Goal: Task Accomplishment & Management: Use online tool/utility

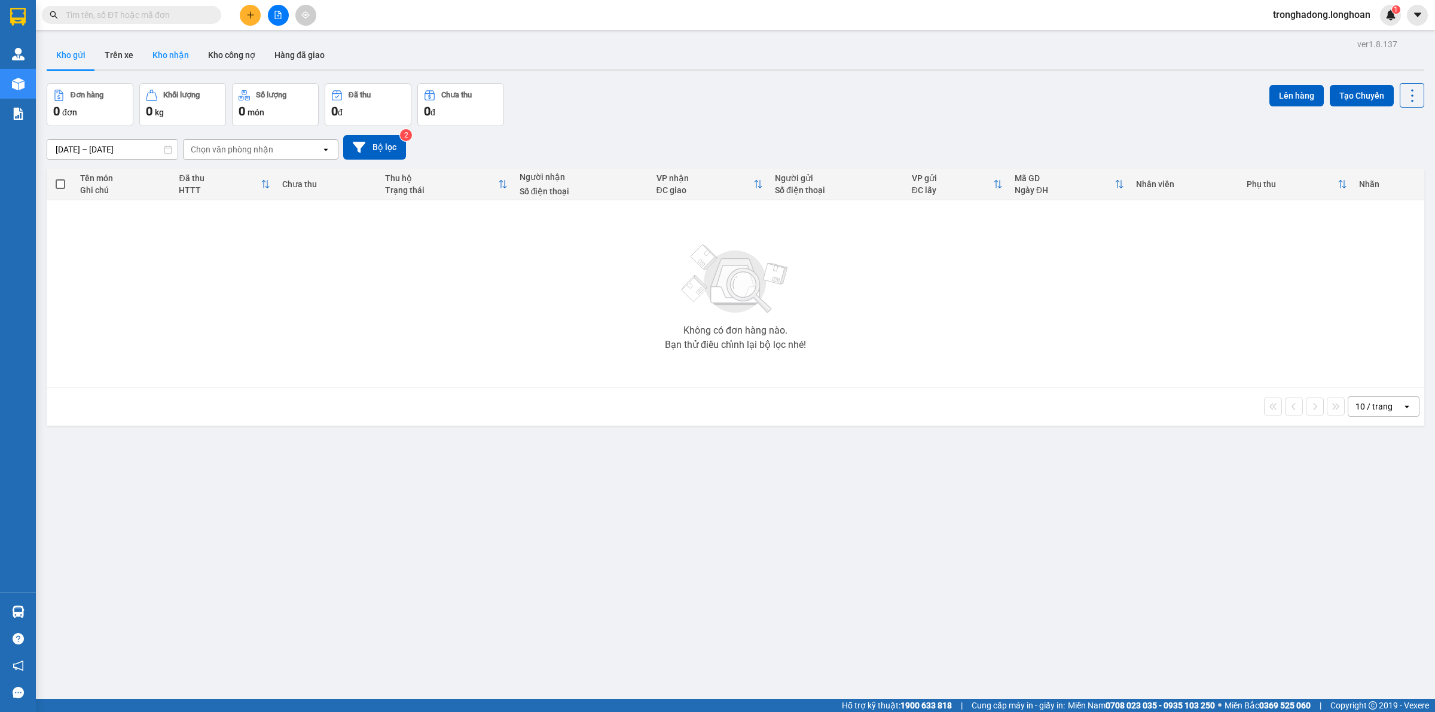
click at [170, 54] on button "Kho nhận" at bounding box center [171, 55] width 56 height 29
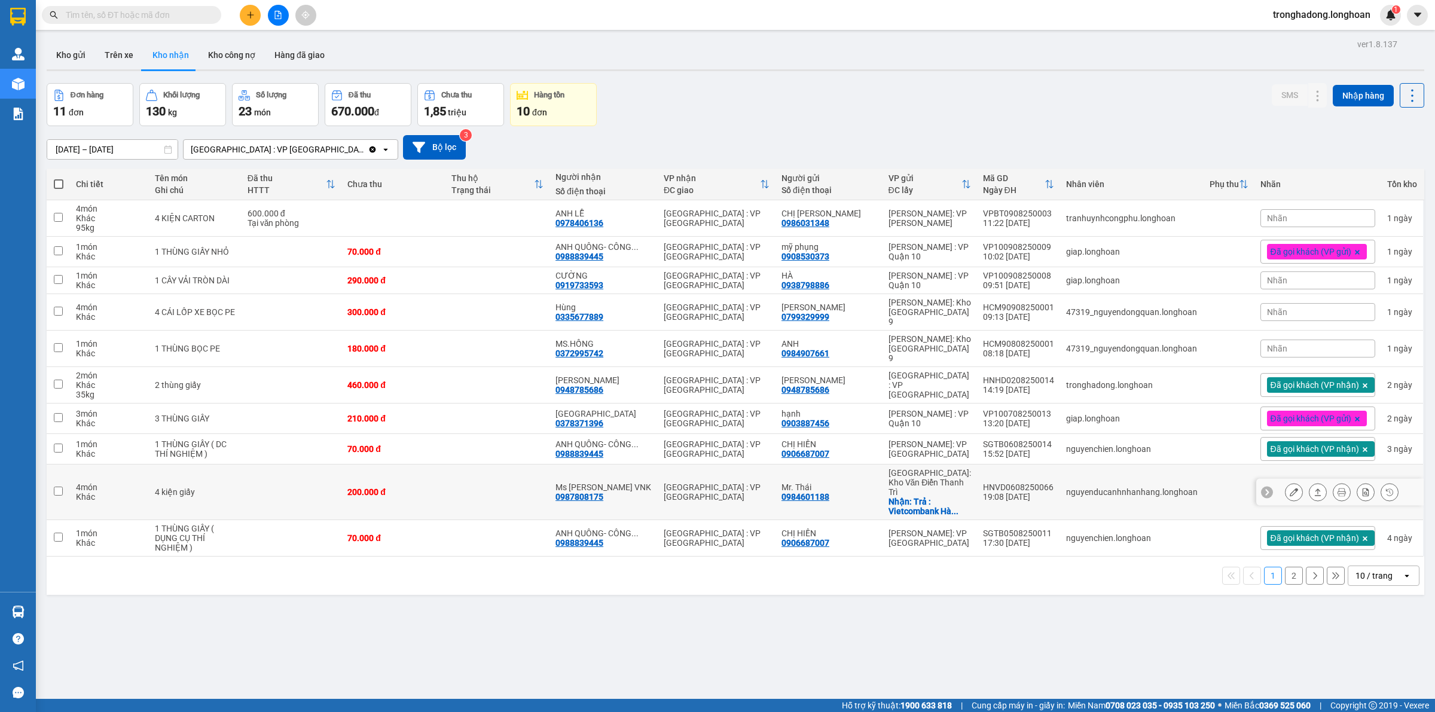
scroll to position [55, 0]
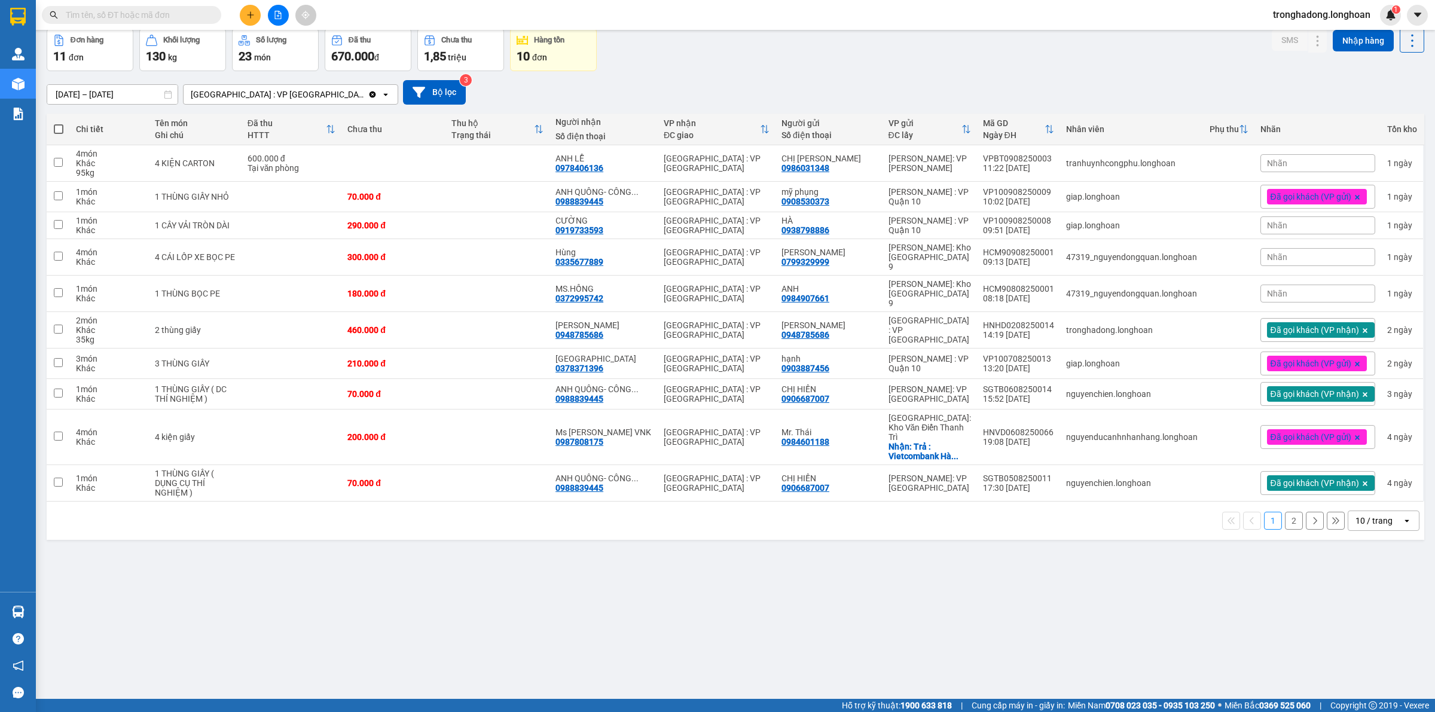
click at [1285, 512] on button "2" at bounding box center [1294, 521] width 18 height 18
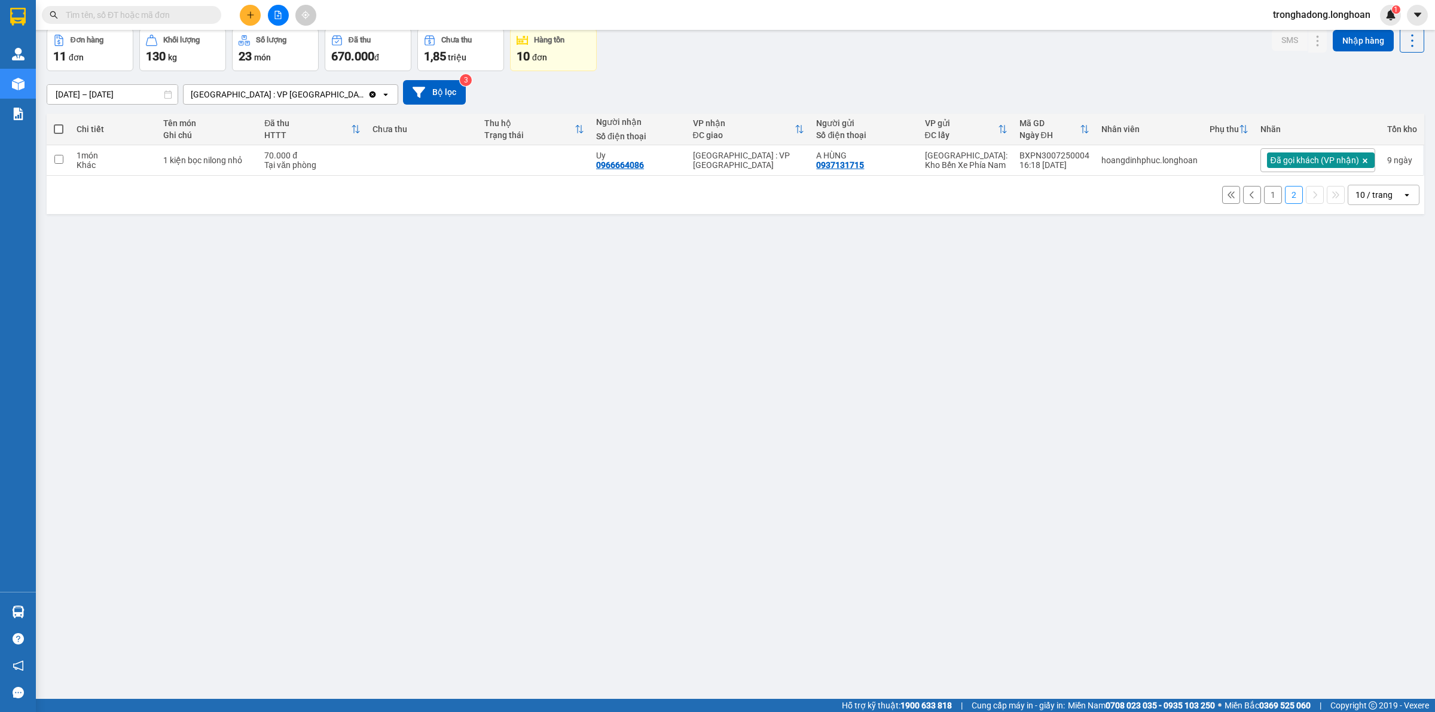
click at [1264, 198] on button "1" at bounding box center [1273, 195] width 18 height 18
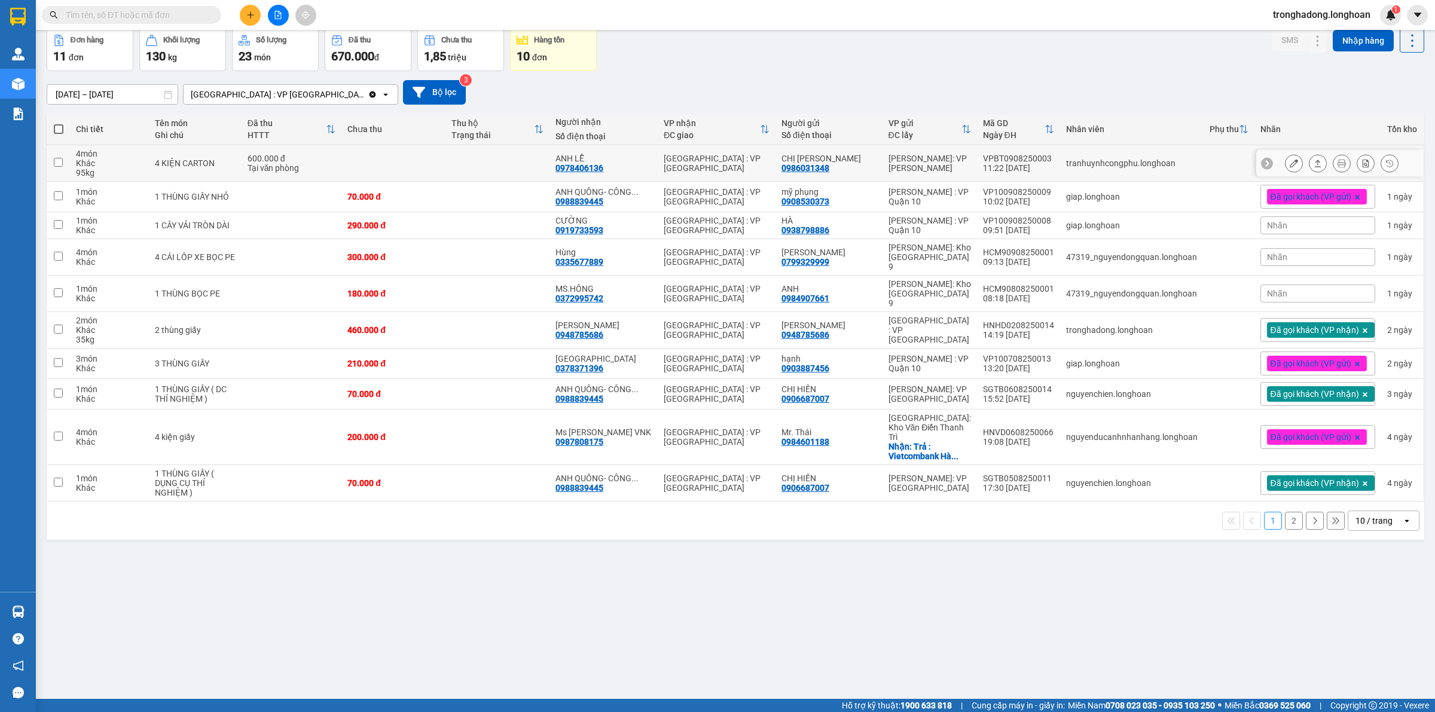
scroll to position [0, 0]
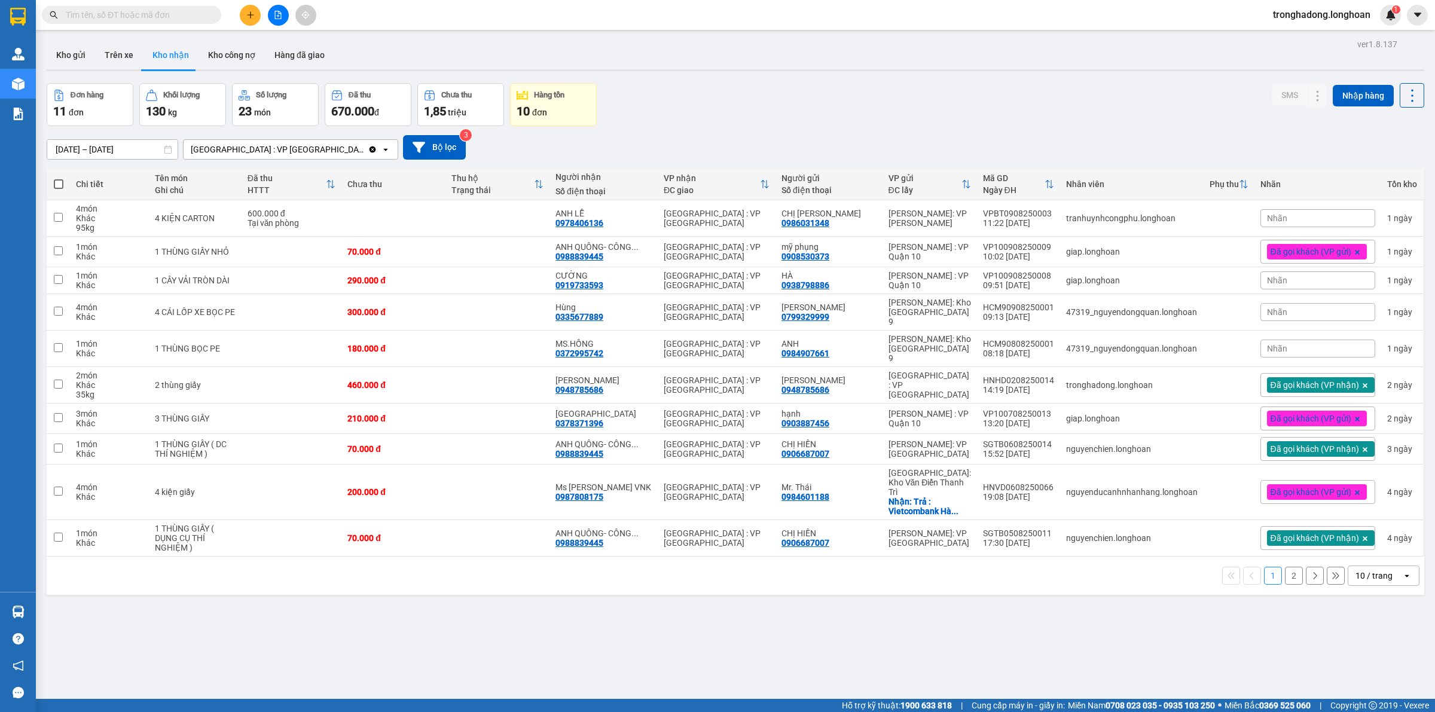
click at [1334, 214] on div "Nhãn" at bounding box center [1317, 218] width 115 height 18
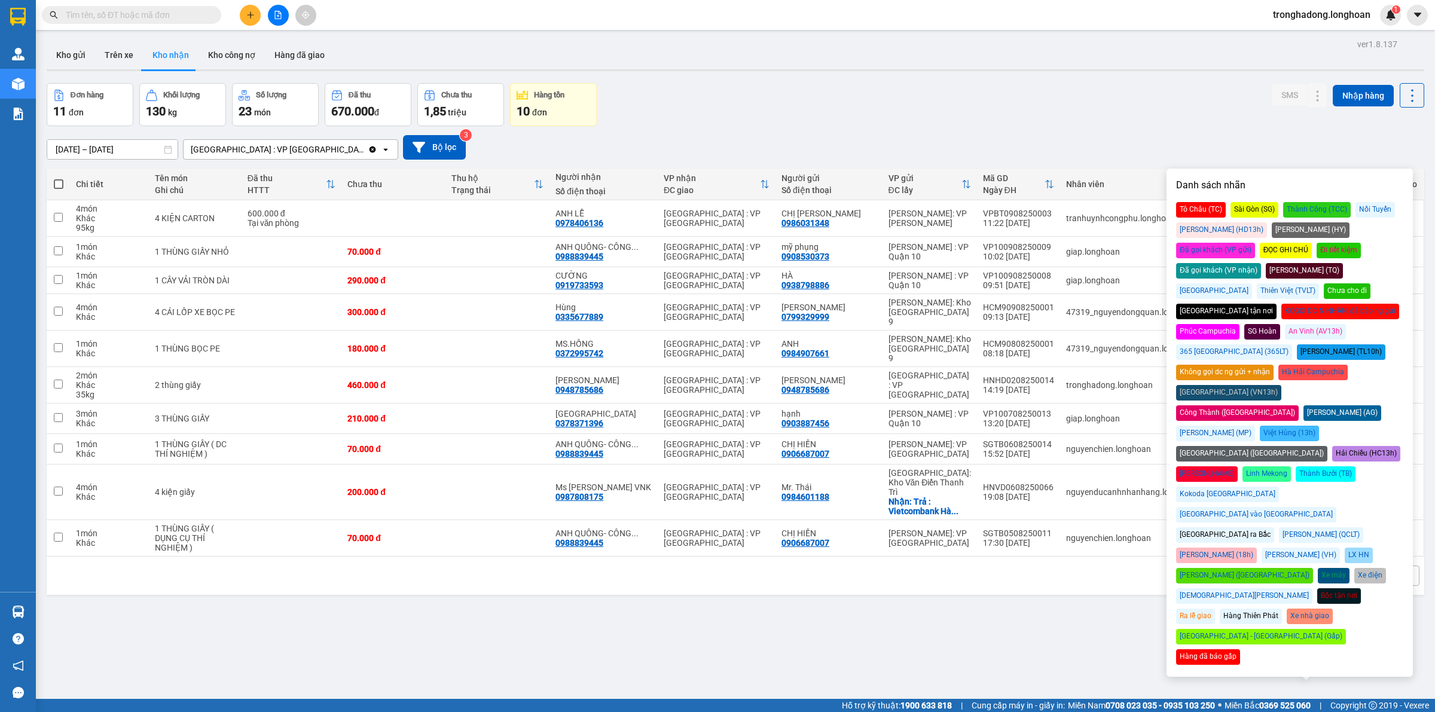
click at [1261, 263] on div "Đã gọi khách (VP nhận)" at bounding box center [1218, 271] width 85 height 16
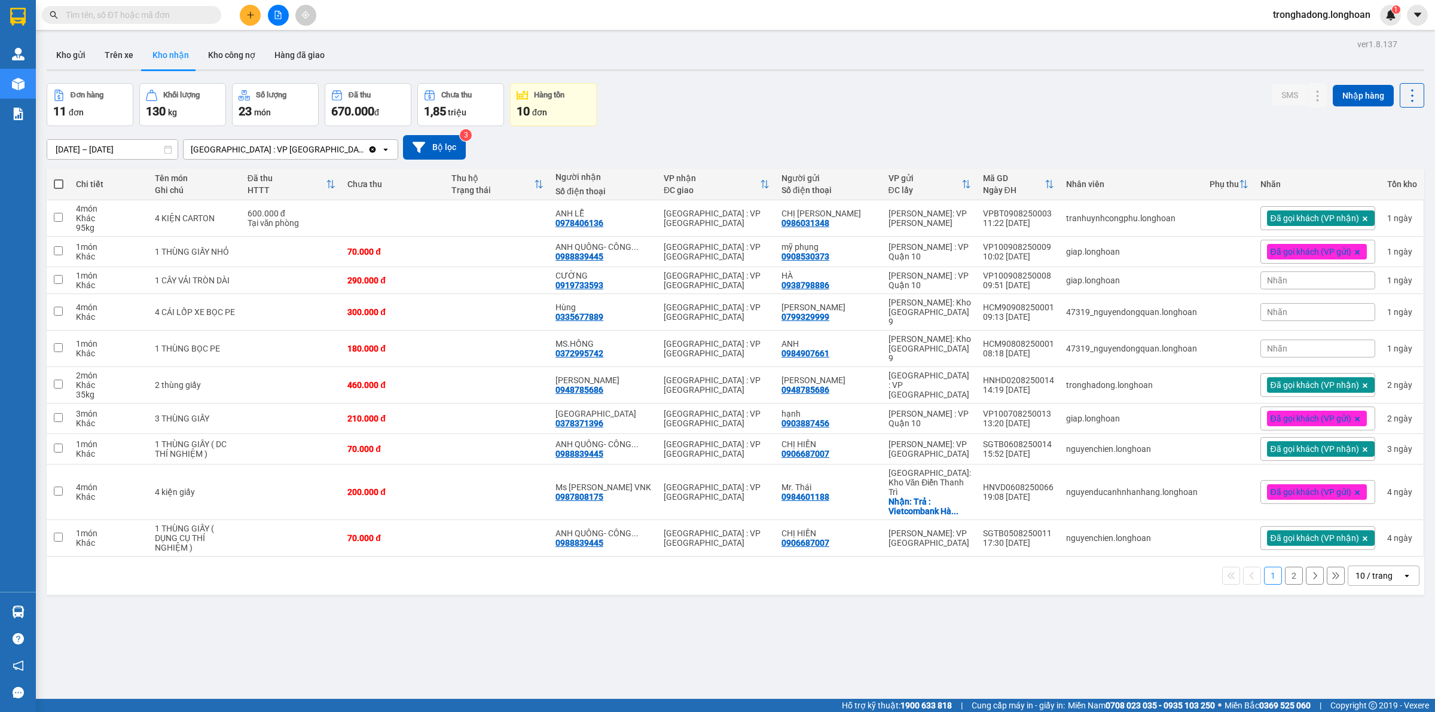
click at [1115, 108] on div "Đơn hàng 11 đơn Khối lượng 130 kg Số lượng 23 món Đã thu 670.000 đ Chưa thu 1,8…" at bounding box center [736, 104] width 1378 height 43
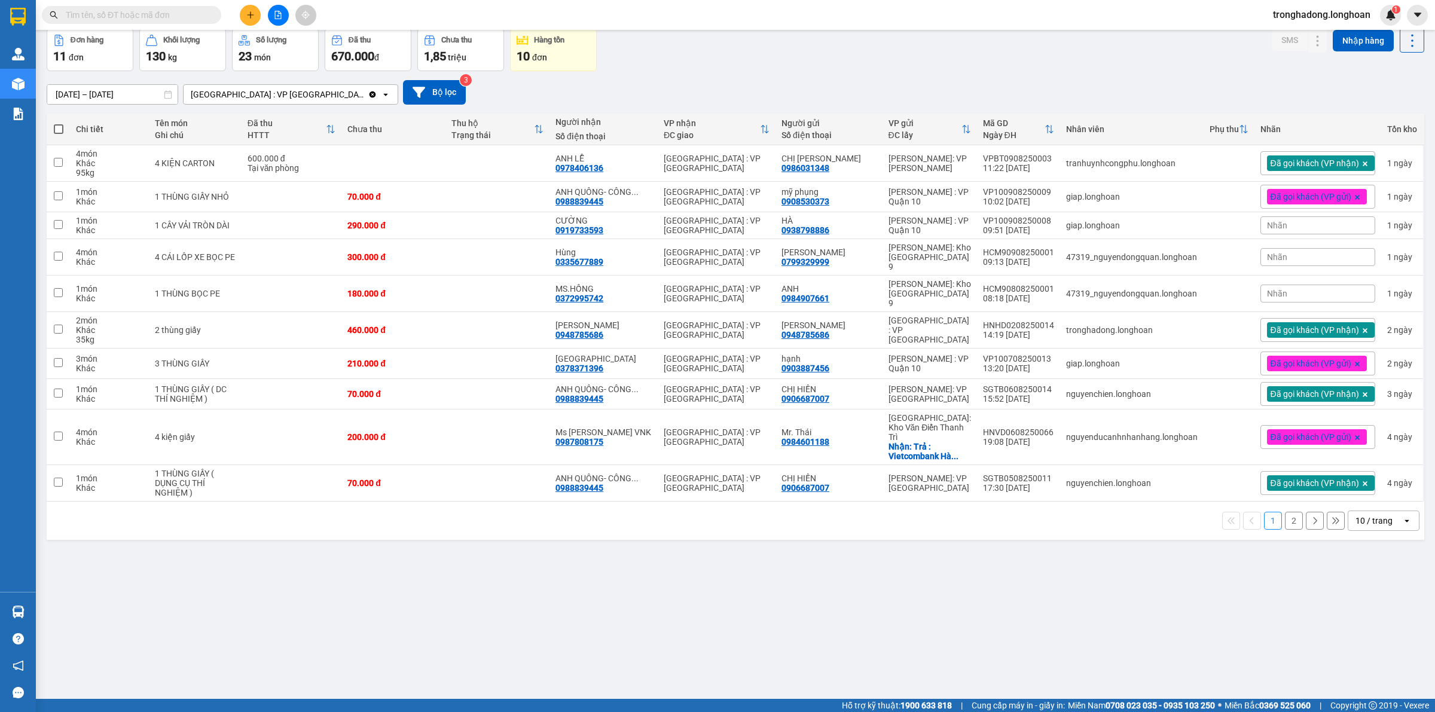
click at [1285, 512] on button "2" at bounding box center [1294, 521] width 18 height 18
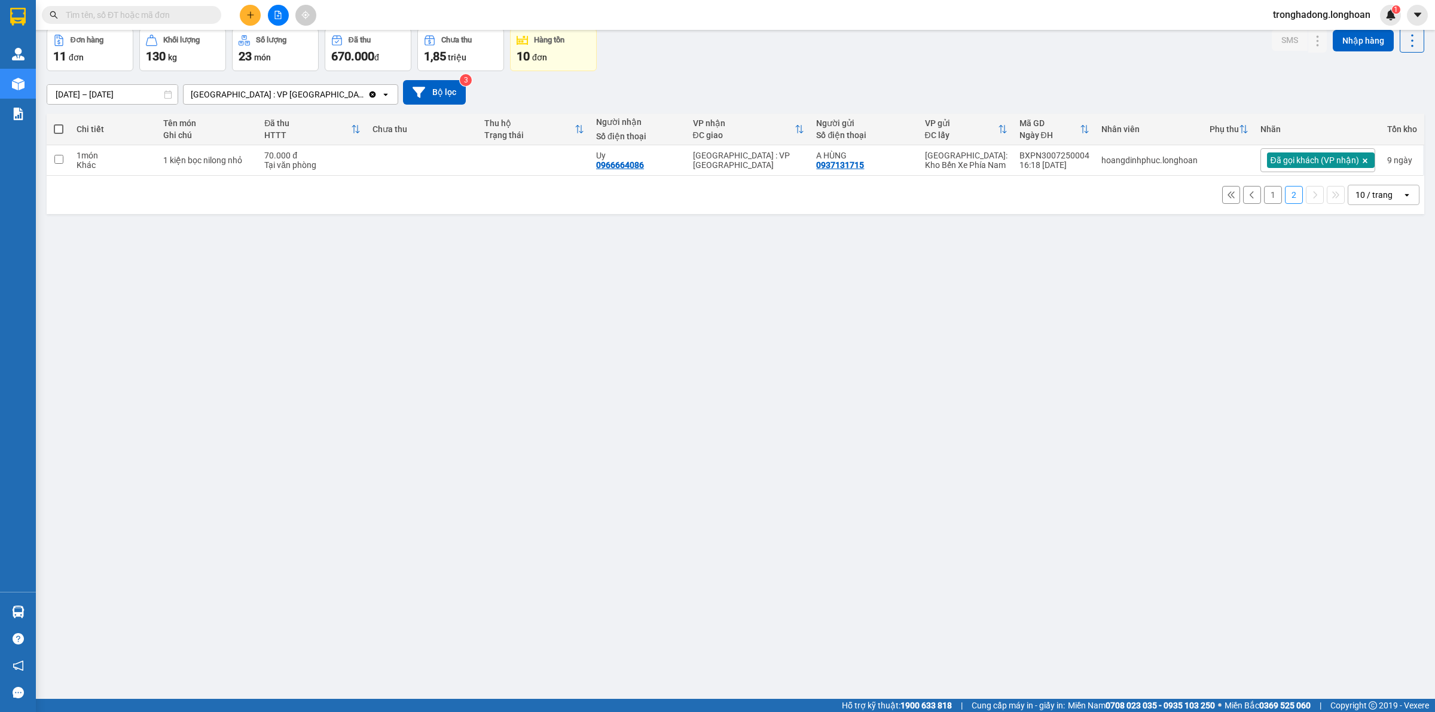
click at [1248, 196] on icon at bounding box center [1252, 195] width 8 height 8
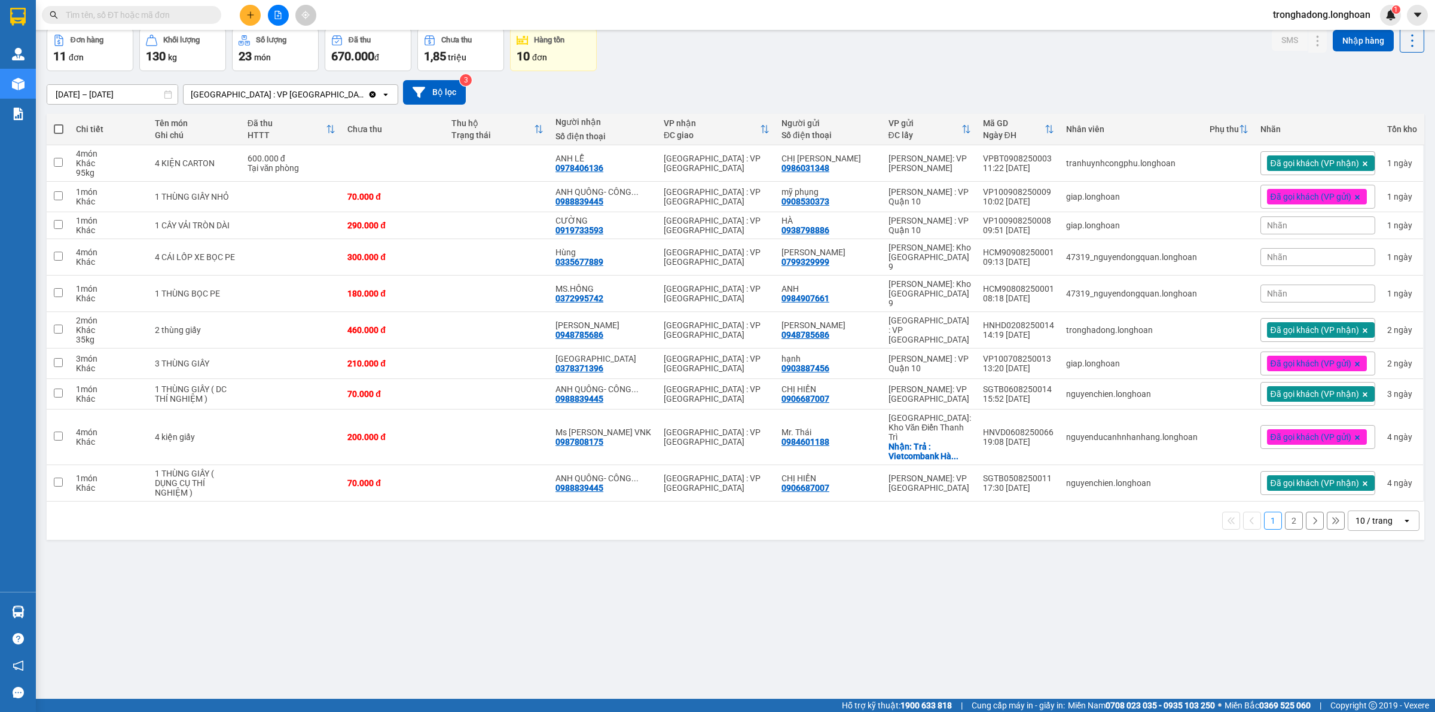
click at [1319, 201] on span "Đã gọi khách (VP gửi)" at bounding box center [1311, 196] width 81 height 11
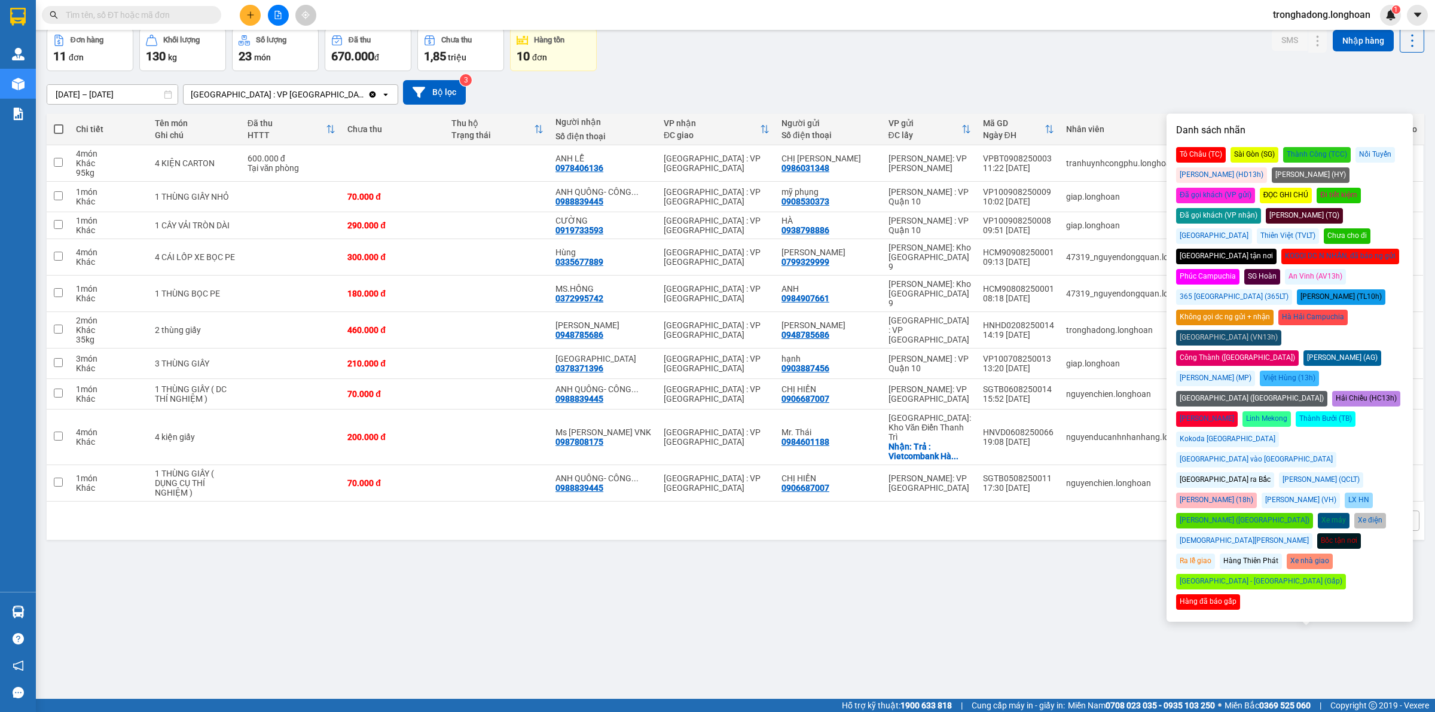
click at [1261, 208] on div "Đã gọi khách (VP nhận)" at bounding box center [1218, 216] width 85 height 16
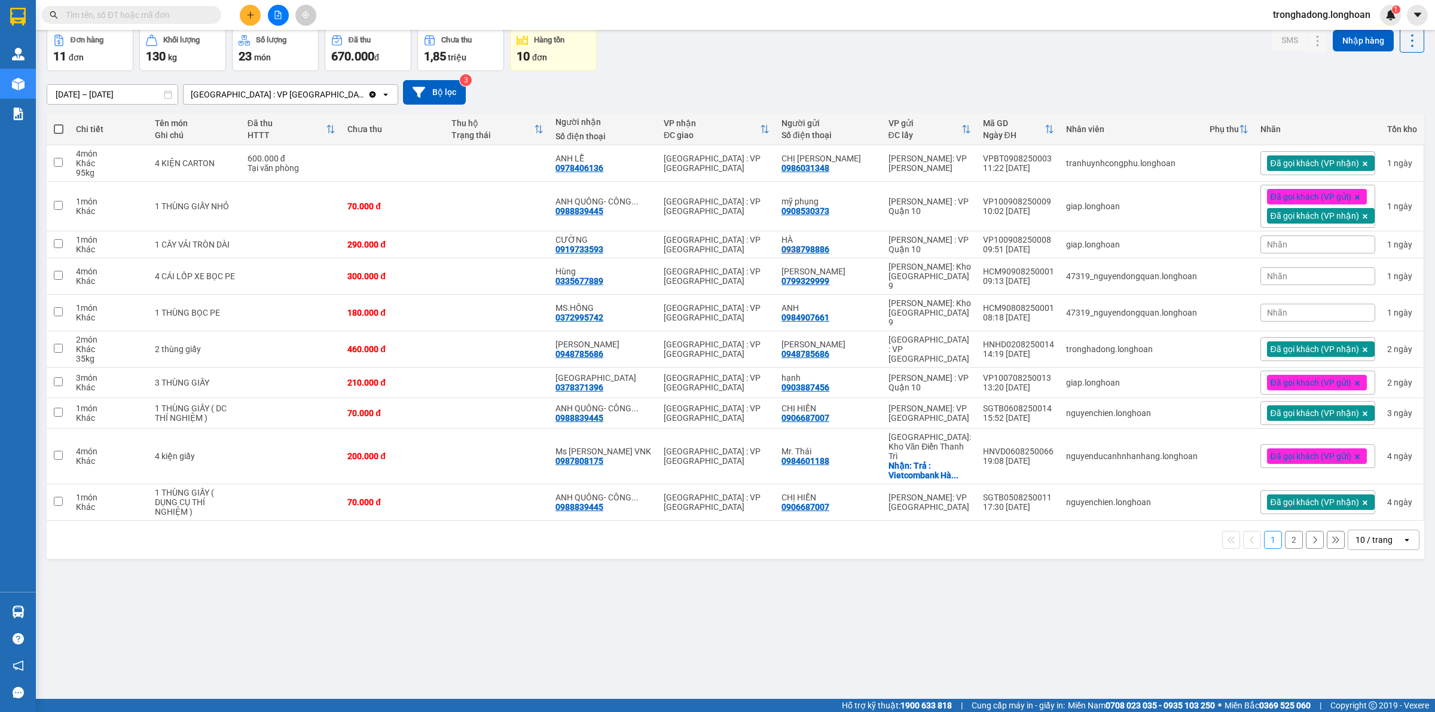
click at [1021, 61] on div "Đơn hàng 11 đơn Khối lượng 130 kg Số lượng 23 món Đã thu 670.000 đ Chưa thu 1,8…" at bounding box center [736, 49] width 1378 height 43
click at [1267, 244] on span "Nhãn" at bounding box center [1277, 245] width 20 height 10
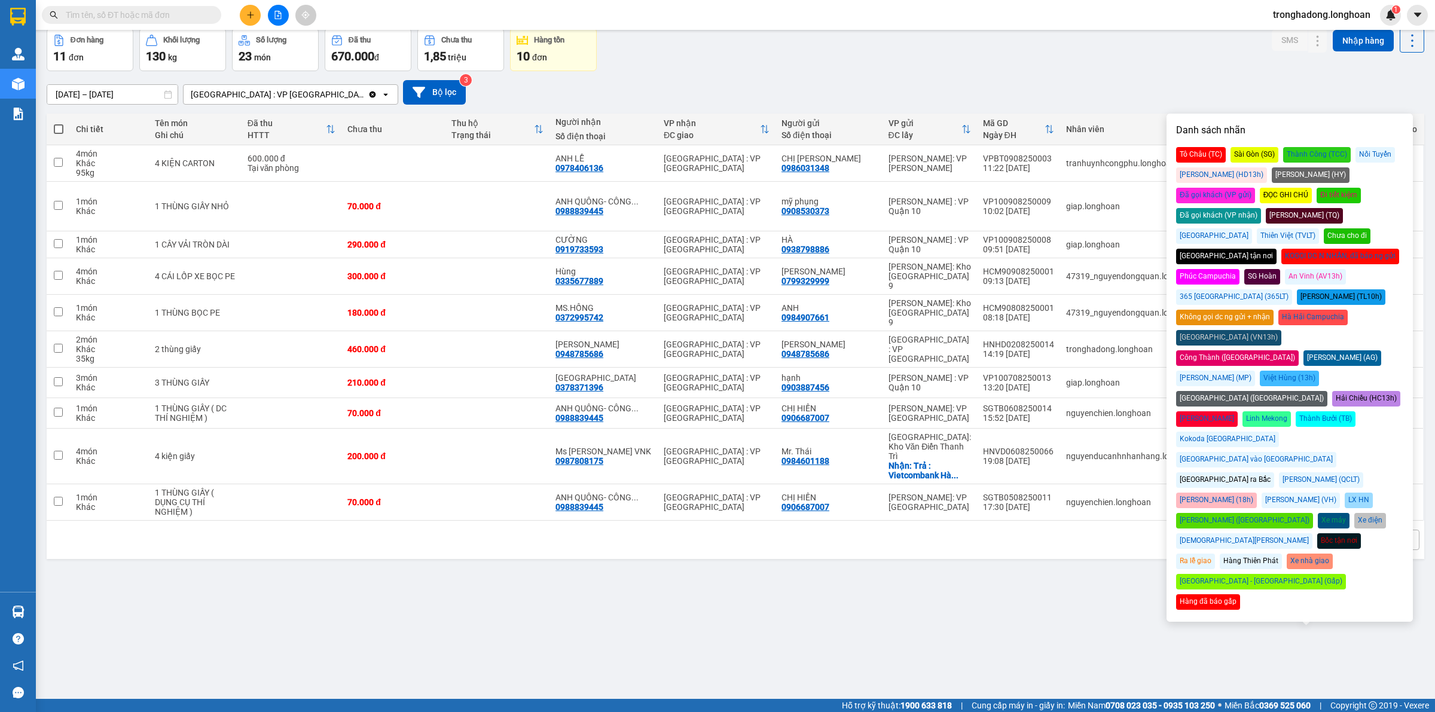
click at [1261, 208] on div "Đã gọi khách (VP nhận)" at bounding box center [1218, 216] width 85 height 16
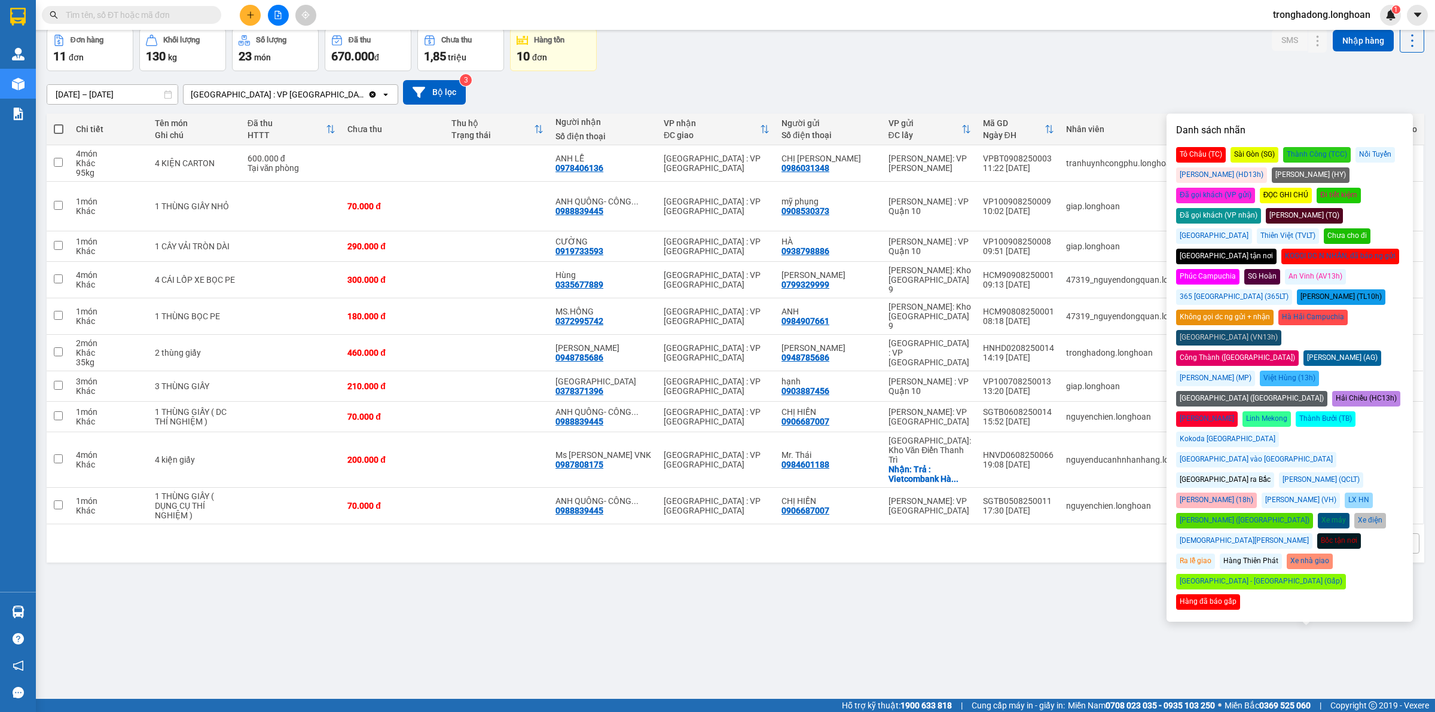
click at [766, 19] on div "Kết quả tìm kiếm ( 0 ) Bộ lọc Thuộc VP này No Data tronghadong.longhoan 1" at bounding box center [717, 15] width 1435 height 30
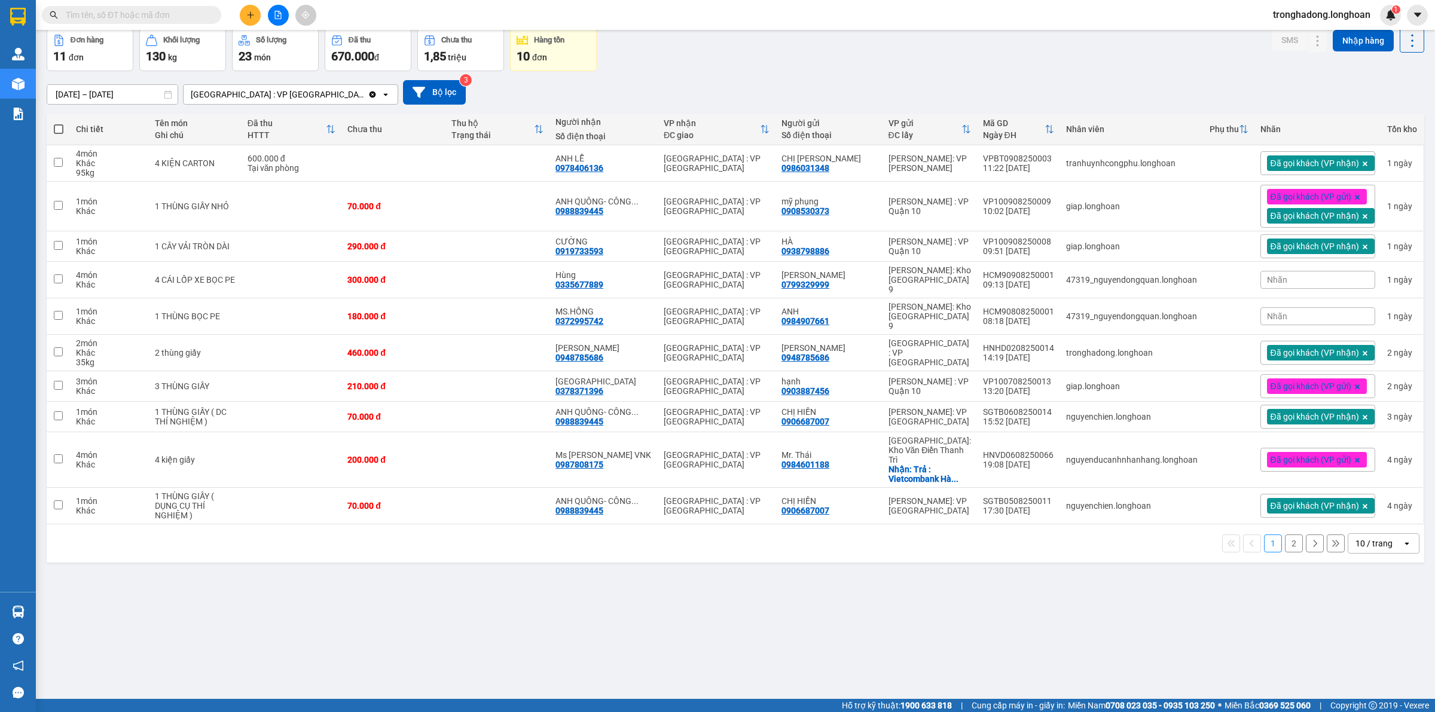
click at [1299, 275] on div "Nhãn" at bounding box center [1317, 280] width 115 height 18
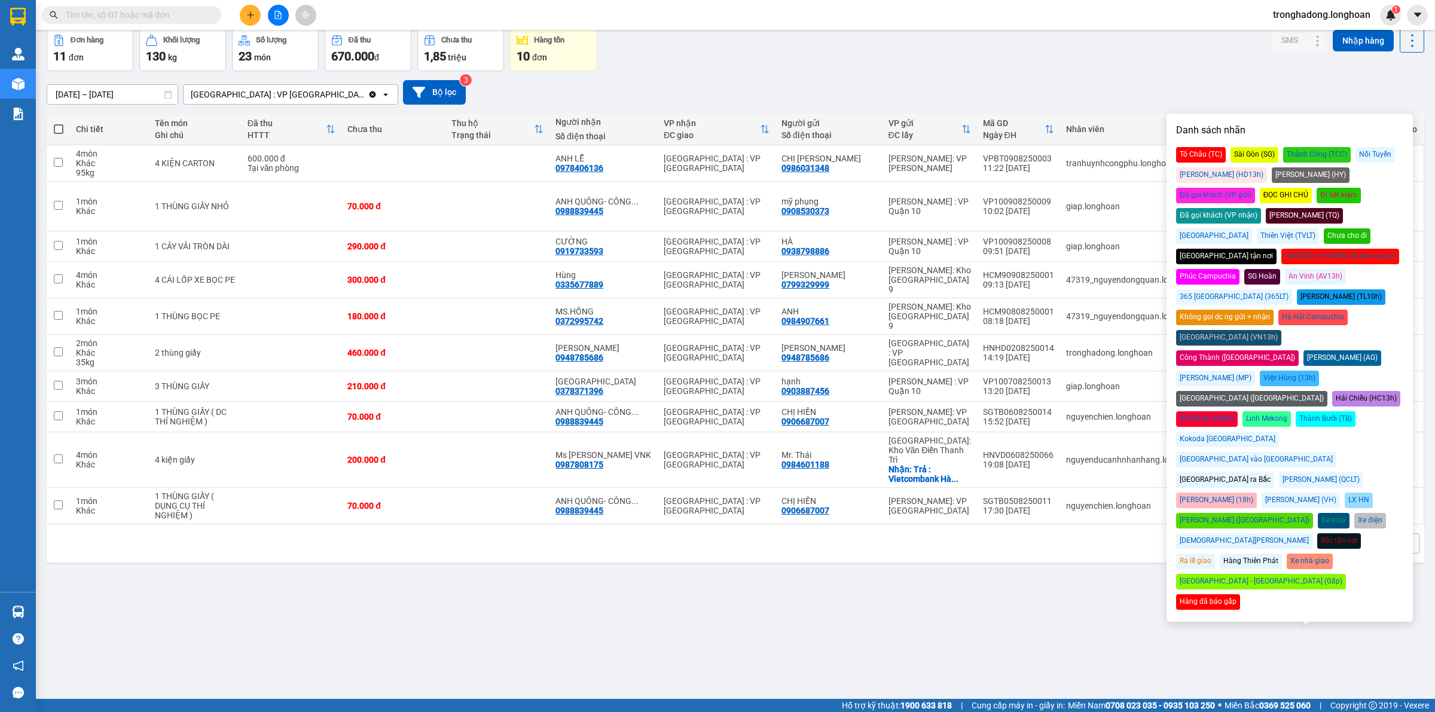
click at [1261, 208] on div "Đã gọi khách (VP nhận)" at bounding box center [1218, 216] width 85 height 16
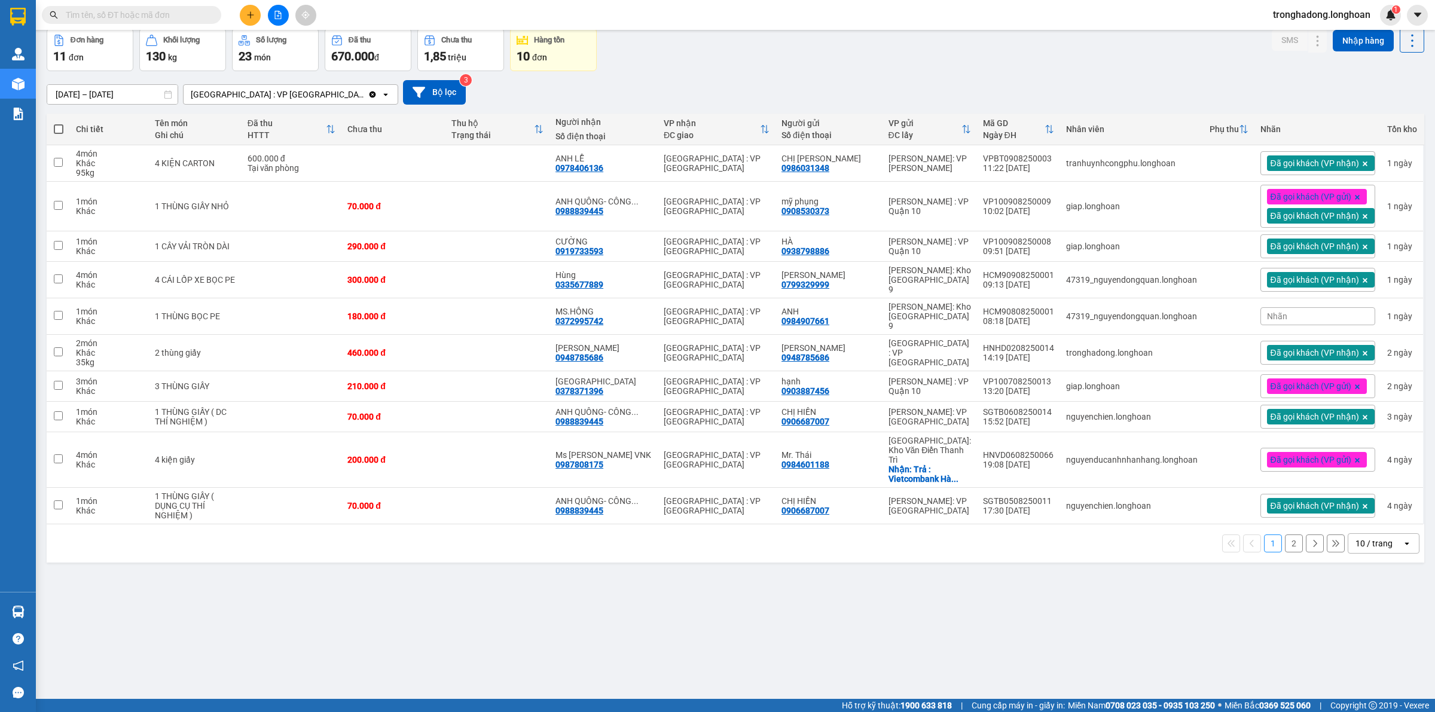
click at [1059, 53] on div "Đơn hàng 11 đơn Khối lượng 130 kg Số lượng 23 món Đã thu 670.000 đ Chưa thu 1,8…" at bounding box center [736, 49] width 1378 height 43
click at [1271, 381] on span "Đã gọi khách (VP gửi)" at bounding box center [1311, 386] width 81 height 11
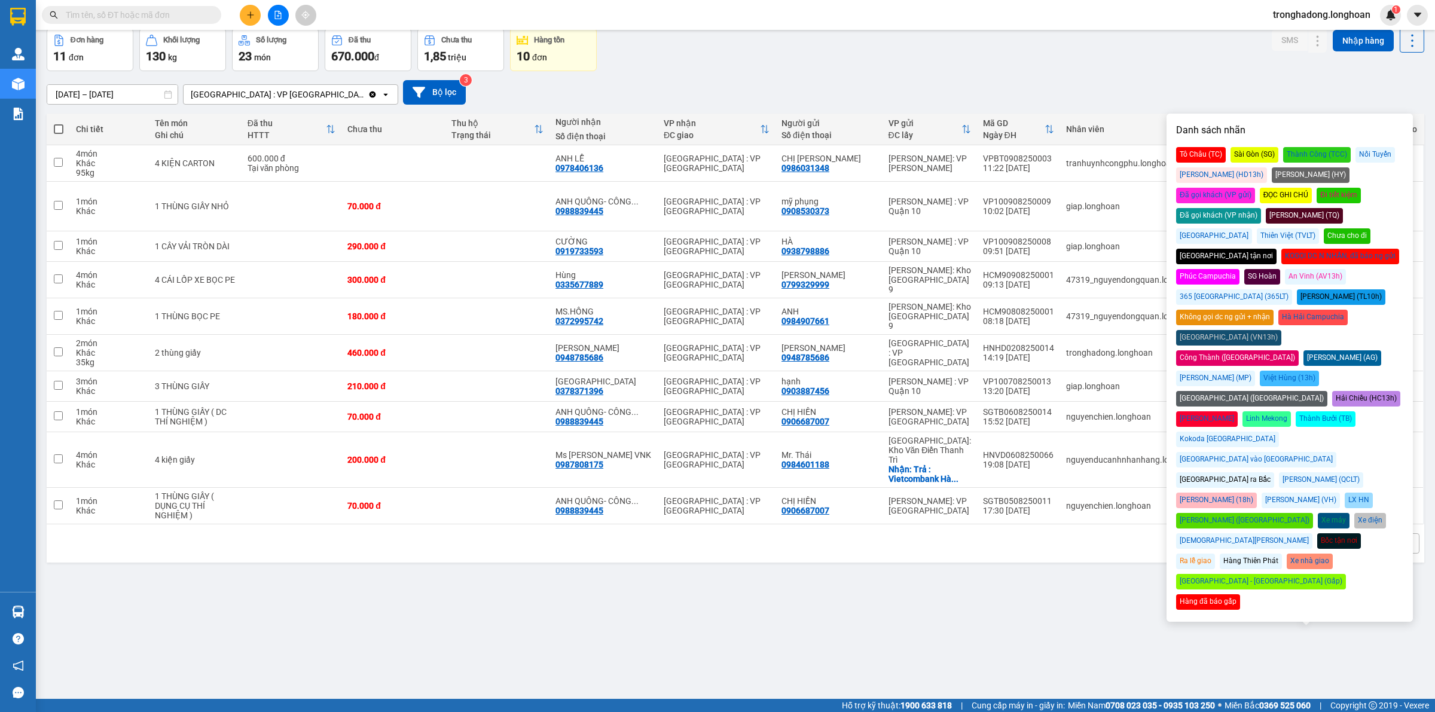
click at [1261, 208] on div "Đã gọi khách (VP nhận)" at bounding box center [1218, 216] width 85 height 16
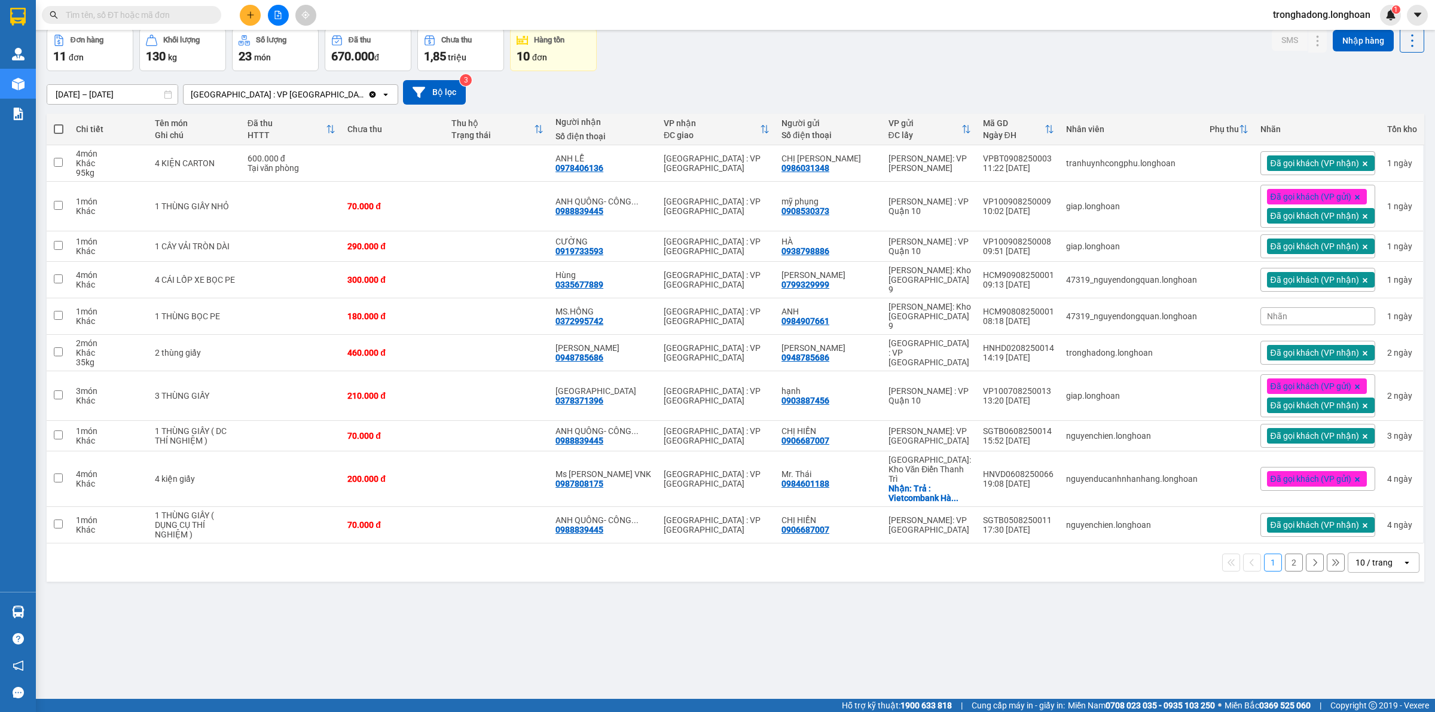
click at [984, 578] on div "ver 1.8.137 Kho gửi Trên xe Kho nhận Kho công nợ Hàng đã giao Đơn hàng 11 đơn K…" at bounding box center [735, 337] width 1387 height 712
click at [1298, 474] on span "Đã gọi khách (VP gửi)" at bounding box center [1311, 479] width 81 height 11
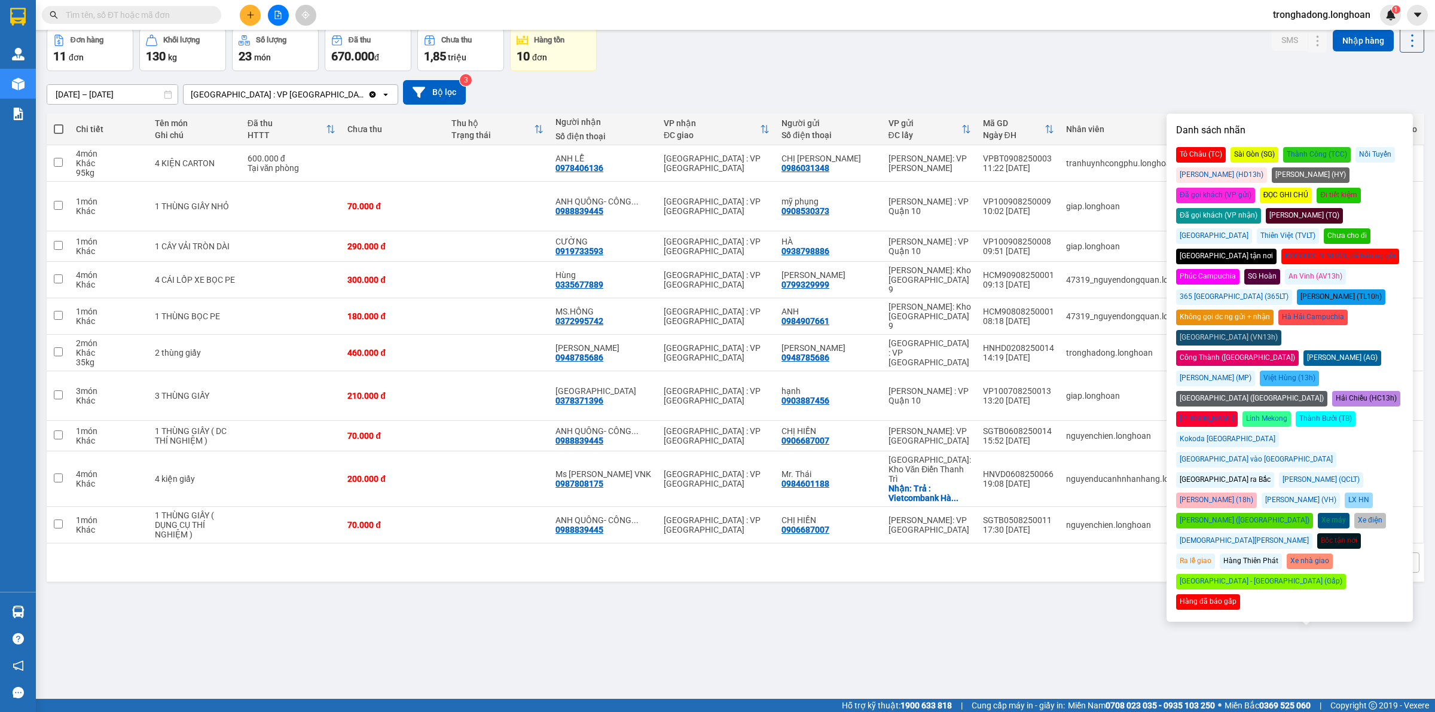
click at [1261, 208] on div "Đã gọi khách (VP nhận)" at bounding box center [1218, 216] width 85 height 16
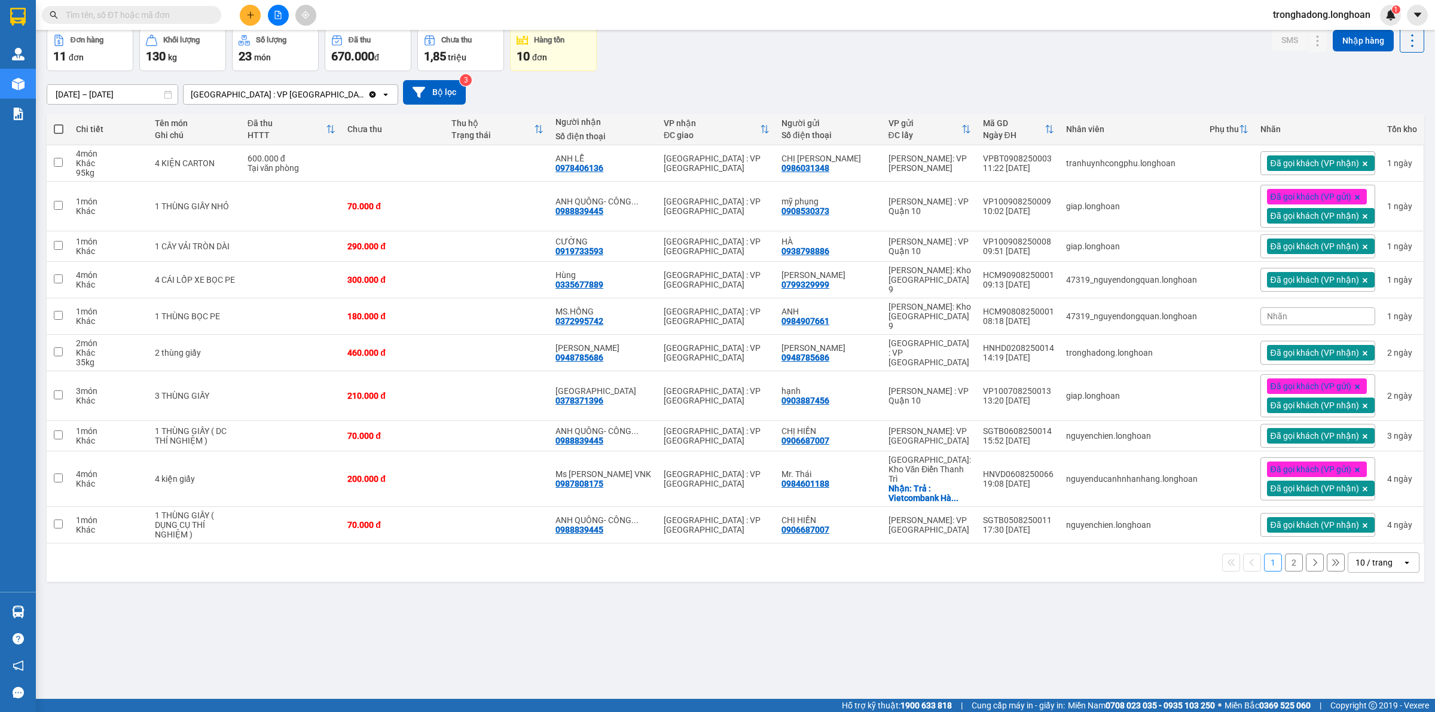
click at [1098, 596] on div "ver 1.8.137 Kho gửi Trên xe Kho nhận Kho công nợ Hàng đã giao Đơn hàng 11 đơn K…" at bounding box center [735, 337] width 1387 height 712
click at [1272, 311] on span "Nhãn" at bounding box center [1277, 316] width 20 height 10
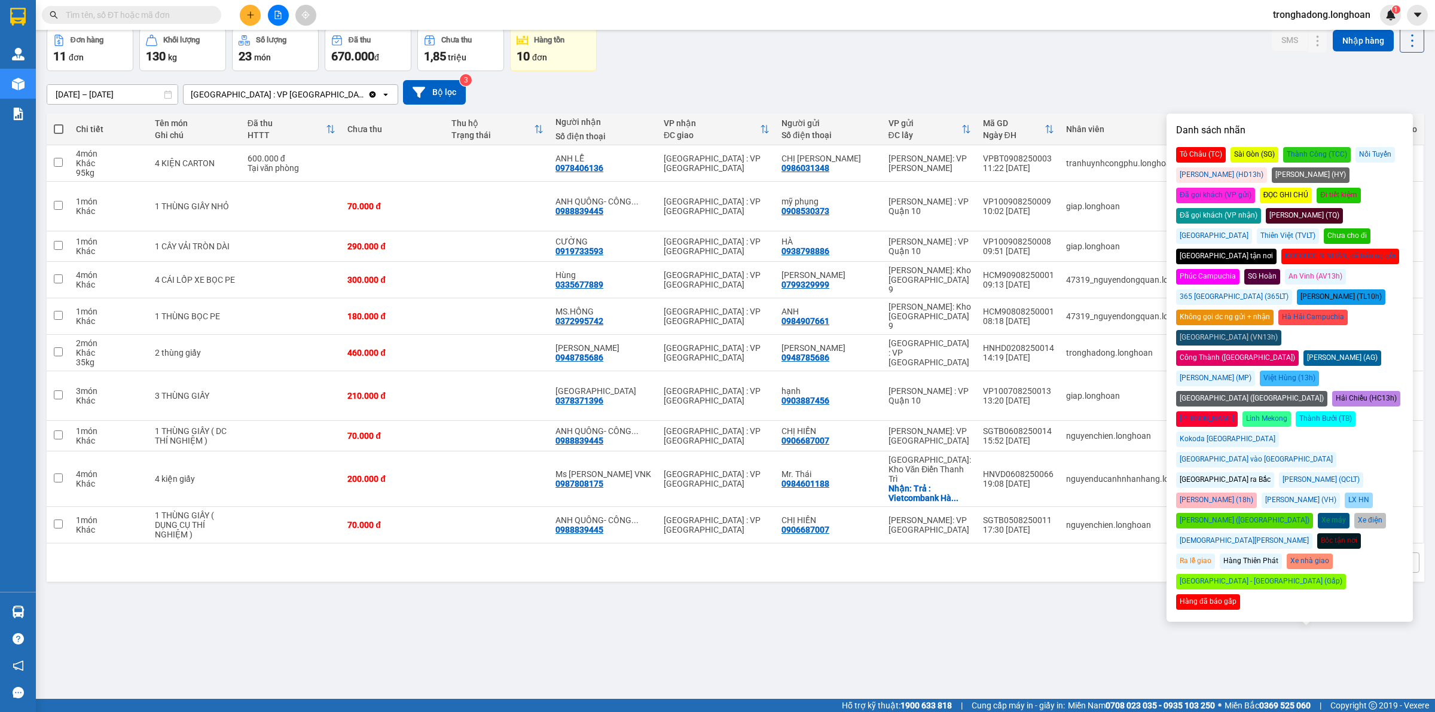
click at [1261, 208] on div "Đã gọi khách (VP nhận)" at bounding box center [1218, 216] width 85 height 16
click at [916, 39] on div "Đơn hàng 11 đơn Khối lượng 130 kg Số lượng 23 món Đã thu 670.000 đ Chưa thu 1,8…" at bounding box center [736, 49] width 1378 height 43
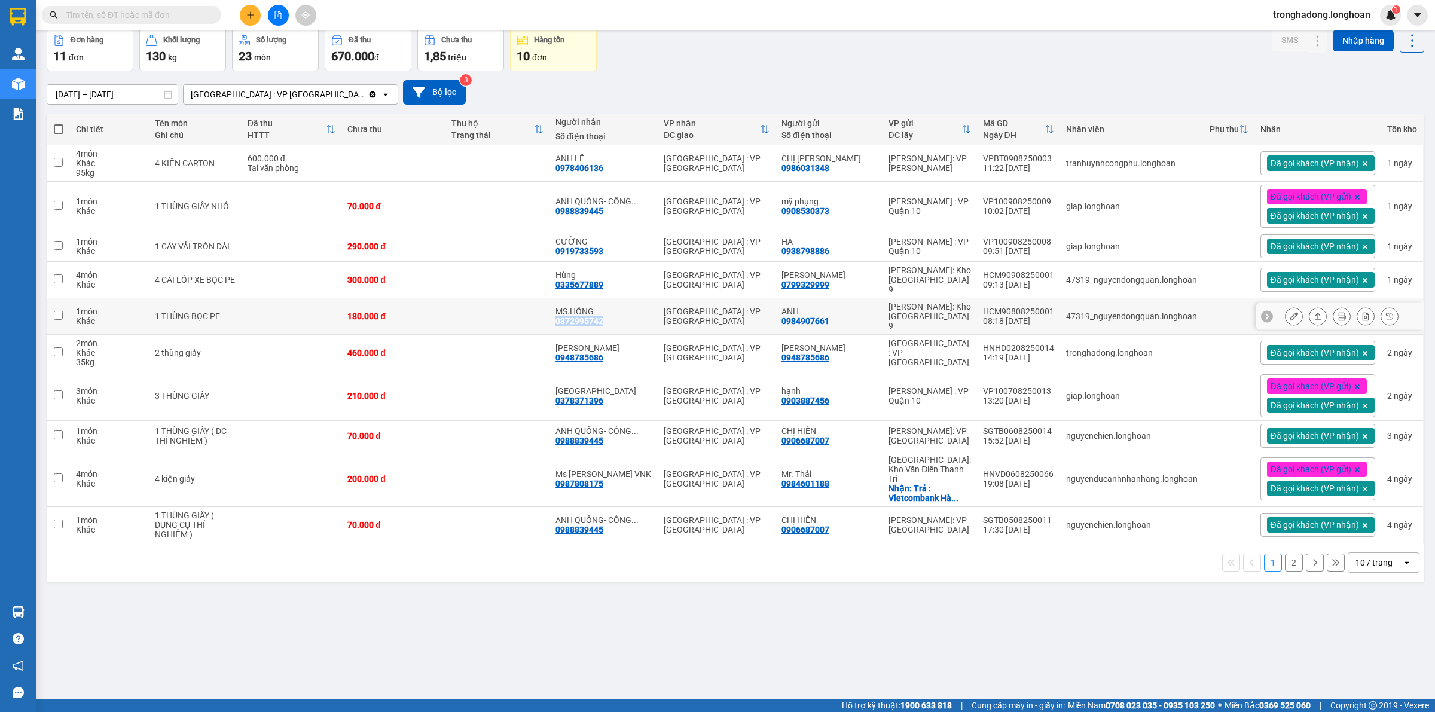
drag, startPoint x: 622, startPoint y: 315, endPoint x: 566, endPoint y: 311, distance: 55.8
click at [566, 311] on td "MS.HỒNG 0372995742" at bounding box center [603, 316] width 108 height 36
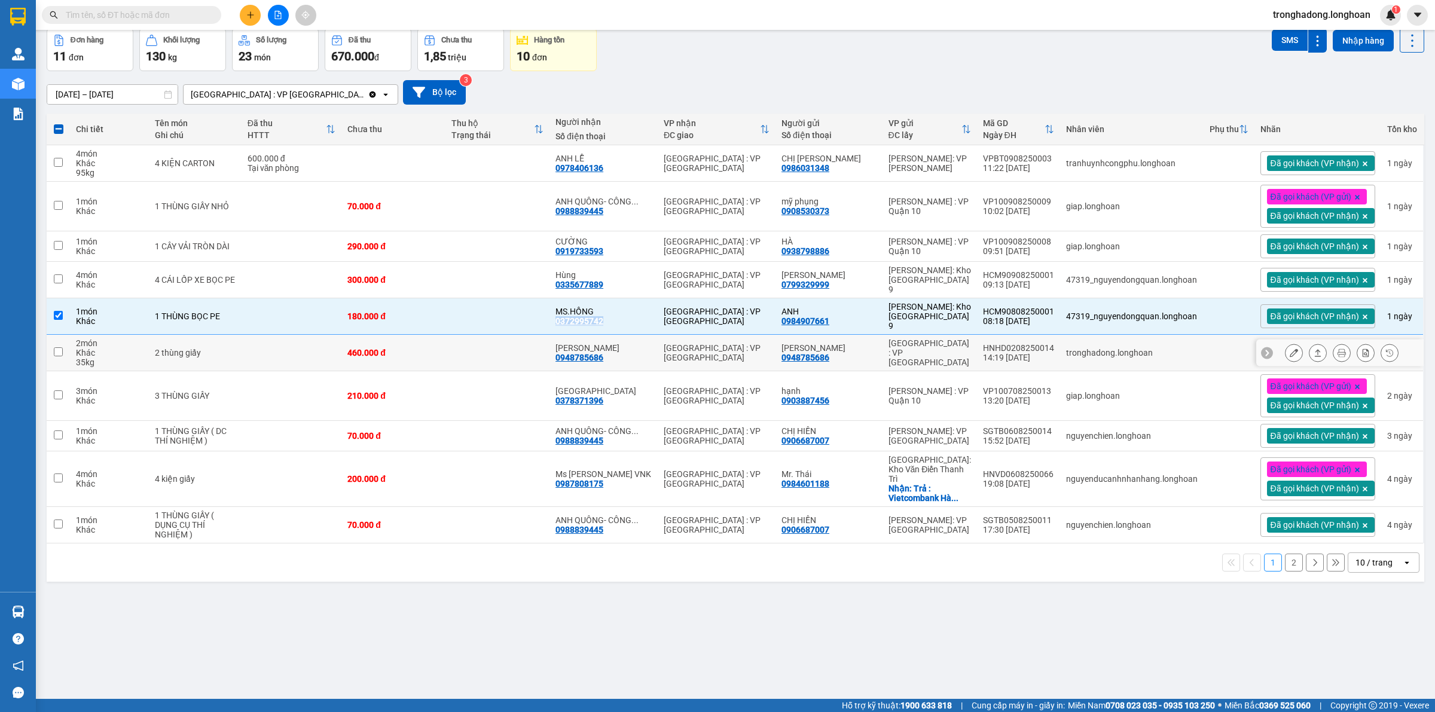
copy div "0372995742"
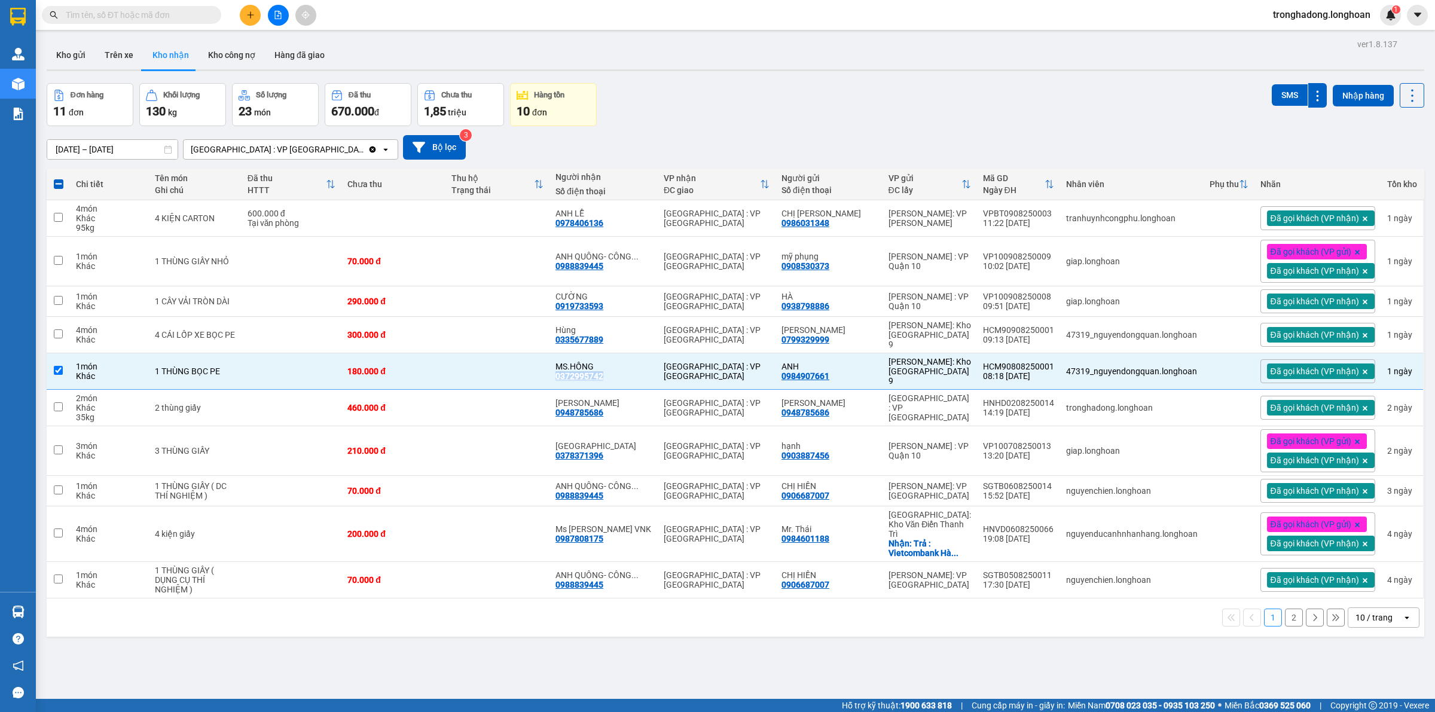
click at [1285, 609] on button "2" at bounding box center [1294, 618] width 18 height 18
checkbox input "false"
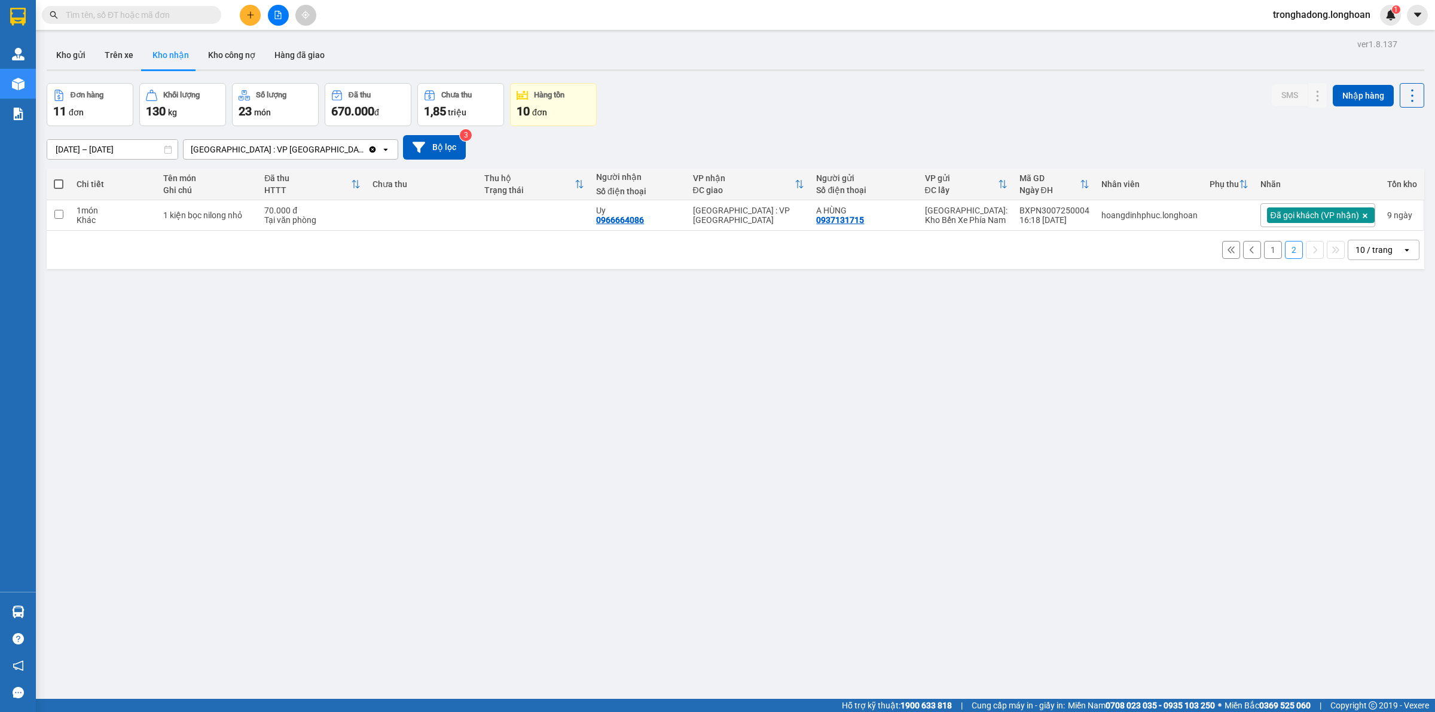
click at [1266, 252] on button "1" at bounding box center [1273, 250] width 18 height 18
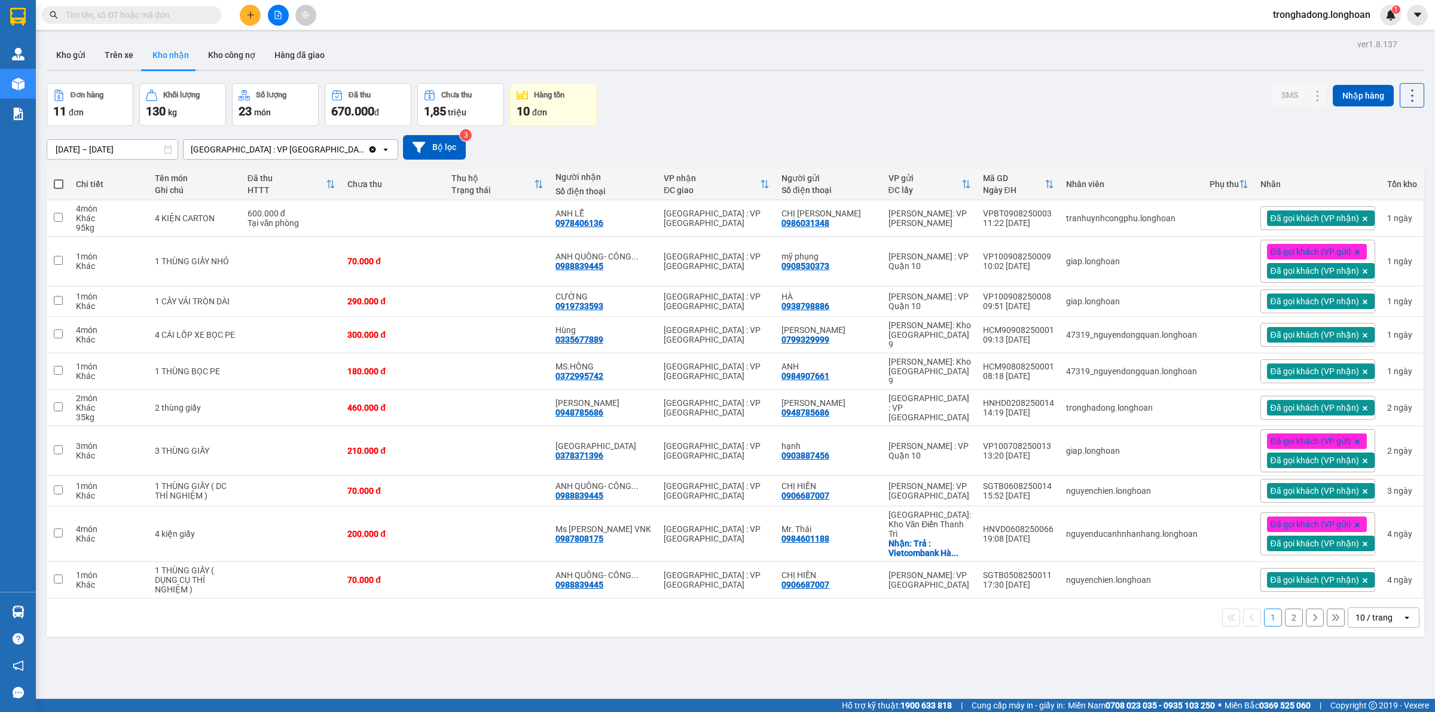
click at [1285, 609] on button "2" at bounding box center [1294, 618] width 18 height 18
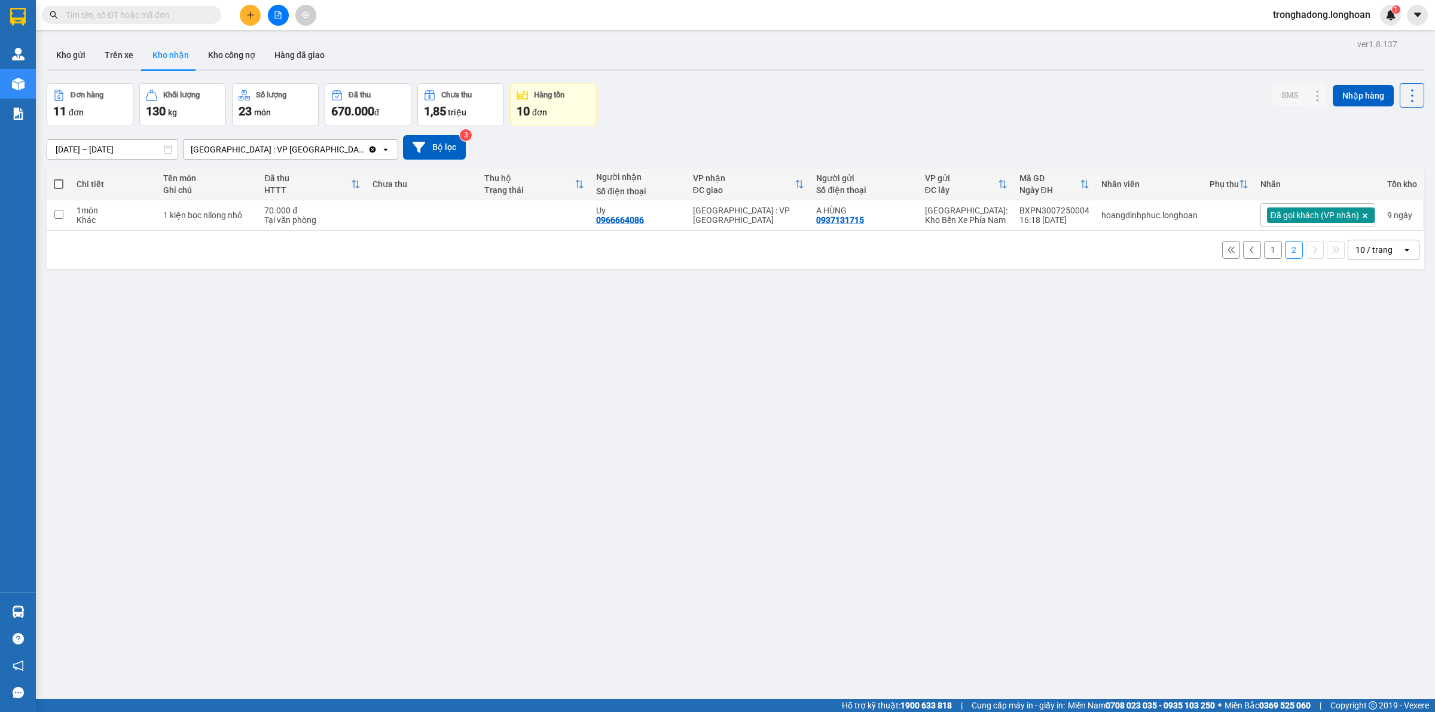
click at [1250, 250] on icon at bounding box center [1252, 249] width 4 height 7
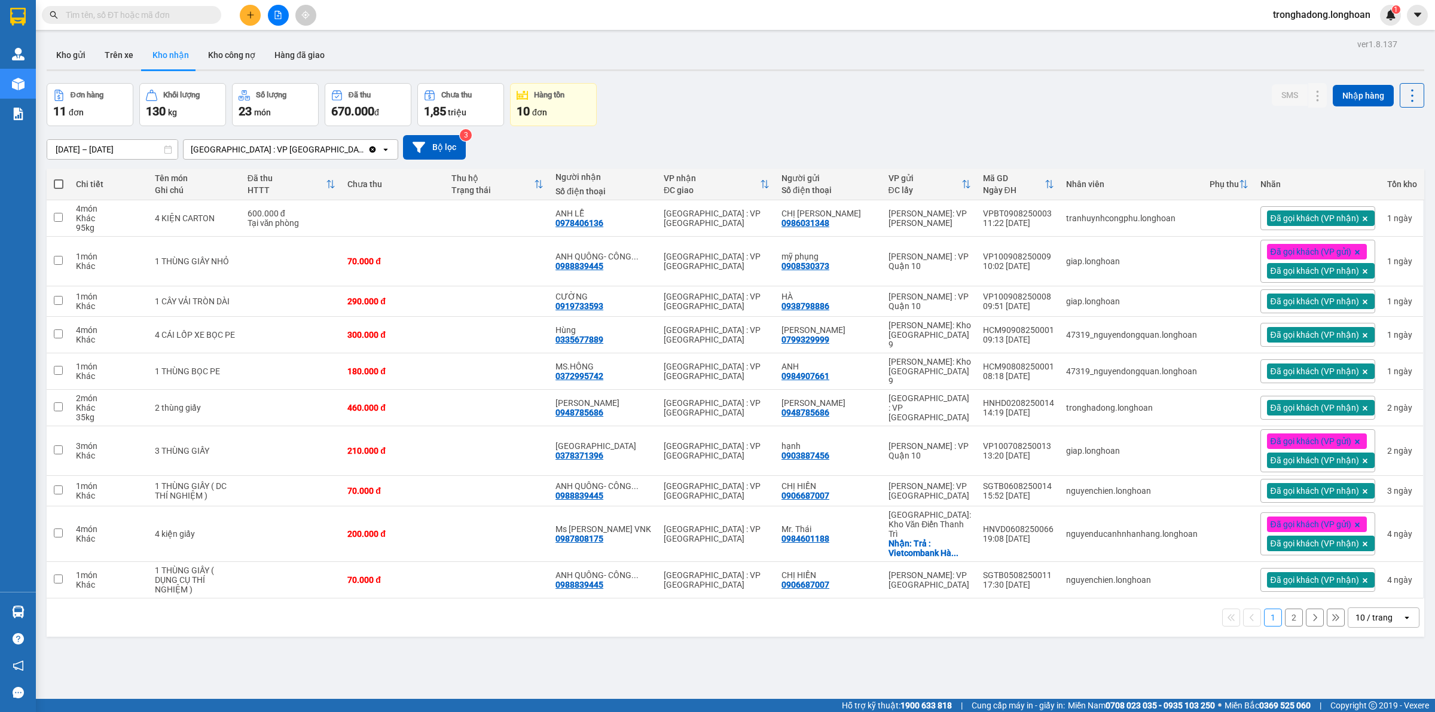
click at [129, 13] on input "text" at bounding box center [136, 14] width 141 height 13
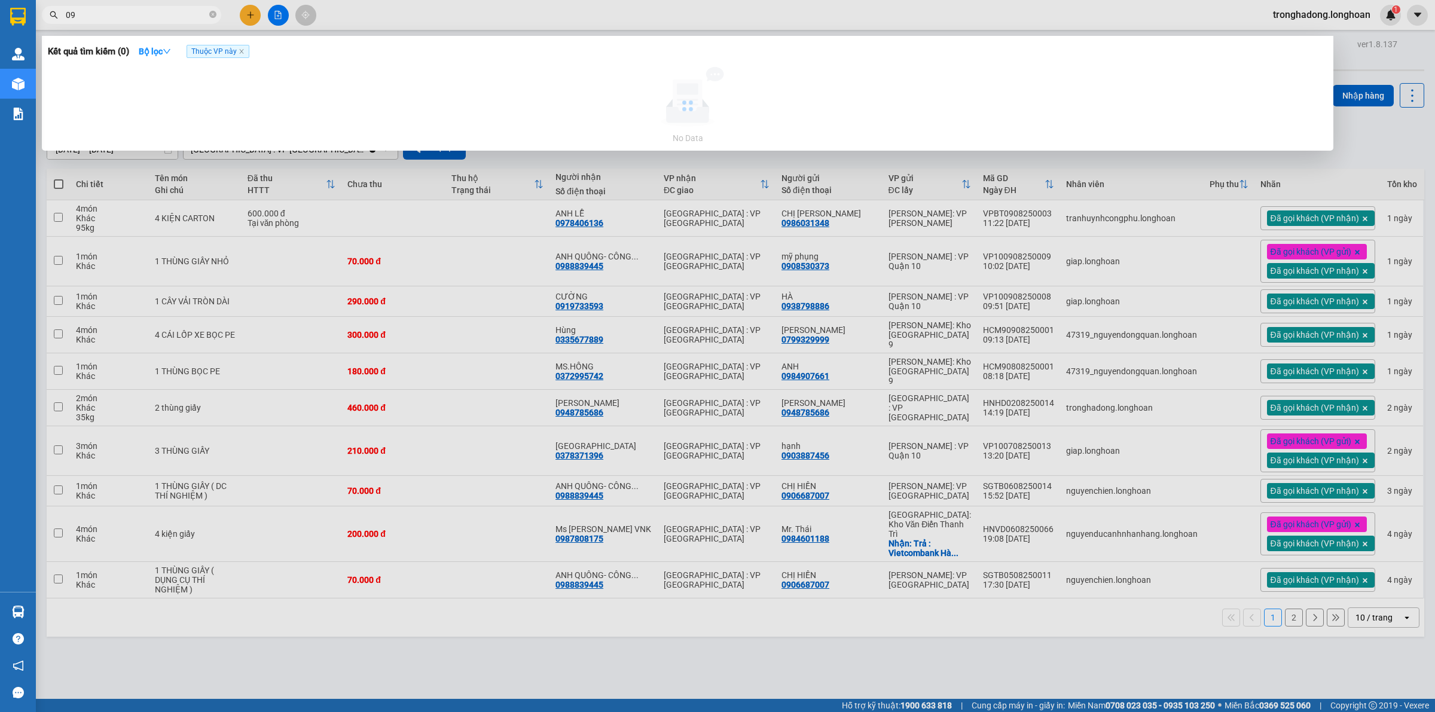
type input "0"
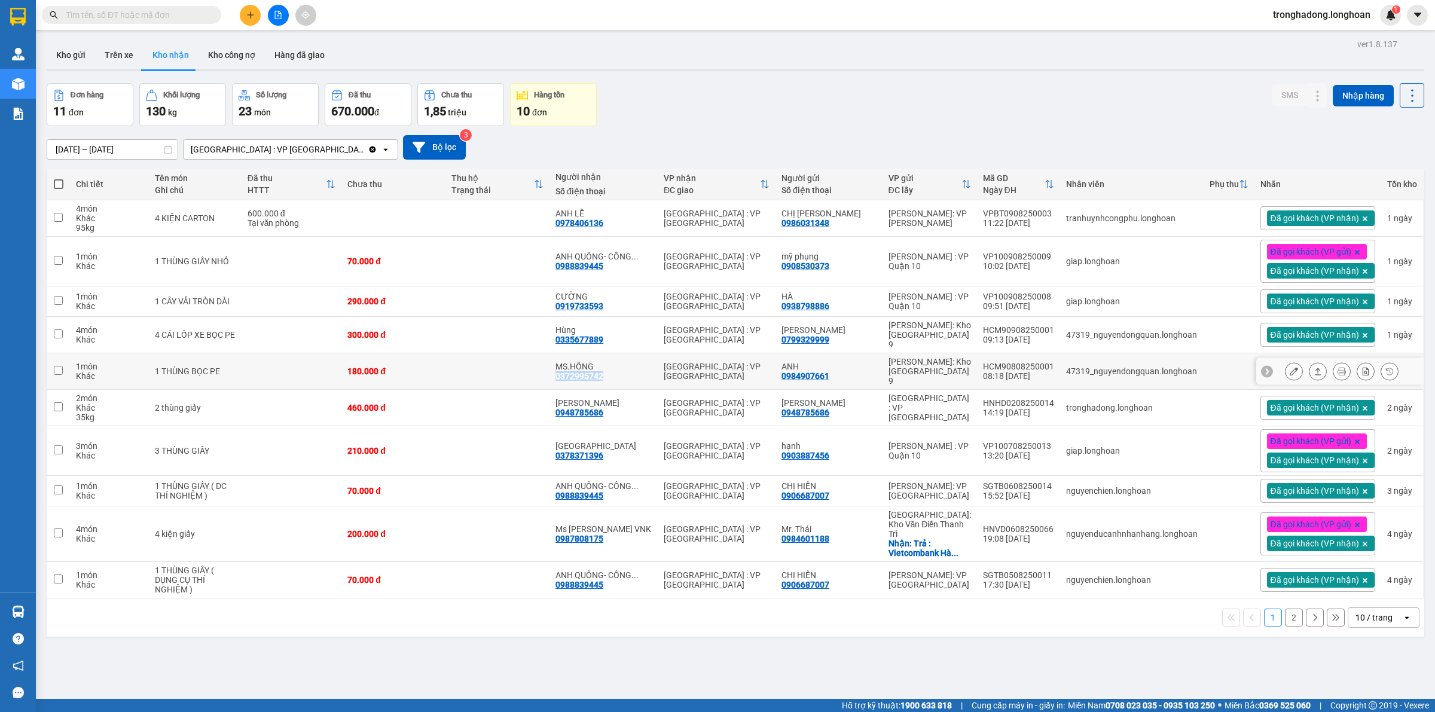
drag, startPoint x: 619, startPoint y: 368, endPoint x: 572, endPoint y: 368, distance: 47.2
click at [572, 368] on div "MS.HỒNG 0372995742" at bounding box center [603, 371] width 96 height 19
checkbox input "true"
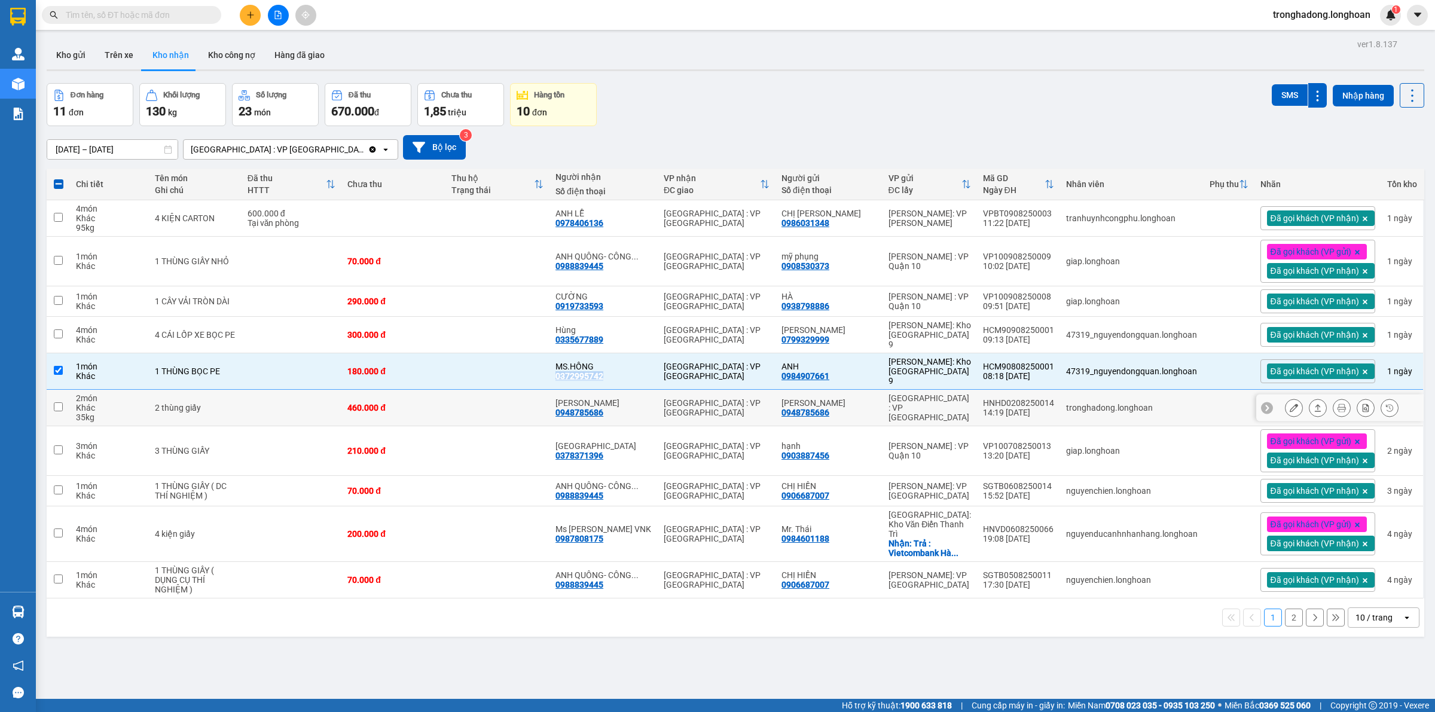
copy div "0372995742"
drag, startPoint x: 1281, startPoint y: 362, endPoint x: 1272, endPoint y: 377, distance: 17.9
click at [1290, 367] on icon at bounding box center [1294, 371] width 8 height 8
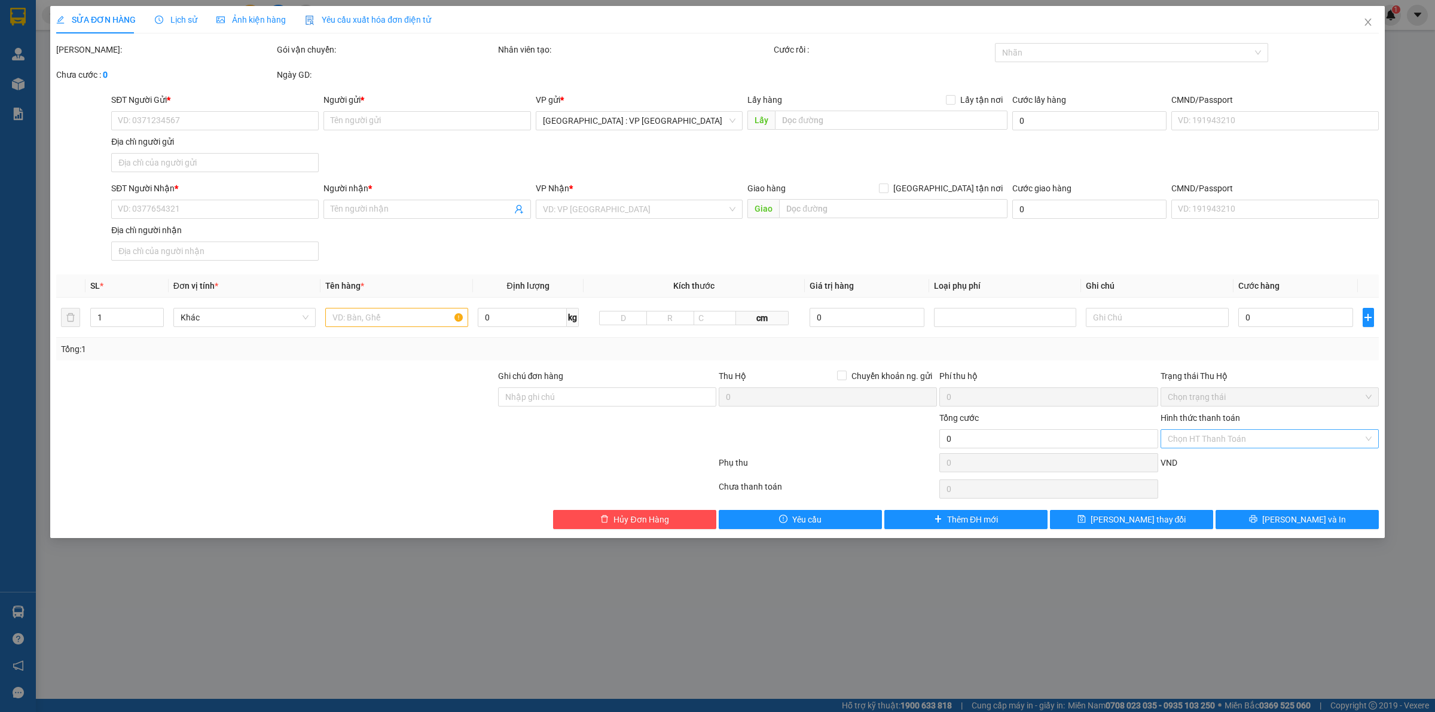
click at [1215, 438] on input "Hình thức thanh toán" at bounding box center [1266, 439] width 196 height 18
click at [1190, 456] on div "Tại văn phòng" at bounding box center [1269, 463] width 218 height 19
type input "0"
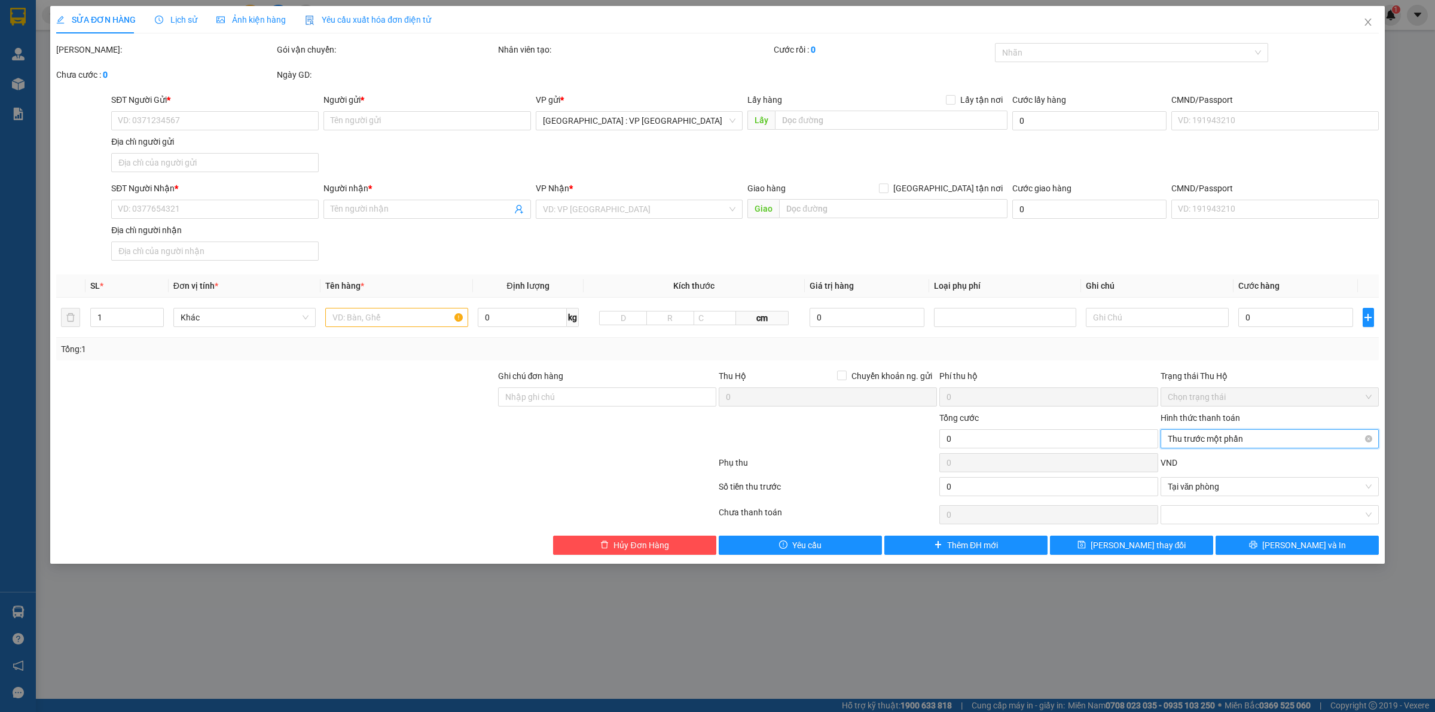
click at [1227, 438] on span "Thu trước một phần" at bounding box center [1270, 439] width 204 height 18
click at [1220, 459] on div "Tại văn phòng" at bounding box center [1270, 463] width 204 height 13
click at [1368, 24] on icon "close" at bounding box center [1368, 22] width 10 height 10
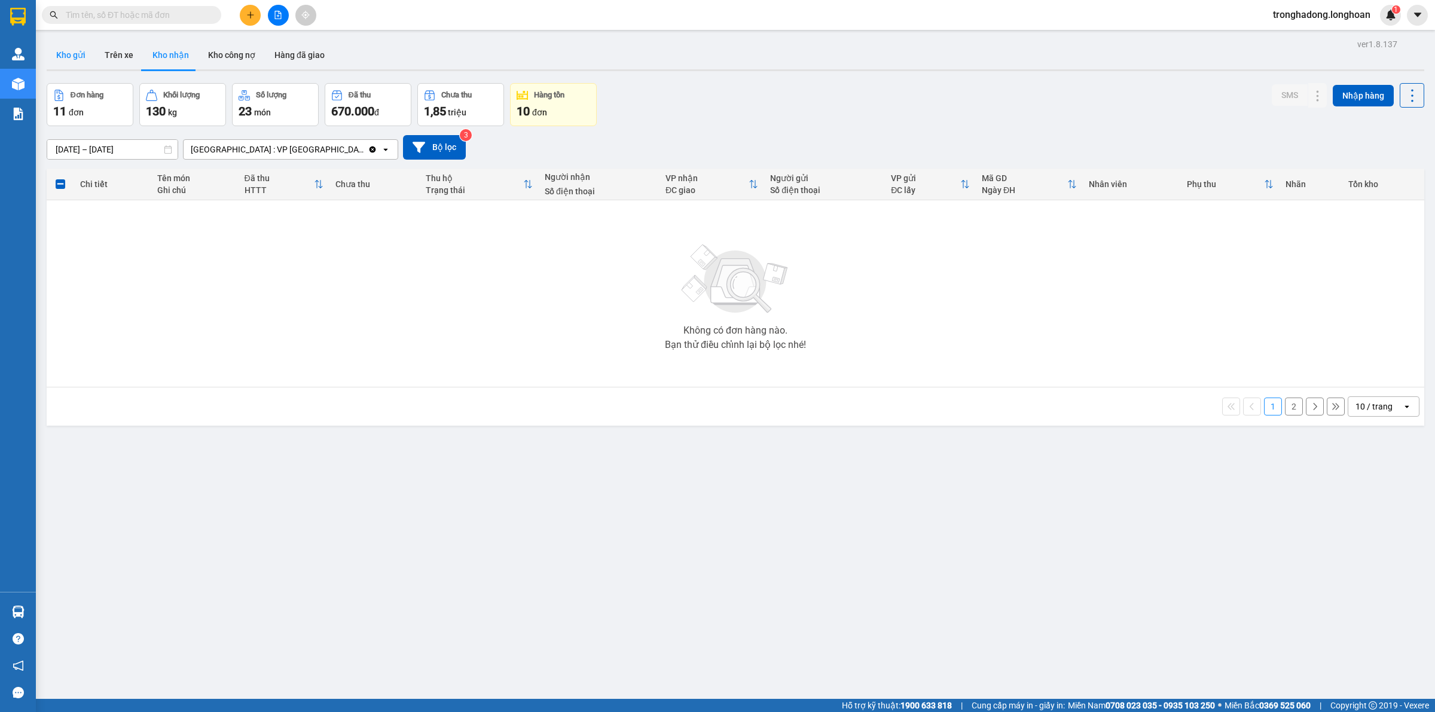
click at [69, 49] on button "Kho gửi" at bounding box center [71, 55] width 48 height 29
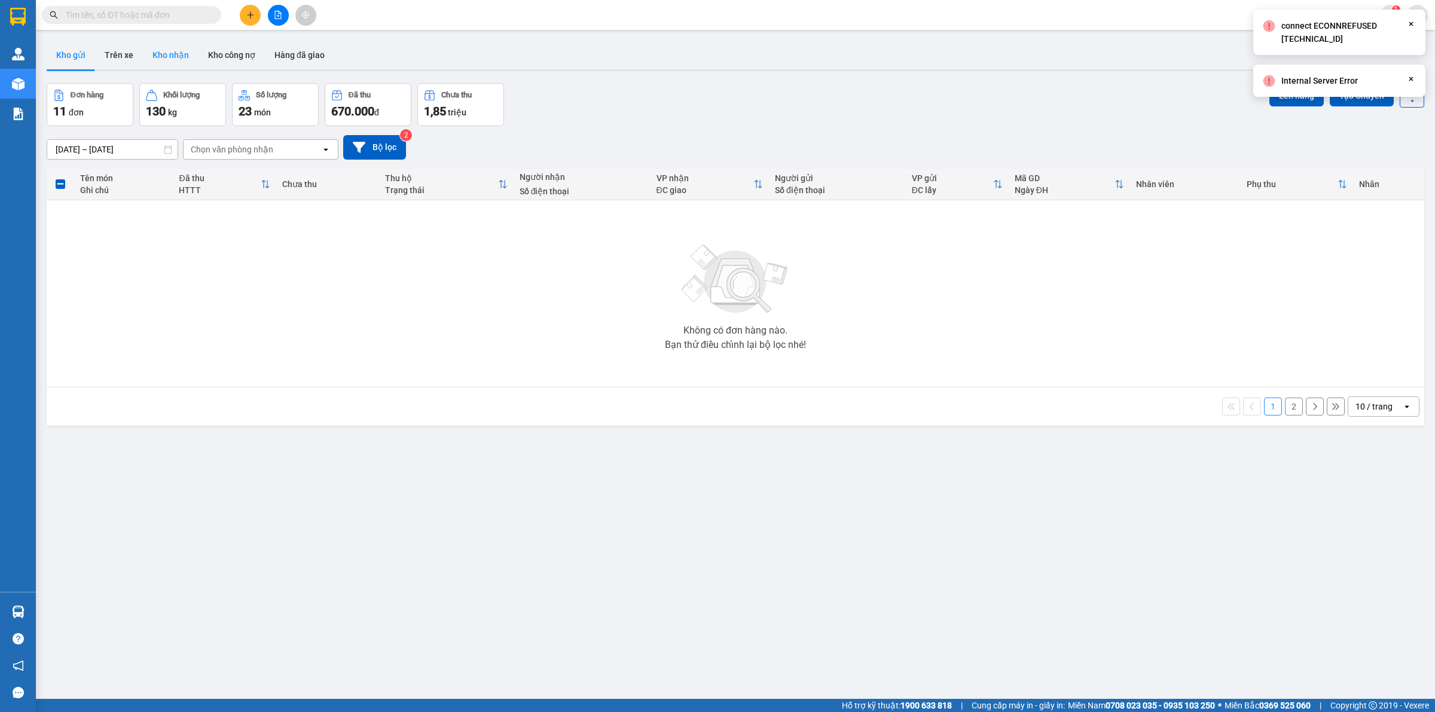
click at [169, 54] on button "Kho nhận" at bounding box center [171, 55] width 56 height 29
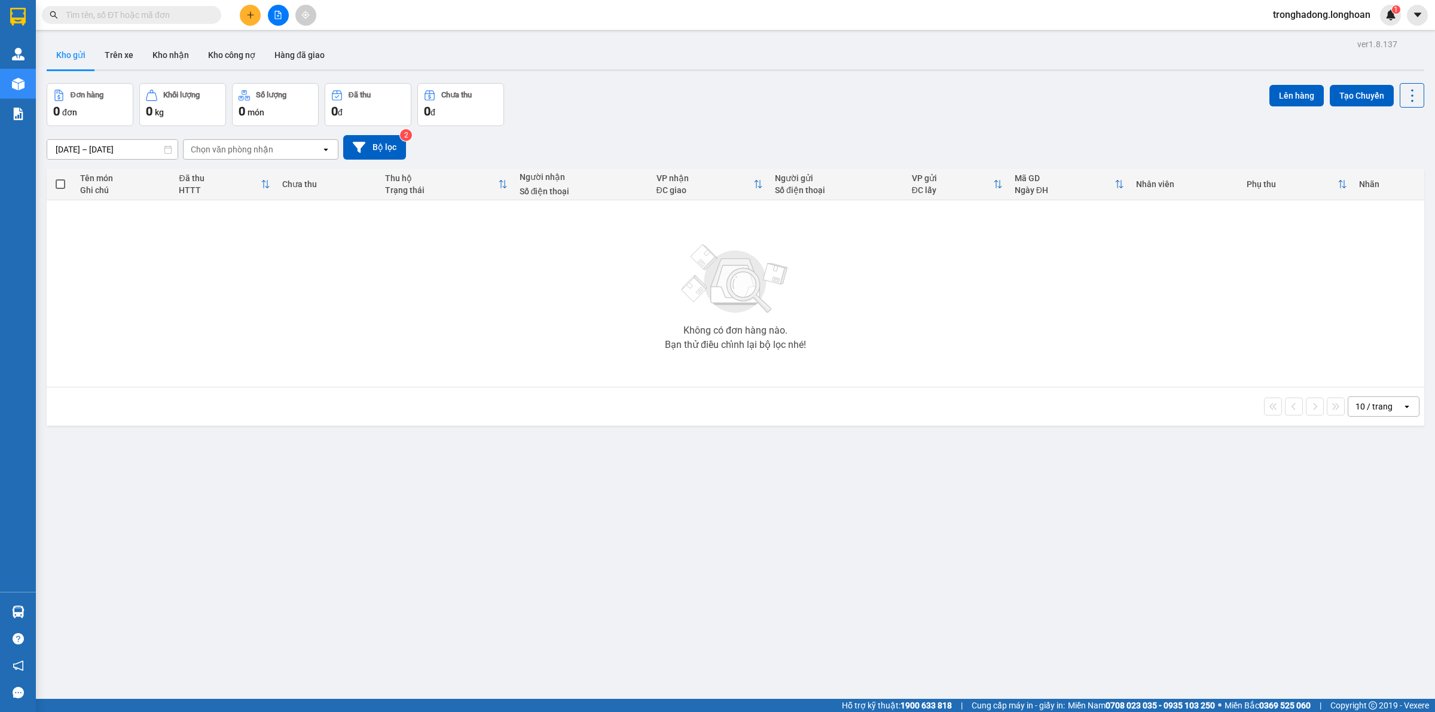
click at [135, 10] on input "text" at bounding box center [136, 14] width 141 height 13
click at [164, 56] on button "Kho nhận" at bounding box center [171, 55] width 56 height 29
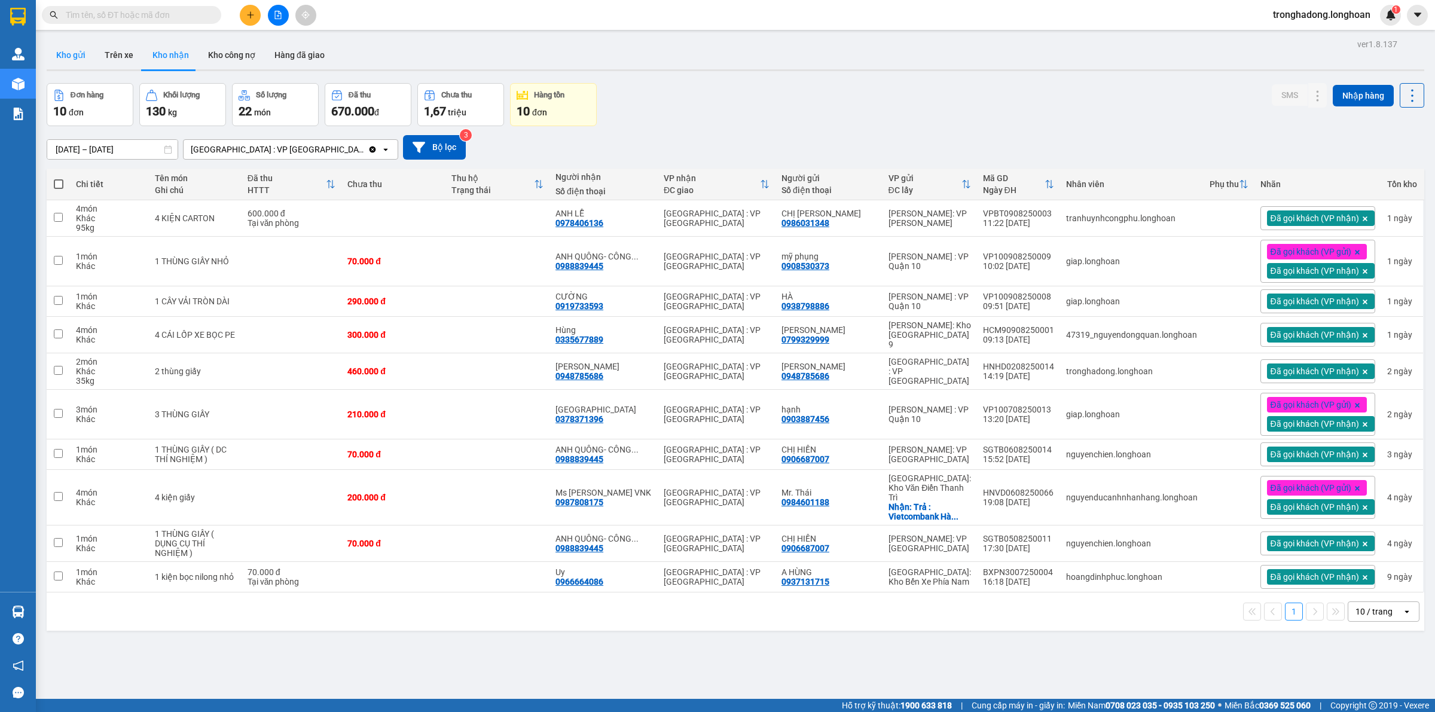
click at [75, 53] on button "Kho gửi" at bounding box center [71, 55] width 48 height 29
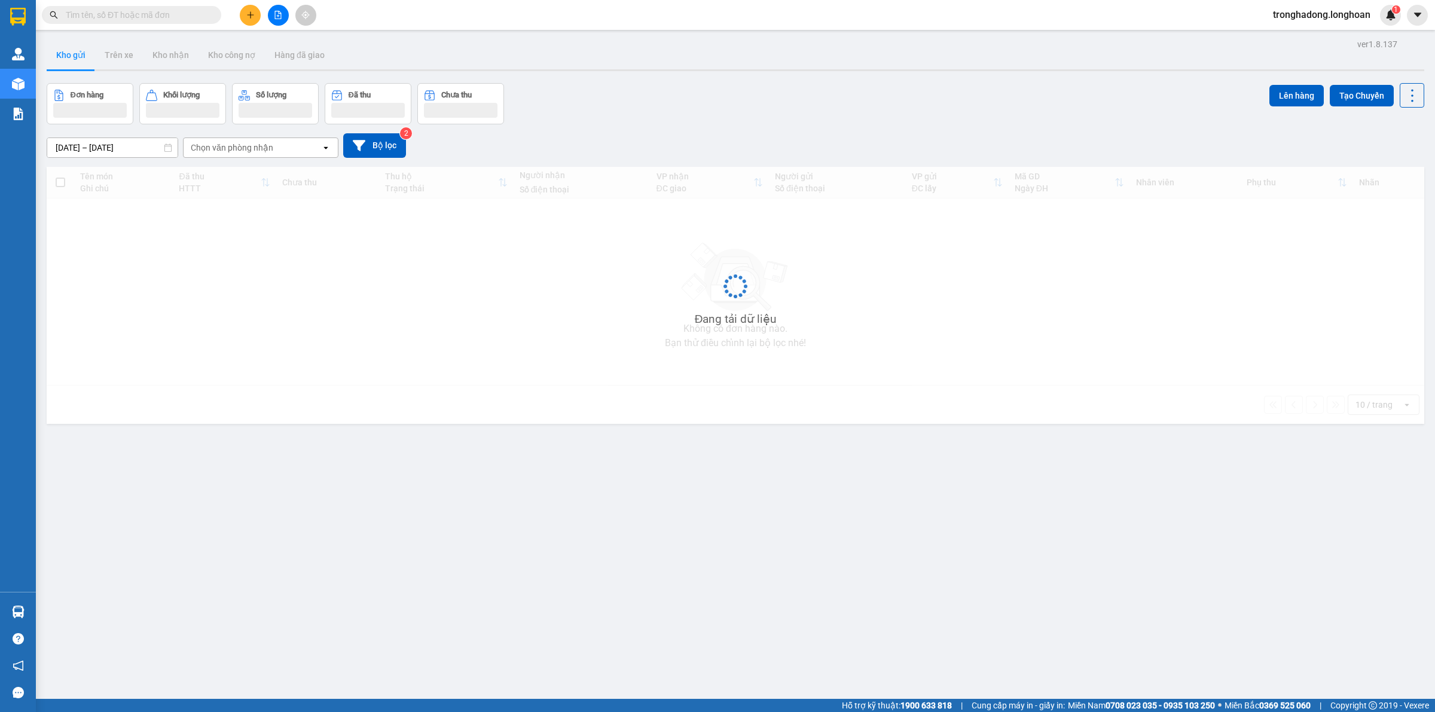
click at [118, 14] on input "text" at bounding box center [136, 14] width 141 height 13
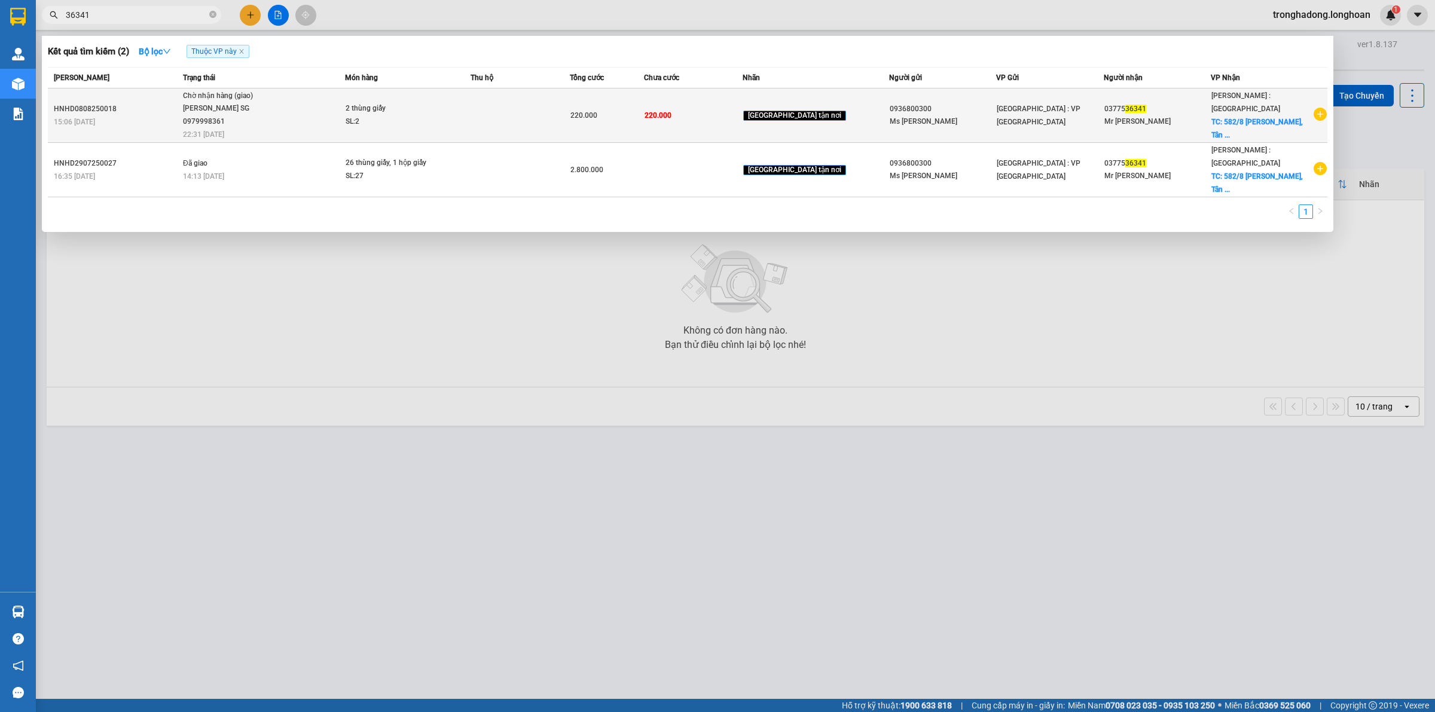
type input "36341"
click at [740, 118] on td "220.000" at bounding box center [693, 115] width 99 height 54
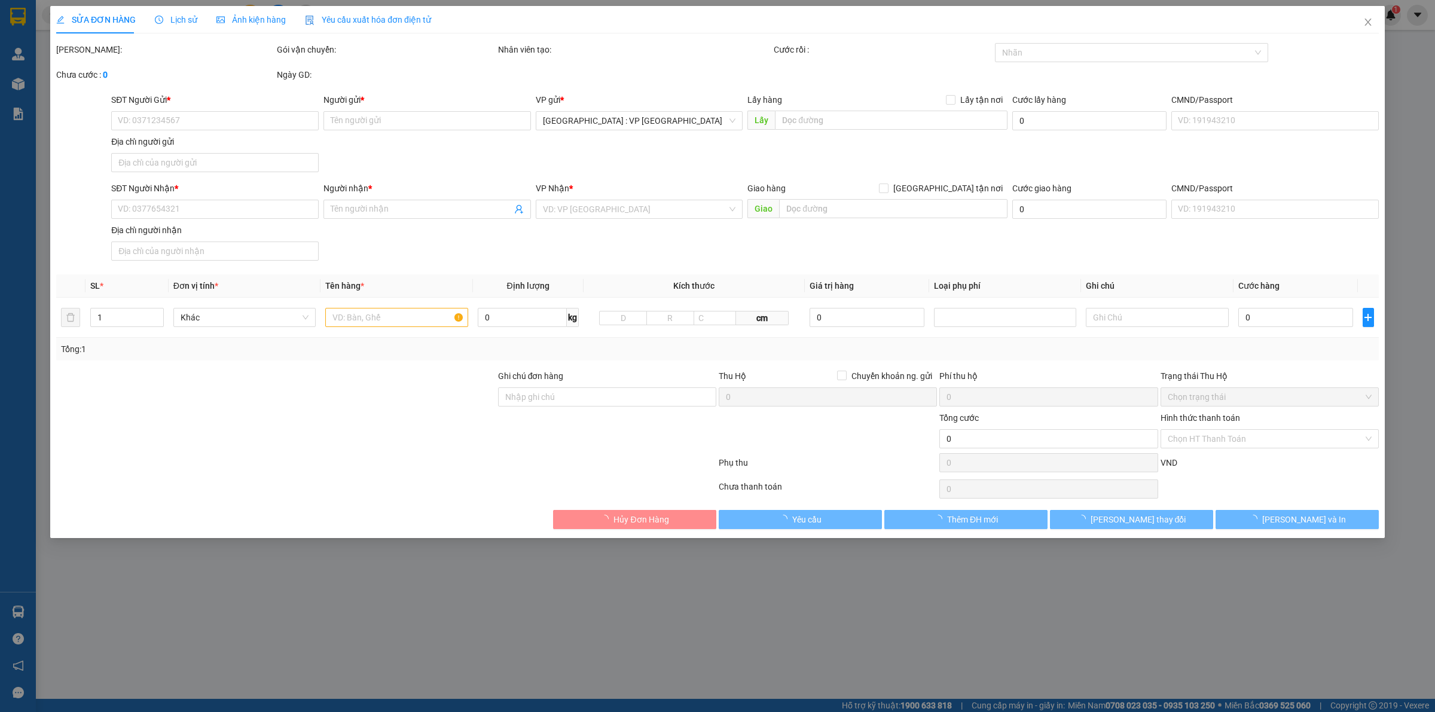
type input "0936800300"
type input "Ms Nhung"
type input "0377536341"
type input "Mr Tấn"
checkbox input "true"
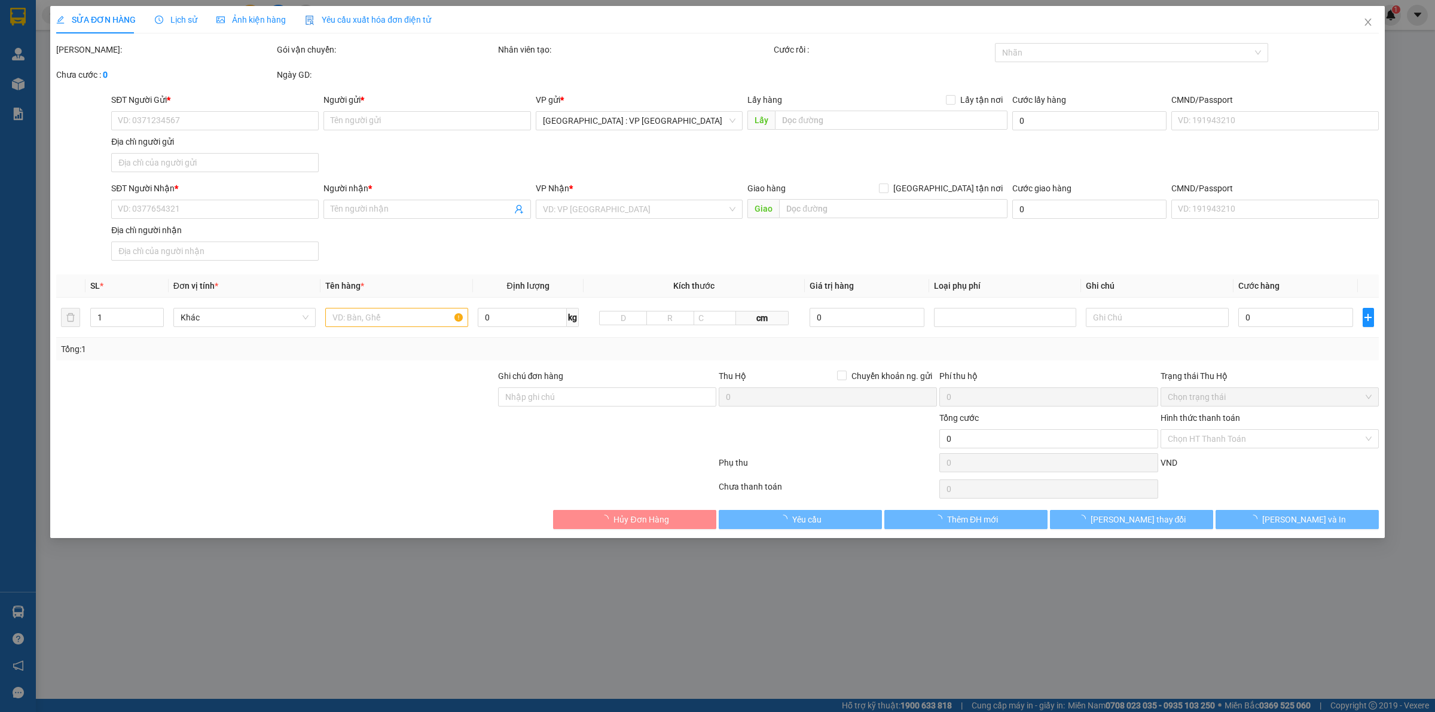
type input "582/8 Huỳnh Tấn Phát, Tân Phú, Q7 hcm"
type input "220.000"
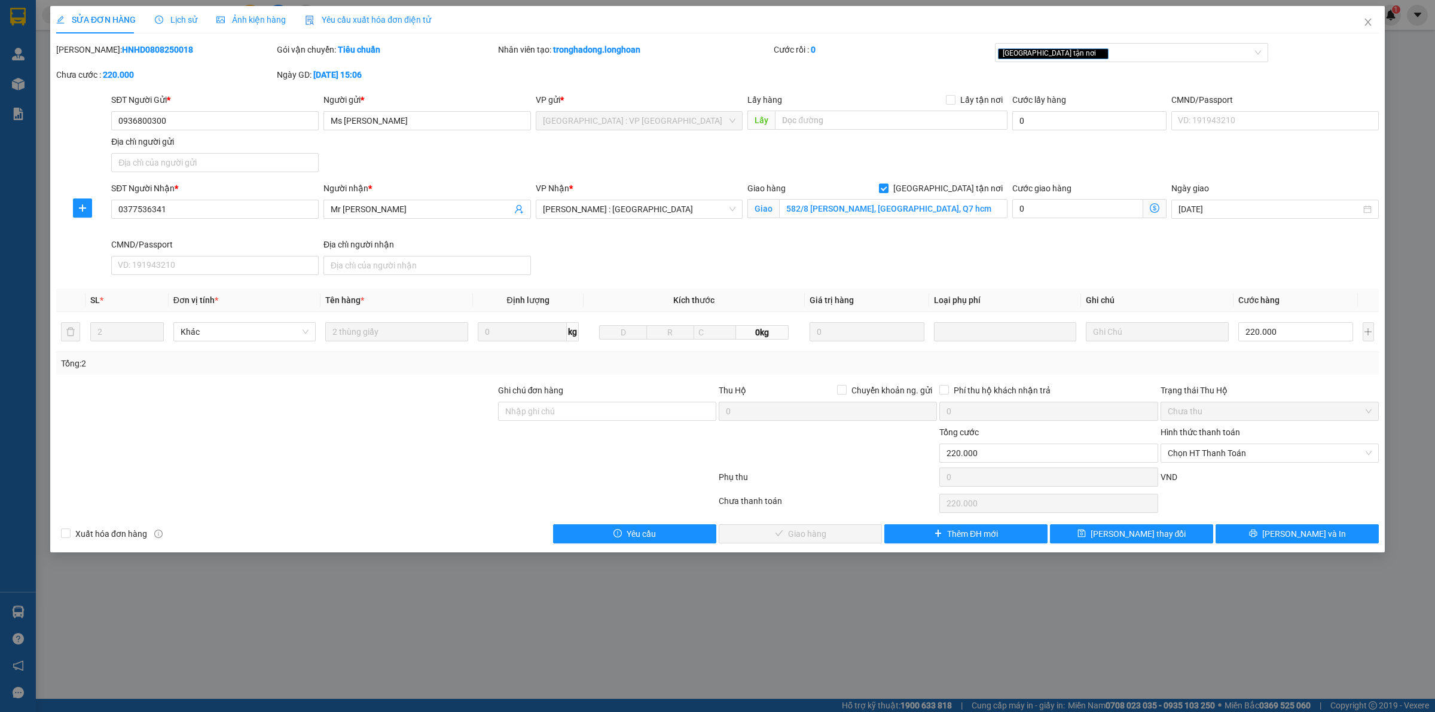
click at [177, 19] on span "Lịch sử" at bounding box center [176, 20] width 42 height 10
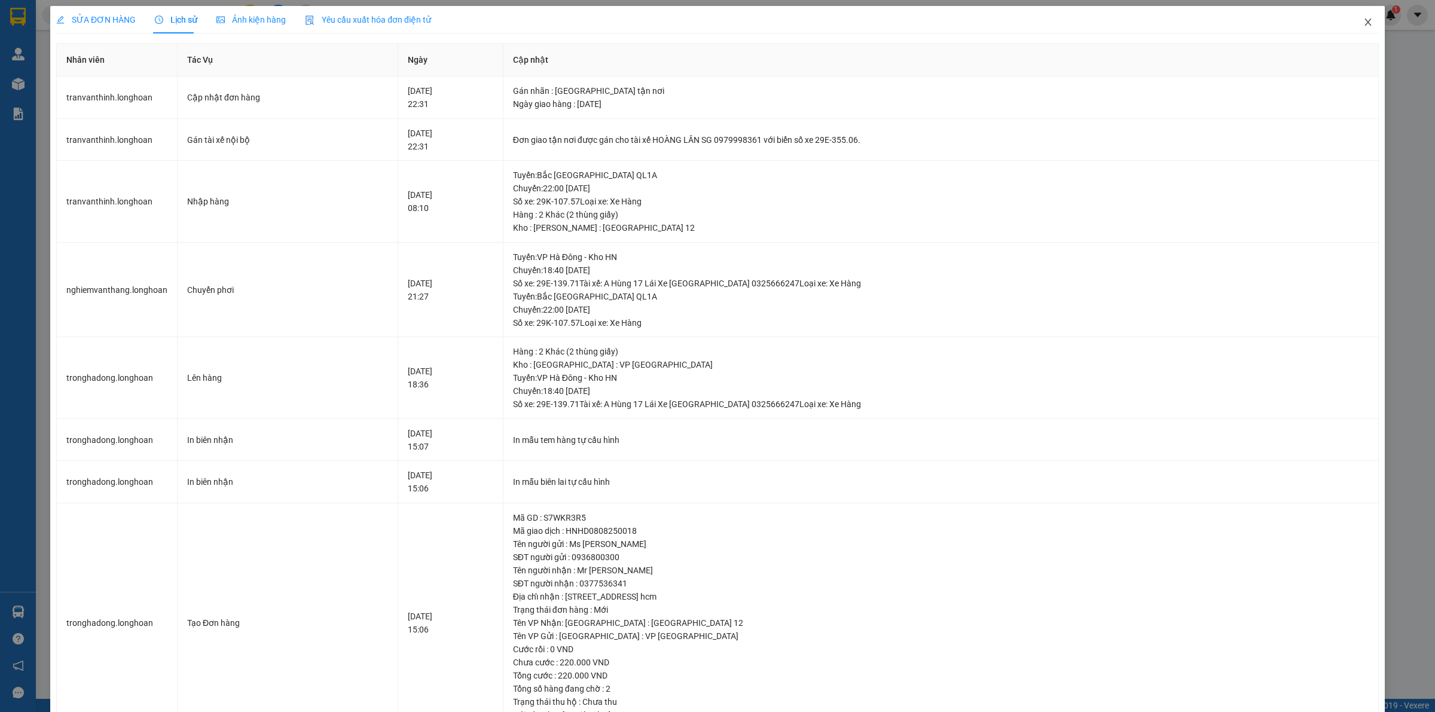
click at [1363, 21] on icon "close" at bounding box center [1368, 22] width 10 height 10
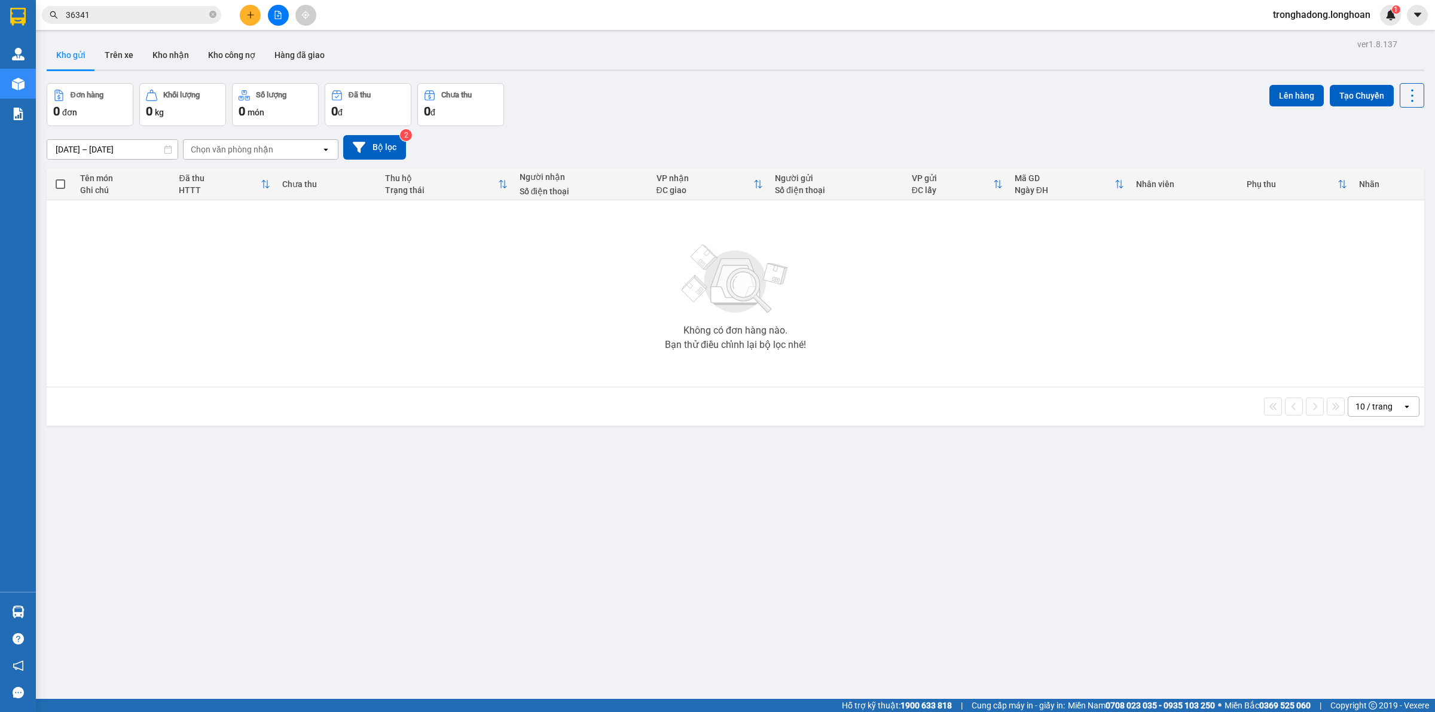
click at [124, 8] on input "36341" at bounding box center [136, 14] width 141 height 13
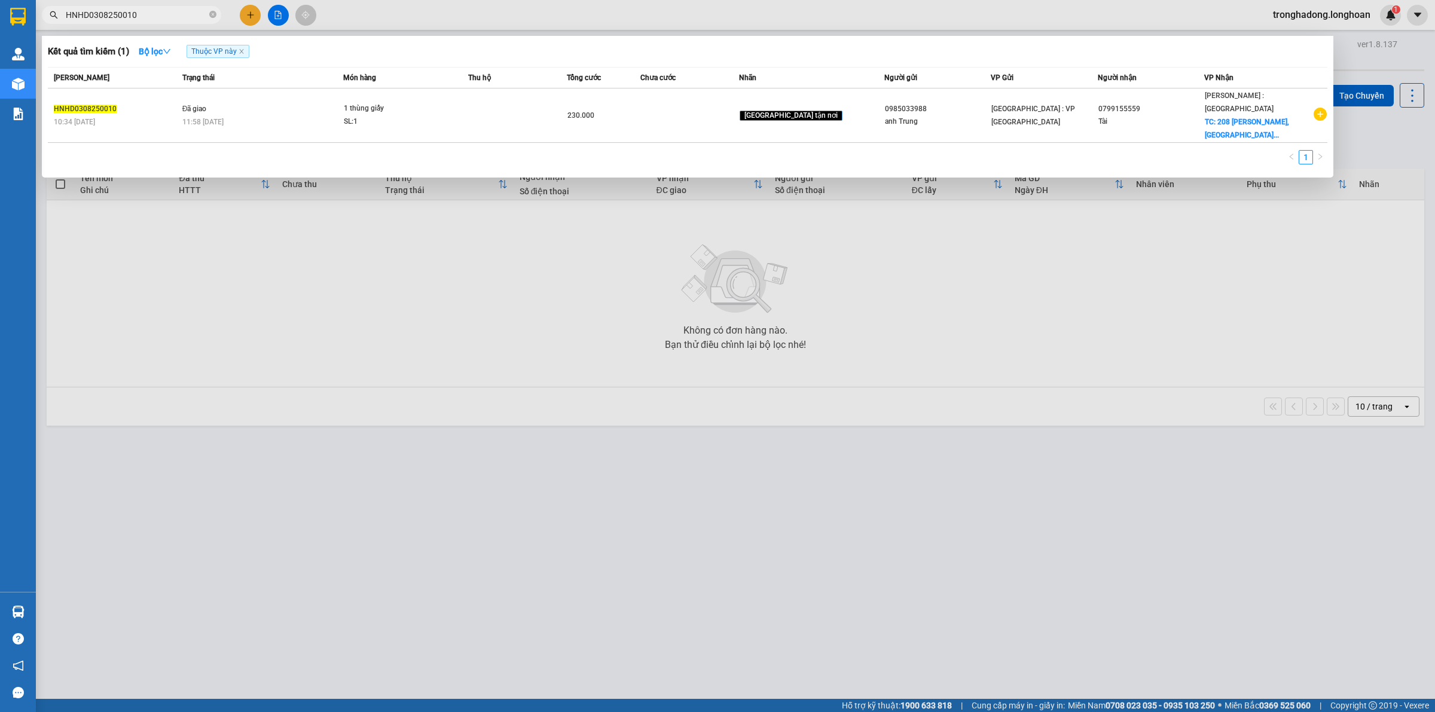
click at [99, 17] on input "HNHD0308250010" at bounding box center [136, 14] width 141 height 13
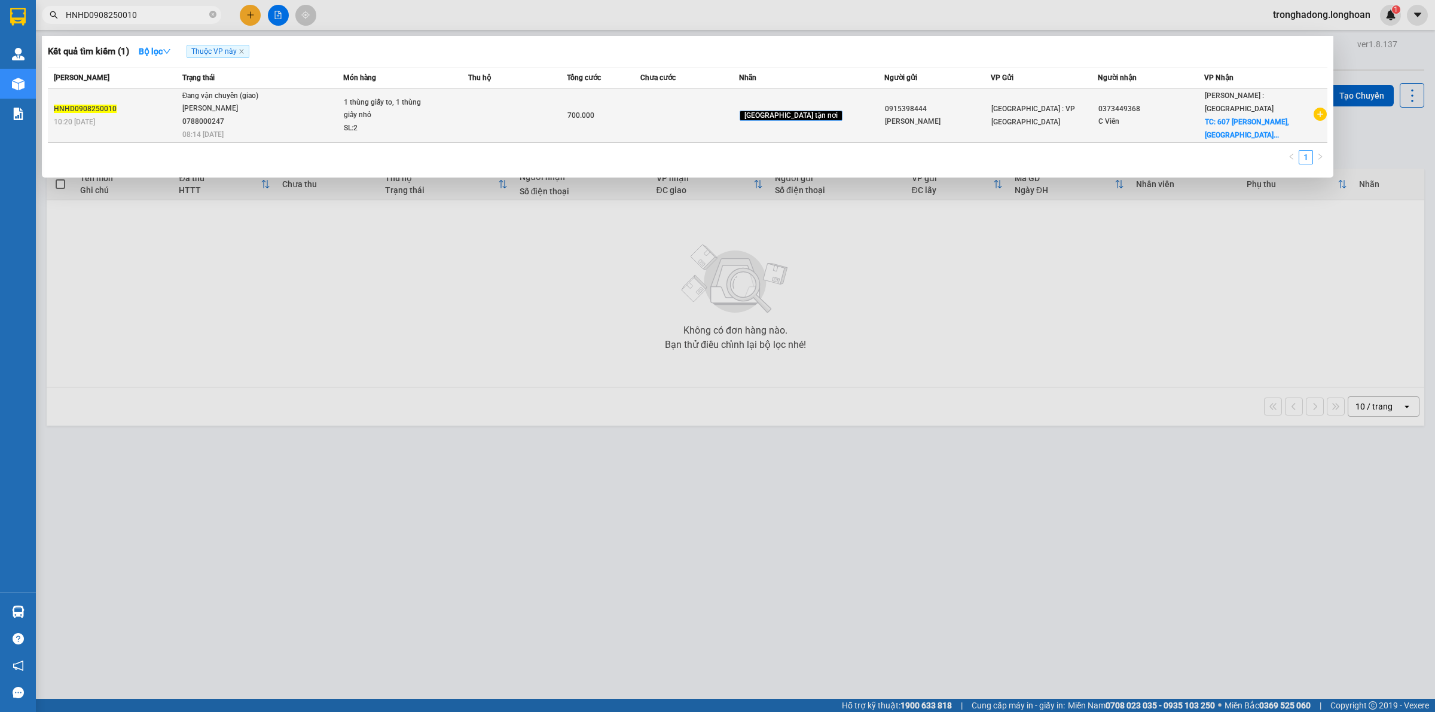
type input "HNHD0908250010"
click at [700, 118] on td at bounding box center [689, 115] width 99 height 54
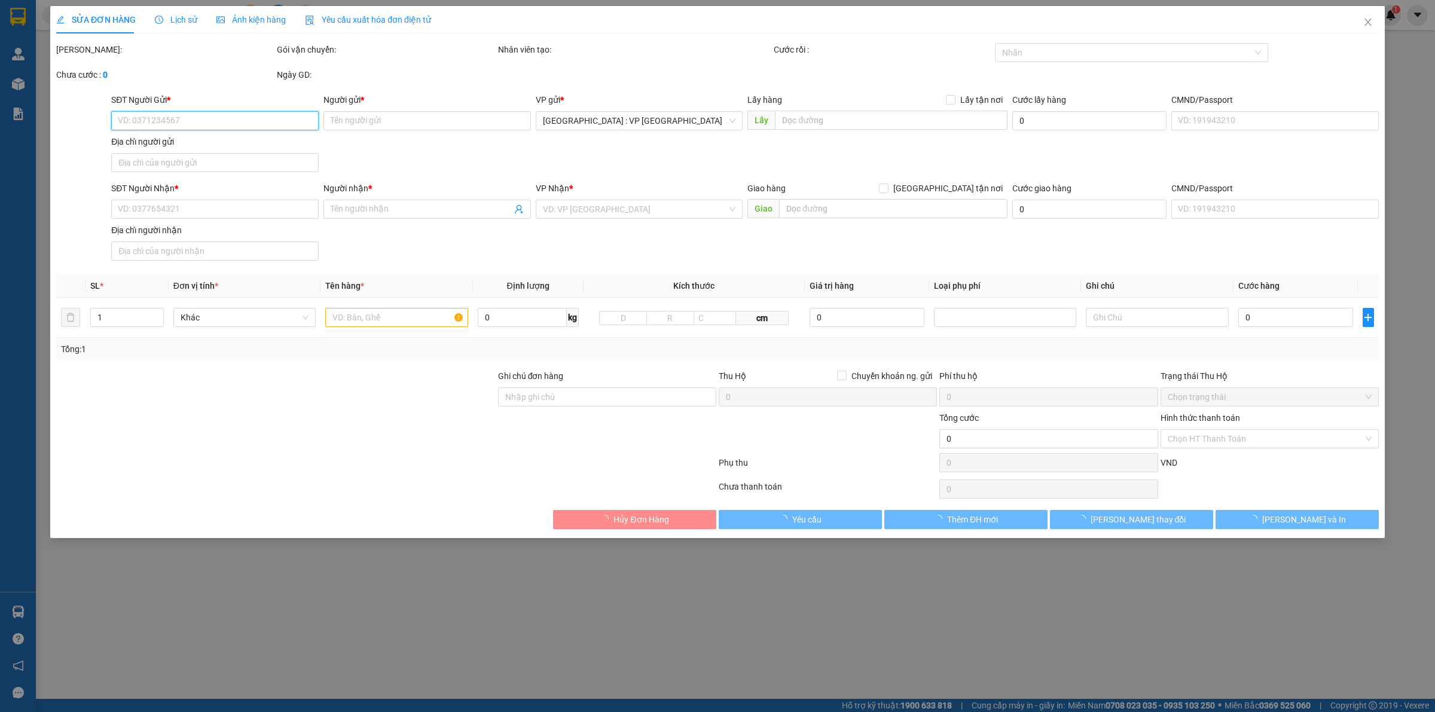
type input "0915398444"
type input "Anh Tiến"
type input "0373449368"
type input "C Viên"
checkbox input "true"
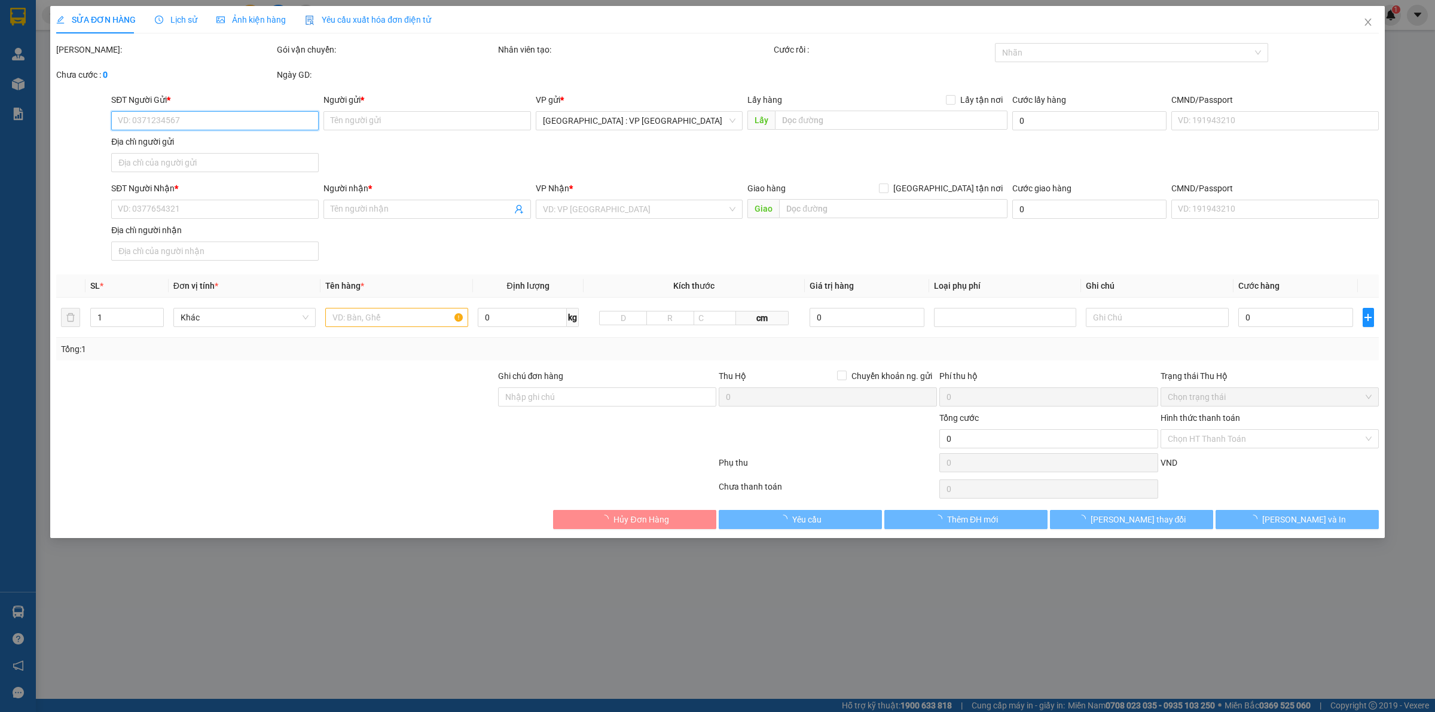
type input "607 Đỗ Xuân Hợp, Phước Long B, Thủ đức,"
type input "Giao nguyên kiện"
type input "700.000"
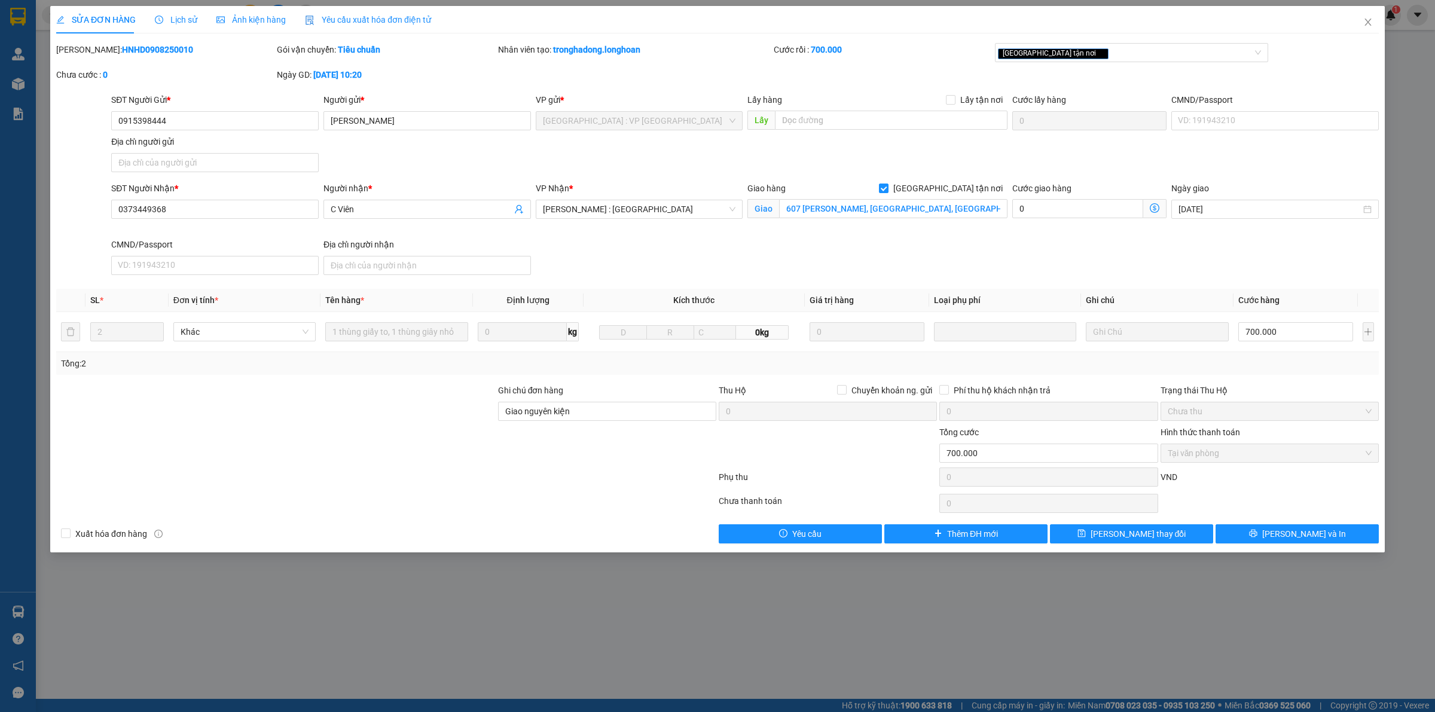
click at [181, 13] on div "Lịch sử" at bounding box center [176, 19] width 42 height 13
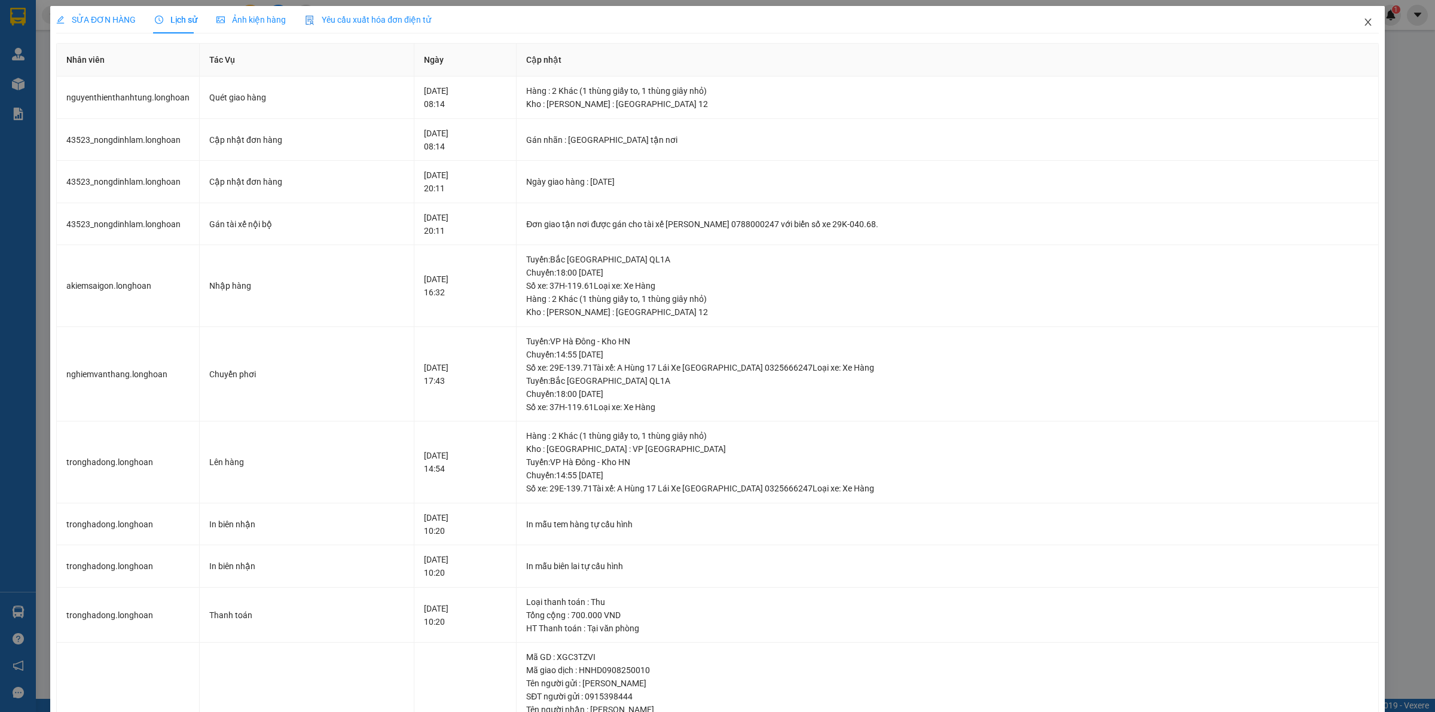
click at [1363, 22] on icon "close" at bounding box center [1368, 22] width 10 height 10
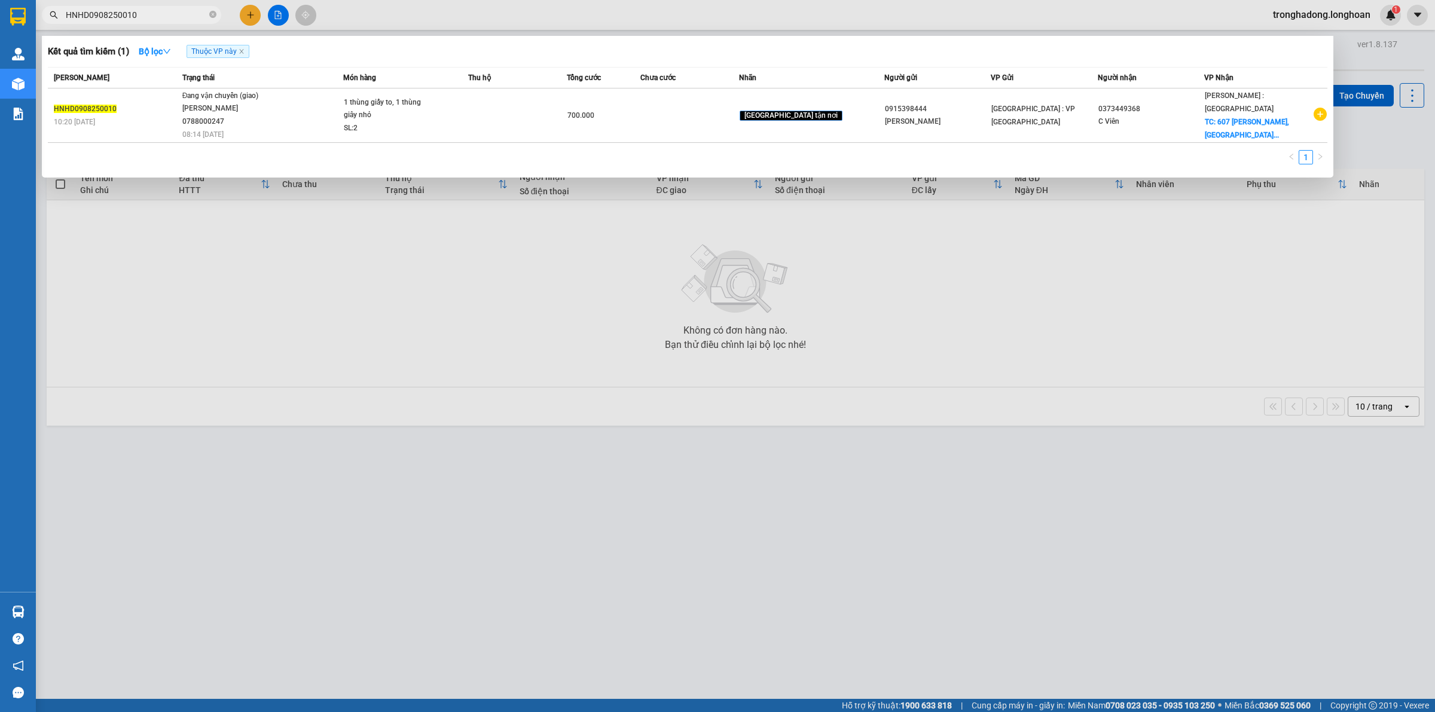
click at [156, 13] on input "HNHD0908250010" at bounding box center [136, 14] width 141 height 13
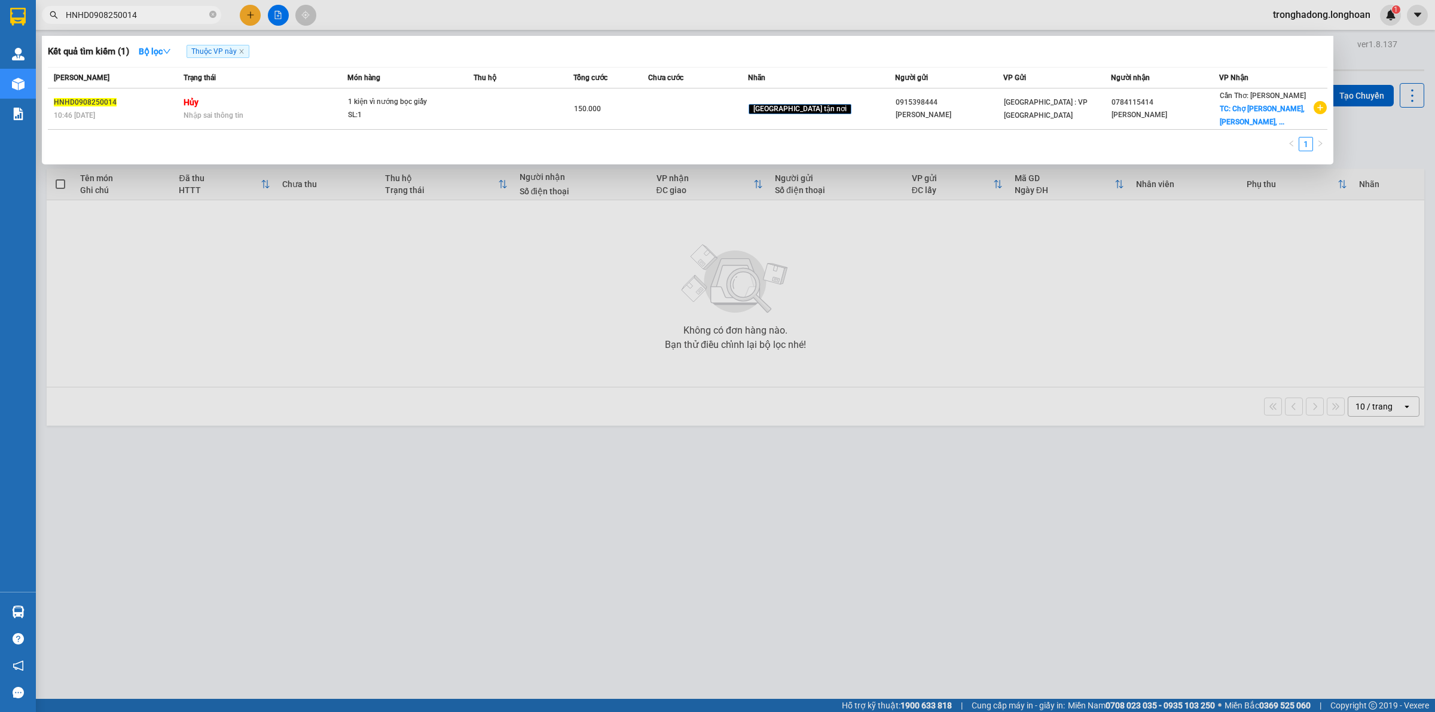
type input "HNHD0908250014"
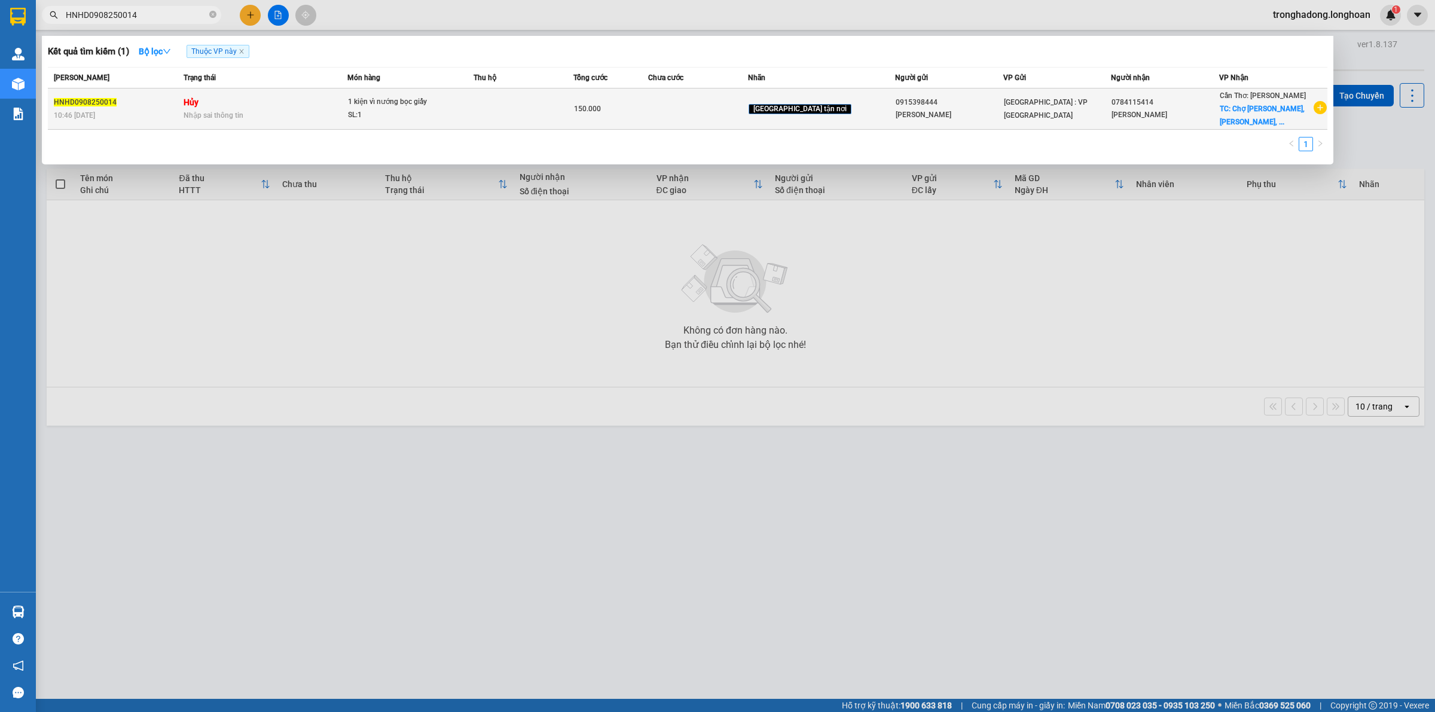
click at [686, 105] on td at bounding box center [698, 108] width 100 height 41
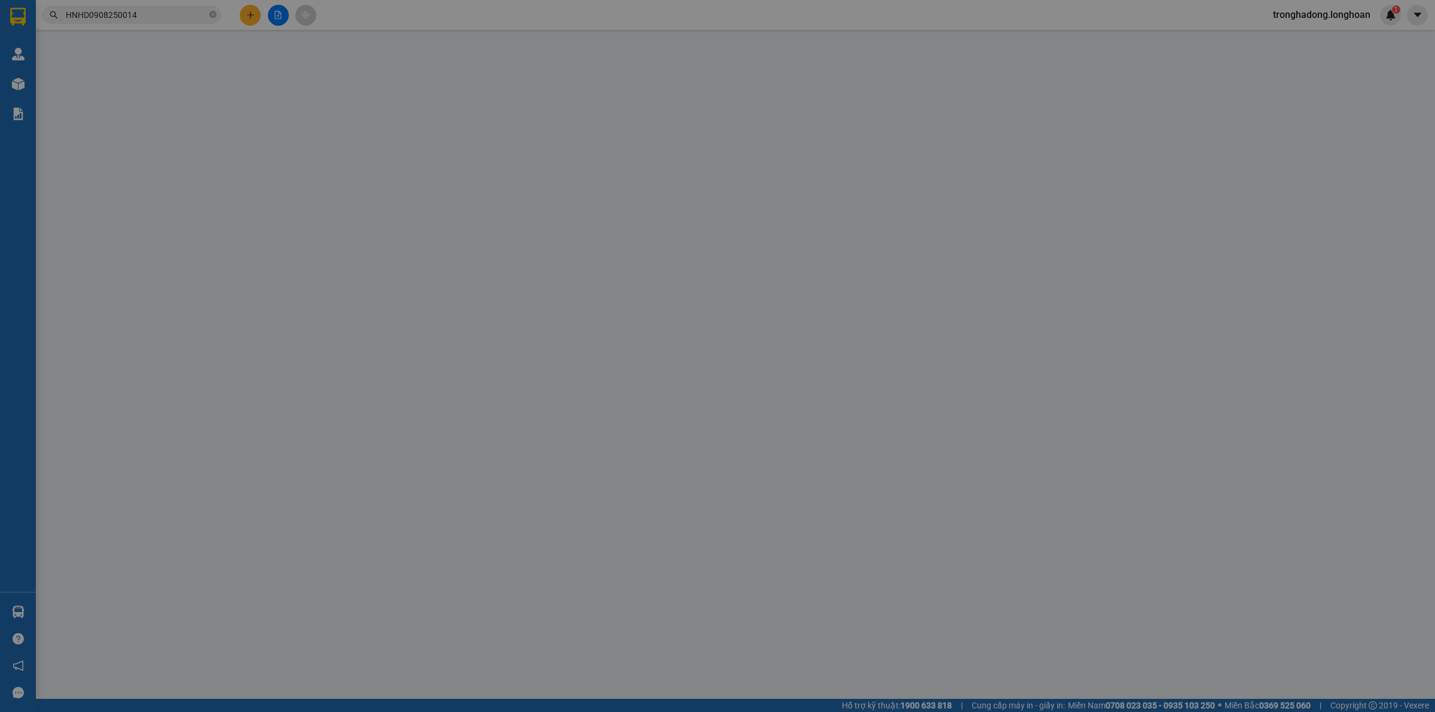
type input "0915398444"
type input "Anh Tiến"
type input "0784115414"
type input "Hoàng Đạt"
checkbox input "true"
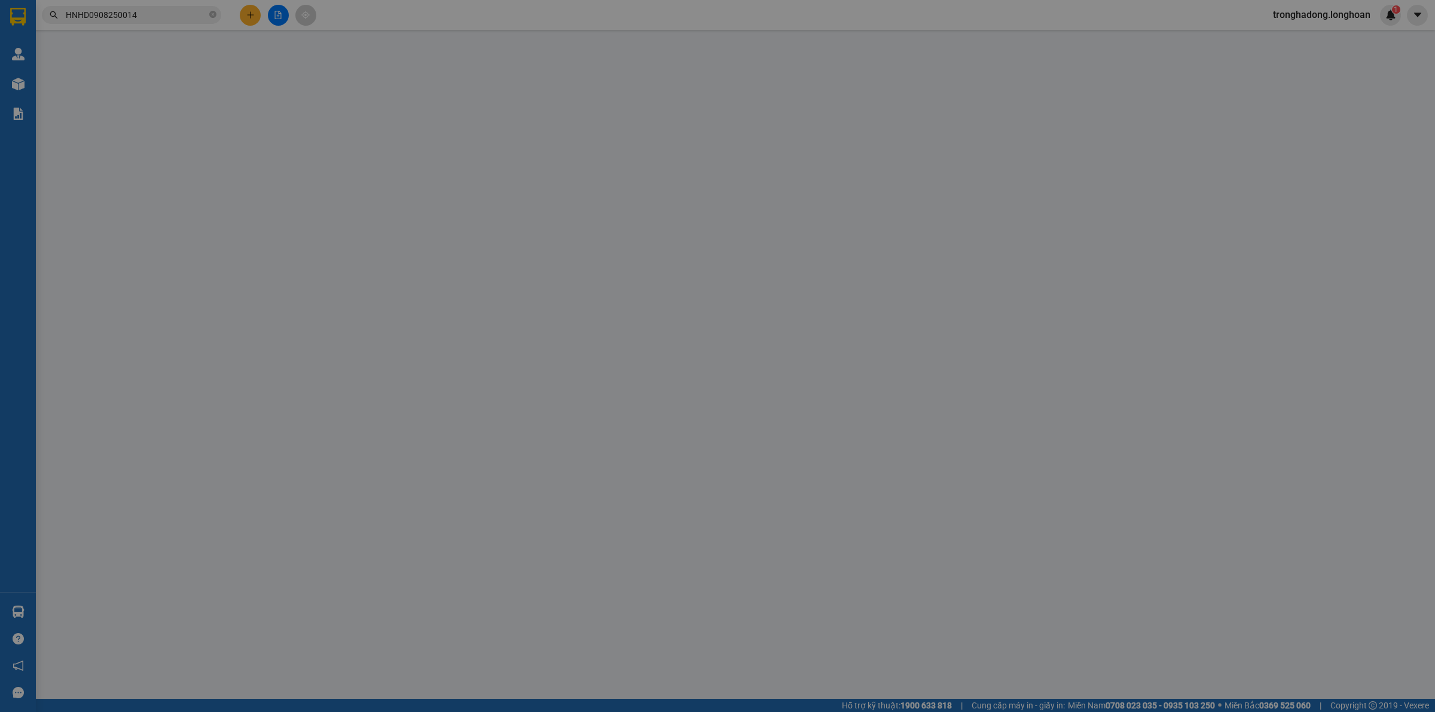
type input "Chợ Giai Xuân, Giai Xuân, Phong Điền Cần Thơ"
type input "150.000"
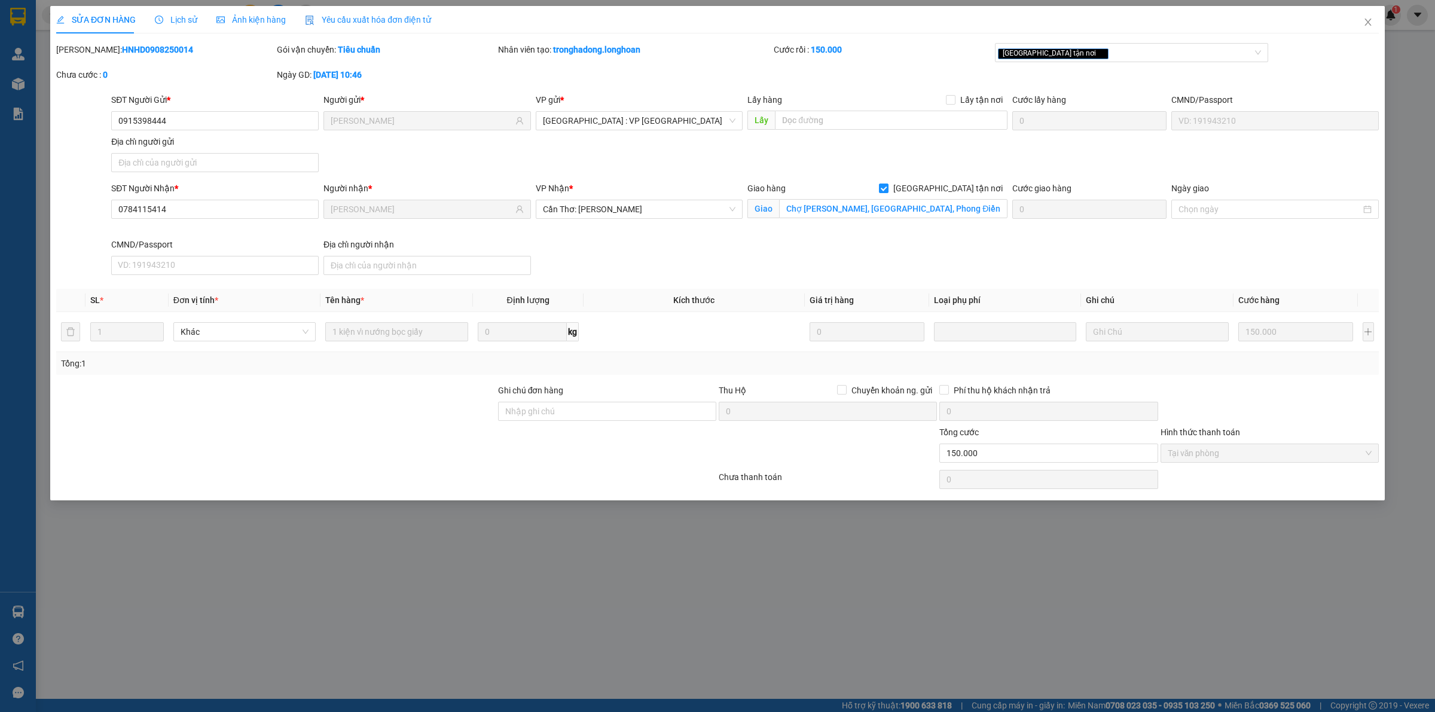
click at [173, 20] on span "Lịch sử" at bounding box center [176, 20] width 42 height 10
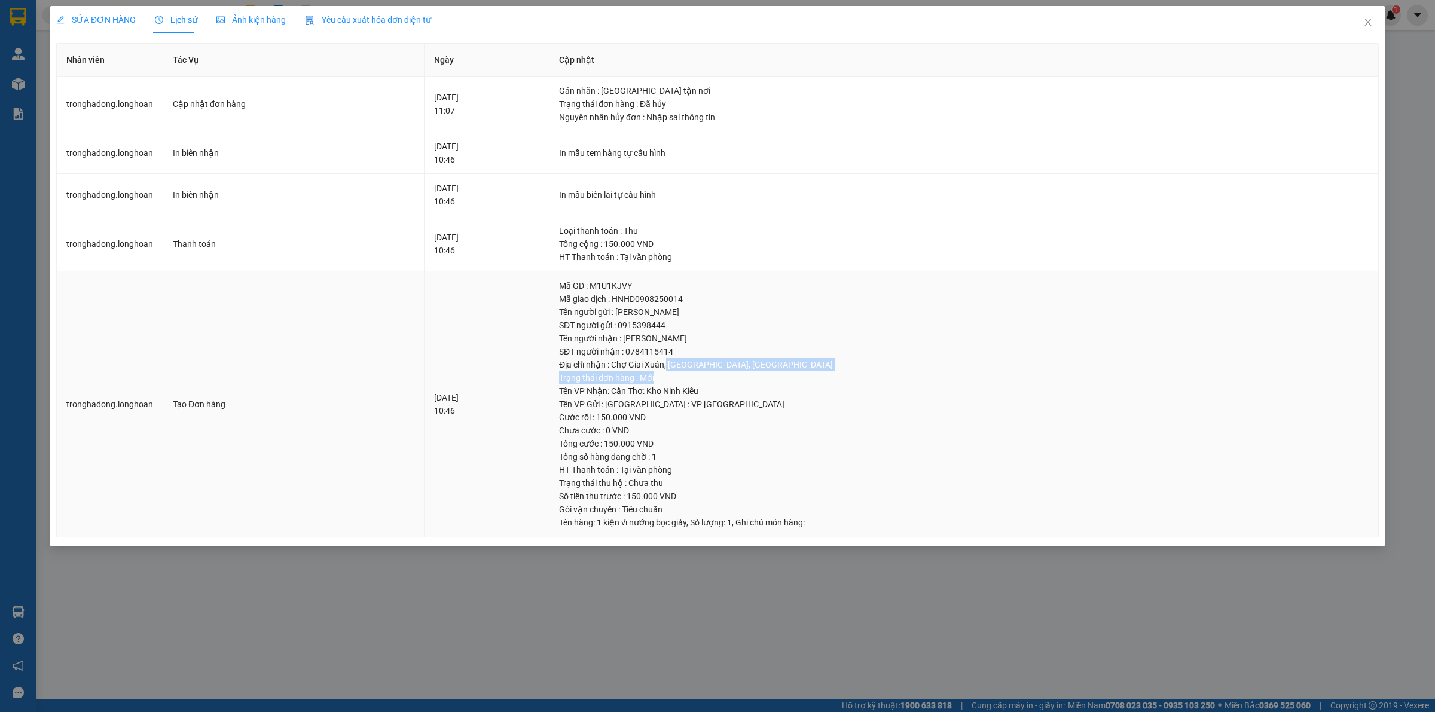
drag, startPoint x: 720, startPoint y: 362, endPoint x: 773, endPoint y: 375, distance: 54.1
click at [773, 375] on td "Mã GD : M1U1KJVY Mã giao dịch : HNHD0908250014 Tên người gửi : Anh Tiến SĐT ngư…" at bounding box center [963, 404] width 829 height 266
click at [773, 375] on div "Trạng thái đơn hàng : Mới" at bounding box center [964, 377] width 810 height 13
click at [749, 416] on div "Cước rồi : 150.000 VND" at bounding box center [964, 417] width 810 height 13
click at [1362, 23] on span "Close" at bounding box center [1367, 22] width 33 height 33
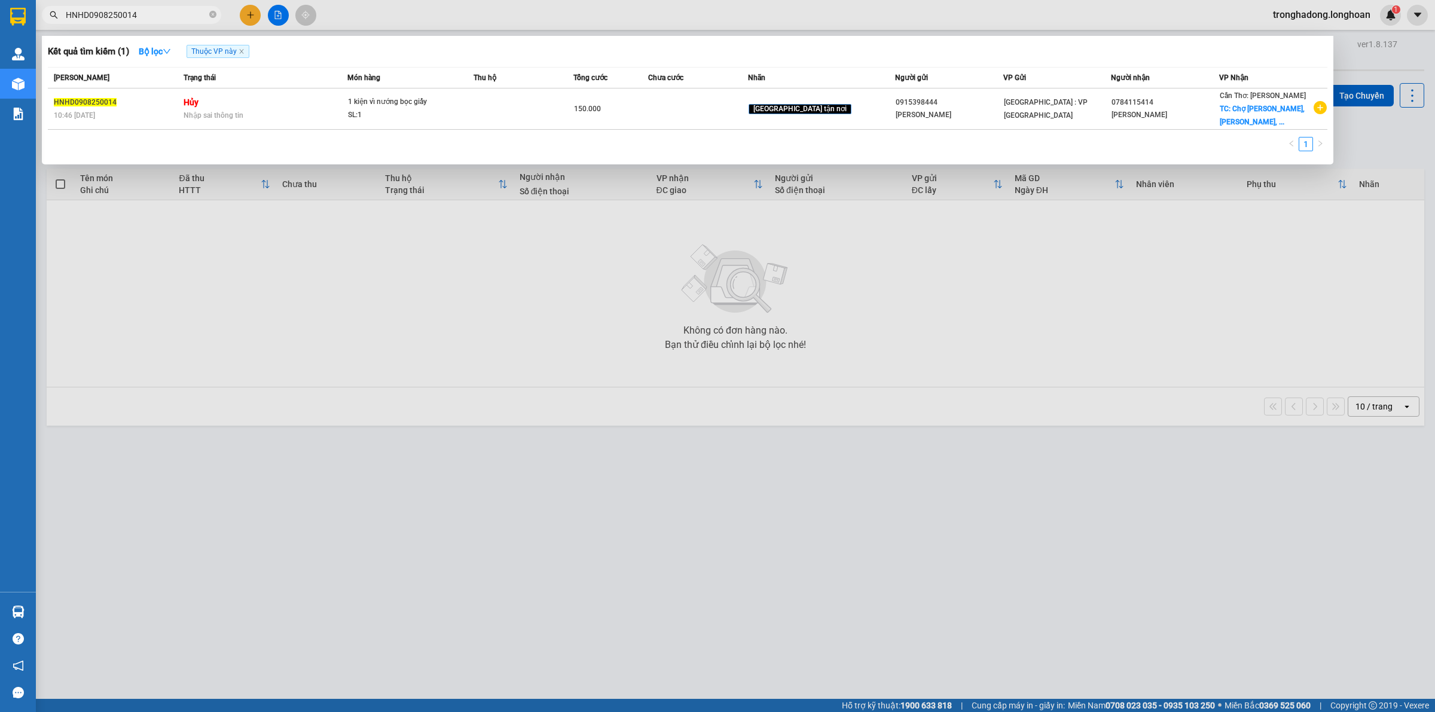
click at [157, 14] on input "HNHD0908250014" at bounding box center [136, 14] width 141 height 13
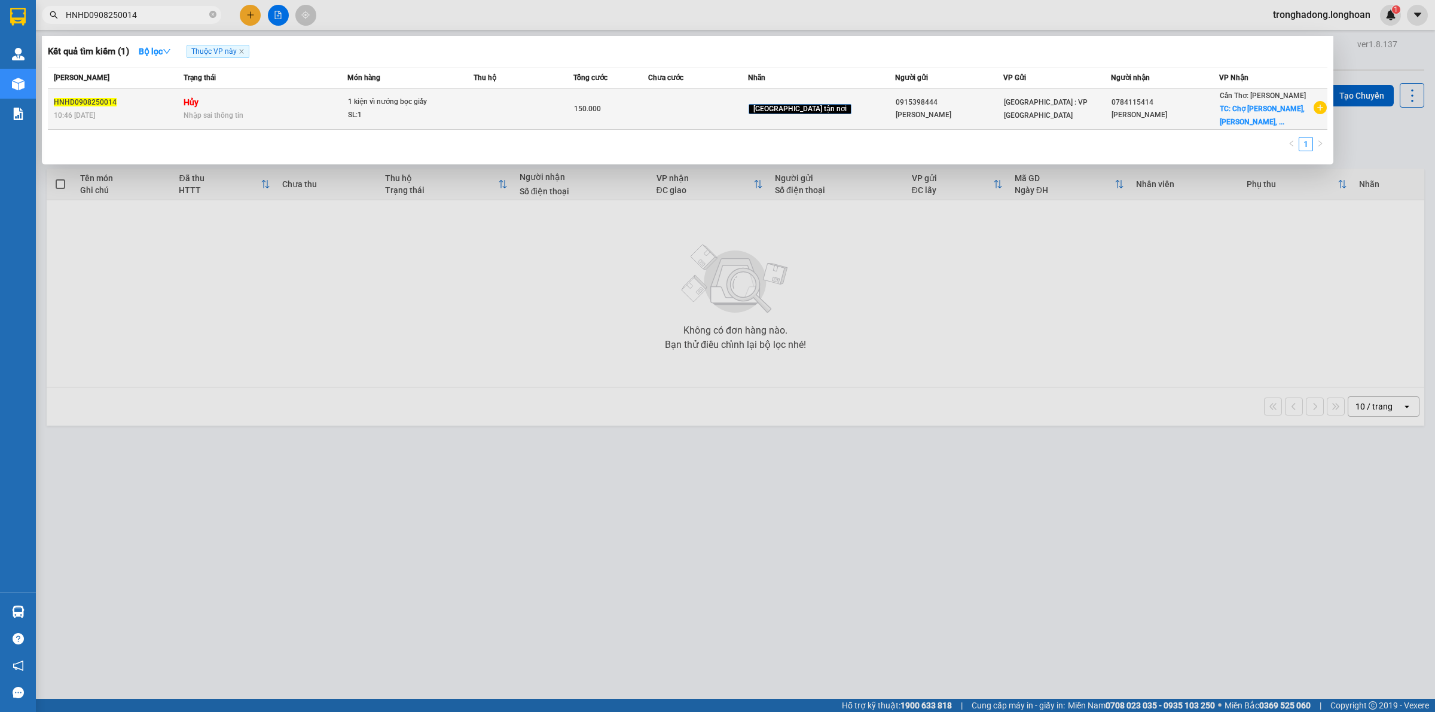
click at [963, 111] on div "Anh Tiến" at bounding box center [949, 115] width 107 height 13
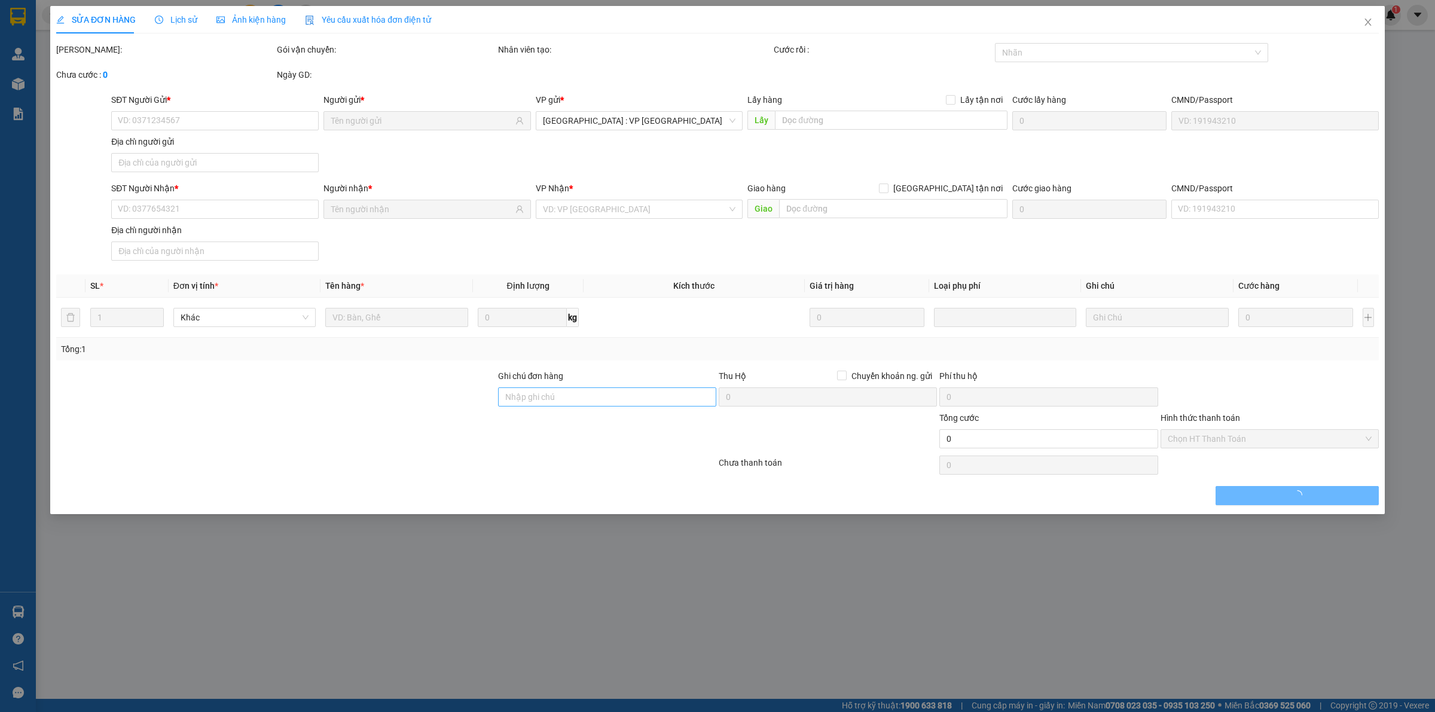
type input "0915398444"
type input "Anh Tiến"
type input "0784115414"
type input "Hoàng Đạt"
checkbox input "true"
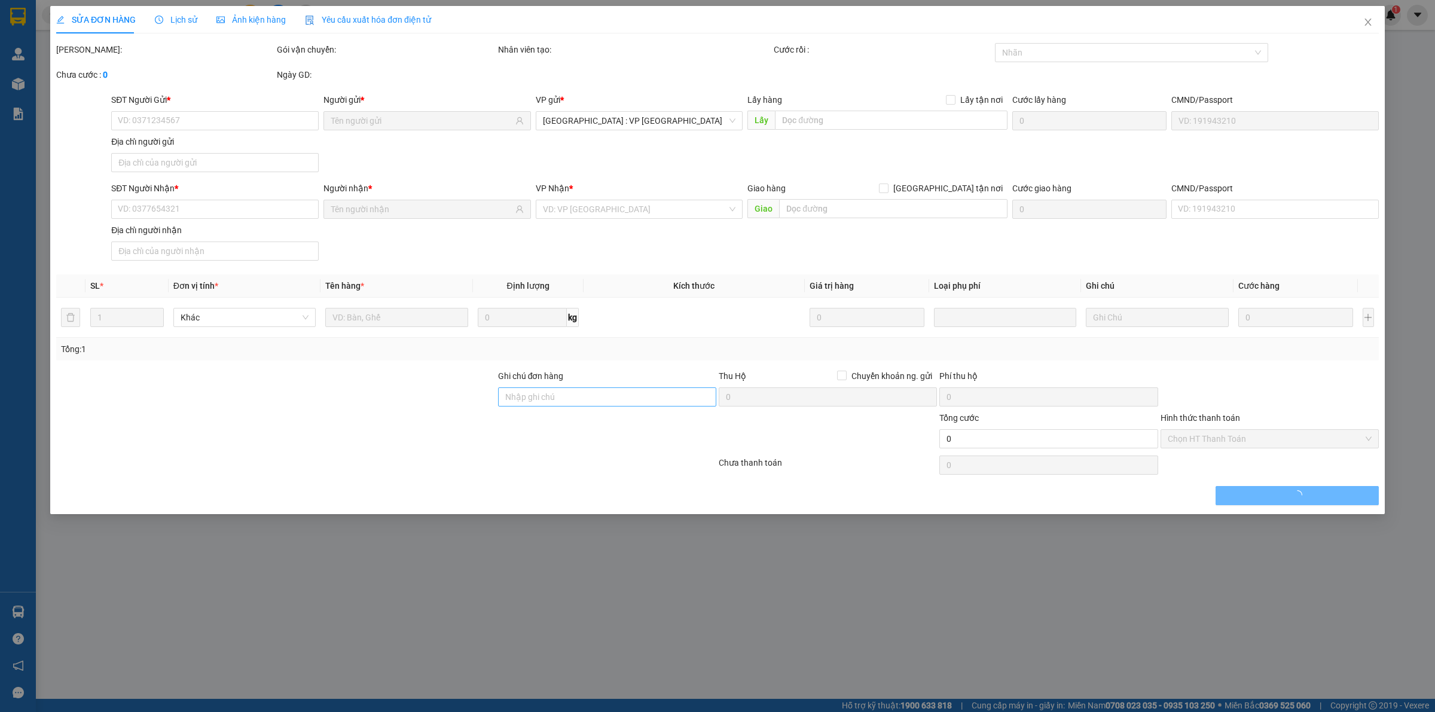
type input "Chợ Giai Xuân, Giai Xuân, Phong Điền Cần Thơ"
type input "150.000"
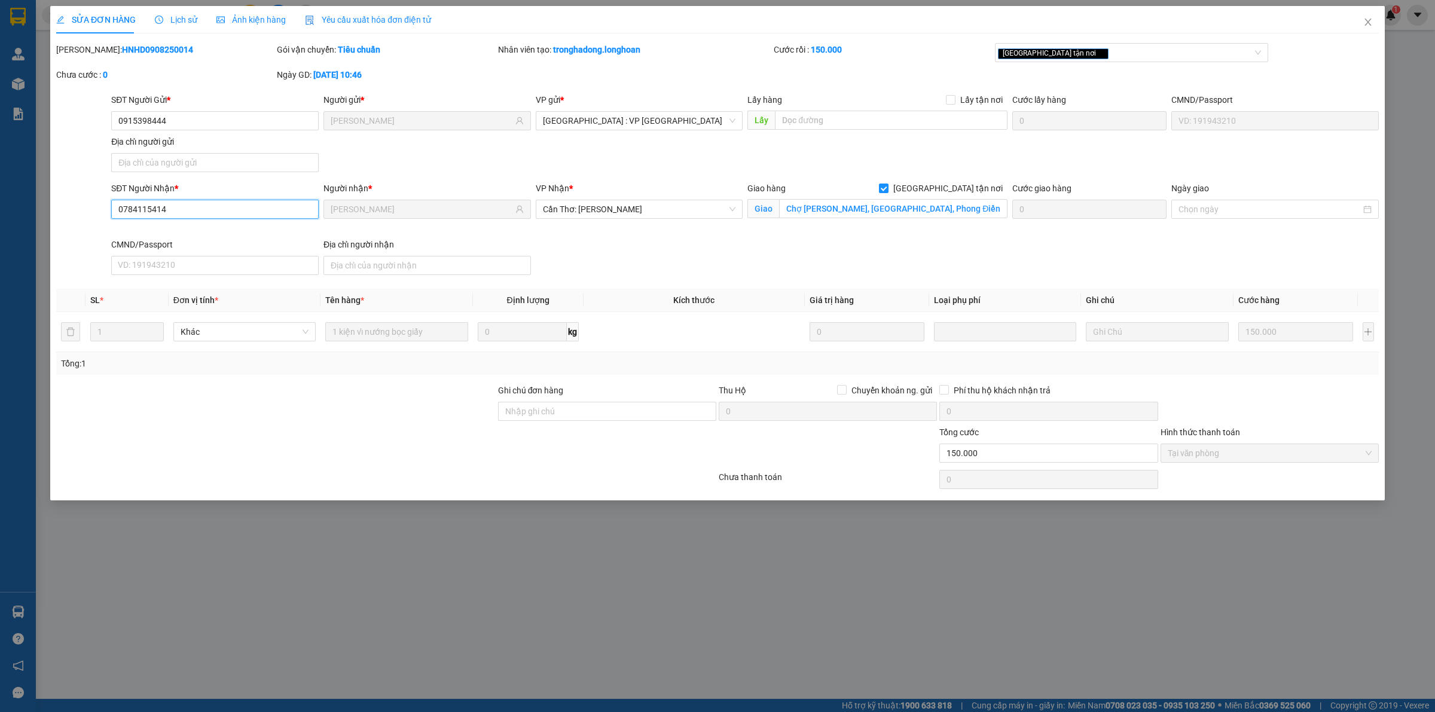
drag, startPoint x: 198, startPoint y: 217, endPoint x: 85, endPoint y: 237, distance: 115.3
click at [85, 237] on div "SĐT Người Nhận * 0784115414 0784115414 Người nhận * Hoàng Đạt VP Nhận * Cần Thơ…" at bounding box center [717, 231] width 1325 height 98
click at [1368, 23] on icon "close" at bounding box center [1367, 22] width 7 height 7
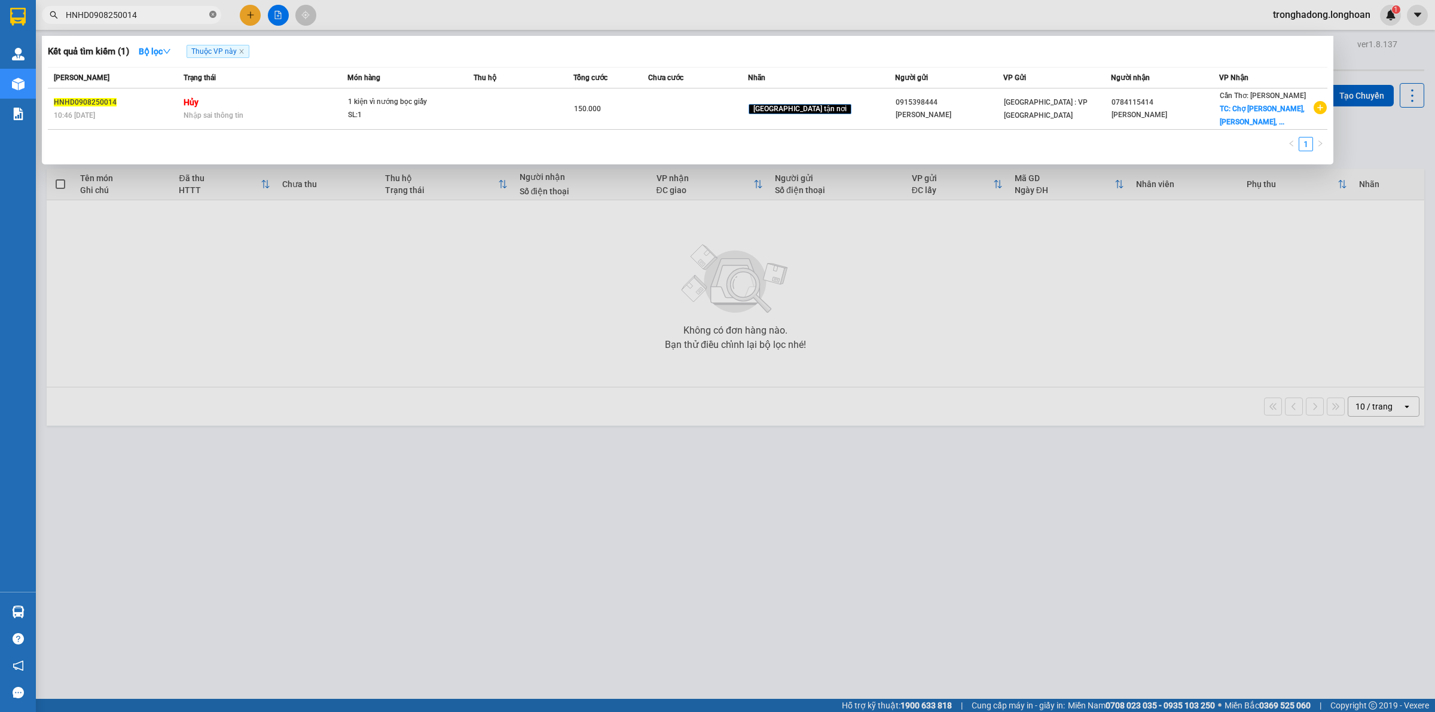
click at [210, 19] on span at bounding box center [212, 15] width 7 height 11
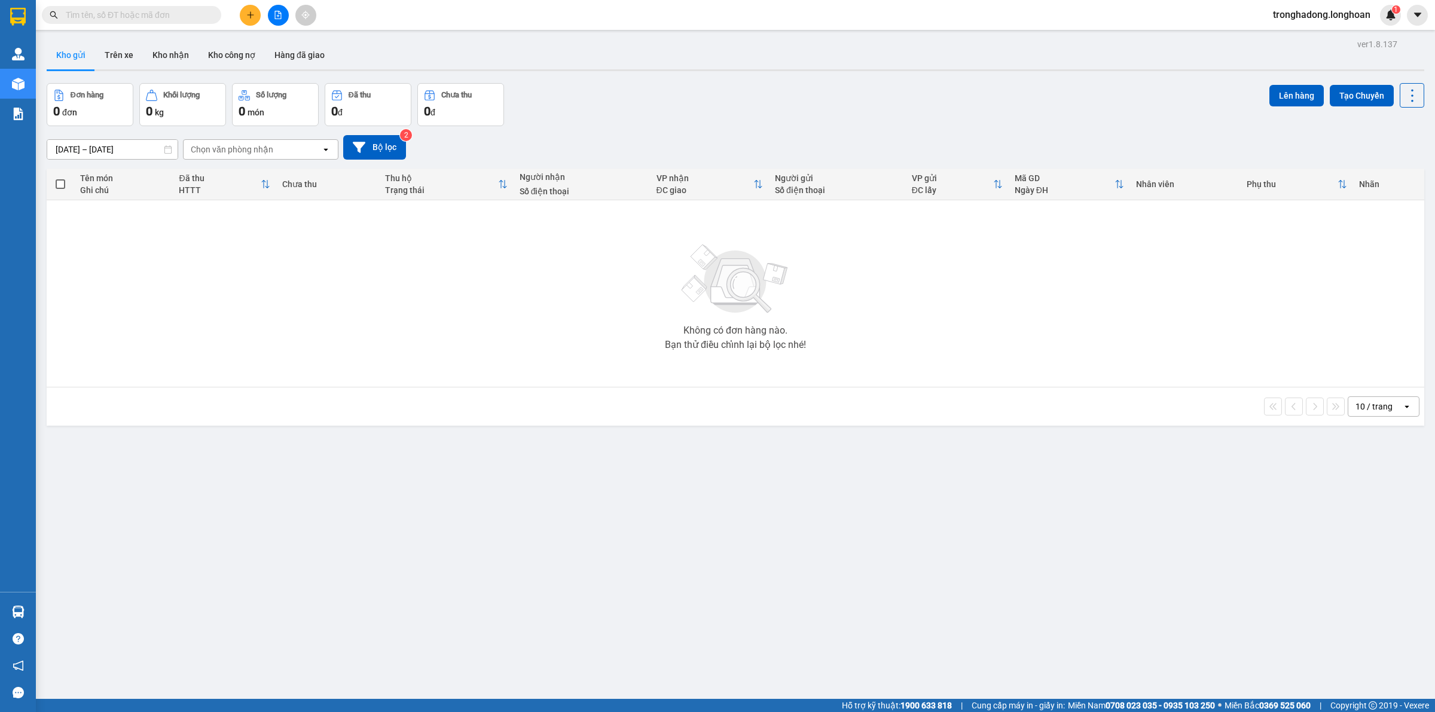
paste input "0784115414"
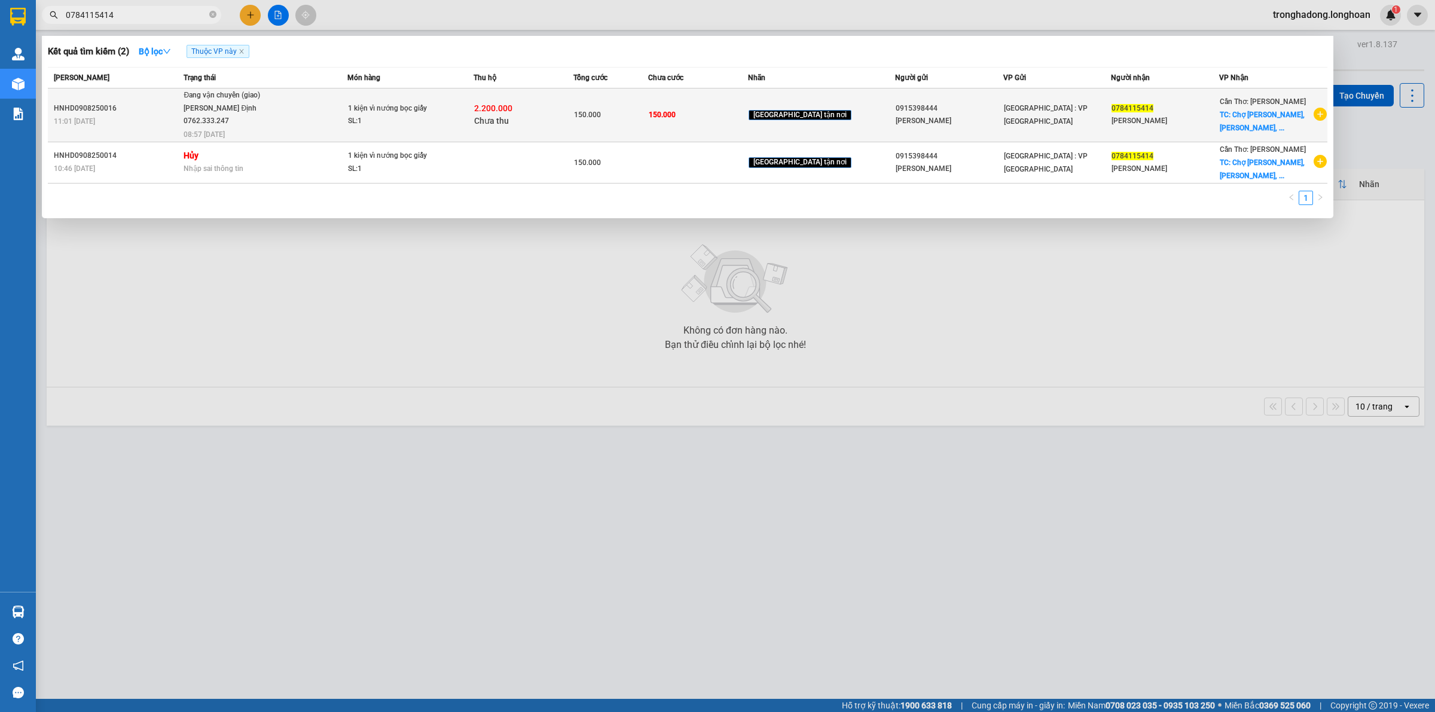
type input "0784115414"
click at [435, 121] on div "SL: 1" at bounding box center [393, 121] width 90 height 13
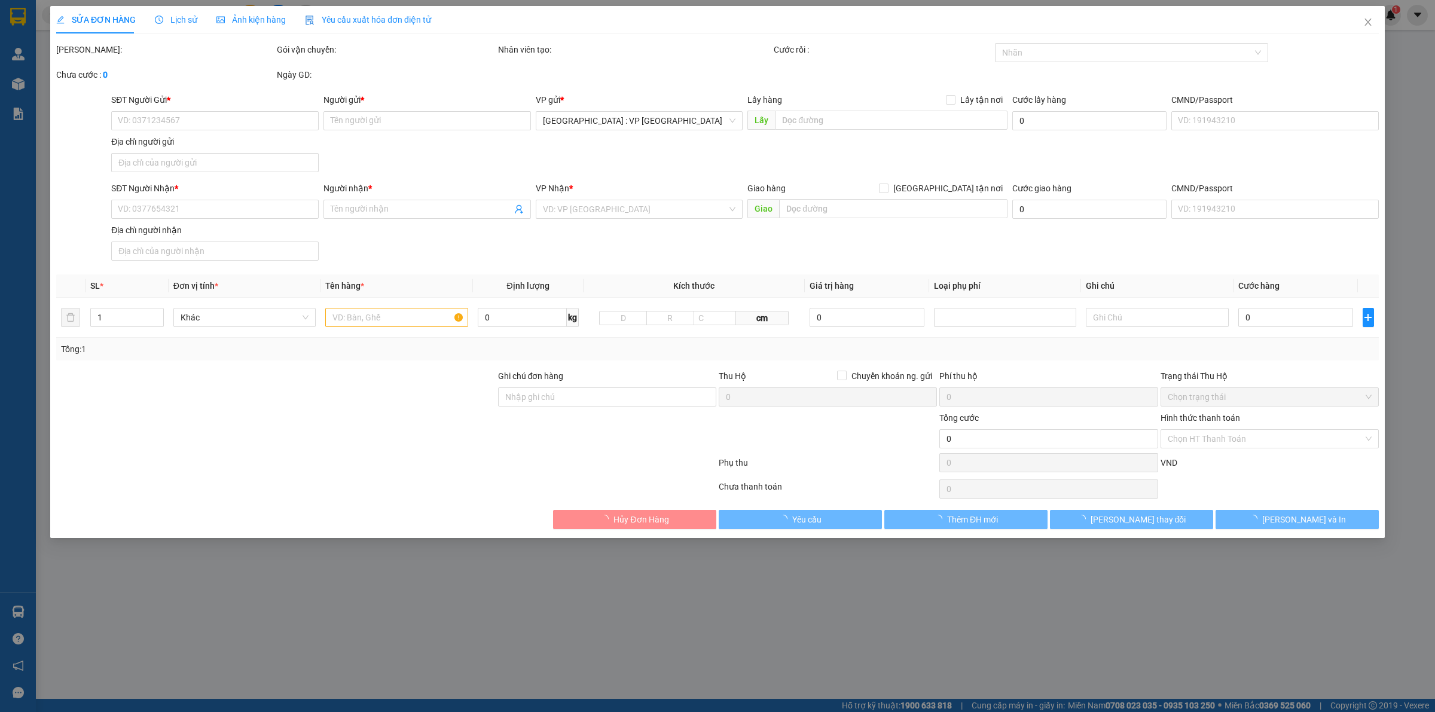
type input "0915398444"
type input "Anh Tiến"
type input "0784115414"
type input "Hoàng Đạt"
checkbox input "true"
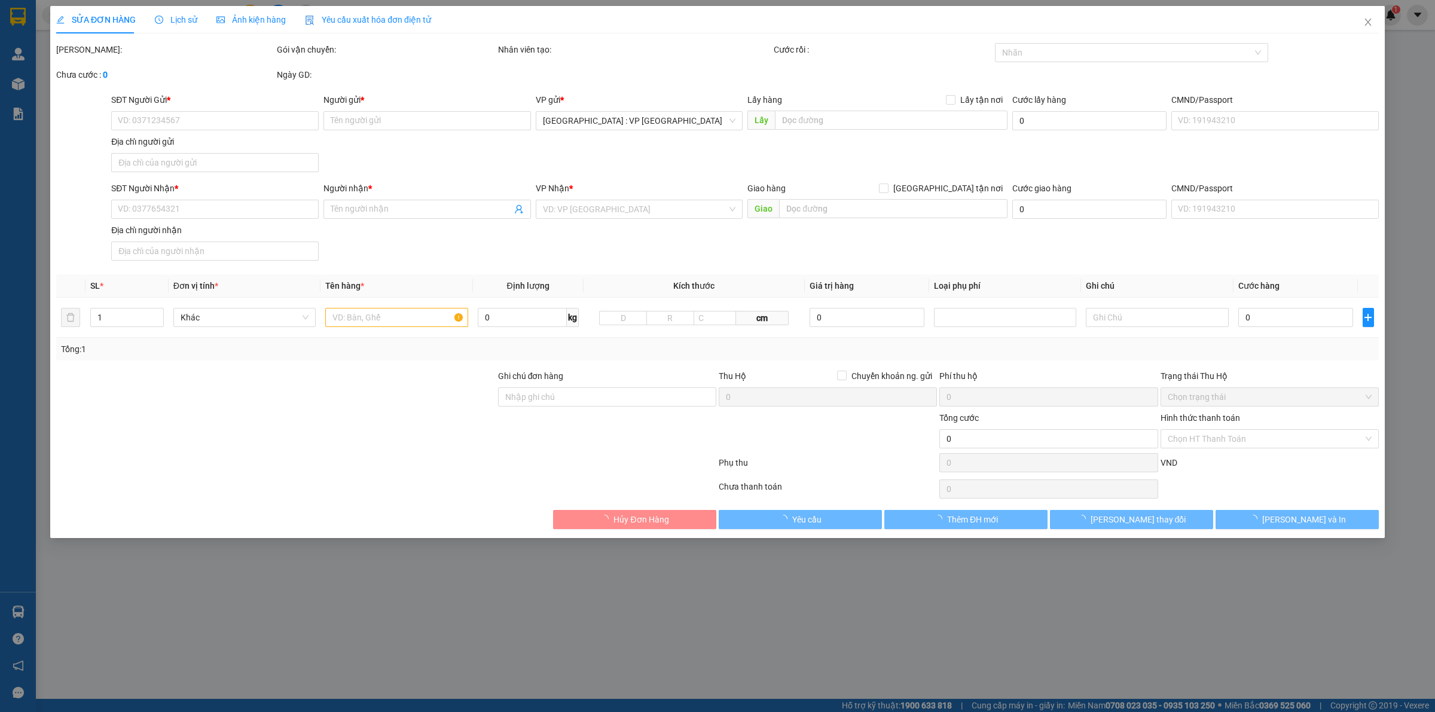
type input "Chợ Giai Xuân, Giai Xuân, Phong Điền Cần Thơ"
type input "150.000"
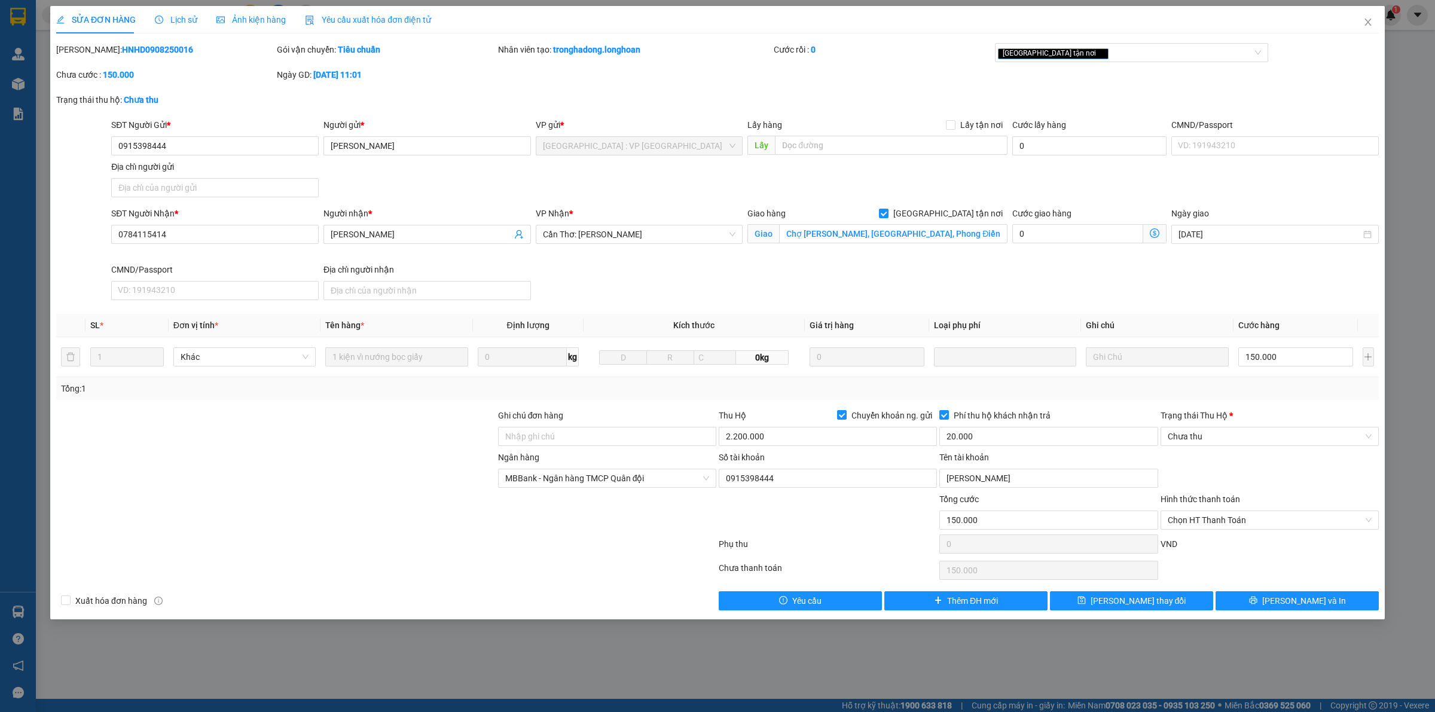
click at [177, 20] on span "Lịch sử" at bounding box center [176, 20] width 42 height 10
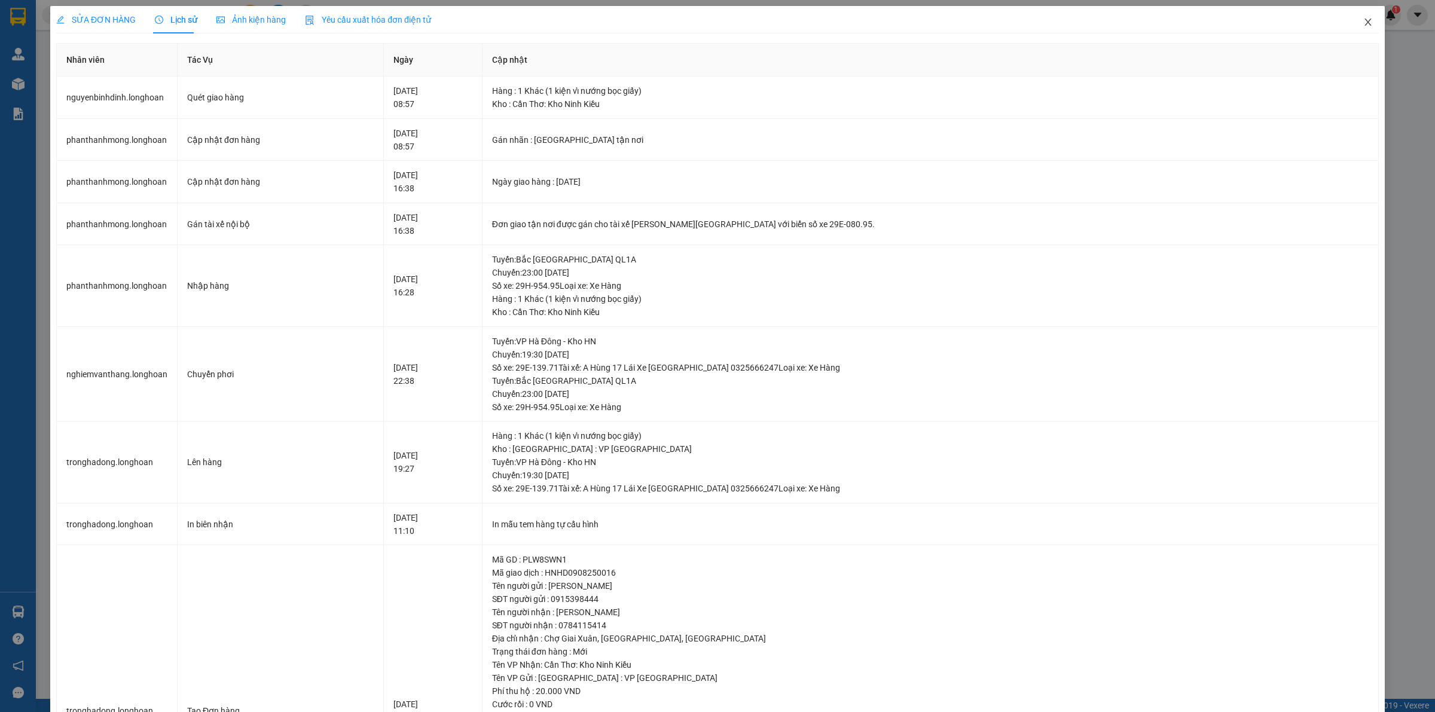
click at [1363, 26] on icon "close" at bounding box center [1368, 22] width 10 height 10
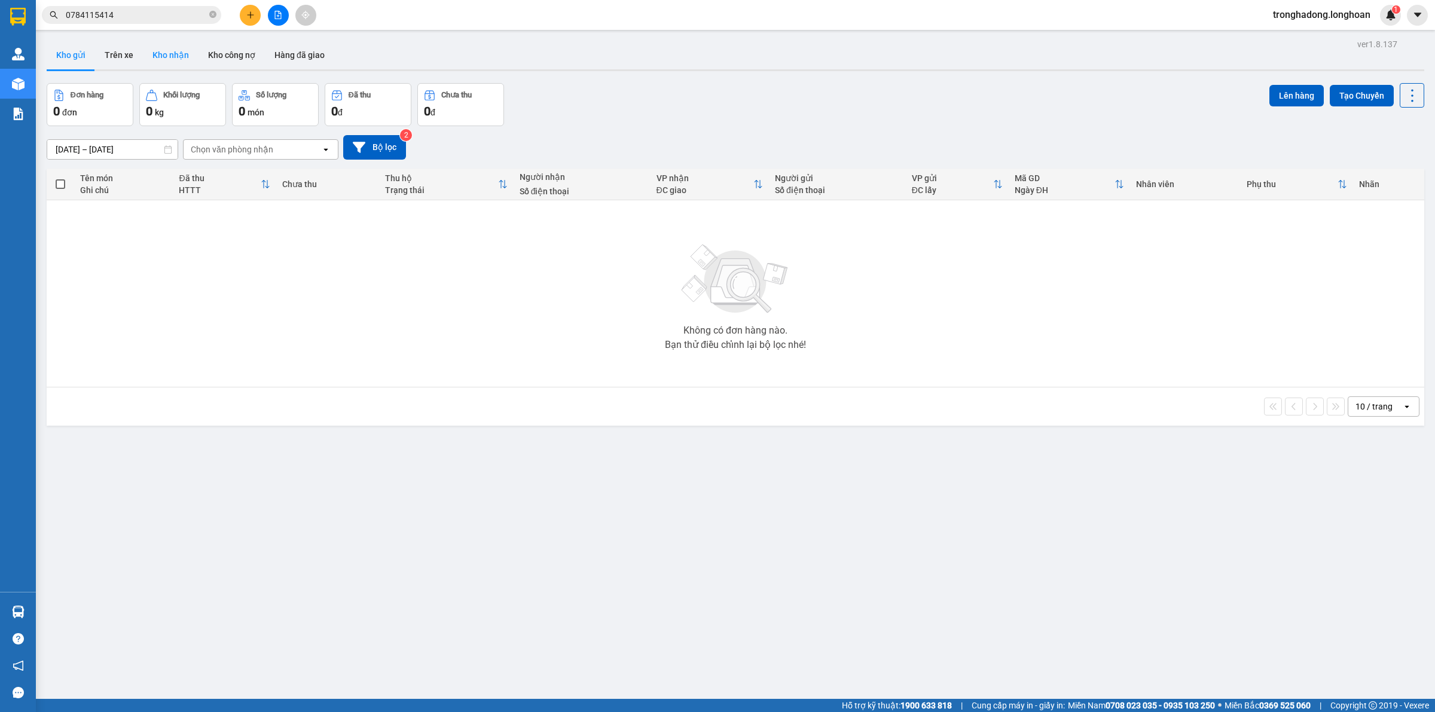
click at [178, 53] on button "Kho nhận" at bounding box center [171, 55] width 56 height 29
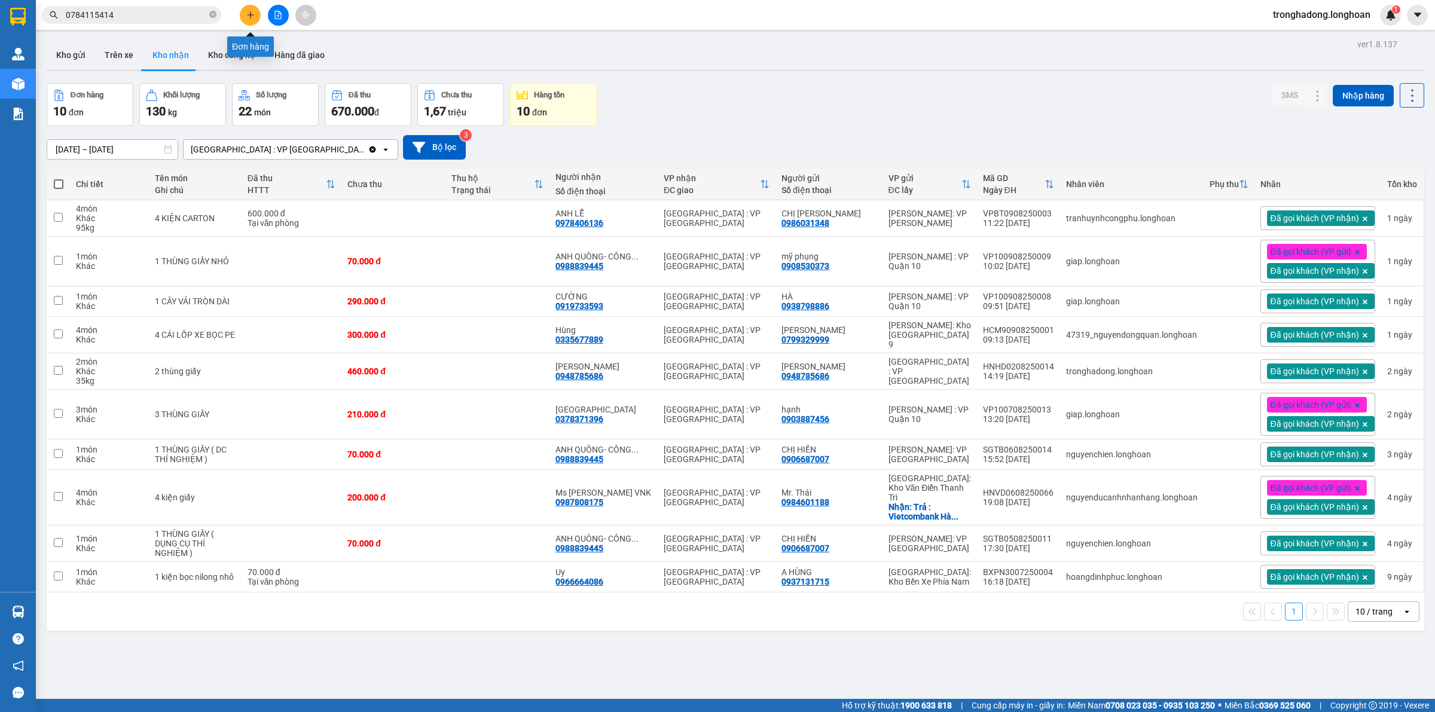
click at [251, 21] on button at bounding box center [250, 15] width 21 height 21
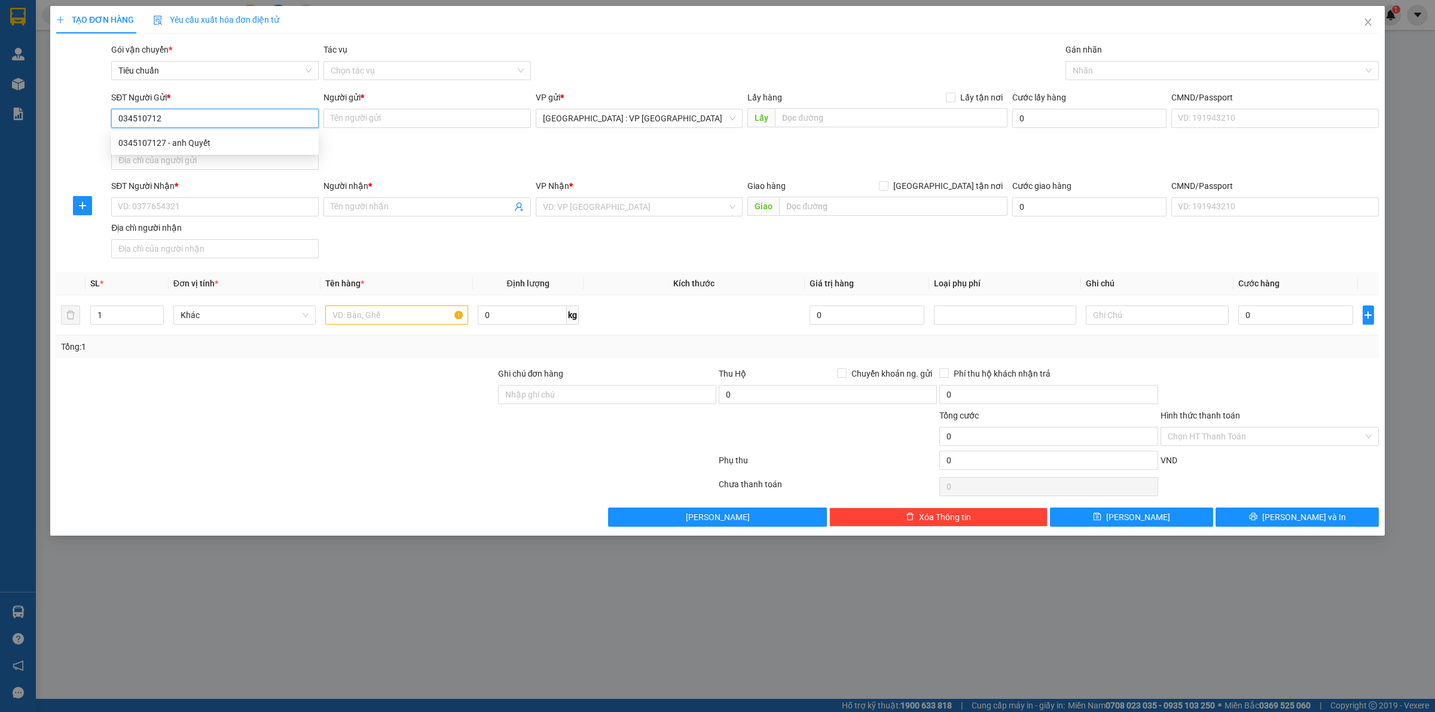
type input "0345107127"
click at [243, 147] on div "0345107127 - anh Quyết" at bounding box center [214, 142] width 193 height 13
type input "anh Quyết"
checkbox input "true"
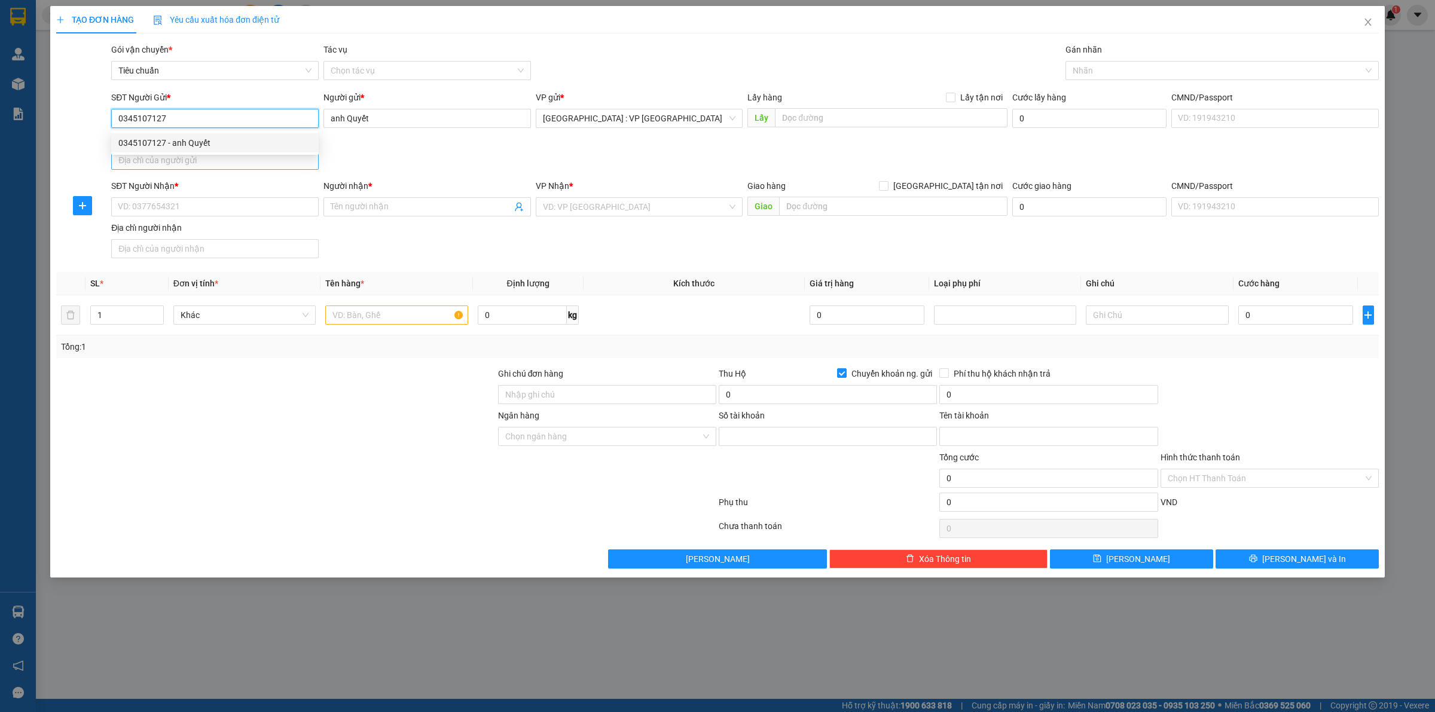
type input "1020383830"
type input "Nguyễn Minh Quyết"
type input "0345107127"
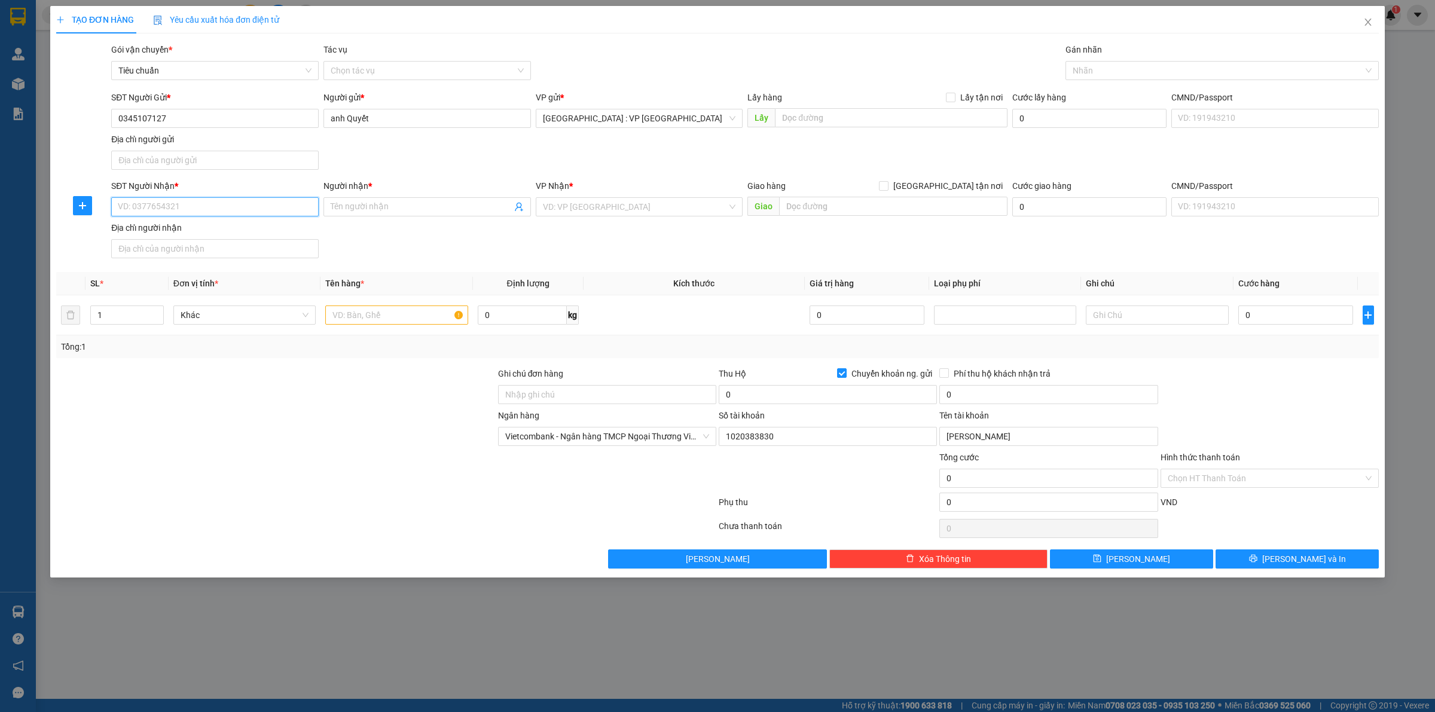
click at [227, 207] on input "SĐT Người Nhận *" at bounding box center [214, 206] width 207 height 19
click at [228, 205] on input "0935550224" at bounding box center [214, 206] width 207 height 19
type input "0935550224"
click at [413, 210] on input "Người nhận *" at bounding box center [421, 206] width 181 height 13
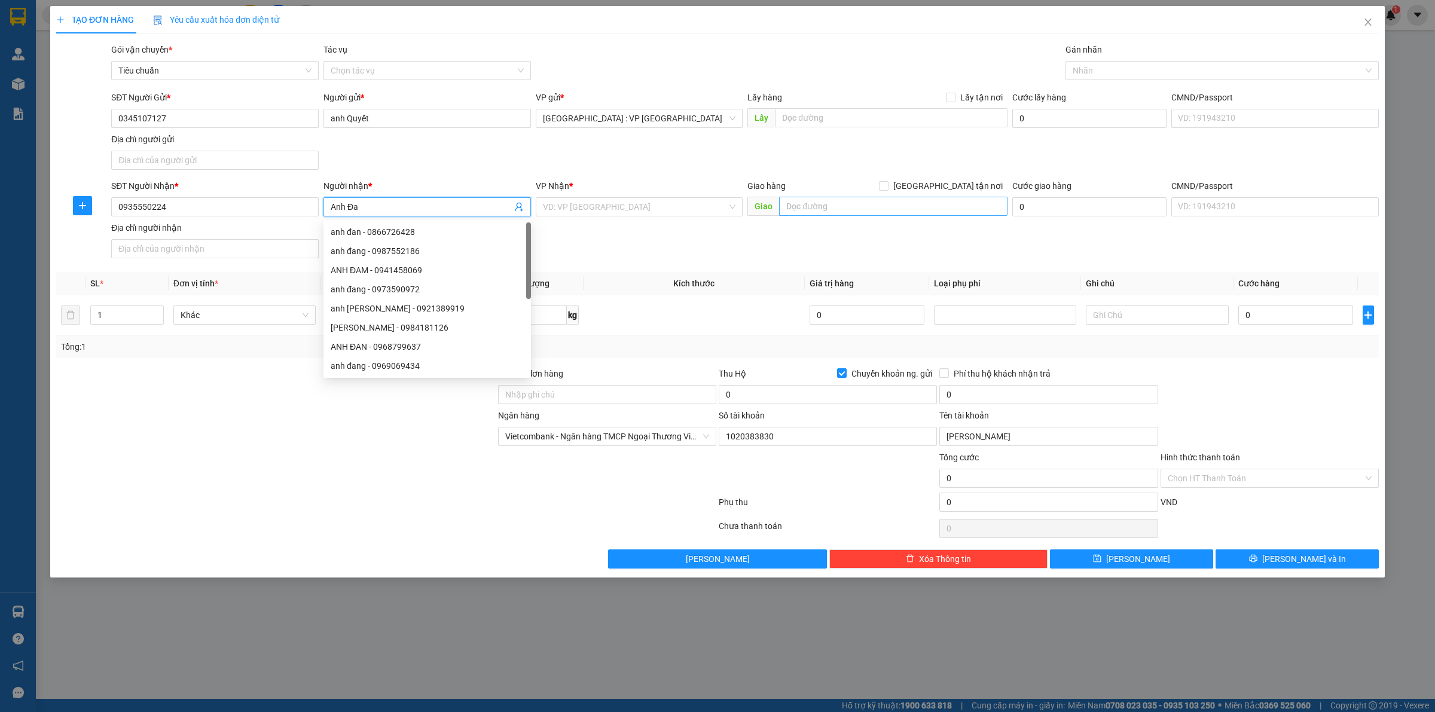
type input "Anh Đa"
click at [822, 210] on input "text" at bounding box center [893, 206] width 228 height 19
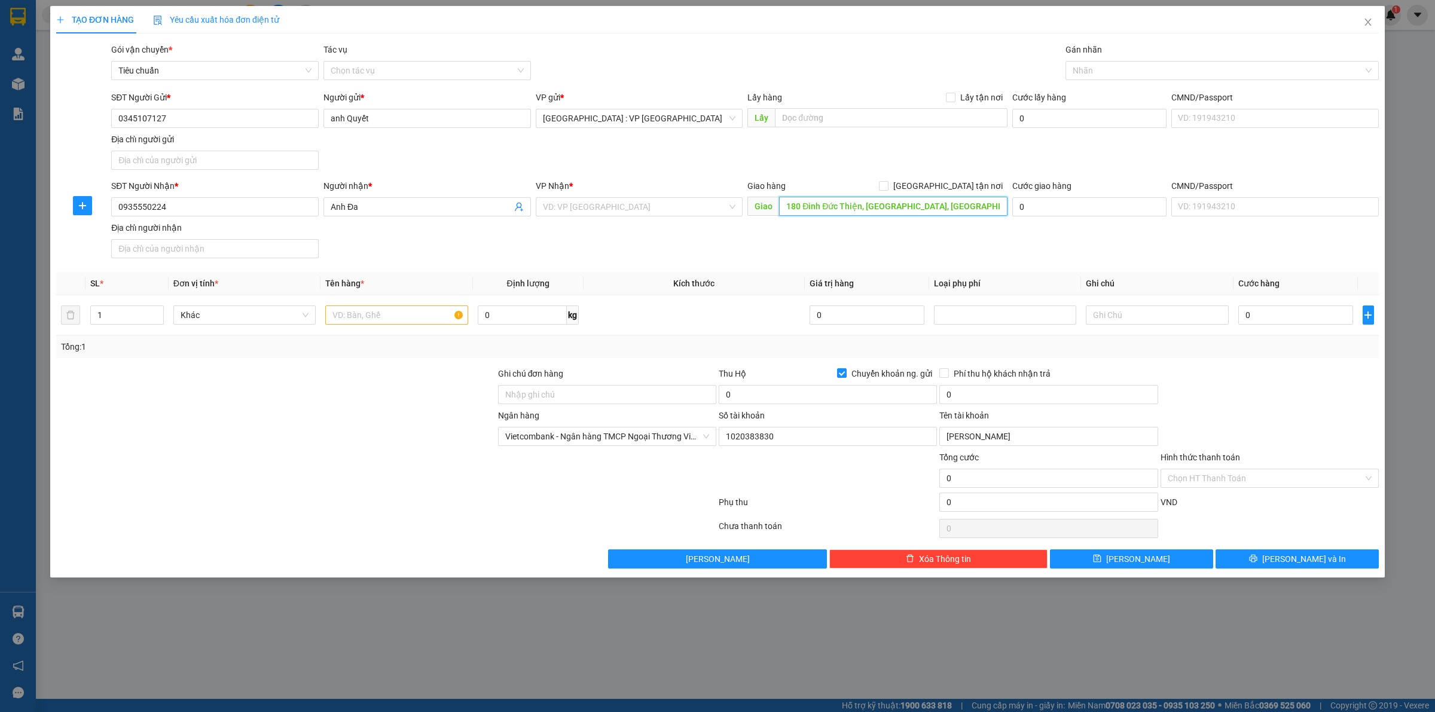
click at [907, 211] on input "180 Đinh Đức Thiện, Hoà Khánh, Đà Nẵng" at bounding box center [893, 206] width 228 height 19
type input "180 Đinh Đức Thiện, Hoà Khánh, Hoà minh, Liên Chiểu Đà Nẵng"
drag, startPoint x: 639, startPoint y: 209, endPoint x: 642, endPoint y: 216, distance: 7.8
click at [640, 211] on input "search" at bounding box center [635, 207] width 185 height 18
type input "thanh khê"
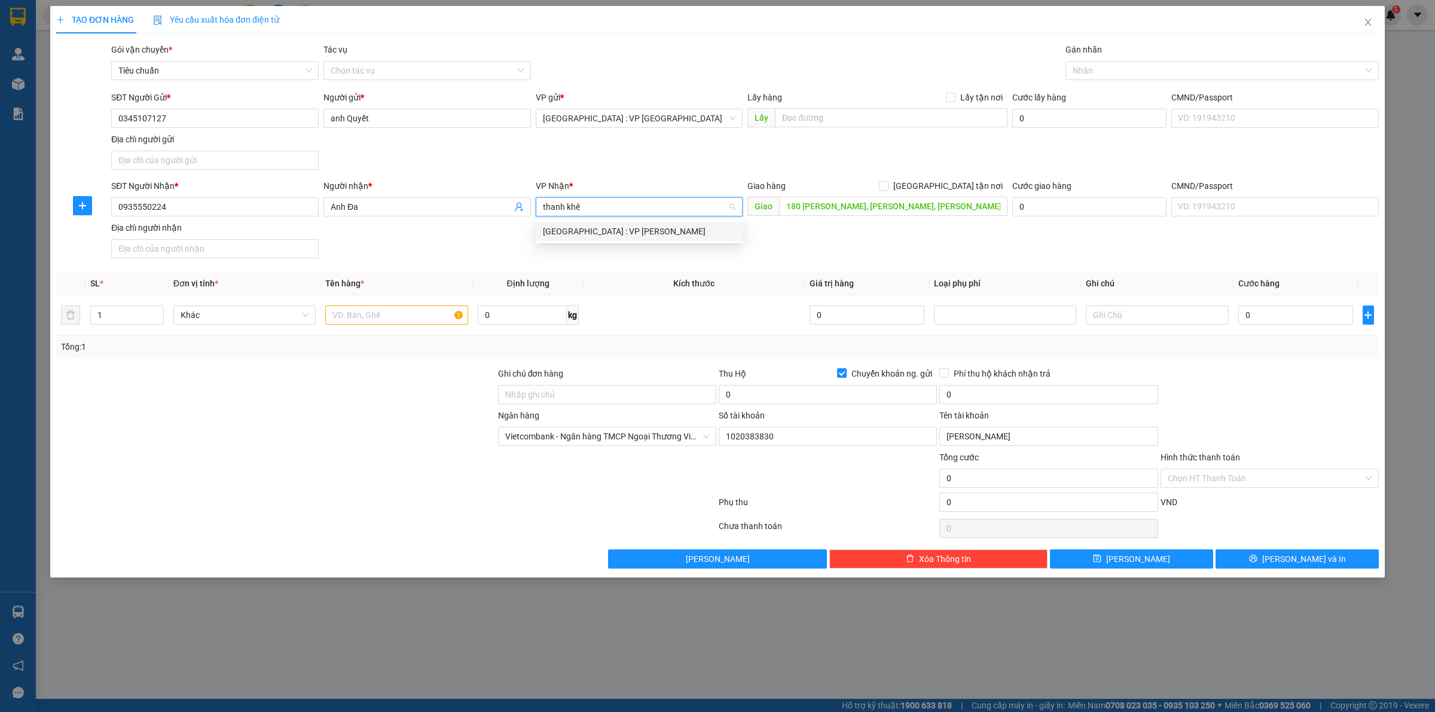
click at [630, 233] on div "[GEOGRAPHIC_DATA] : VP [PERSON_NAME]" at bounding box center [639, 231] width 193 height 13
drag, startPoint x: 948, startPoint y: 188, endPoint x: 940, endPoint y: 190, distance: 7.9
click at [887, 187] on input "[GEOGRAPHIC_DATA] tận nơi" at bounding box center [883, 185] width 8 height 8
checkbox input "true"
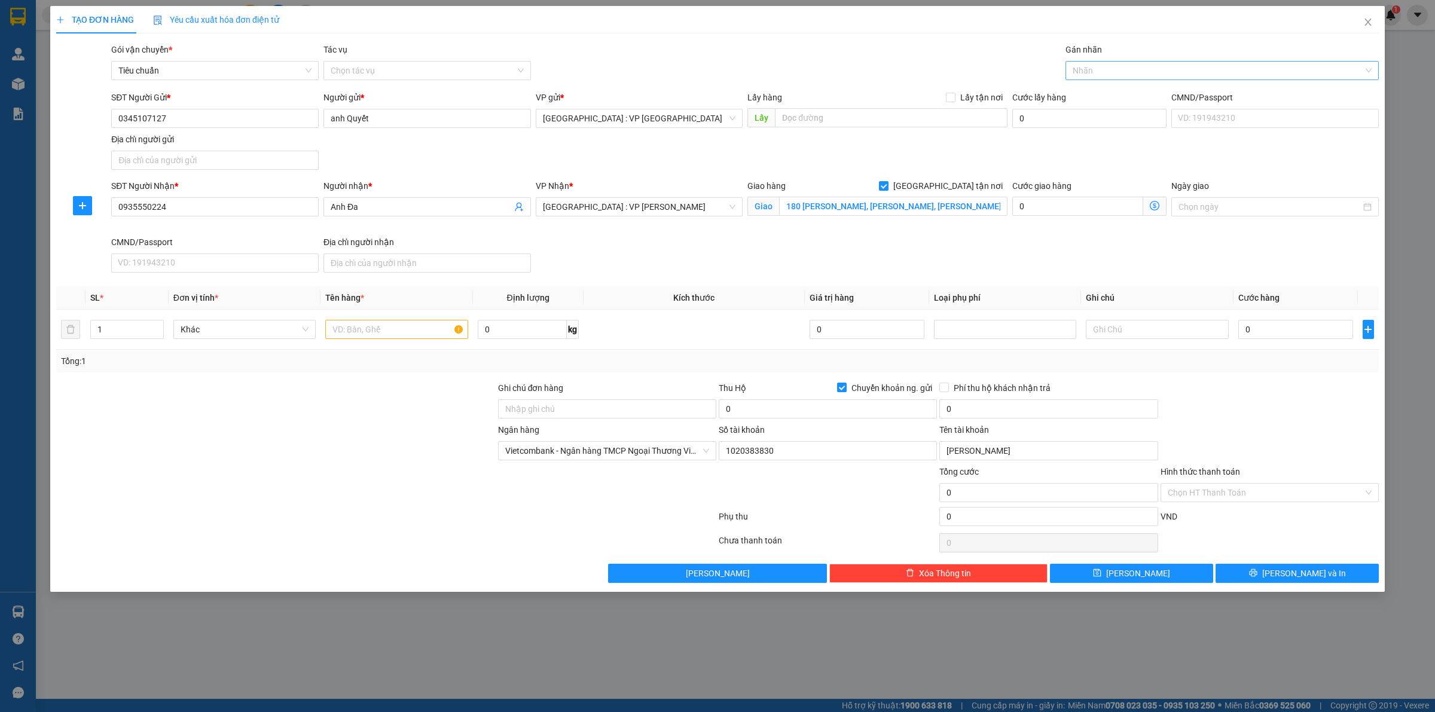
click at [1093, 71] on div at bounding box center [1215, 70] width 295 height 14
type input "giao"
click at [1118, 96] on div "[GEOGRAPHIC_DATA] tận nơi" at bounding box center [1222, 94] width 299 height 13
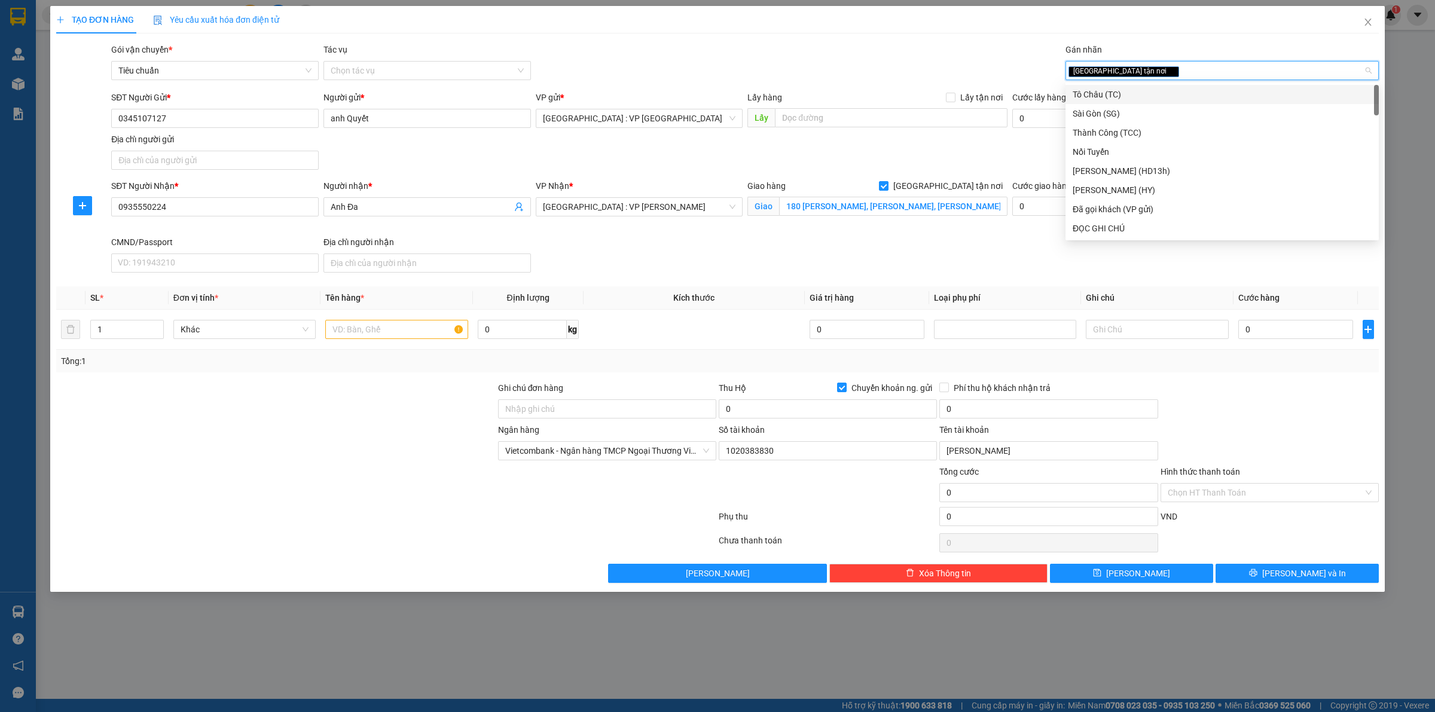
click at [790, 160] on div "SĐT Người Gửi * 0345107127 Người gửi * anh Quyết VP gửi * Hà Nội : VP Hà Đông L…" at bounding box center [745, 133] width 1272 height 84
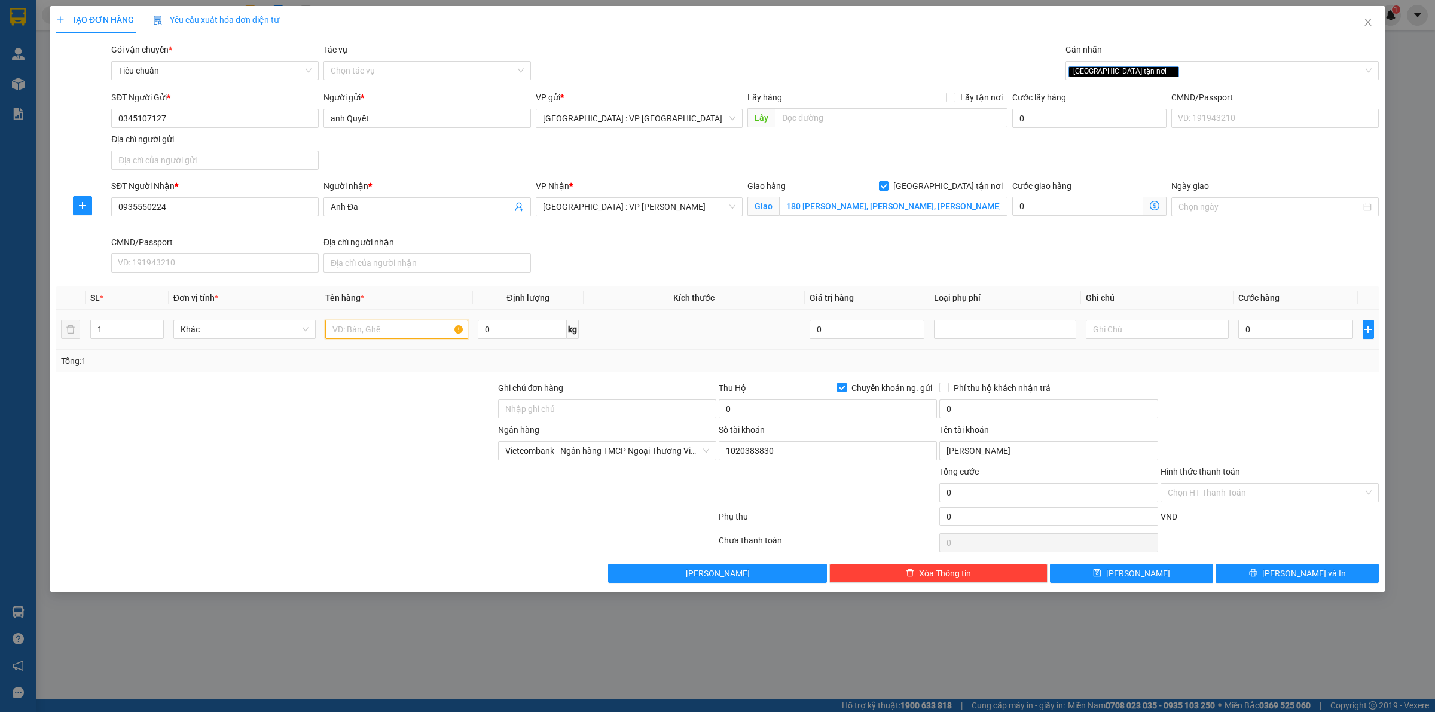
click at [359, 332] on input "text" at bounding box center [396, 329] width 142 height 19
type input "1 kiện trắng"
click at [1282, 329] on input "0" at bounding box center [1295, 329] width 115 height 19
type input "1"
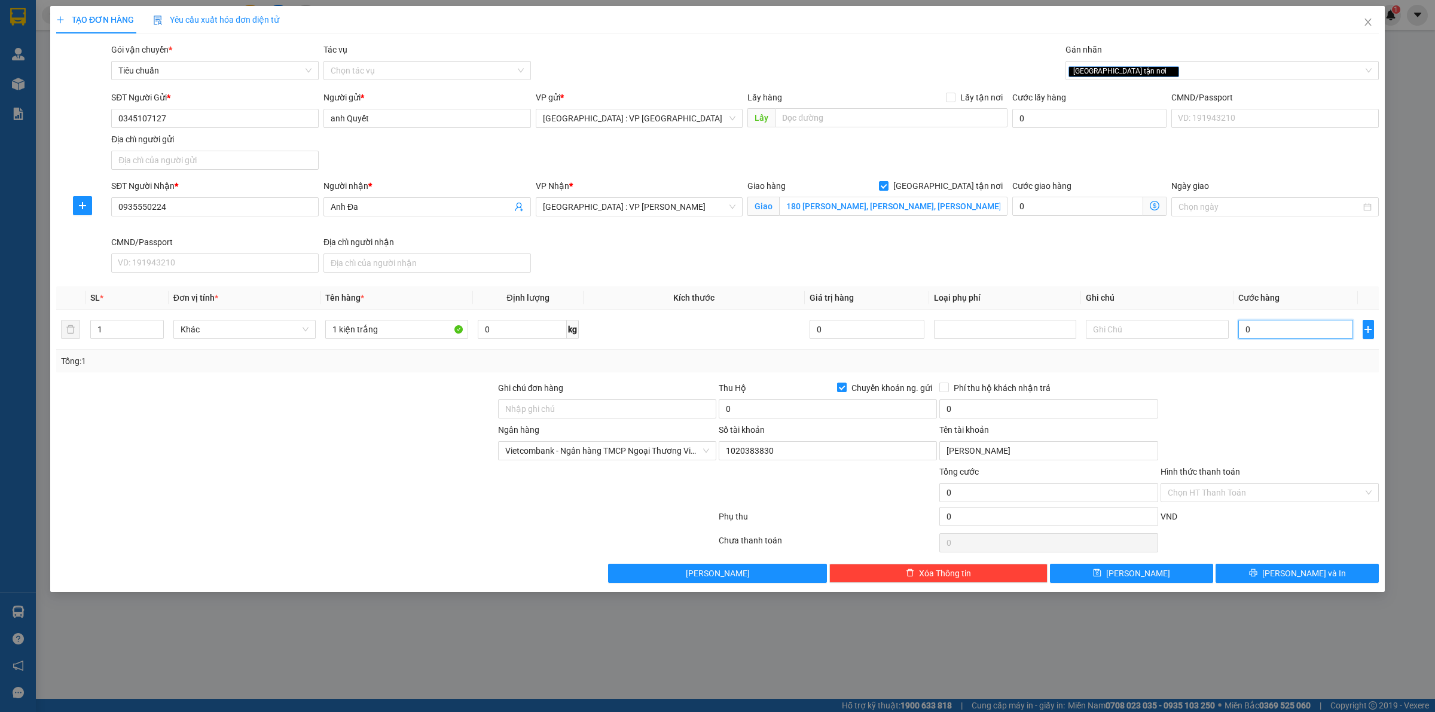
type input "1"
type input "10"
type input "100"
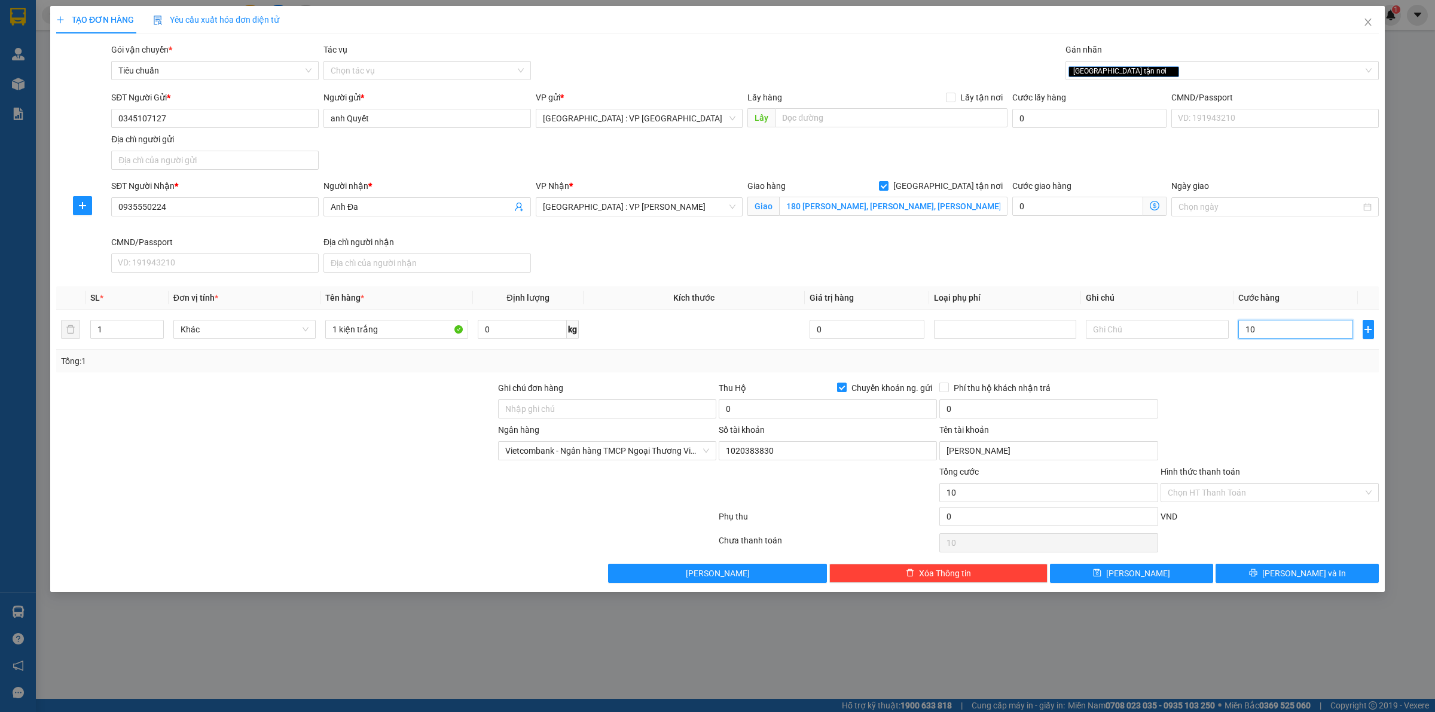
type input "100"
type input "1.000"
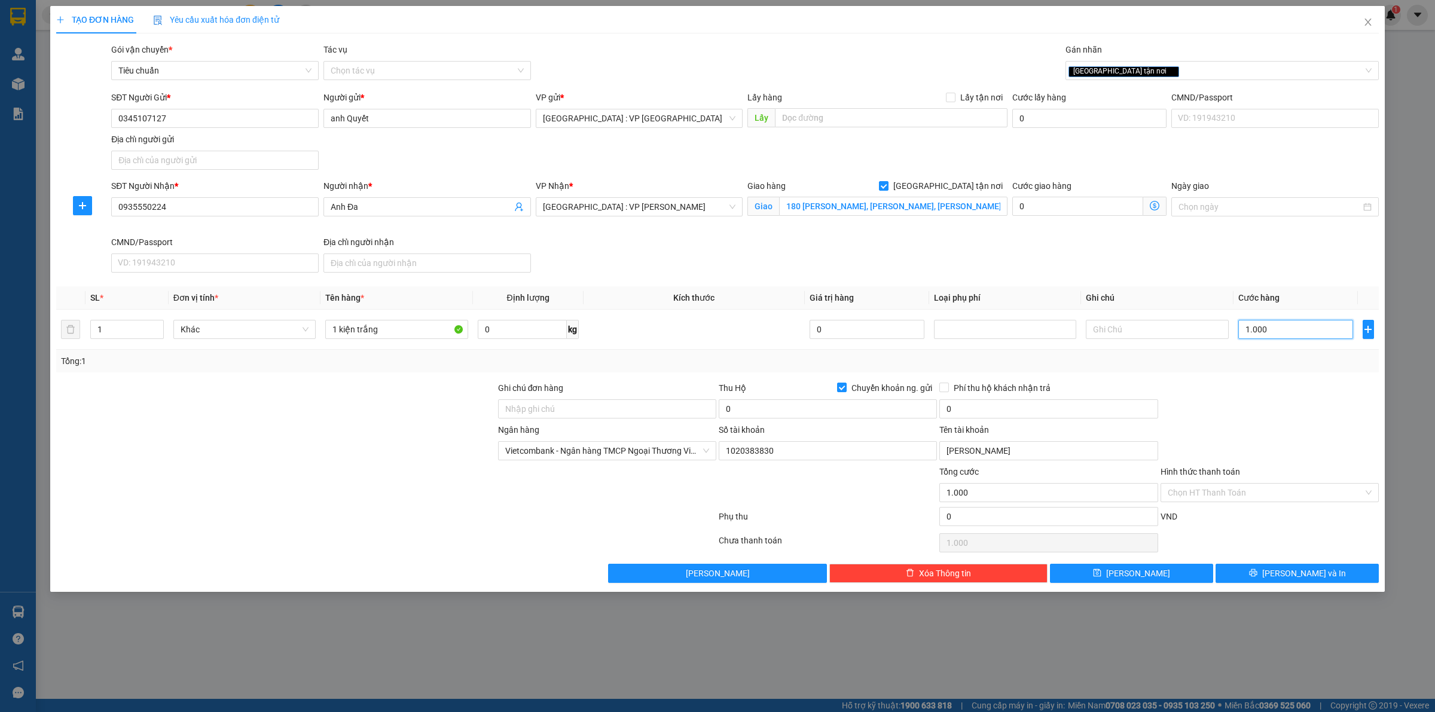
type input "10.000"
type input "100.000"
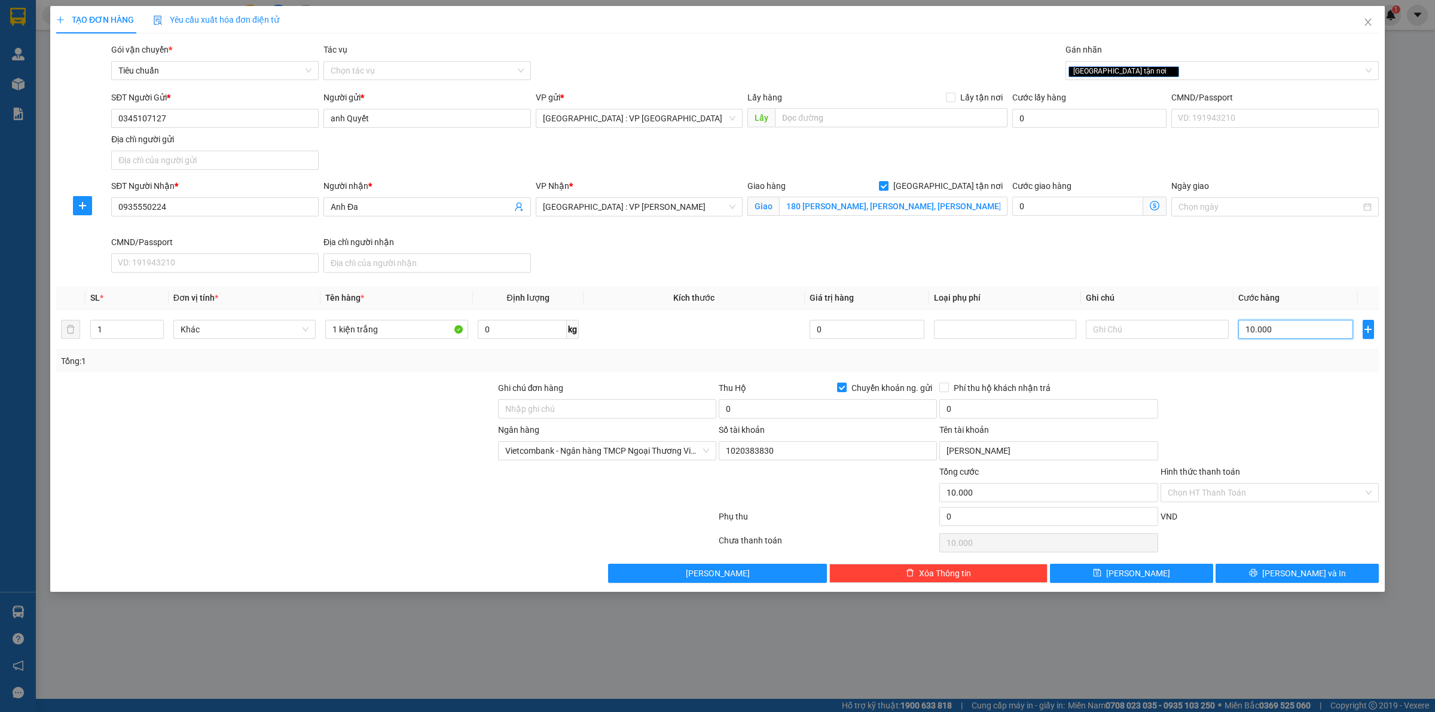
type input "100.000"
click at [847, 405] on input "0" at bounding box center [828, 408] width 218 height 19
type input "1.700.000"
click at [975, 411] on input "0" at bounding box center [1048, 408] width 218 height 19
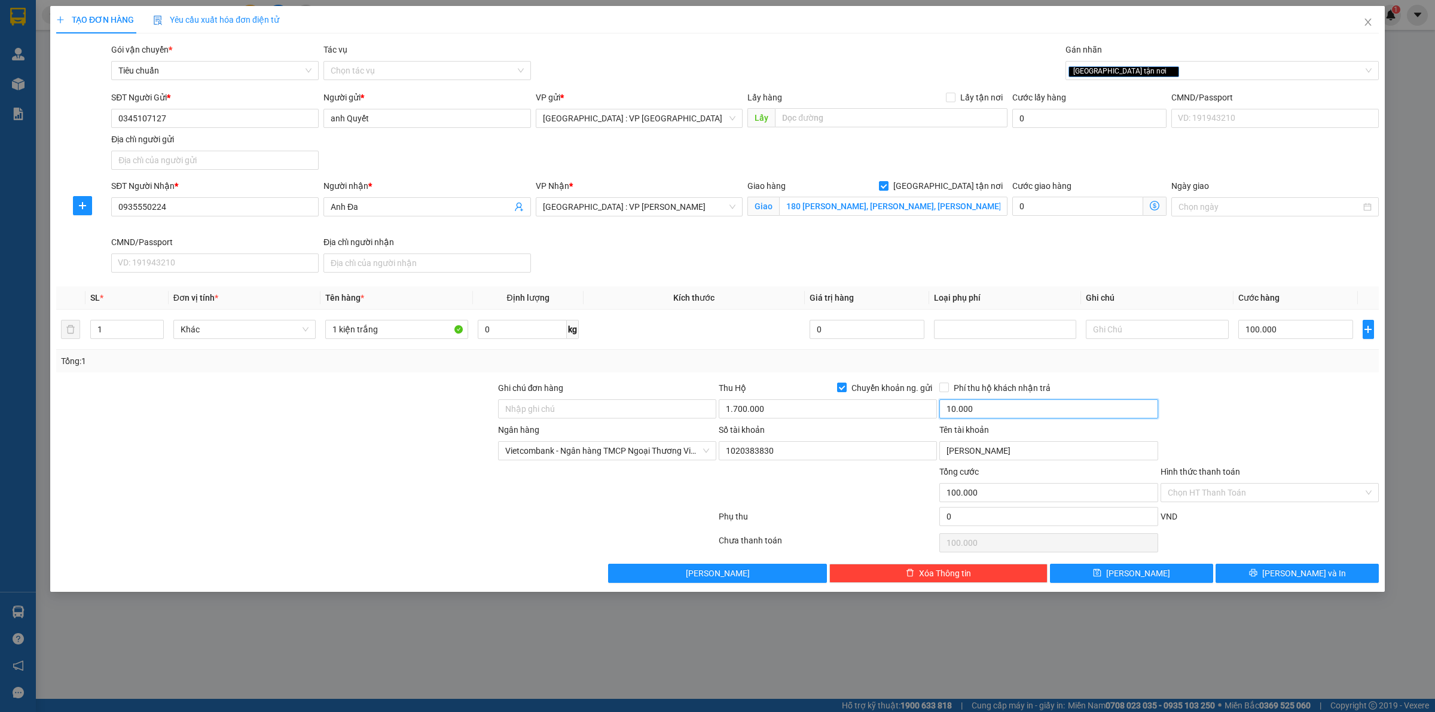
type input "10.000"
drag, startPoint x: 1317, startPoint y: 399, endPoint x: 1312, endPoint y: 404, distance: 6.4
click at [1316, 401] on div at bounding box center [1269, 402] width 221 height 42
click at [1259, 573] on button "Lưu và In" at bounding box center [1296, 573] width 163 height 19
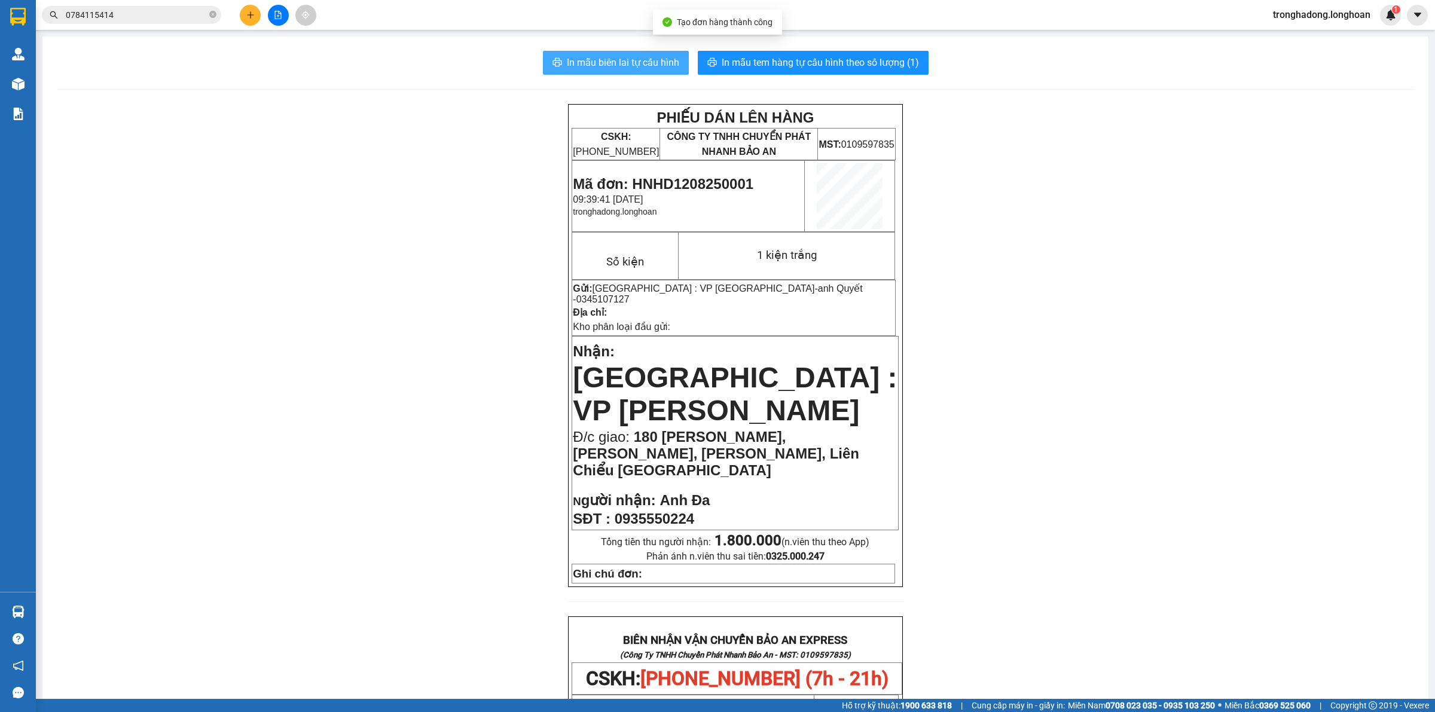
click at [578, 57] on span "In mẫu biên lai tự cấu hình" at bounding box center [623, 62] width 112 height 15
click at [840, 66] on span "In mẫu tem hàng tự cấu hình theo số lượng (1)" at bounding box center [820, 62] width 197 height 15
click at [247, 10] on button at bounding box center [250, 15] width 21 height 21
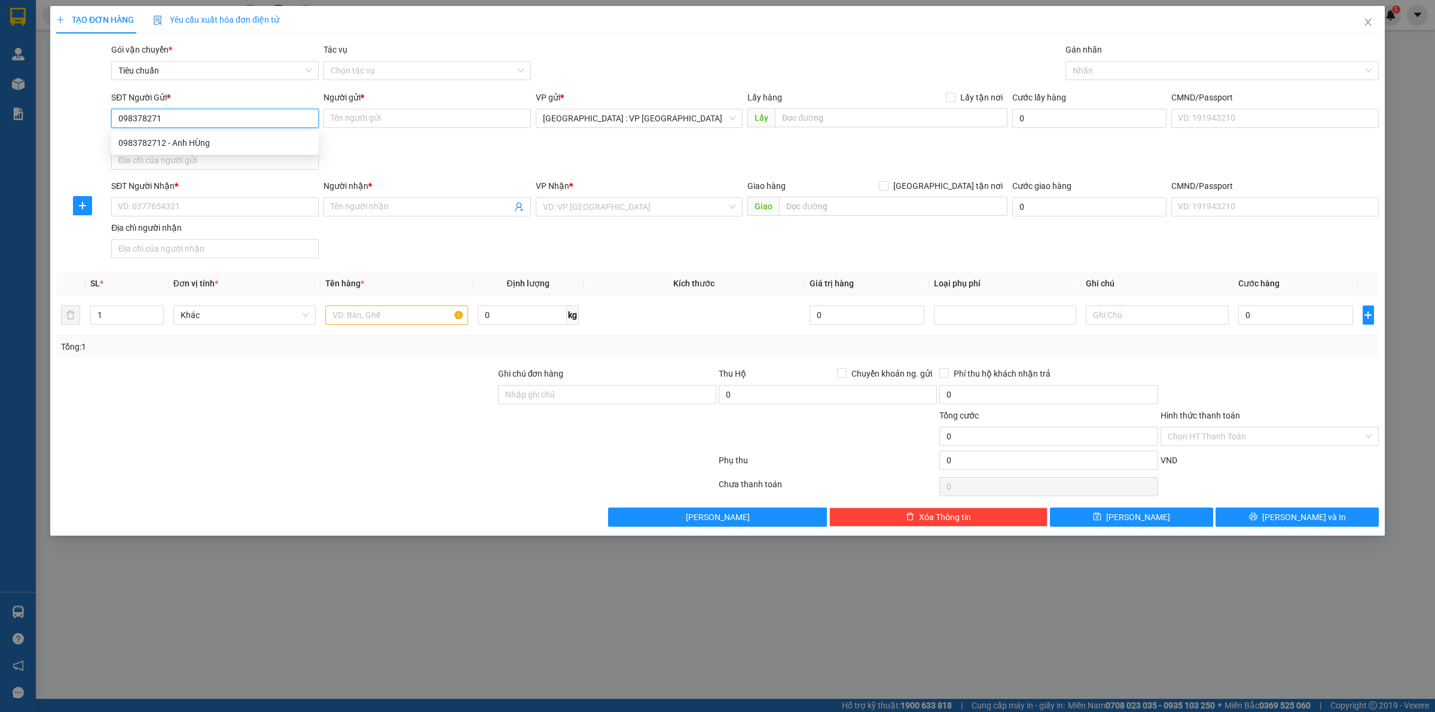
type input "0983782712"
click at [192, 142] on div "0983782712 - Anh HÙng" at bounding box center [214, 142] width 193 height 13
type input "Anh HÙng"
type input "0983782712"
click at [222, 204] on input "SĐT Người Nhận *" at bounding box center [214, 206] width 207 height 19
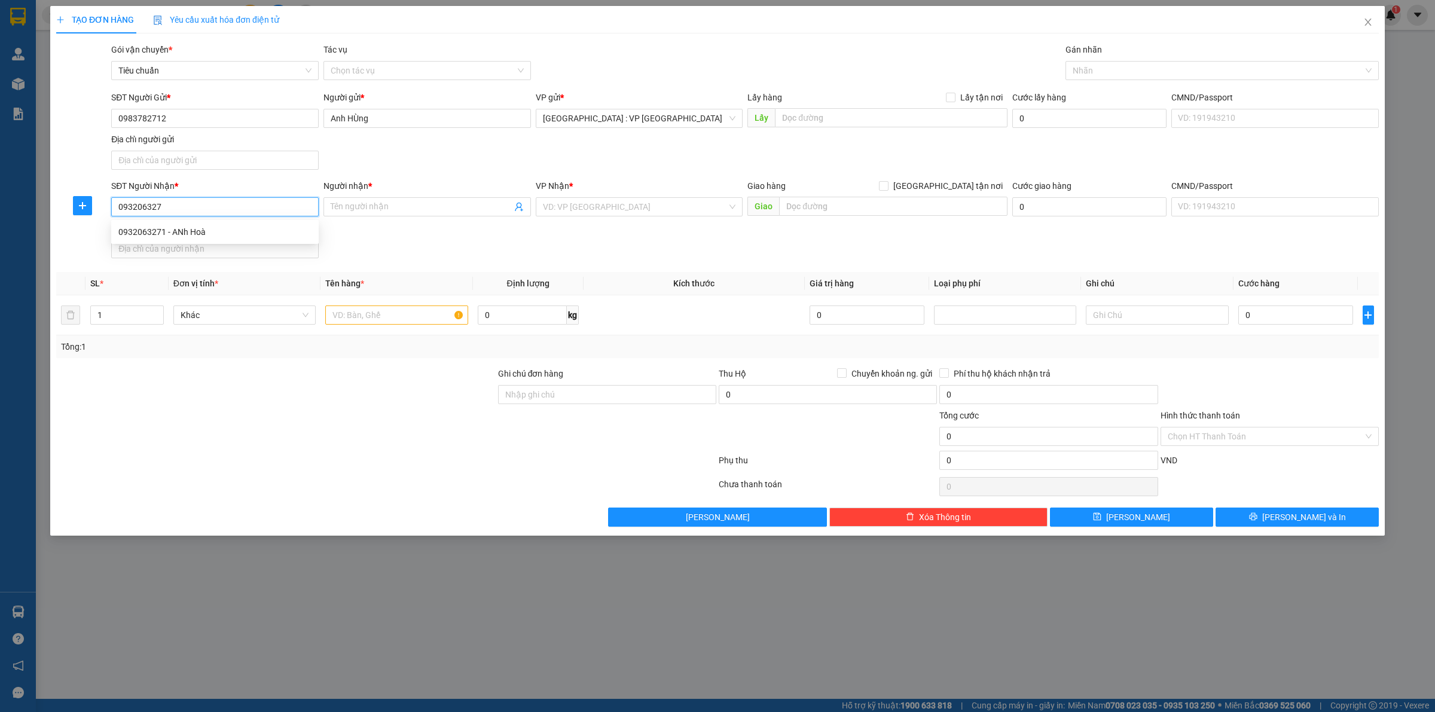
type input "0932063271"
click at [213, 231] on div "0932063271 - ANh Hoà" at bounding box center [214, 231] width 193 height 13
type input "ANh Hoà"
checkbox input "true"
type input "Hẻm 2, Thuỷ Lợi, Phước Long, Thủ Đức"
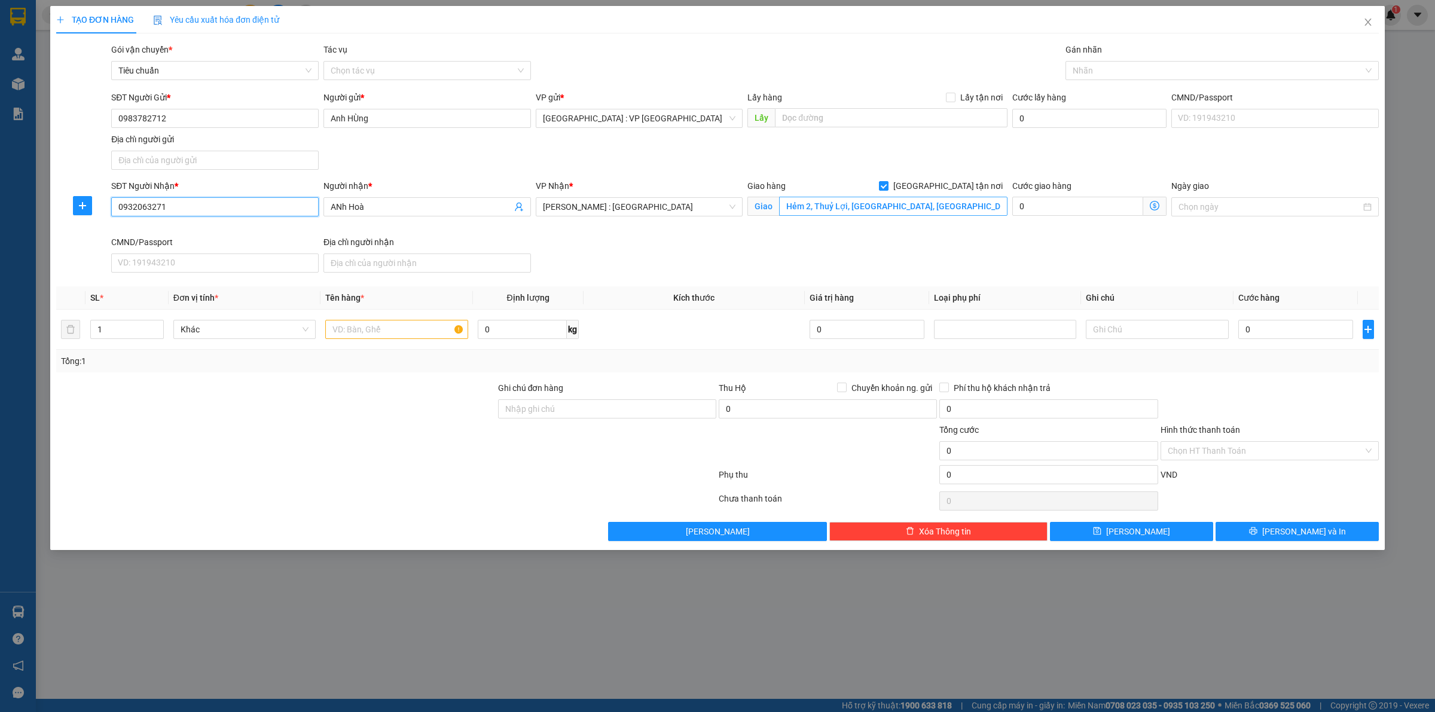
type input "0932063271"
click at [896, 207] on input "Hẻm 2, Thuỷ Lợi, Phước Long, Thủ Đức" at bounding box center [893, 206] width 228 height 19
click at [896, 213] on input "Hẻm 2, Thuỷ Lợi, Phước Long, Thủ Đức" at bounding box center [893, 206] width 228 height 19
click at [888, 205] on input "Hẻm 2, Thuỷ Lợi, Phước Long , Thủ Đức" at bounding box center [893, 206] width 228 height 19
click at [895, 207] on input "Hẻm 2, Thuỷ Lợi, Phước Long , Thủ Đức" at bounding box center [893, 206] width 228 height 19
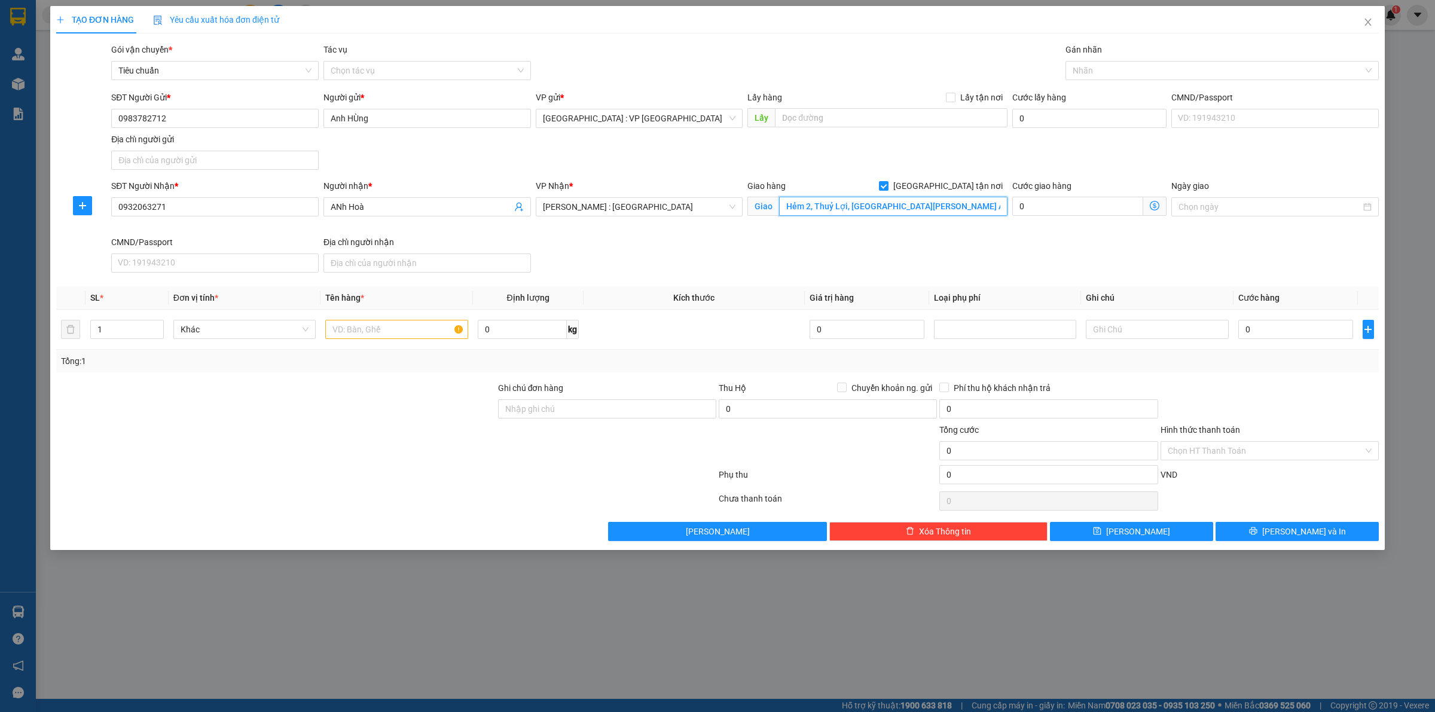
click at [949, 204] on input "Hẻm 2, Thuỷ Lợi, Phước Long A , Thủ Đức" at bounding box center [893, 206] width 228 height 19
type input "Hẻm 2, Thuỷ Lợi, [GEOGRAPHIC_DATA] A , [GEOGRAPHIC_DATA] (Nhà máy giấy Xuân Đức…"
click at [1086, 63] on div at bounding box center [1215, 70] width 295 height 14
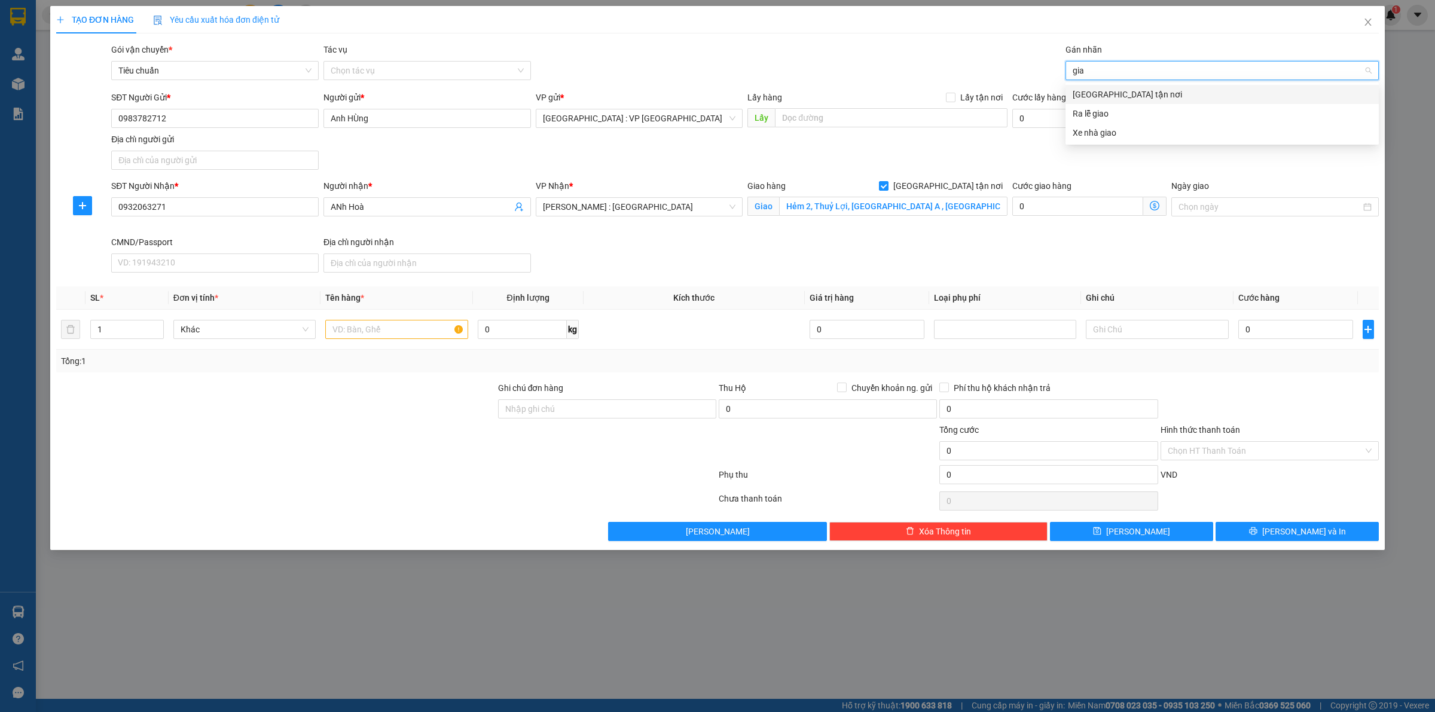
type input "giao"
click at [1098, 94] on div "[GEOGRAPHIC_DATA] tận nơi" at bounding box center [1222, 94] width 299 height 13
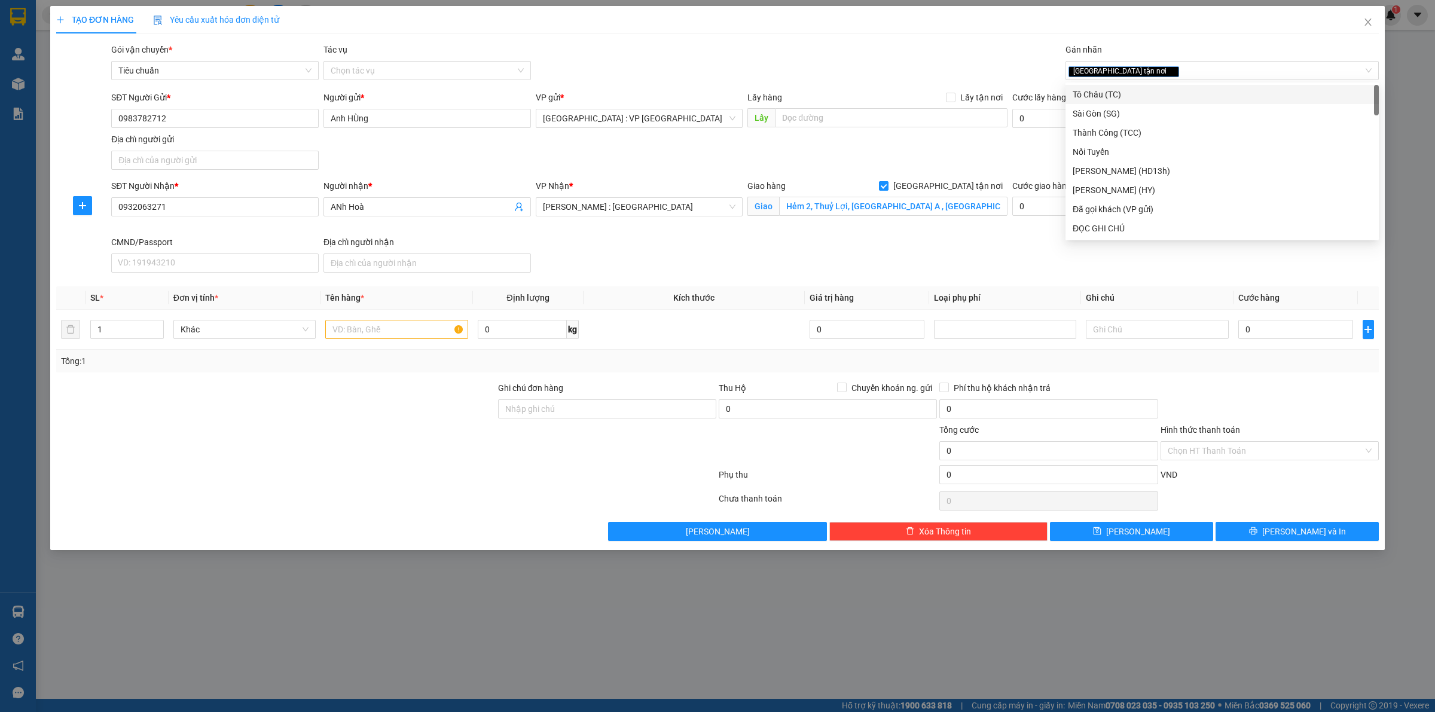
click at [903, 155] on div "SĐT Người Gửi * 0983782712 Người gửi * Anh HÙng VP gửi * Hà Nội : VP Hà Đông Lấ…" at bounding box center [745, 133] width 1272 height 84
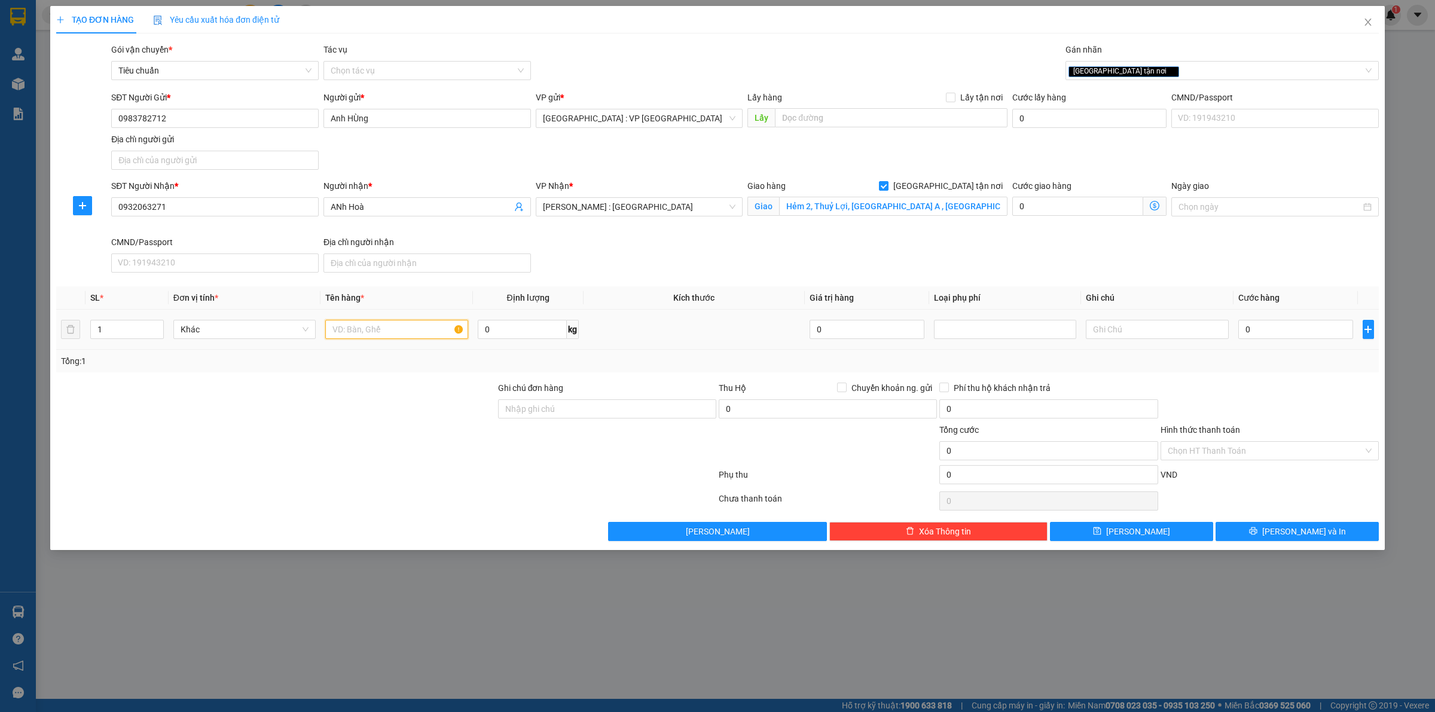
click at [372, 329] on input "text" at bounding box center [396, 329] width 142 height 19
type input "1 thùng giấy"
click at [536, 329] on input "0" at bounding box center [522, 329] width 89 height 19
click at [1256, 325] on input "0" at bounding box center [1295, 329] width 115 height 19
click at [512, 329] on input "50" at bounding box center [522, 329] width 89 height 19
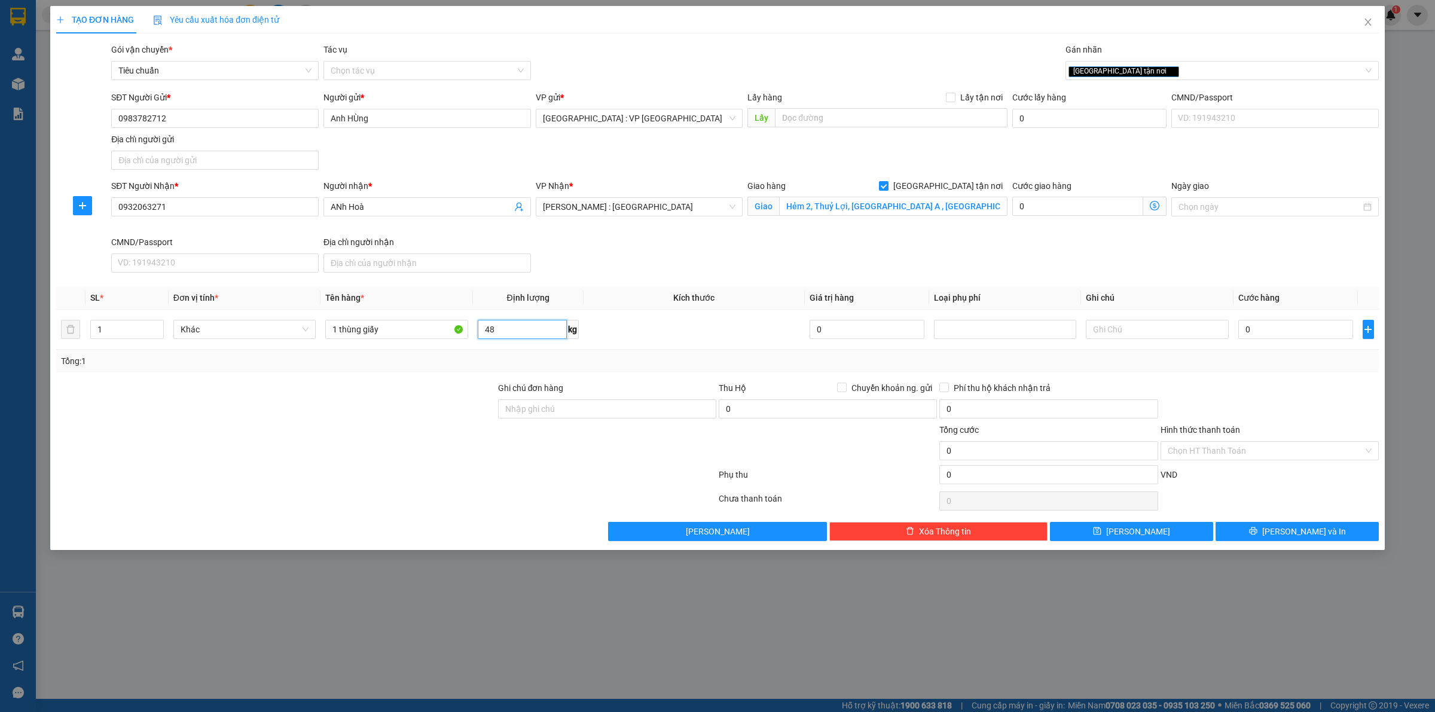
type input "48"
click at [1292, 332] on input "0" at bounding box center [1295, 329] width 115 height 19
type input "3"
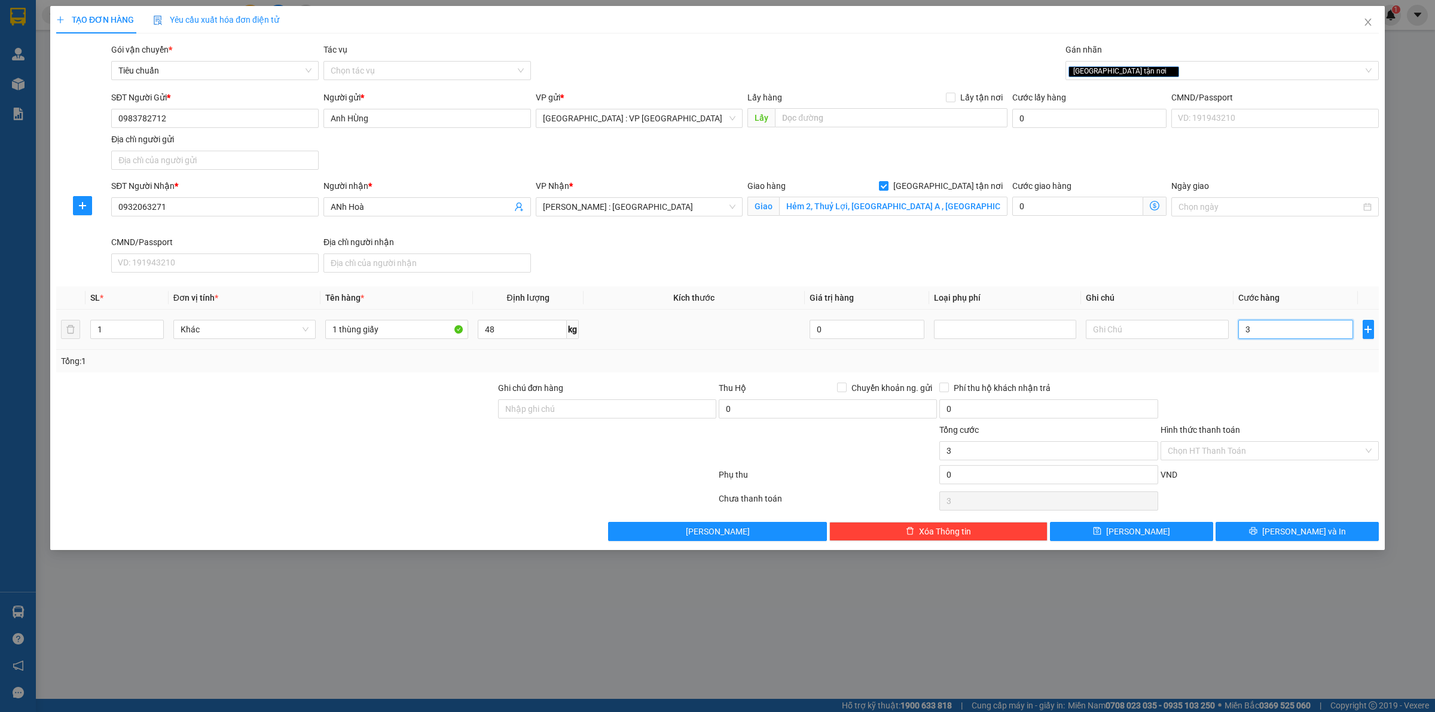
type input "34"
type input "340"
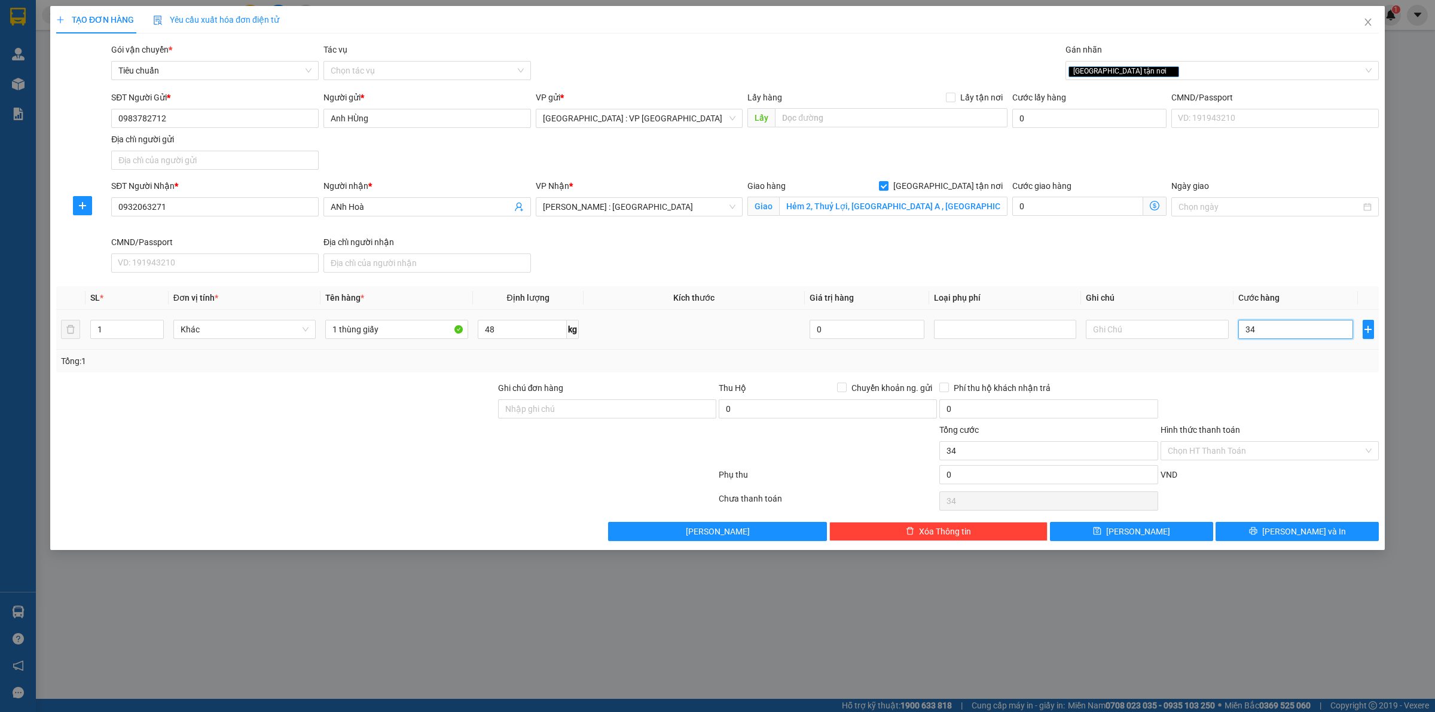
type input "340"
type input "3.400"
type input "34.000"
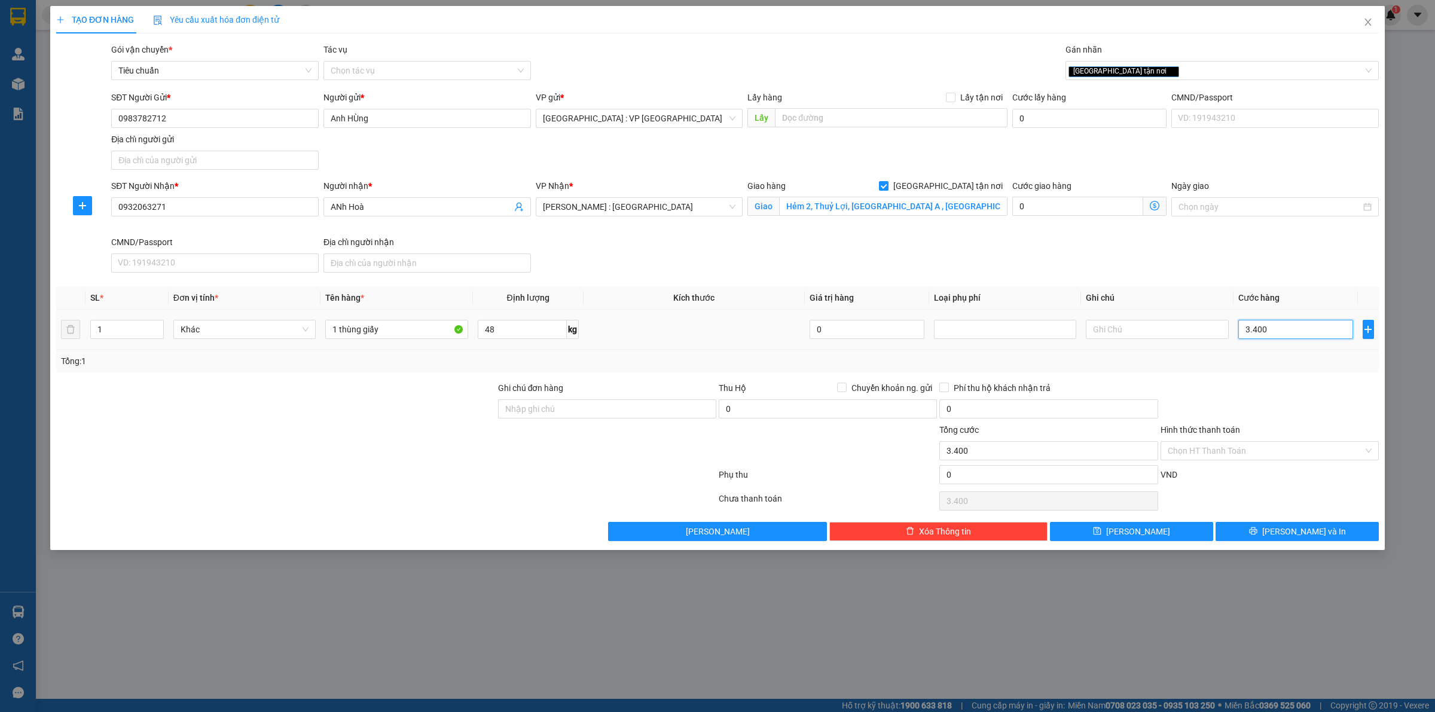
type input "34.000"
type input "340.000"
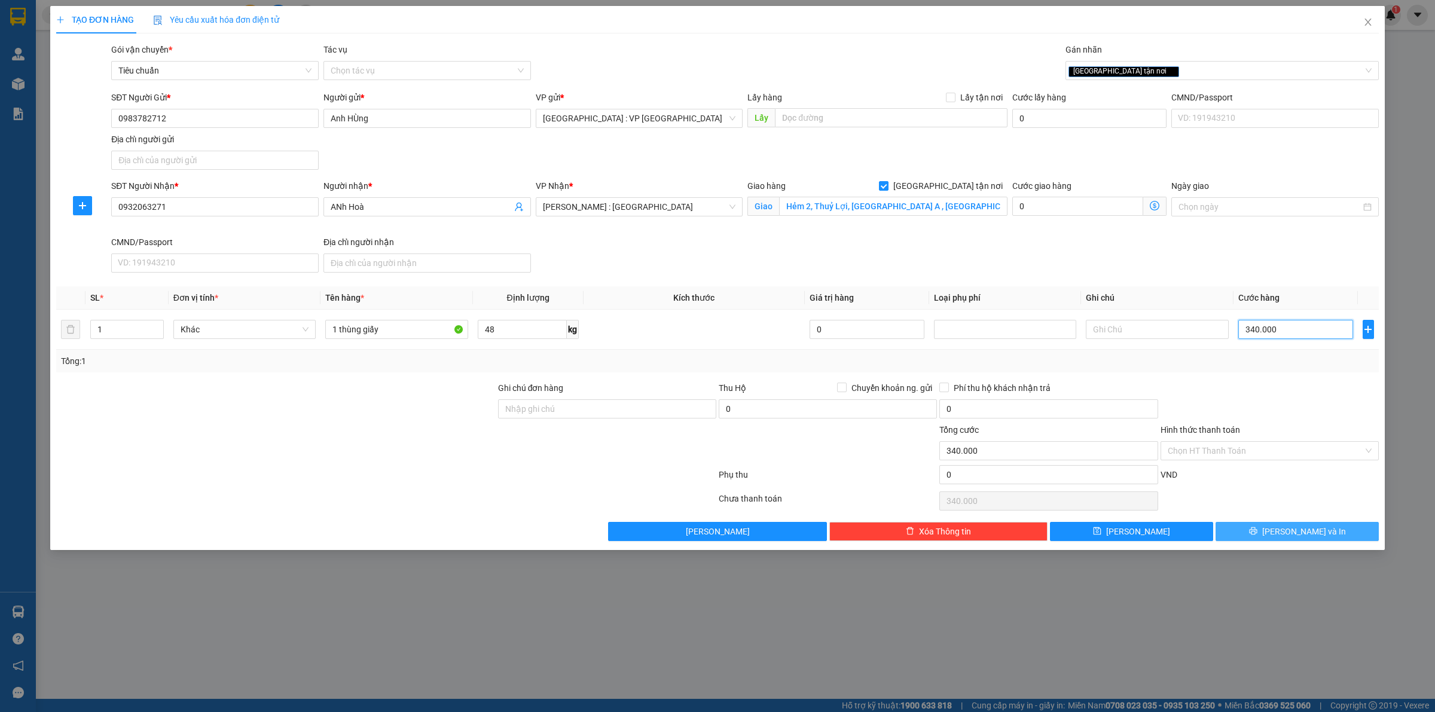
type input "340.000"
click at [1257, 533] on icon "printer" at bounding box center [1253, 531] width 8 height 8
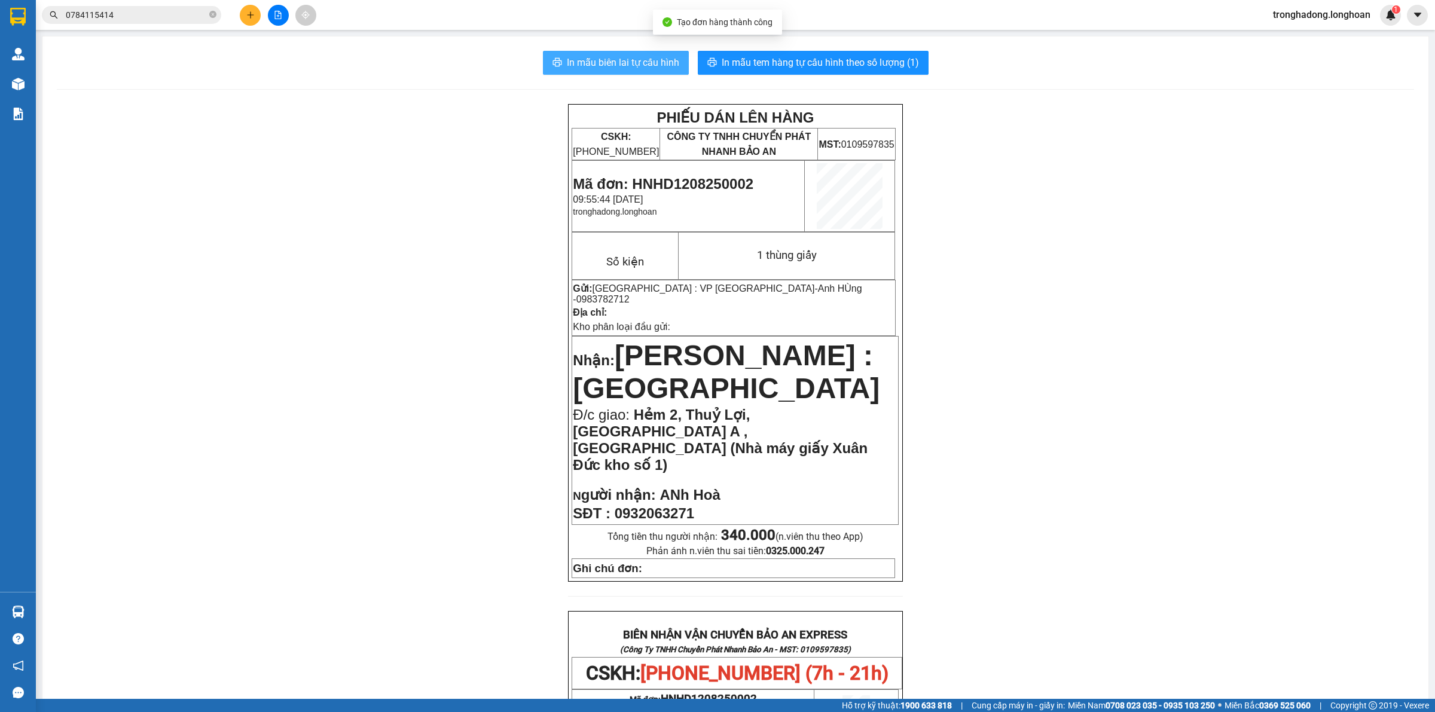
click at [614, 60] on span "In mẫu biên lai tự cấu hình" at bounding box center [623, 62] width 112 height 15
click at [842, 63] on span "In mẫu tem hàng tự cấu hình theo số lượng (1)" at bounding box center [820, 62] width 197 height 15
click at [244, 20] on button at bounding box center [250, 15] width 21 height 21
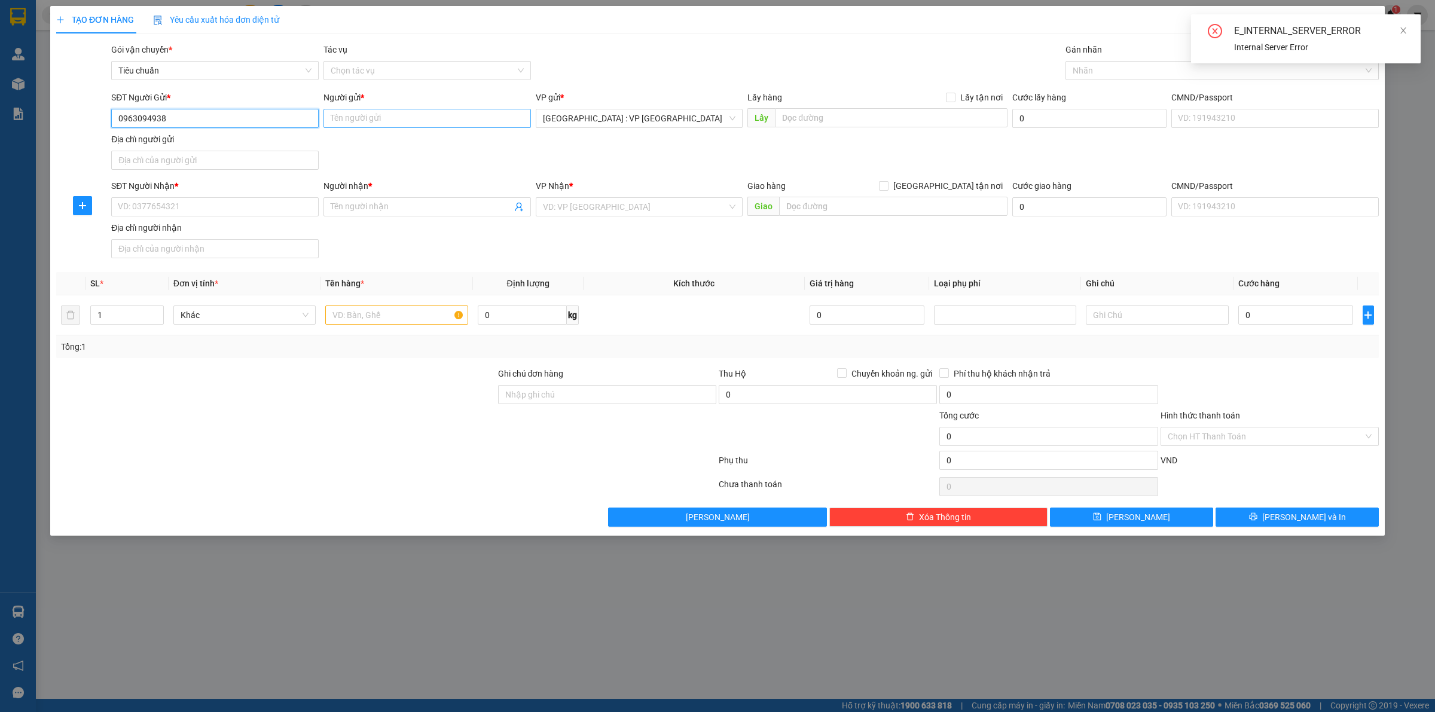
type input "0963094938"
click at [422, 115] on input "Người gửi *" at bounding box center [426, 118] width 207 height 19
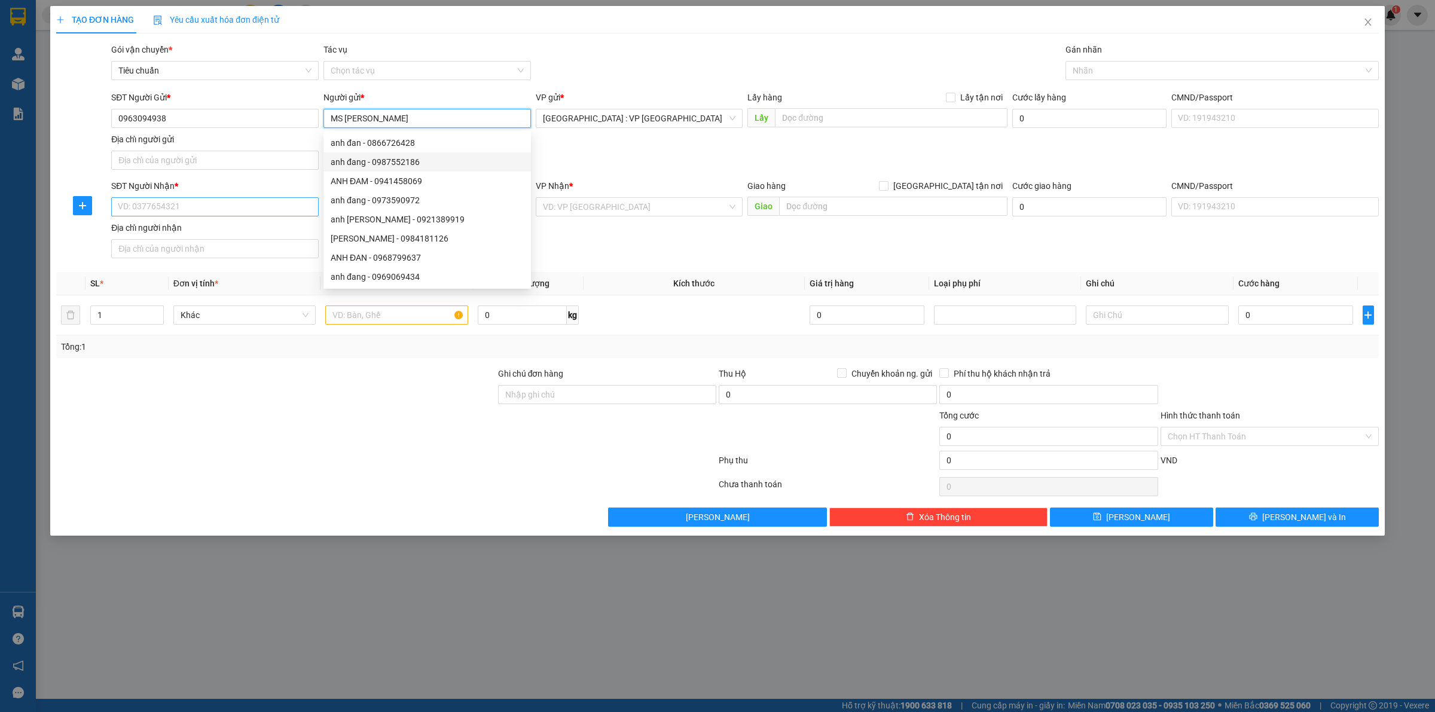
type input "MS [PERSON_NAME]"
click at [180, 204] on input "SĐT Người Nhận *" at bounding box center [214, 206] width 207 height 19
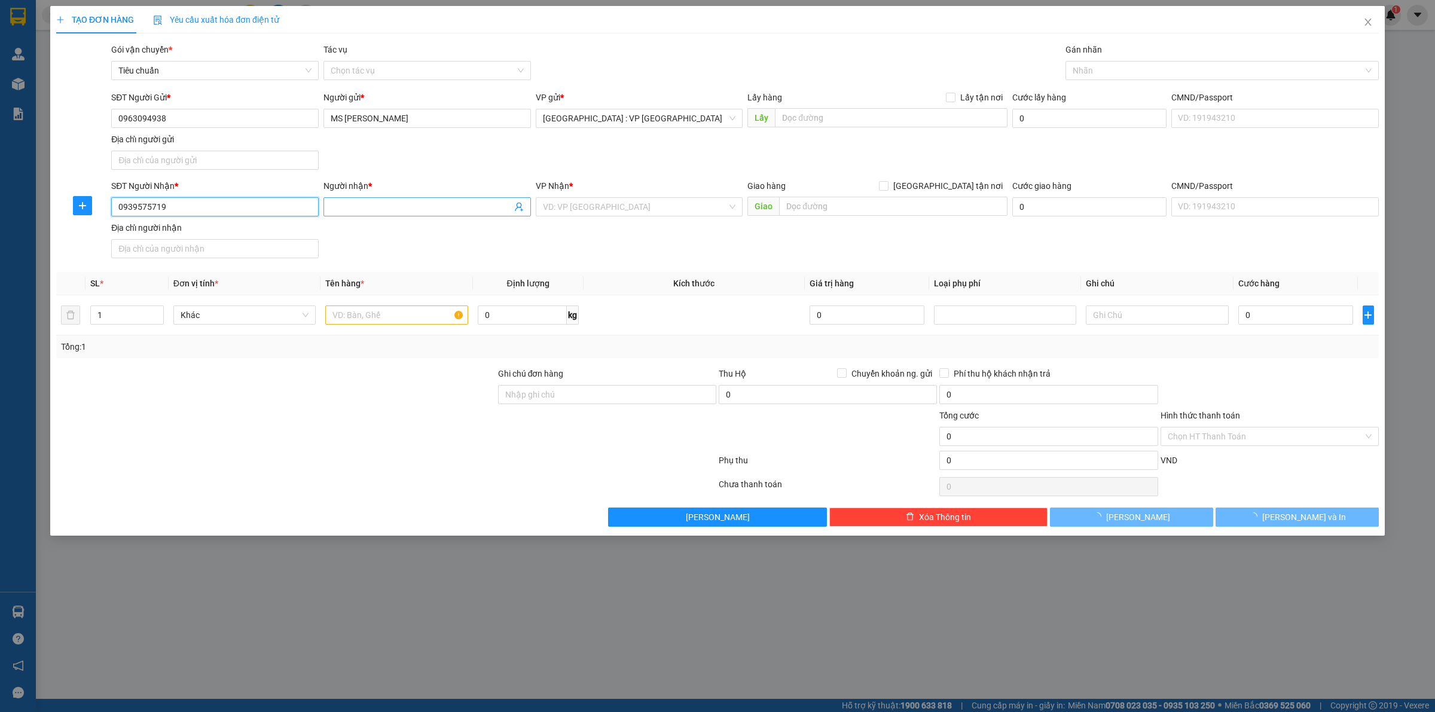
type input "0939575719"
click at [437, 211] on input "Người nhận *" at bounding box center [421, 206] width 181 height 13
click at [368, 207] on input "Nguyễn Gữu Nghị" at bounding box center [421, 206] width 181 height 13
type input "[PERSON_NAME]"
click at [802, 201] on input "text" at bounding box center [893, 206] width 228 height 19
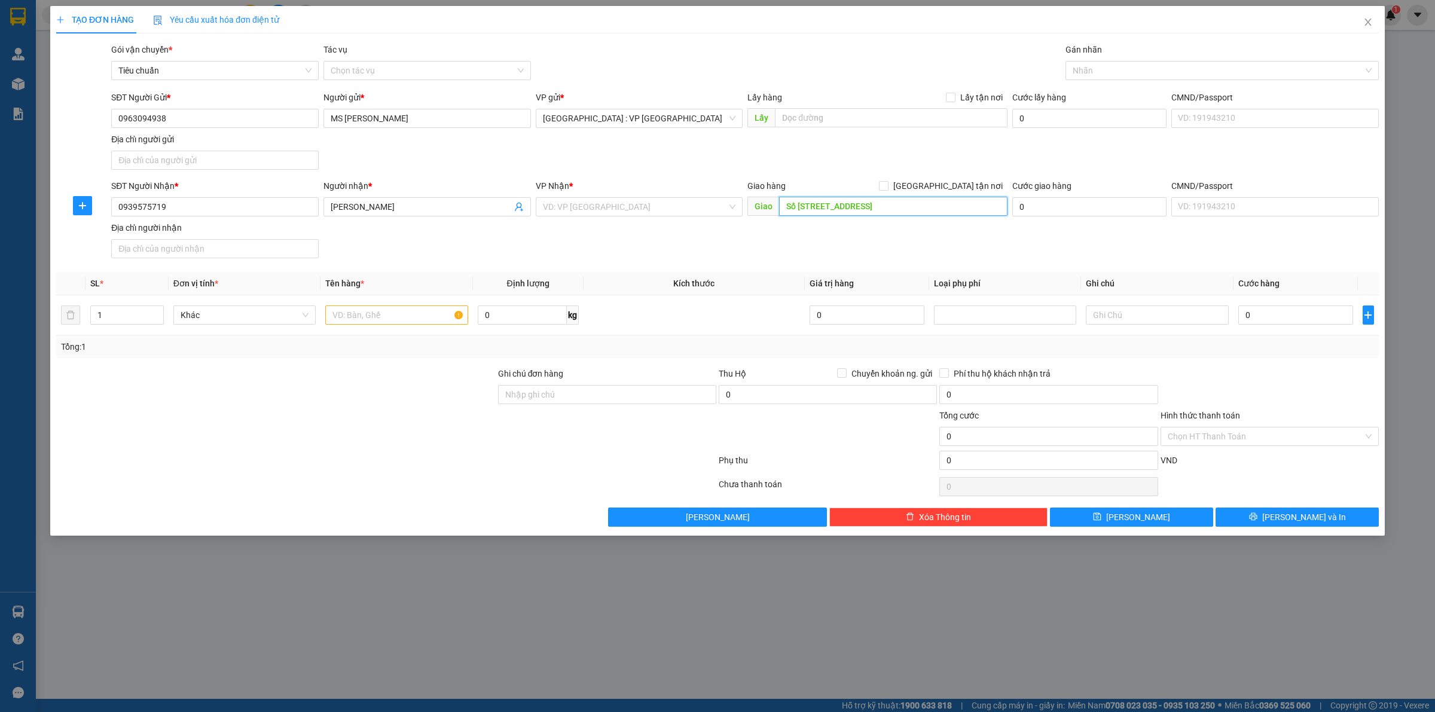
scroll to position [0, 27]
type input "Số [STREET_ADDRESS]"
click at [601, 210] on input "search" at bounding box center [635, 207] width 185 height 18
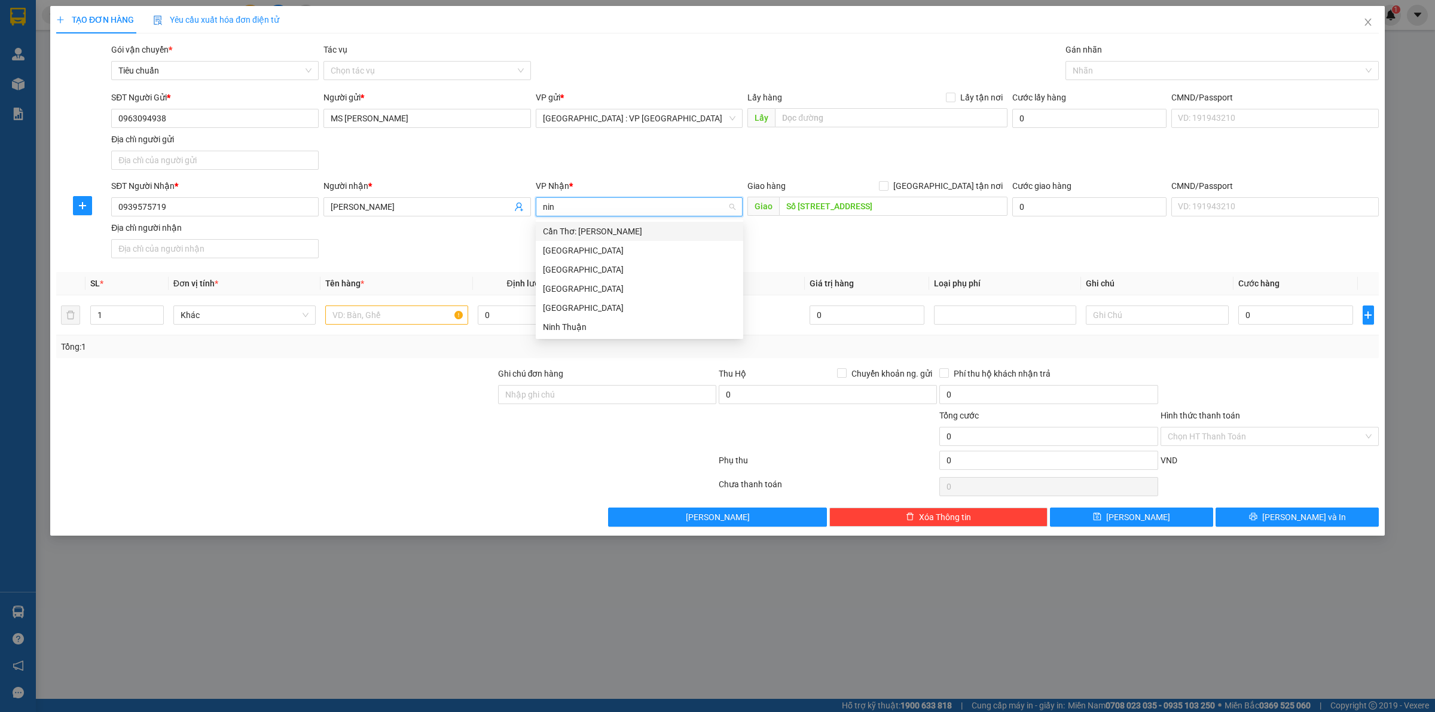
type input "ninh"
click at [631, 237] on div "Cần Thơ: [PERSON_NAME]" at bounding box center [639, 231] width 193 height 13
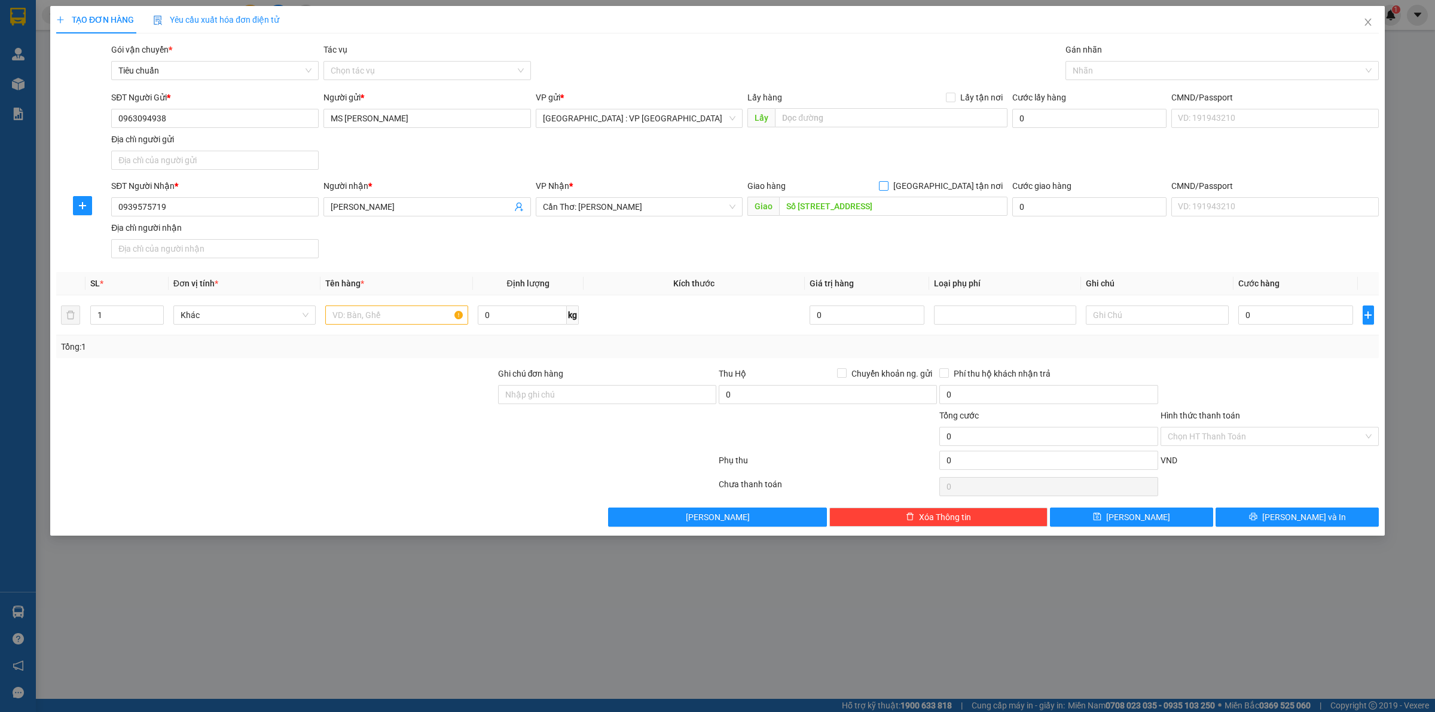
click at [887, 187] on input "[GEOGRAPHIC_DATA] tận nơi" at bounding box center [883, 185] width 8 height 8
checkbox input "true"
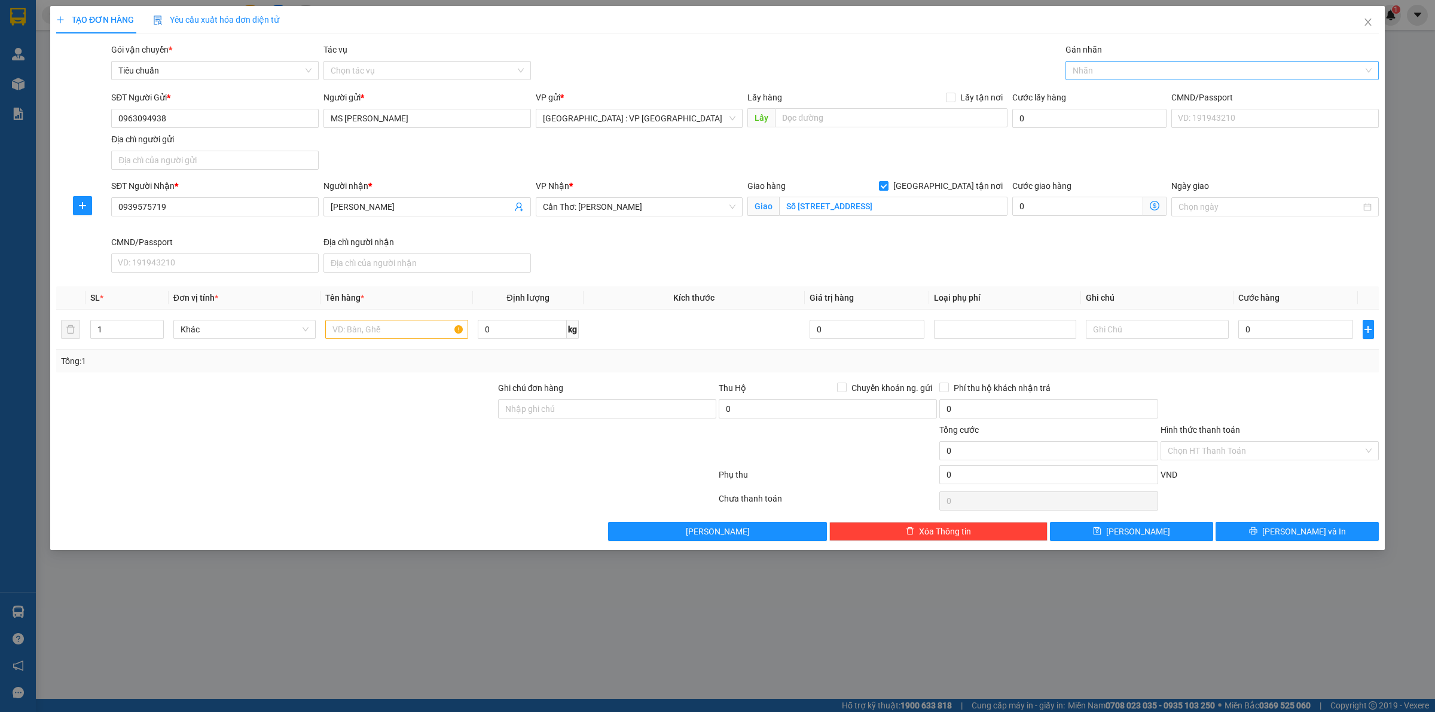
click at [1080, 69] on div at bounding box center [1215, 70] width 295 height 14
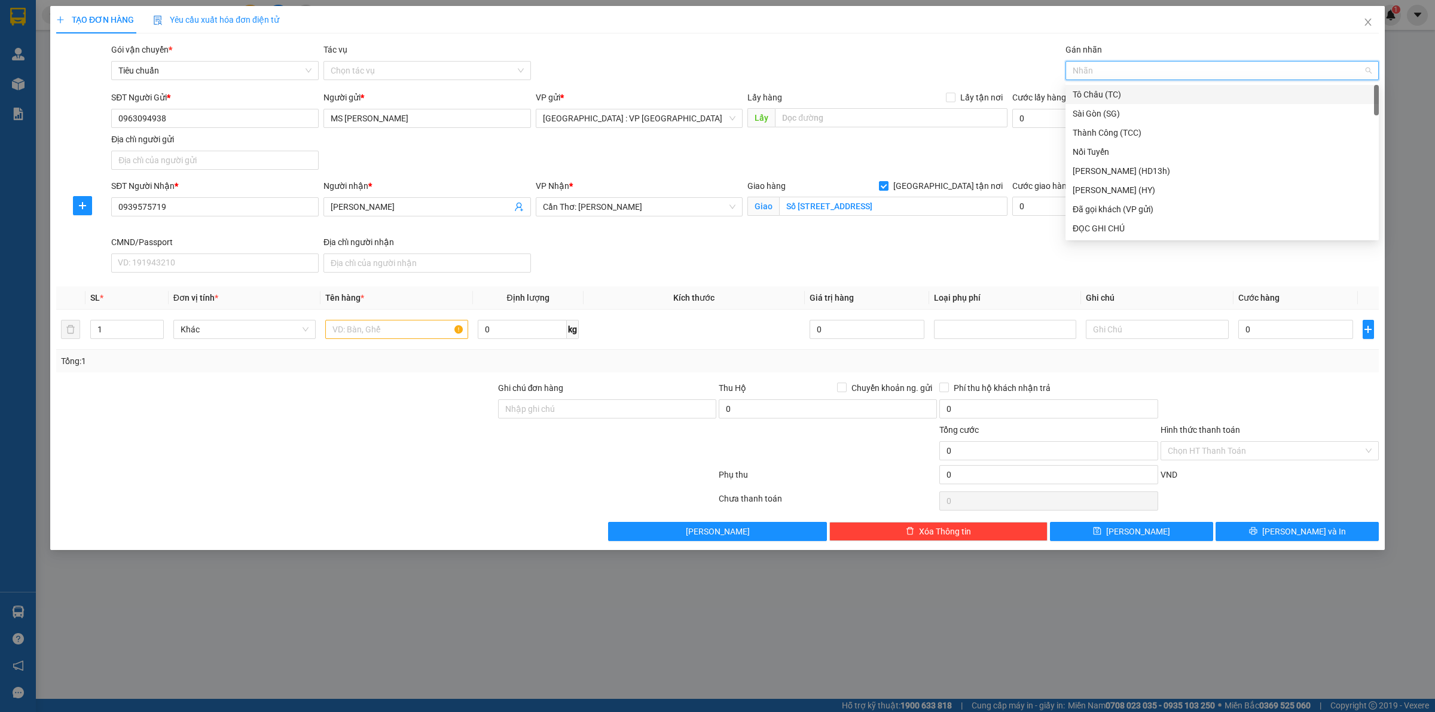
type input "h"
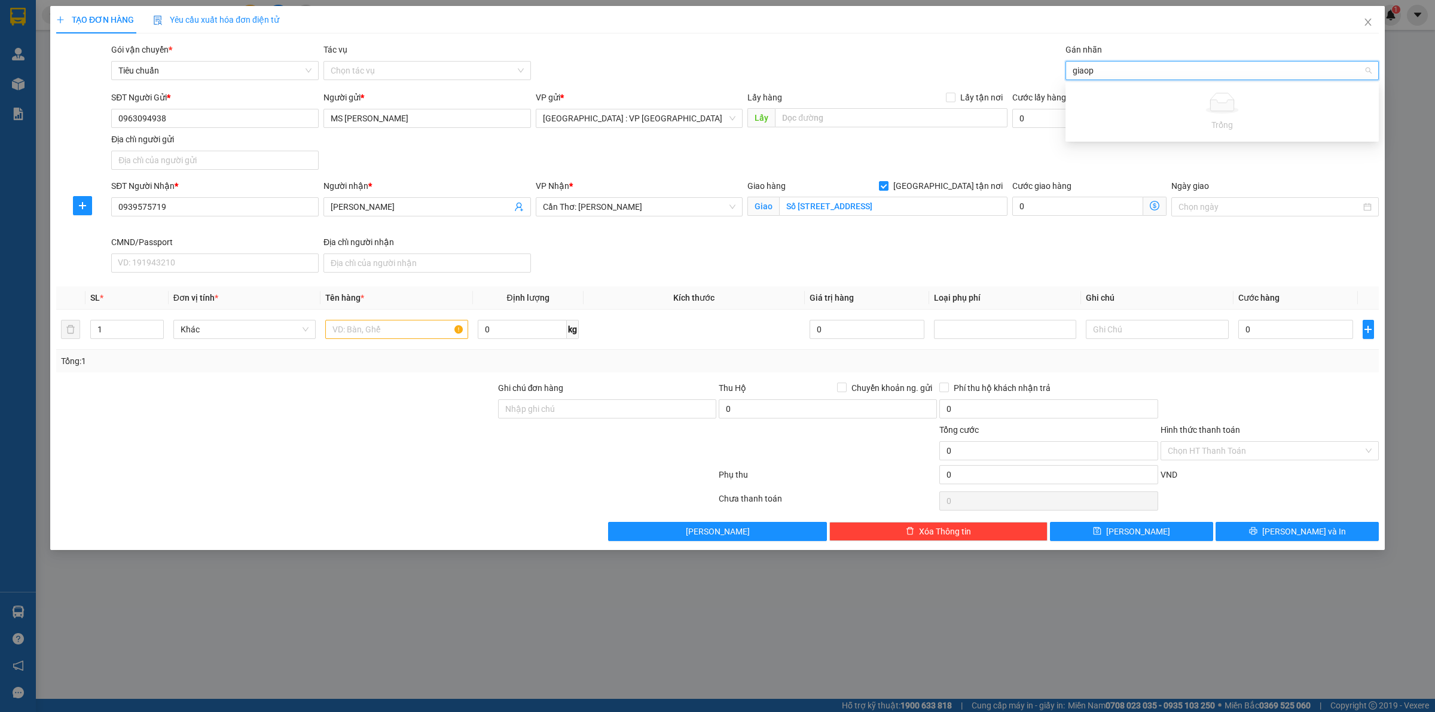
type input "giao"
click at [1090, 94] on div "[GEOGRAPHIC_DATA] tận nơi" at bounding box center [1222, 94] width 299 height 13
click at [964, 157] on div "SĐT Người Gửi * 0963094938 Người gửi * MS Thảo VP gửi * Hà Nội : VP Hà Đông Lấy…" at bounding box center [745, 133] width 1272 height 84
click at [392, 330] on input "text" at bounding box center [396, 329] width 142 height 19
type input "1 thùng giấy"
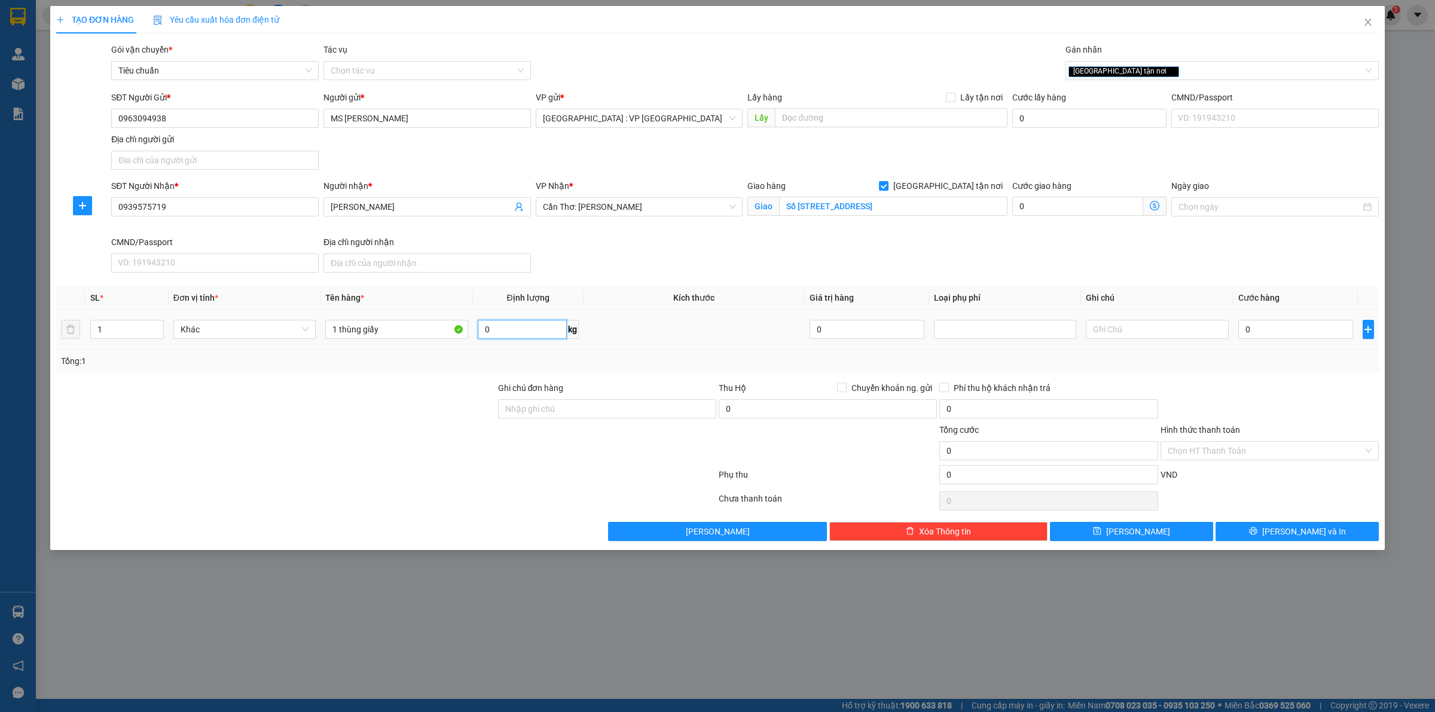
click at [521, 332] on input "0" at bounding box center [522, 329] width 89 height 19
type input "18"
click at [1265, 333] on input "0" at bounding box center [1295, 329] width 115 height 19
type input "1"
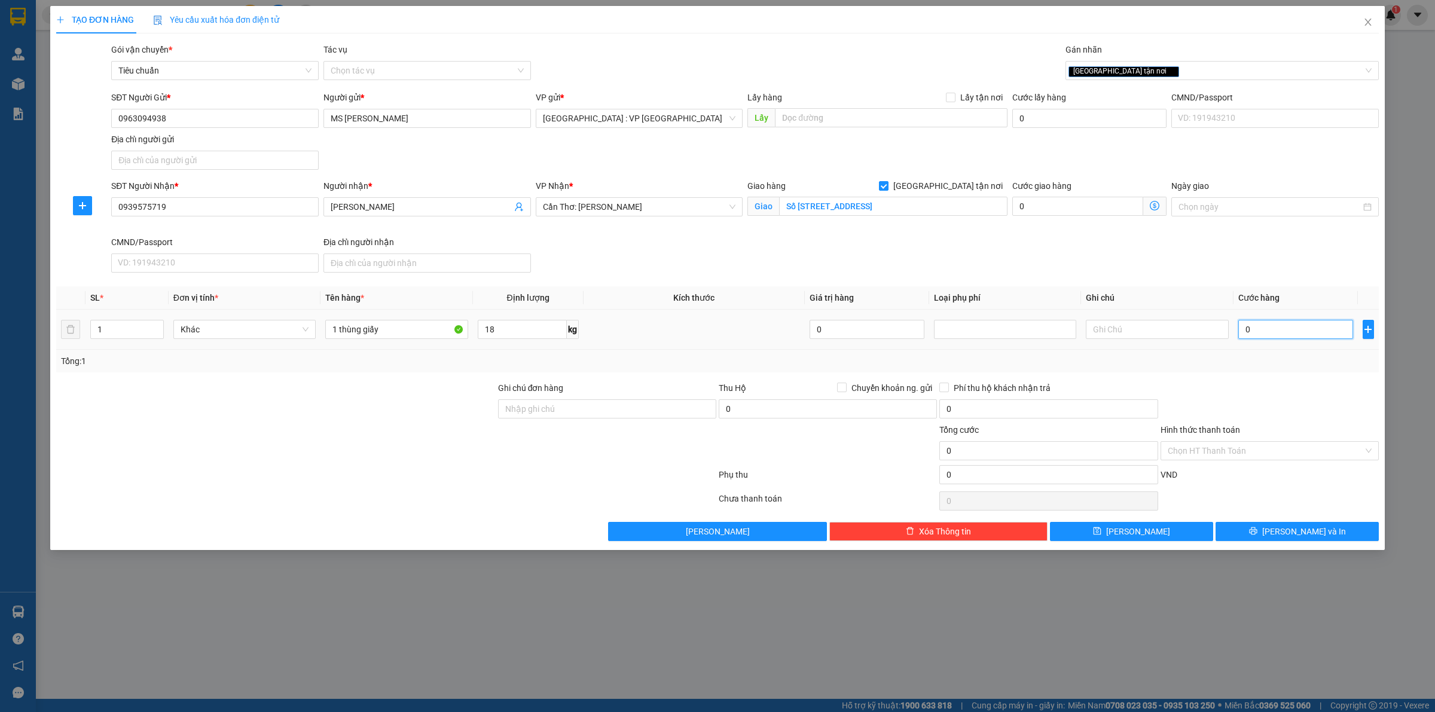
type input "1"
type input "17"
type input "170"
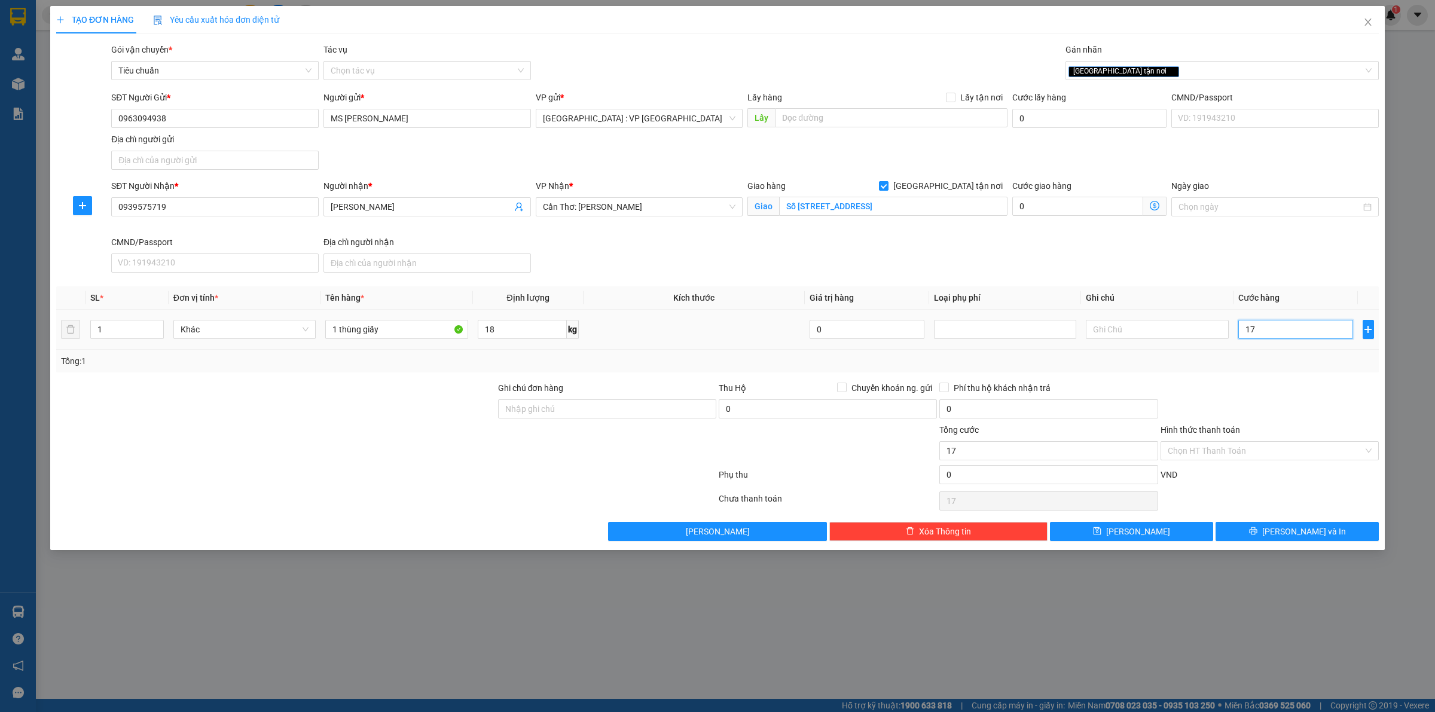
type input "170"
type input "1.700"
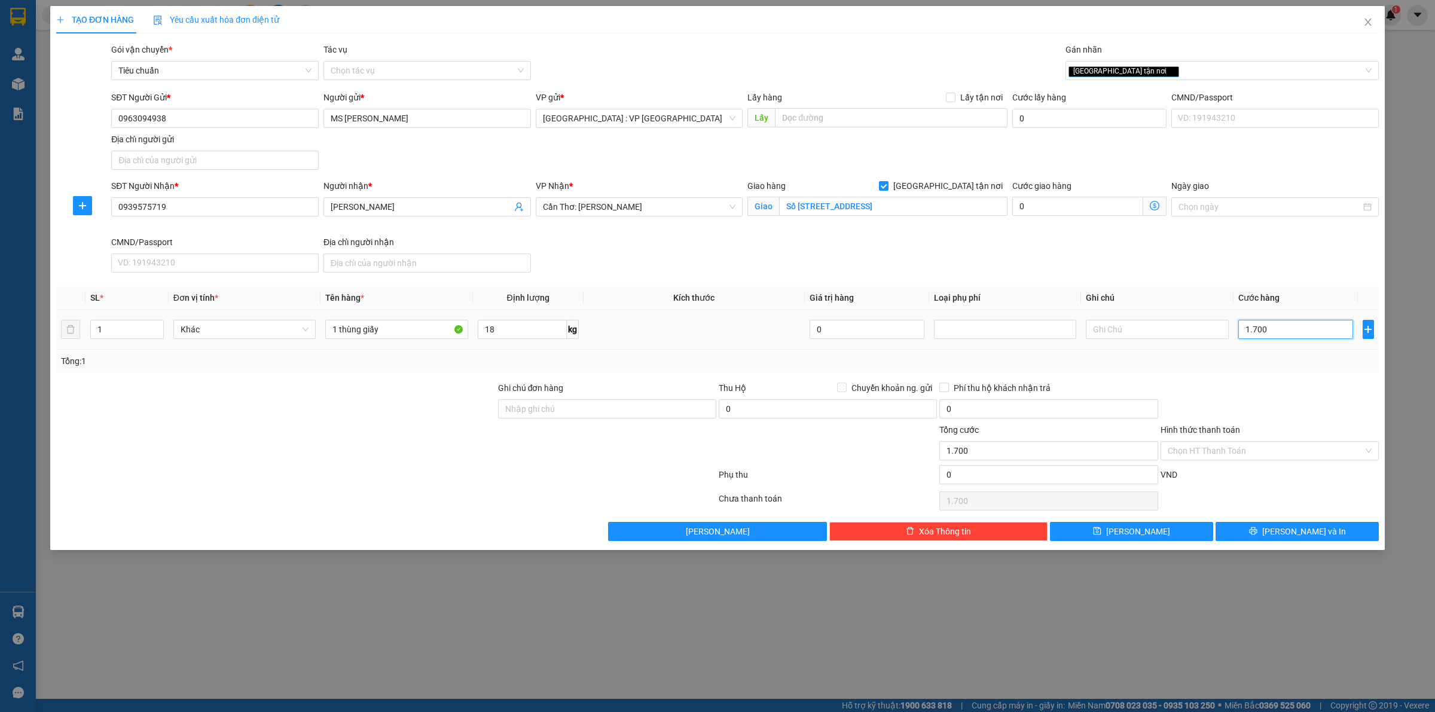
type input "17.000"
type input "170.000"
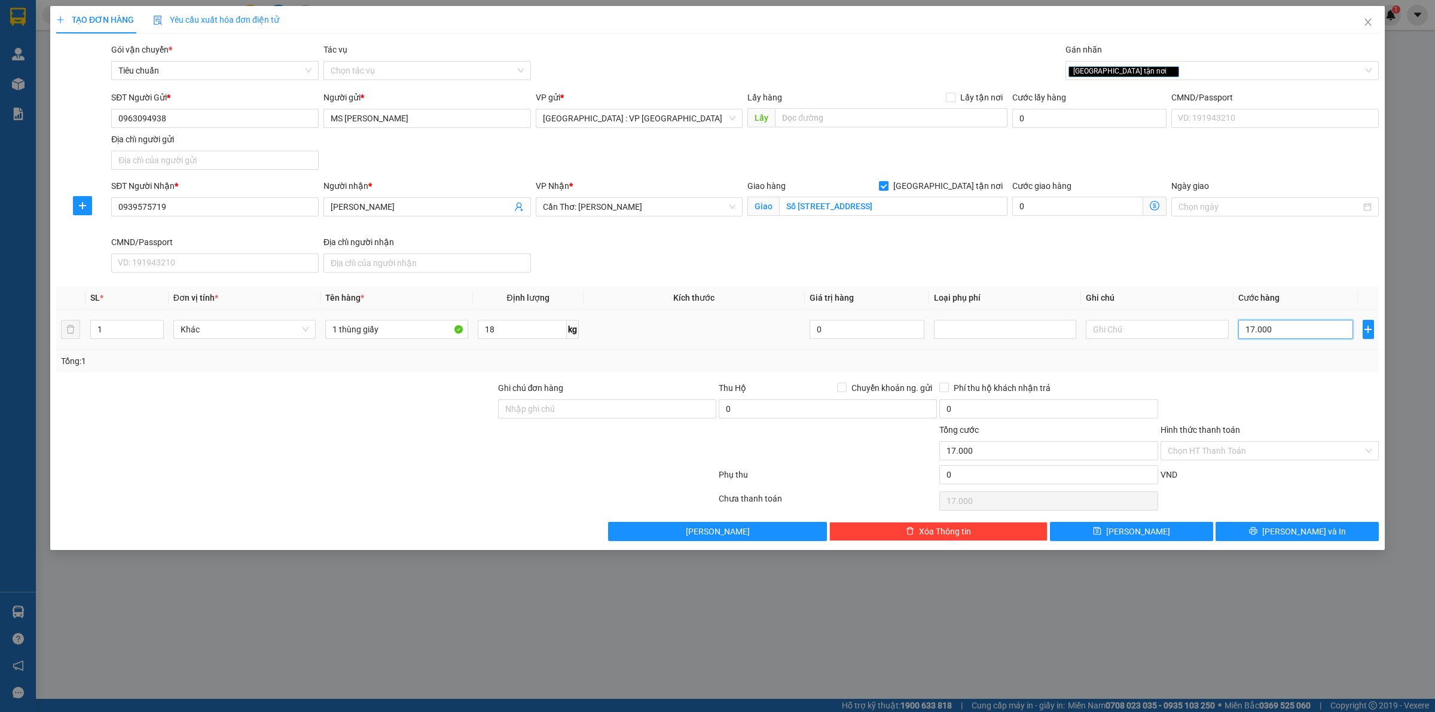
type input "170.000"
click at [1311, 533] on span "Lưu và In" at bounding box center [1304, 531] width 84 height 13
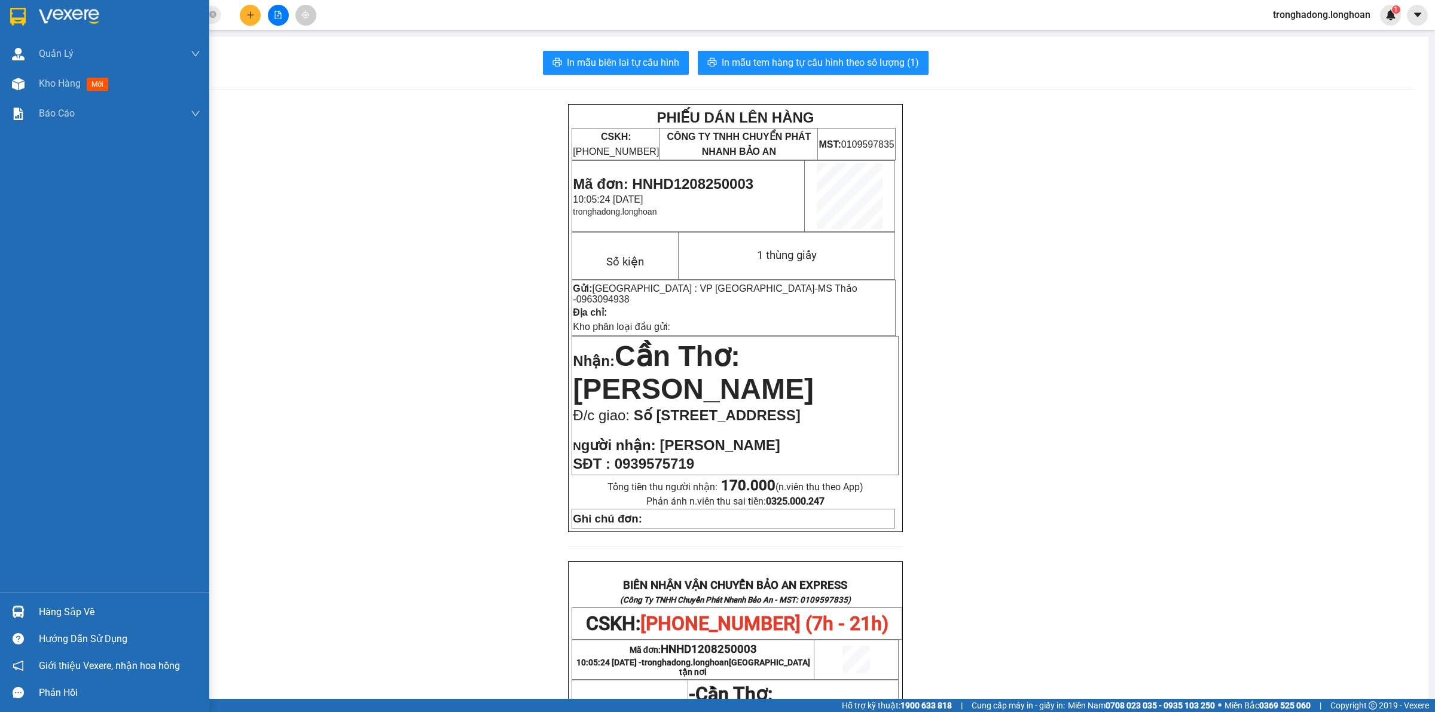
click at [10, 15] on img at bounding box center [18, 17] width 16 height 18
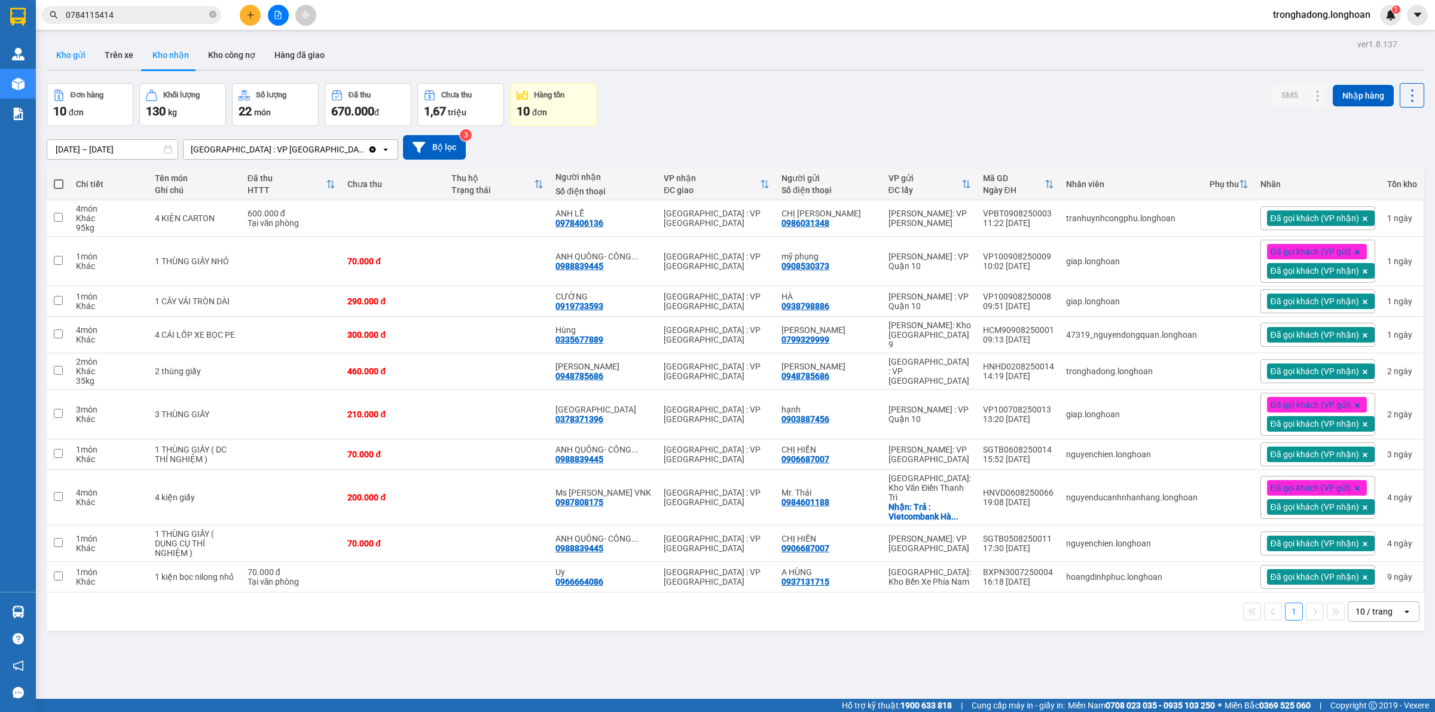
click at [74, 53] on button "Kho gửi" at bounding box center [71, 55] width 48 height 29
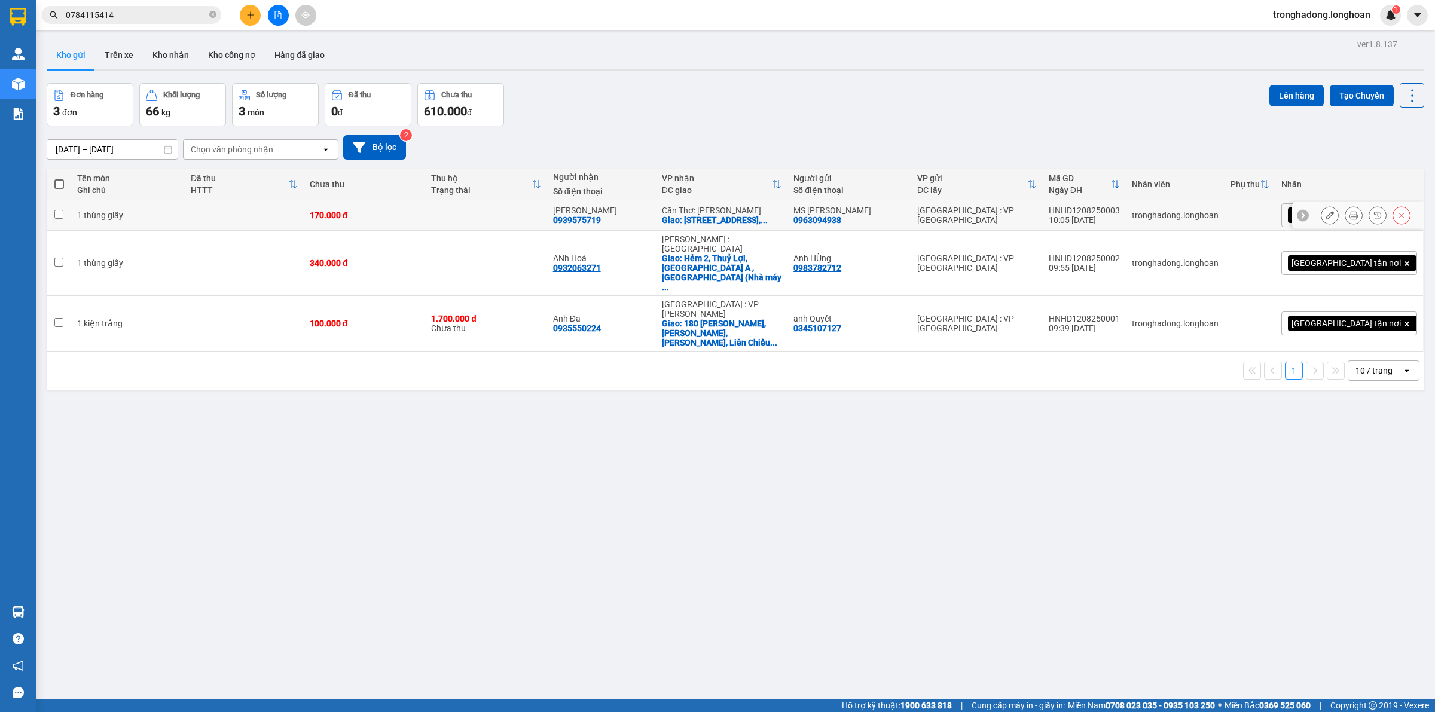
click at [1326, 219] on icon at bounding box center [1330, 215] width 8 height 8
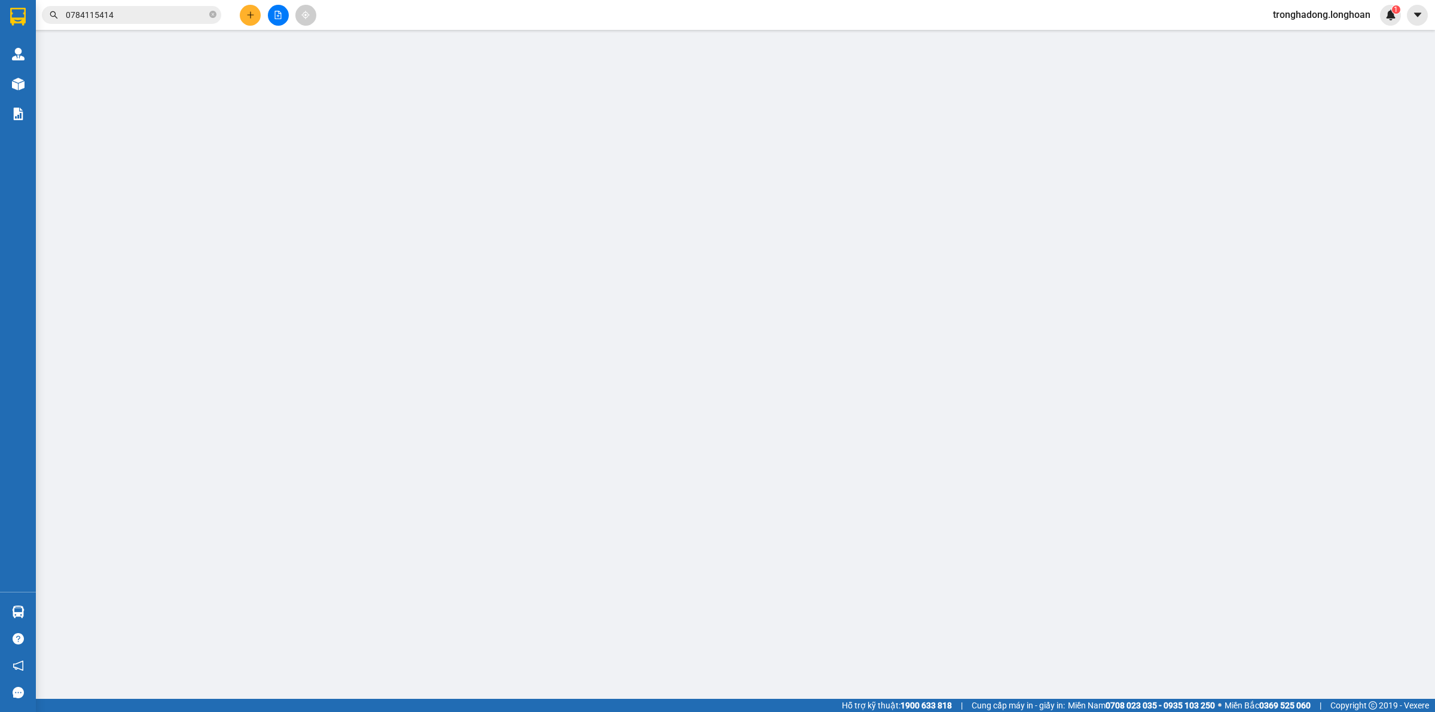
type input "0963094938"
type input "MS [PERSON_NAME]"
type input "0939575719"
type input "[PERSON_NAME]"
checkbox input "true"
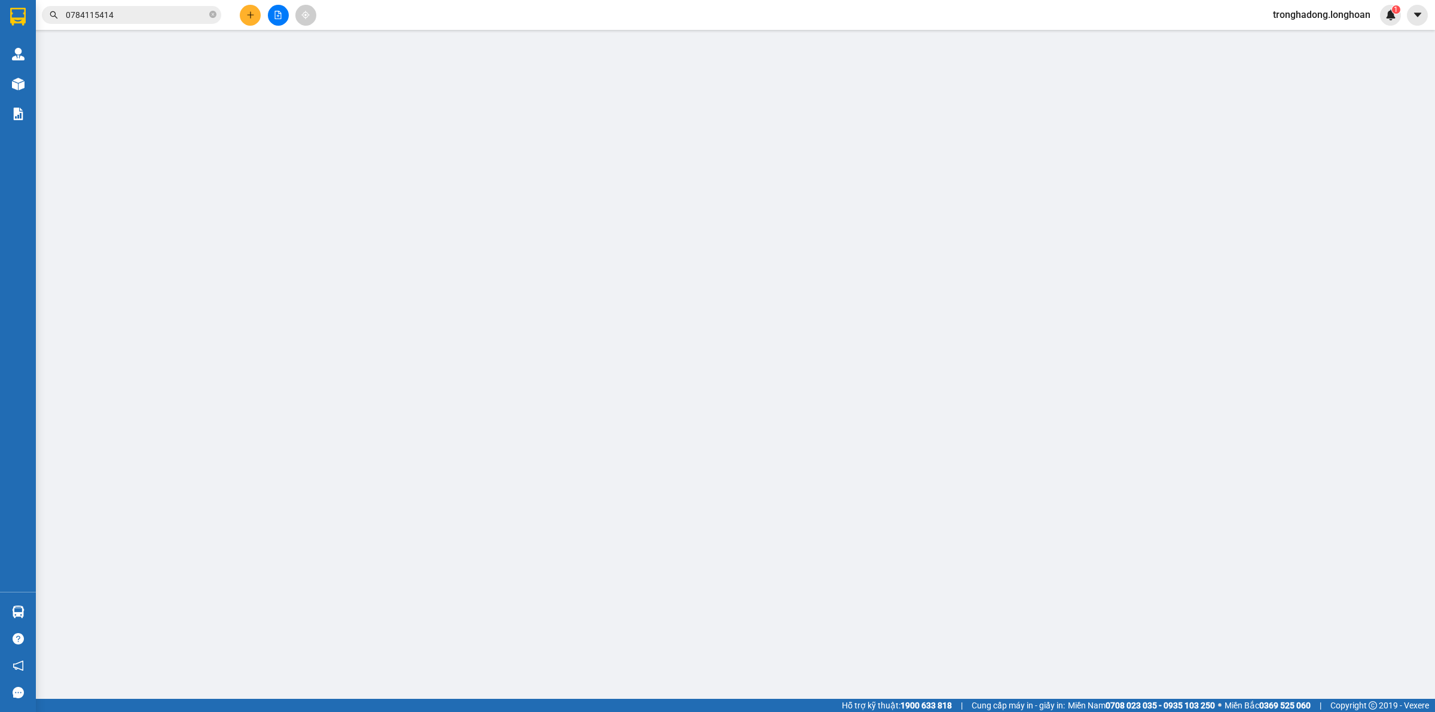
type input "Số [STREET_ADDRESS]"
type input "170.000"
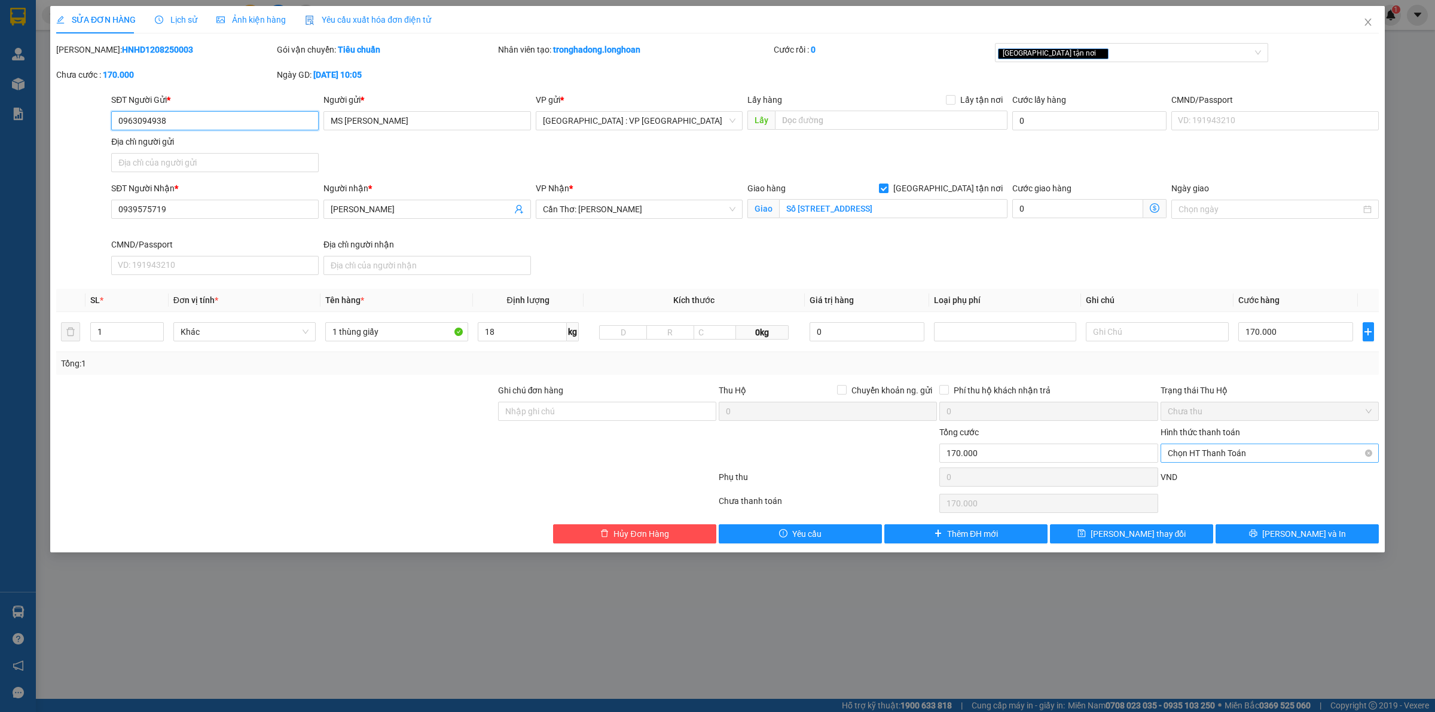
click at [1221, 453] on span "Chọn HT Thanh Toán" at bounding box center [1270, 453] width 204 height 18
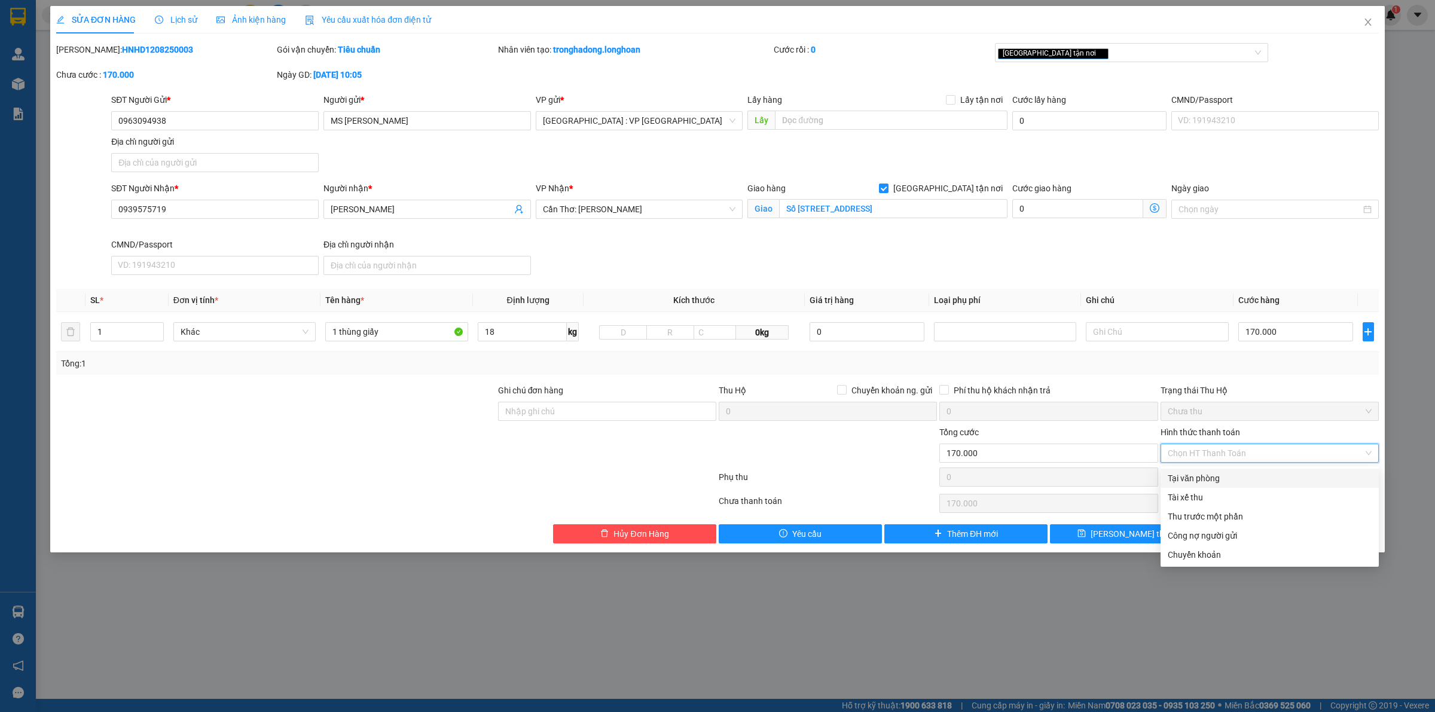
drag, startPoint x: 1206, startPoint y: 476, endPoint x: 1198, endPoint y: 509, distance: 34.5
click at [1207, 476] on div "Tại văn phòng" at bounding box center [1270, 478] width 204 height 13
type input "0"
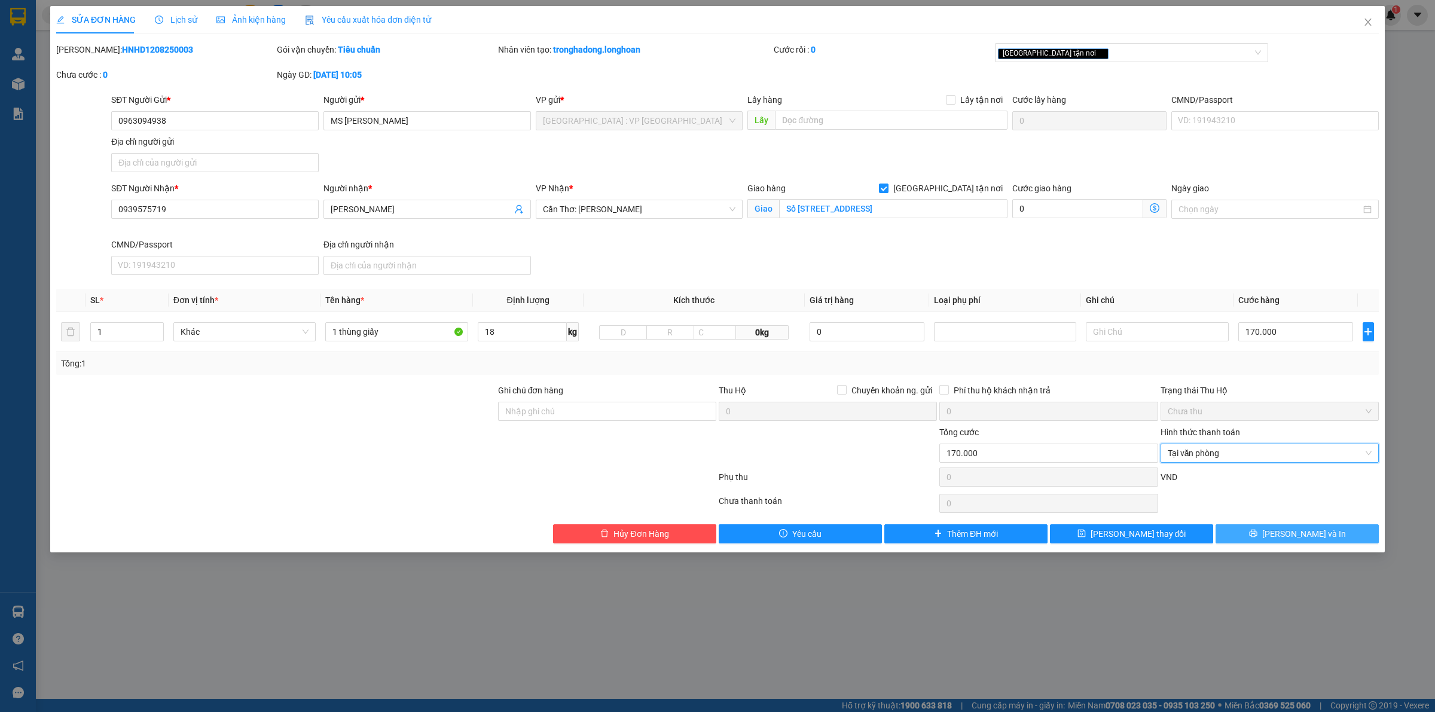
click at [1292, 531] on span "Lưu và In" at bounding box center [1304, 533] width 84 height 13
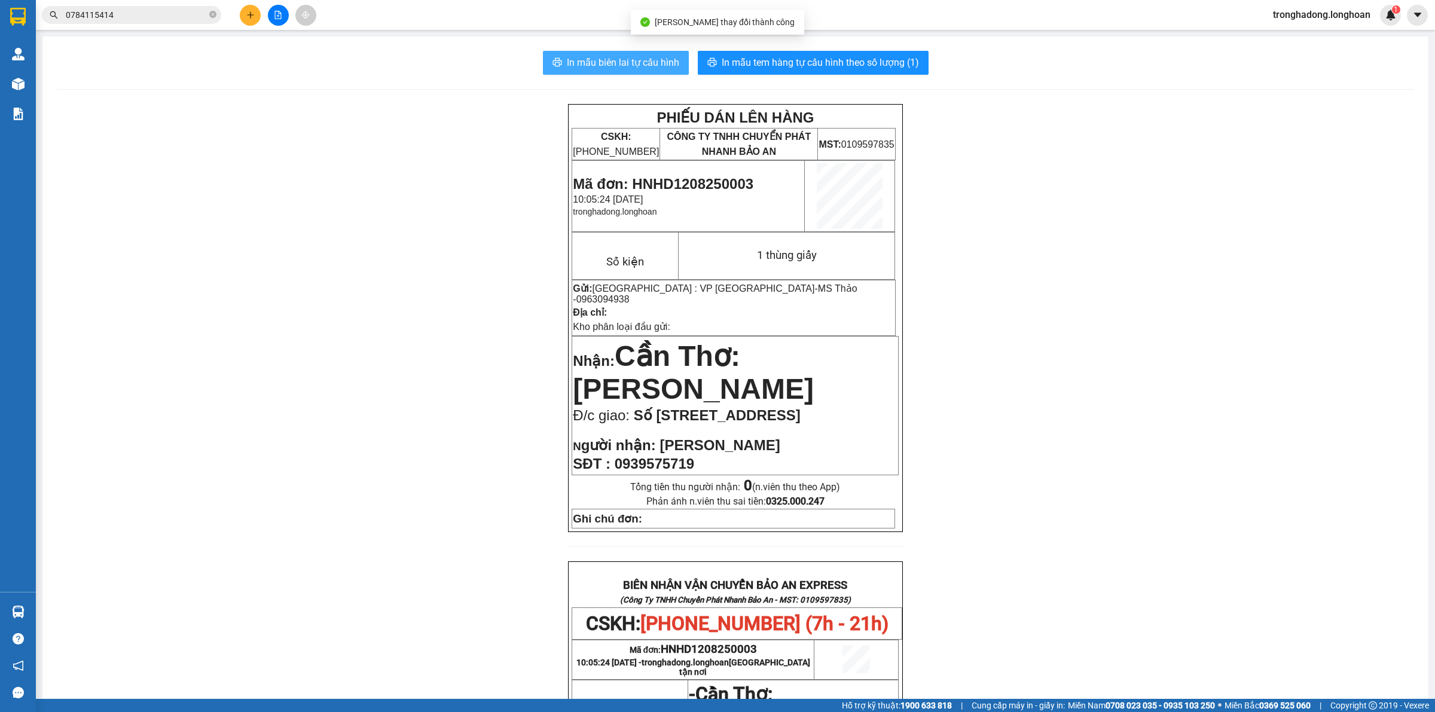
click at [637, 68] on span "In mẫu biên lai tự cấu hình" at bounding box center [623, 62] width 112 height 15
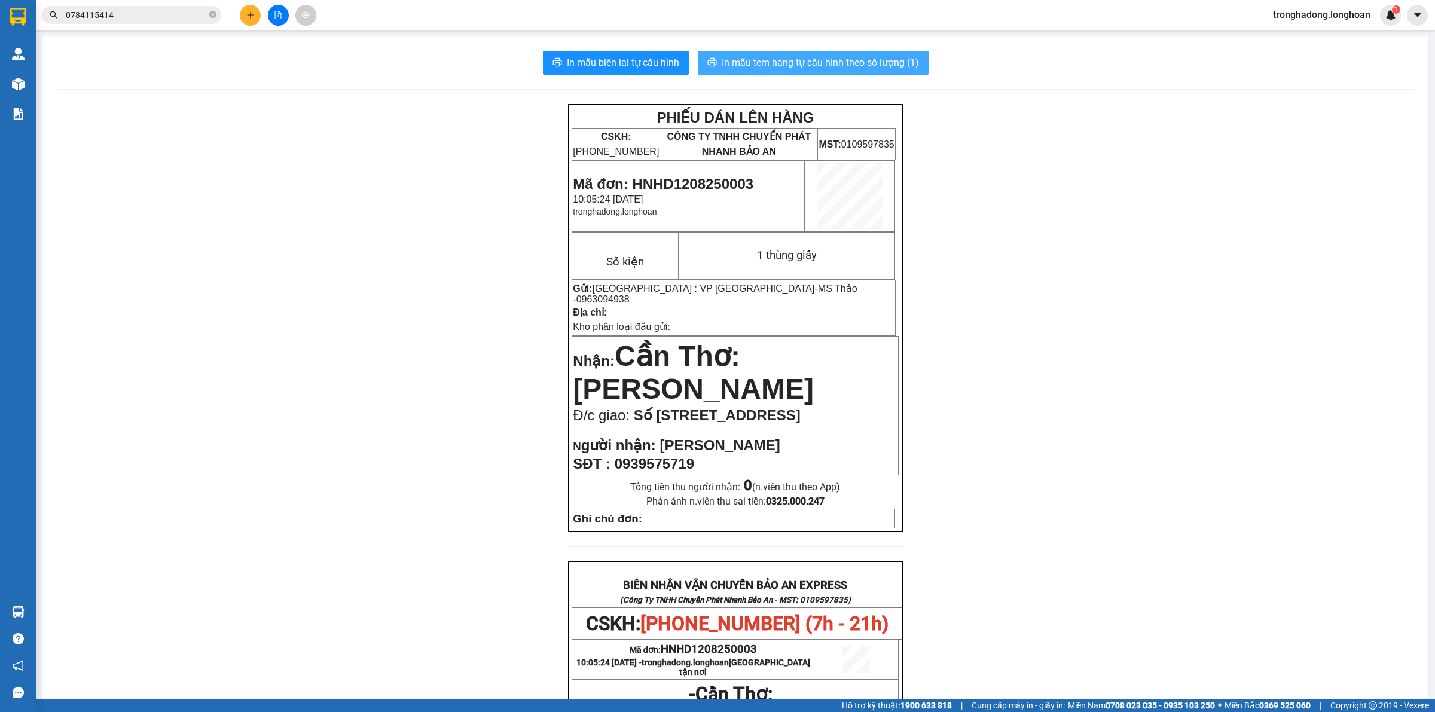
click at [881, 69] on span "In mẫu tem hàng tự cấu hình theo số lượng (1)" at bounding box center [820, 62] width 197 height 15
click at [252, 8] on button at bounding box center [250, 15] width 21 height 21
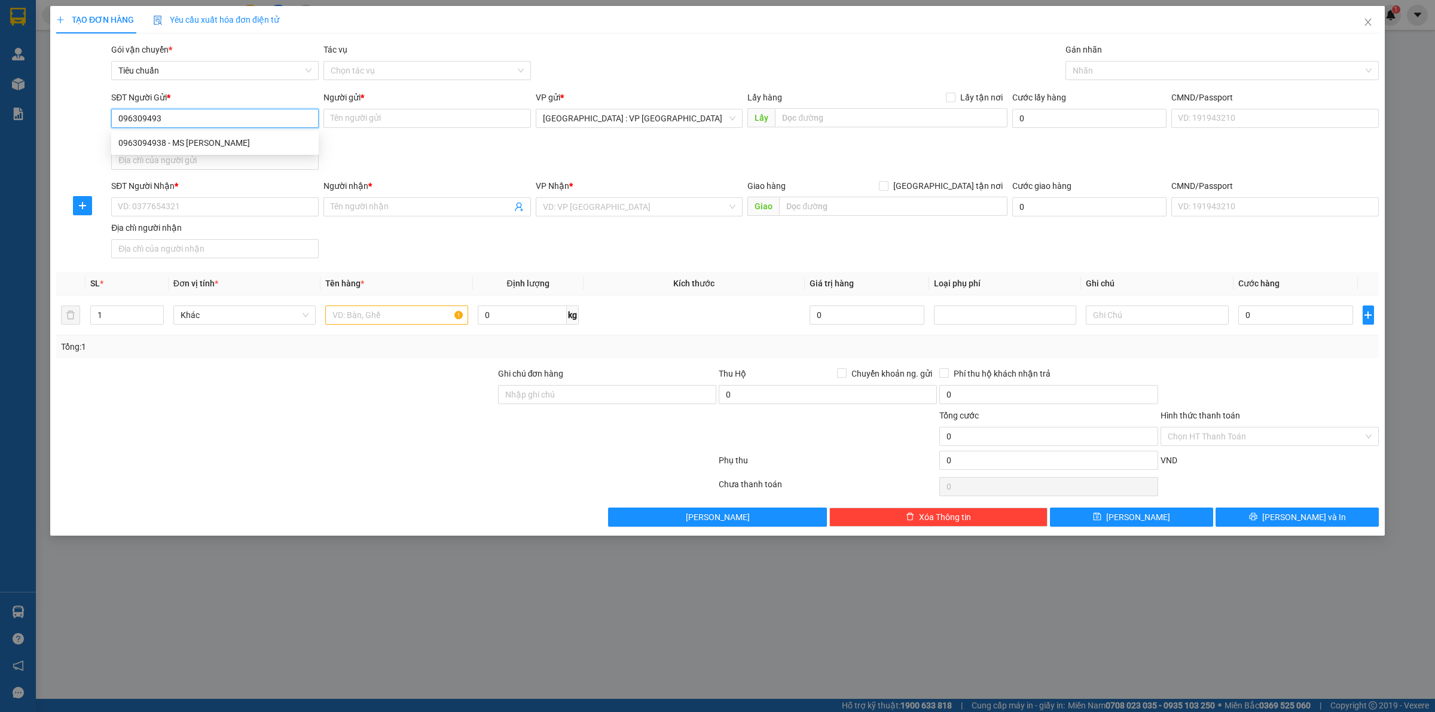
type input "0963094938"
click at [236, 139] on div "0963094938 - MS Thảo" at bounding box center [214, 142] width 193 height 13
type input "MS [PERSON_NAME]"
type input "0963094938"
click at [226, 208] on input "SĐT Người Nhận *" at bounding box center [214, 206] width 207 height 19
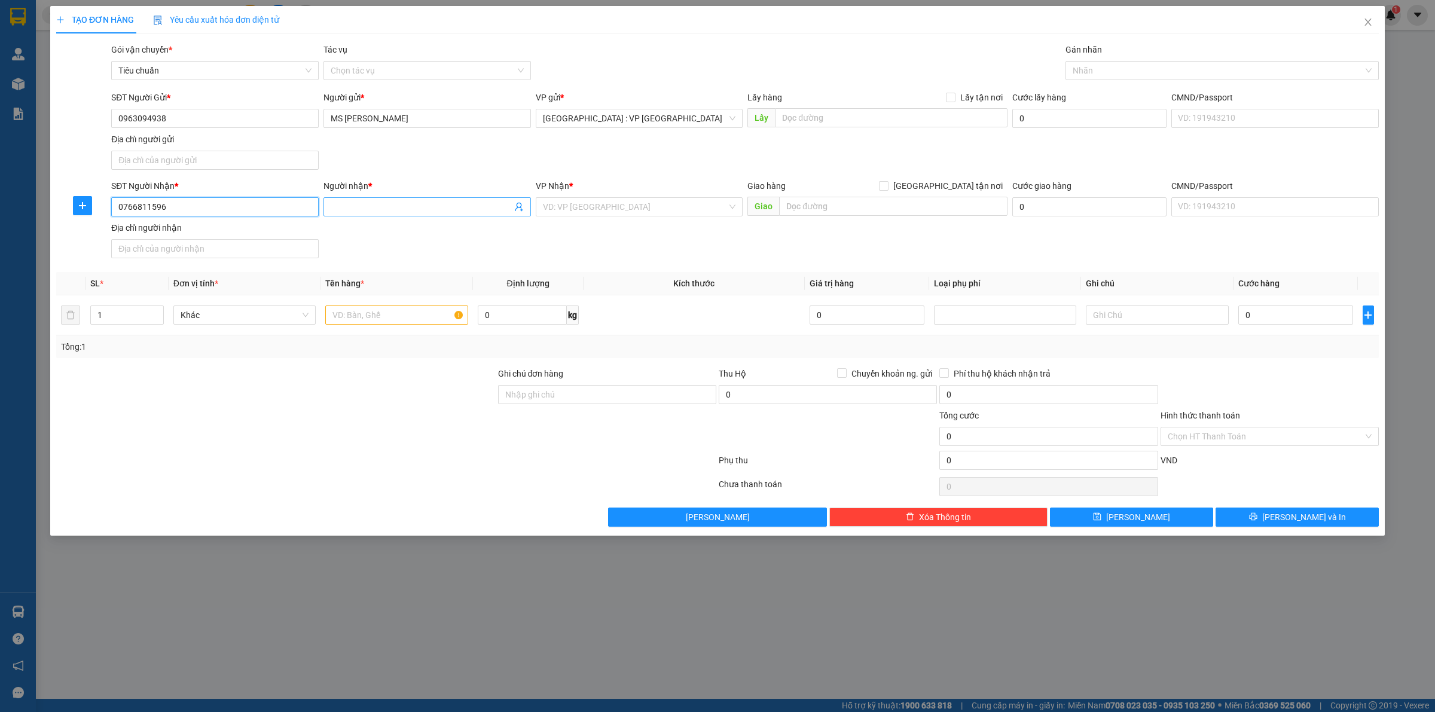
type input "0766811596"
click at [348, 210] on input "Người nhận *" at bounding box center [421, 206] width 181 height 13
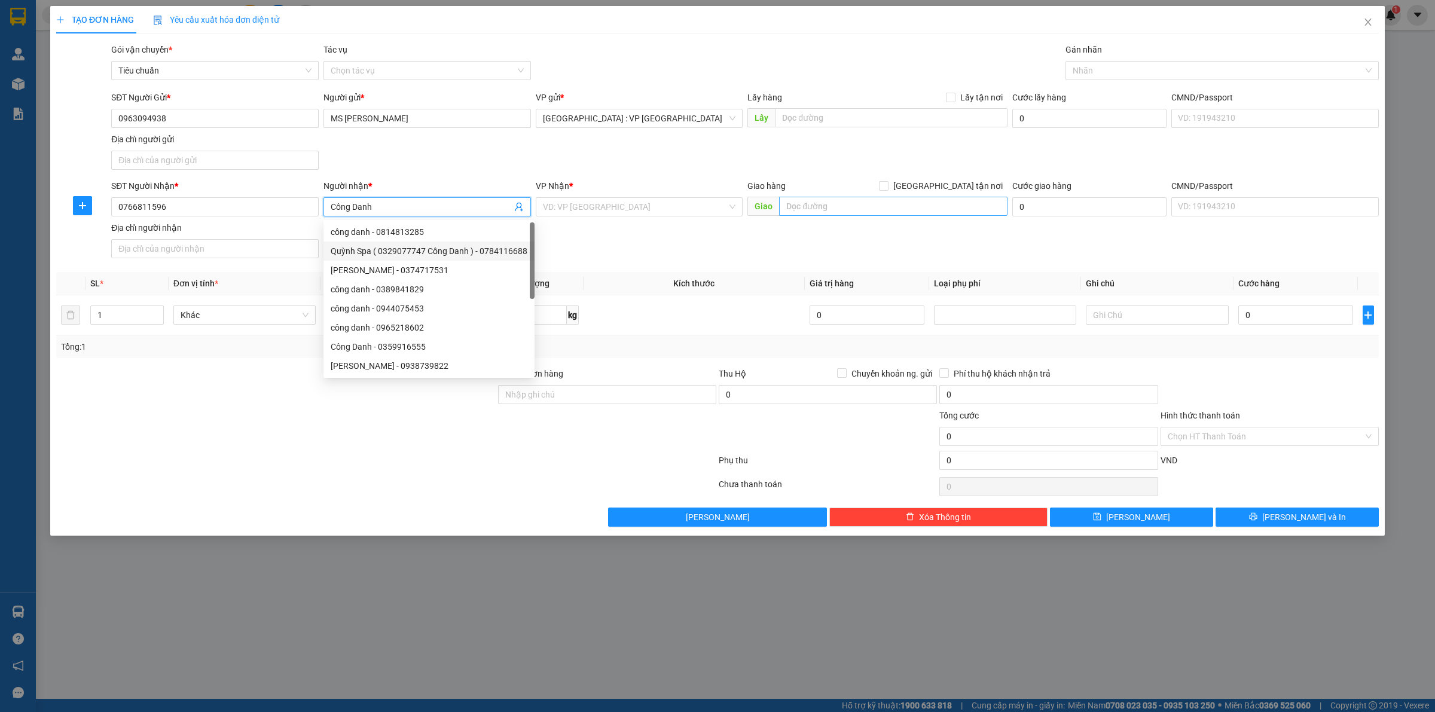
type input "Công Danh"
click at [814, 208] on input "text" at bounding box center [893, 206] width 228 height 19
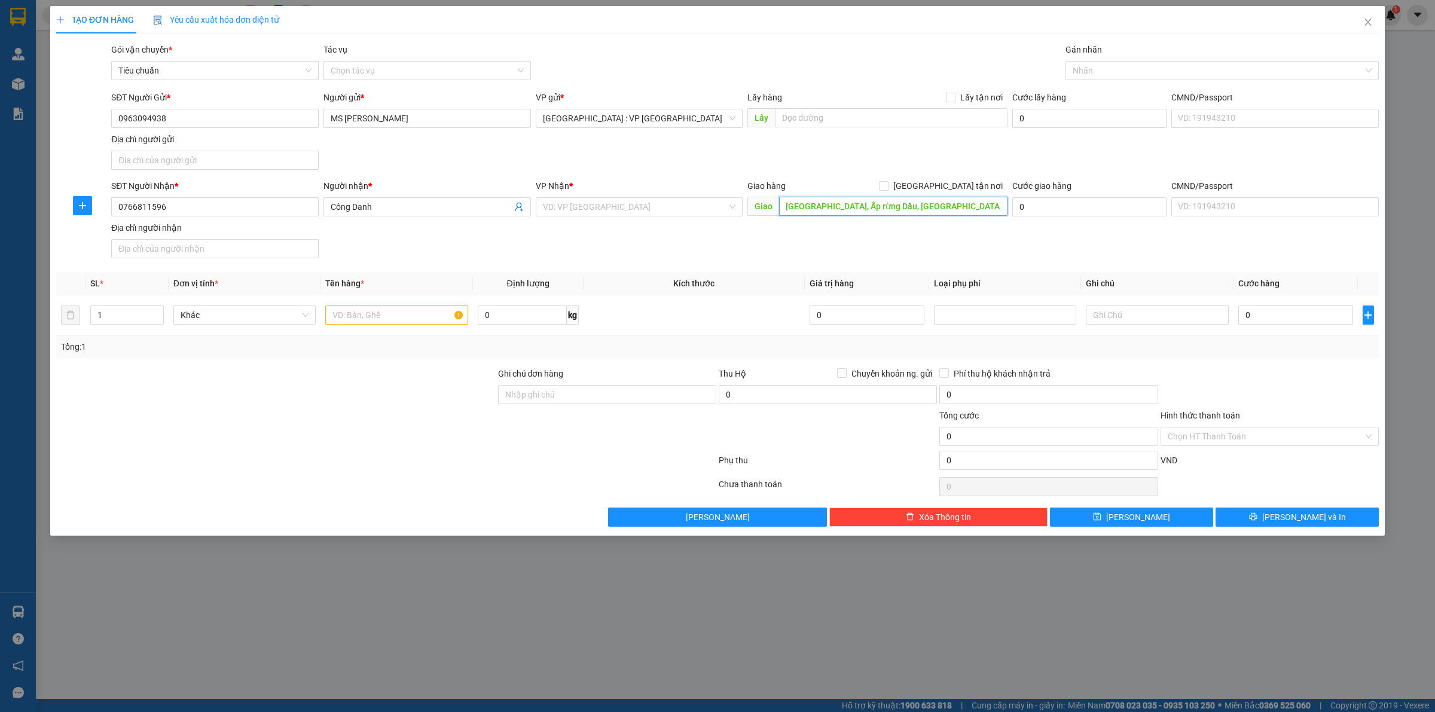
scroll to position [0, 23]
type input "KDC [GEOGRAPHIC_DATA], Ấp rừng Dầu, [GEOGRAPHIC_DATA], [GEOGRAPHIC_DATA]"
click at [682, 204] on input "search" at bounding box center [635, 207] width 185 height 18
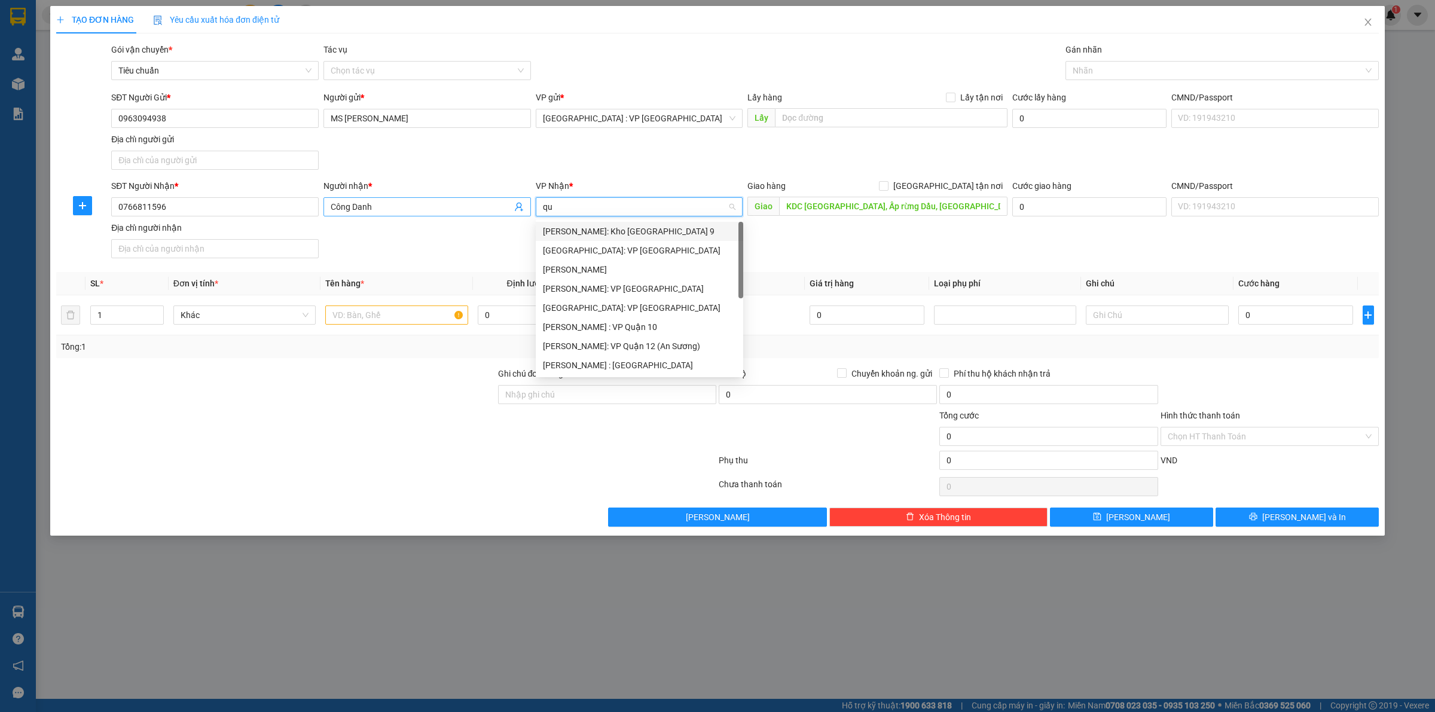
type input "q"
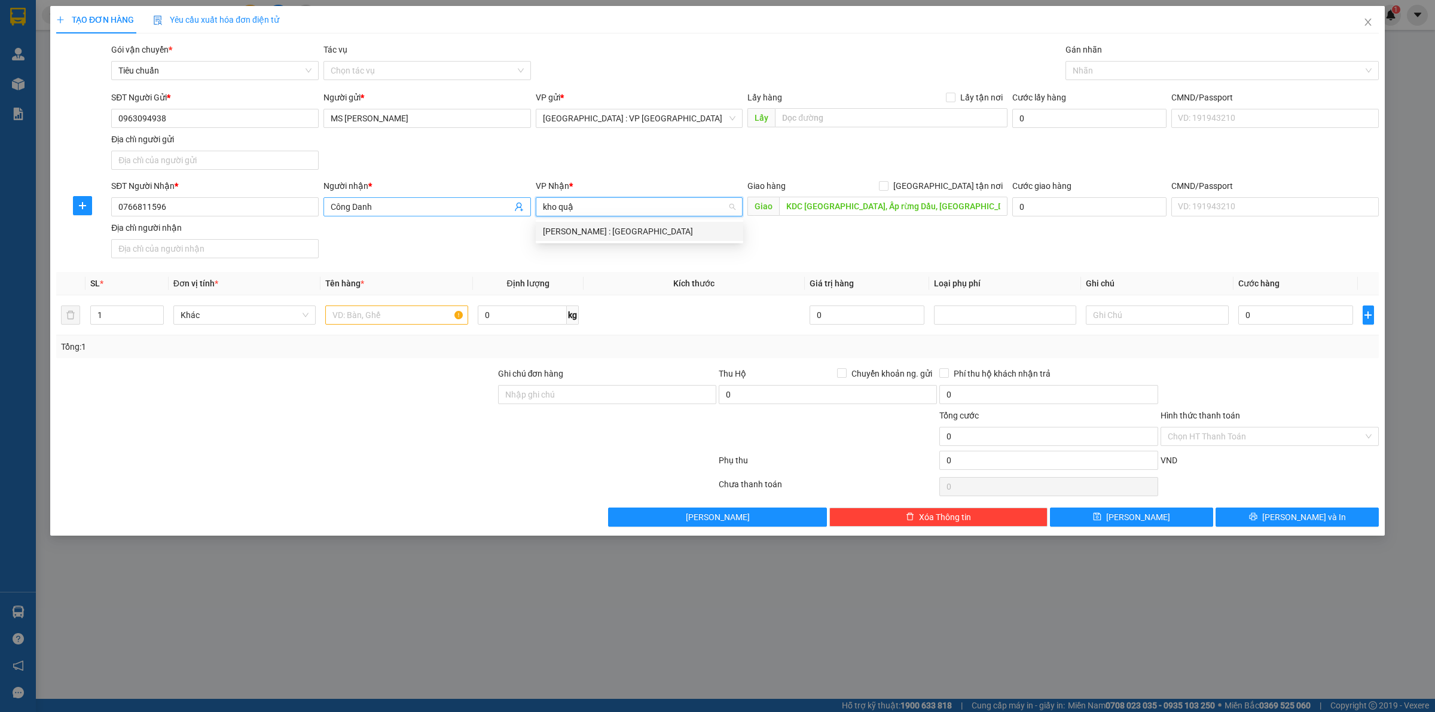
type input "kho quận"
click at [574, 234] on div "[PERSON_NAME] : [GEOGRAPHIC_DATA]" at bounding box center [639, 231] width 193 height 13
click at [945, 181] on label "[GEOGRAPHIC_DATA] tận nơi" at bounding box center [943, 185] width 129 height 13
click at [887, 181] on input "[GEOGRAPHIC_DATA] tận nơi" at bounding box center [883, 185] width 8 height 8
checkbox input "true"
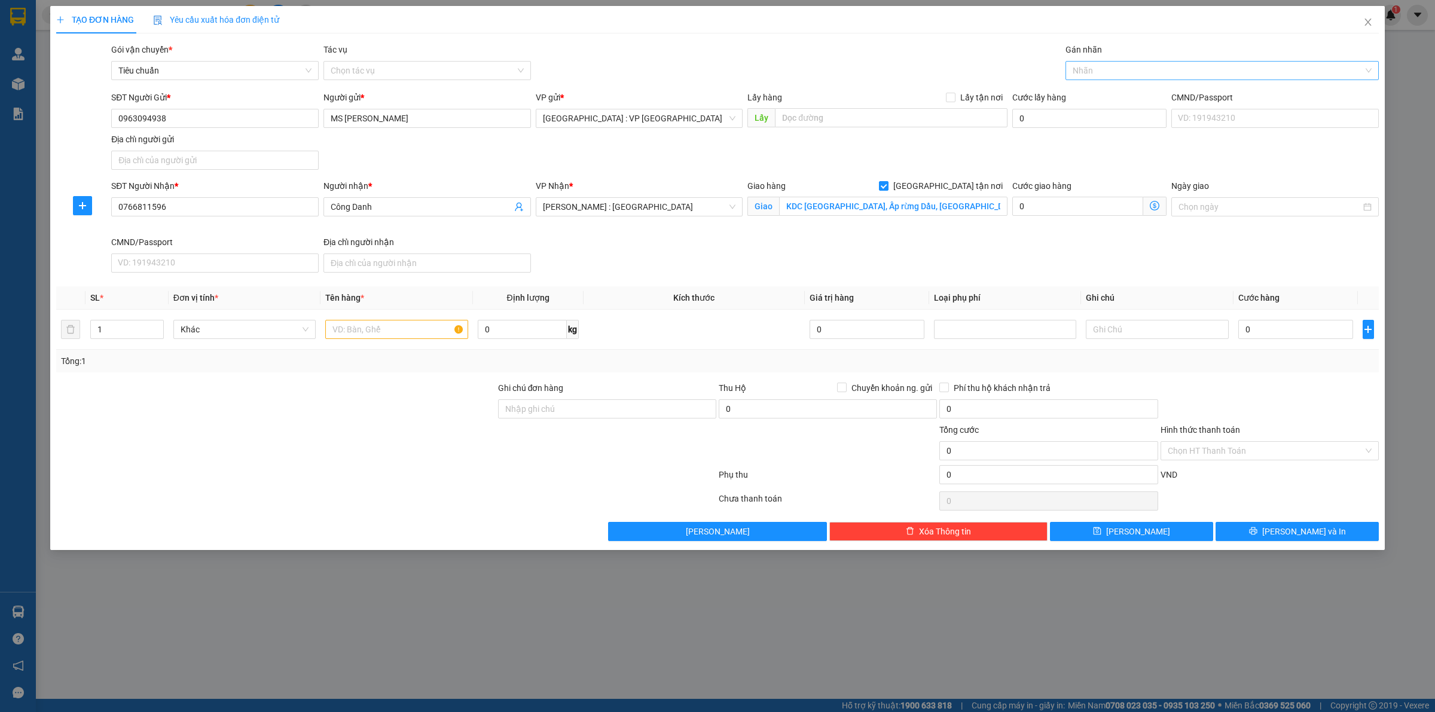
click at [1104, 66] on div at bounding box center [1215, 70] width 295 height 14
type input "giao"
click at [1096, 96] on div "[GEOGRAPHIC_DATA] tận nơi" at bounding box center [1222, 94] width 299 height 13
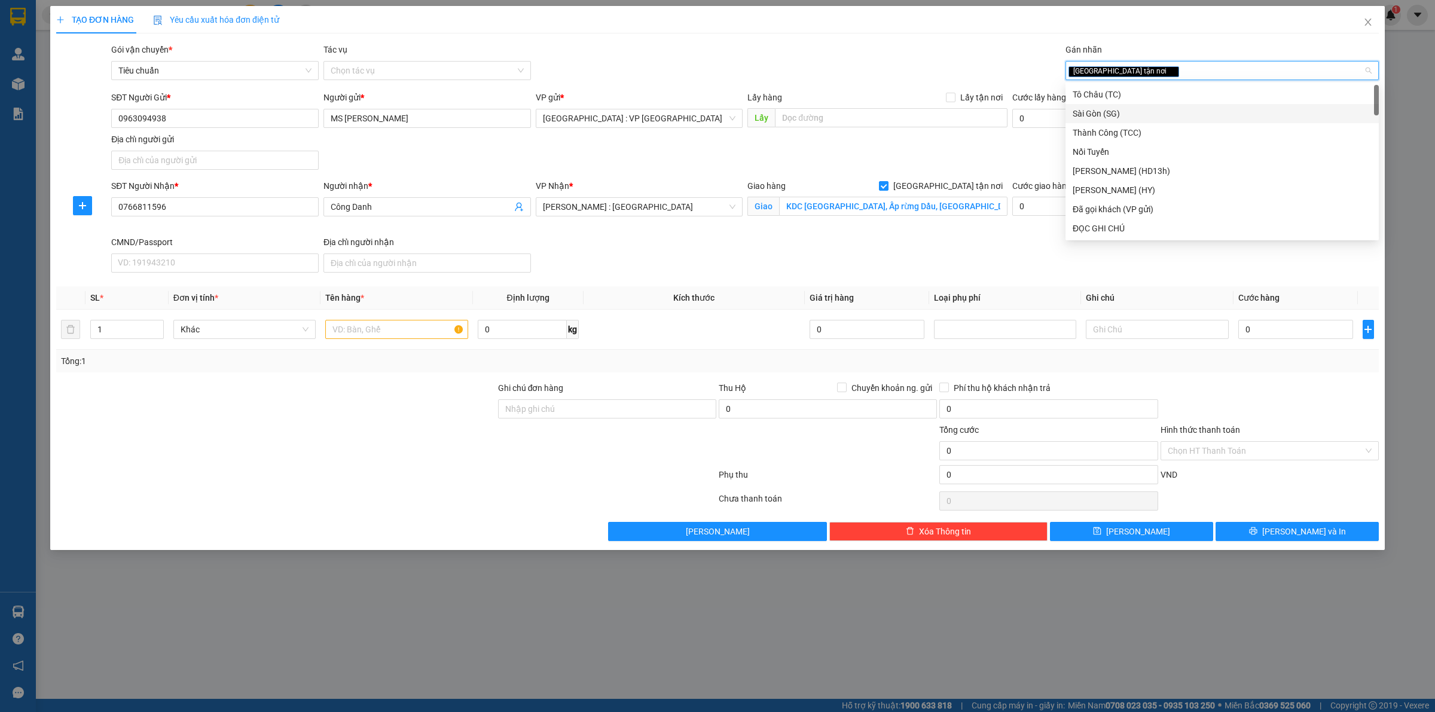
click at [961, 169] on div "SĐT Người Gửi * 0963094938 Người gửi * MS Thảo VP gửi * Hà Nội : VP Hà Đông Lấy…" at bounding box center [745, 133] width 1272 height 84
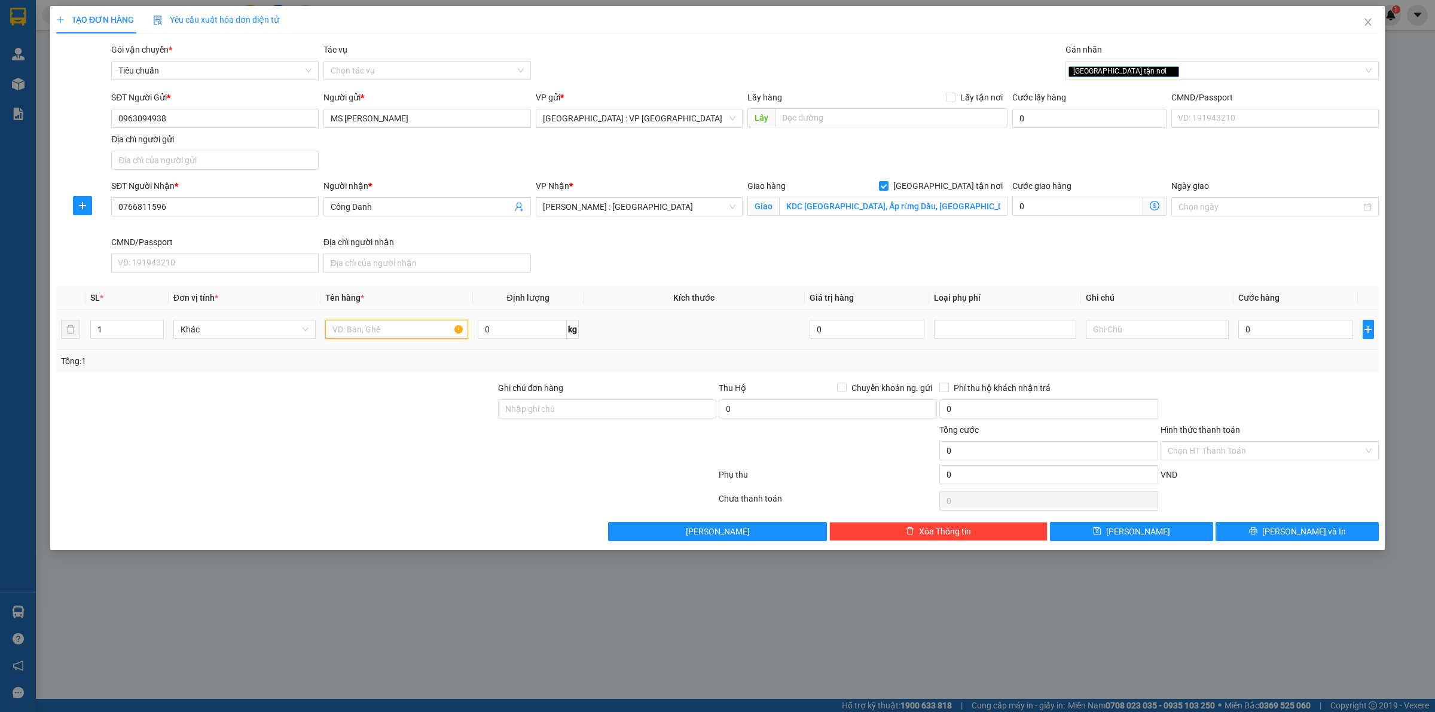
click at [357, 331] on input "text" at bounding box center [396, 329] width 142 height 19
type input "1 thùng giấy"
click at [509, 334] on input "0" at bounding box center [522, 329] width 89 height 19
type input "27"
drag, startPoint x: 1301, startPoint y: 329, endPoint x: 1298, endPoint y: 340, distance: 10.6
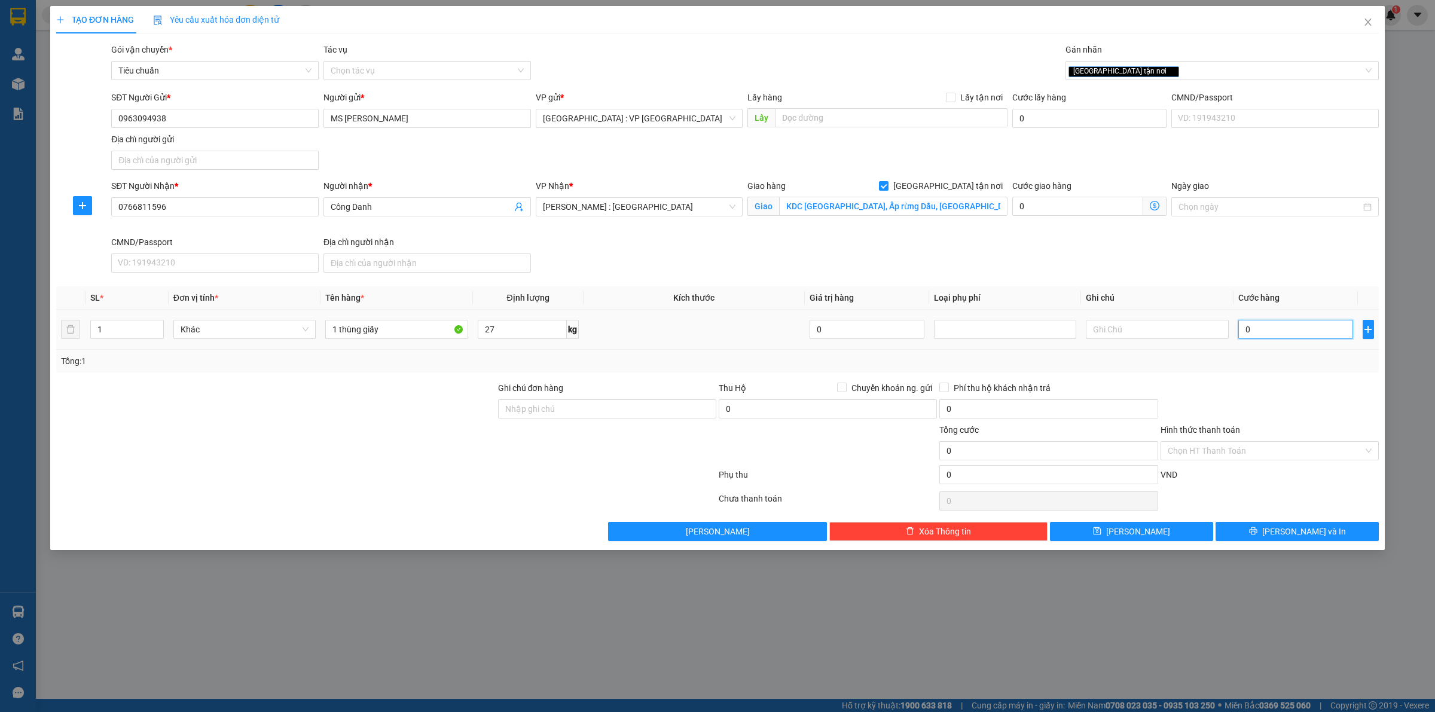
click at [1300, 329] on input "0" at bounding box center [1295, 329] width 115 height 19
type input "2"
type input "25"
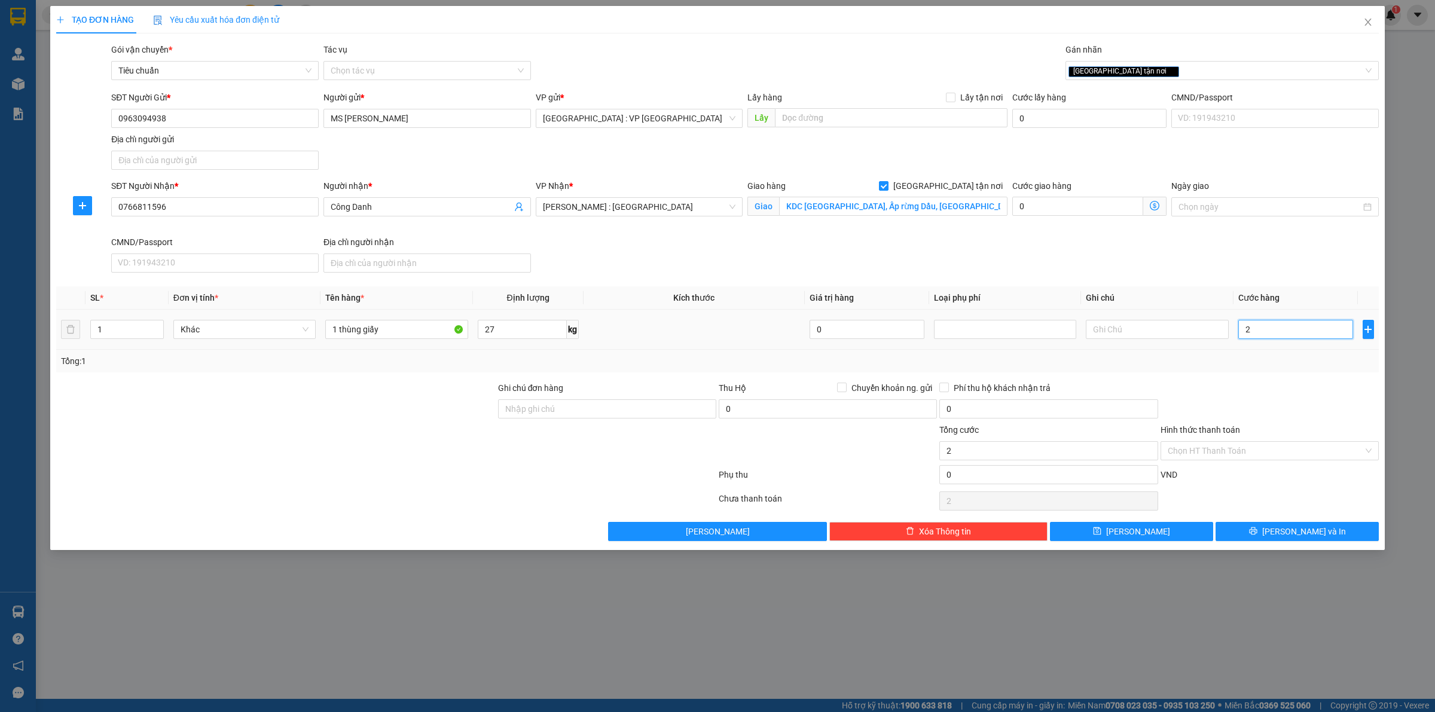
type input "25"
type input "250"
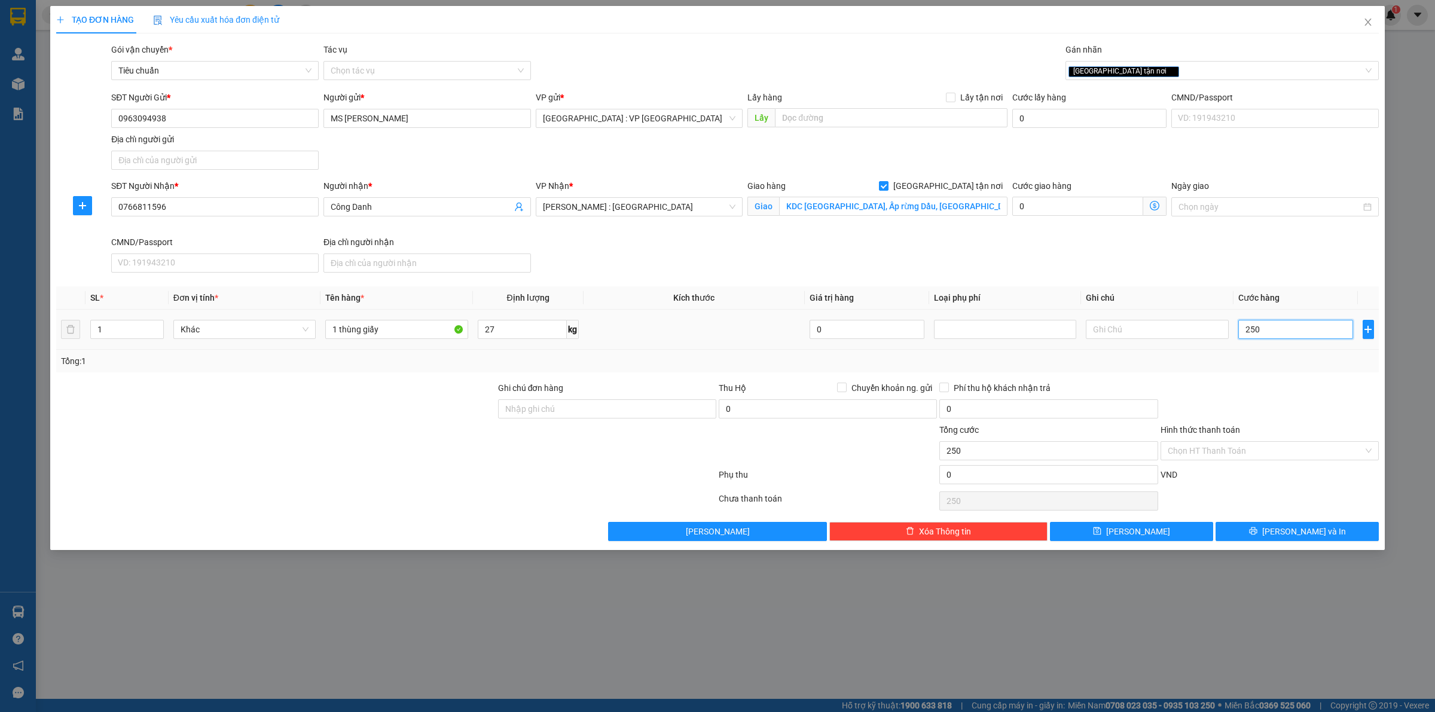
type input "2.500"
type input "25.000"
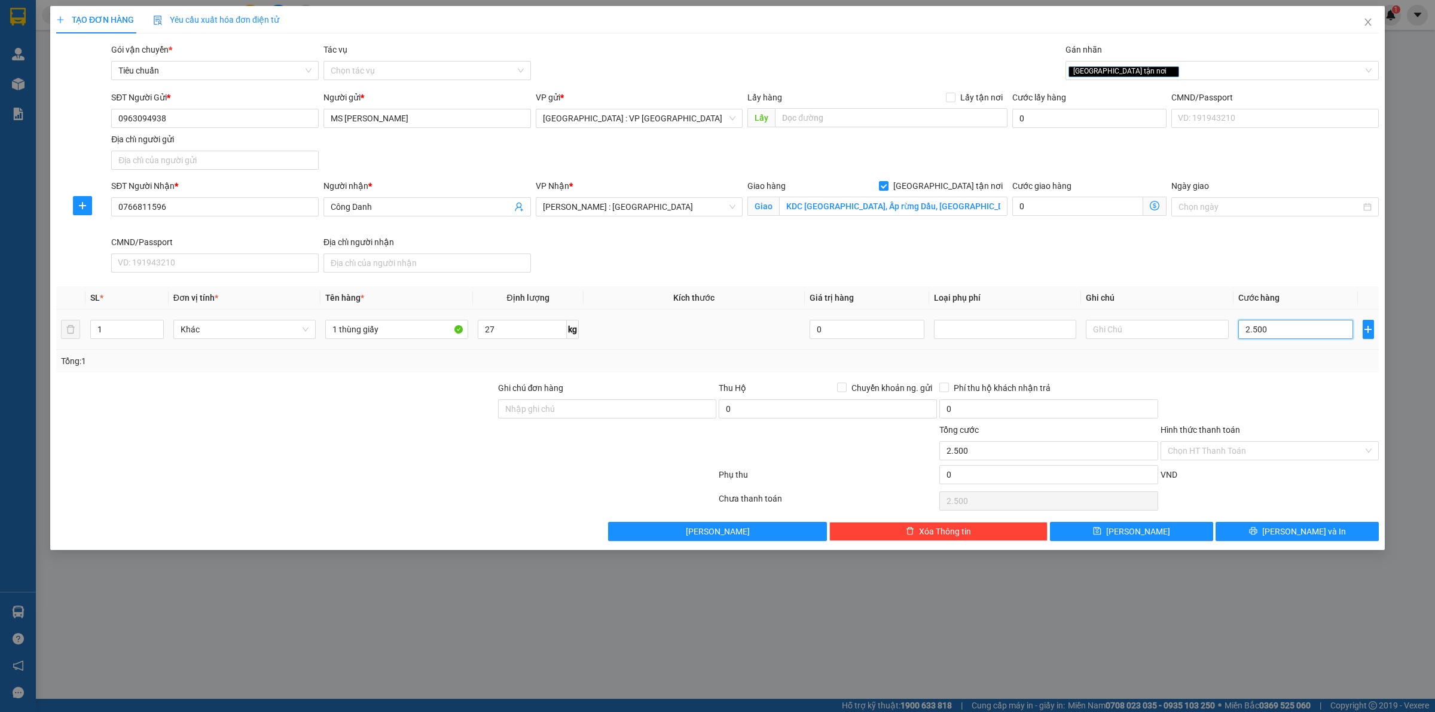
type input "25.000"
type input "250.000"
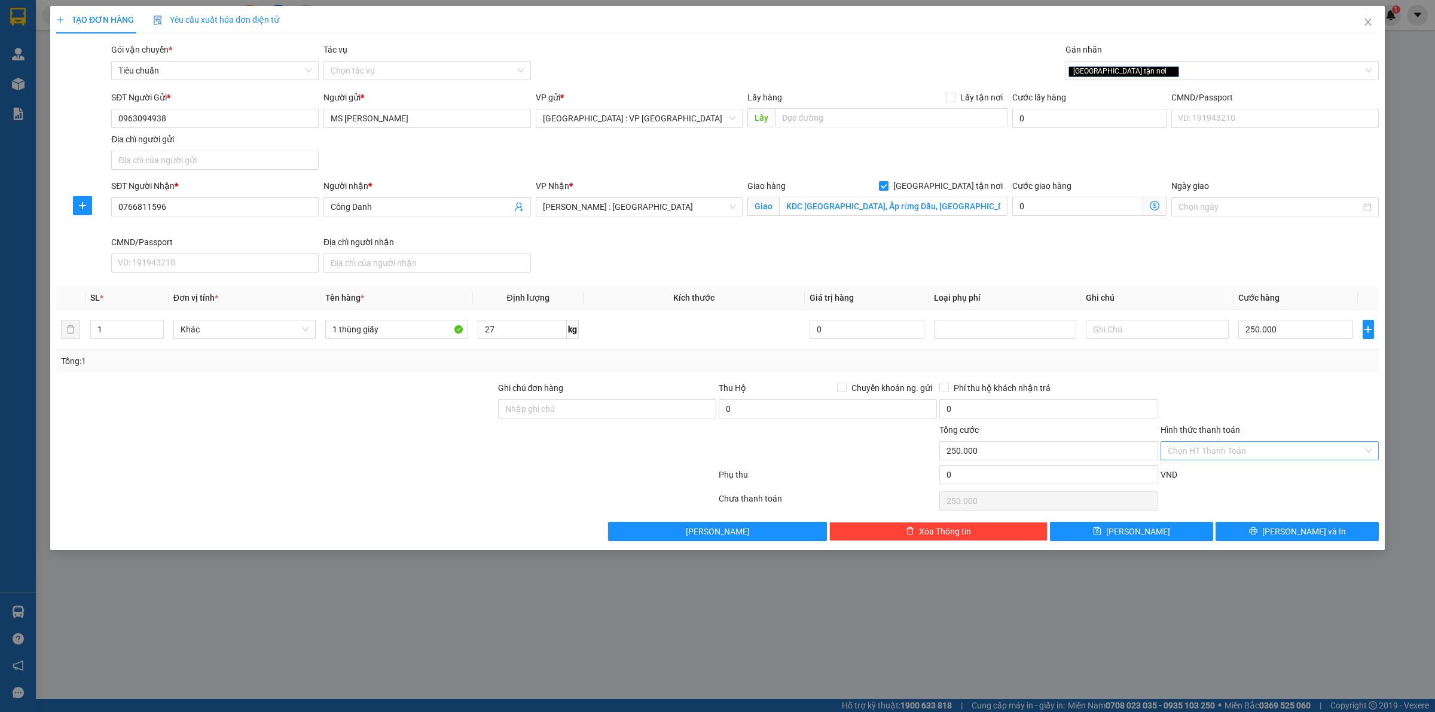
click at [1198, 447] on input "Hình thức thanh toán" at bounding box center [1266, 451] width 196 height 18
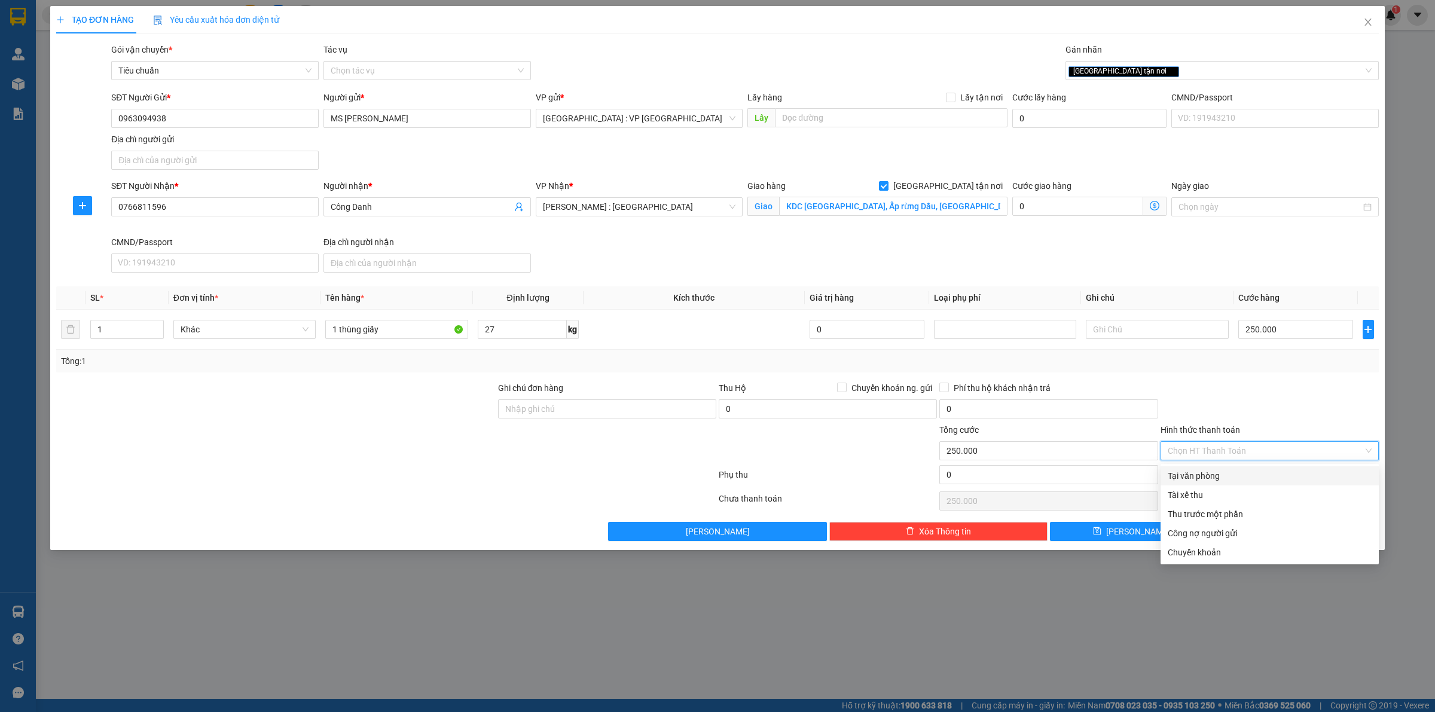
click at [1179, 472] on div "Tại văn phòng" at bounding box center [1270, 475] width 204 height 13
type input "0"
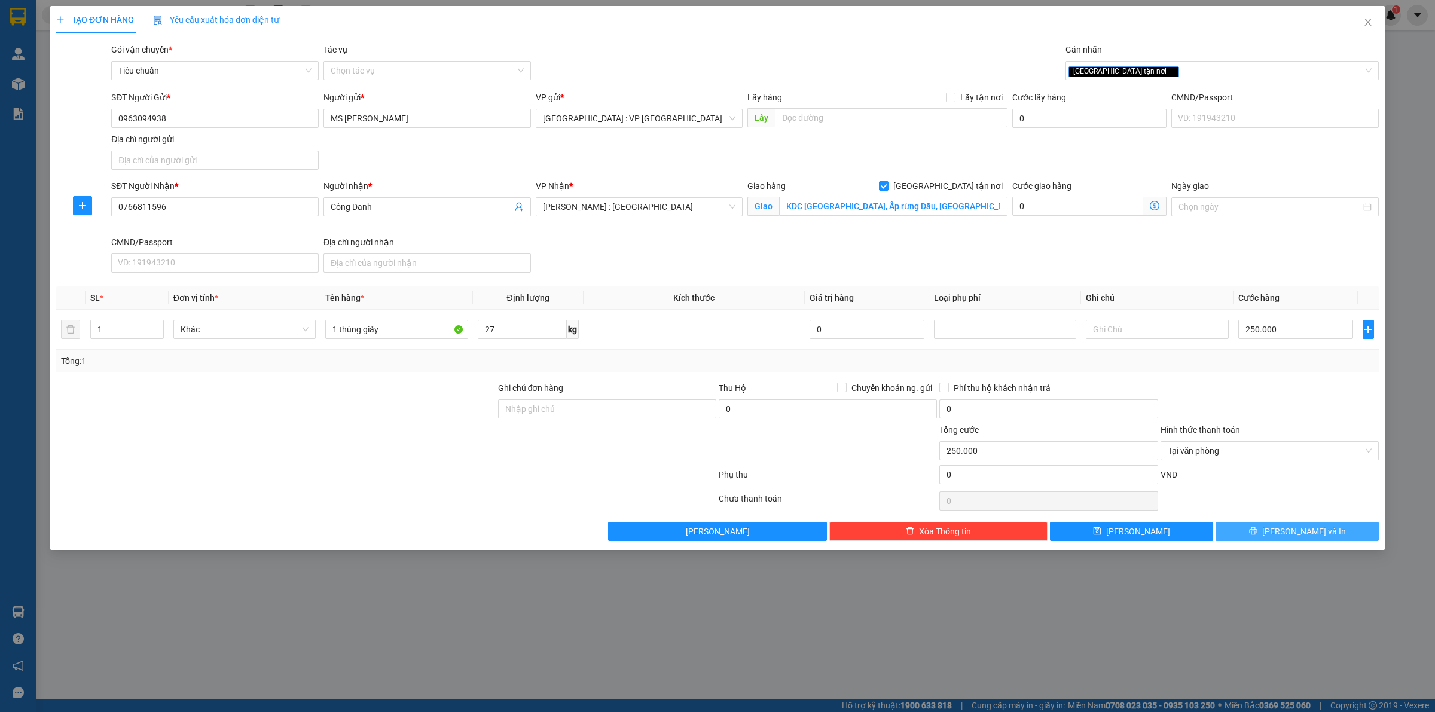
click at [1297, 537] on span "Lưu và In" at bounding box center [1304, 531] width 84 height 13
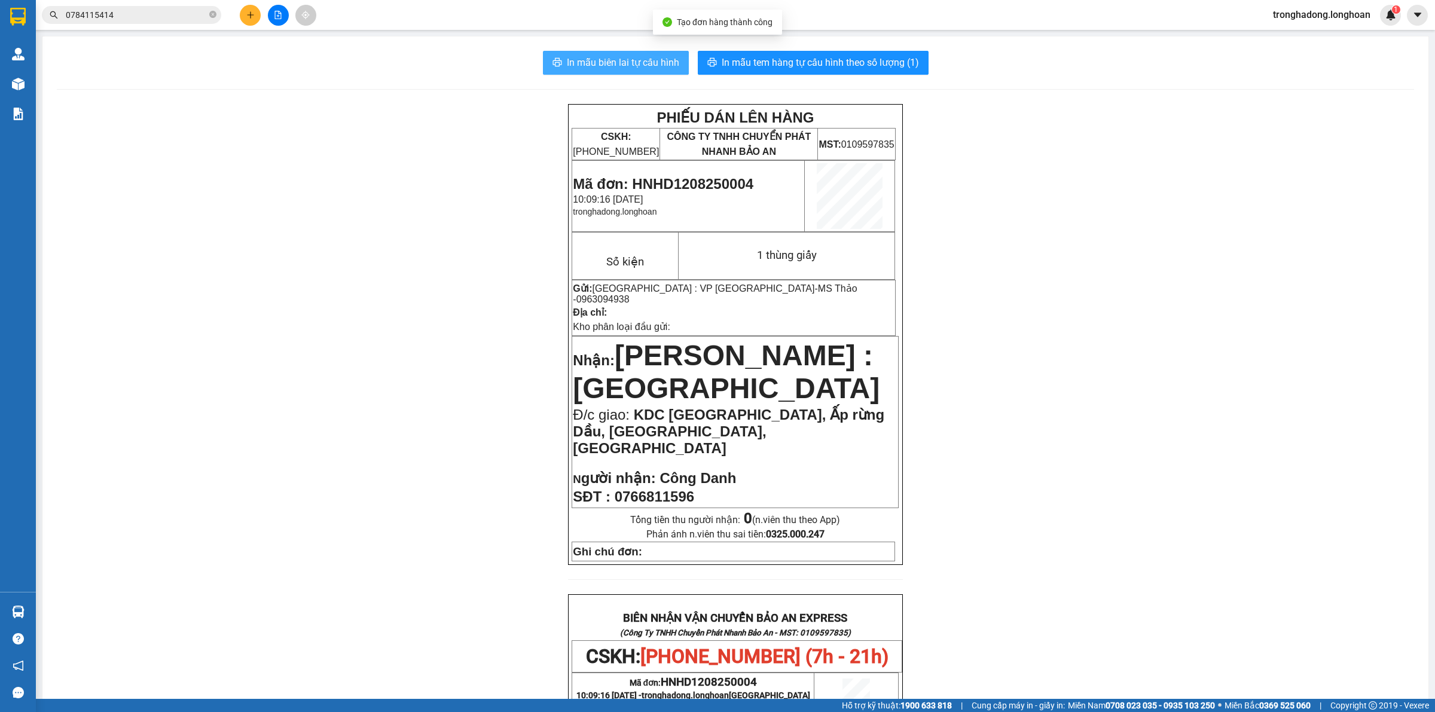
click at [608, 57] on span "In mẫu biên lai tự cấu hình" at bounding box center [623, 62] width 112 height 15
click at [823, 61] on span "In mẫu tem hàng tự cấu hình theo số lượng (1)" at bounding box center [820, 62] width 197 height 15
click at [248, 16] on icon "plus" at bounding box center [250, 15] width 8 height 8
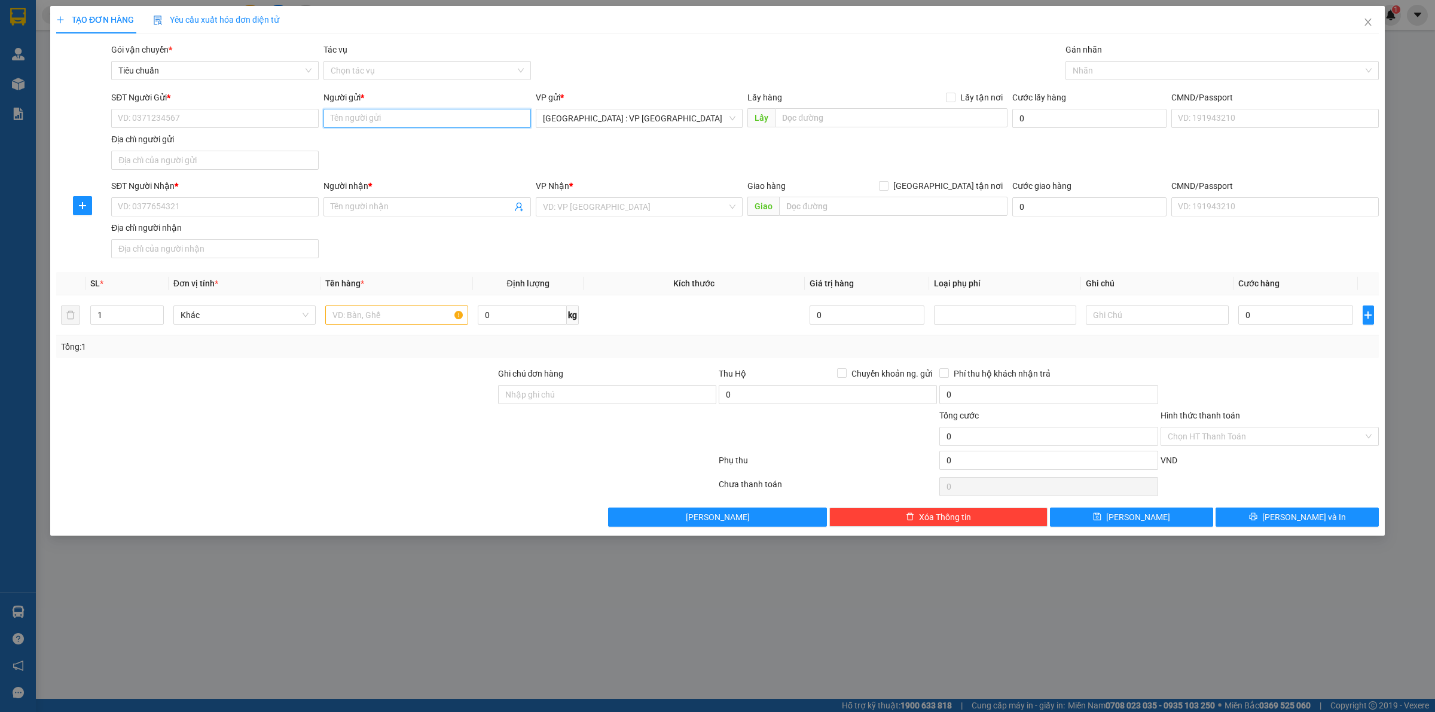
click at [401, 123] on input "Người gửi *" at bounding box center [426, 118] width 207 height 19
type input "Quạt trần"
click at [221, 124] on input "SĐT Người Gửi *" at bounding box center [214, 118] width 207 height 19
type input "0971784883"
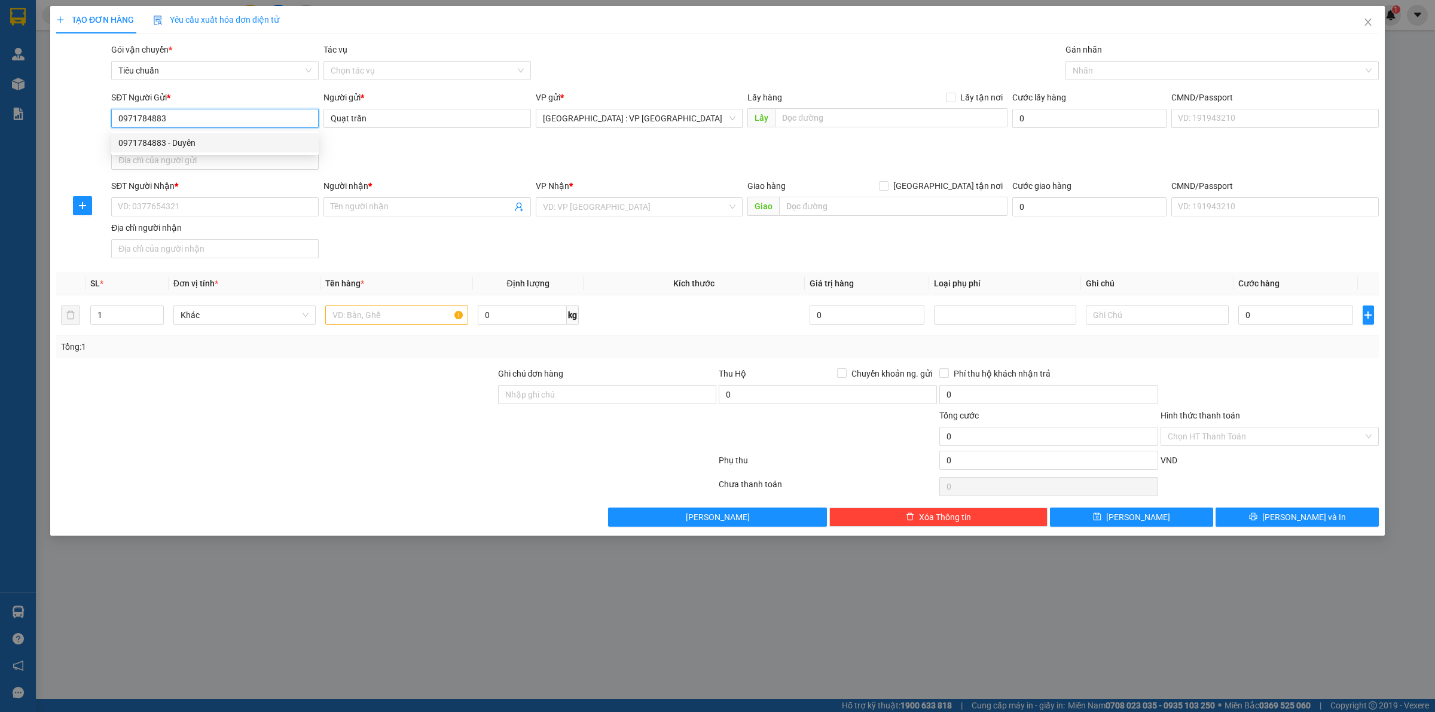
click at [225, 142] on div "0971784883 - Duyên" at bounding box center [214, 142] width 193 height 13
type input "Duyên"
type input "0971784883"
click at [278, 200] on input "SĐT Người Nhận *" at bounding box center [214, 206] width 207 height 19
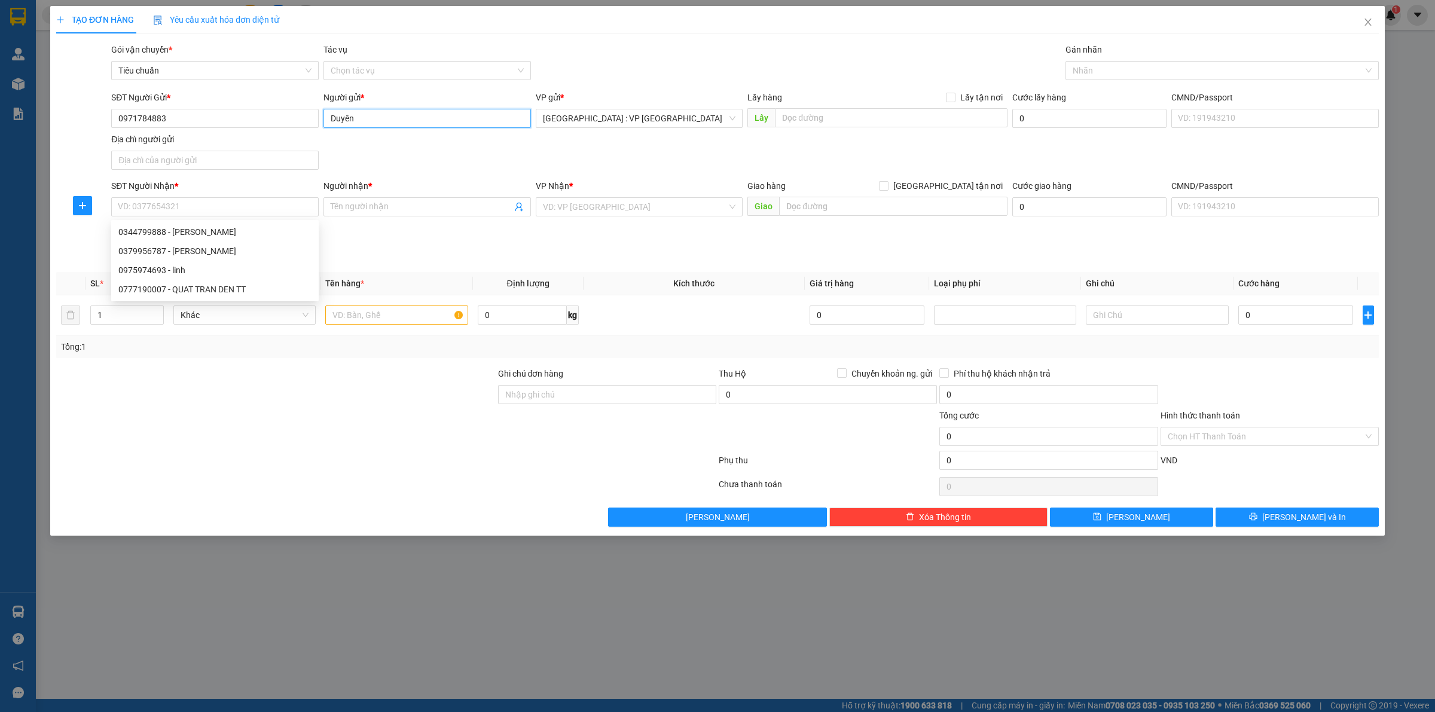
click at [392, 121] on input "Duyên" at bounding box center [426, 118] width 207 height 19
type input "D"
type input "Quạt trần"
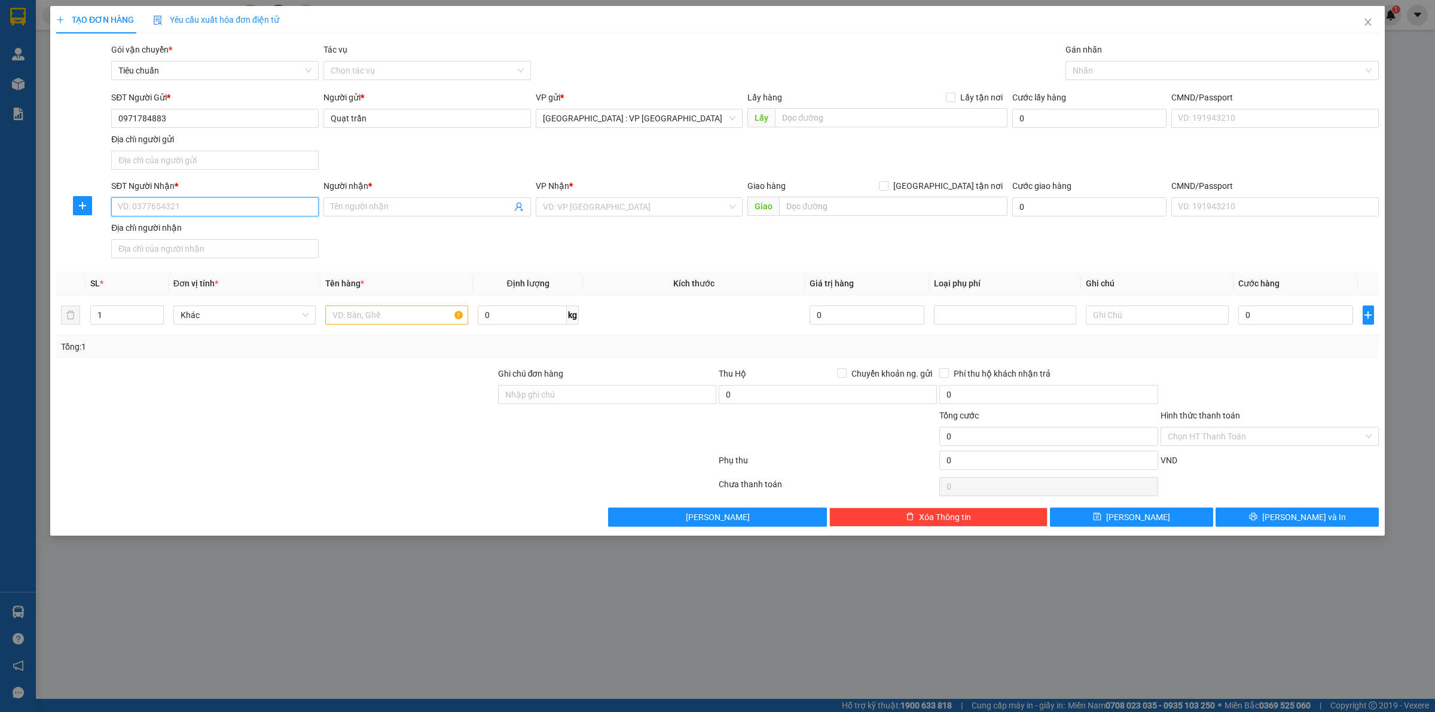
click at [175, 211] on input "SĐT Người Nhận *" at bounding box center [214, 206] width 207 height 19
type input "0379956787"
click at [187, 229] on div "0379956787 - Anh Hiếu" at bounding box center [214, 231] width 193 height 13
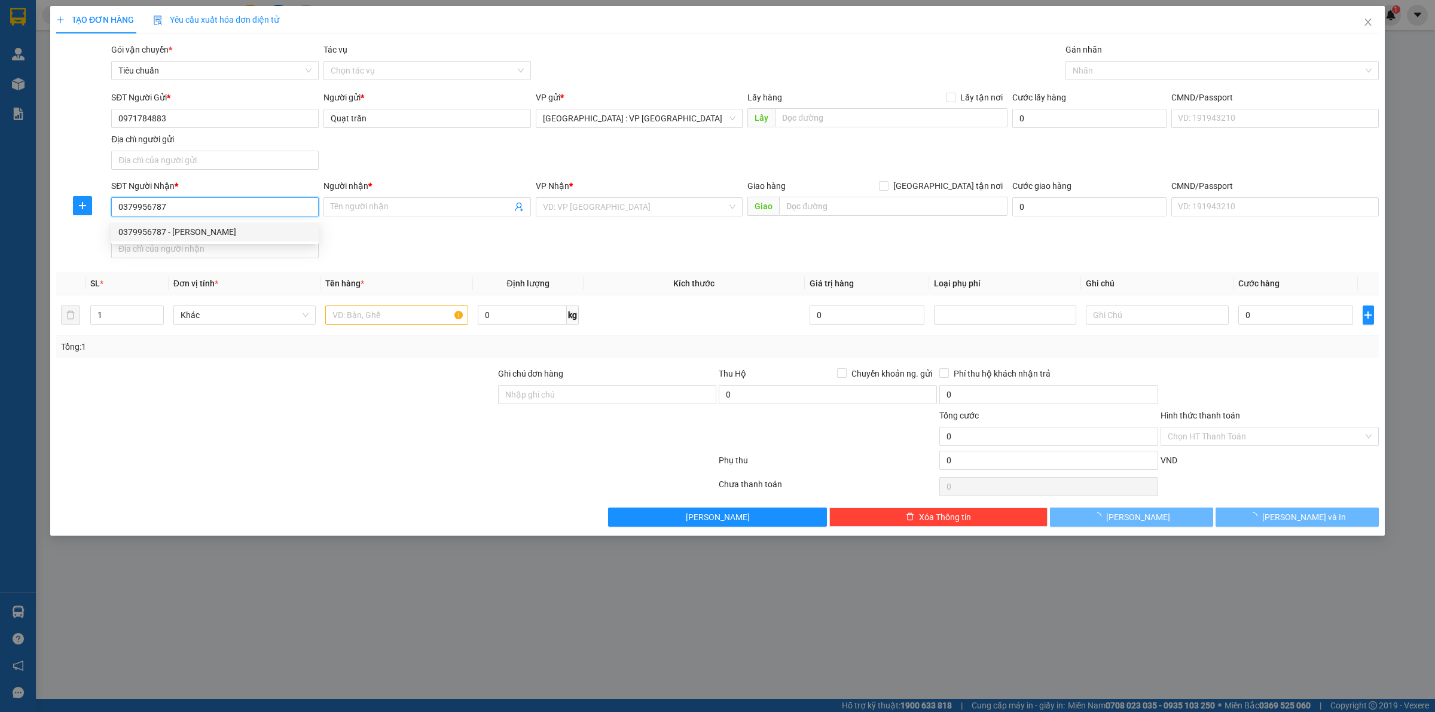
type input "[PERSON_NAME]"
checkbox input "true"
type input "[STREET_ADDRESS]"
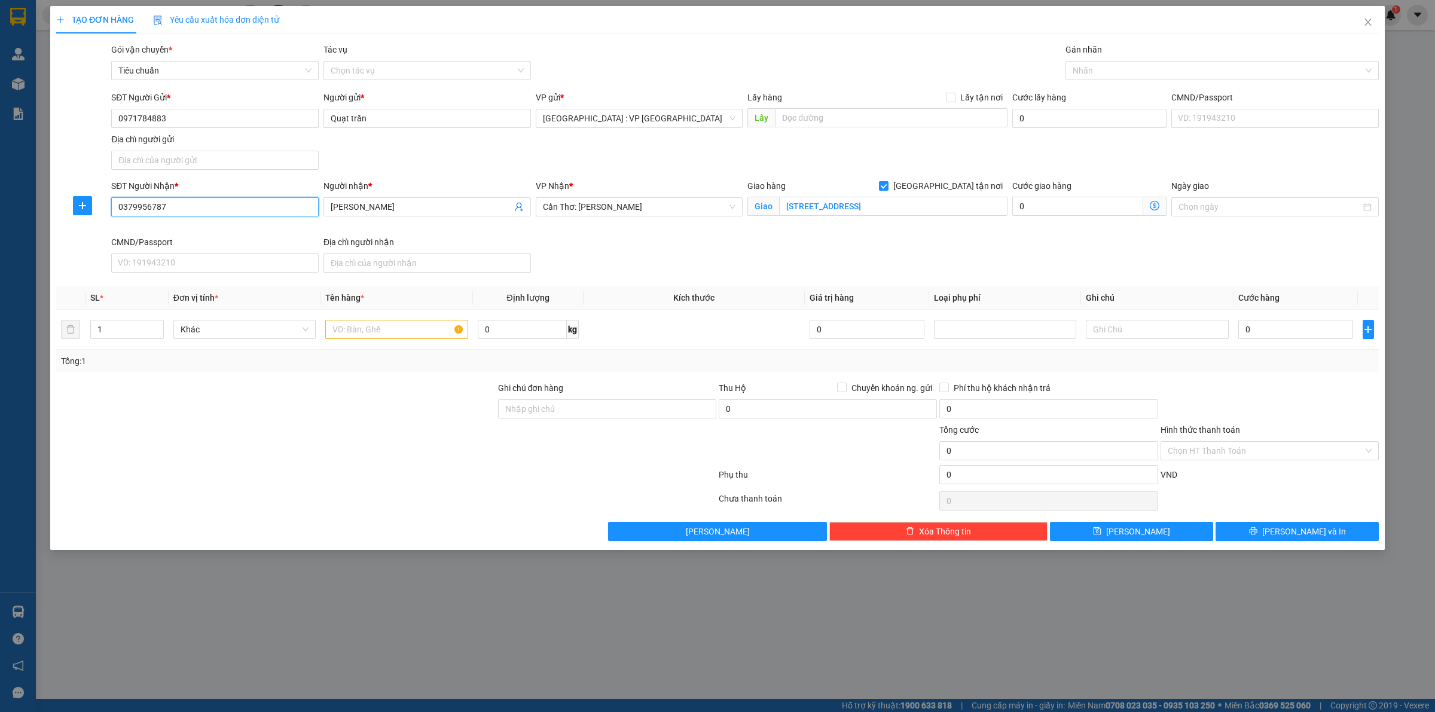
type input "0379956787"
click at [1088, 71] on div at bounding box center [1215, 70] width 295 height 14
type input "giao"
click at [1112, 94] on div "[GEOGRAPHIC_DATA] tận nơi" at bounding box center [1222, 94] width 299 height 13
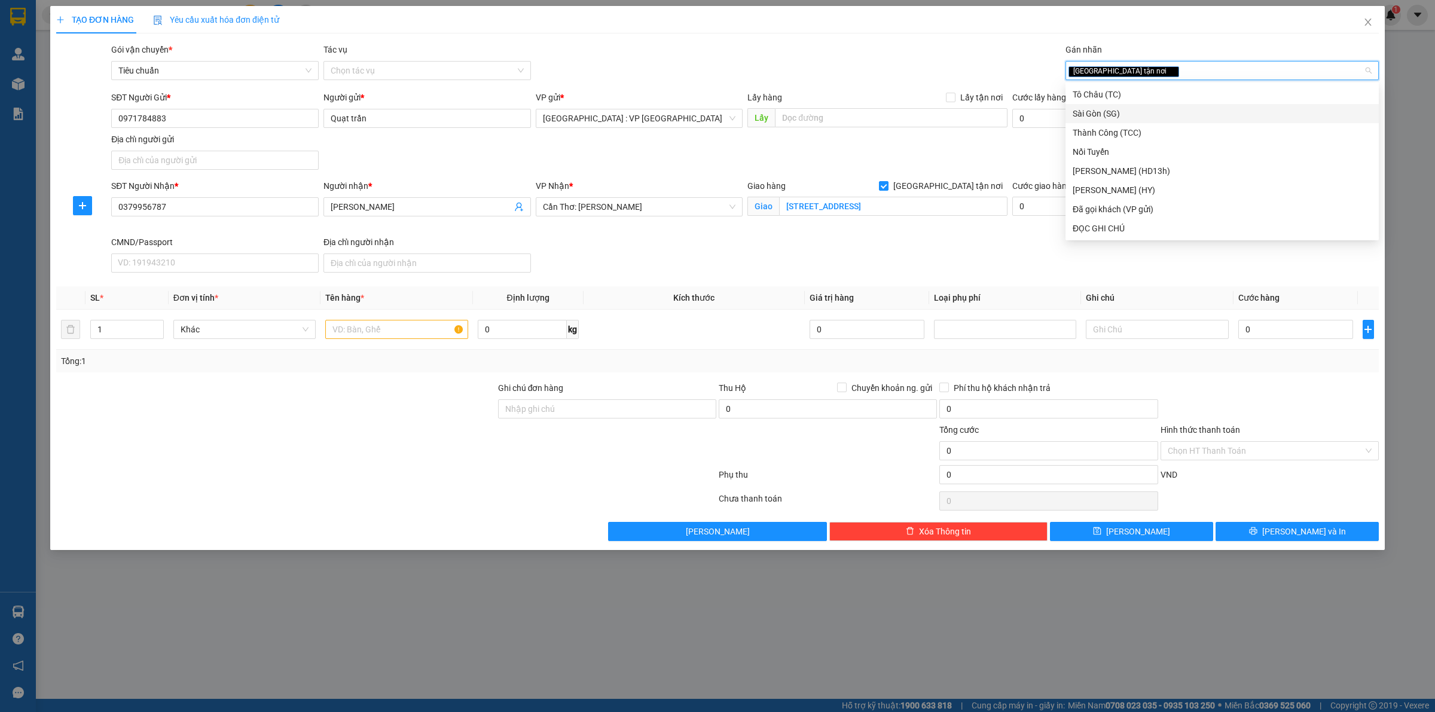
click at [879, 161] on div "SĐT Người Gửi * 0971784883 Người gửi * Quạt trần VP gửi * Hà Nội : VP Hà Đông L…" at bounding box center [745, 133] width 1272 height 84
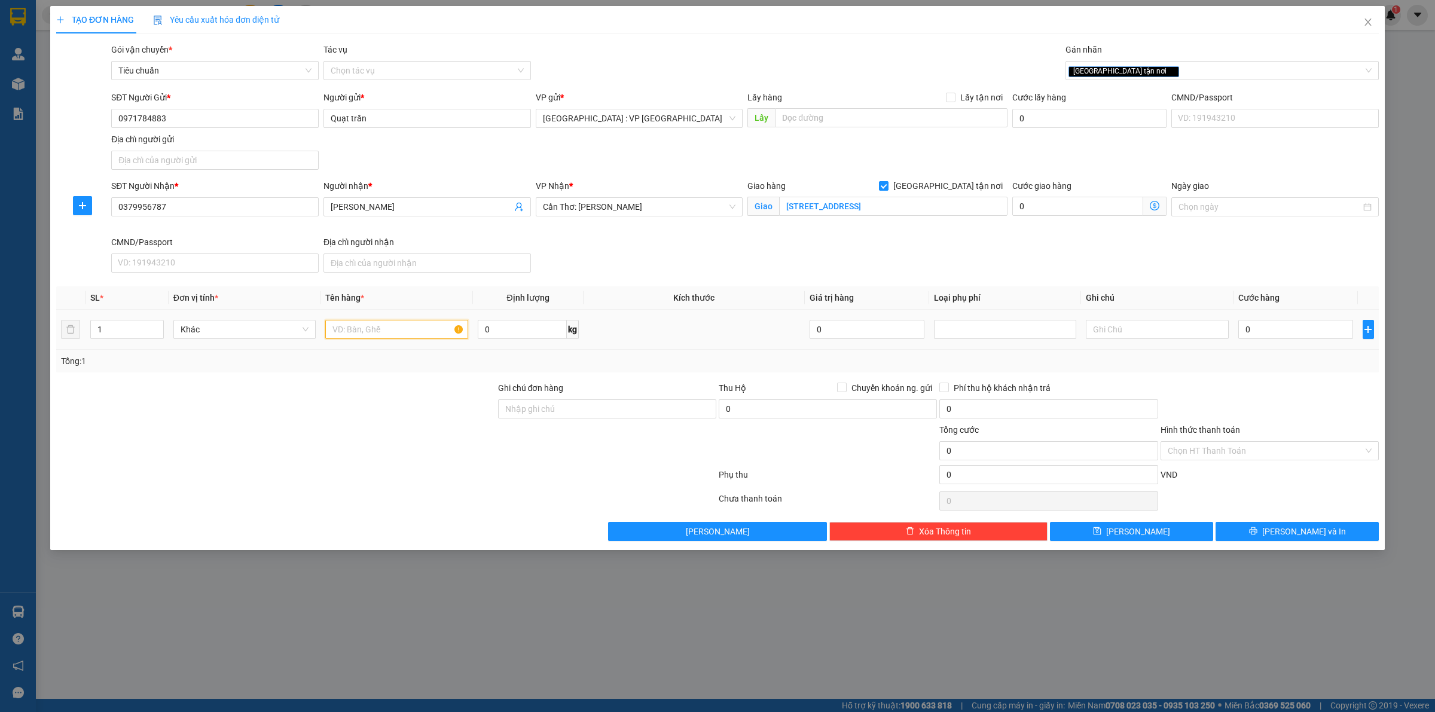
click at [398, 322] on input "text" at bounding box center [396, 329] width 142 height 19
type input "1 thùng giấy"
click at [1272, 323] on input "0" at bounding box center [1295, 329] width 115 height 19
type input "1"
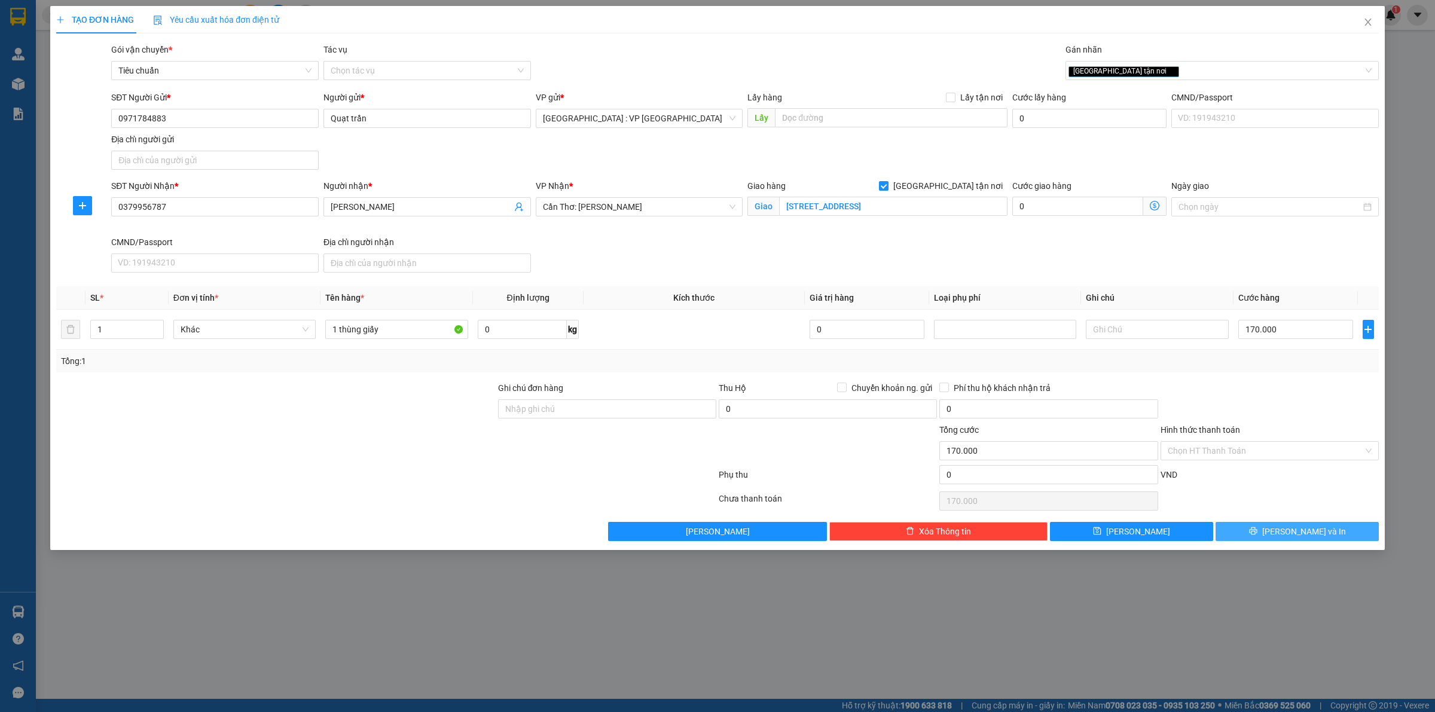
click at [1294, 533] on span "Lưu và In" at bounding box center [1304, 531] width 84 height 13
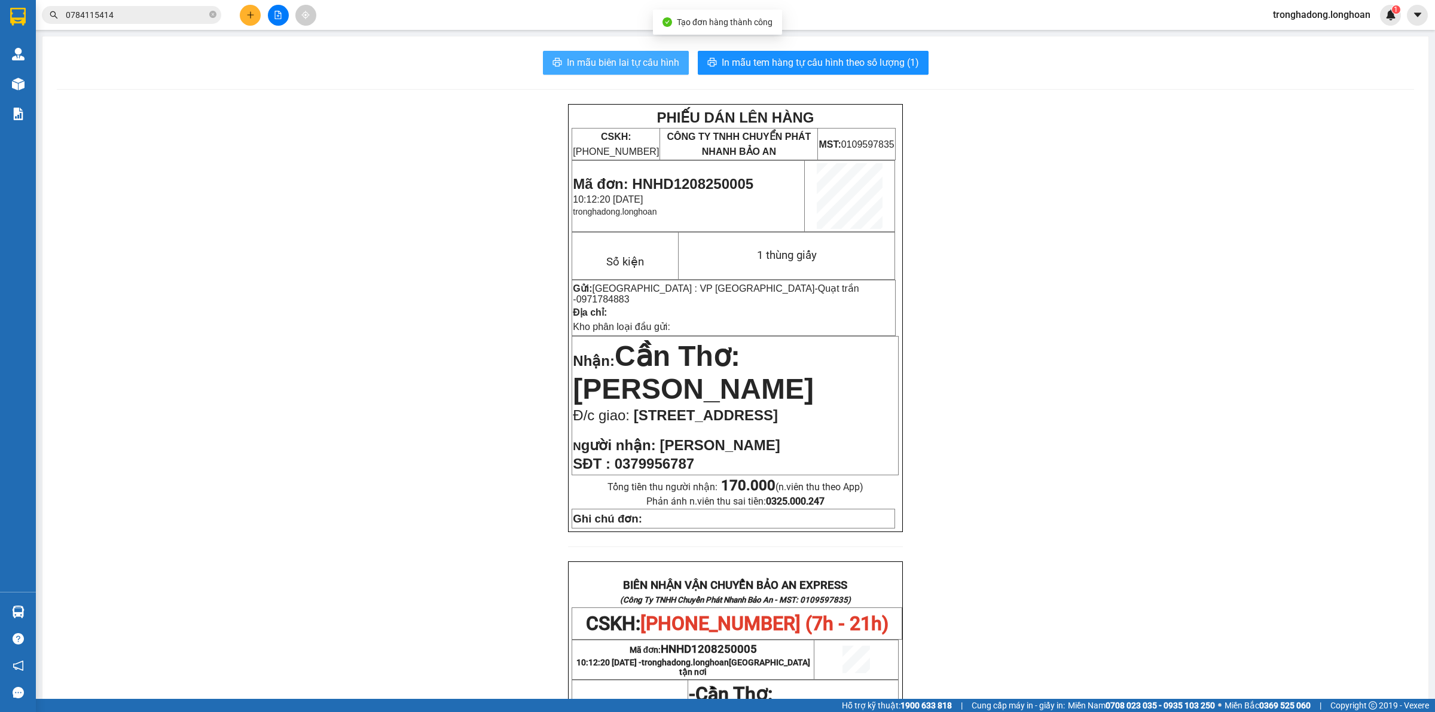
click at [596, 57] on span "In mẫu biên lai tự cấu hình" at bounding box center [623, 62] width 112 height 15
click at [865, 61] on span "In mẫu tem hàng tự cấu hình theo số lượng (1)" at bounding box center [820, 62] width 197 height 15
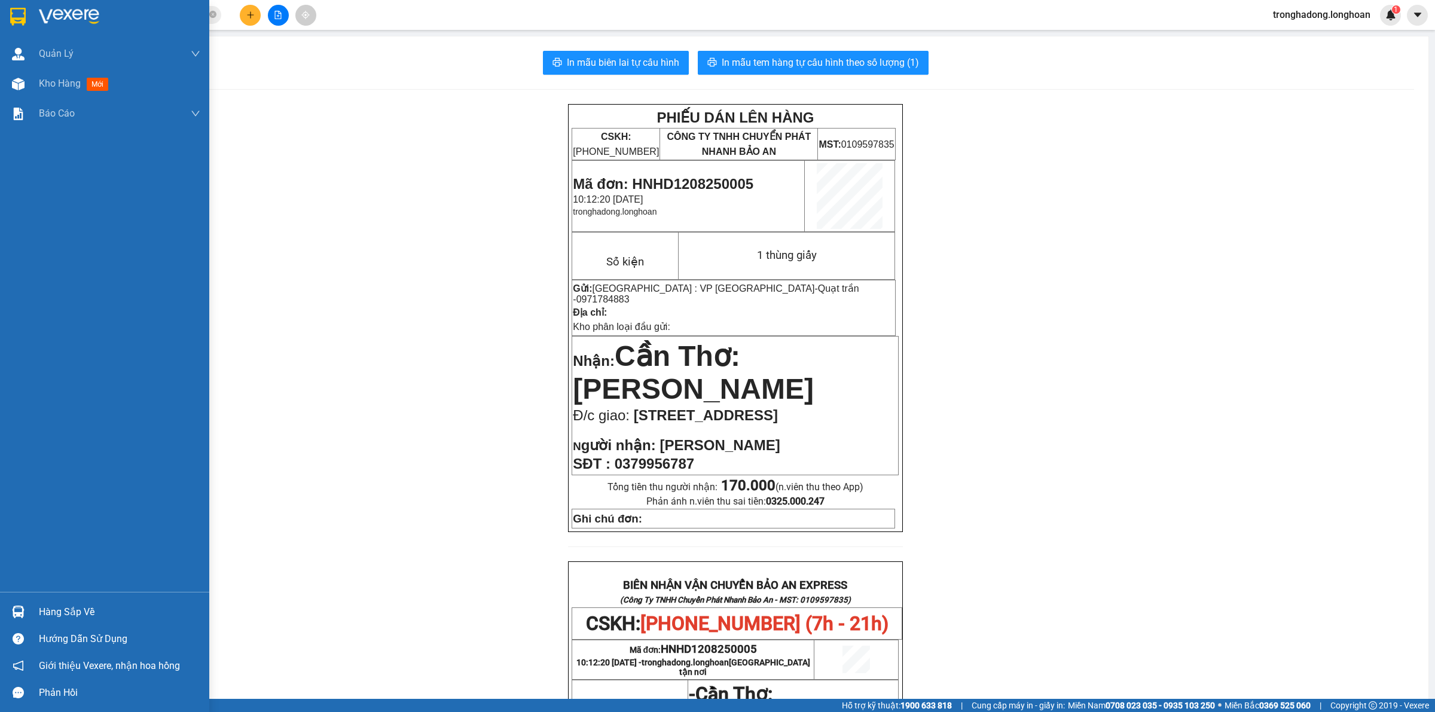
click at [8, 12] on div at bounding box center [18, 16] width 21 height 21
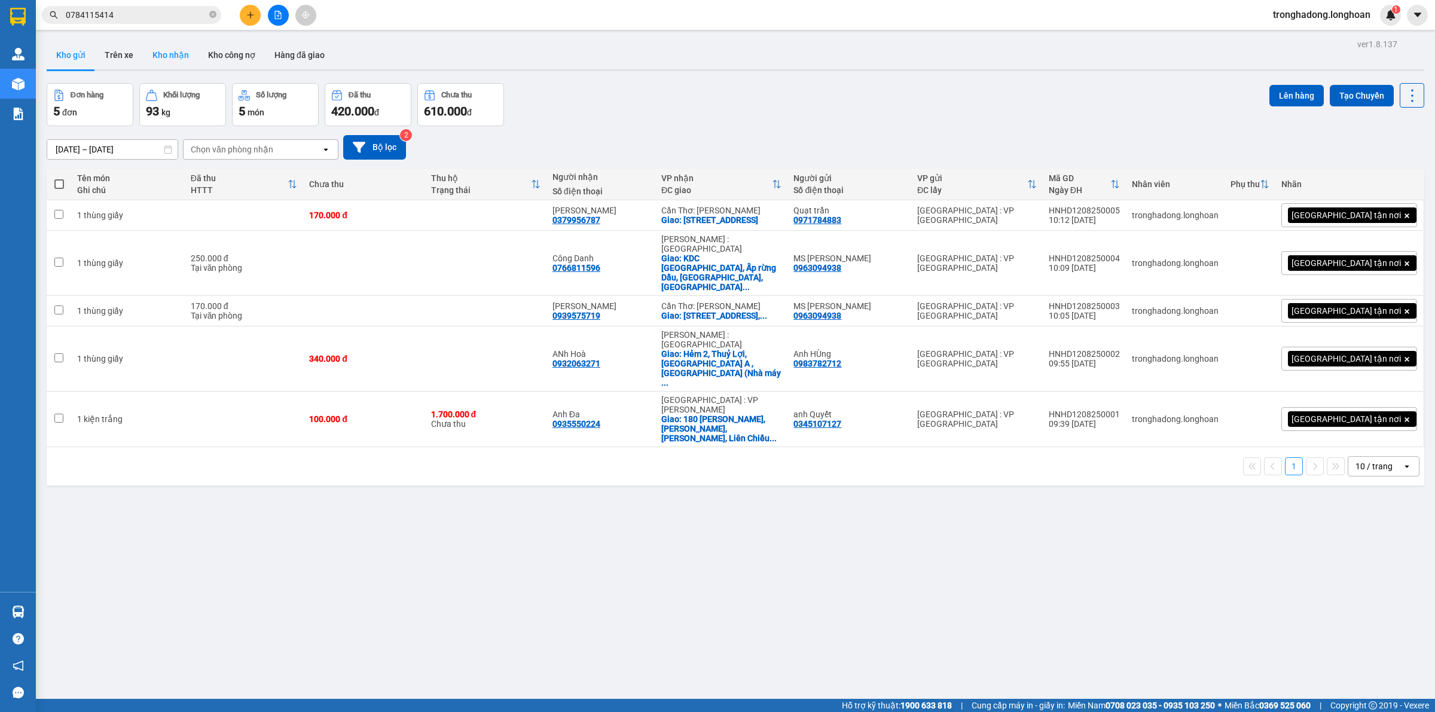
click at [166, 47] on button "Kho nhận" at bounding box center [171, 55] width 56 height 29
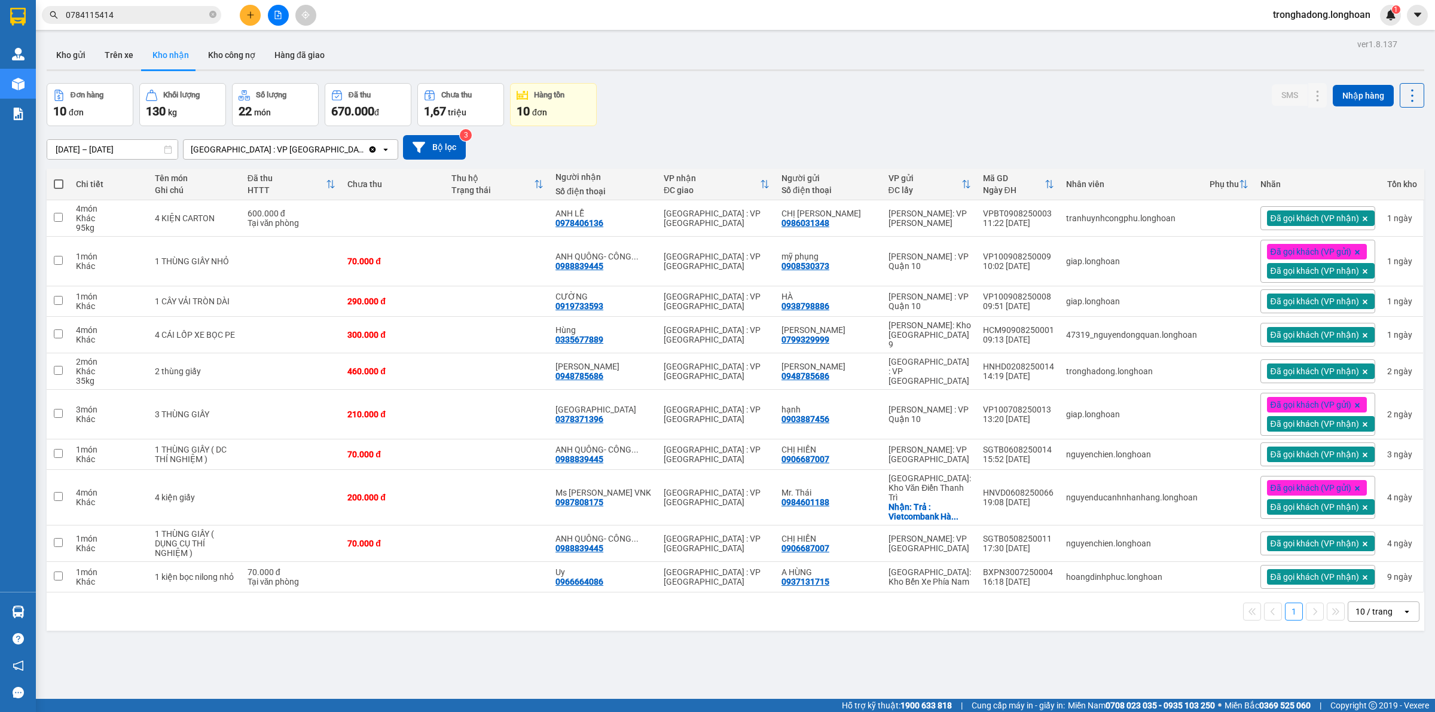
click at [246, 13] on icon "plus" at bounding box center [250, 15] width 8 height 8
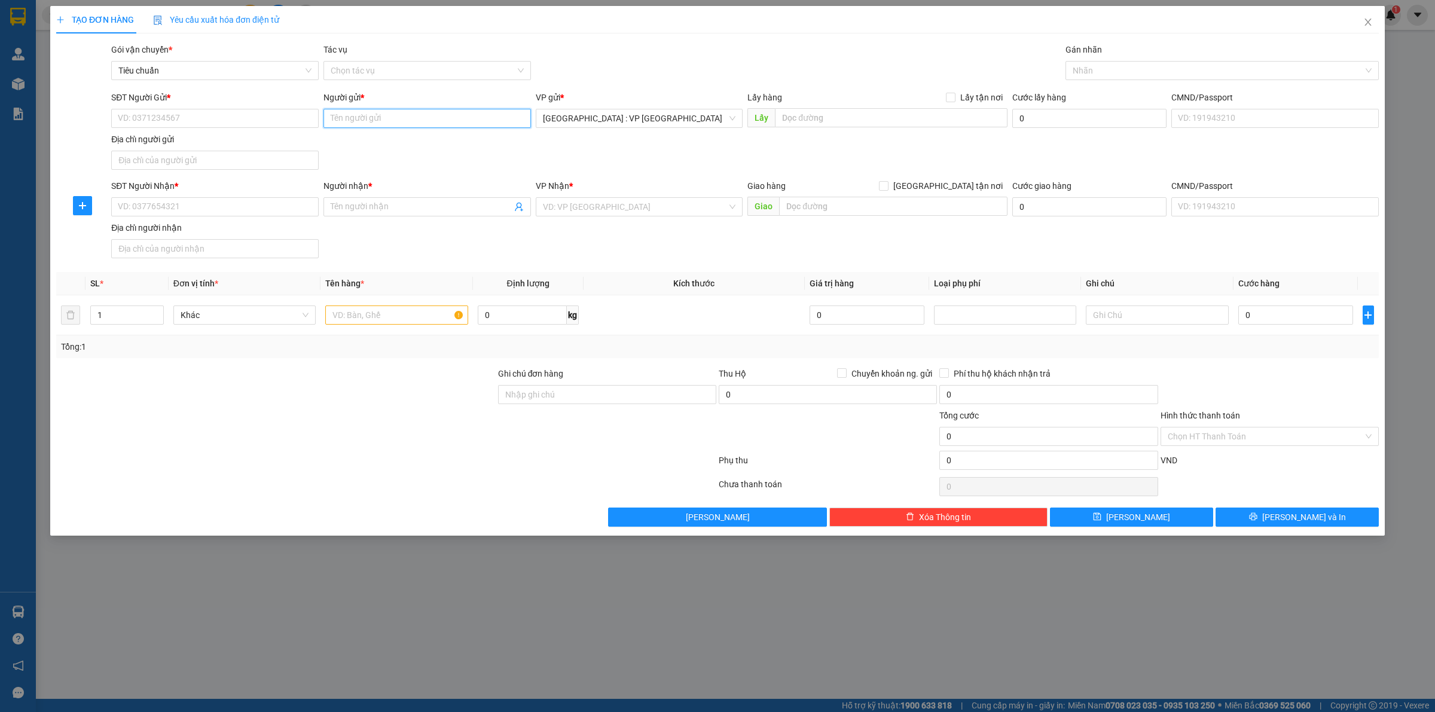
click at [432, 120] on input "Người gửi *" at bounding box center [426, 118] width 207 height 19
click at [401, 145] on div "Cty HANOTECH (02462516685 ) - 02462853086" at bounding box center [427, 142] width 193 height 13
click at [232, 210] on input "SĐT Người Nhận *" at bounding box center [214, 206] width 207 height 19
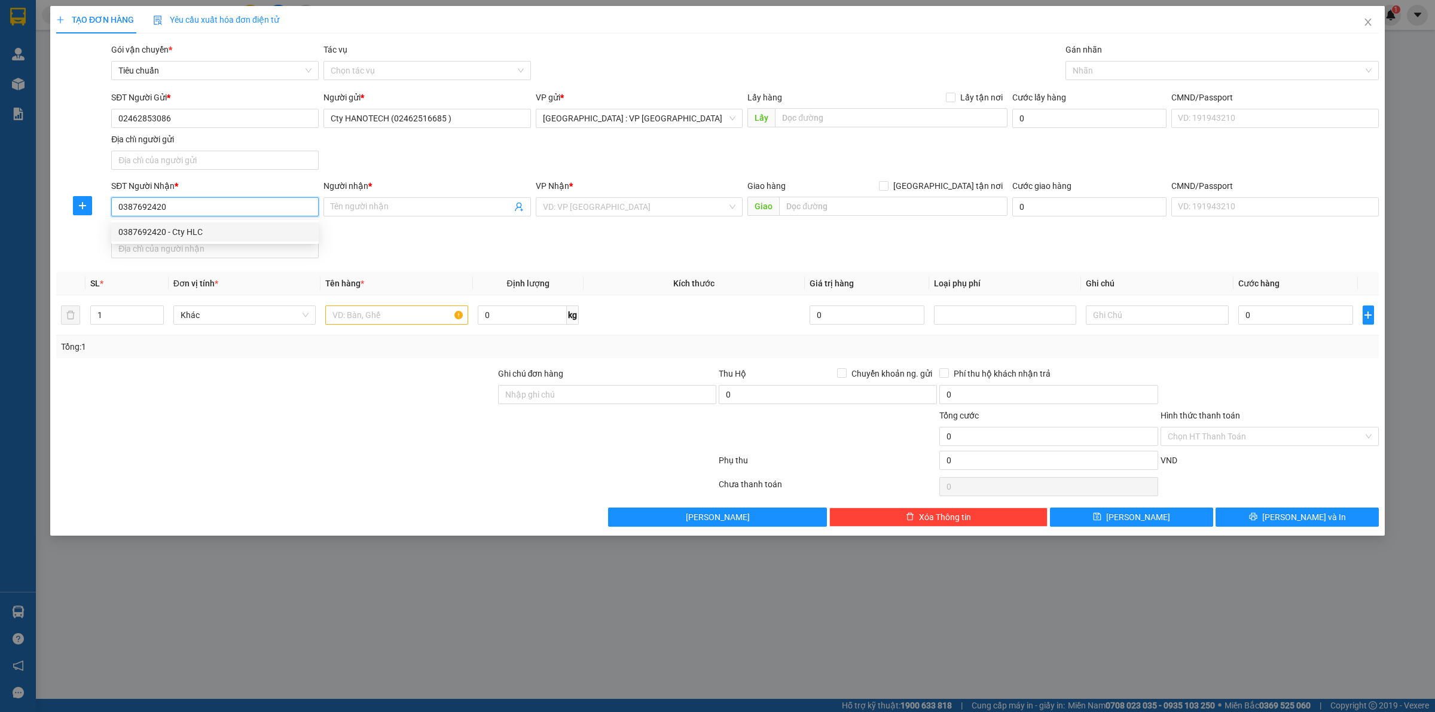
click at [238, 231] on div "0387692420 - Cty HLC" at bounding box center [214, 231] width 193 height 13
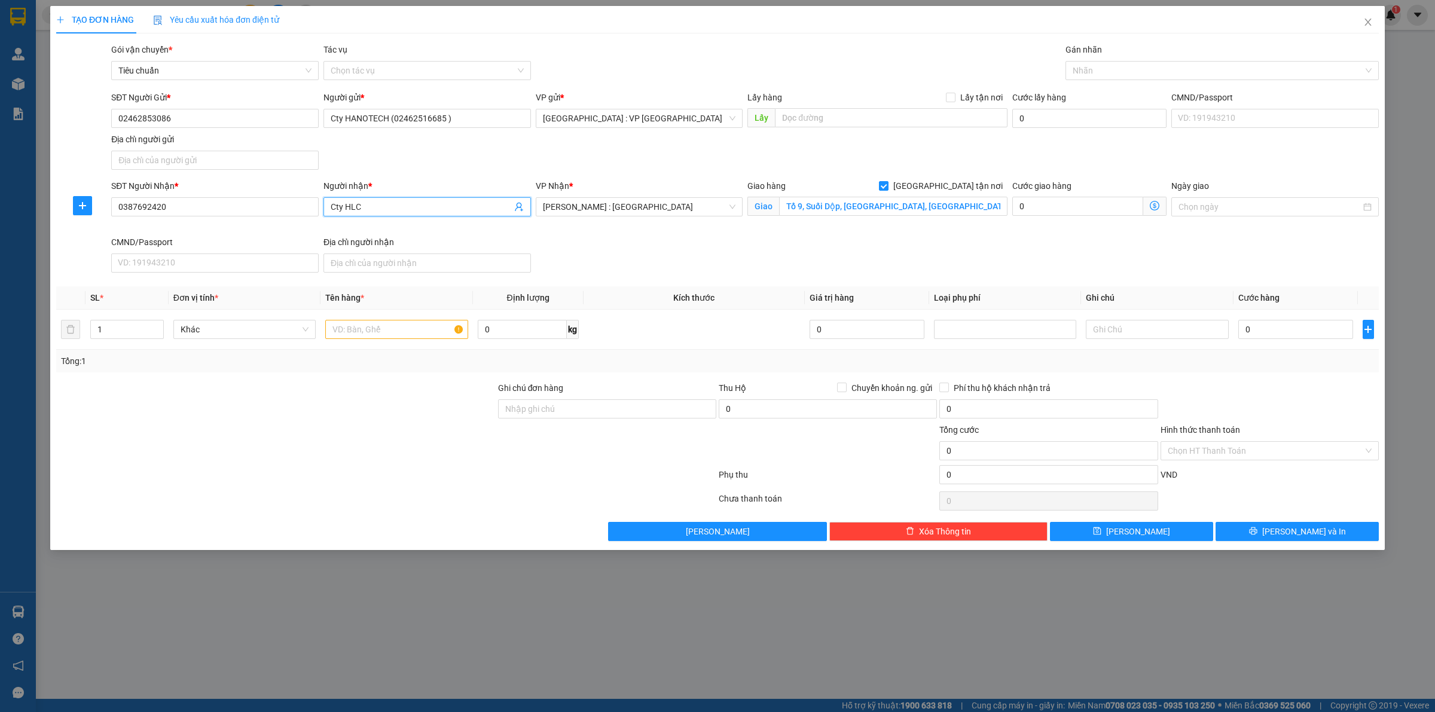
click at [410, 209] on input "Cty HLC" at bounding box center [421, 206] width 181 height 13
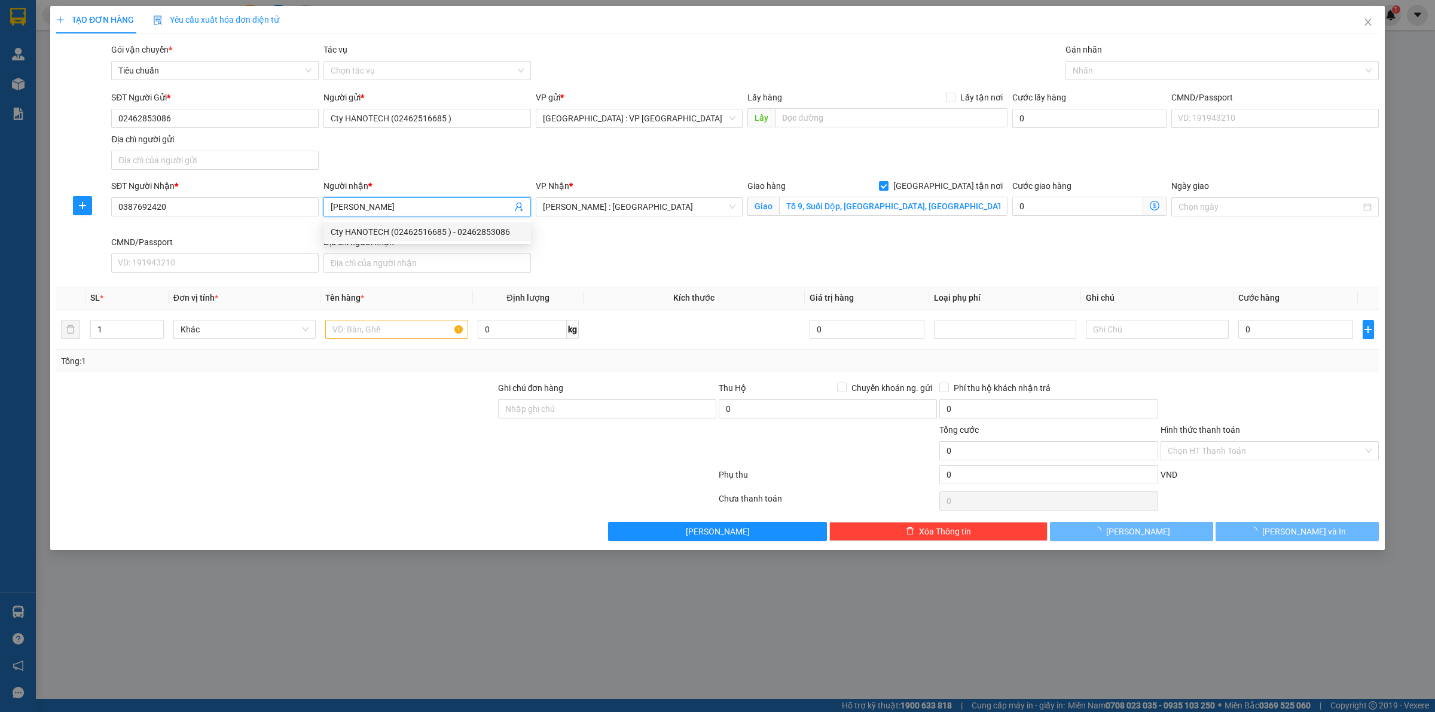
click at [634, 242] on div "SĐT Người Nhận * 0387692420 Người nhận * Biện Văn Miến VP Nhận * Hồ Chí Minh : …" at bounding box center [745, 228] width 1272 height 98
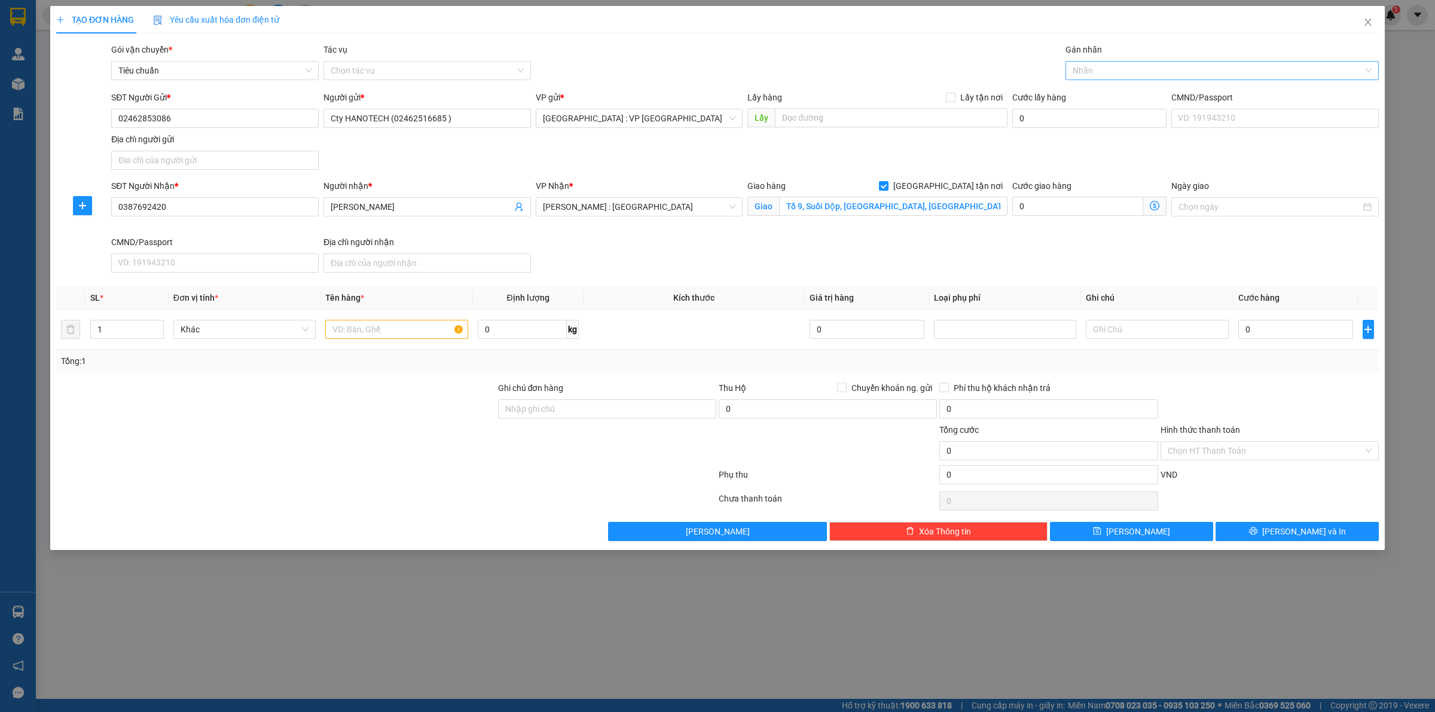
click at [1081, 72] on div at bounding box center [1215, 70] width 295 height 14
click at [1090, 93] on div "[GEOGRAPHIC_DATA] tận nơi" at bounding box center [1222, 94] width 299 height 13
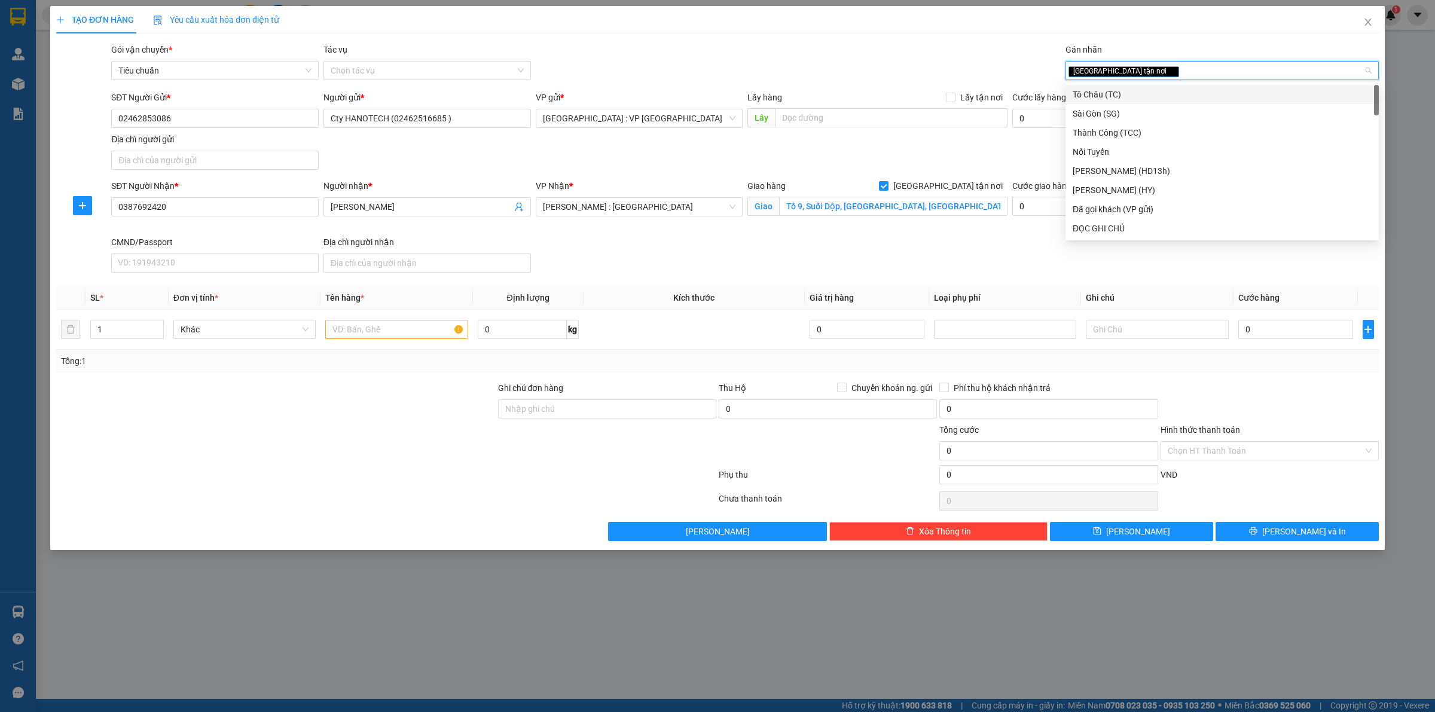
click at [841, 156] on div "SĐT Người Gửi * 02462853086 Người gửi * Cty HANOTECH (02462516685 ) VP gửi * Hà…" at bounding box center [745, 133] width 1272 height 84
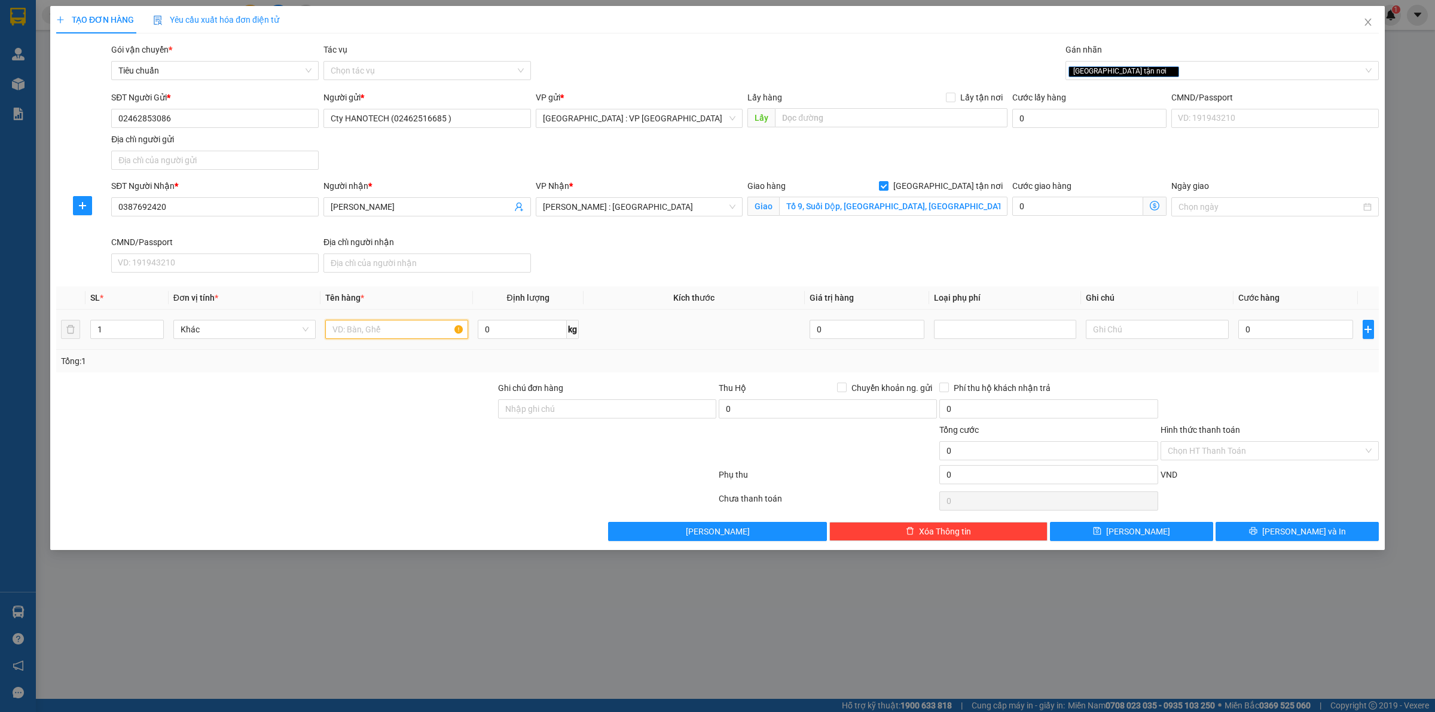
click at [362, 327] on input "text" at bounding box center [396, 329] width 142 height 19
click at [547, 339] on input "0" at bounding box center [522, 329] width 89 height 19
click at [1256, 327] on input "0" at bounding box center [1295, 329] width 115 height 19
drag, startPoint x: 192, startPoint y: 204, endPoint x: 44, endPoint y: 206, distance: 148.3
click at [44, 206] on div "TẠO ĐƠN HÀNG Yêu cầu xuất hóa đơn điện tử Transit Pickup Surcharge Ids Transit …" at bounding box center [717, 356] width 1435 height 712
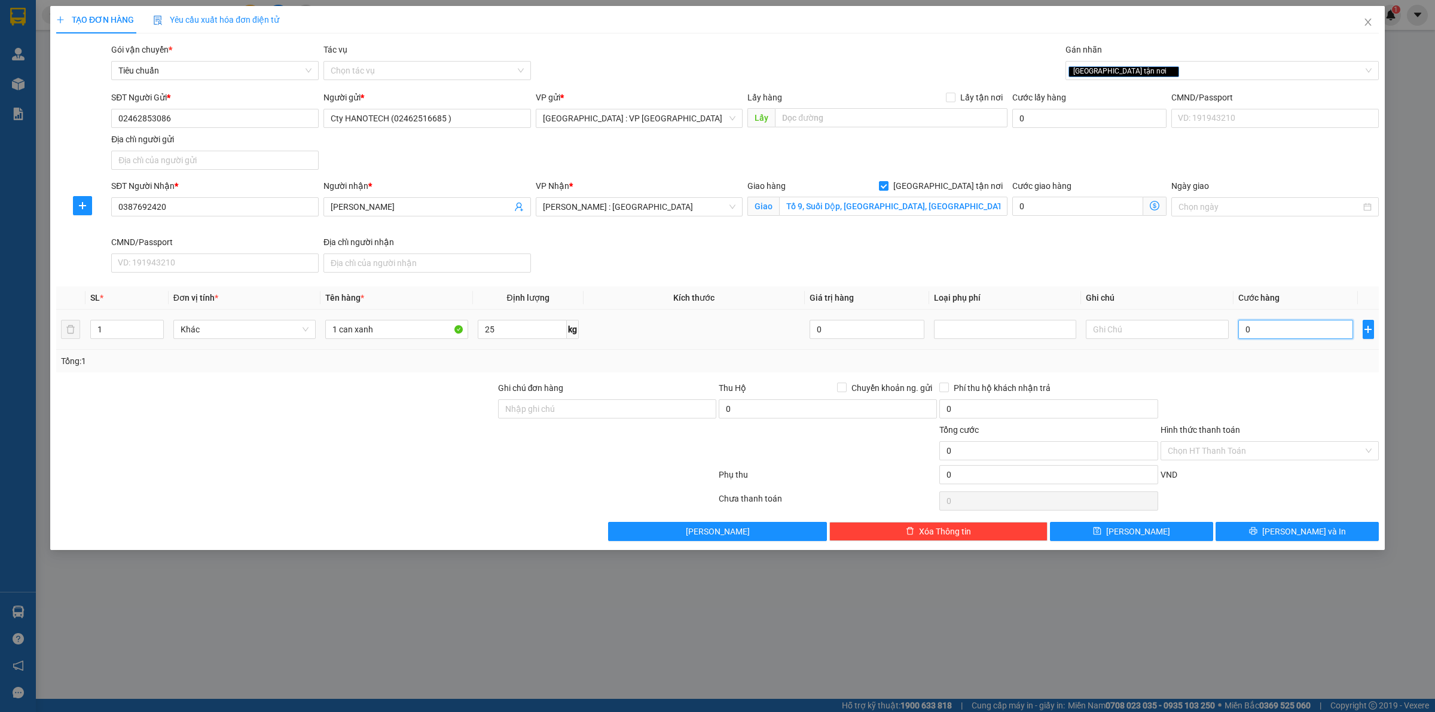
click at [1298, 335] on input "0" at bounding box center [1295, 329] width 115 height 19
click at [1313, 532] on span "Lưu và In" at bounding box center [1304, 531] width 84 height 13
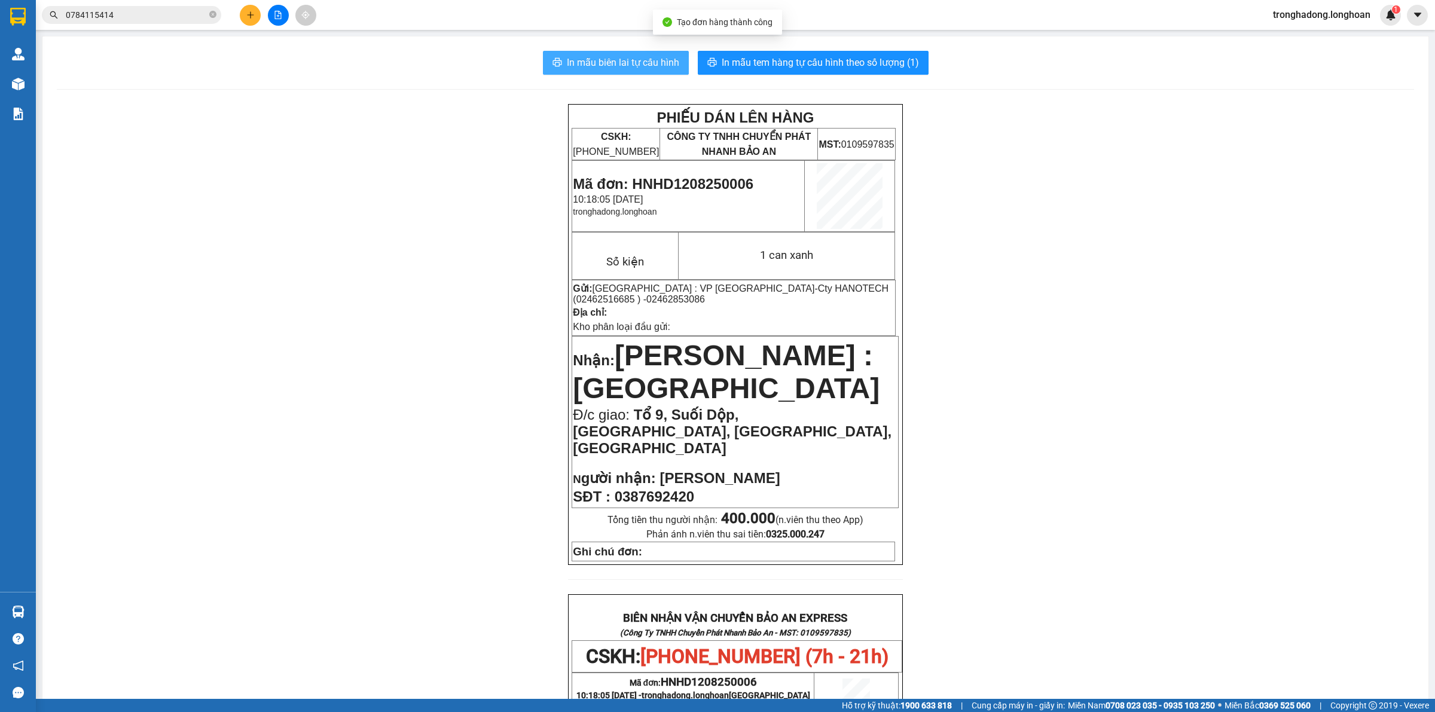
click at [603, 63] on span "In mẫu biên lai tự cấu hình" at bounding box center [623, 62] width 112 height 15
click at [805, 62] on span "In mẫu tem hàng tự cấu hình theo số lượng (1)" at bounding box center [820, 62] width 197 height 15
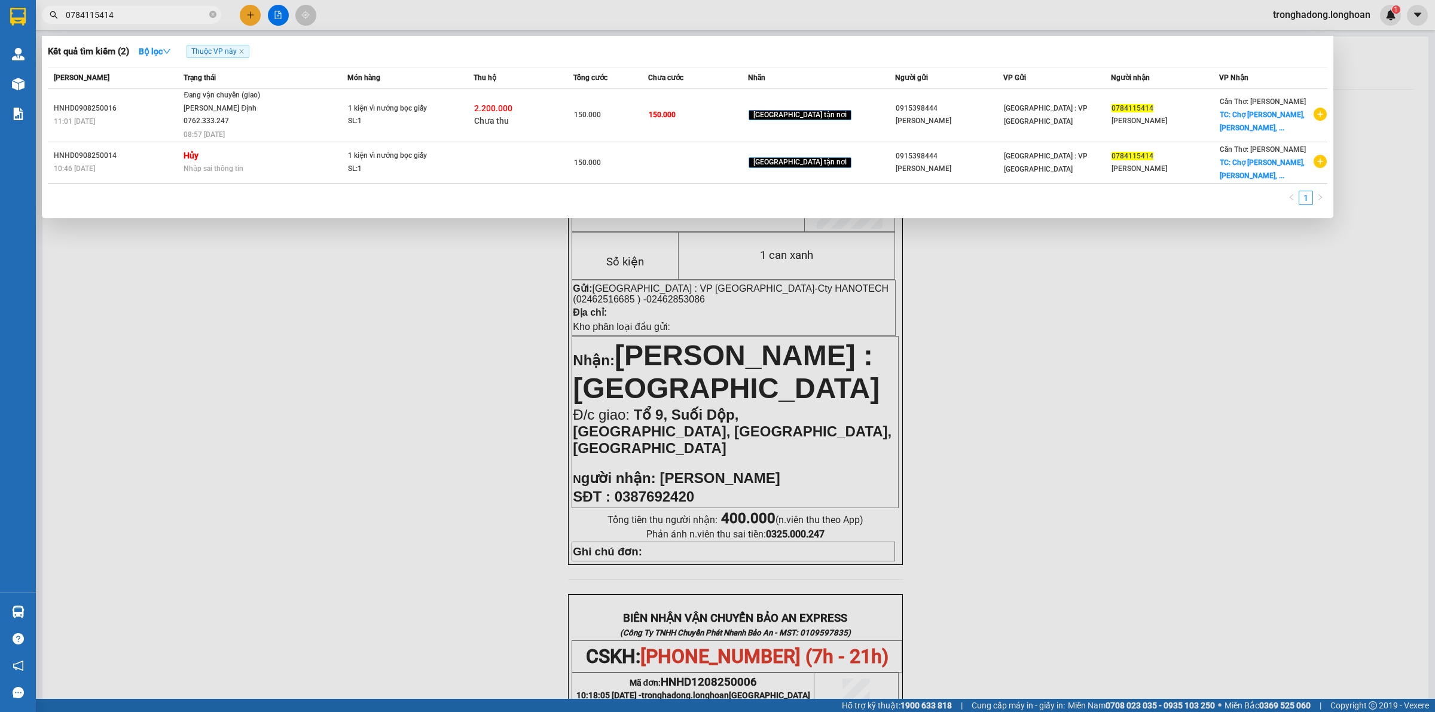
click at [166, 11] on input "0784115414" at bounding box center [136, 14] width 141 height 13
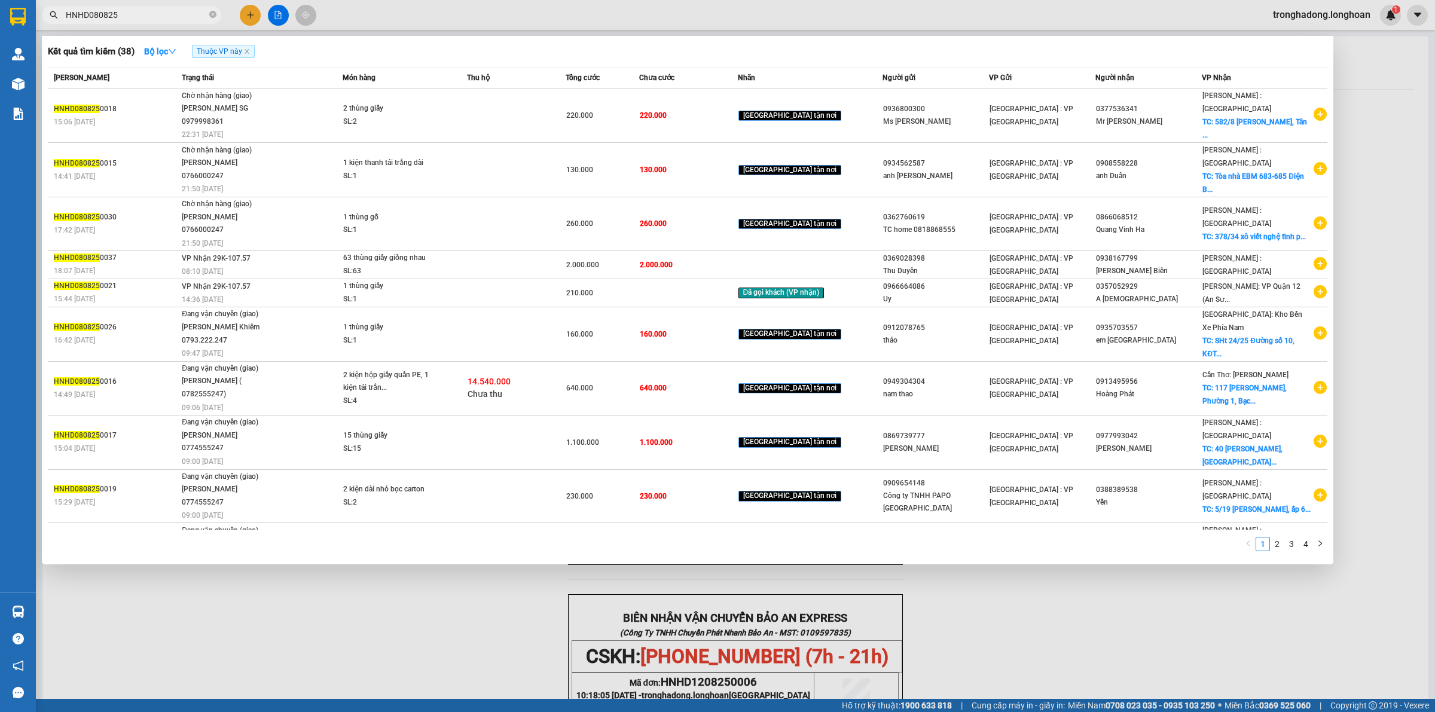
click at [133, 19] on input "HNHD080825" at bounding box center [136, 14] width 141 height 13
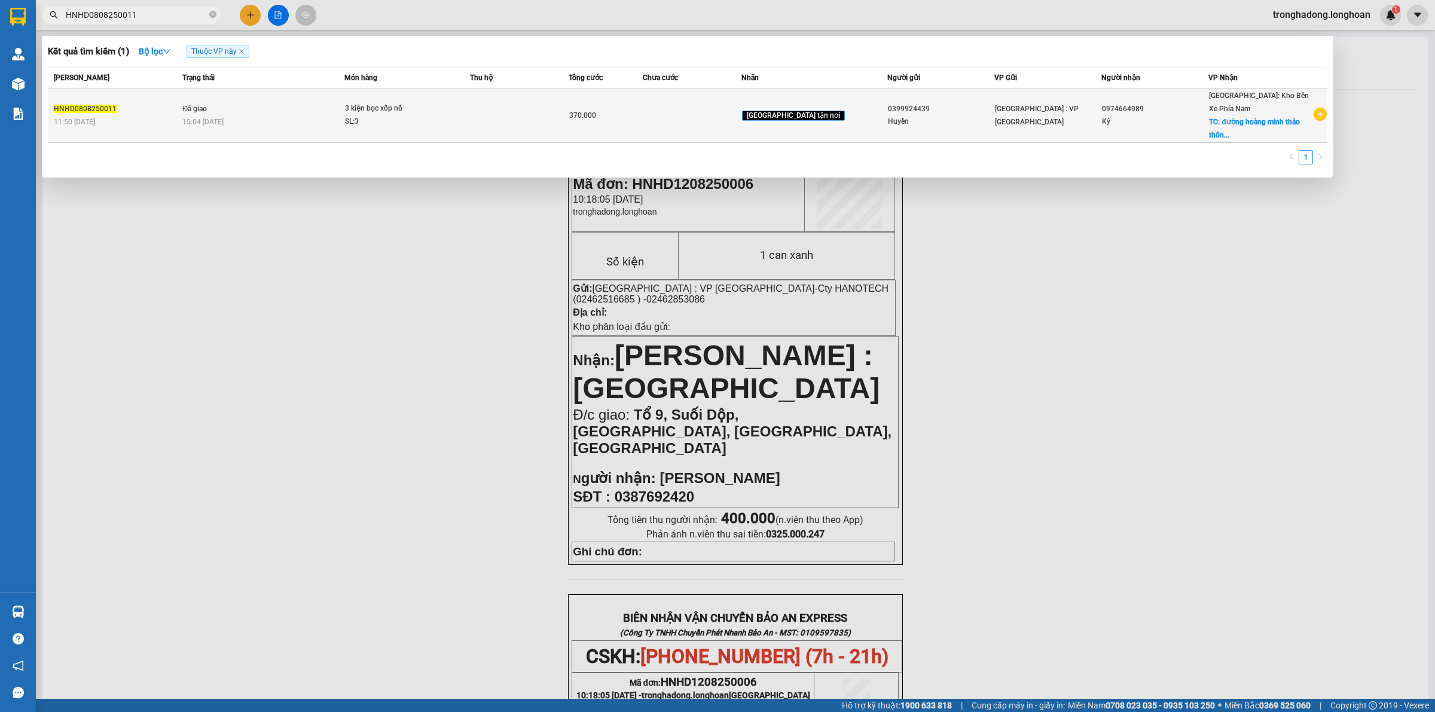
click at [558, 115] on td at bounding box center [519, 115] width 99 height 54
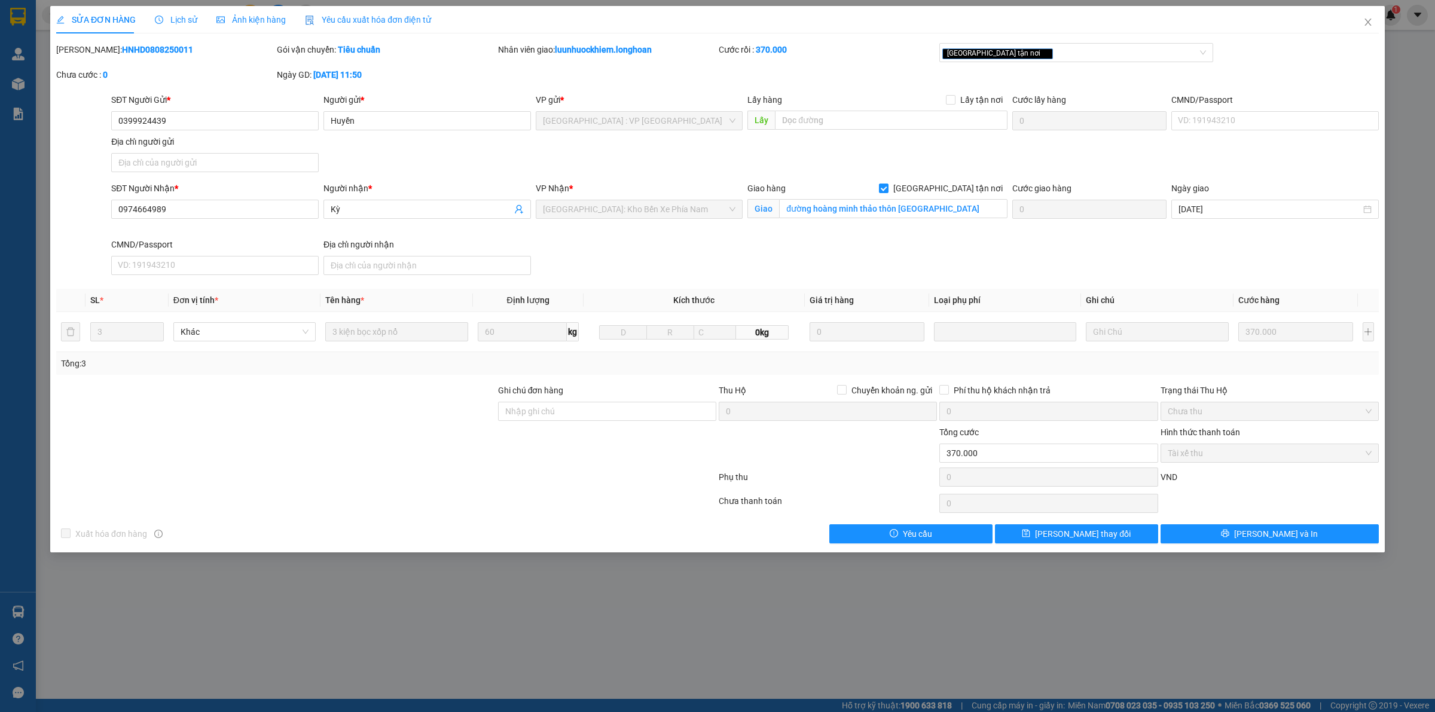
click at [167, 15] on span "Lịch sử" at bounding box center [176, 20] width 42 height 10
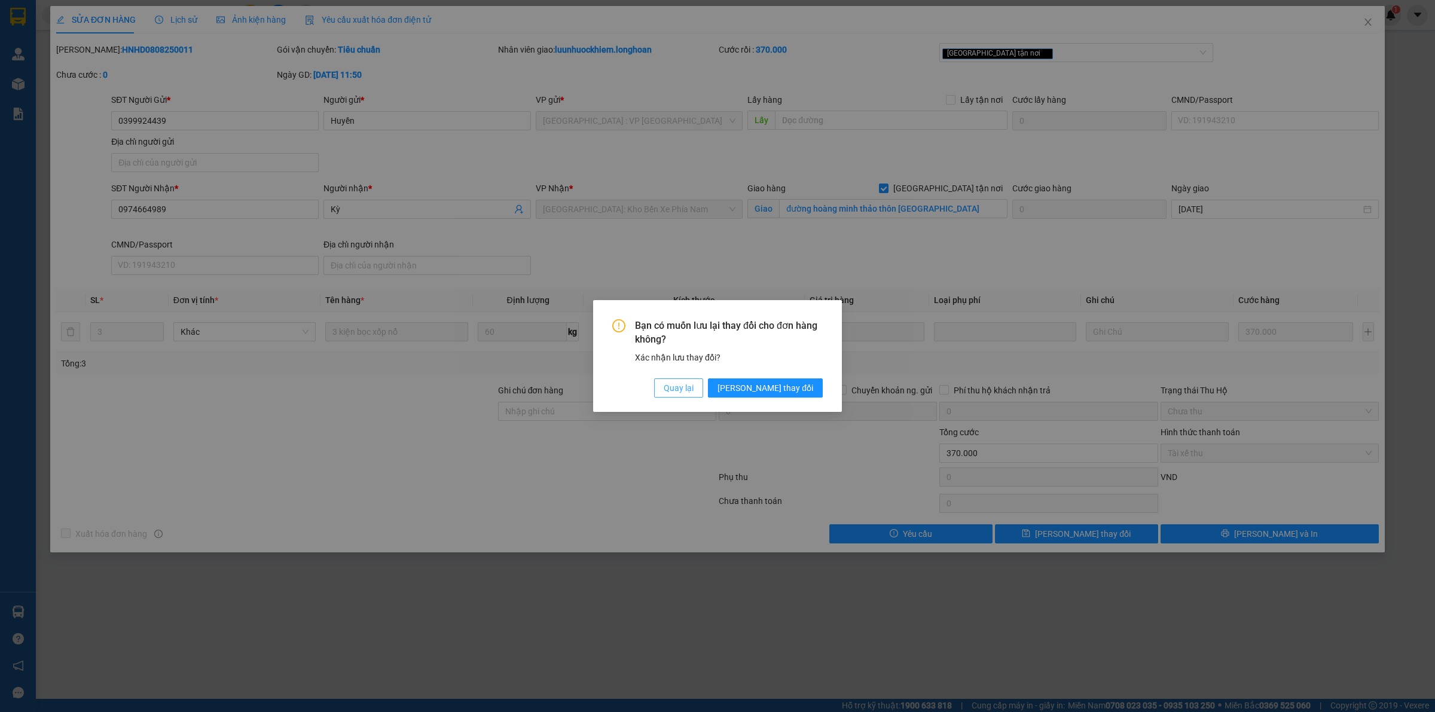
click at [694, 387] on span "Quay lại" at bounding box center [679, 387] width 30 height 13
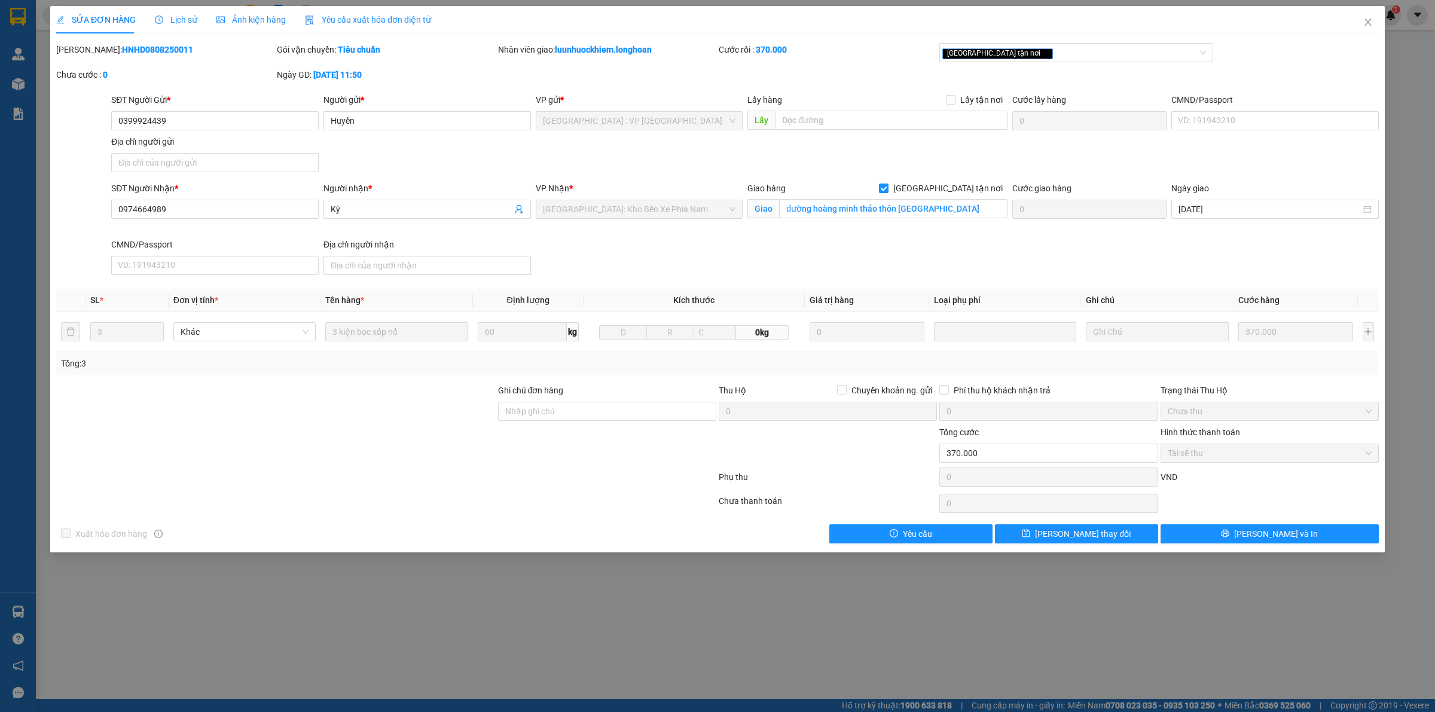
click at [180, 19] on span "Lịch sử" at bounding box center [176, 20] width 42 height 10
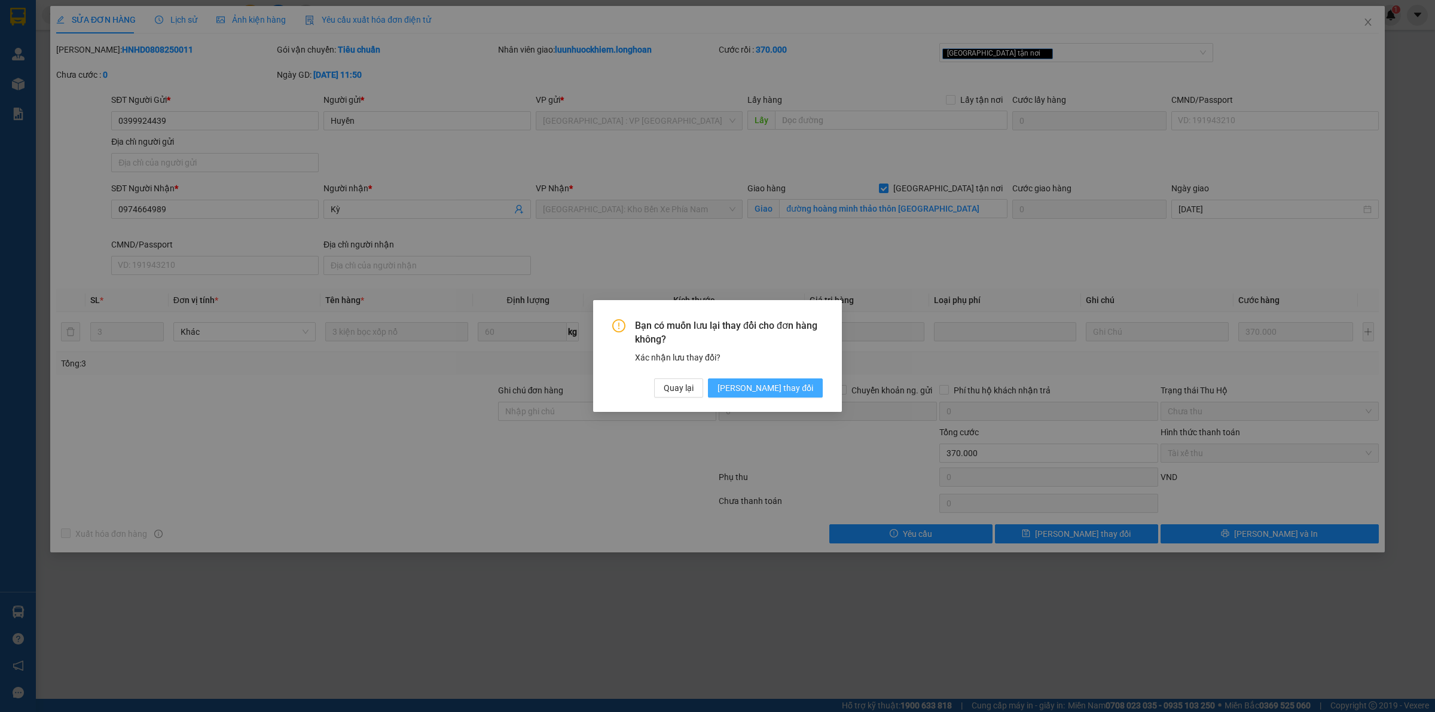
click at [791, 386] on span "Lưu thay đổi" at bounding box center [765, 387] width 96 height 13
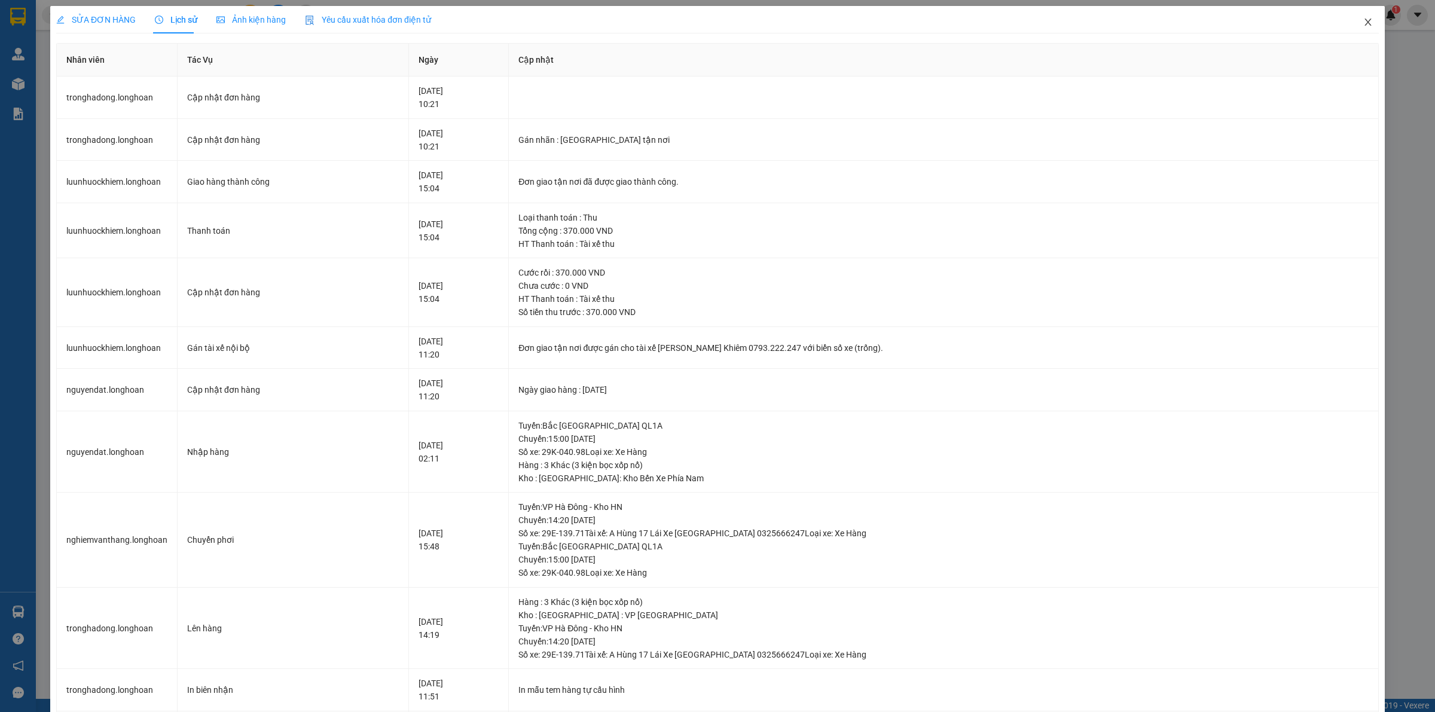
click at [1364, 24] on icon "close" at bounding box center [1367, 22] width 7 height 7
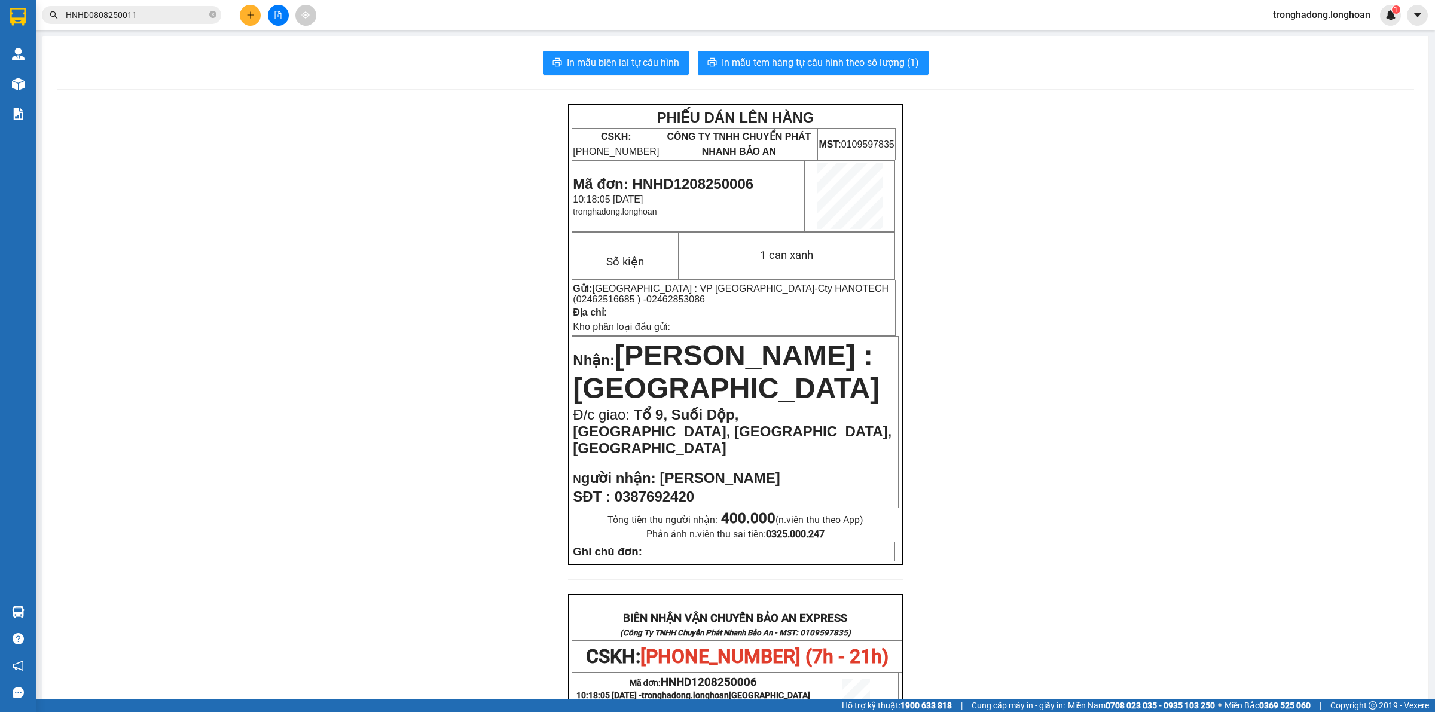
click at [165, 13] on input "HNHD0808250011" at bounding box center [136, 14] width 141 height 13
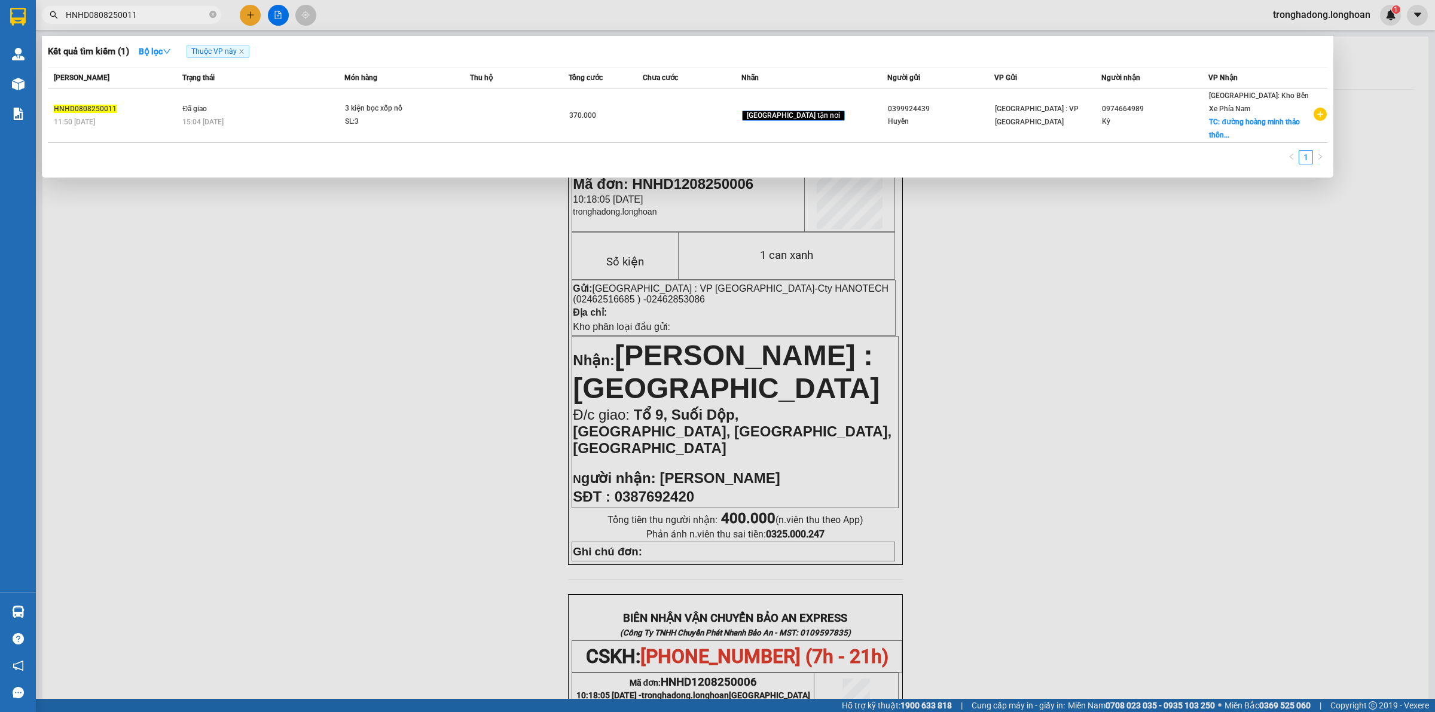
click at [253, 11] on div at bounding box center [717, 356] width 1435 height 712
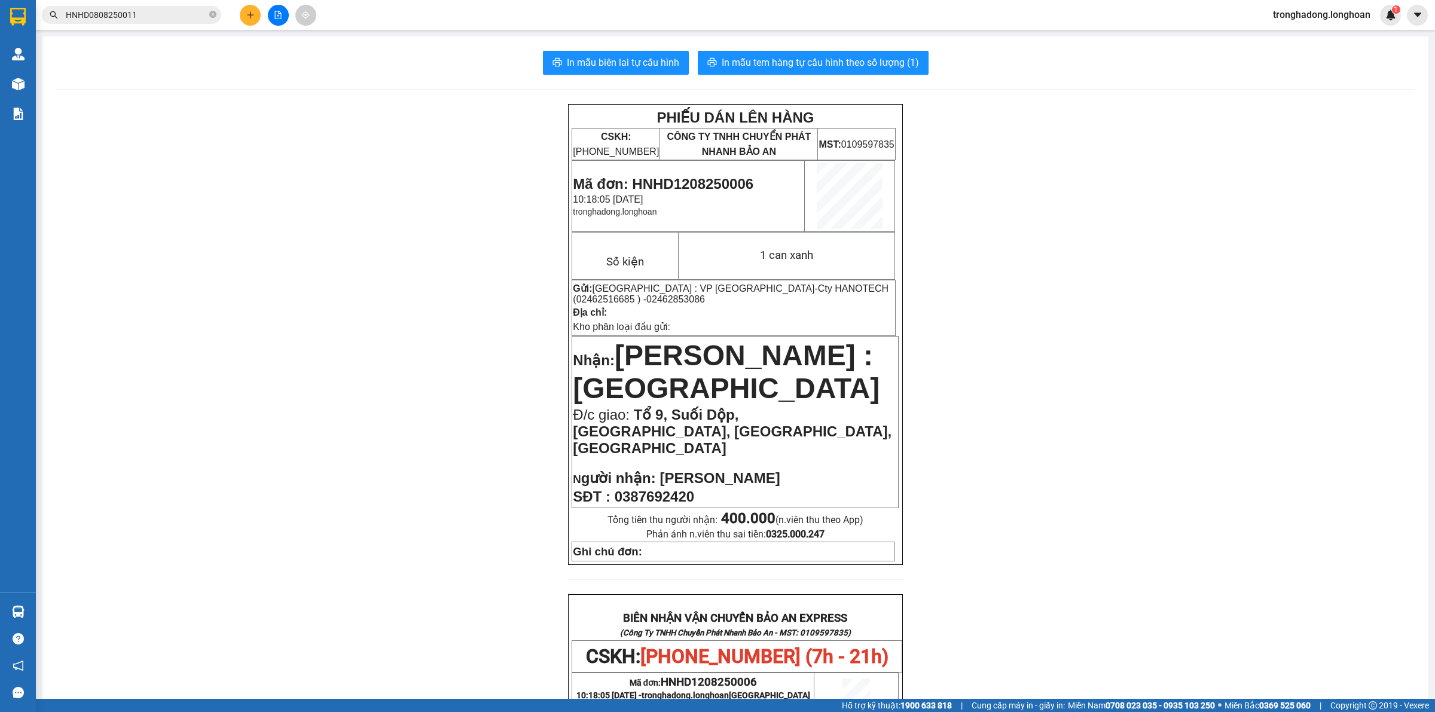
click at [240, 17] on button at bounding box center [250, 15] width 21 height 21
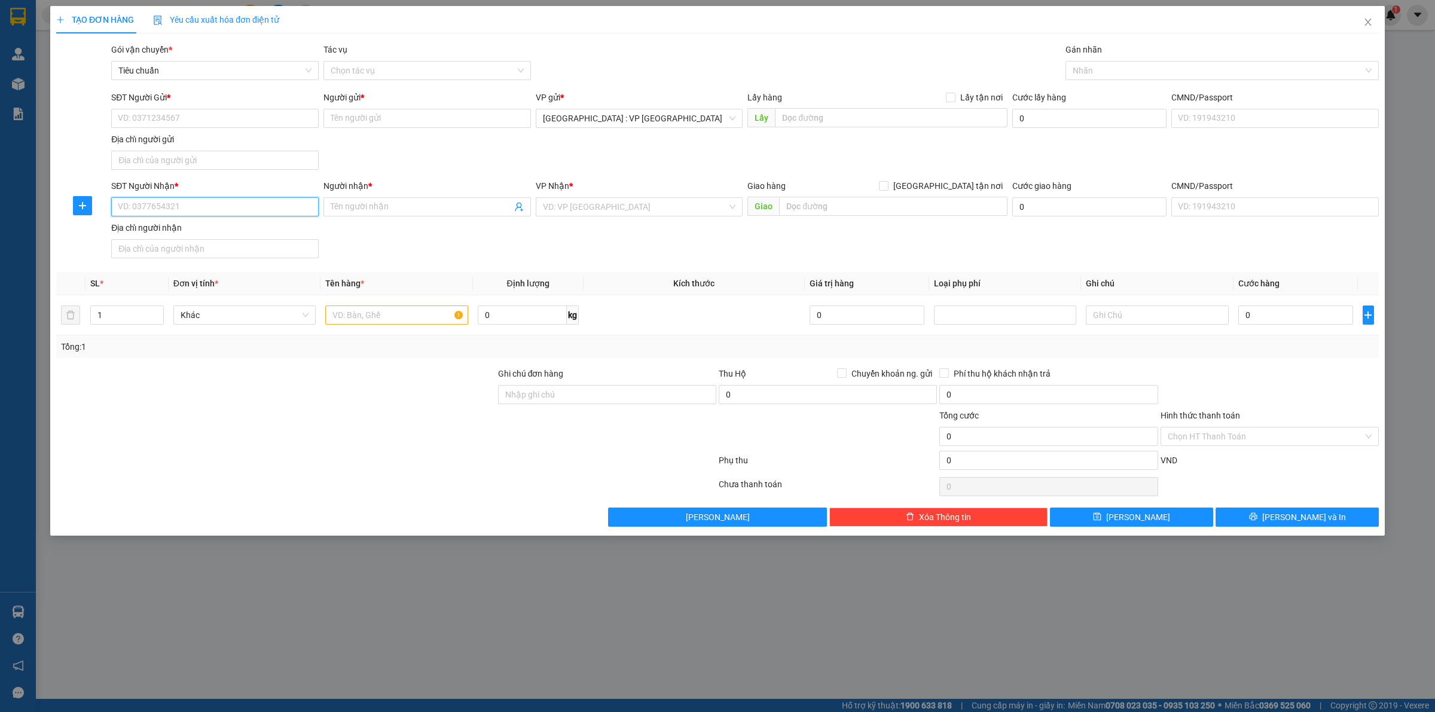
click at [233, 204] on input "SĐT Người Nhận *" at bounding box center [214, 206] width 207 height 19
click at [223, 235] on div "0913150517 - Lan" at bounding box center [214, 231] width 193 height 13
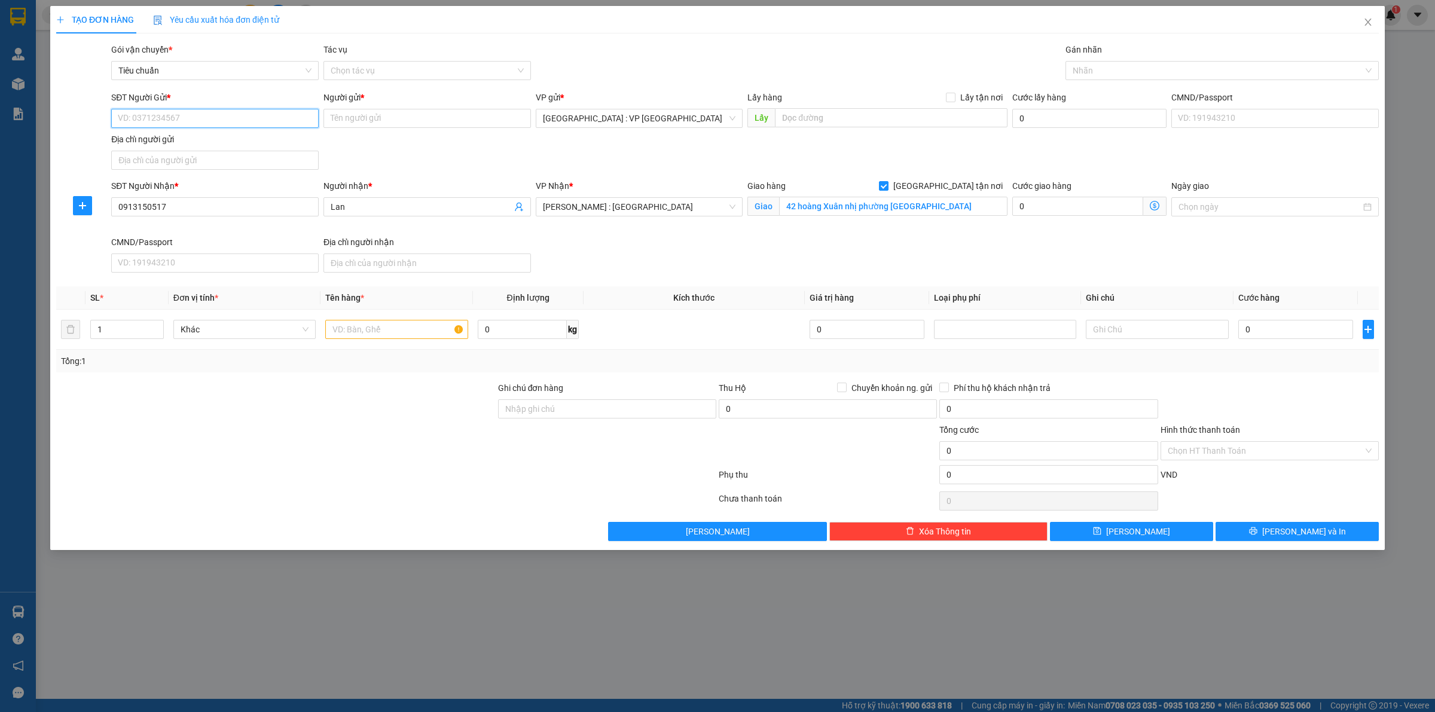
click at [167, 111] on input "SĐT Người Gửi *" at bounding box center [214, 118] width 207 height 19
click at [264, 120] on input "SĐT Người Gửi *" at bounding box center [214, 118] width 207 height 19
click at [1117, 63] on div at bounding box center [1215, 70] width 295 height 14
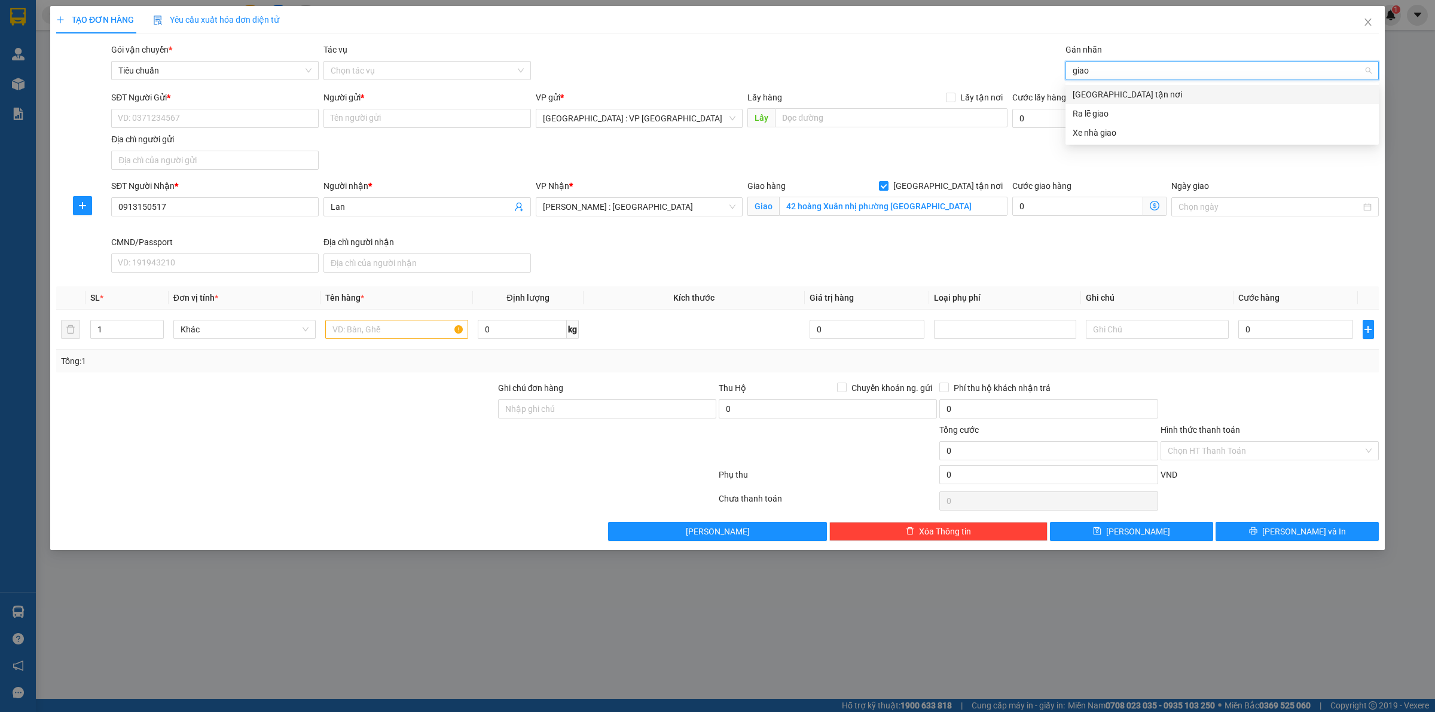
click at [1094, 94] on div "[GEOGRAPHIC_DATA] tận nơi" at bounding box center [1222, 94] width 299 height 13
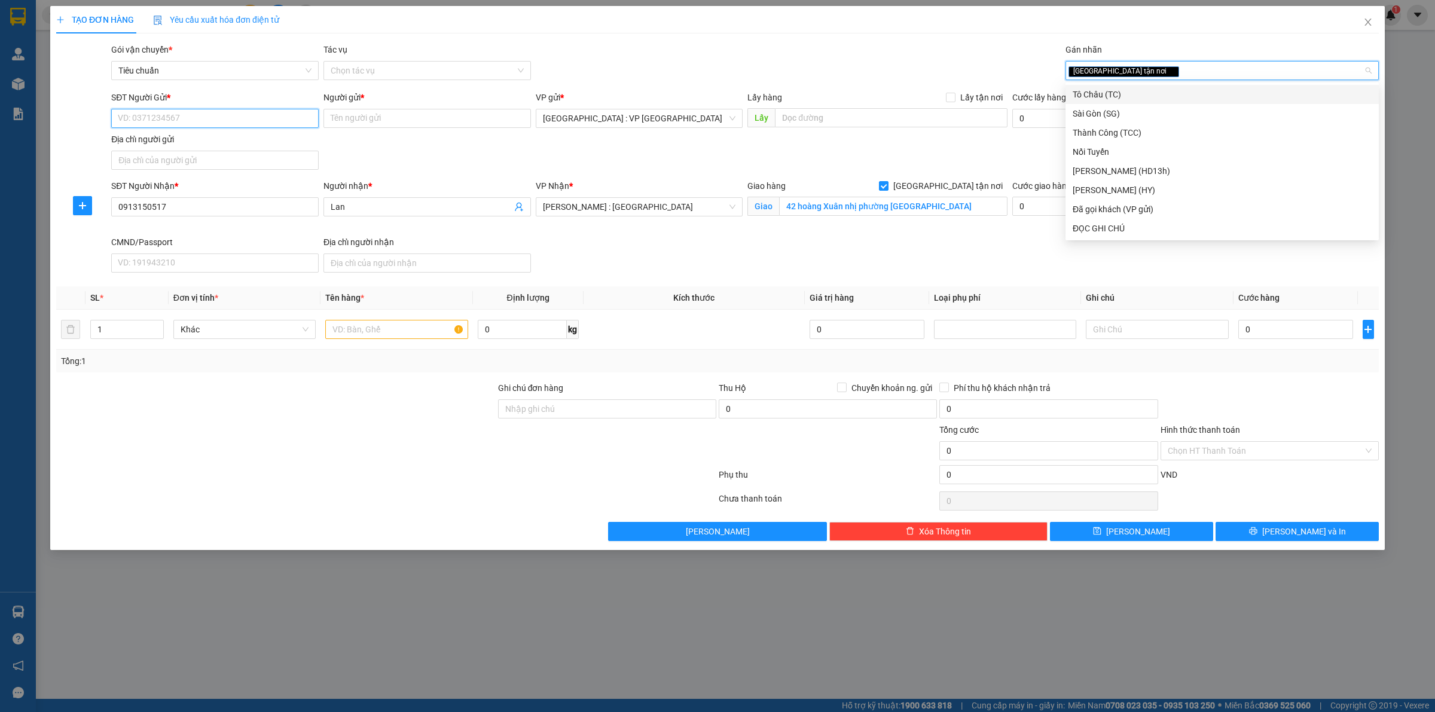
click at [204, 114] on input "SĐT Người Gửi *" at bounding box center [214, 118] width 207 height 19
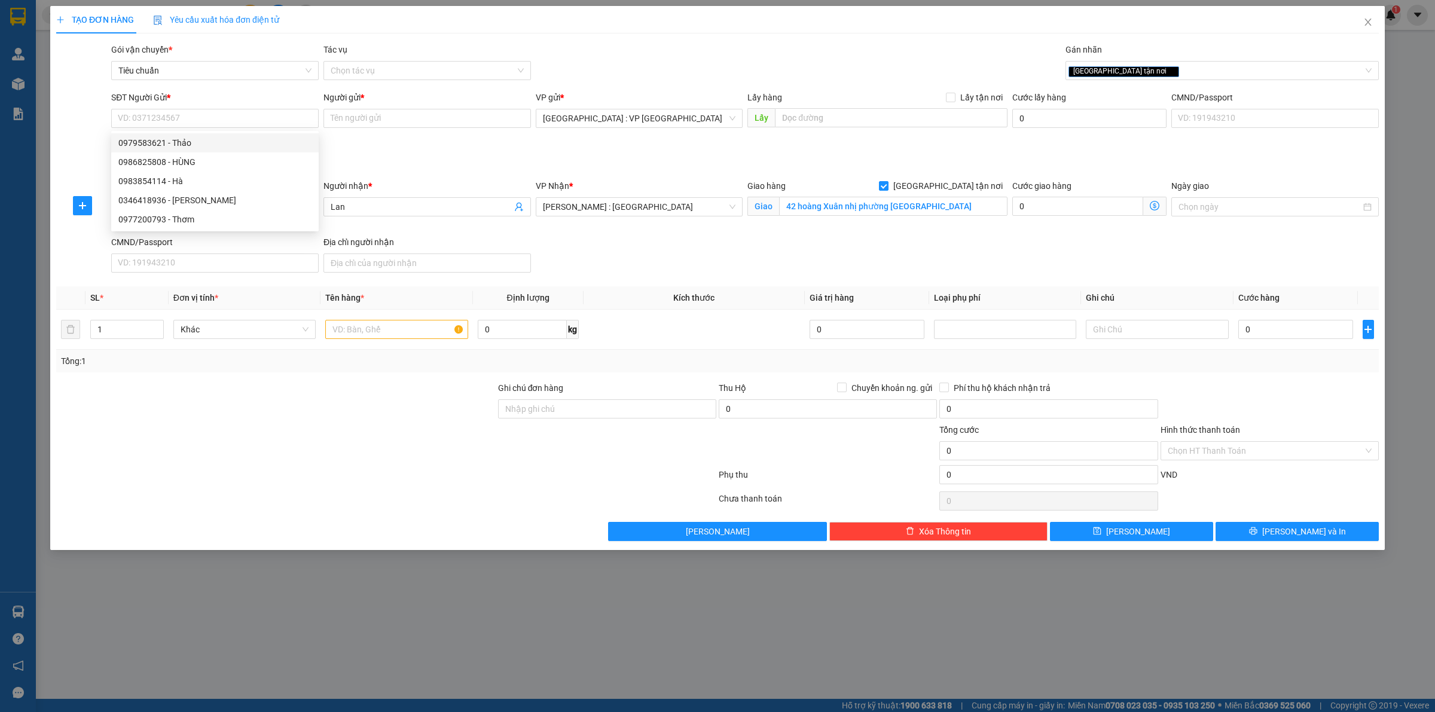
click at [401, 167] on div "SĐT Người Gửi * VD: 0371234567 Người gửi * Tên người gửi VP gửi * Hà Nội : VP H…" at bounding box center [745, 133] width 1272 height 84
click at [213, 117] on input "SĐT Người Gửi *" at bounding box center [214, 118] width 207 height 19
click at [184, 179] on div "0983854114 - Hà" at bounding box center [214, 181] width 193 height 13
click at [393, 326] on input "text" at bounding box center [396, 329] width 142 height 19
click at [515, 332] on input "0" at bounding box center [522, 329] width 89 height 19
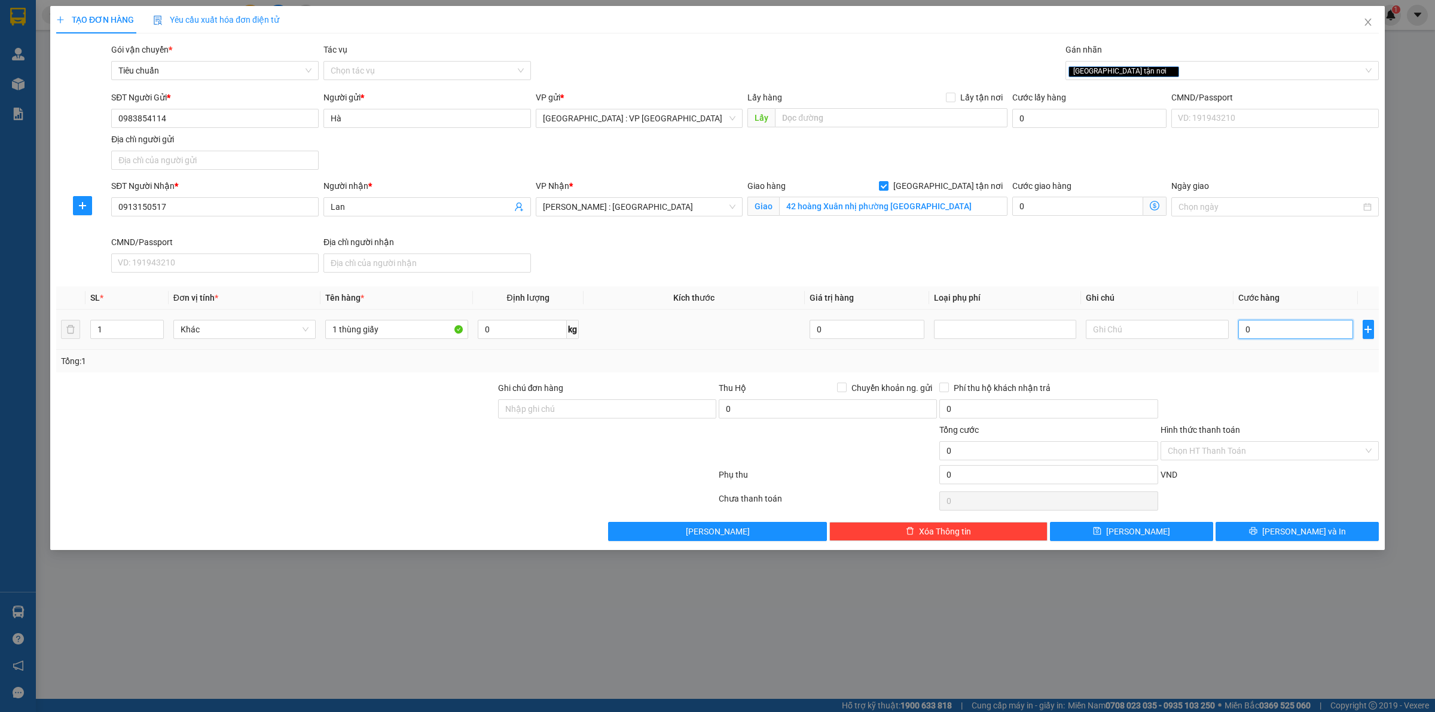
click at [1315, 336] on input "0" at bounding box center [1295, 329] width 115 height 19
click at [1265, 530] on button "Lưu và In" at bounding box center [1296, 531] width 163 height 19
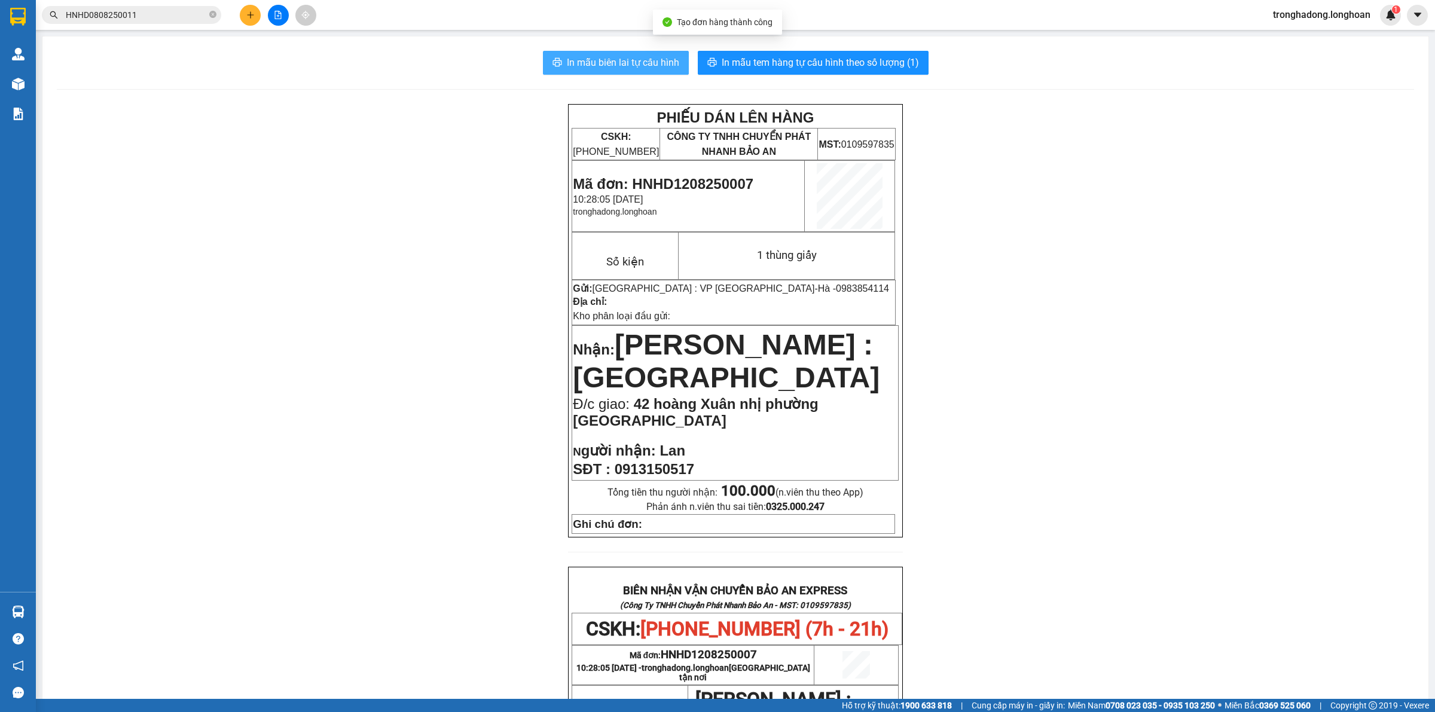
click at [594, 57] on span "In mẫu biên lai tự cấu hình" at bounding box center [623, 62] width 112 height 15
click at [881, 61] on span "In mẫu tem hàng tự cấu hình theo số lượng (1)" at bounding box center [820, 62] width 197 height 15
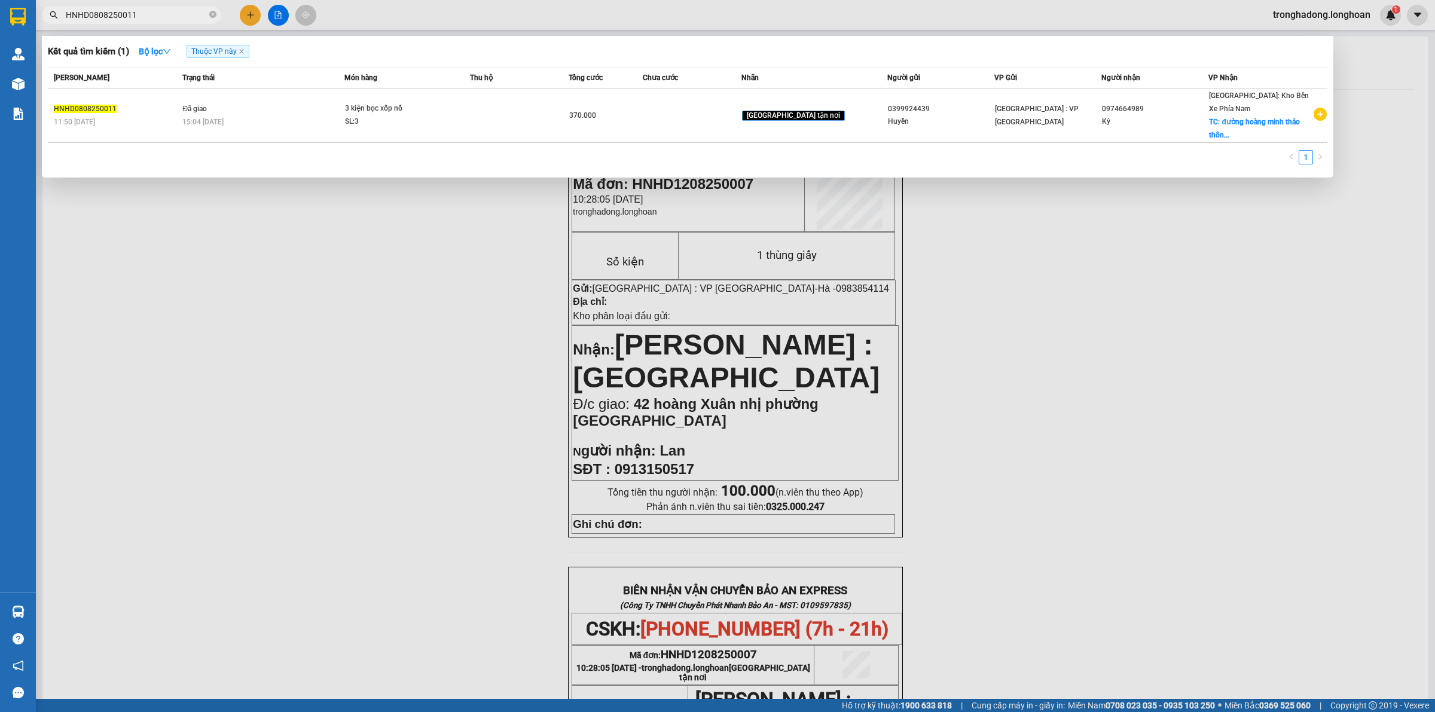
click at [169, 7] on span "HNHD0808250011" at bounding box center [131, 15] width 179 height 18
click at [175, 17] on input "HNHD0808250011" at bounding box center [136, 14] width 141 height 13
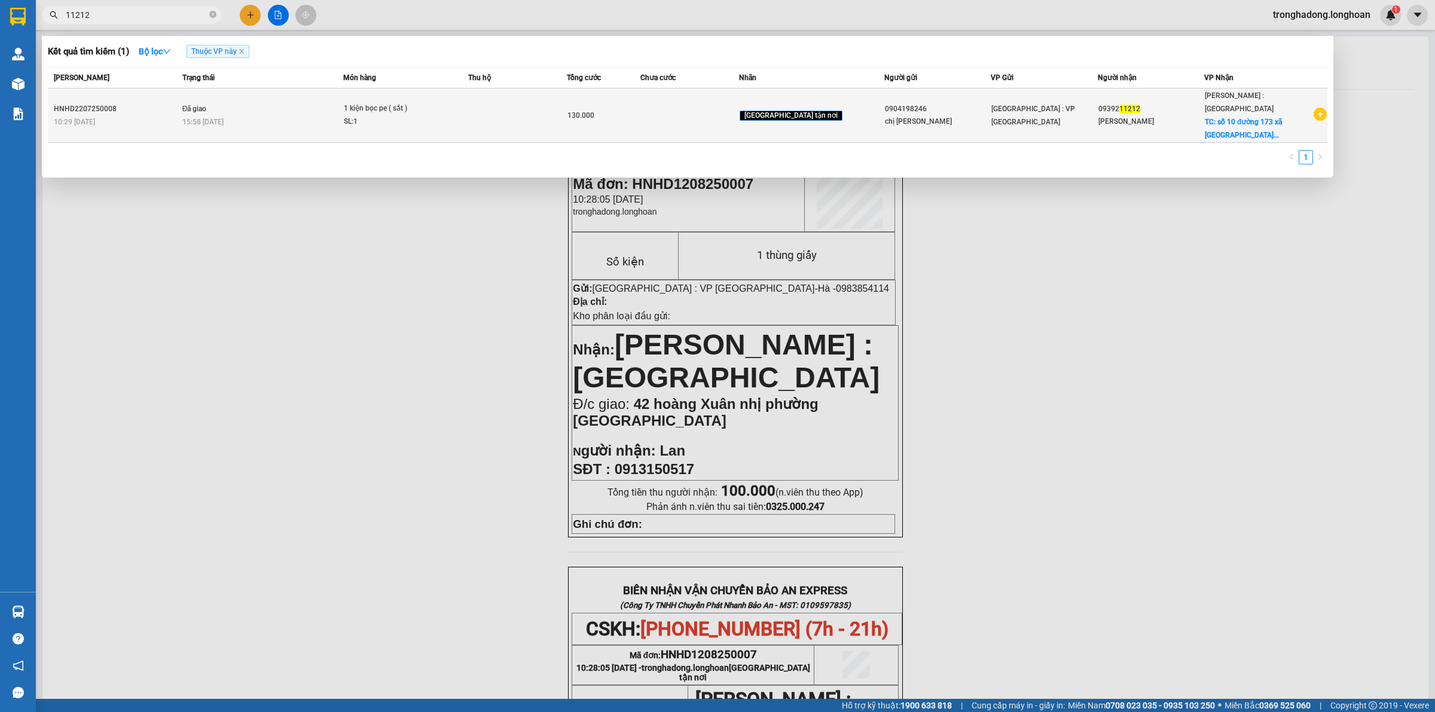
click at [692, 108] on td at bounding box center [689, 115] width 99 height 54
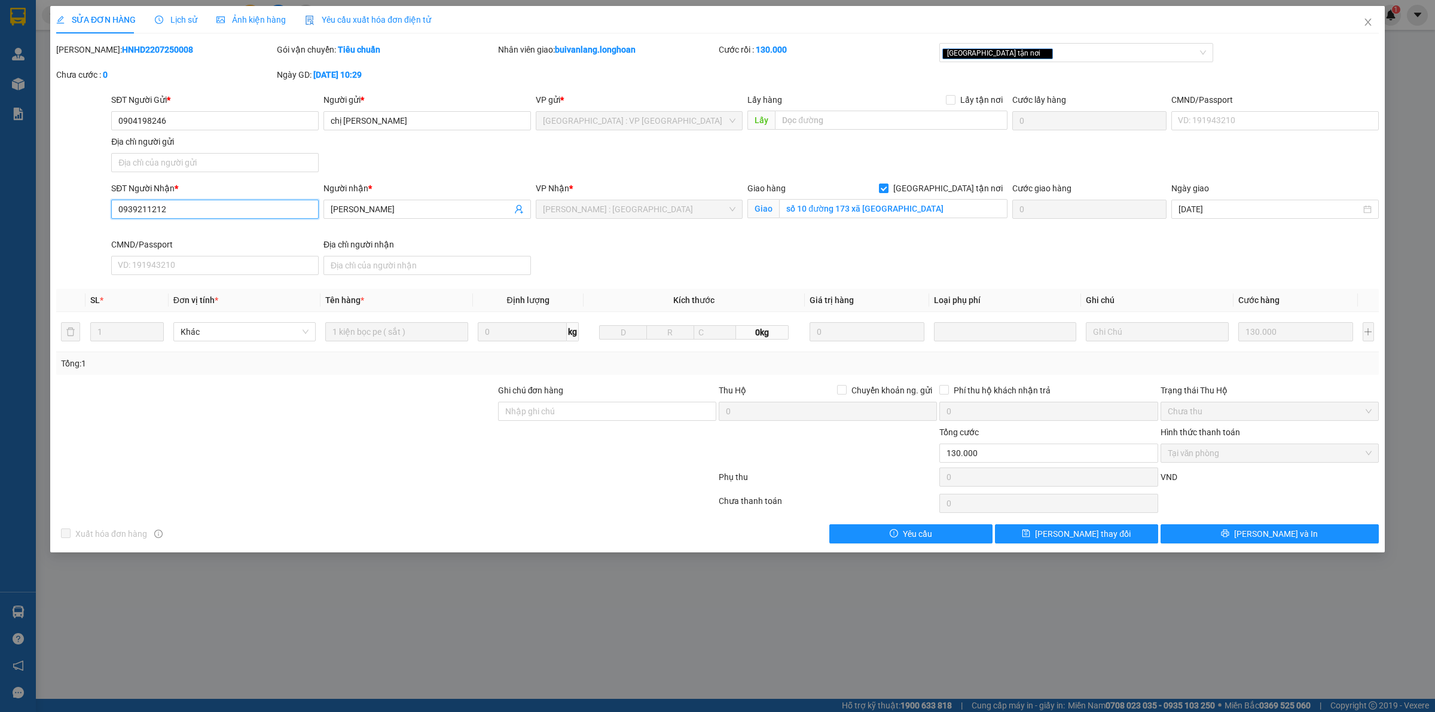
click at [174, 209] on input "0939211212" at bounding box center [214, 209] width 207 height 19
click at [1370, 21] on icon "close" at bounding box center [1368, 22] width 10 height 10
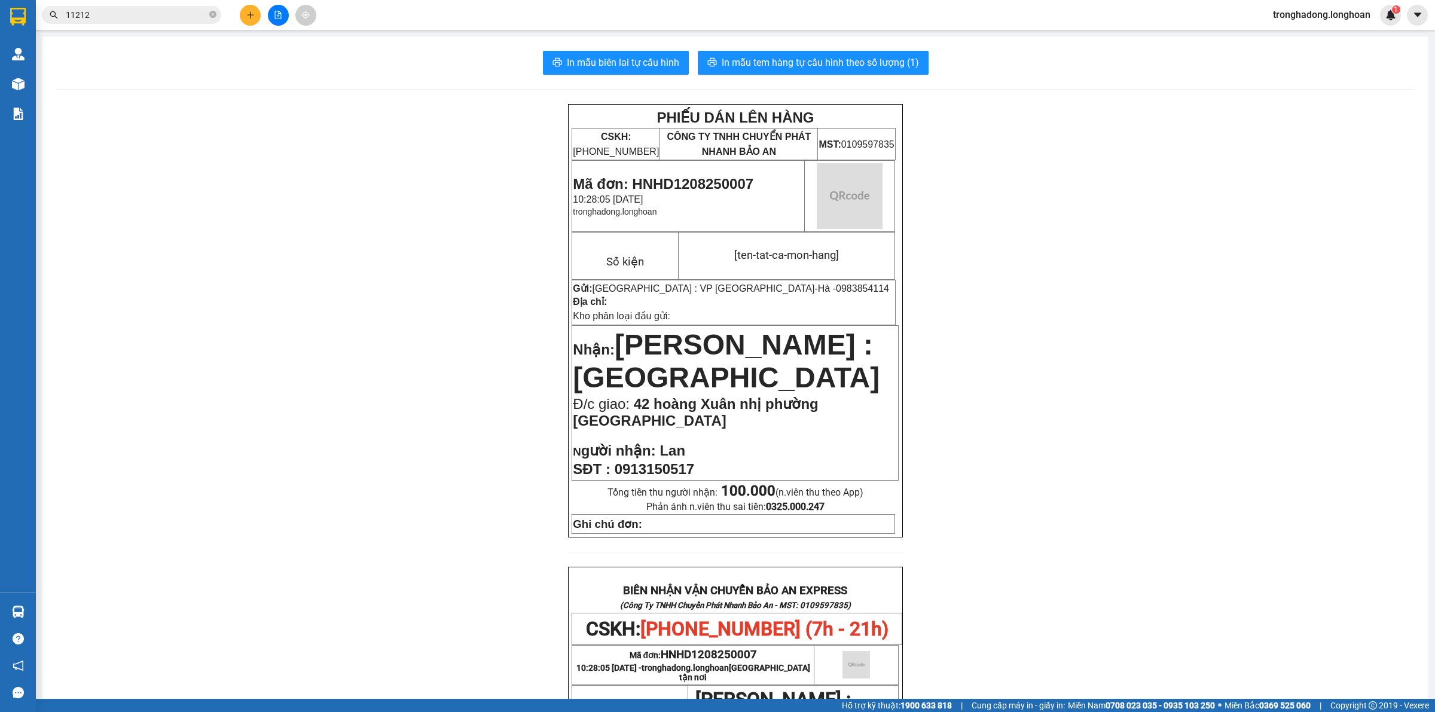
click at [256, 22] on button at bounding box center [250, 15] width 21 height 21
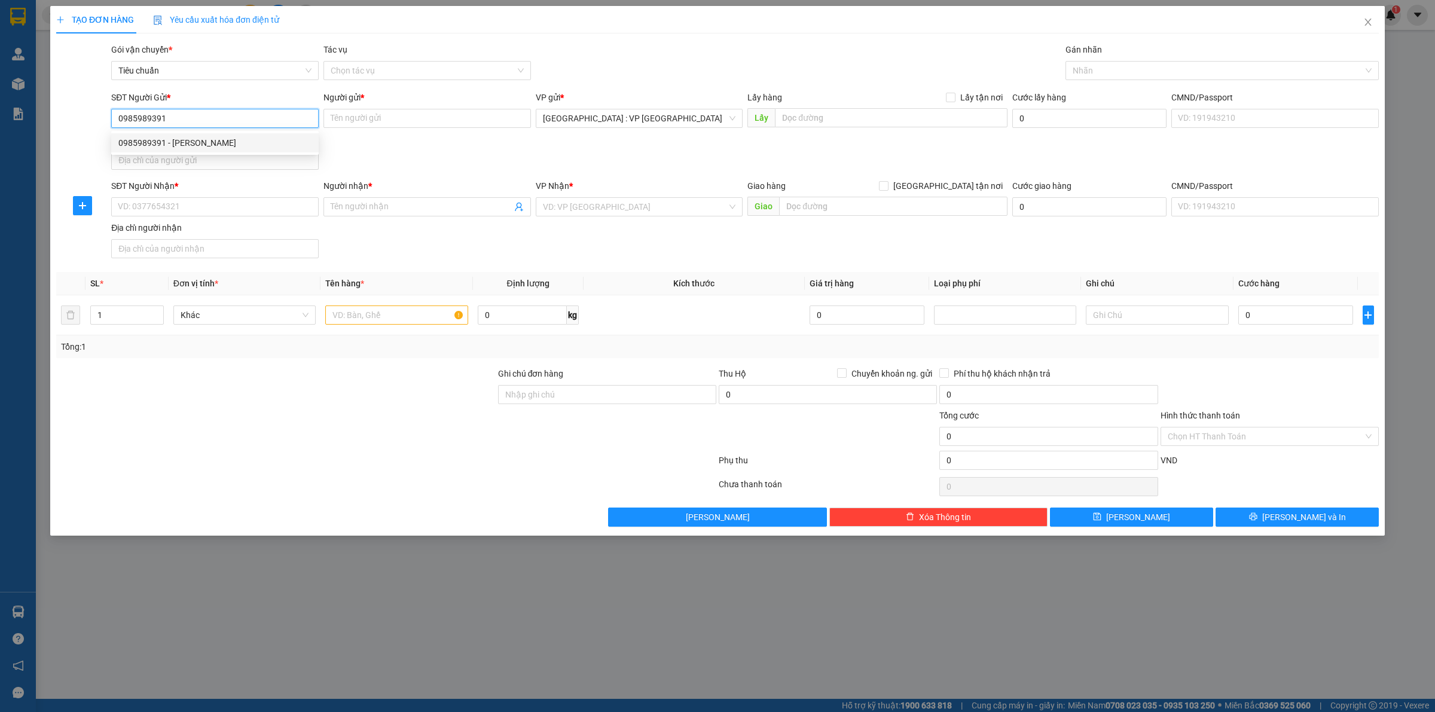
click at [227, 141] on div "0985989391 - Như Nguyễn" at bounding box center [214, 142] width 193 height 13
click at [183, 208] on input "SĐT Người Nhận *" at bounding box center [214, 206] width 207 height 19
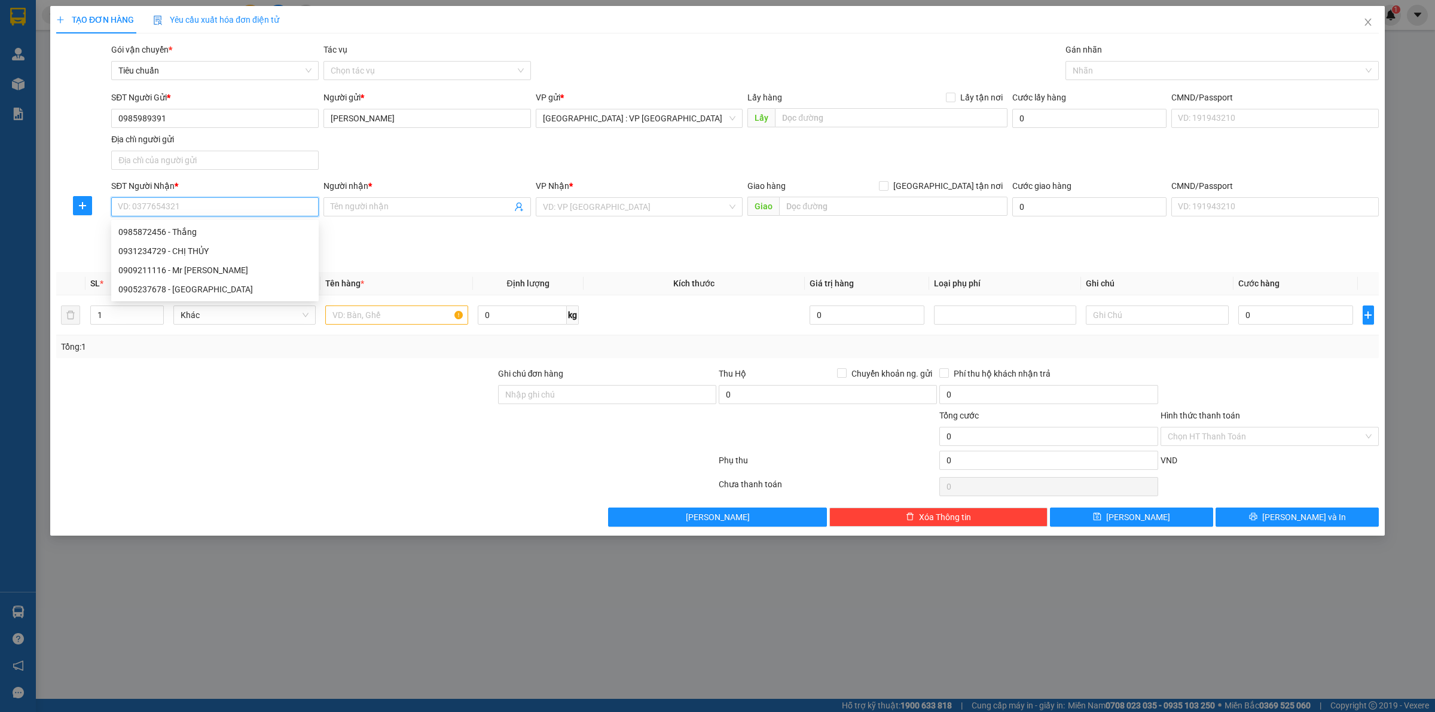
click at [228, 203] on input "SĐT Người Nhận *" at bounding box center [214, 206] width 207 height 19
click at [413, 256] on div "SĐT Người Nhận * VD: 0377654321 Người nhận * Tên người nhận VP Nhận * VD: VP Sà…" at bounding box center [745, 221] width 1272 height 84
click at [271, 210] on input "SĐT Người Nhận *" at bounding box center [214, 206] width 207 height 19
click at [411, 203] on input "Người nhận *" at bounding box center [421, 206] width 181 height 13
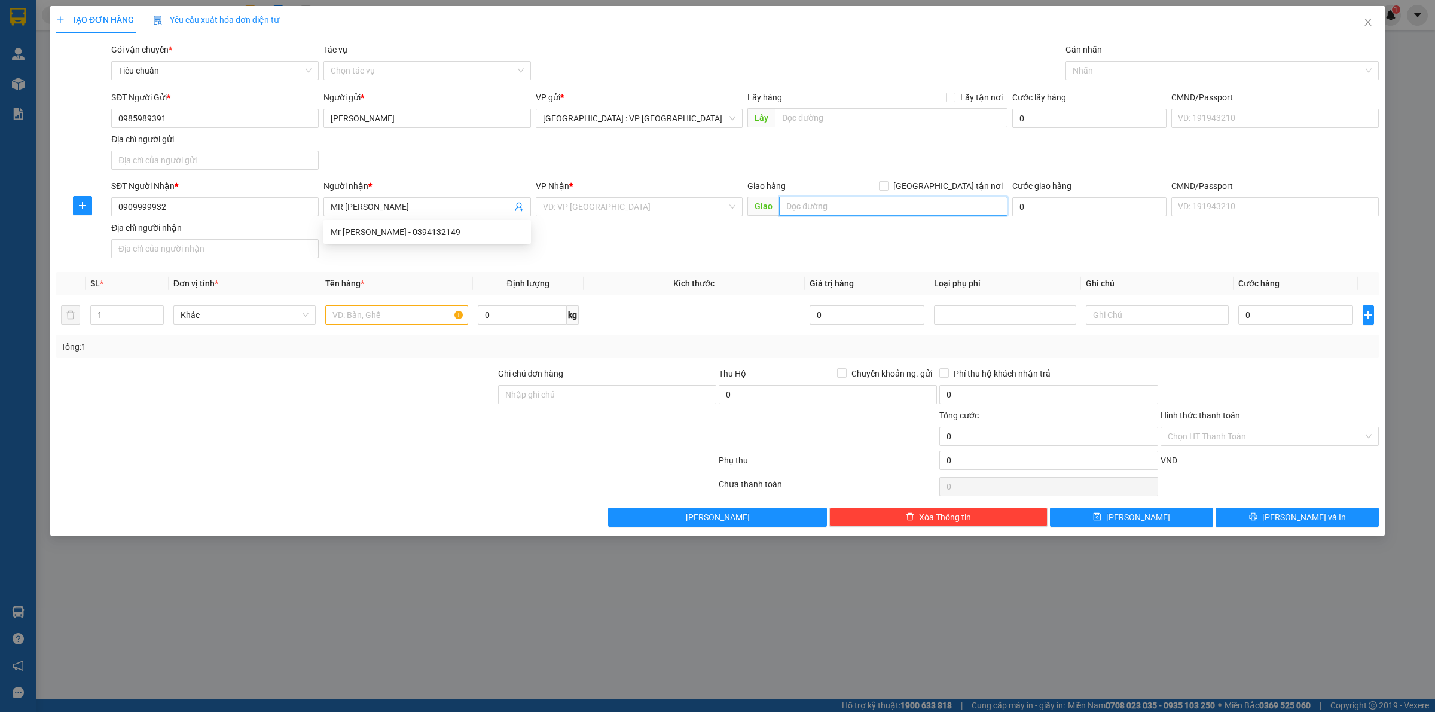
click at [808, 207] on input "text" at bounding box center [893, 206] width 228 height 19
click at [587, 225] on div "SĐT Người Nhận * 0909999932 Người nhận * MR Tín VP Nhận * VD: VP Sài Gòn Giao h…" at bounding box center [745, 221] width 1272 height 84
click at [600, 209] on input "search" at bounding box center [635, 207] width 185 height 18
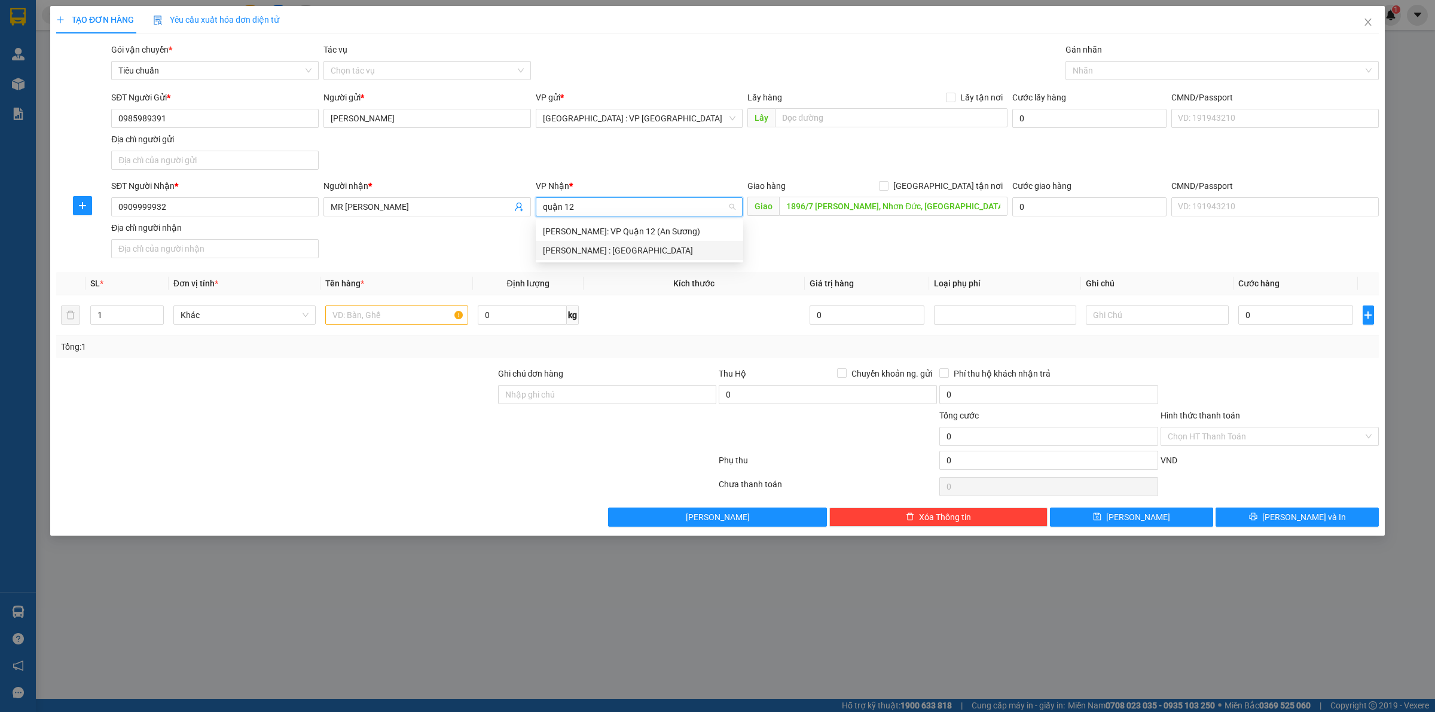
click at [605, 246] on div "[PERSON_NAME] : [GEOGRAPHIC_DATA]" at bounding box center [639, 250] width 193 height 13
click at [1134, 71] on div at bounding box center [1215, 70] width 295 height 14
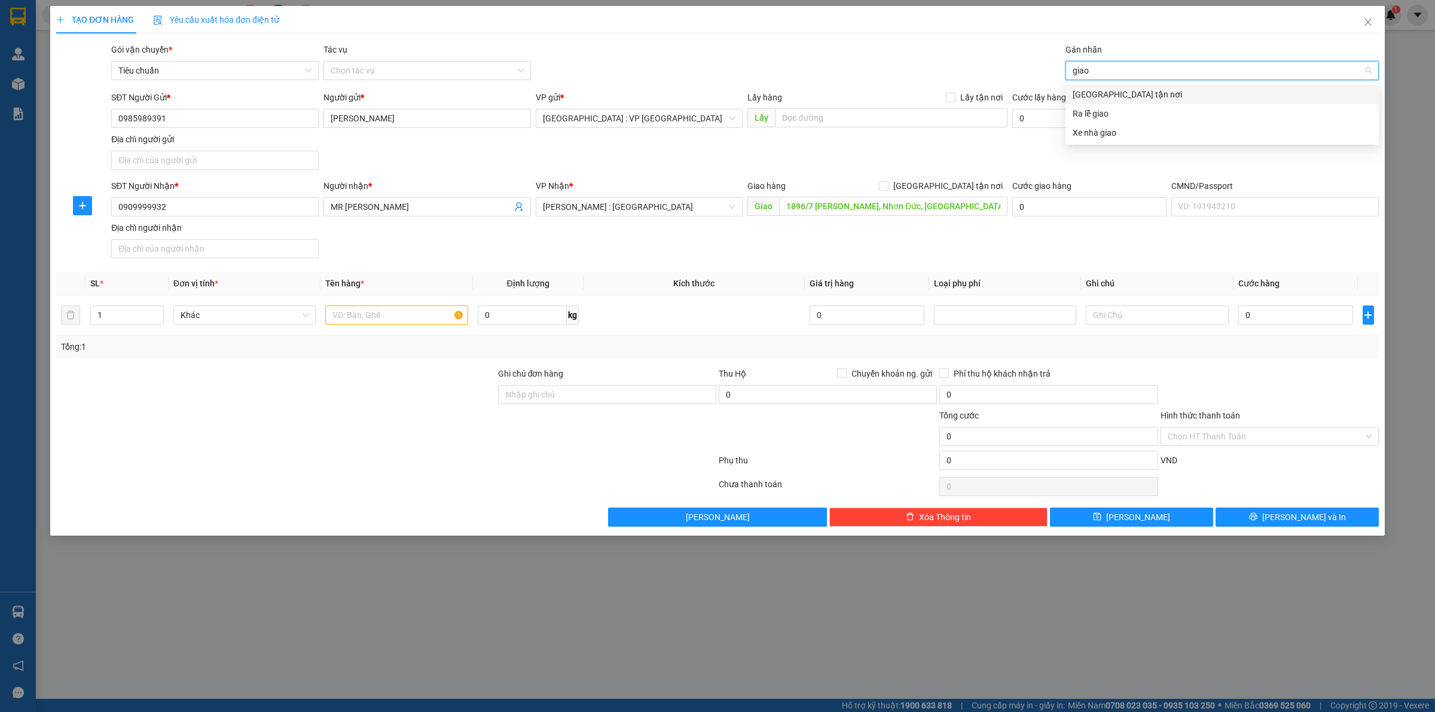
click at [1128, 96] on div "[GEOGRAPHIC_DATA] tận nơi" at bounding box center [1222, 94] width 299 height 13
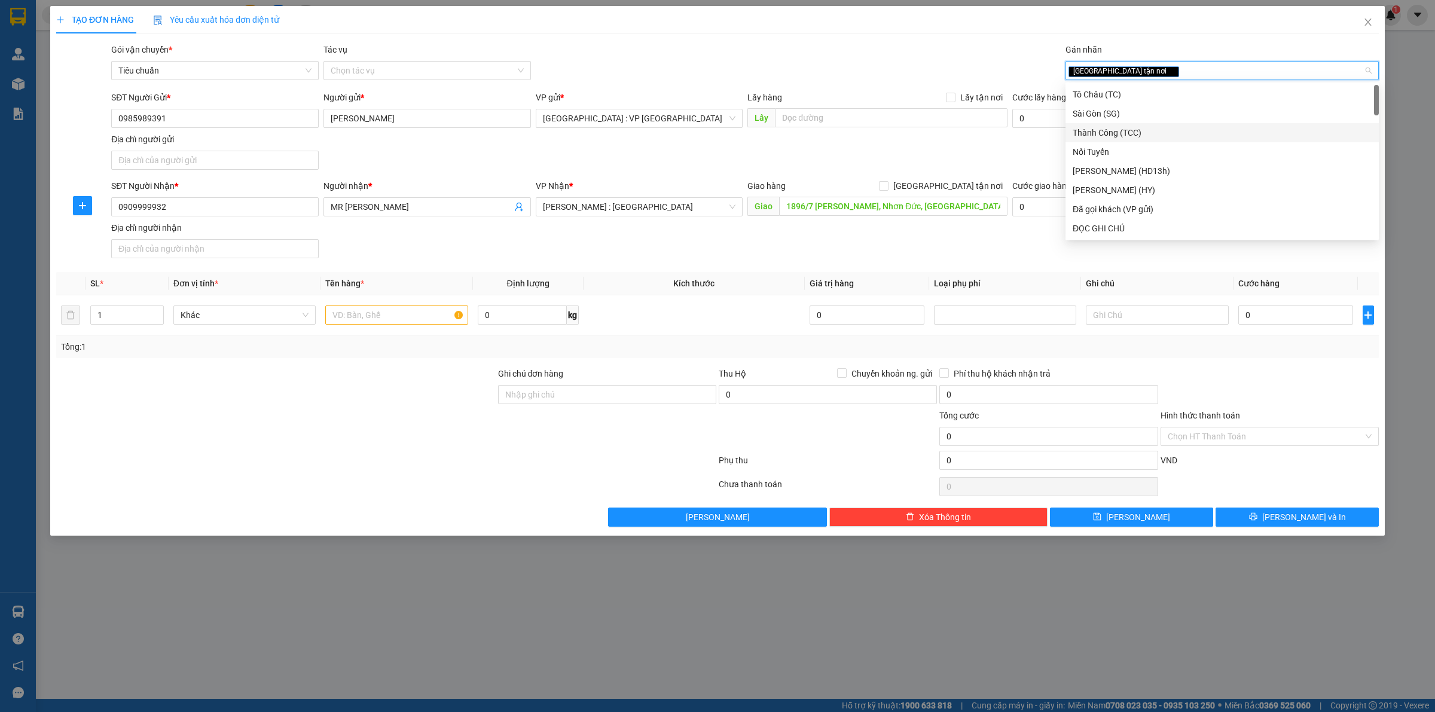
click at [946, 160] on div "SĐT Người Gửi * 0985989391 Người gửi * Như Nguyễn VP gửi * Hà Nội : VP Hà Đông …" at bounding box center [745, 133] width 1272 height 84
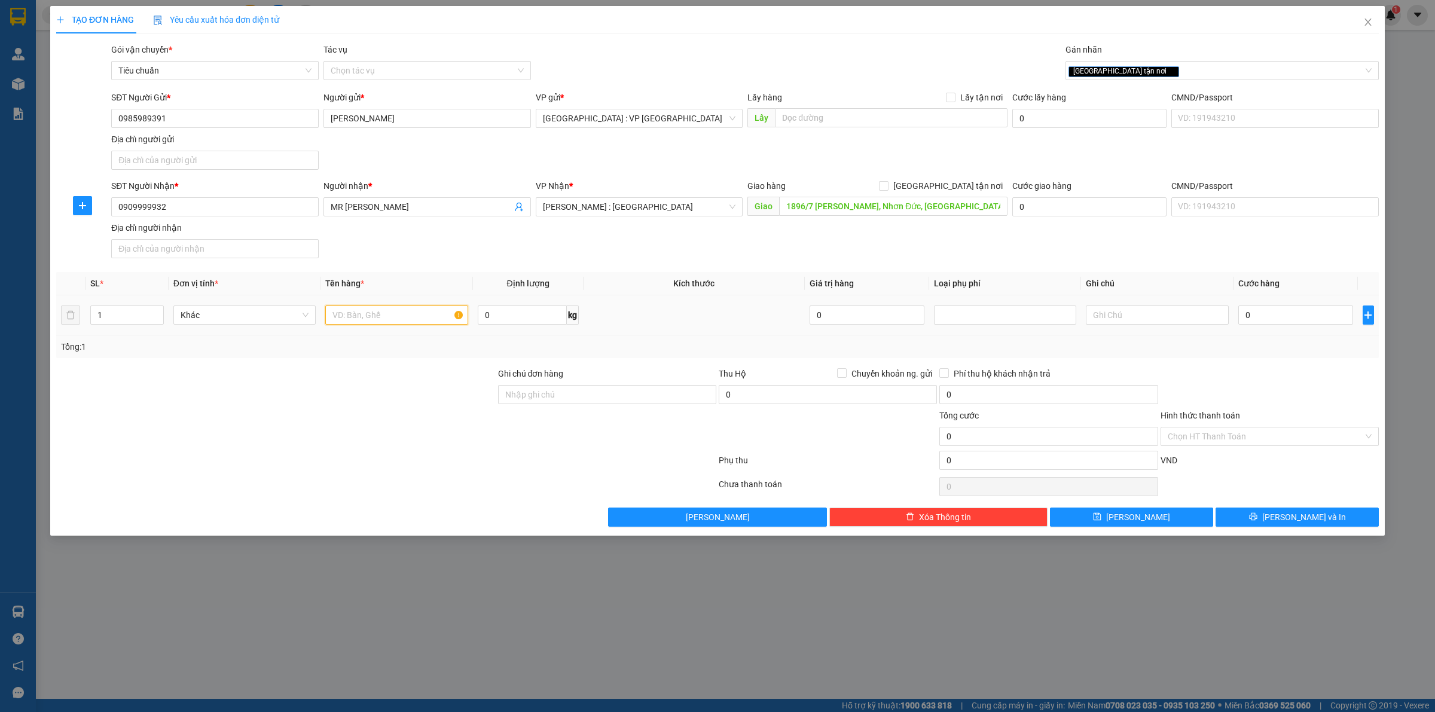
click at [369, 311] on input "text" at bounding box center [396, 315] width 142 height 19
click at [1284, 311] on input "0" at bounding box center [1295, 315] width 115 height 19
click at [887, 184] on input "[GEOGRAPHIC_DATA] tận nơi" at bounding box center [883, 185] width 8 height 8
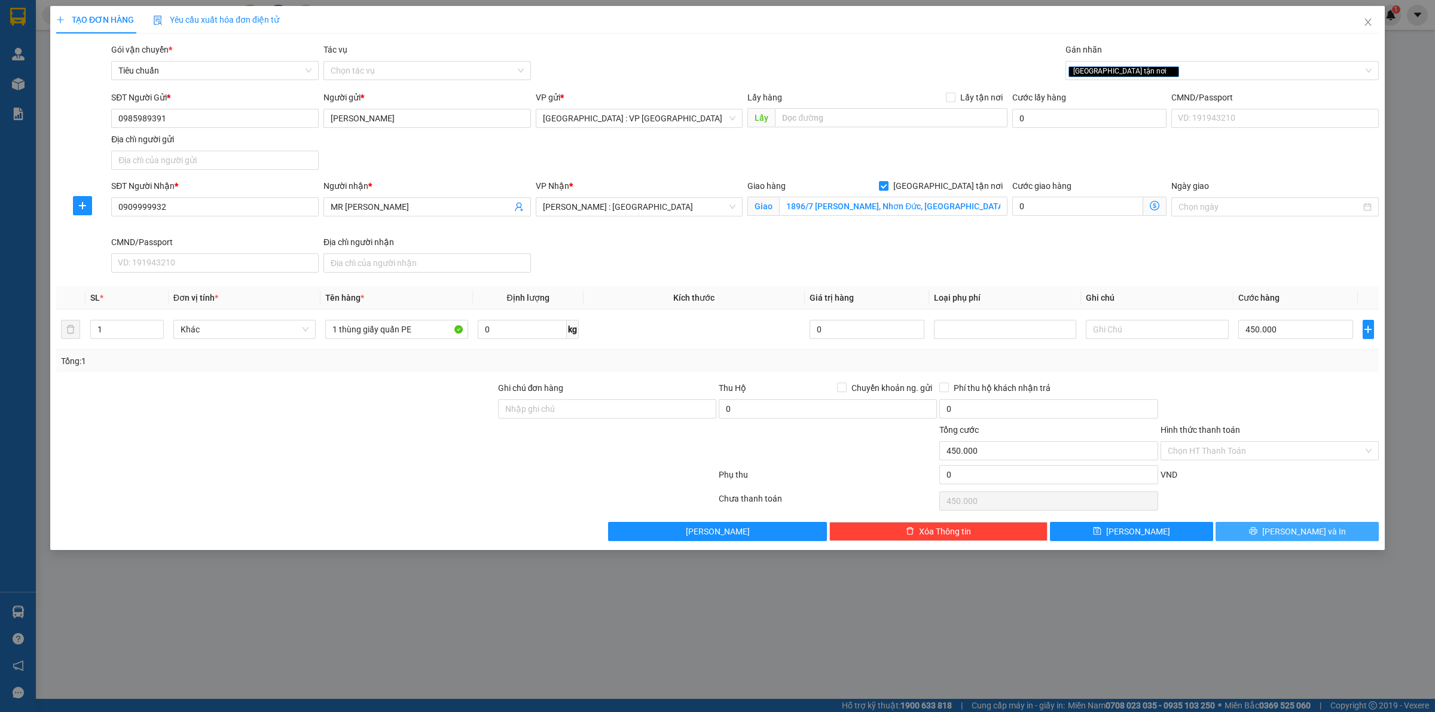
click at [1299, 538] on span "Lưu và In" at bounding box center [1304, 531] width 84 height 13
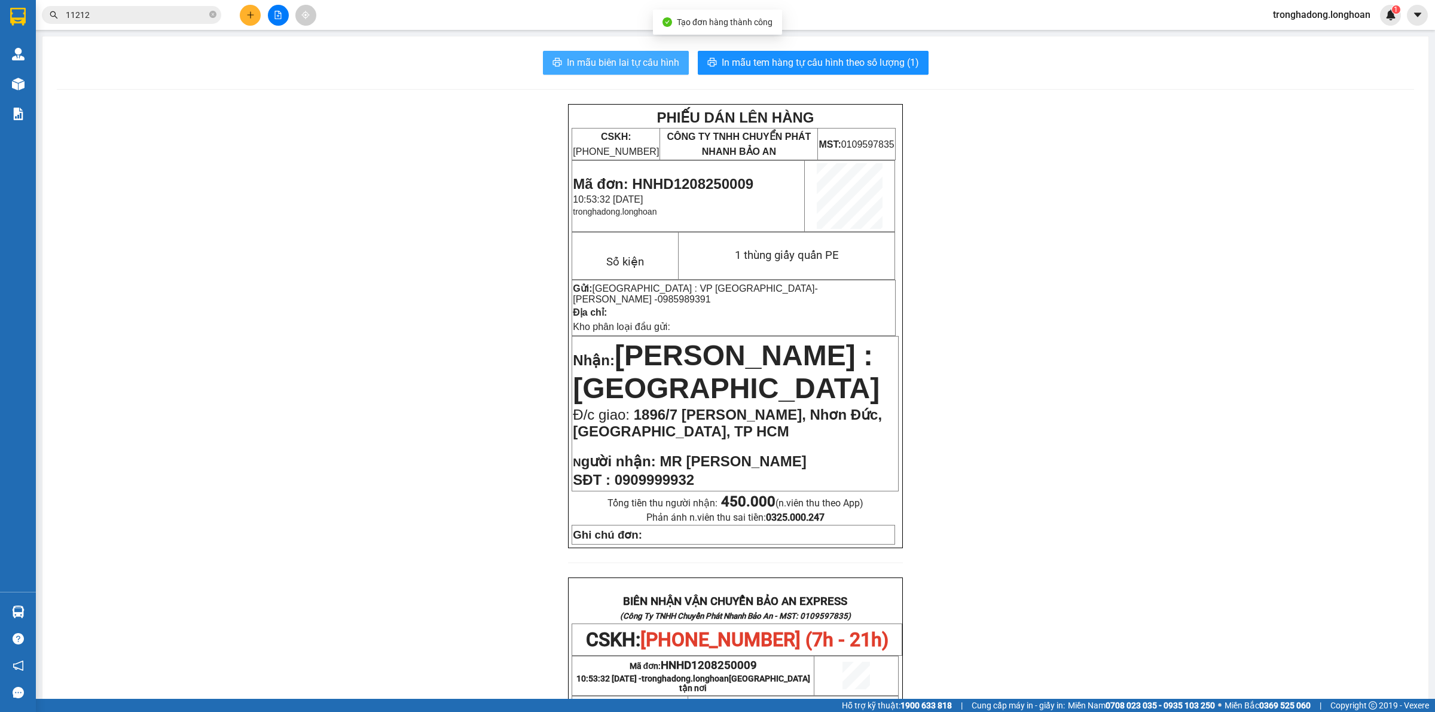
click at [650, 63] on span "In mẫu biên lai tự cấu hình" at bounding box center [623, 62] width 112 height 15
click at [757, 57] on span "In mẫu tem hàng tự cấu hình theo số lượng (1)" at bounding box center [820, 62] width 197 height 15
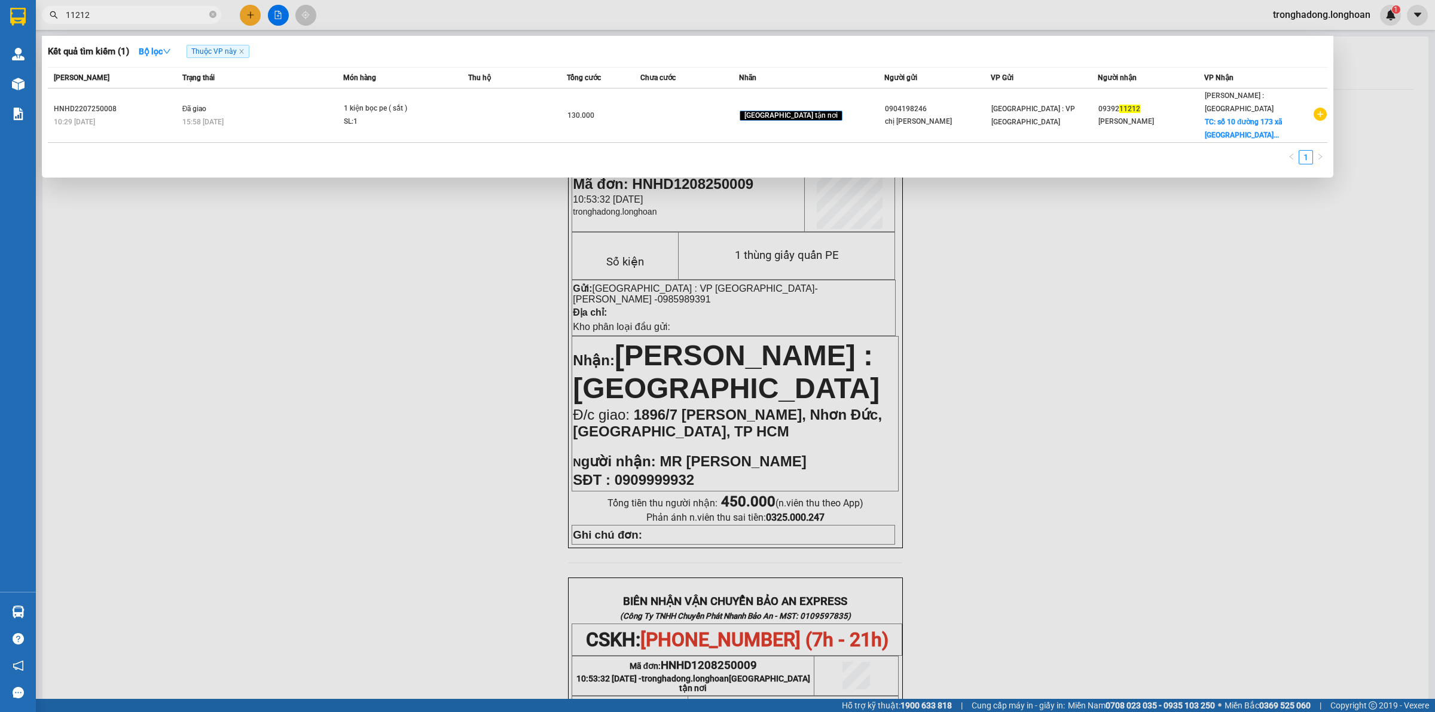
click at [124, 16] on input "11212" at bounding box center [136, 14] width 141 height 13
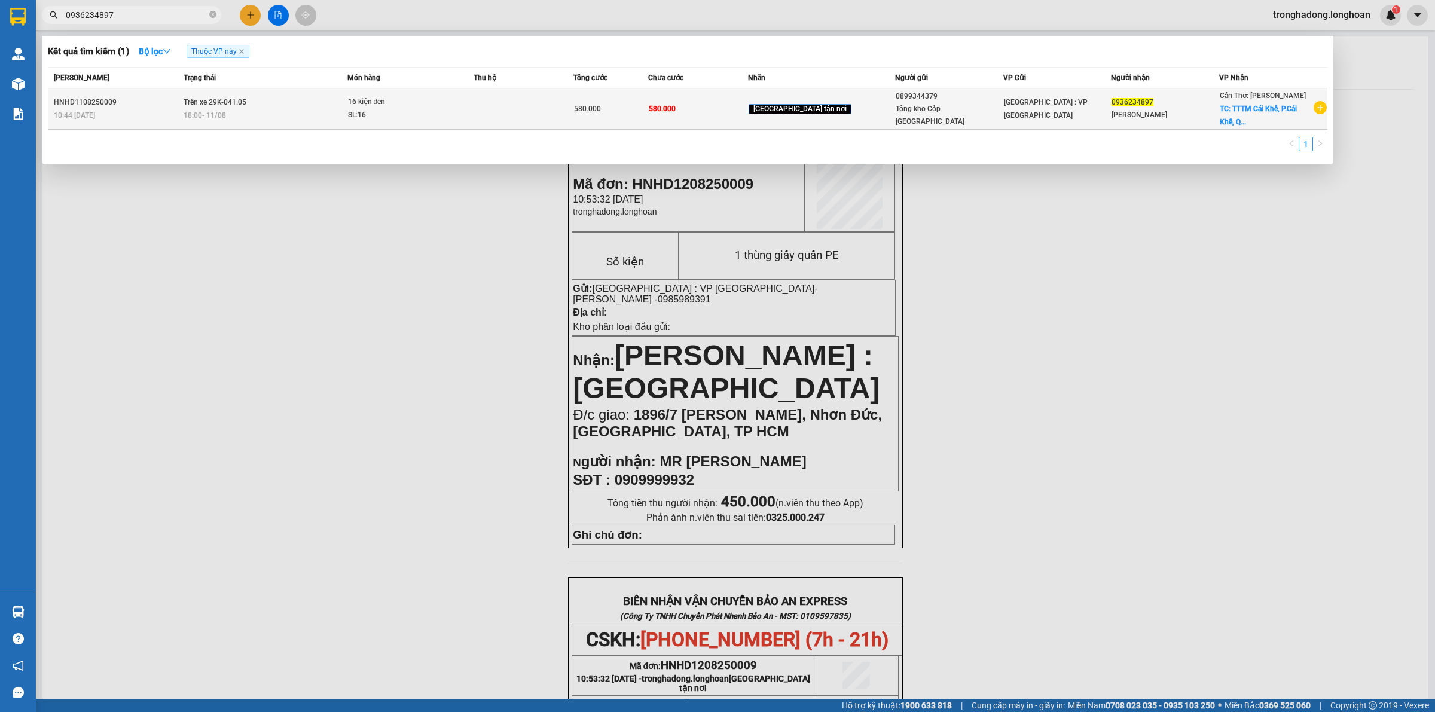
click at [978, 103] on div "0899344379" at bounding box center [949, 96] width 107 height 13
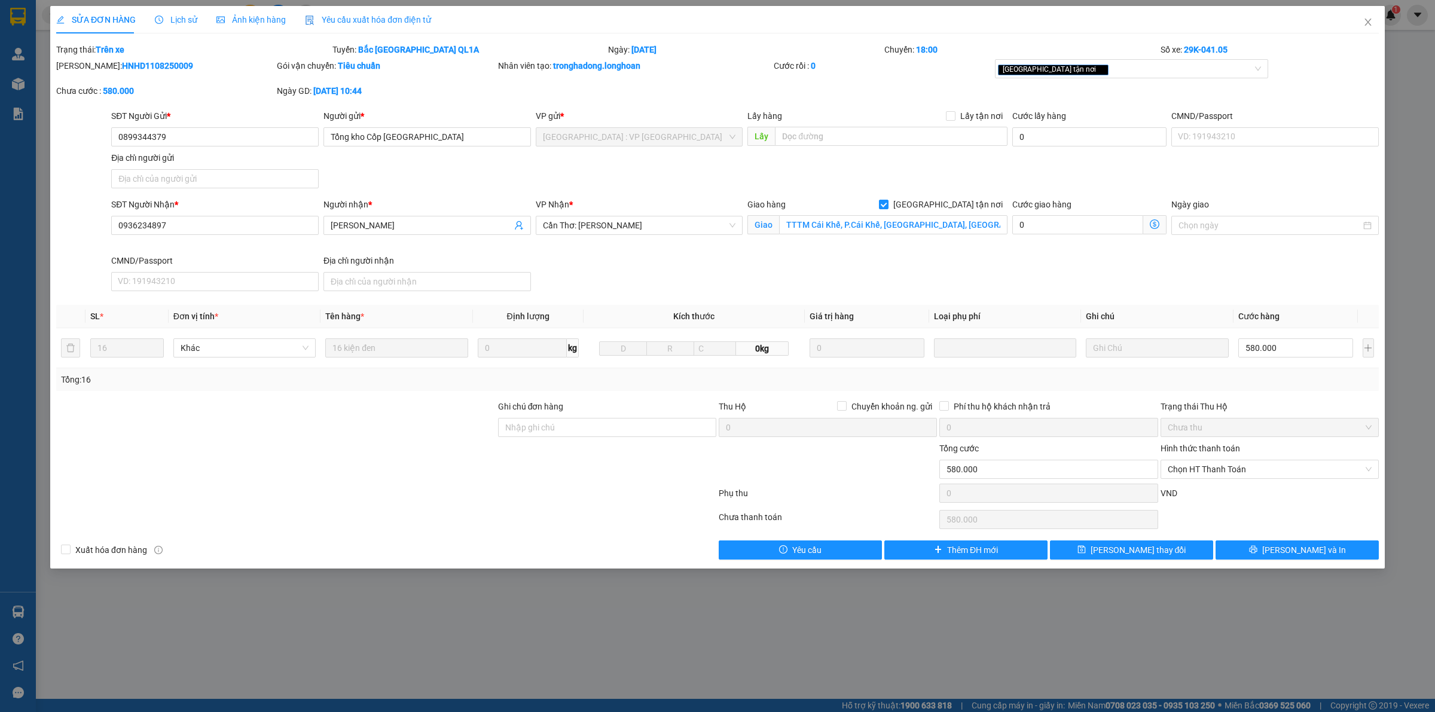
click at [178, 19] on span "Lịch sử" at bounding box center [176, 20] width 42 height 10
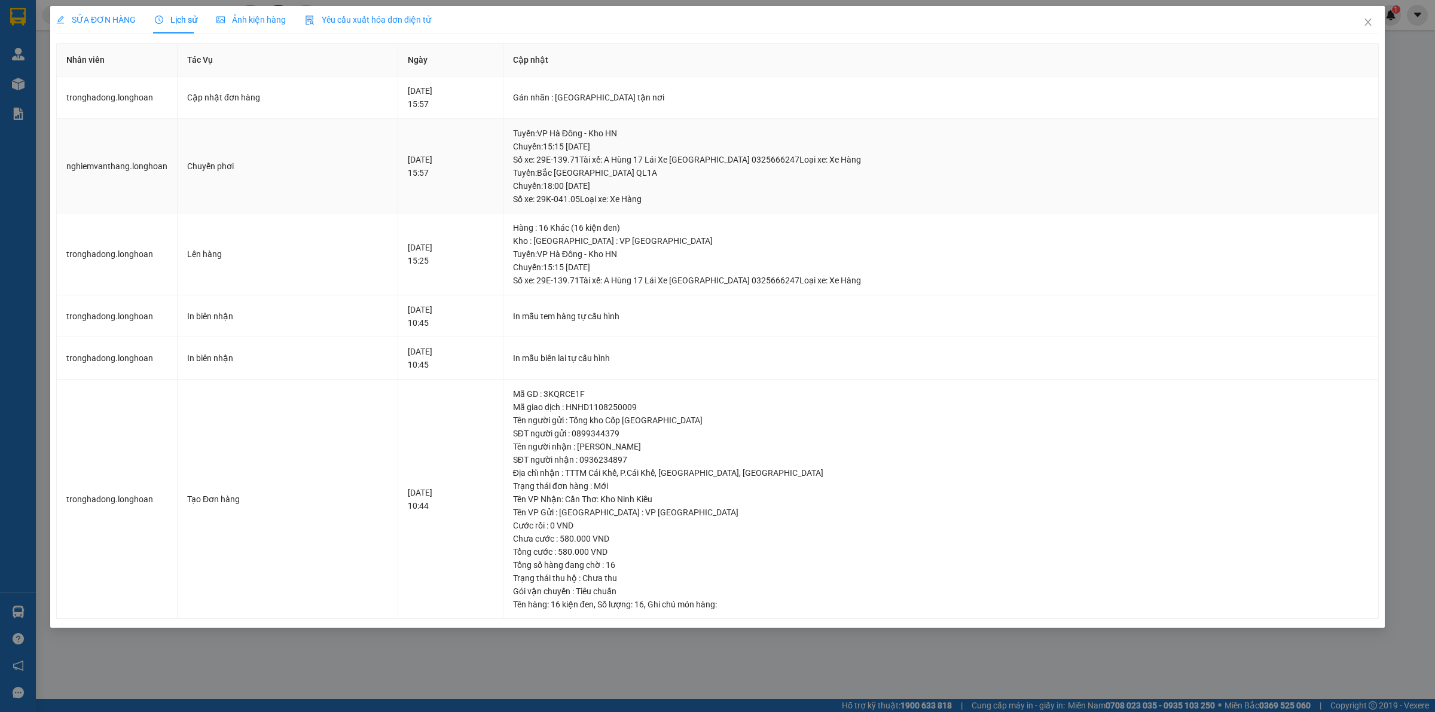
drag, startPoint x: 619, startPoint y: 174, endPoint x: 680, endPoint y: 210, distance: 70.2
click at [658, 211] on td "Tuyến : VP Hà Đông - Kho HN Chuyến: 15:15 ngày 11-08-2025 Số xe: 29E-139.71 Tài…" at bounding box center [940, 166] width 875 height 95
click at [93, 19] on span "SỬA ĐƠN HÀNG" at bounding box center [96, 20] width 80 height 10
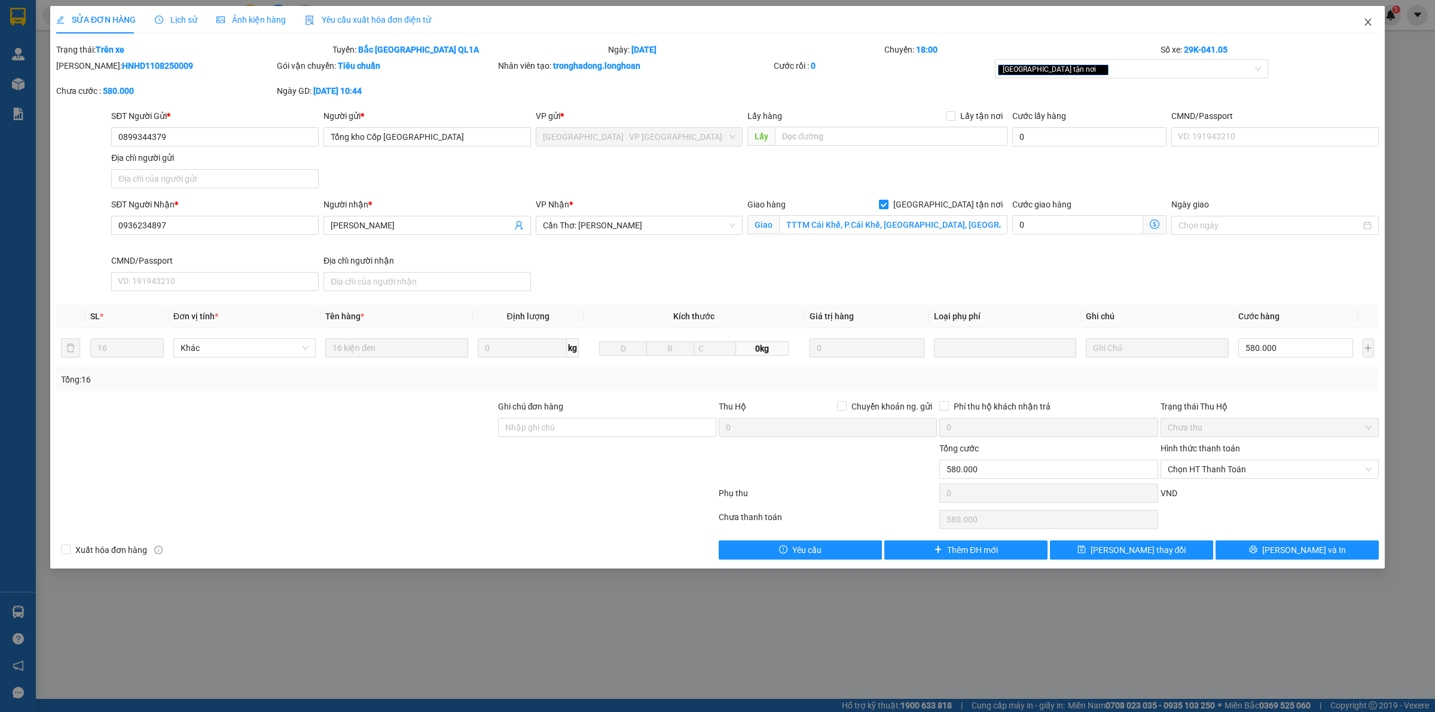
click at [1369, 24] on icon "close" at bounding box center [1367, 22] width 7 height 7
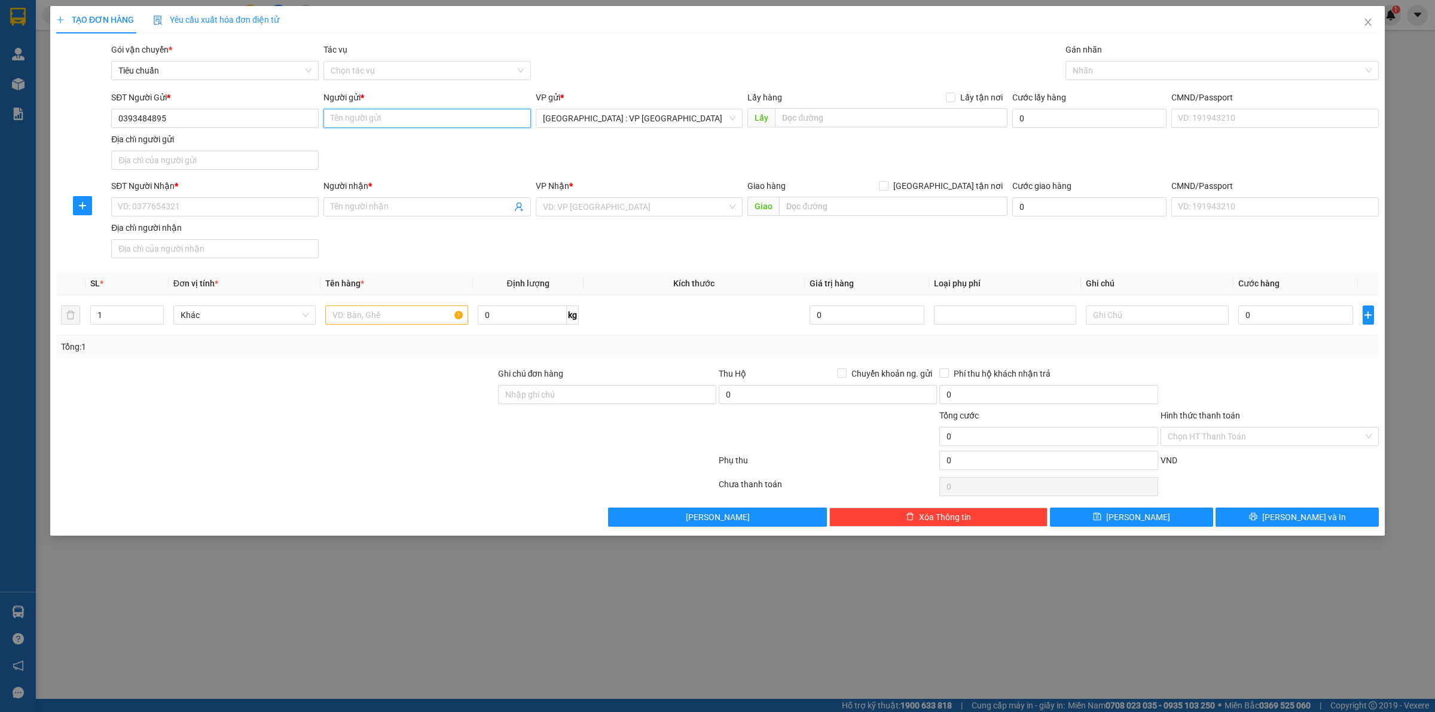
click at [372, 117] on input "Người gửi *" at bounding box center [426, 118] width 207 height 19
click at [381, 166] on div "SĐT Người Gửi * 0393484895 Người gửi * Đào Văn Hưng Đào Văn Hưng VP gửi * Hà Nộ…" at bounding box center [745, 133] width 1272 height 84
click at [184, 216] on input "SĐT Người Nhận *" at bounding box center [214, 206] width 207 height 19
click at [211, 234] on div "0348631235 - hoàn" at bounding box center [214, 231] width 193 height 13
click at [828, 209] on input "text" at bounding box center [893, 206] width 228 height 19
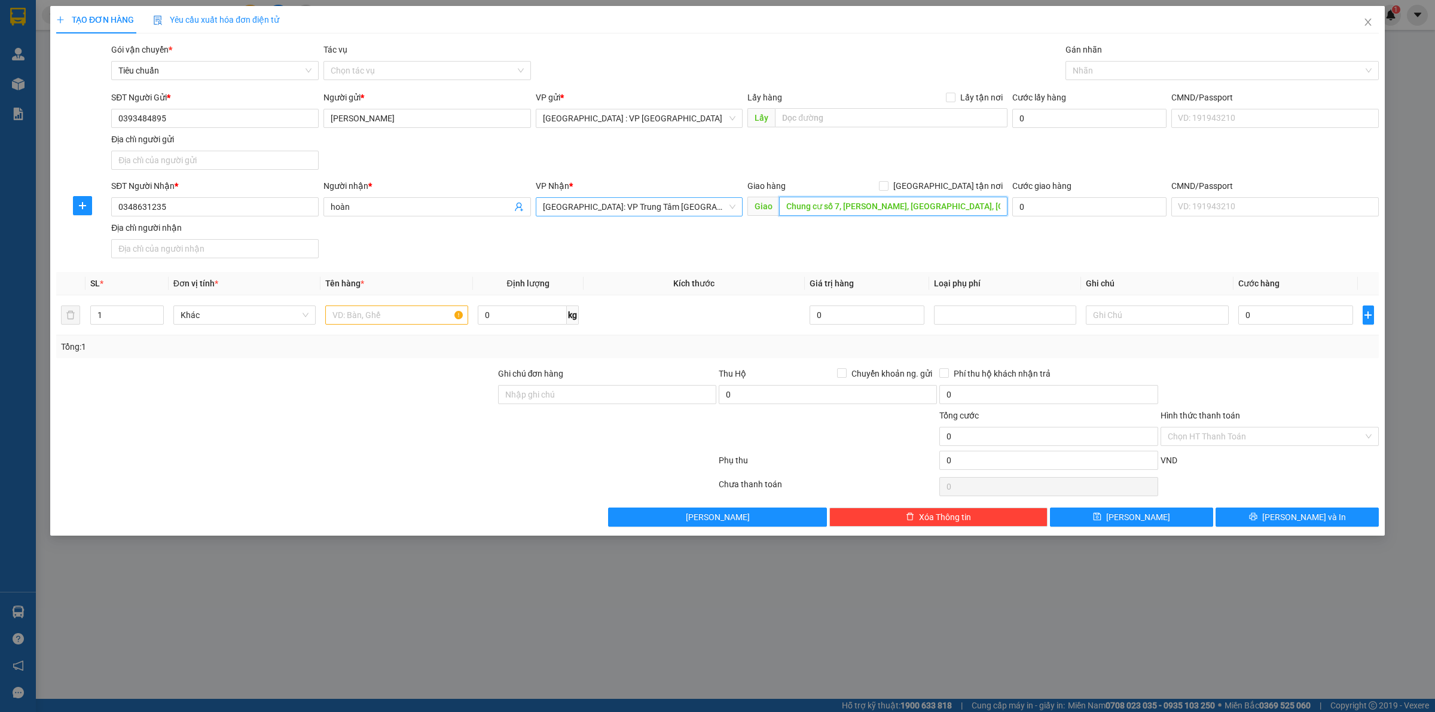
click at [707, 207] on span "Khánh Hòa: VP Trung Tâm TP Nha Trang" at bounding box center [639, 207] width 193 height 18
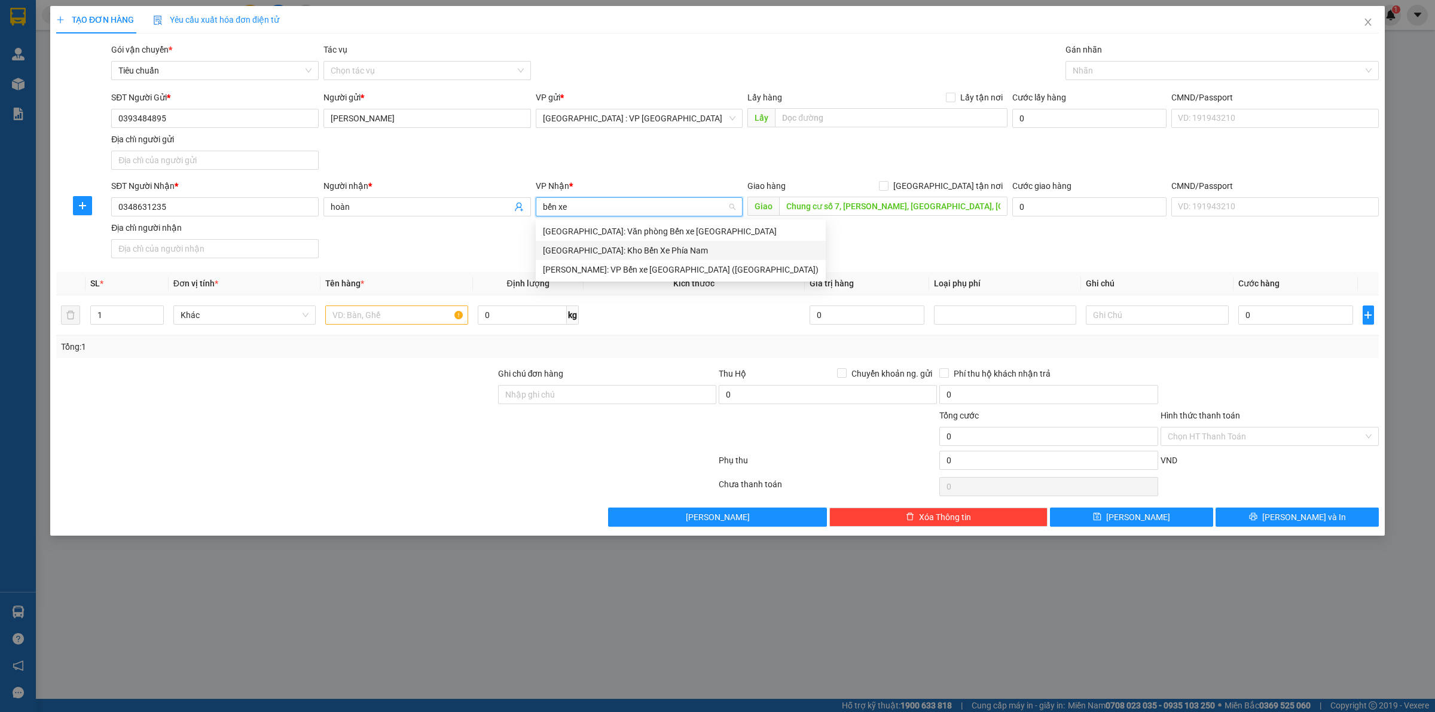
click at [667, 250] on div "[GEOGRAPHIC_DATA]: Kho Bến Xe Phía Nam" at bounding box center [681, 250] width 276 height 13
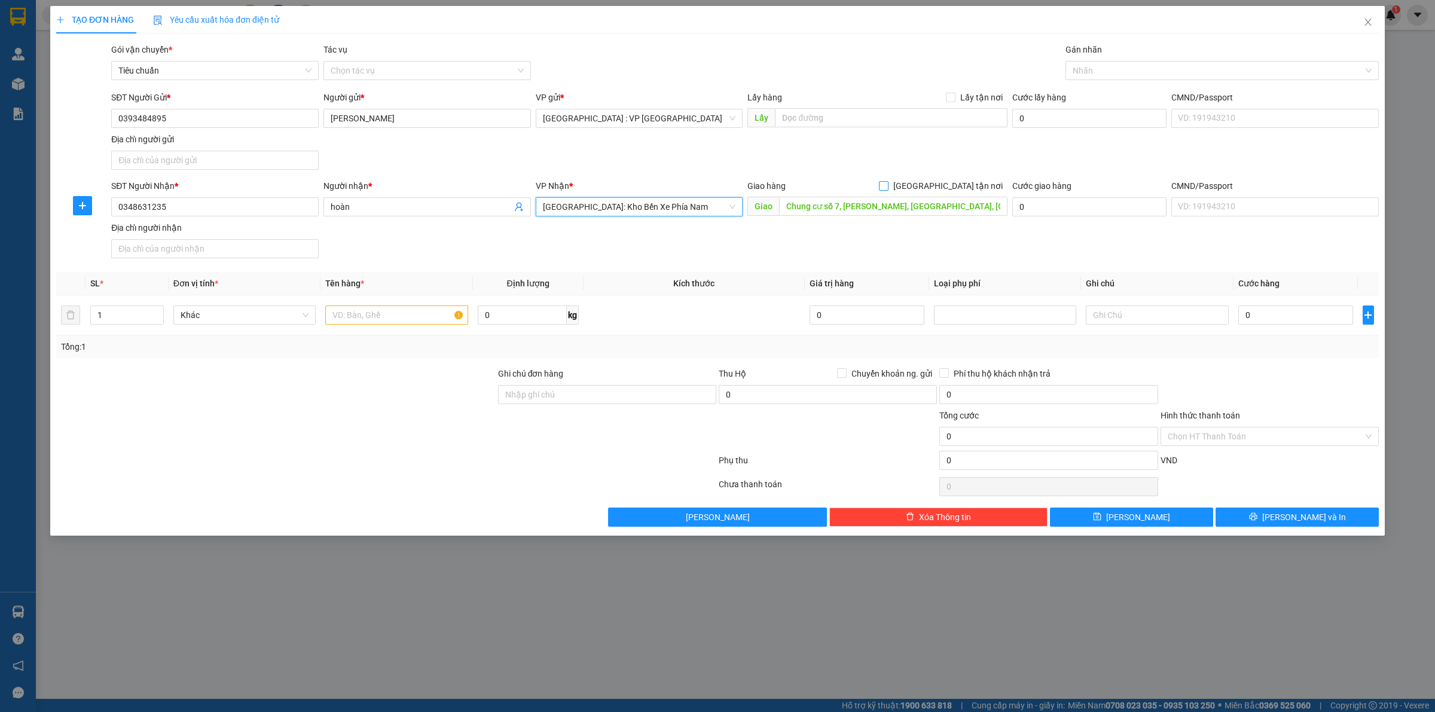
click at [887, 186] on input "[GEOGRAPHIC_DATA] tận nơi" at bounding box center [883, 185] width 8 height 8
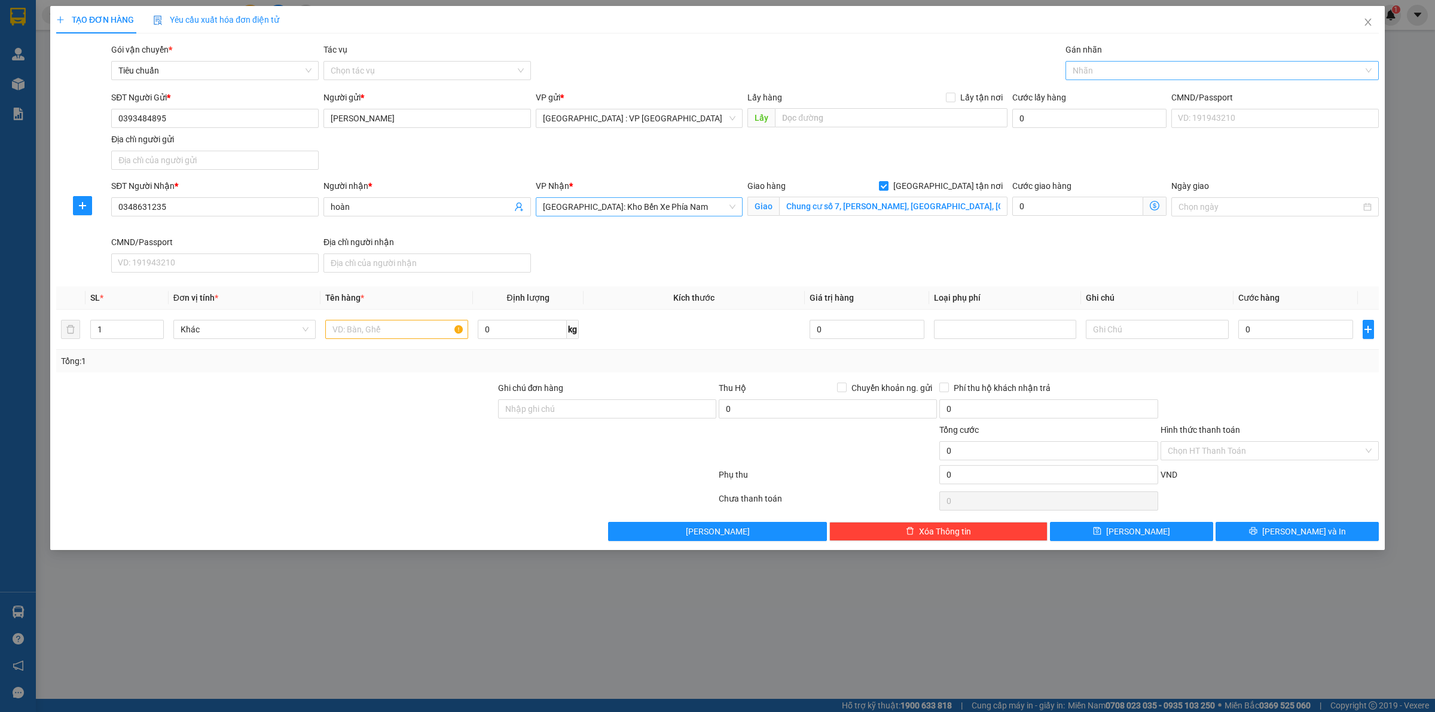
click at [1099, 62] on div "Nhãn" at bounding box center [1221, 70] width 313 height 19
click at [1128, 93] on div "[GEOGRAPHIC_DATA] tận nơi" at bounding box center [1222, 94] width 299 height 13
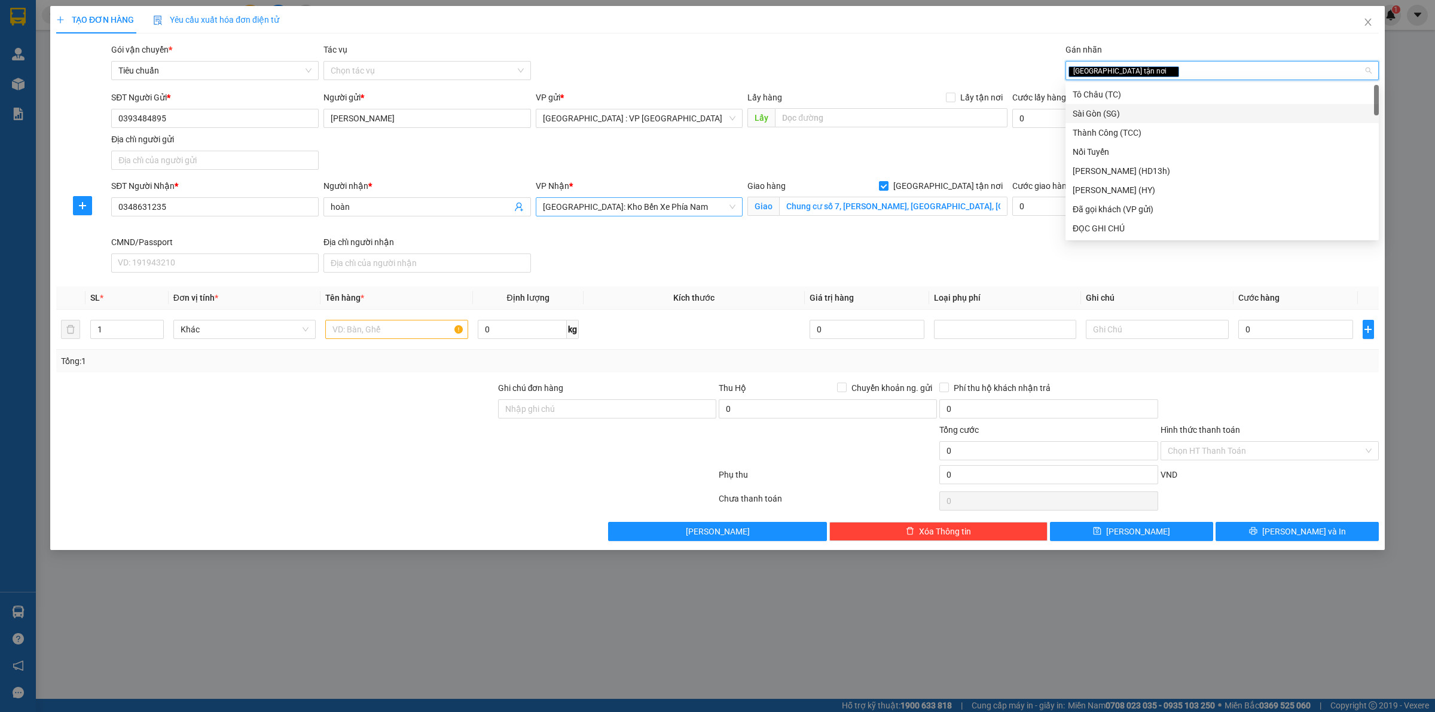
drag, startPoint x: 891, startPoint y: 162, endPoint x: 897, endPoint y: 155, distance: 8.9
click at [893, 162] on div "SĐT Người Gửi * 0393484895 Người gửi * Đào Văn Hưng VP gửi * Hà Nội : VP Hà Đôn…" at bounding box center [745, 133] width 1272 height 84
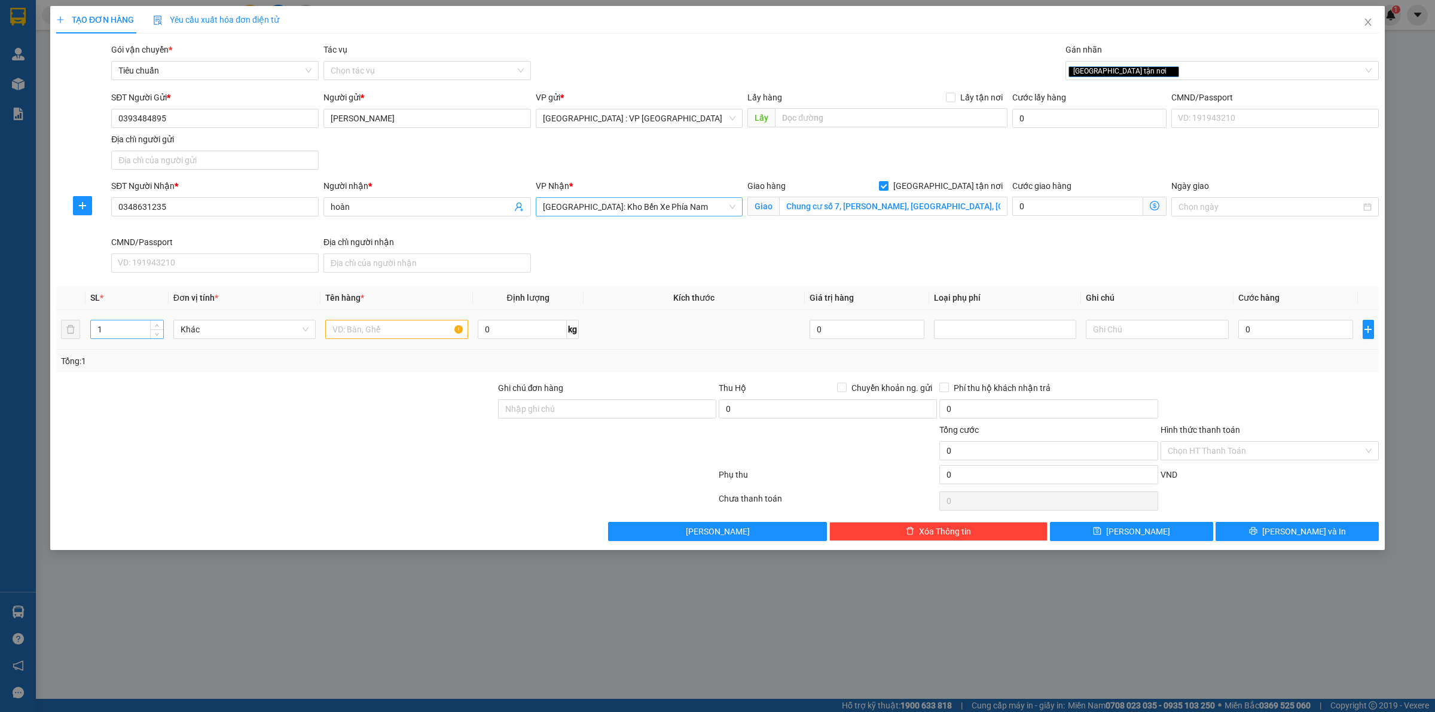
click at [124, 338] on input "1" at bounding box center [127, 329] width 72 height 18
click at [381, 336] on input "text" at bounding box center [396, 329] width 142 height 19
click at [514, 337] on input "0" at bounding box center [522, 329] width 89 height 19
click at [1287, 328] on input "0" at bounding box center [1295, 329] width 115 height 19
click at [972, 477] on input "0" at bounding box center [1048, 474] width 218 height 19
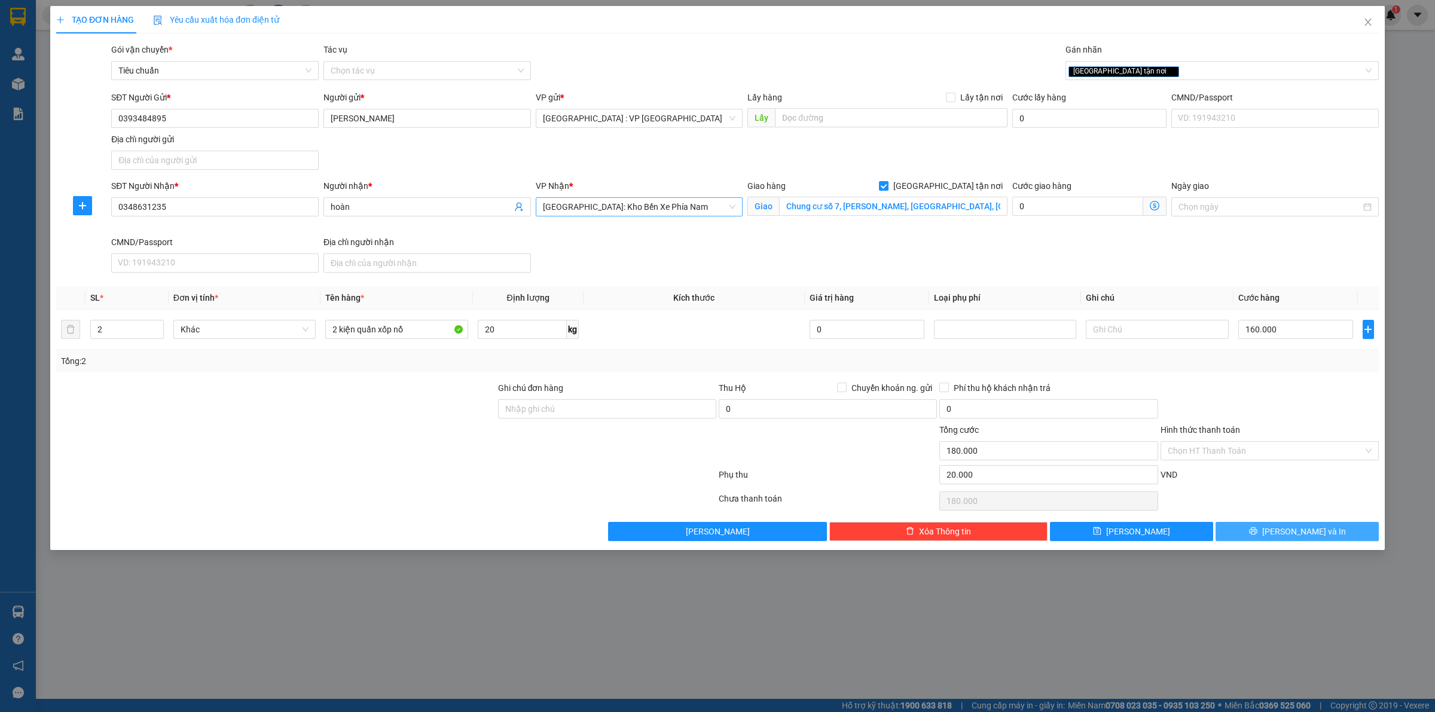
click at [1321, 532] on button "Lưu và In" at bounding box center [1296, 531] width 163 height 19
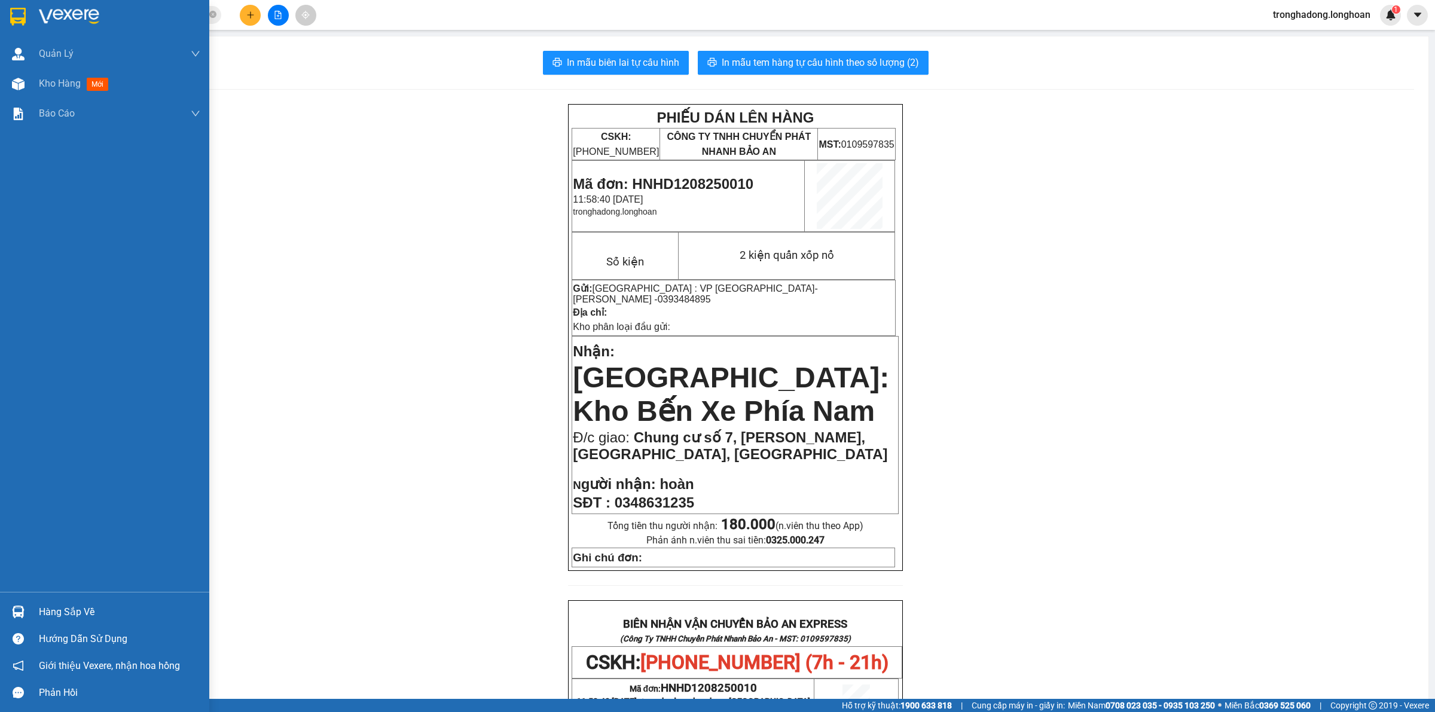
click at [25, 19] on img at bounding box center [18, 17] width 16 height 18
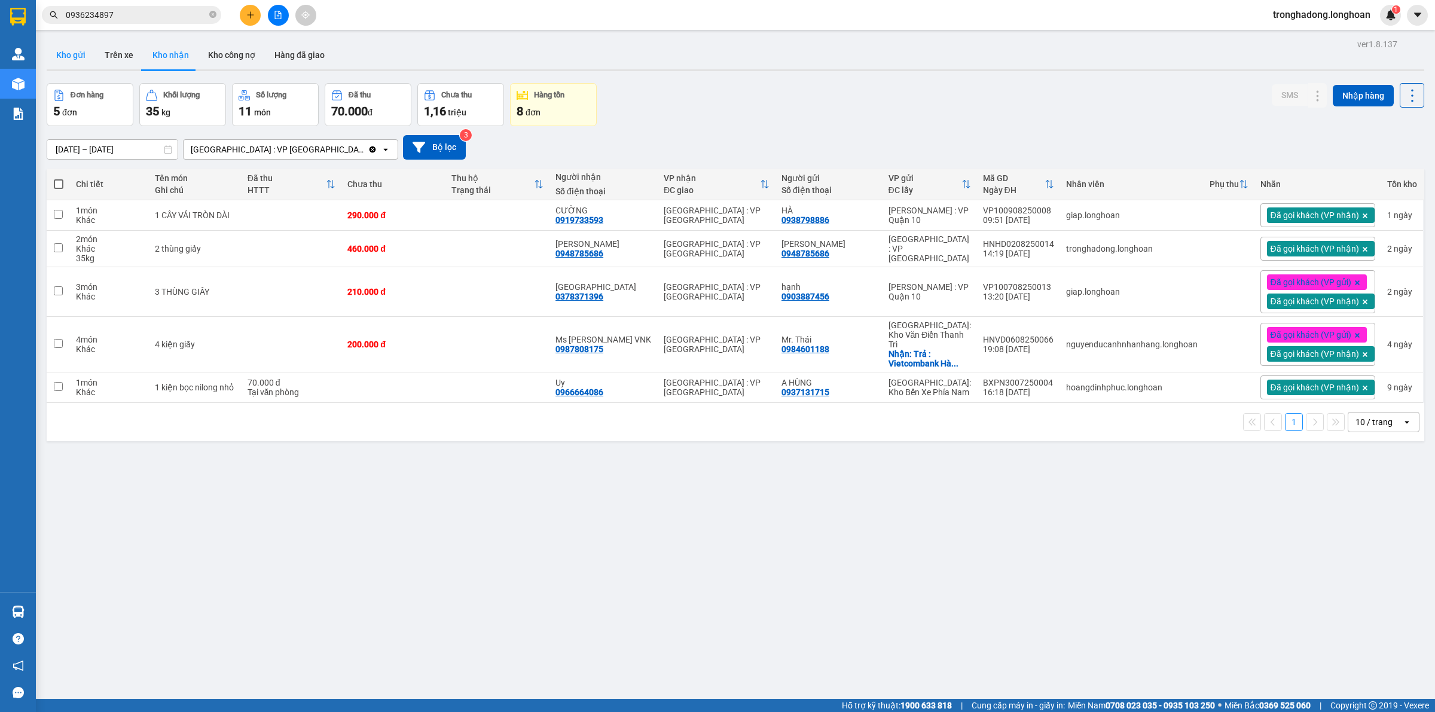
click at [68, 53] on button "Kho gửi" at bounding box center [71, 55] width 48 height 29
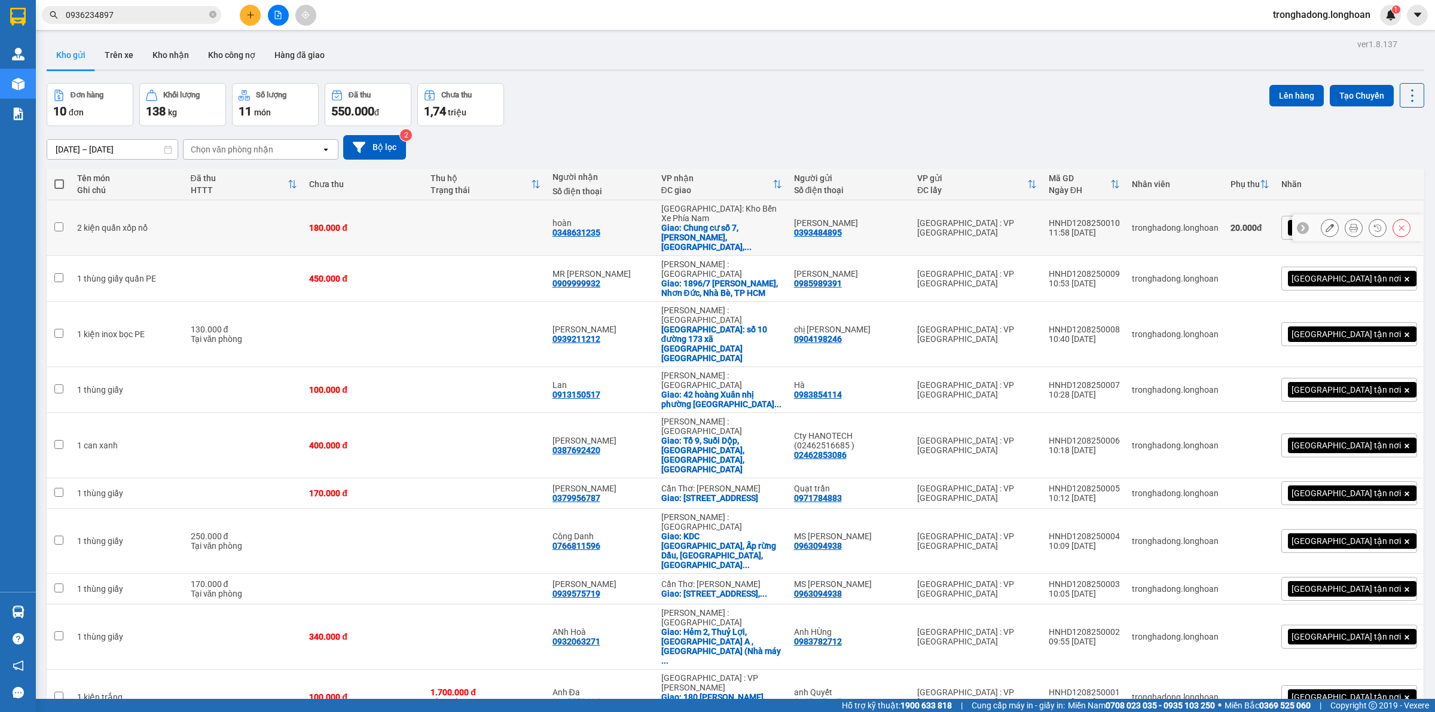
click at [1109, 228] on div "11:58 [DATE]" at bounding box center [1084, 233] width 71 height 10
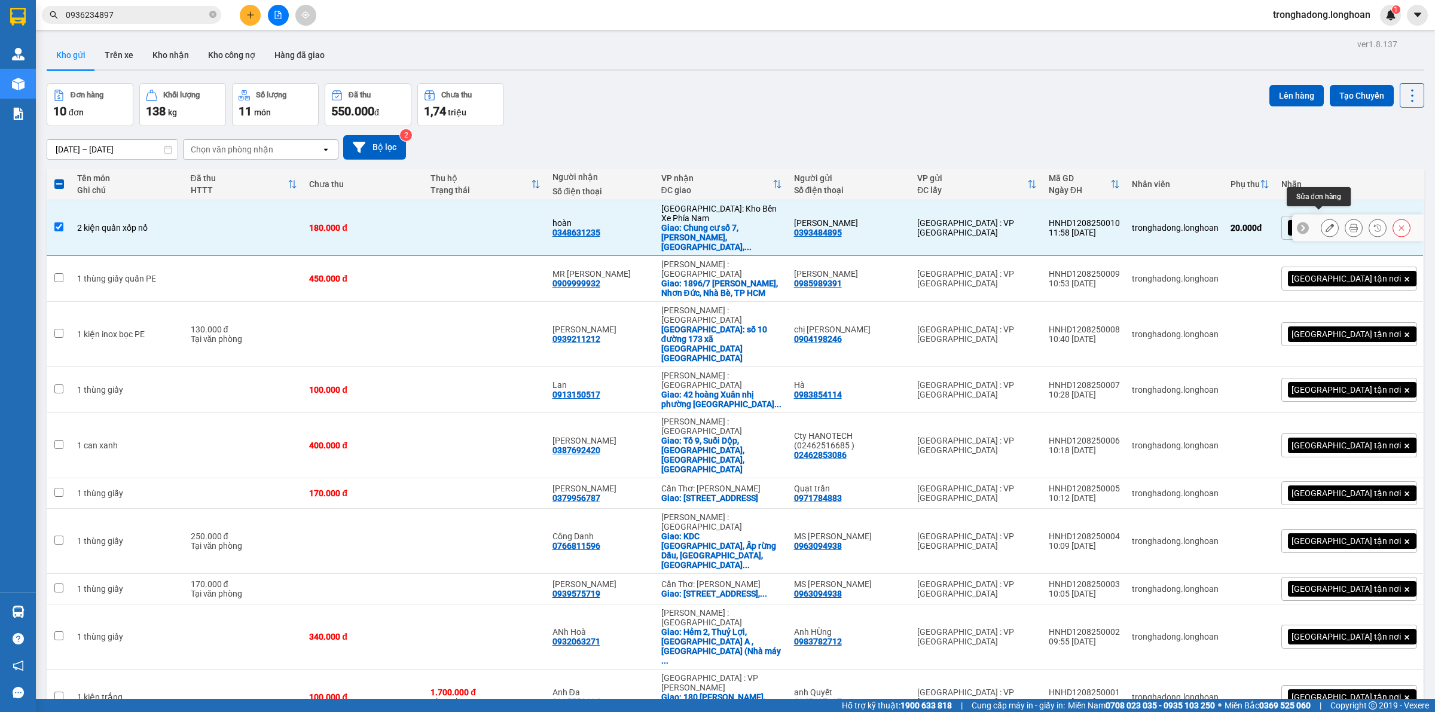
click at [1326, 224] on icon at bounding box center [1330, 228] width 8 height 8
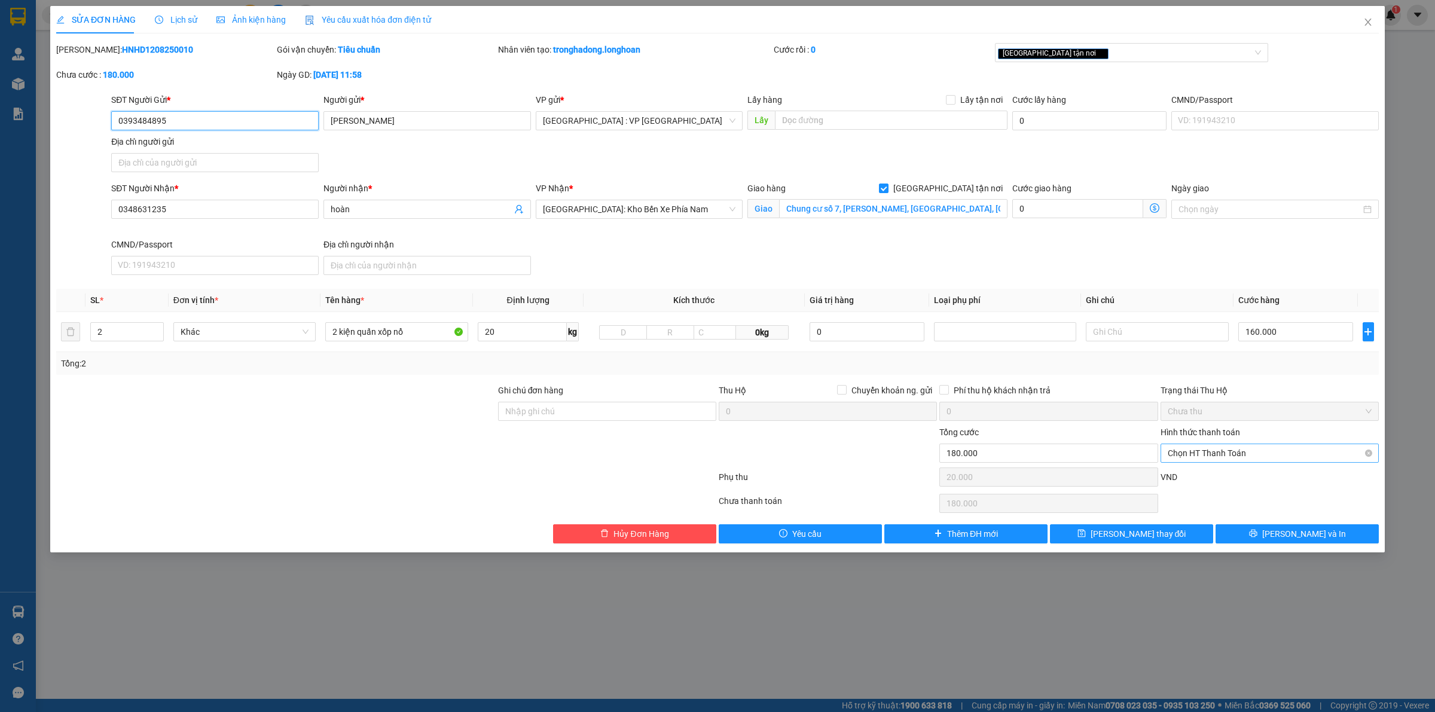
click at [1224, 450] on span "Chọn HT Thanh Toán" at bounding box center [1270, 453] width 204 height 18
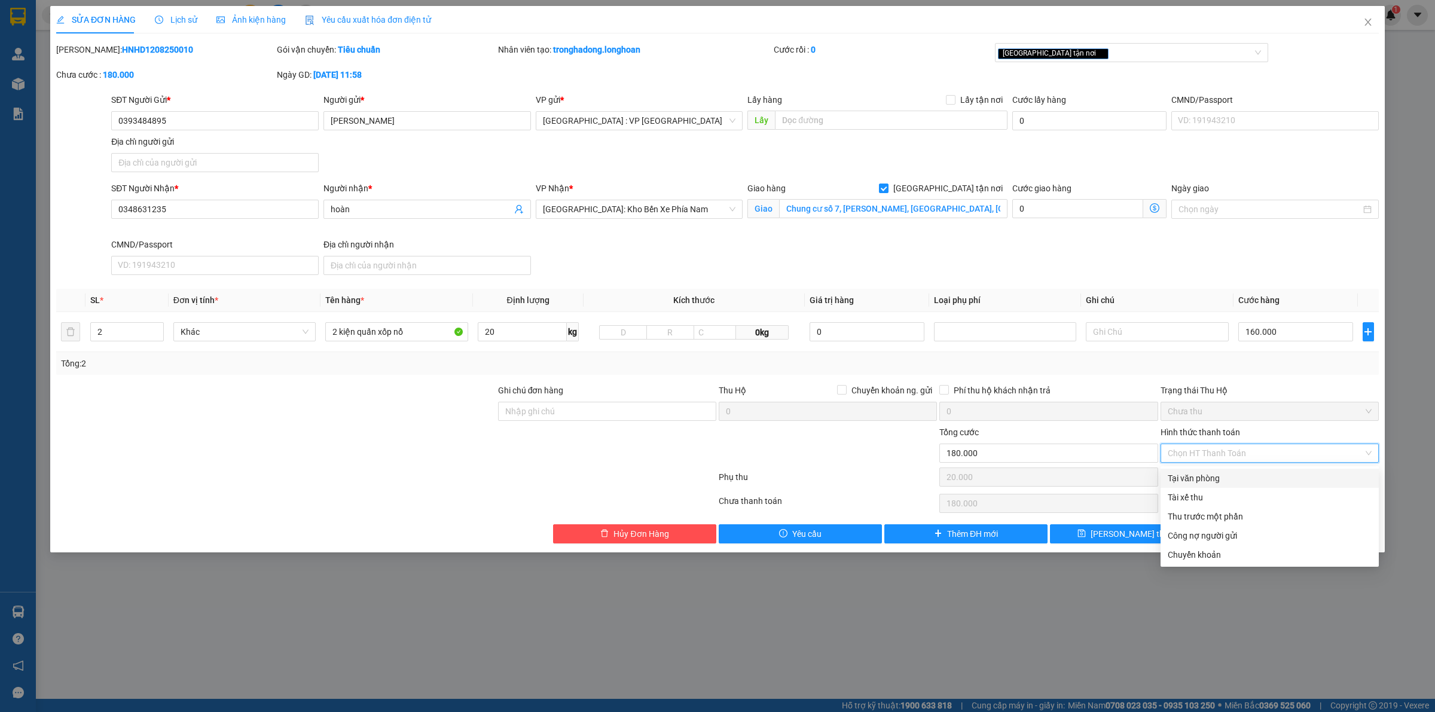
click at [1220, 480] on div "Tại văn phòng" at bounding box center [1270, 478] width 204 height 13
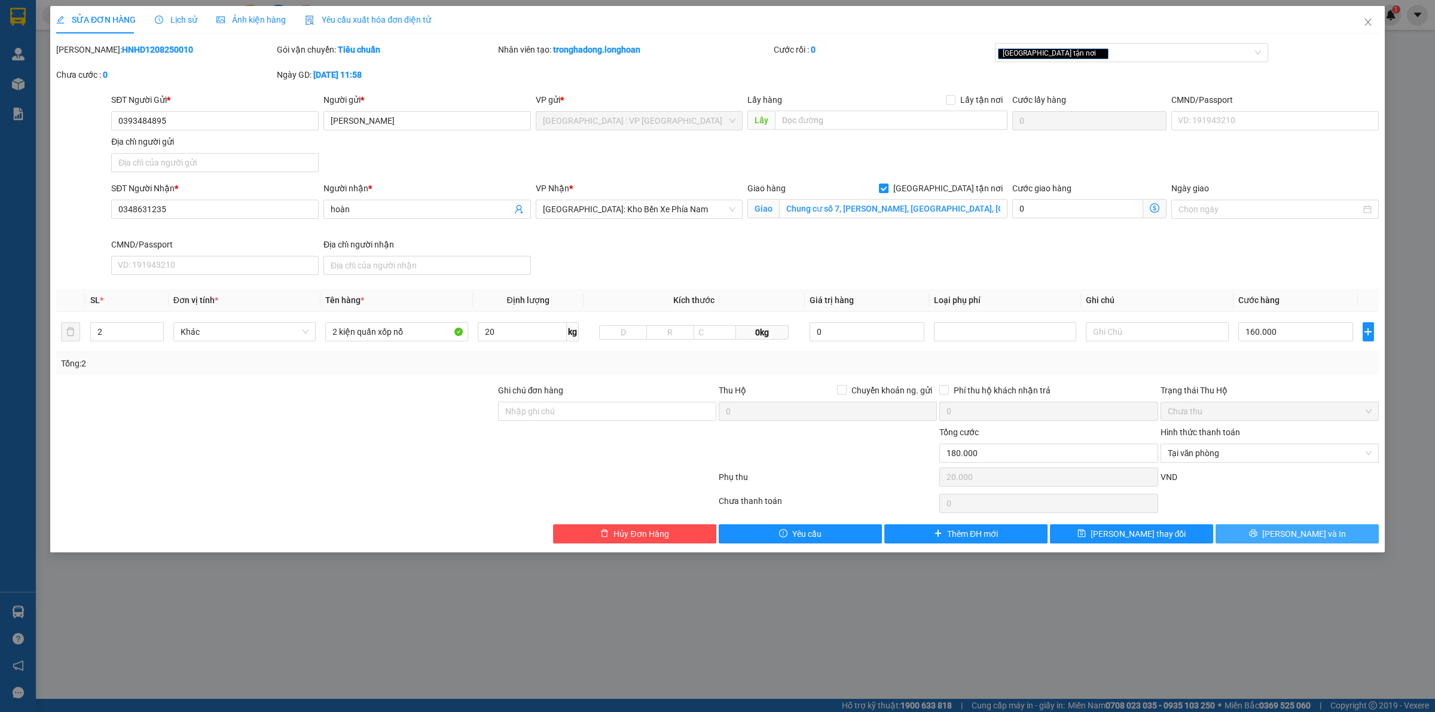
click at [1291, 533] on span "Lưu và In" at bounding box center [1304, 533] width 84 height 13
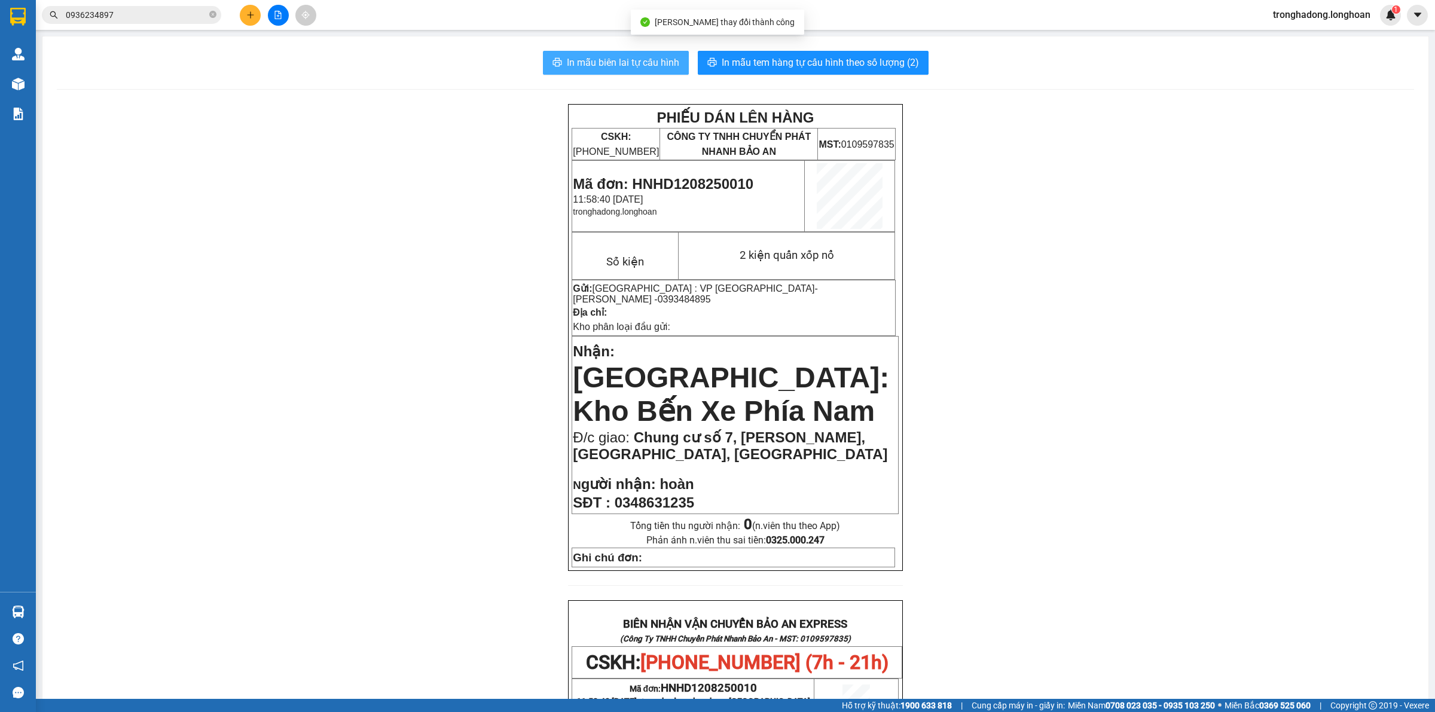
click at [596, 54] on button "In mẫu biên lai tự cấu hình" at bounding box center [616, 63] width 146 height 24
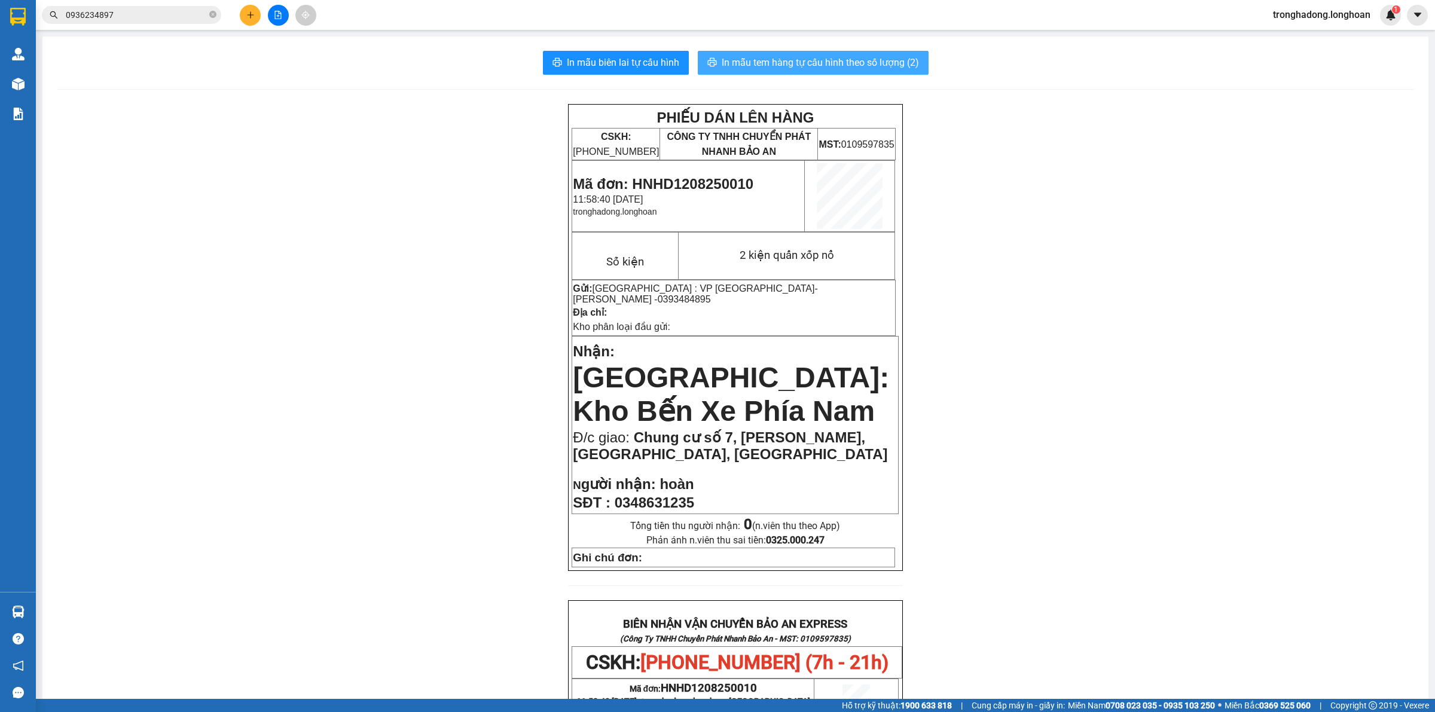
click at [786, 59] on span "In mẫu tem hàng tự cấu hình theo số lượng (2)" at bounding box center [820, 62] width 197 height 15
click at [636, 66] on span "In mẫu biên lai tự cấu hình" at bounding box center [623, 62] width 112 height 15
drag, startPoint x: 258, startPoint y: 143, endPoint x: 207, endPoint y: 93, distance: 72.3
click at [258, 142] on div "PHIẾU DÁN LÊN HÀNG CSKH: 1900.06.88.33 CÔNG TY TNHH CHUYỂN PHÁT NHANH BẢO AN MS…" at bounding box center [735, 656] width 1357 height 1104
click at [163, 8] on input "0936234897" at bounding box center [136, 14] width 141 height 13
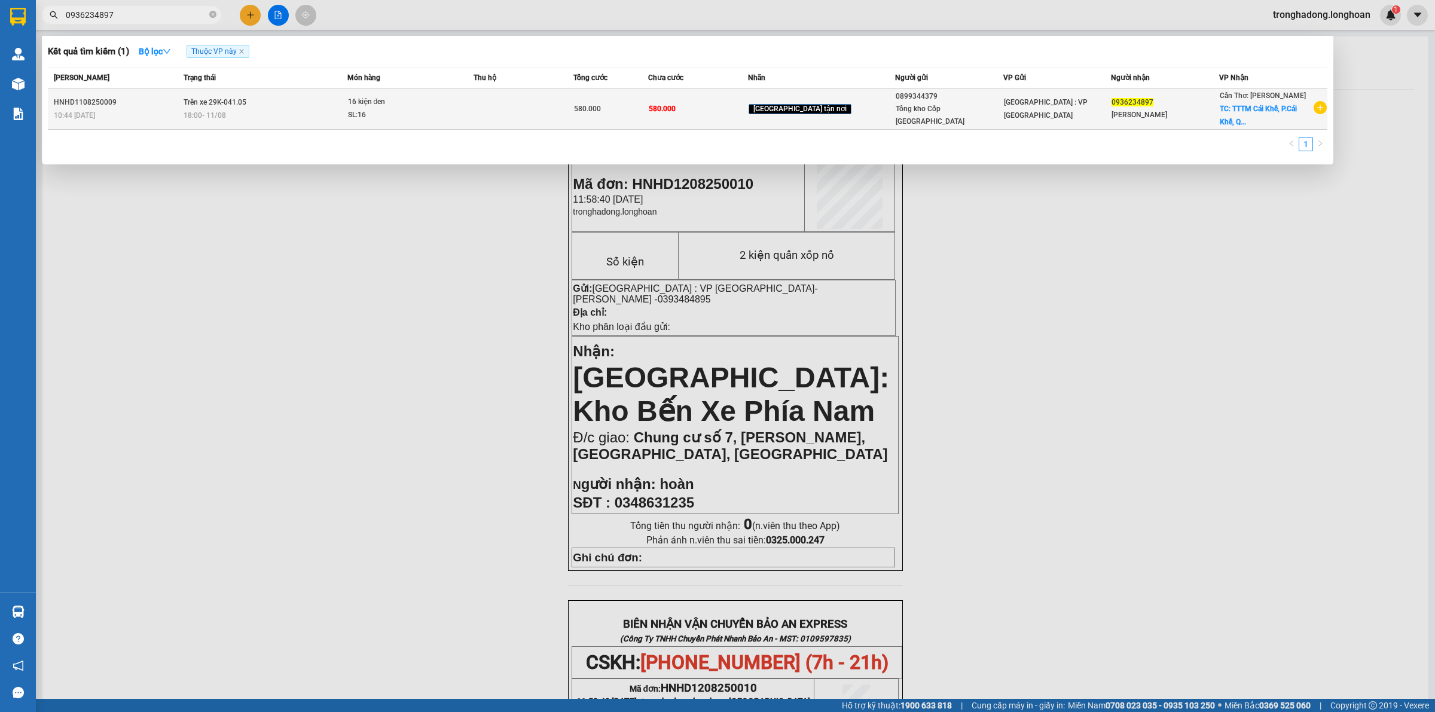
click at [435, 109] on div "SL: 16" at bounding box center [393, 115] width 90 height 13
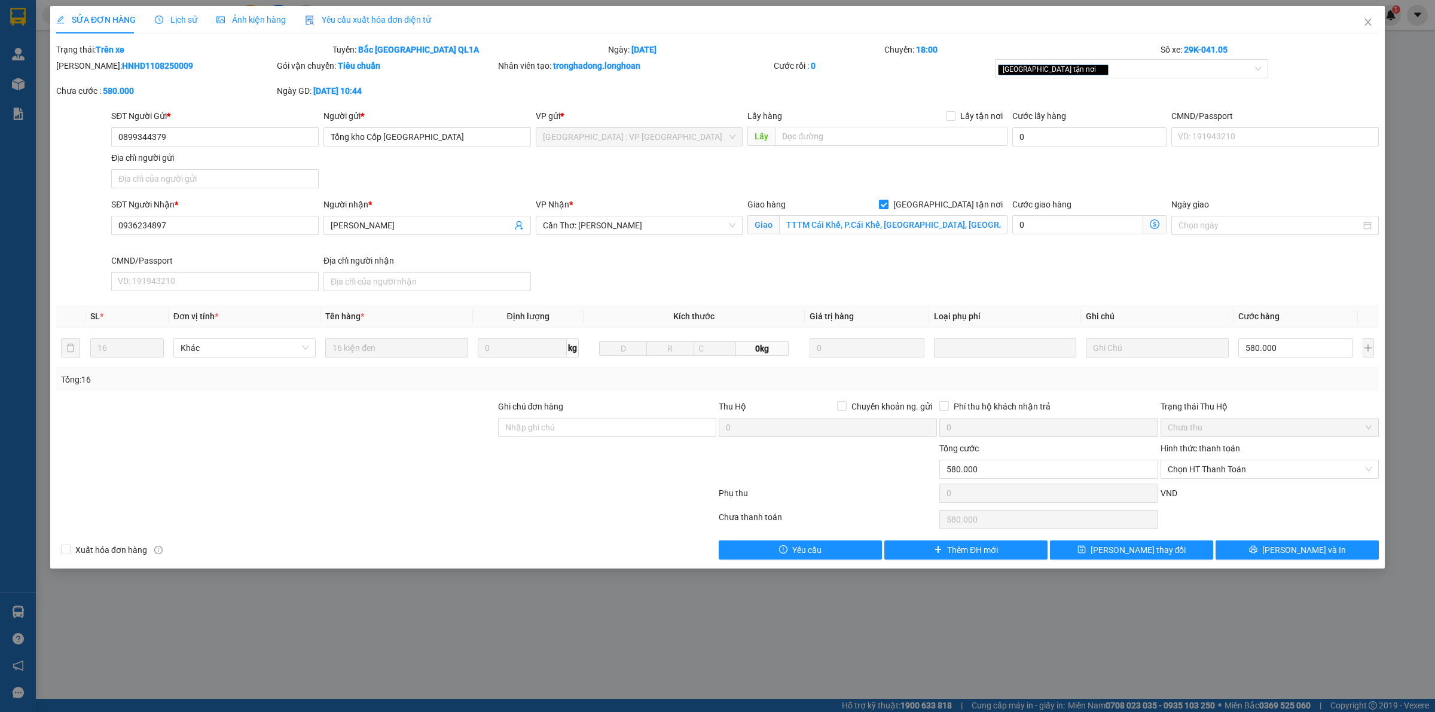
click at [311, 450] on div at bounding box center [276, 463] width 442 height 42
drag, startPoint x: 85, startPoint y: 138, endPoint x: 19, endPoint y: 142, distance: 67.1
click at [19, 142] on div "SỬA ĐƠN HÀNG Lịch sử Ảnh kiện hàng Yêu cầu xuất hóa đơn điện tử Total Paid Fee …" at bounding box center [717, 356] width 1435 height 712
click at [1256, 465] on span "Chọn HT Thanh Toán" at bounding box center [1270, 469] width 204 height 18
click at [1245, 486] on div "Tại văn phòng" at bounding box center [1269, 494] width 218 height 19
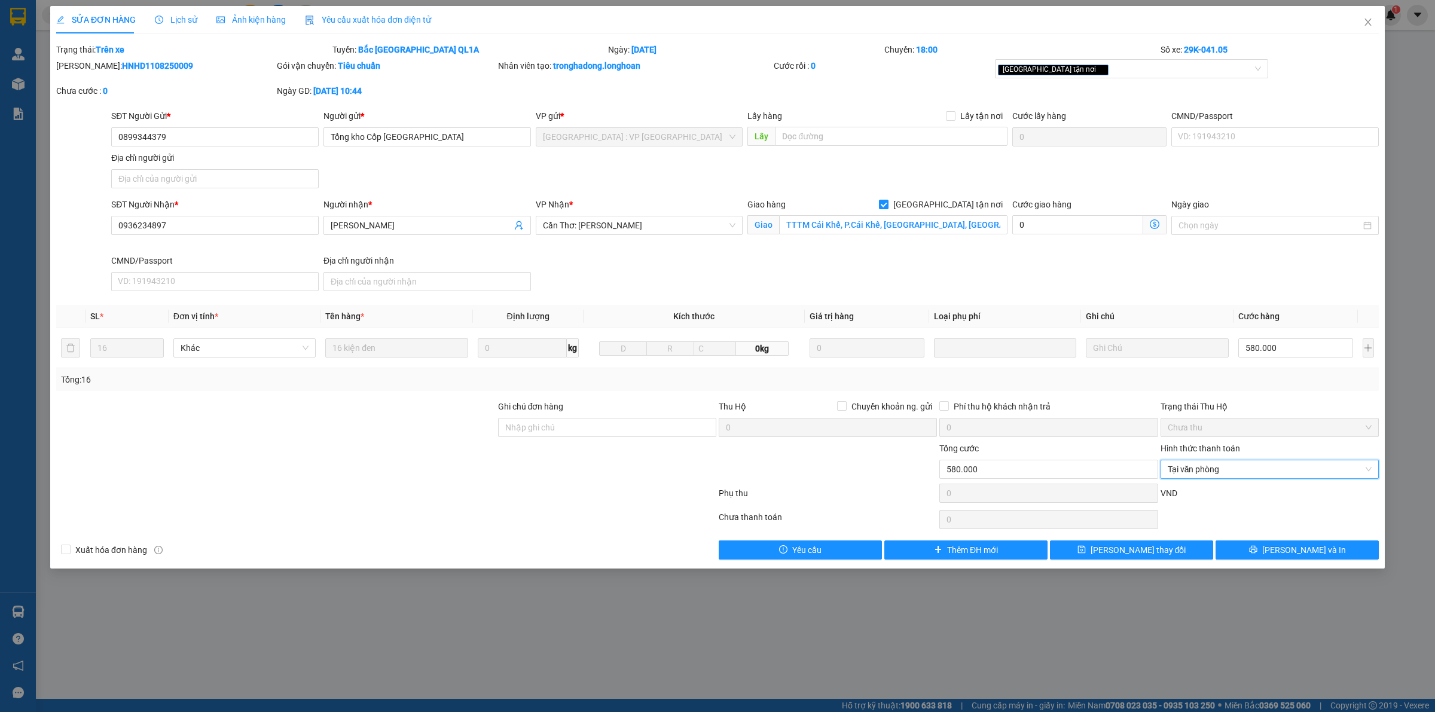
click at [1266, 532] on div at bounding box center [1269, 520] width 221 height 24
click at [1271, 549] on button "Lưu và In" at bounding box center [1296, 549] width 163 height 19
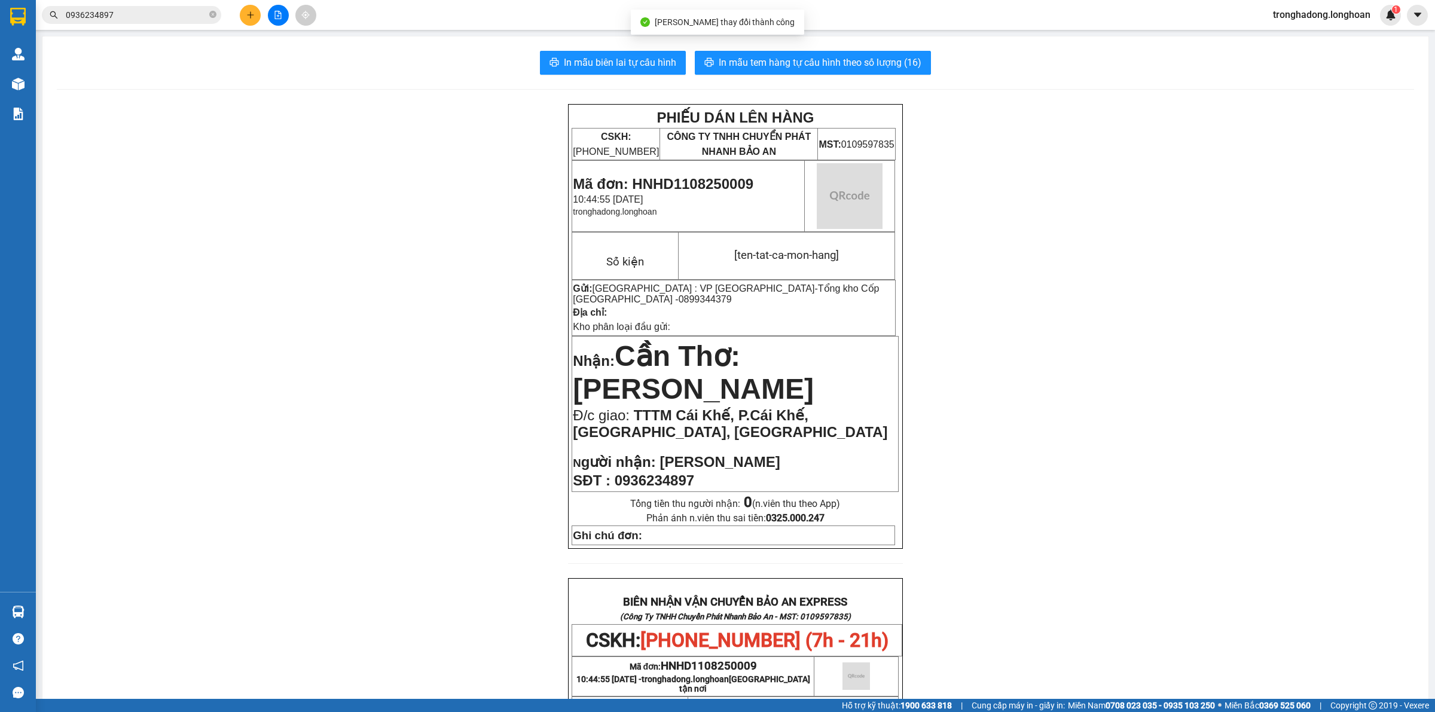
drag, startPoint x: 1434, startPoint y: 18, endPoint x: 1434, endPoint y: 136, distance: 118.4
click at [1434, 136] on section "Kết quả tìm kiếm ( 1 ) Bộ lọc Thuộc VP này Mã ĐH Trạng thái Món hàng Thu hộ Tổn…" at bounding box center [717, 356] width 1435 height 712
drag, startPoint x: 1256, startPoint y: 138, endPoint x: 1391, endPoint y: 139, distance: 135.7
click at [1256, 138] on div "PHIẾU DÁN LÊN HÀNG CSKH: 1900.06.88.33 CÔNG TY TNHH CHUYỂN PHÁT NHANH BẢO AN MS…" at bounding box center [735, 653] width 1357 height 1099
click at [1230, 362] on div "PHIẾU DÁN LÊN HÀNG CSKH: 1900.06.88.33 CÔNG TY TNHH CHUYỂN PHÁT NHANH BẢO AN MS…" at bounding box center [735, 653] width 1357 height 1099
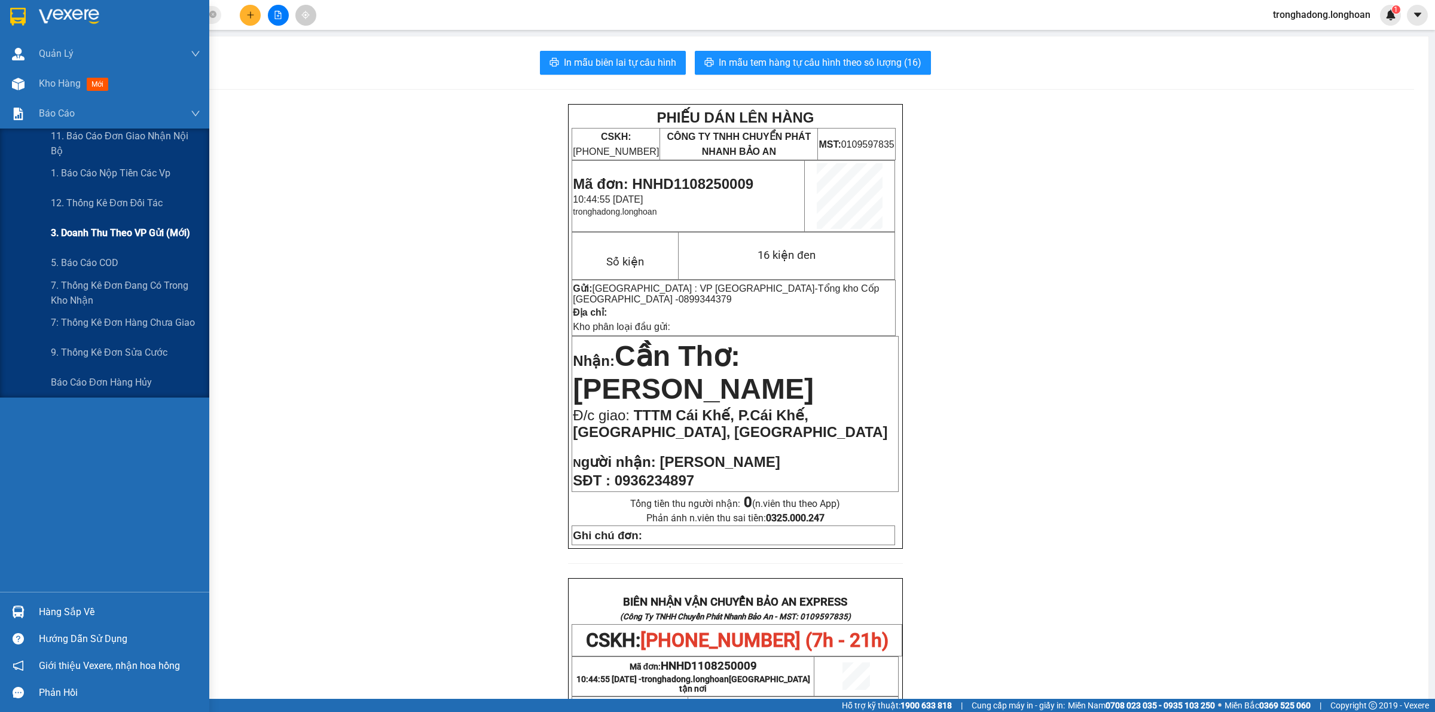
drag, startPoint x: 108, startPoint y: 175, endPoint x: 108, endPoint y: 233, distance: 58.0
click at [108, 230] on div "11. Báo cáo đơn giao nhận nội bộ 1. Báo cáo nộp tiền các vp 12. Thống kê đơn đố…" at bounding box center [104, 263] width 209 height 269
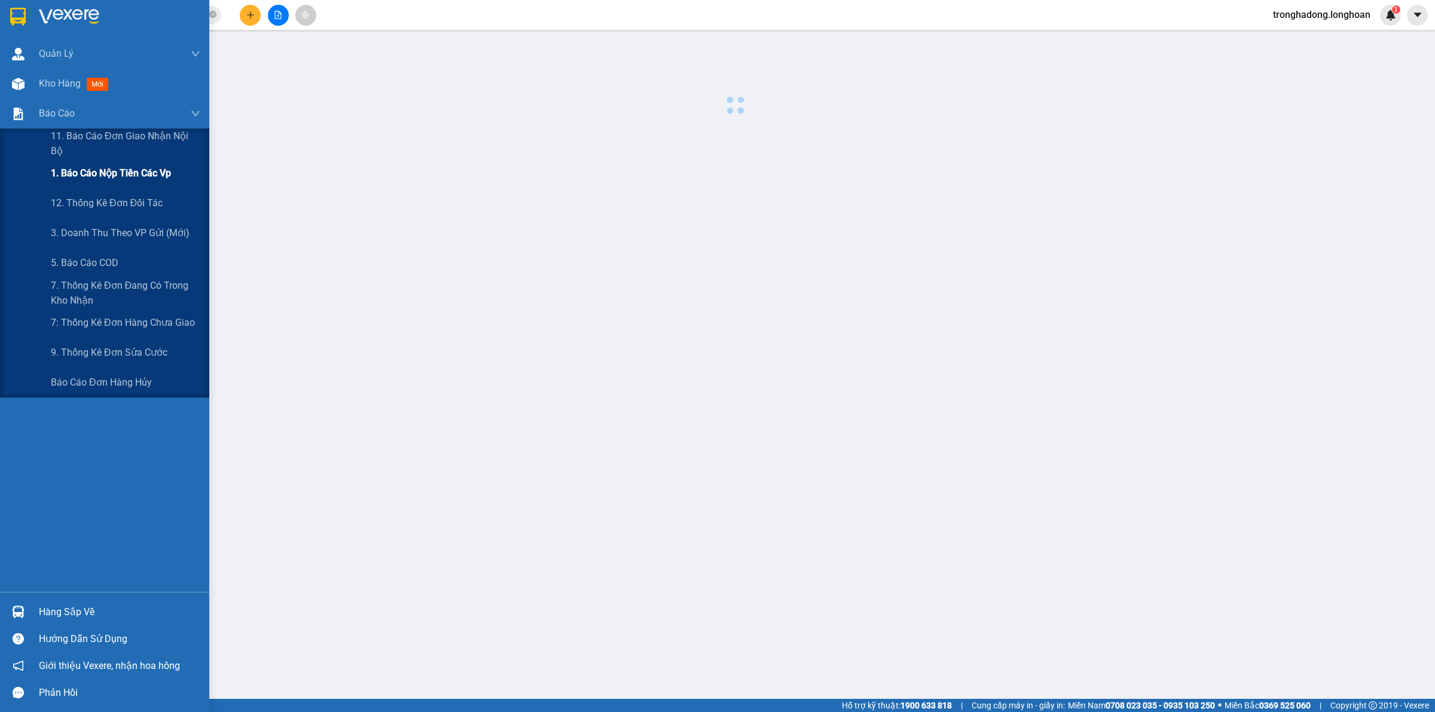
click at [111, 175] on span "1. Báo cáo nộp tiền các vp" at bounding box center [111, 173] width 120 height 15
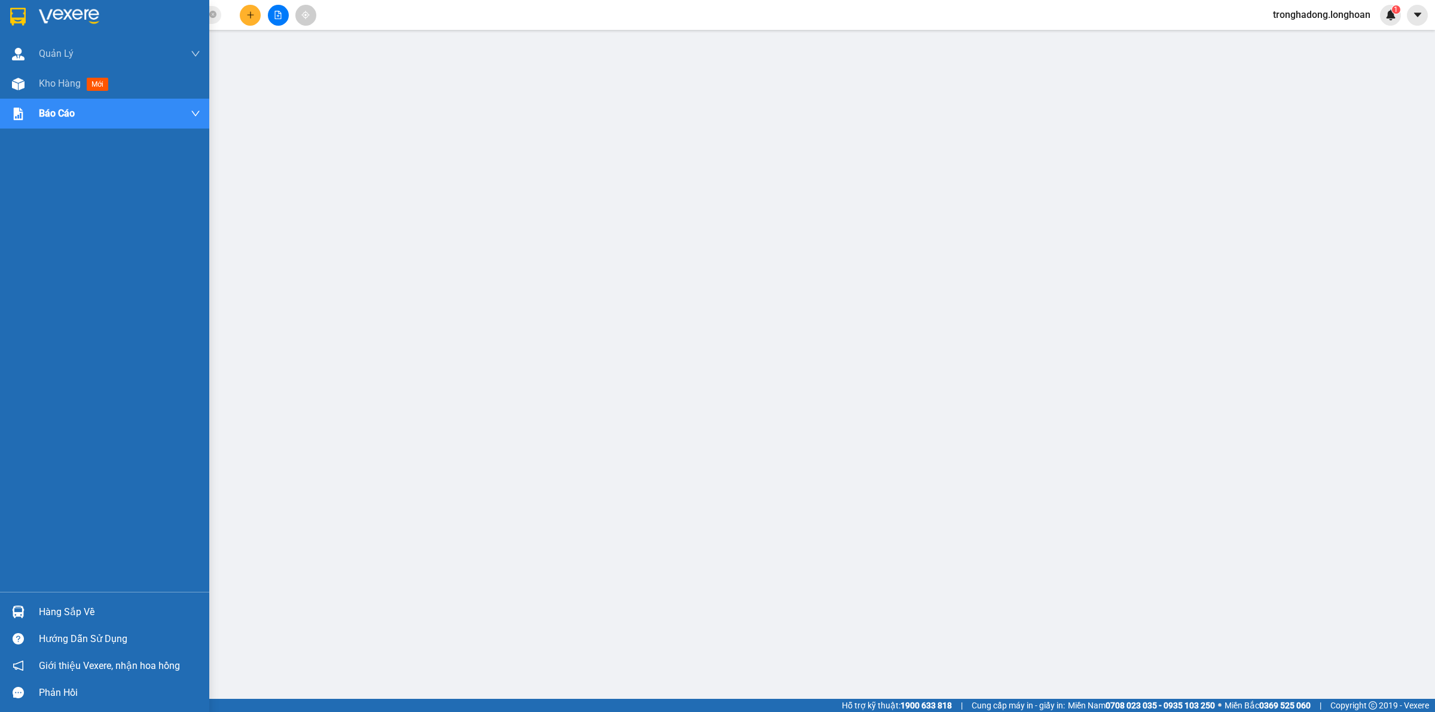
click at [14, 4] on div at bounding box center [104, 19] width 209 height 39
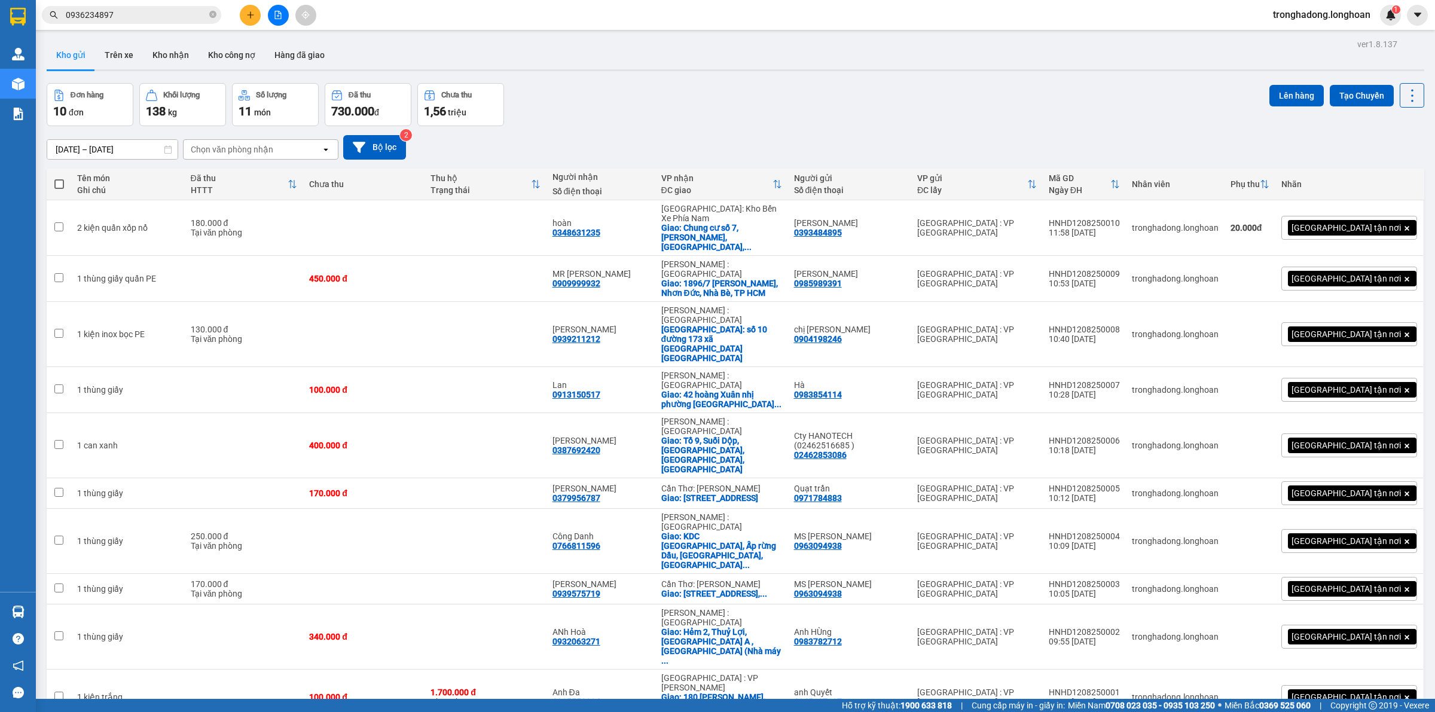
click at [66, 49] on button "Kho gửi" at bounding box center [71, 55] width 48 height 29
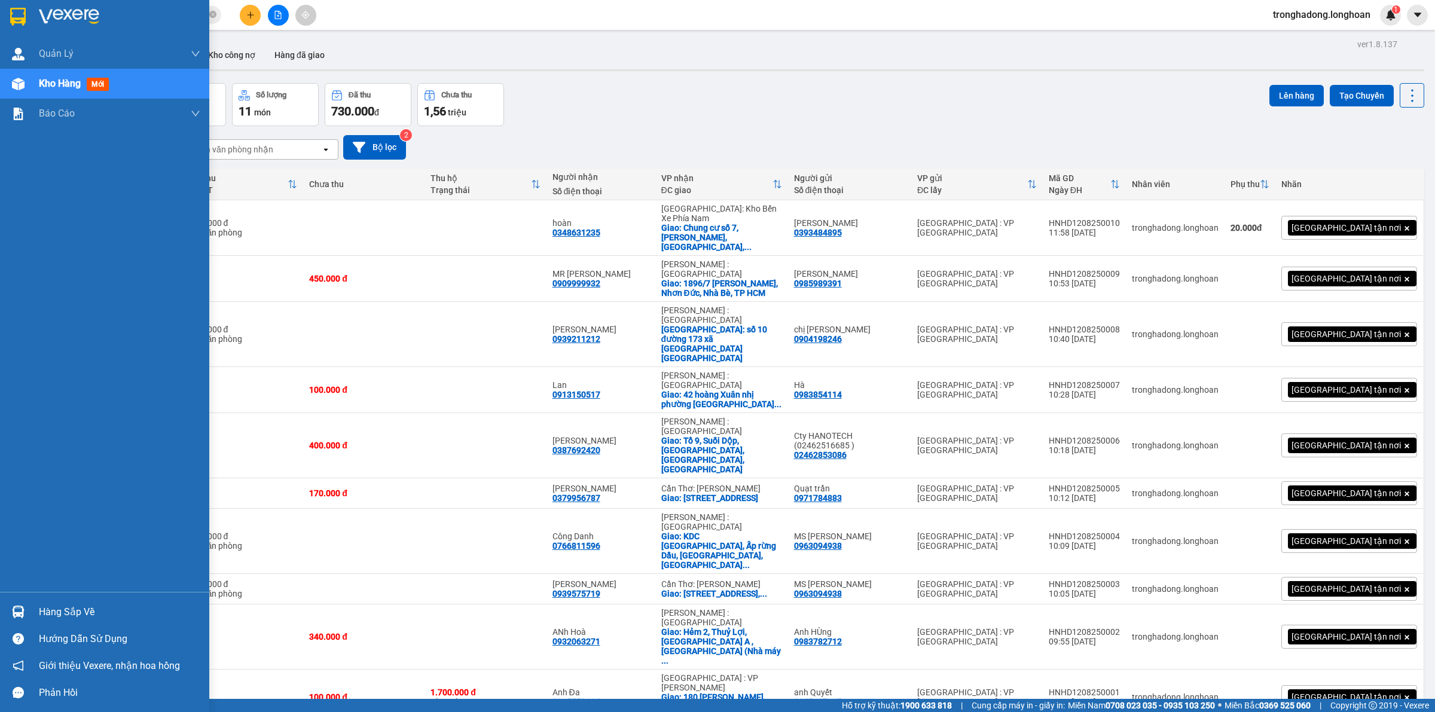
click at [19, 13] on img at bounding box center [18, 17] width 16 height 18
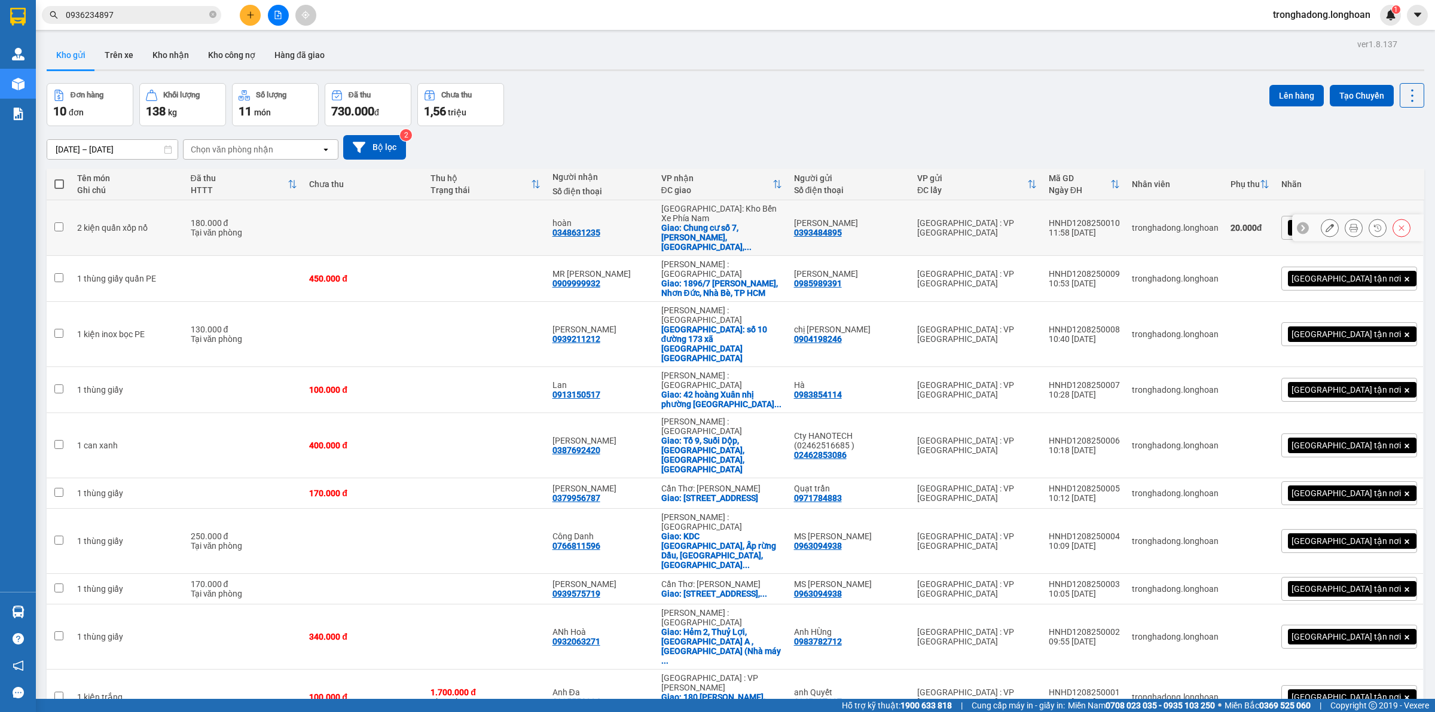
click at [1326, 224] on icon at bounding box center [1330, 228] width 8 height 8
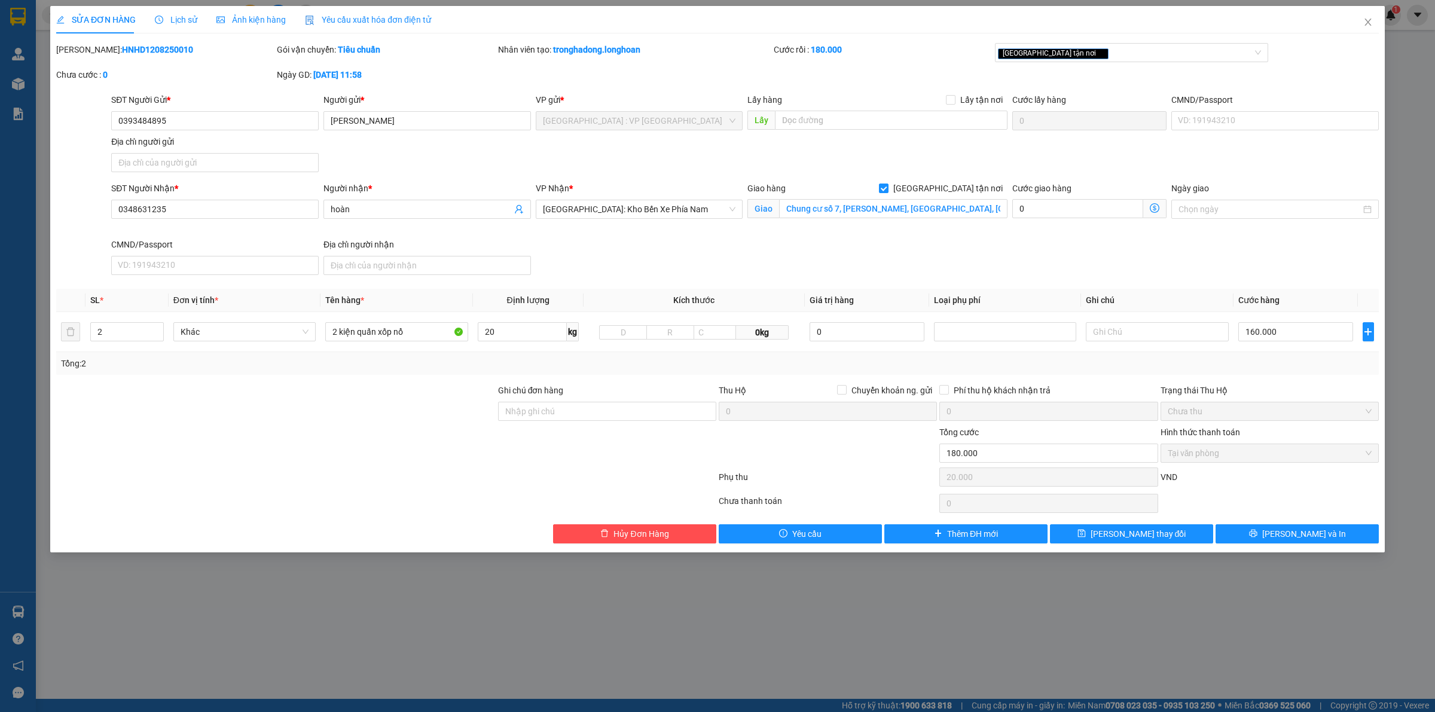
click at [692, 392] on div "Ghi chú đơn hàng" at bounding box center [607, 393] width 218 height 18
click at [655, 401] on div "Ghi chú đơn hàng" at bounding box center [607, 393] width 218 height 18
click at [652, 407] on input "Ghi chú đơn hàng" at bounding box center [607, 411] width 218 height 19
drag, startPoint x: 171, startPoint y: 123, endPoint x: 102, endPoint y: 114, distance: 69.3
click at [102, 114] on div "SĐT Người Gửi * 0393484895 0393484895 Người gửi * Đào Văn Hưng VP gửi * Hà Nội …" at bounding box center [717, 135] width 1325 height 84
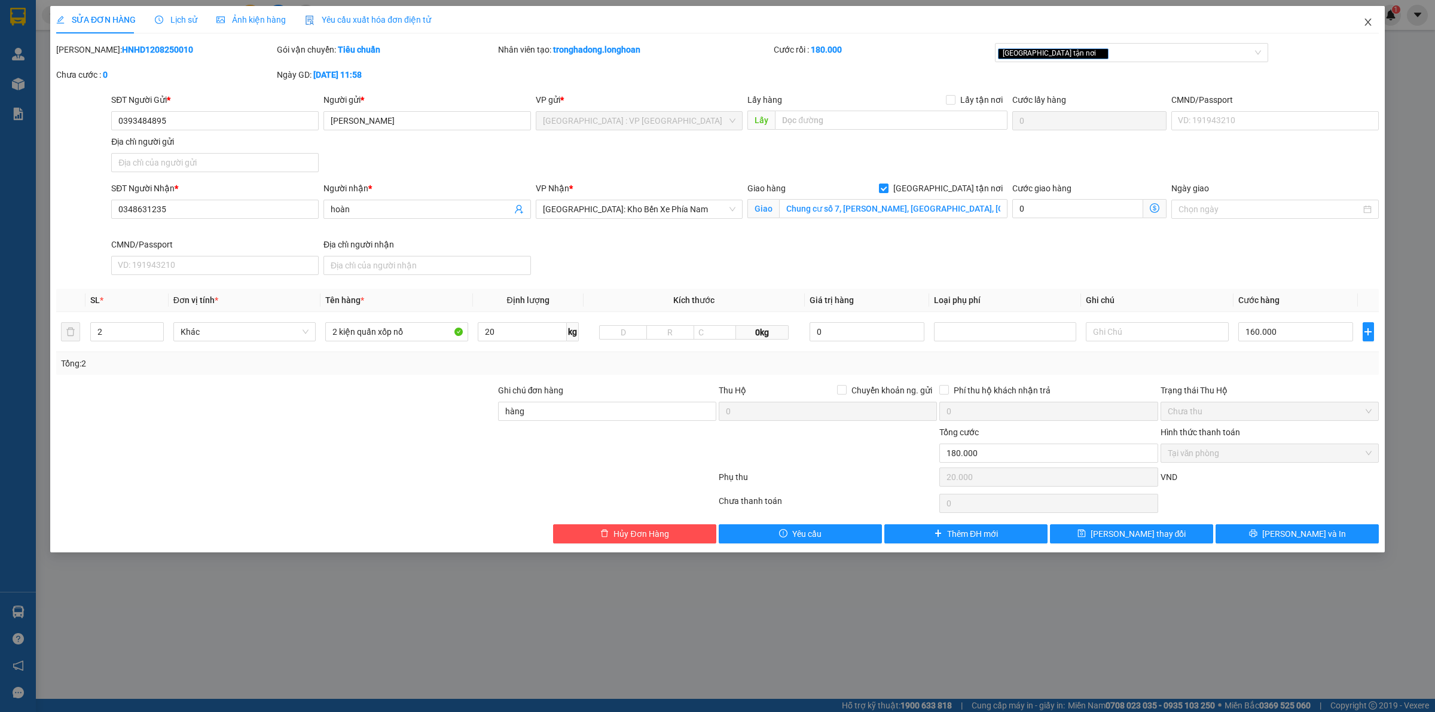
click at [1371, 21] on icon "close" at bounding box center [1368, 22] width 10 height 10
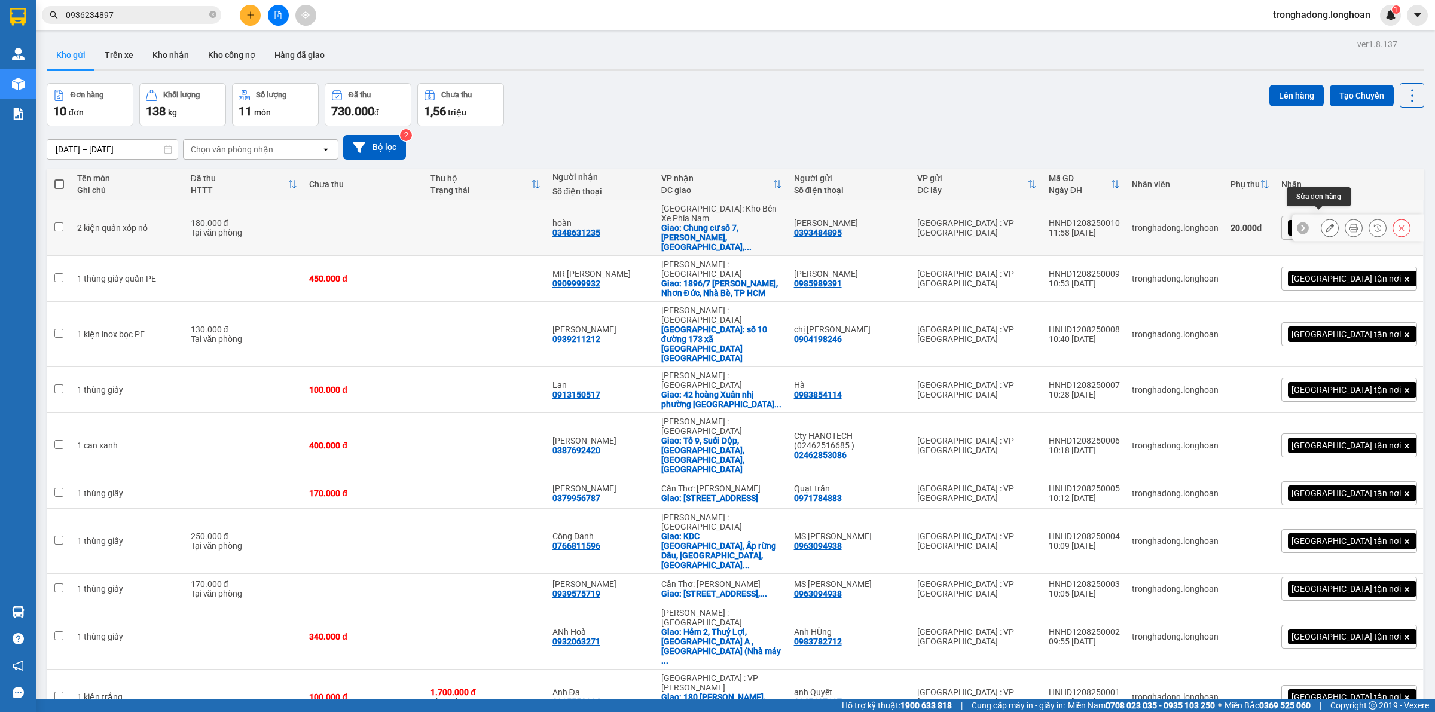
click at [1326, 224] on icon at bounding box center [1330, 228] width 8 height 8
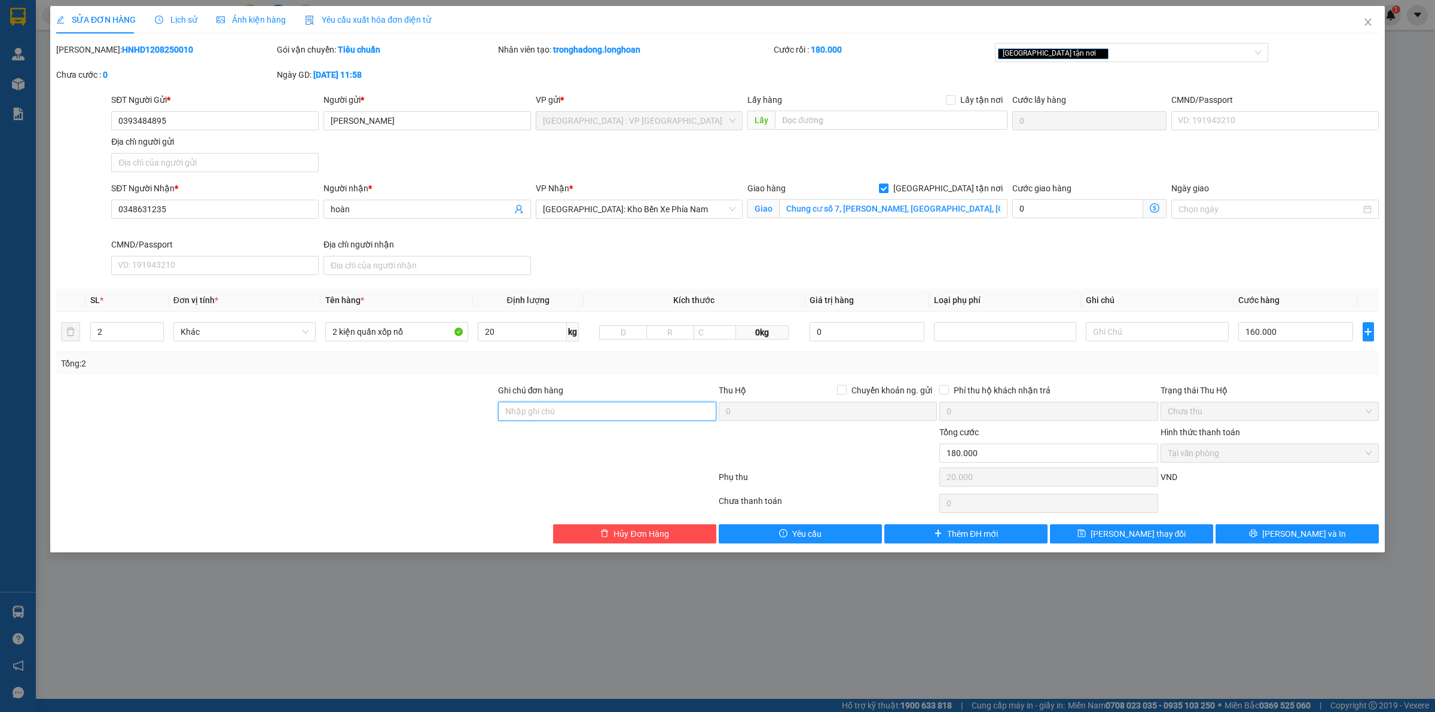
click at [615, 410] on input "Ghi chú đơn hàng" at bounding box center [607, 411] width 218 height 19
click at [638, 411] on input "hàng đã bọc" at bounding box center [607, 411] width 218 height 19
click at [619, 411] on input "HÀNG DỄ VỠ CHÚ Ý BỐC XẾP NHẸ TAY KHÔNG ĐÈ HÀNG ( HƯ VỠ KHÔNG ĐỀN GIÁ TRỊ HÀNG )" at bounding box center [607, 411] width 218 height 19
click at [1278, 332] on input "160.000" at bounding box center [1295, 331] width 115 height 19
click at [671, 416] on input "HÀNG DỄ VỠ CHÚ Ý BỐC XẾP NHẸ TAY KHÔNG ĐÈ HÀNG ( HƯ VỠ KHÔNG ĐỀN GIÁ TRỊ HÀNG )" at bounding box center [607, 411] width 218 height 19
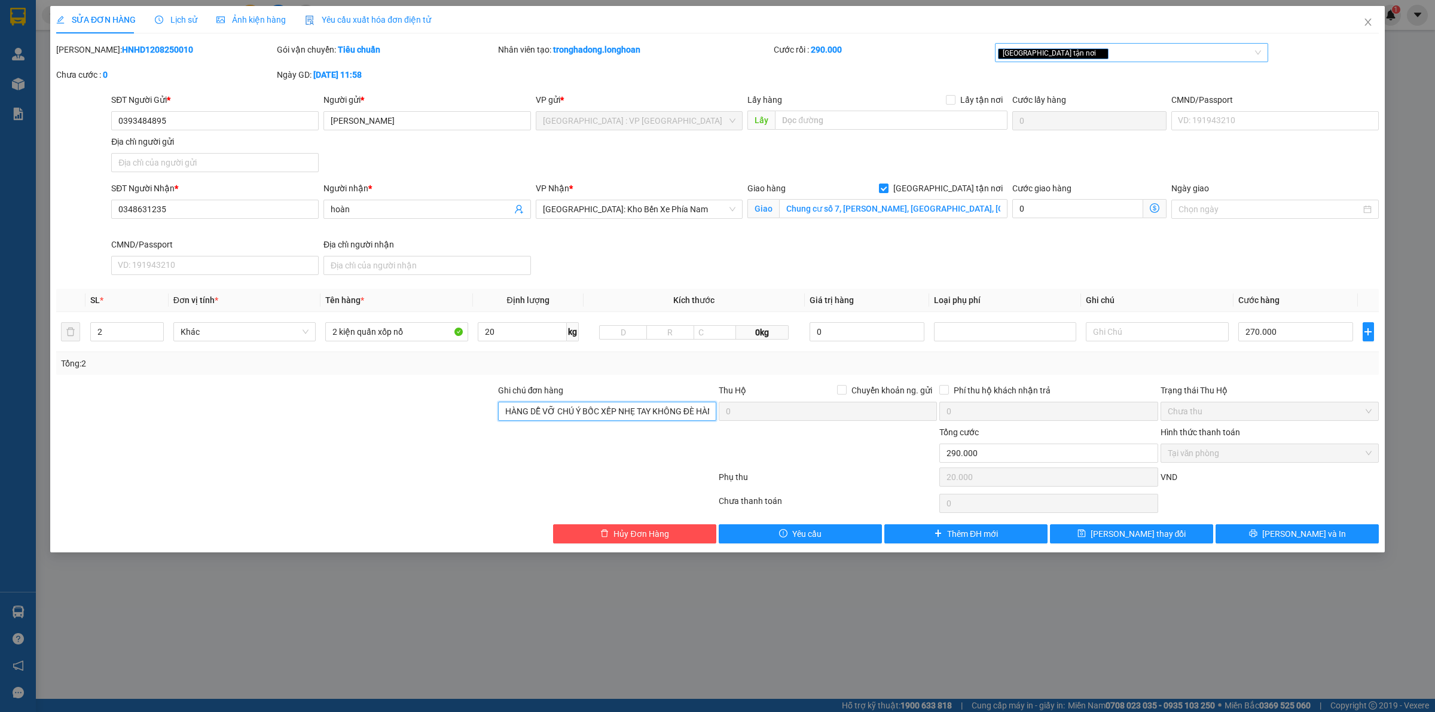
click at [1089, 53] on div "[GEOGRAPHIC_DATA] tận nơi" at bounding box center [1126, 52] width 256 height 14
click at [1076, 78] on div "ĐỌC GHI CHÚ" at bounding box center [1131, 76] width 259 height 13
drag, startPoint x: 895, startPoint y: 164, endPoint x: 907, endPoint y: 171, distance: 13.6
click at [897, 164] on div "SĐT Người Gửi * 0393484895 Người gửi * Đào Văn Hưng VP gửi * Hà Nội : VP Hà Đôn…" at bounding box center [745, 135] width 1272 height 84
click at [1296, 535] on span "Lưu và In" at bounding box center [1304, 533] width 84 height 13
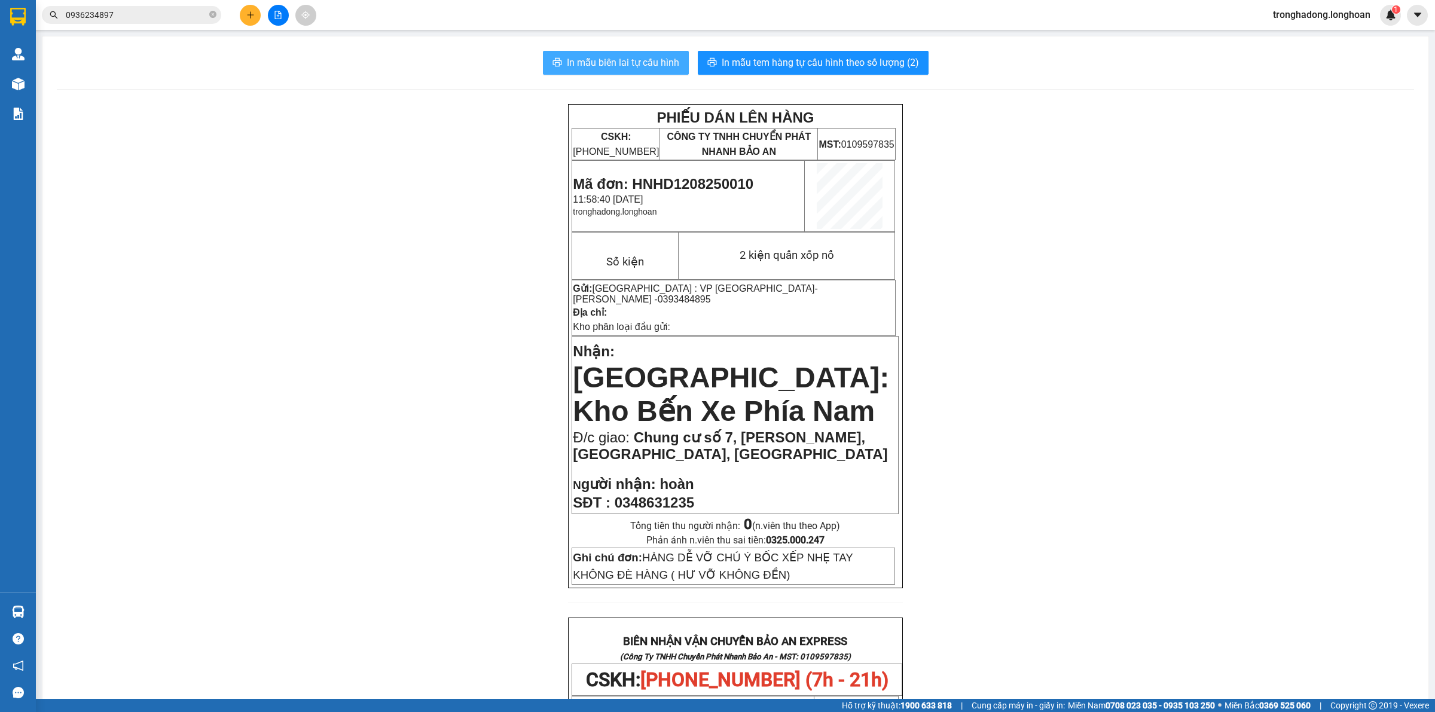
click at [628, 66] on span "In mẫu biên lai tự cấu hình" at bounding box center [623, 62] width 112 height 15
click at [773, 59] on span "In mẫu tem hàng tự cấu hình theo số lượng (2)" at bounding box center [820, 62] width 197 height 15
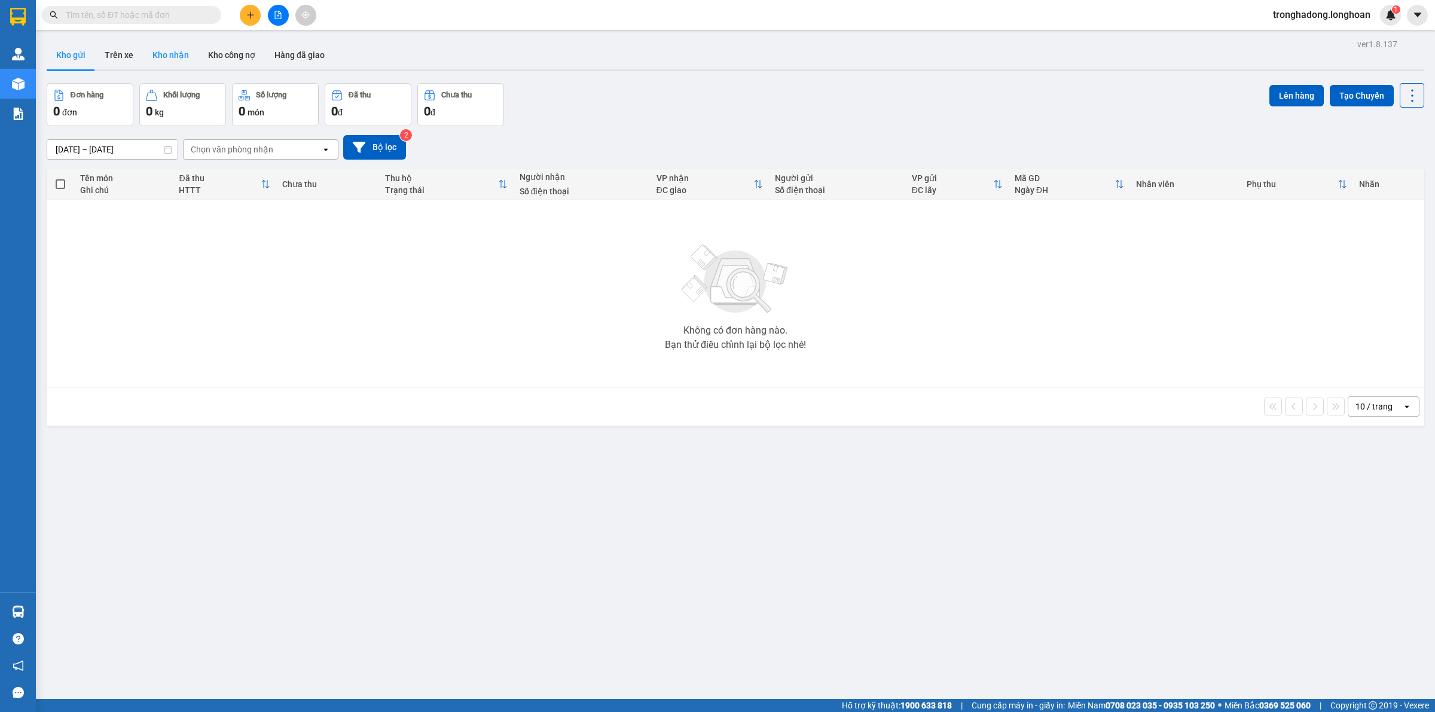
click at [174, 54] on button "Kho nhận" at bounding box center [171, 55] width 56 height 29
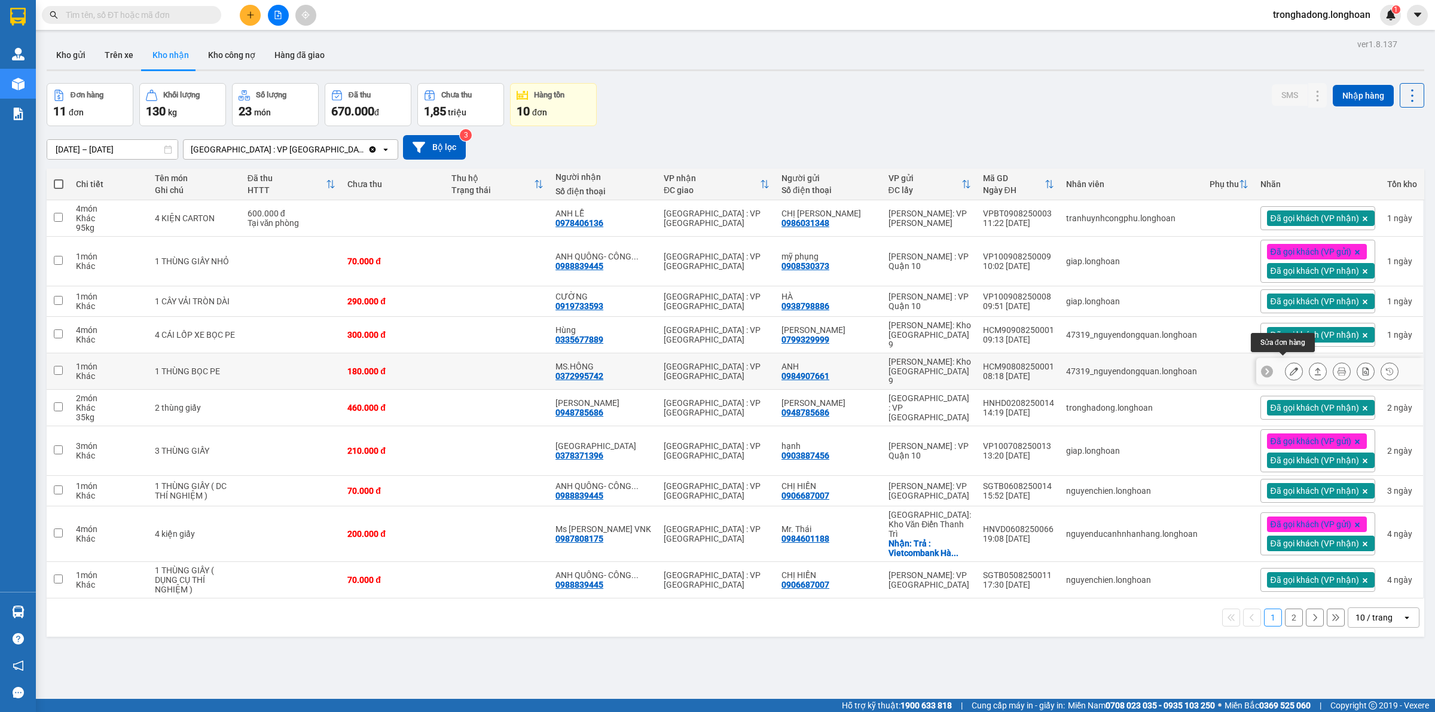
click at [1290, 367] on icon at bounding box center [1294, 371] width 8 height 8
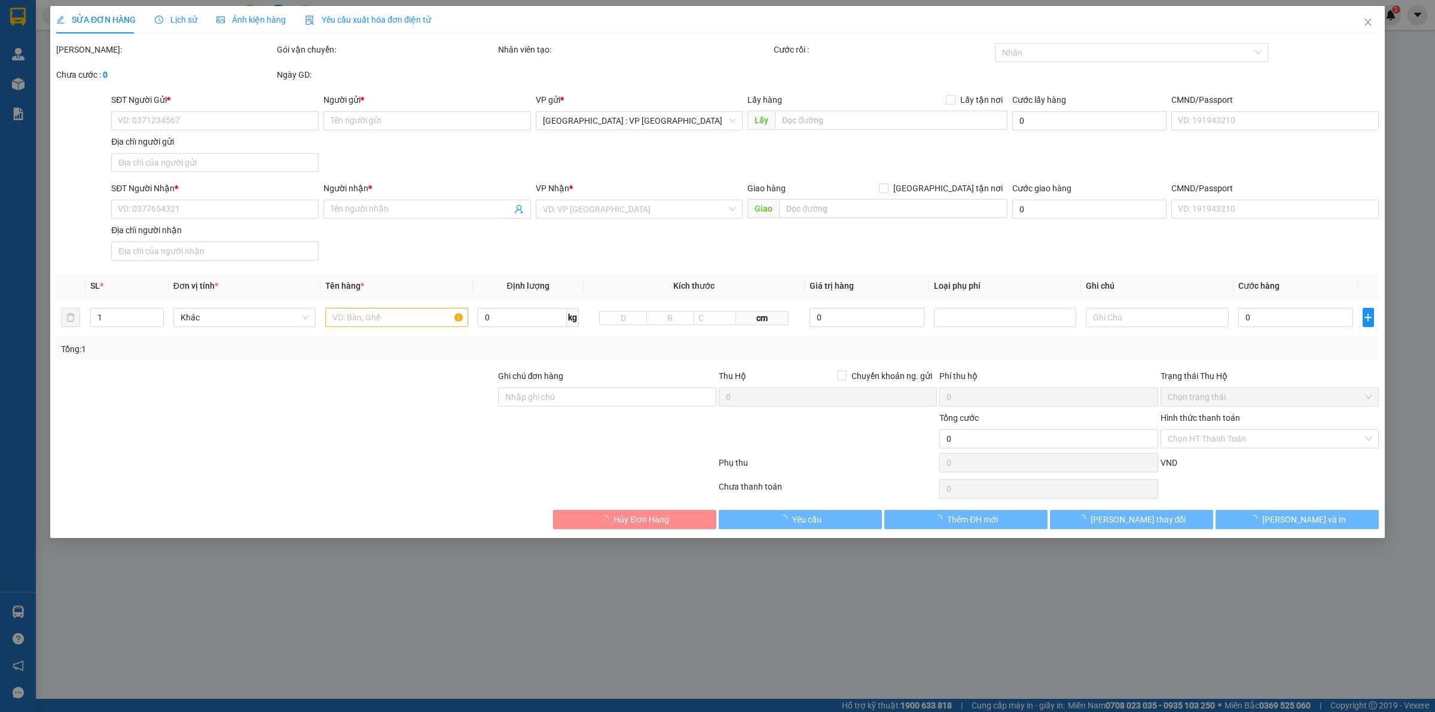
type input "0984907661"
type input "ANH"
type input "0372995742"
type input "MS.HỒNG"
type input "nhận theo kiện-giao nguyên kiên-hư hỏng không chịu trách nhiệm"
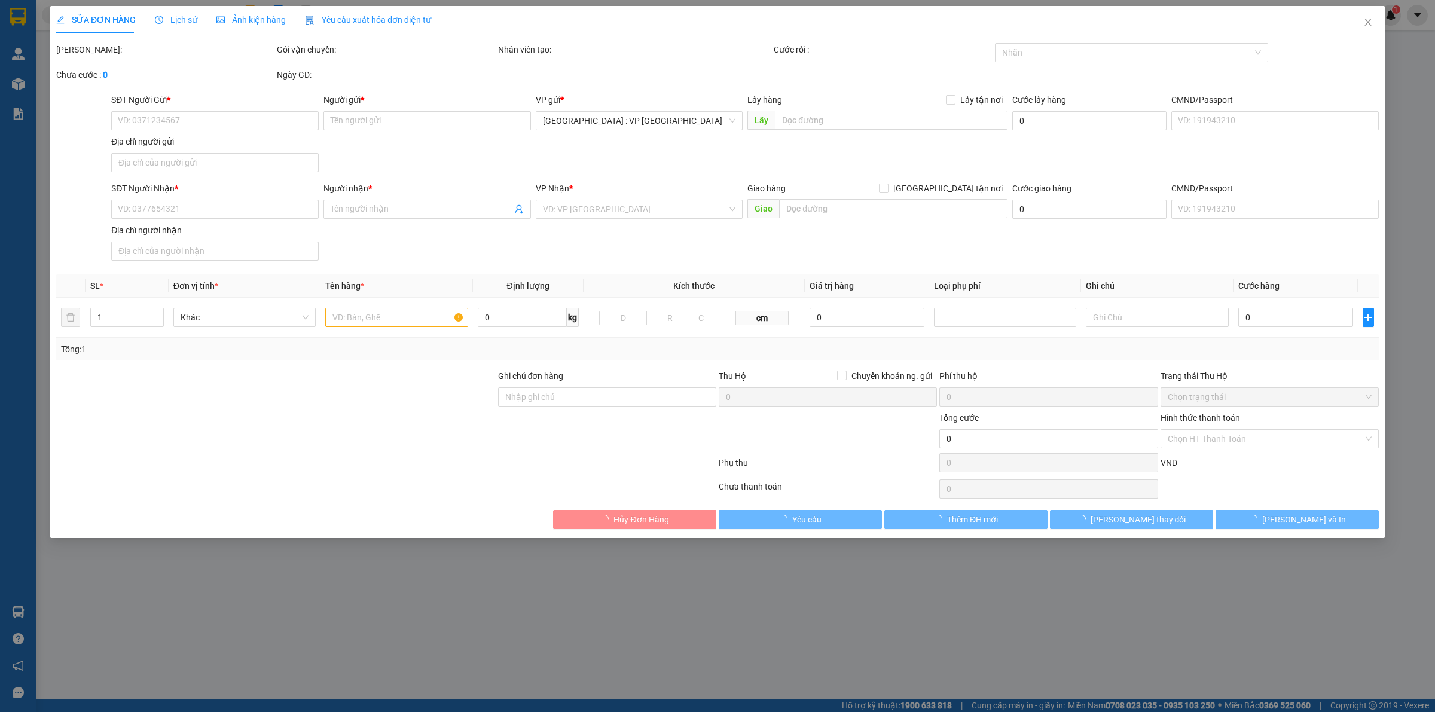
type input "180.000"
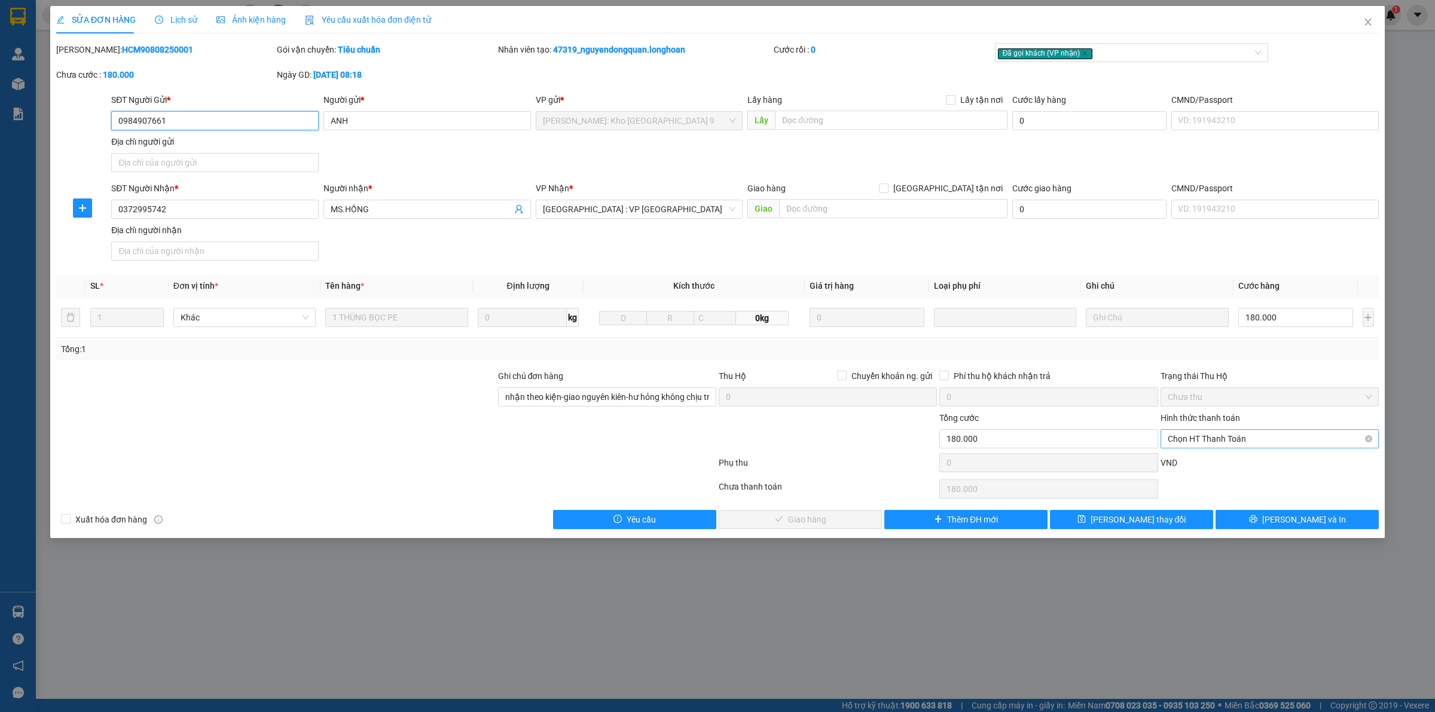
click at [1184, 439] on span "Chọn HT Thanh Toán" at bounding box center [1270, 439] width 204 height 18
click at [1184, 462] on div "Tại văn phòng" at bounding box center [1270, 463] width 204 height 13
type input "0"
click at [799, 519] on span "Lưu và Giao hàng" at bounding box center [807, 519] width 115 height 13
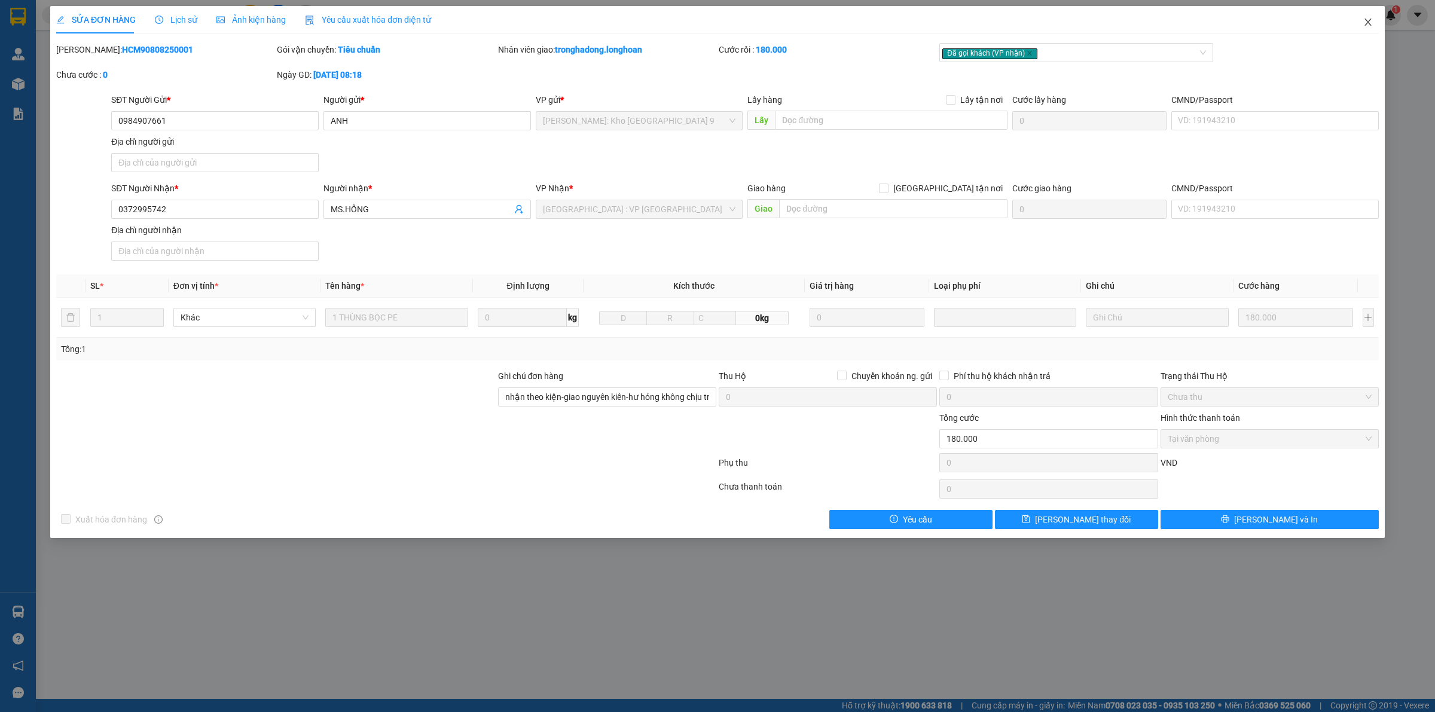
click at [1367, 22] on icon "close" at bounding box center [1367, 22] width 7 height 7
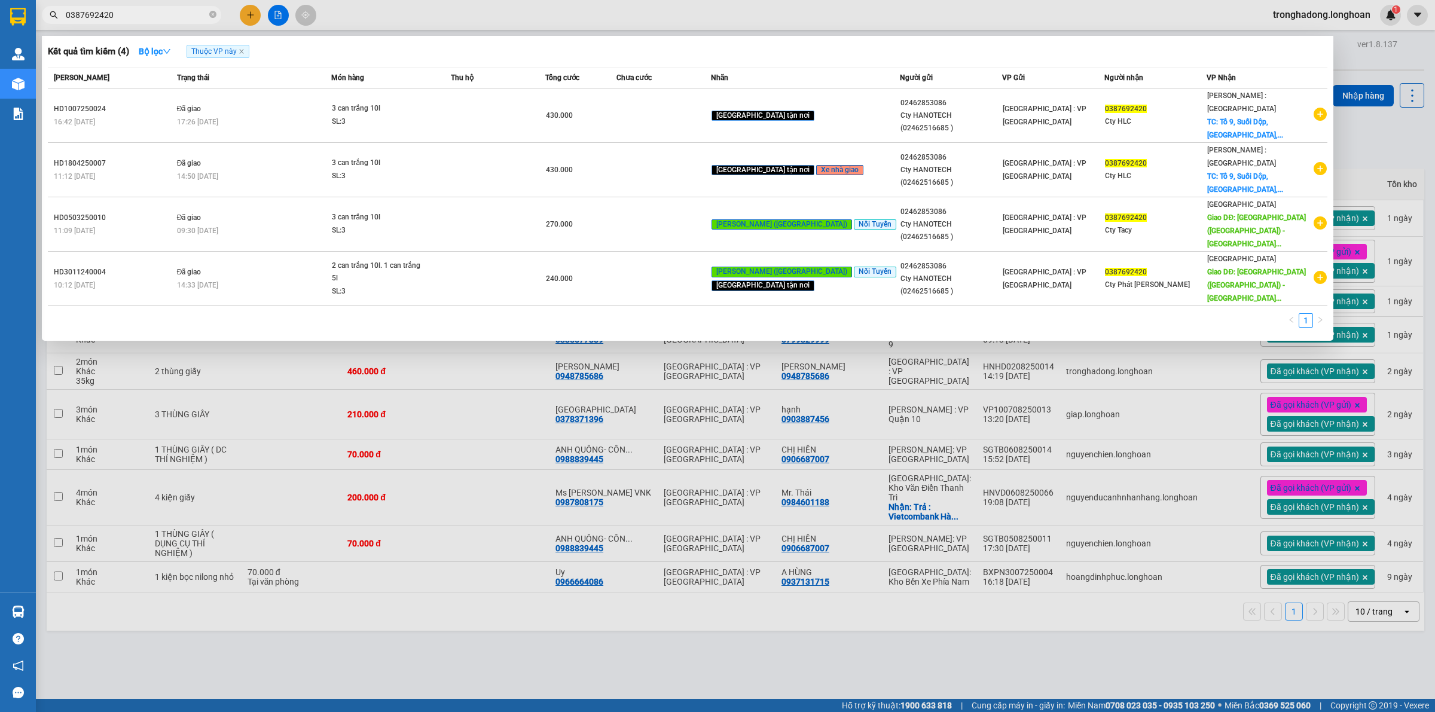
type input "0387692420"
click at [252, 12] on div at bounding box center [717, 356] width 1435 height 712
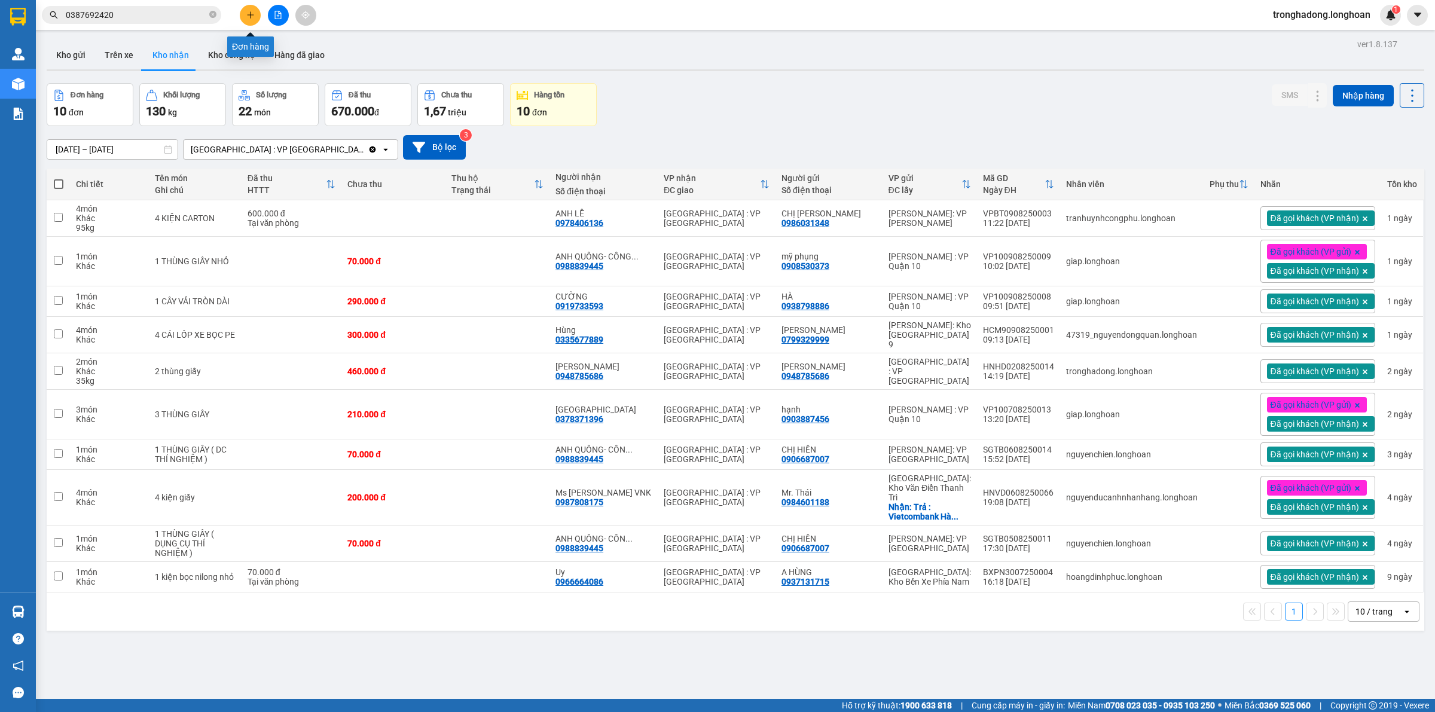
click at [246, 15] on icon "plus" at bounding box center [250, 15] width 8 height 8
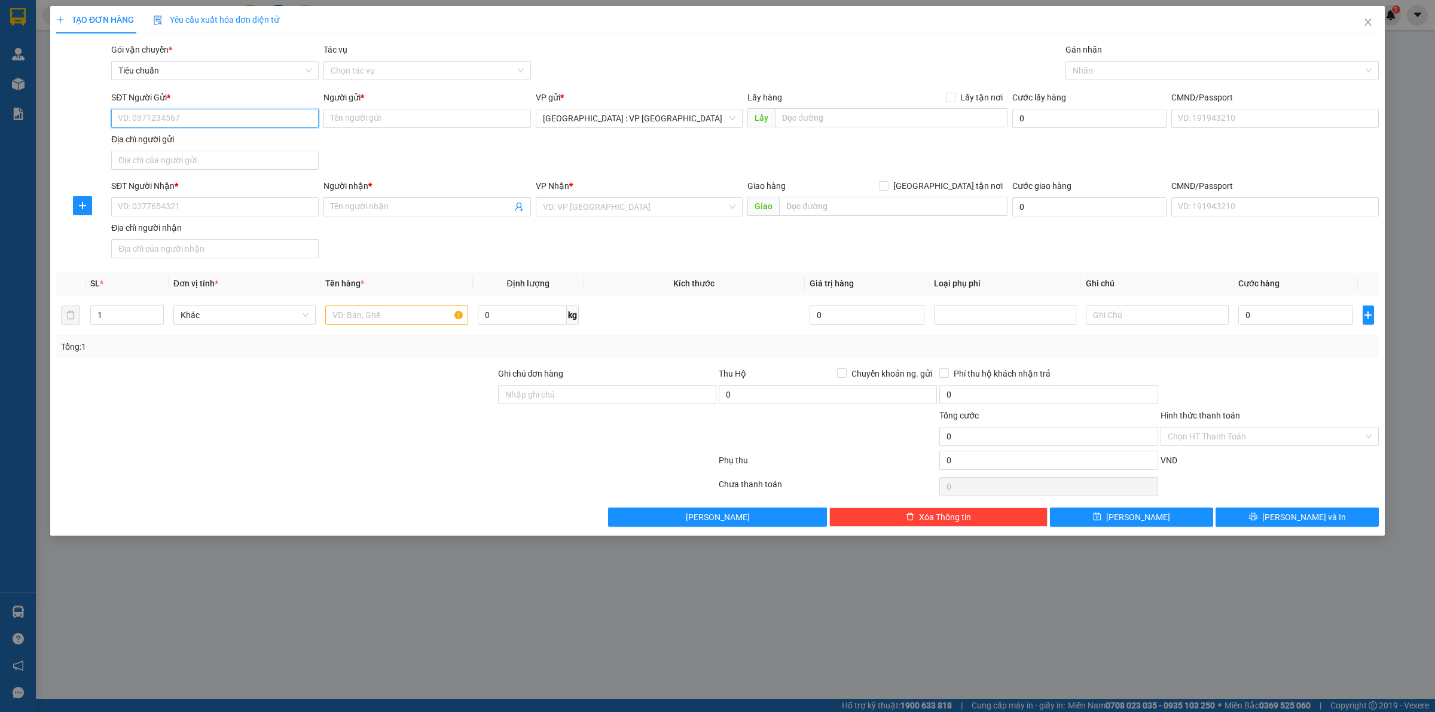
paste input "0904198246"
type input "0904198246"
drag, startPoint x: 432, startPoint y: 121, endPoint x: 425, endPoint y: 117, distance: 8.6
click at [434, 120] on input "Người gửi *" at bounding box center [426, 118] width 207 height 19
drag, startPoint x: 270, startPoint y: 111, endPoint x: 262, endPoint y: 117, distance: 9.8
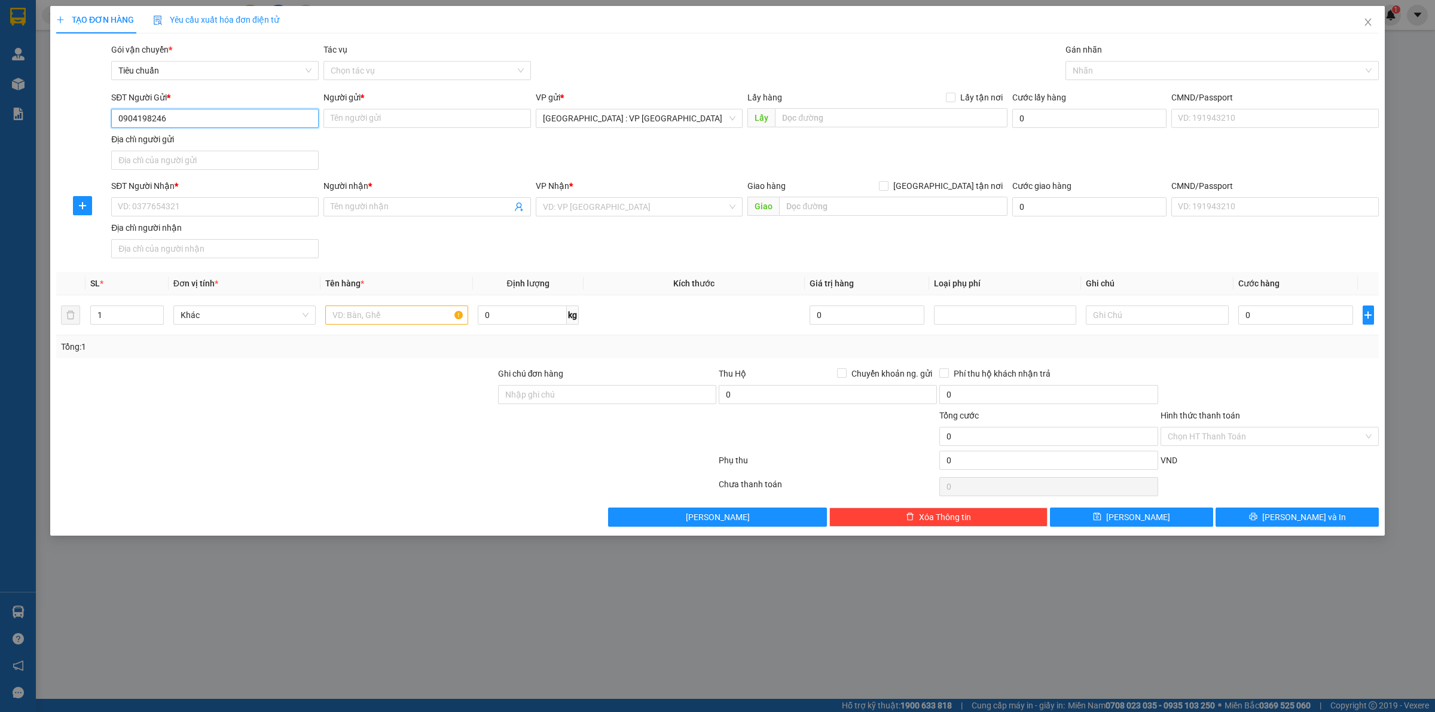
click at [267, 115] on input "0904198246" at bounding box center [214, 118] width 207 height 19
drag, startPoint x: 232, startPoint y: 150, endPoint x: 231, endPoint y: 138, distance: 12.0
click at [232, 149] on div "0904198246 - chị Thủy" at bounding box center [214, 142] width 207 height 19
type input "chị [PERSON_NAME]"
click at [213, 199] on input "SĐT Người Nhận *" at bounding box center [214, 206] width 207 height 19
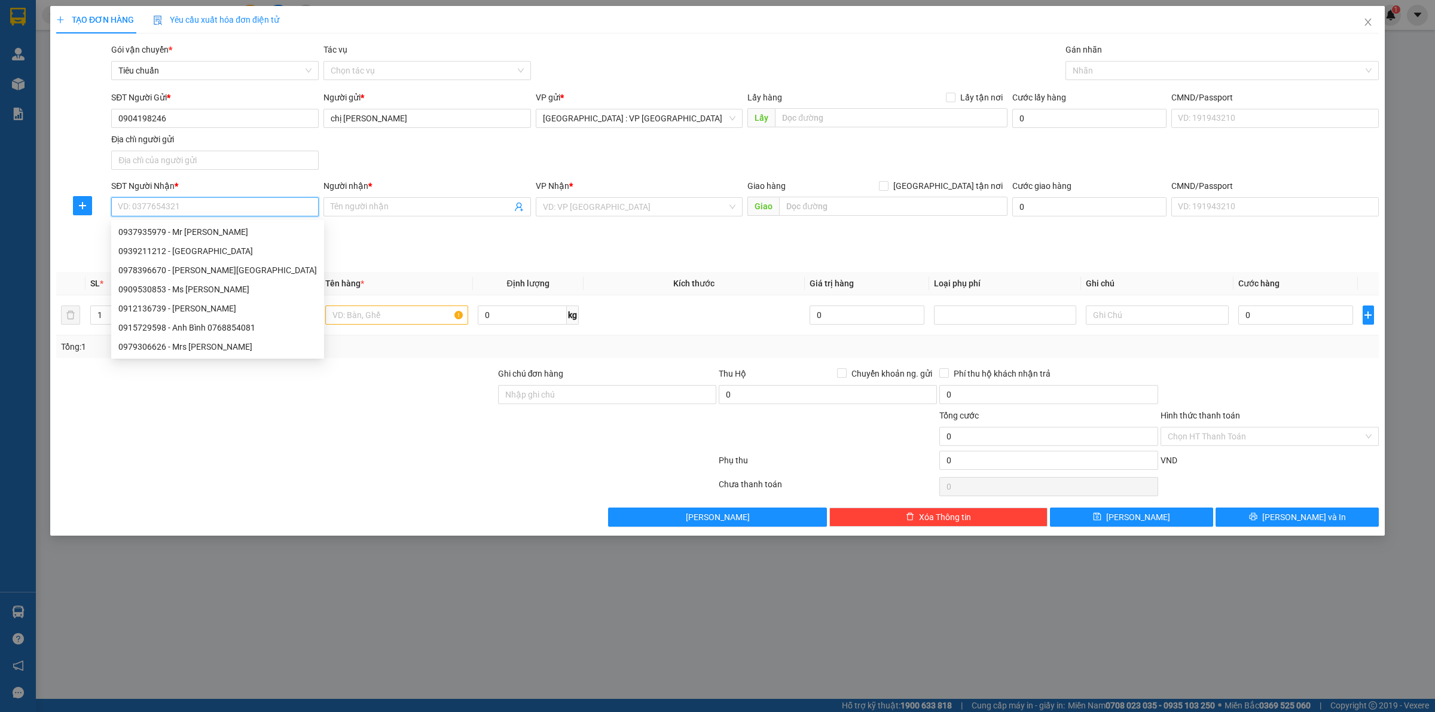
paste input "0939211212"
type input "0939211212"
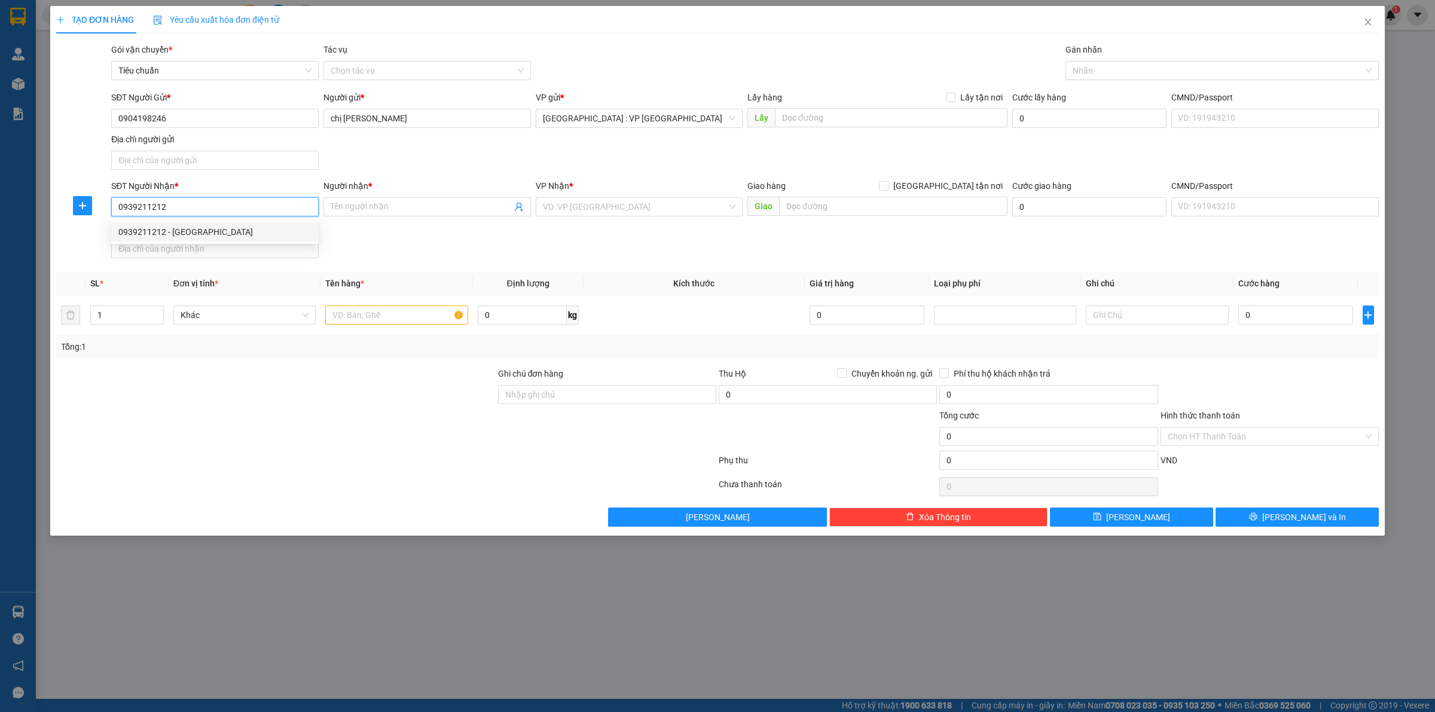
click at [240, 233] on div "0939211212 - Hoàng Gia" at bounding box center [214, 231] width 193 height 13
type input "[PERSON_NAME]"
checkbox input "true"
type input "số 10 đường 173 xã [GEOGRAPHIC_DATA]"
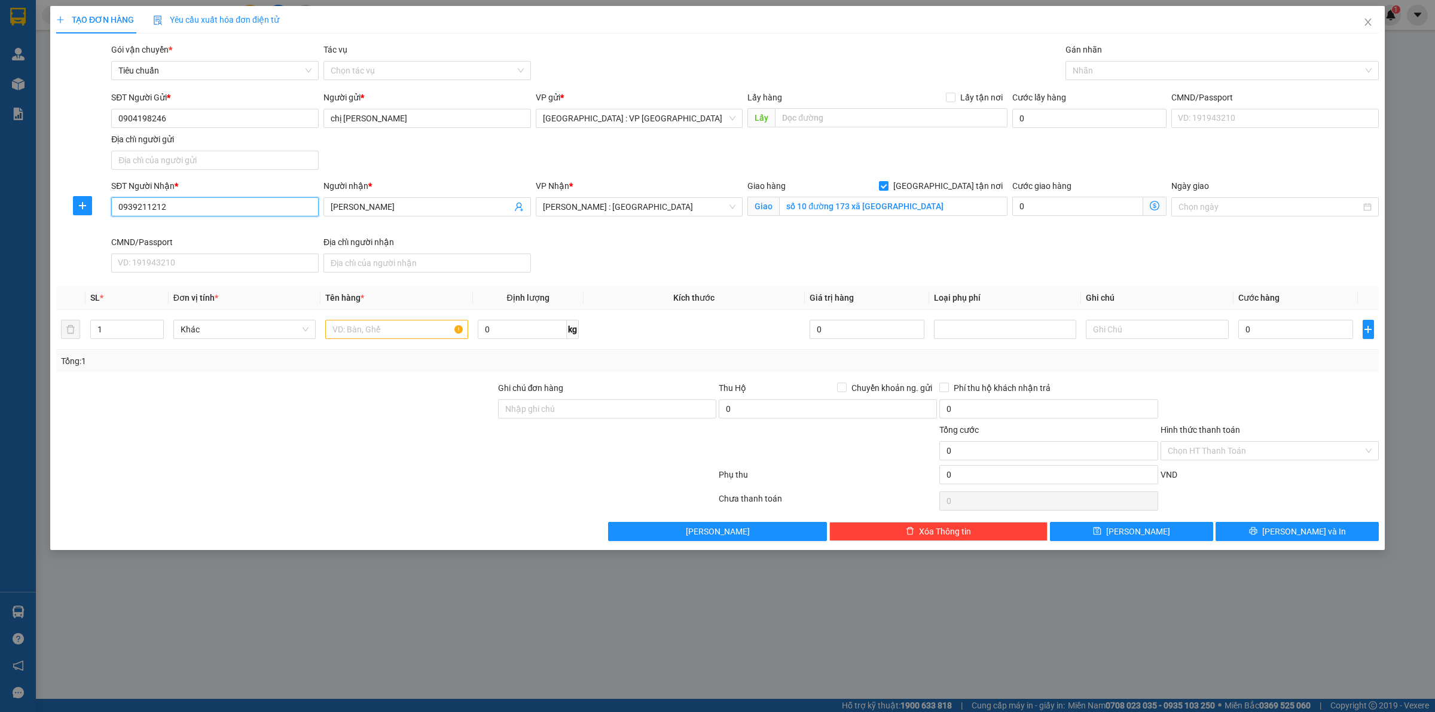
type input "0939211212"
click at [1080, 64] on div at bounding box center [1215, 70] width 295 height 14
type input "giao"
click at [1101, 96] on div "[GEOGRAPHIC_DATA] tận nơi" at bounding box center [1222, 94] width 299 height 13
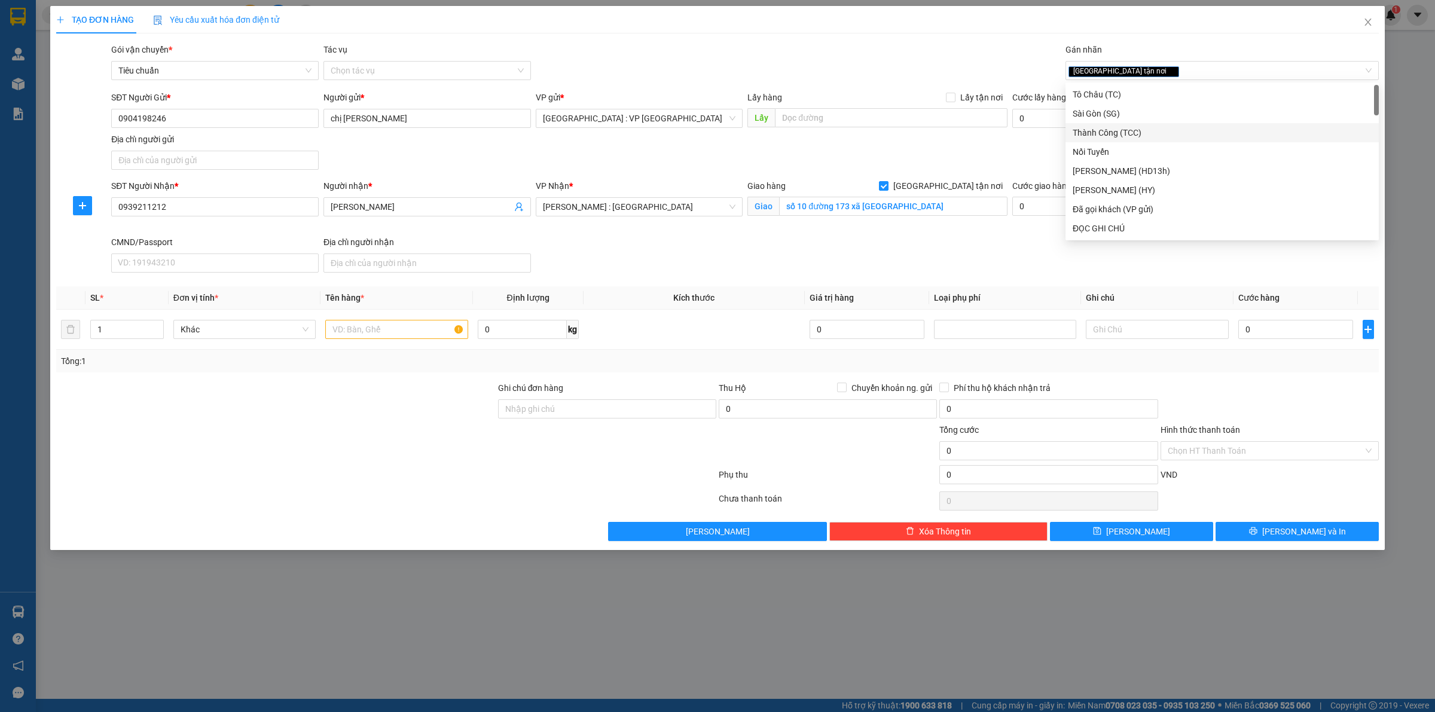
click at [1015, 151] on div "SĐT Người Gửi * 0904198246 Người gửi * chị Thủy VP gửi * Hà Nội : VP Hà Đông Lấ…" at bounding box center [745, 133] width 1272 height 84
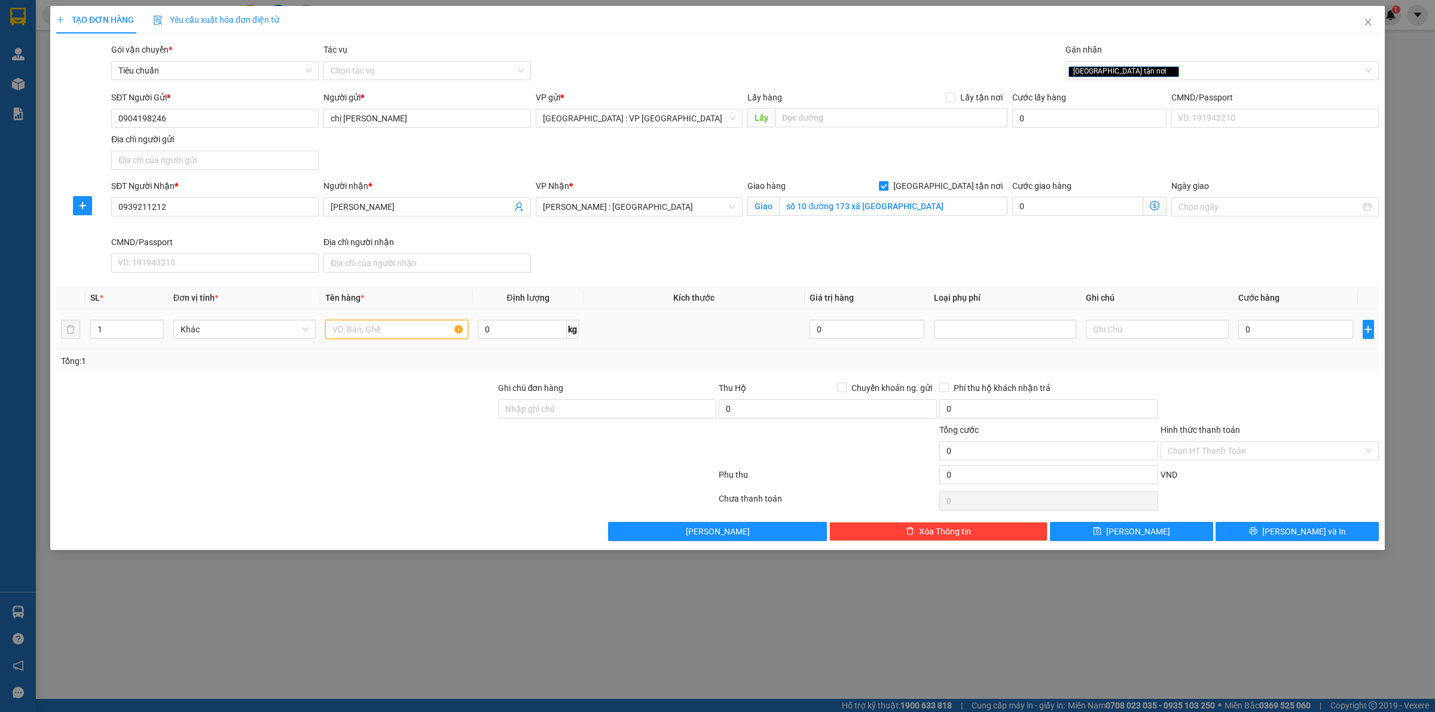
click at [346, 330] on input "text" at bounding box center [396, 329] width 142 height 19
type input "1 kiện inox bọc PE"
click at [1295, 331] on input "0" at bounding box center [1295, 329] width 115 height 19
type input "1"
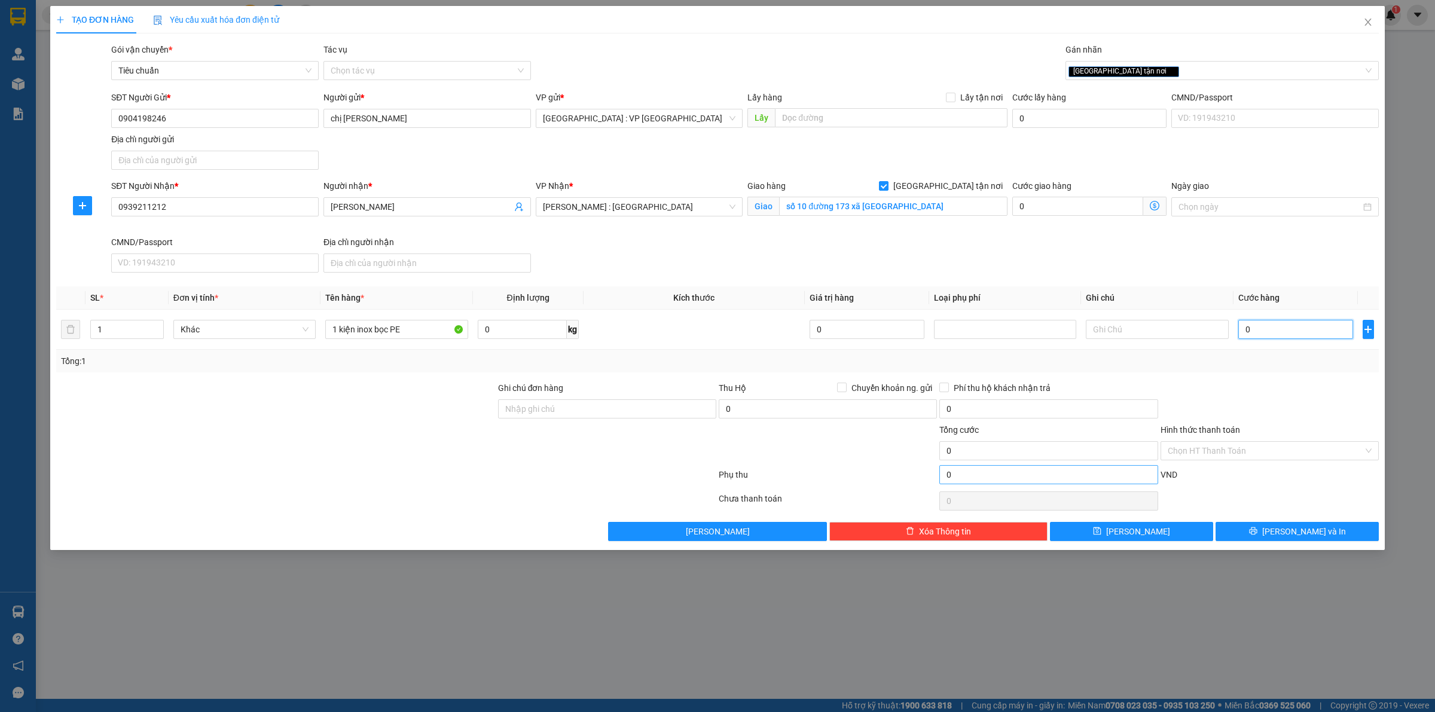
type input "1"
type input "13"
type input "130"
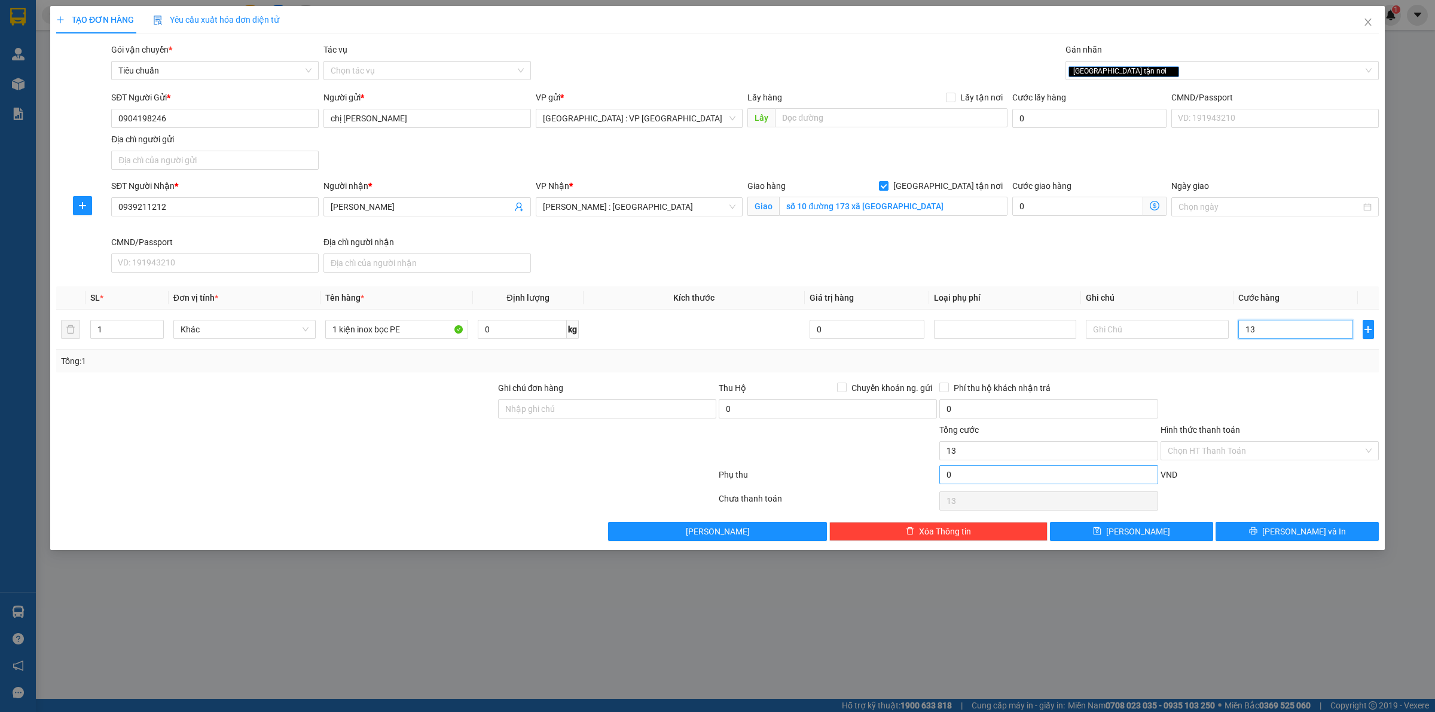
type input "130"
type input "1.300"
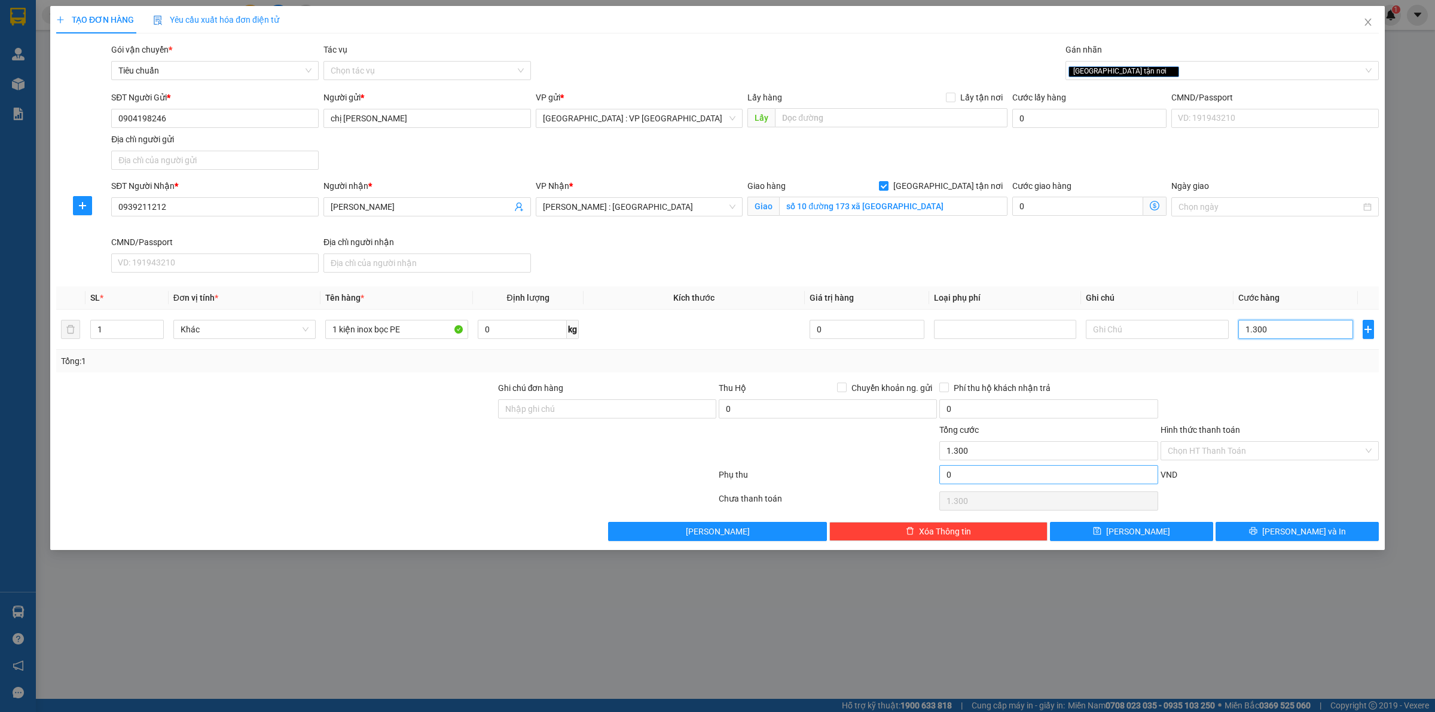
type input "13.000"
type input "130.000"
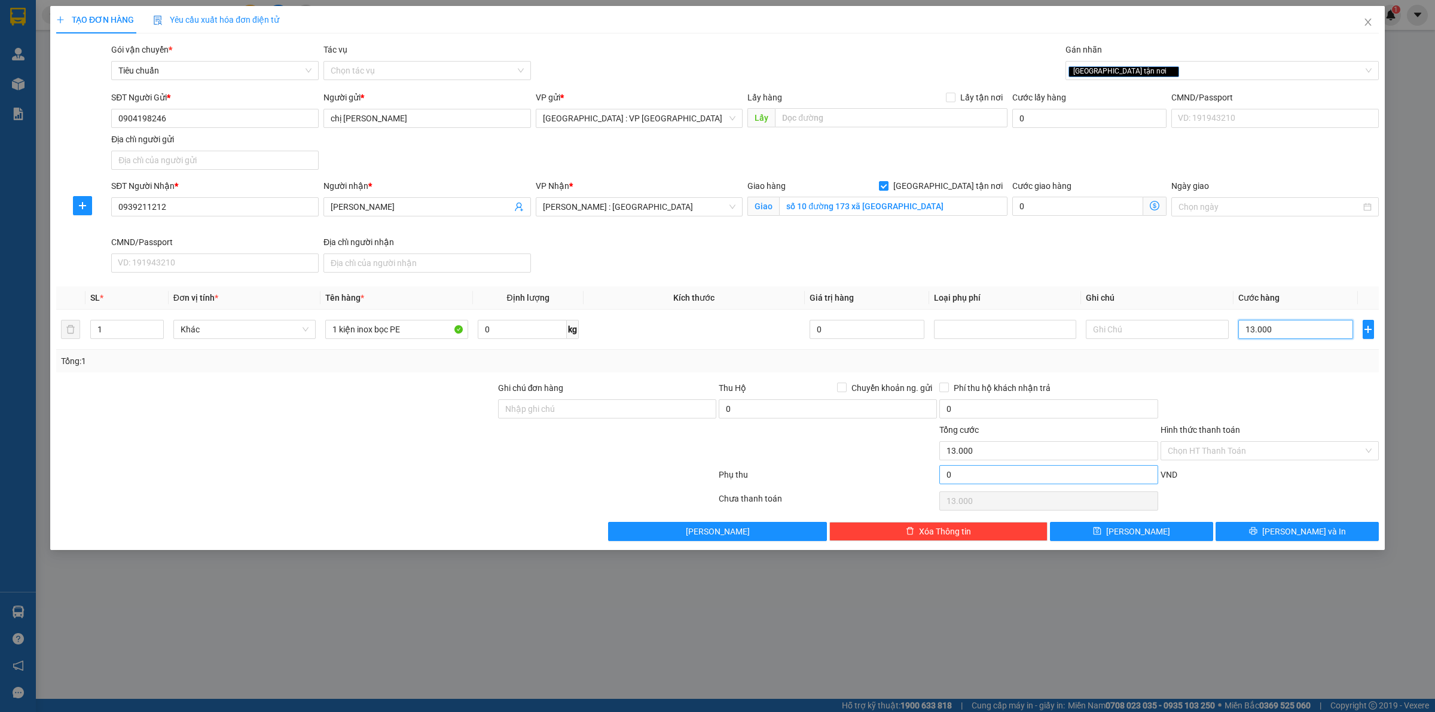
type input "130.000"
click at [1227, 490] on div "Chọn HT Thanh Toán" at bounding box center [1269, 501] width 221 height 24
click at [1272, 456] on input "Hình thức thanh toán" at bounding box center [1266, 451] width 196 height 18
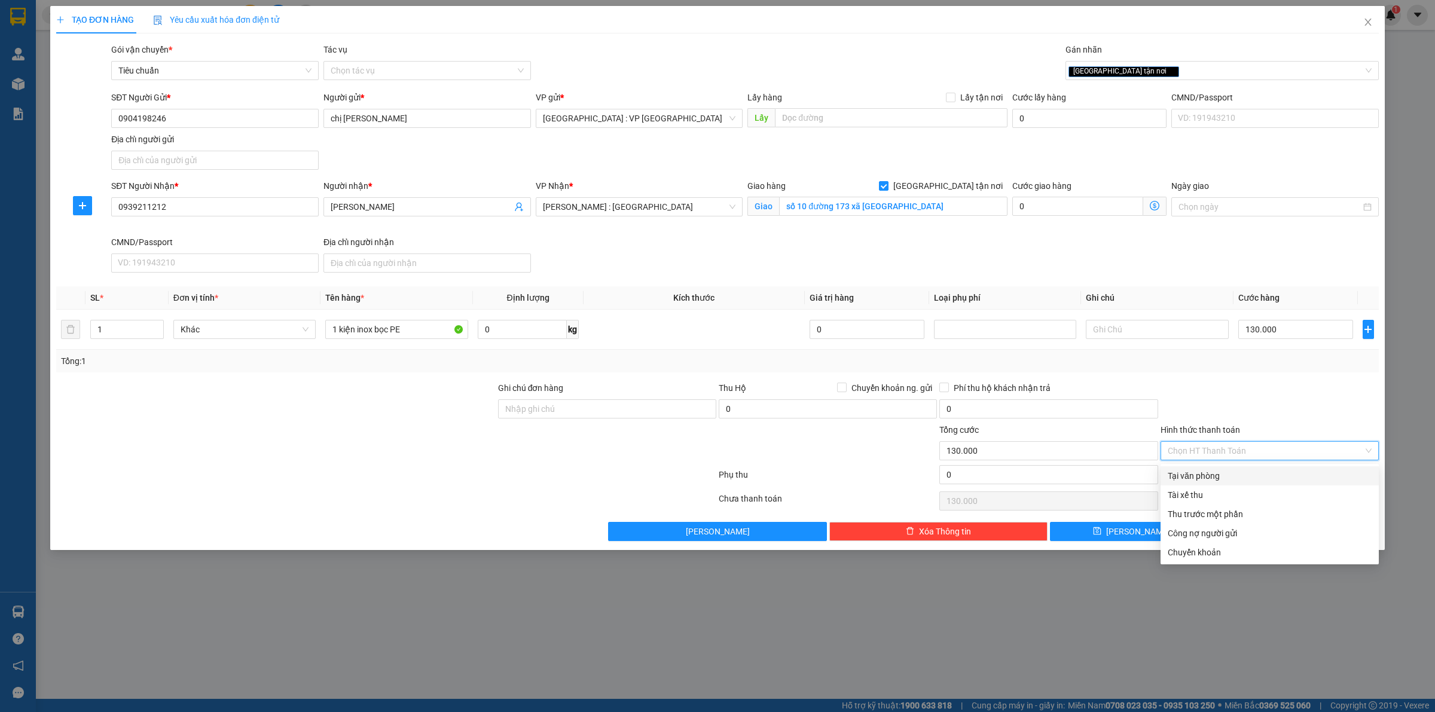
click at [1205, 479] on div "Tại văn phòng" at bounding box center [1270, 475] width 204 height 13
type input "0"
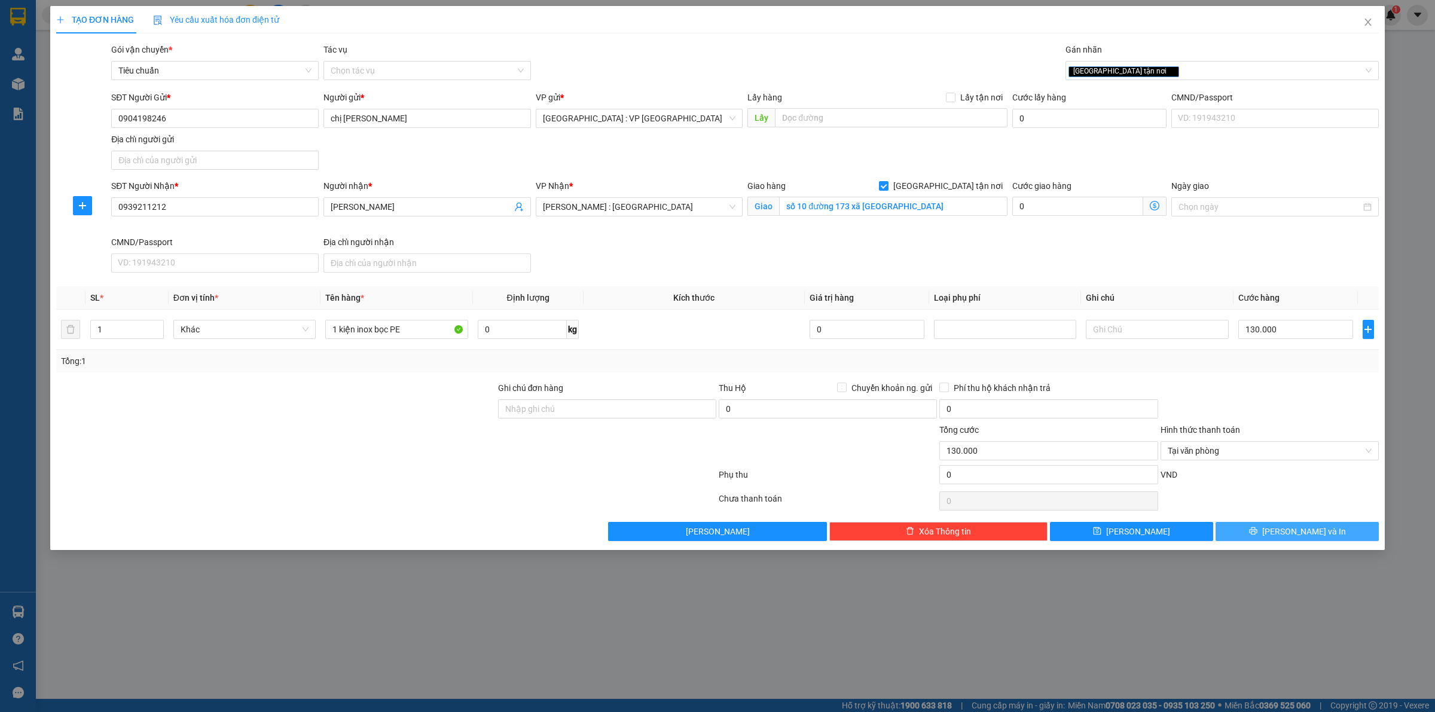
click at [1309, 536] on span "[PERSON_NAME] và In" at bounding box center [1304, 531] width 84 height 13
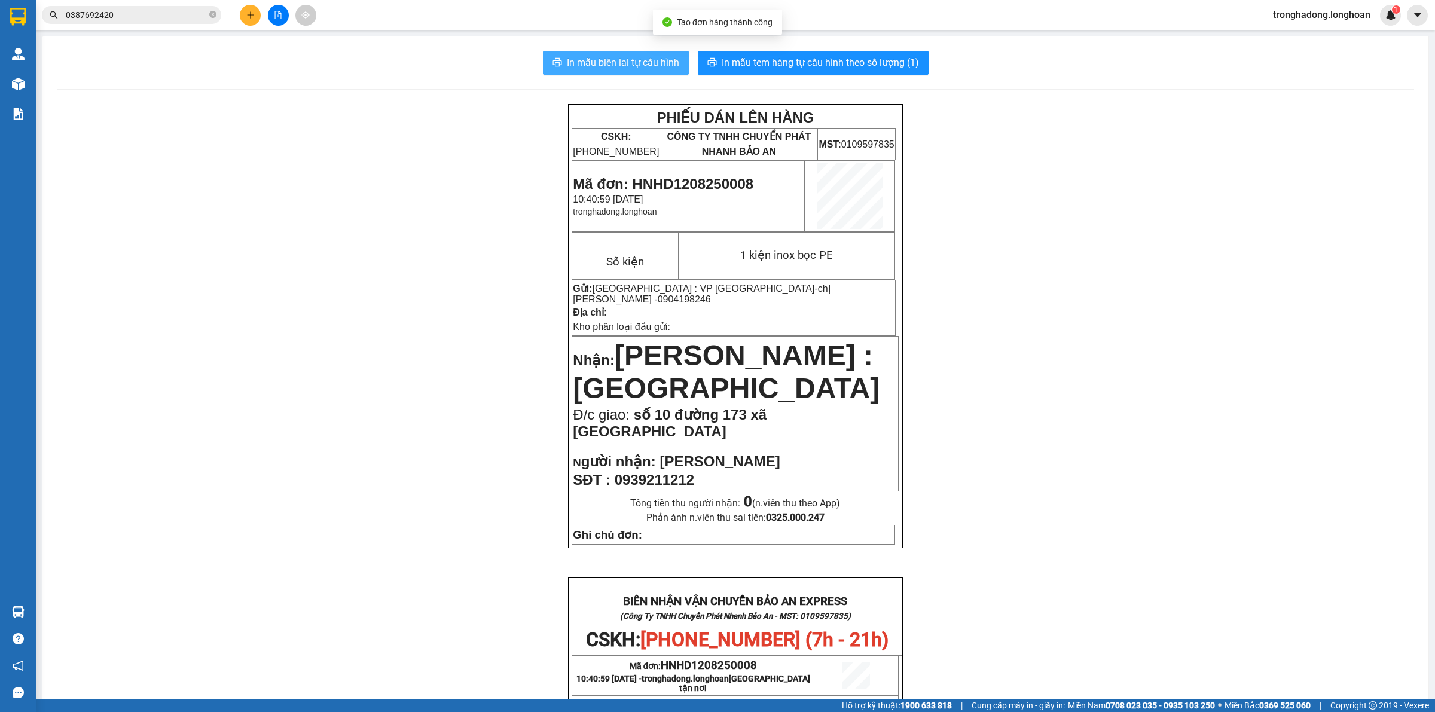
click at [649, 58] on span "In mẫu biên lai tự cấu hình" at bounding box center [623, 62] width 112 height 15
click at [859, 65] on span "In mẫu tem hàng tự cấu hình theo số lượng (1)" at bounding box center [820, 62] width 197 height 15
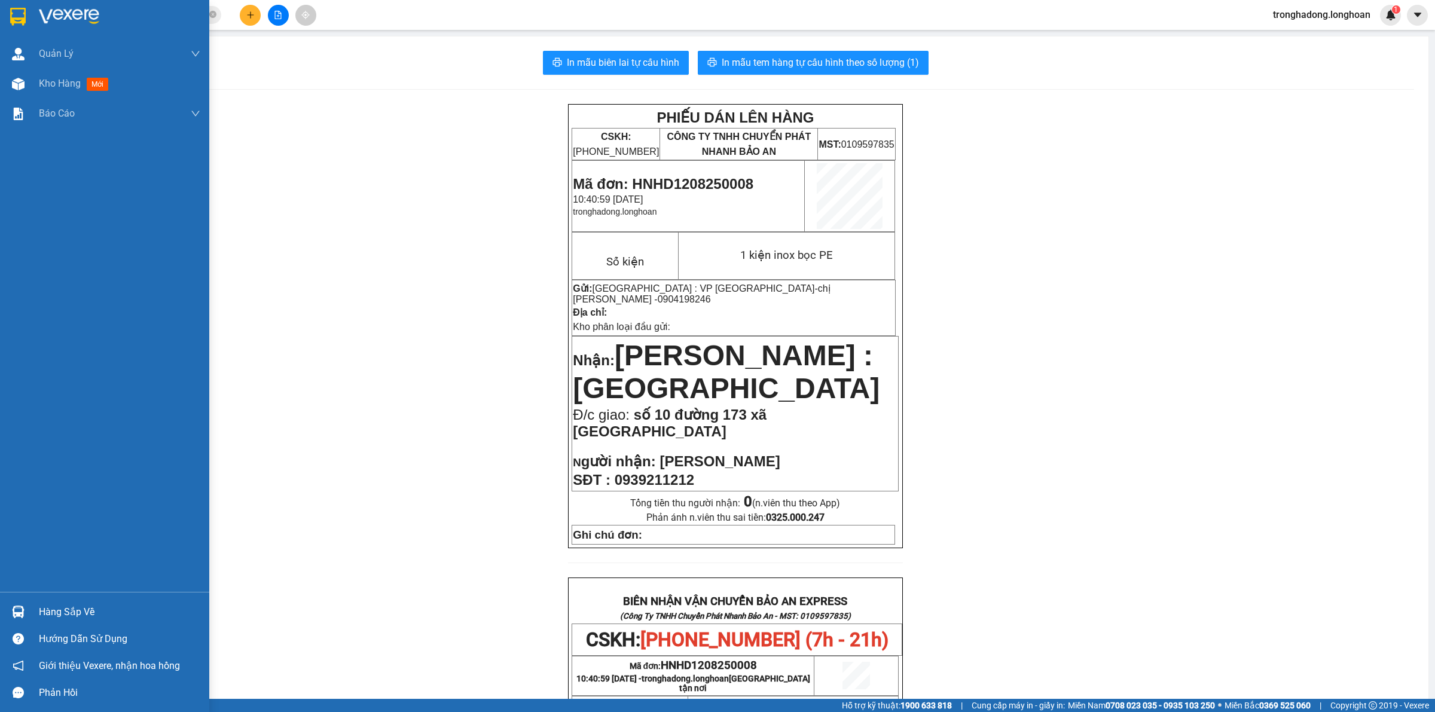
click at [22, 13] on img at bounding box center [18, 17] width 16 height 18
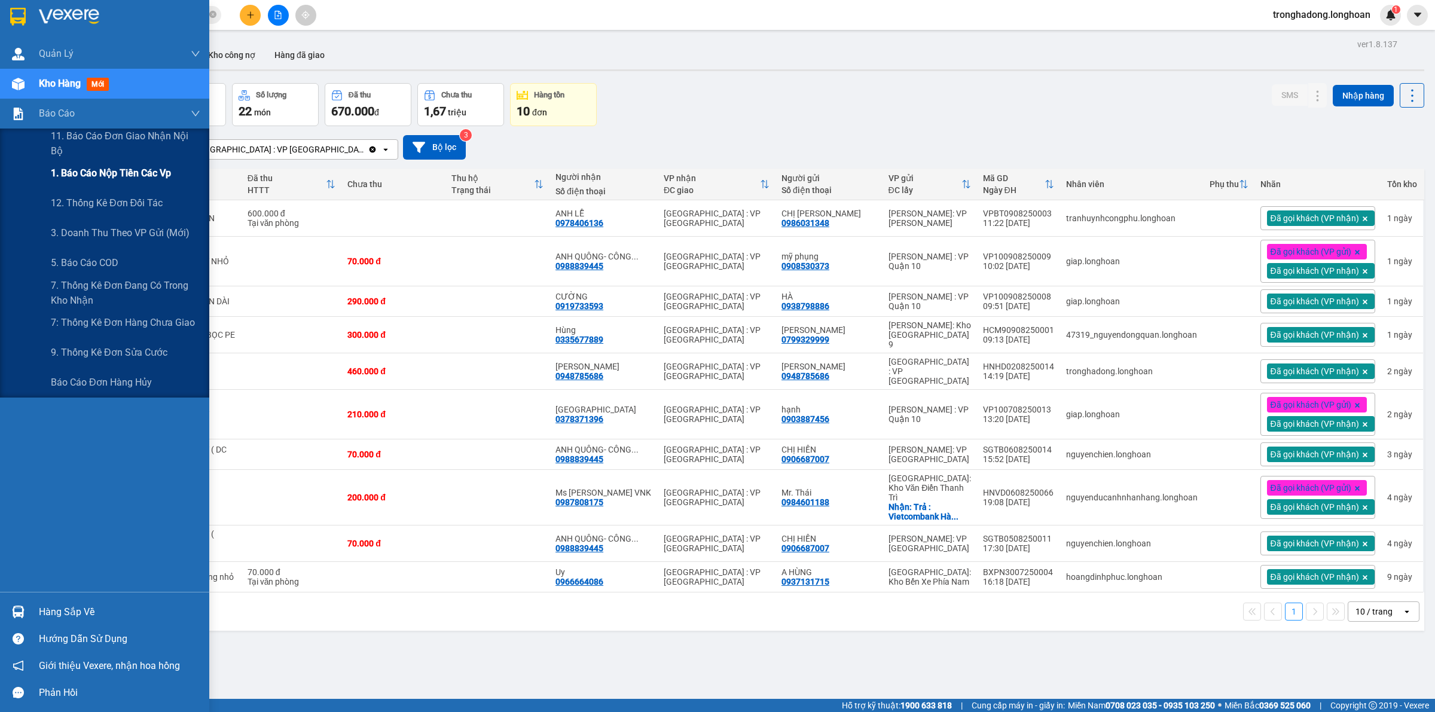
click at [99, 164] on div "1. Báo cáo nộp tiền các vp" at bounding box center [125, 173] width 149 height 30
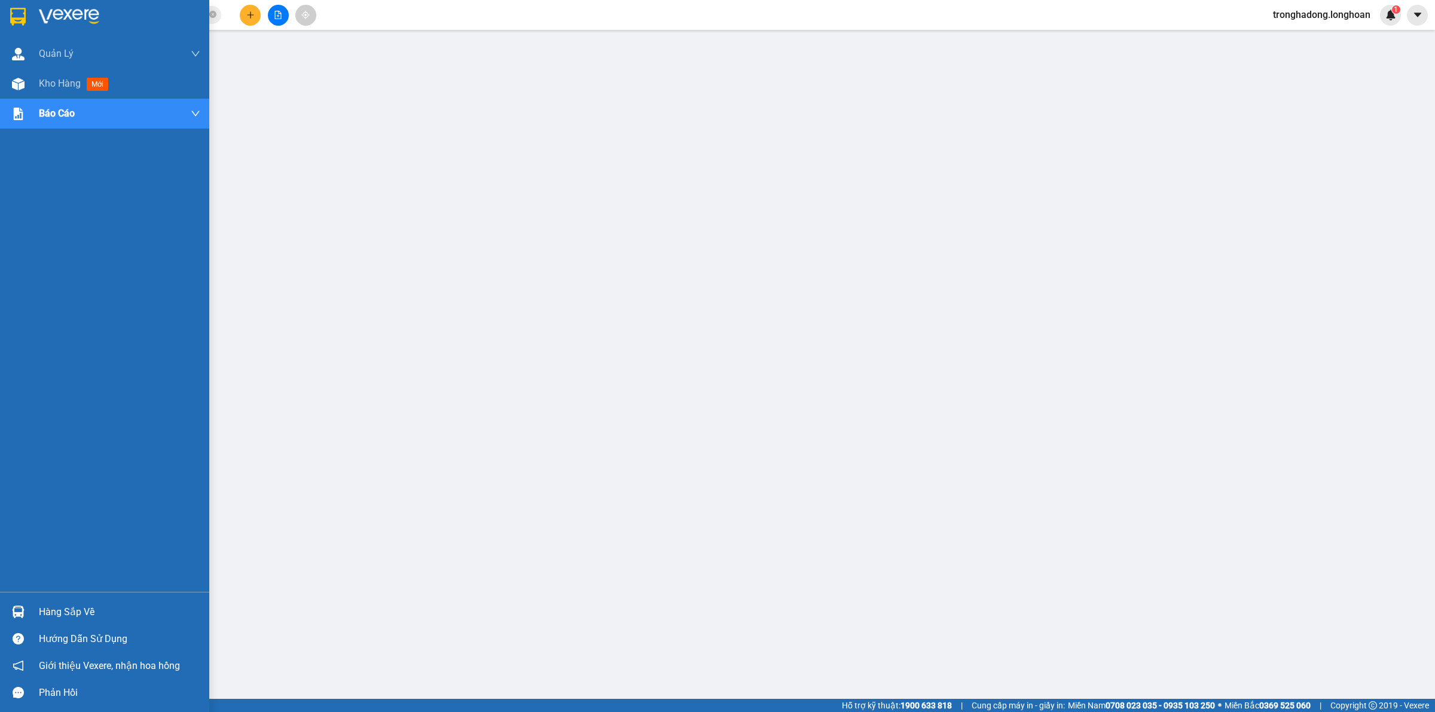
click at [15, 15] on img at bounding box center [18, 17] width 16 height 18
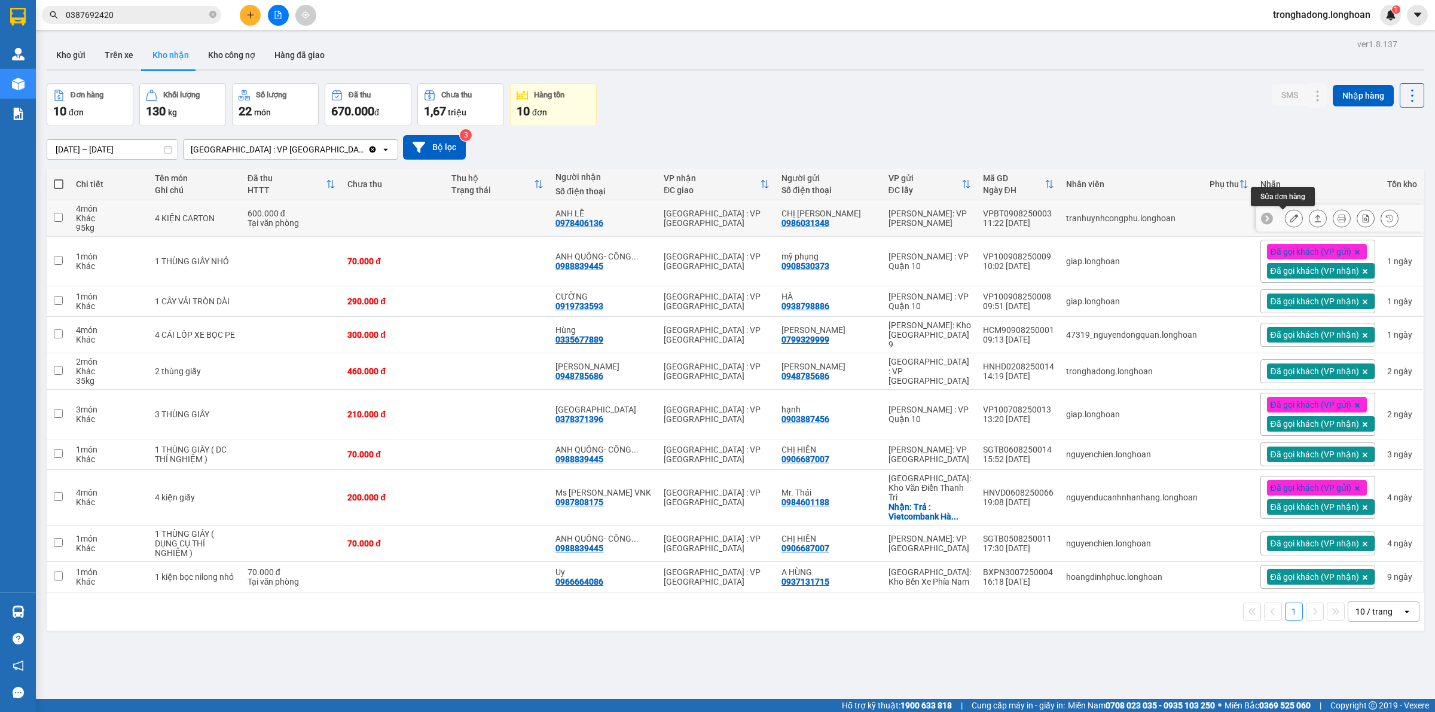
click at [1290, 219] on icon at bounding box center [1294, 218] width 8 height 8
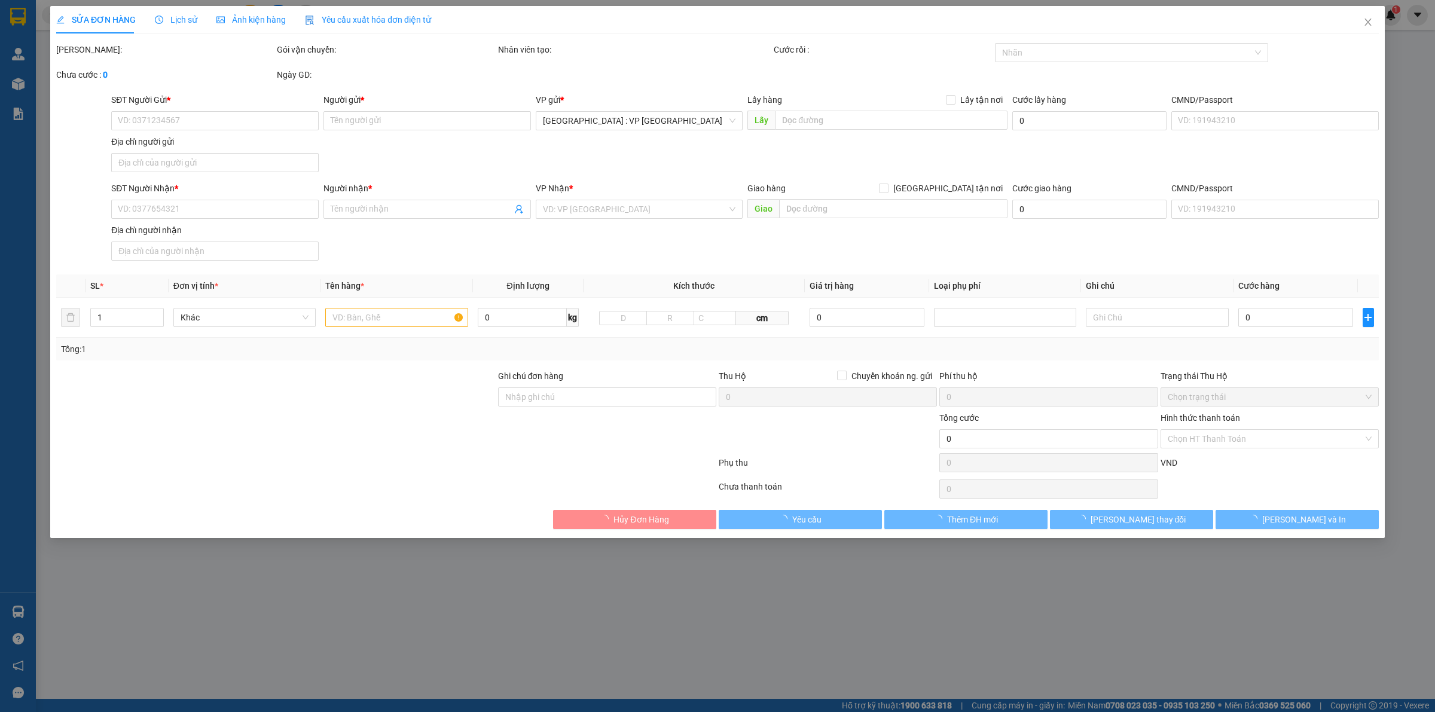
type input "0986031348"
type input "CHỊ [PERSON_NAME]"
type input "0978406136"
type input "ANH LỄ"
type input "600.000"
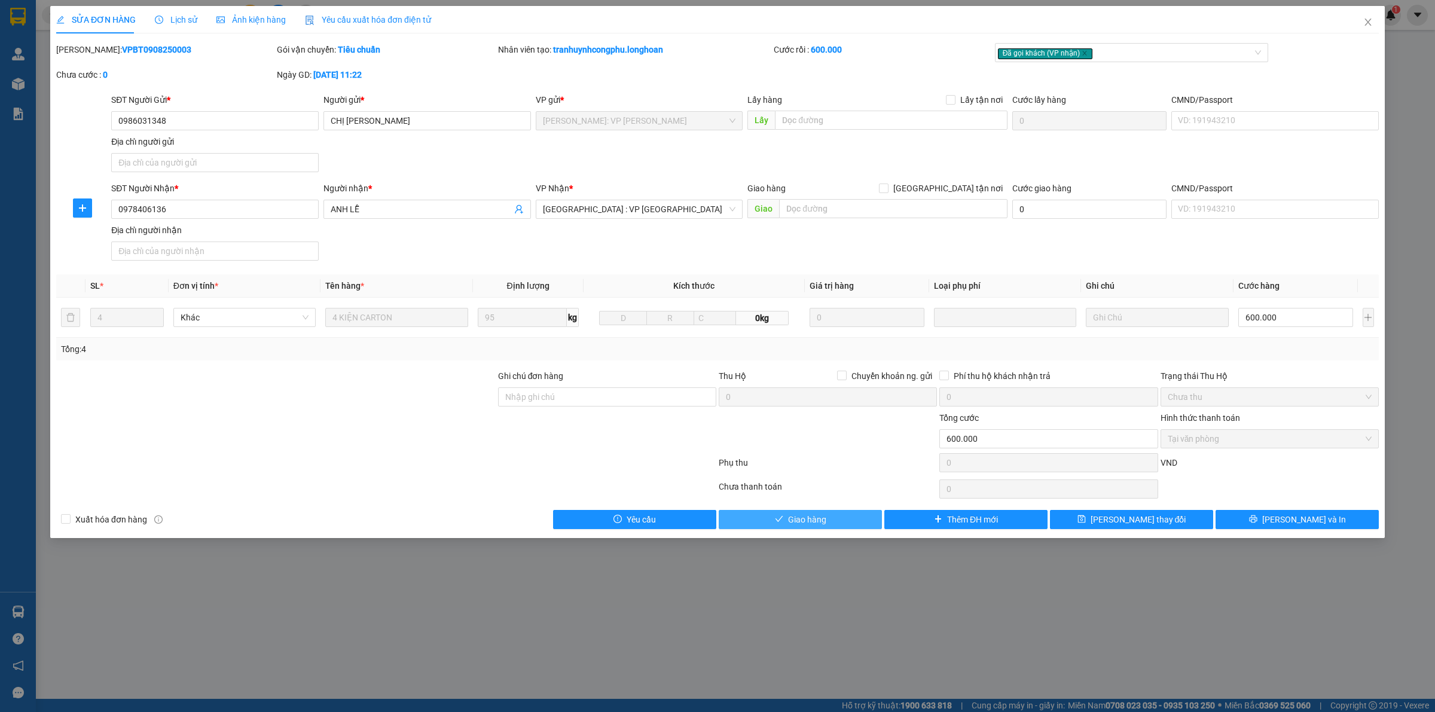
click at [815, 518] on span "Giao hàng" at bounding box center [807, 519] width 38 height 13
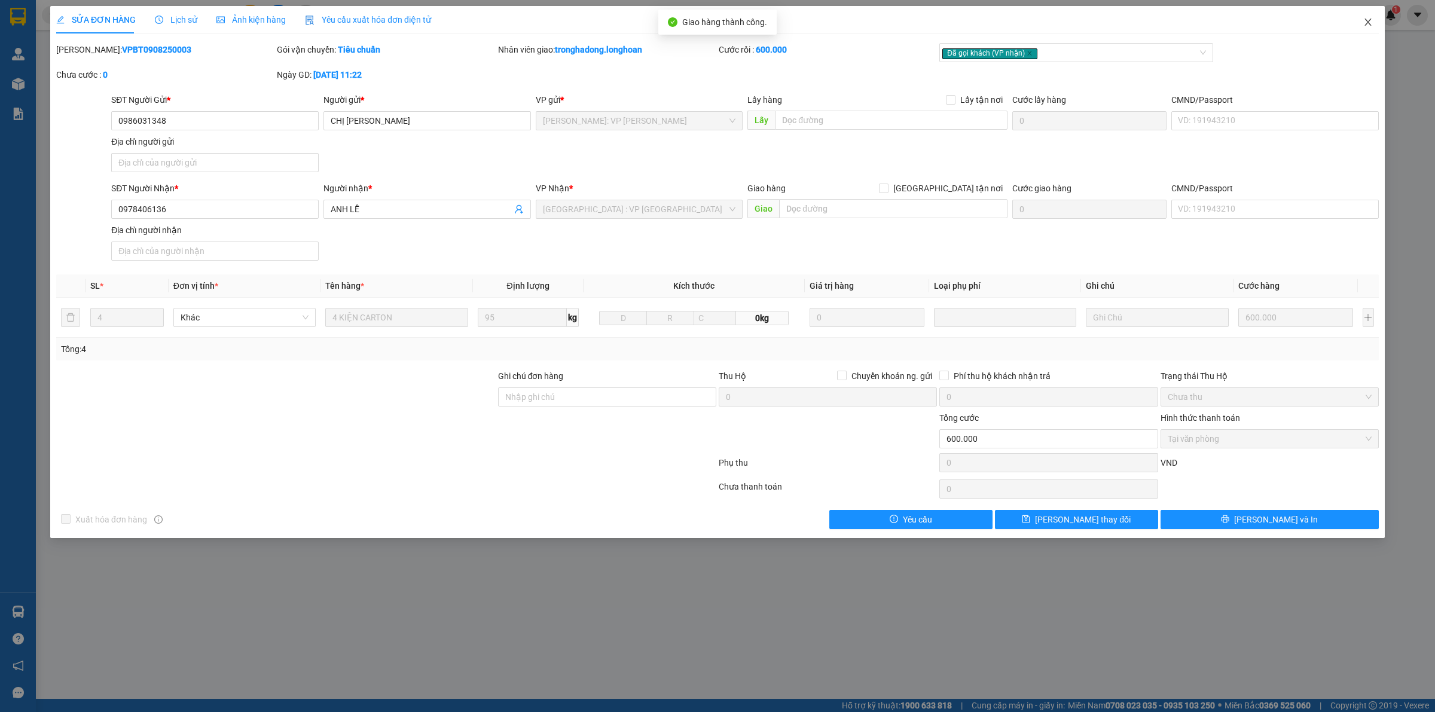
click at [1369, 21] on icon "close" at bounding box center [1367, 22] width 7 height 7
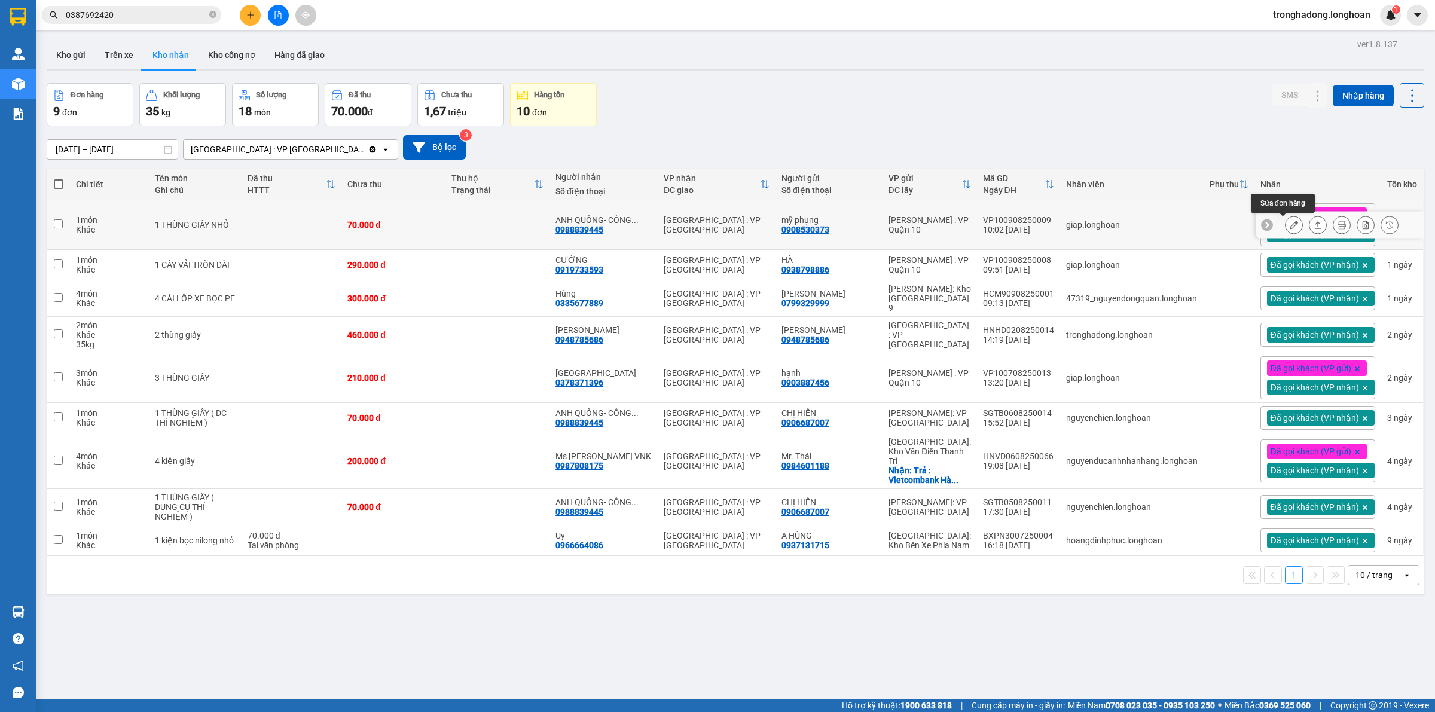
click at [1290, 225] on icon at bounding box center [1294, 225] width 8 height 8
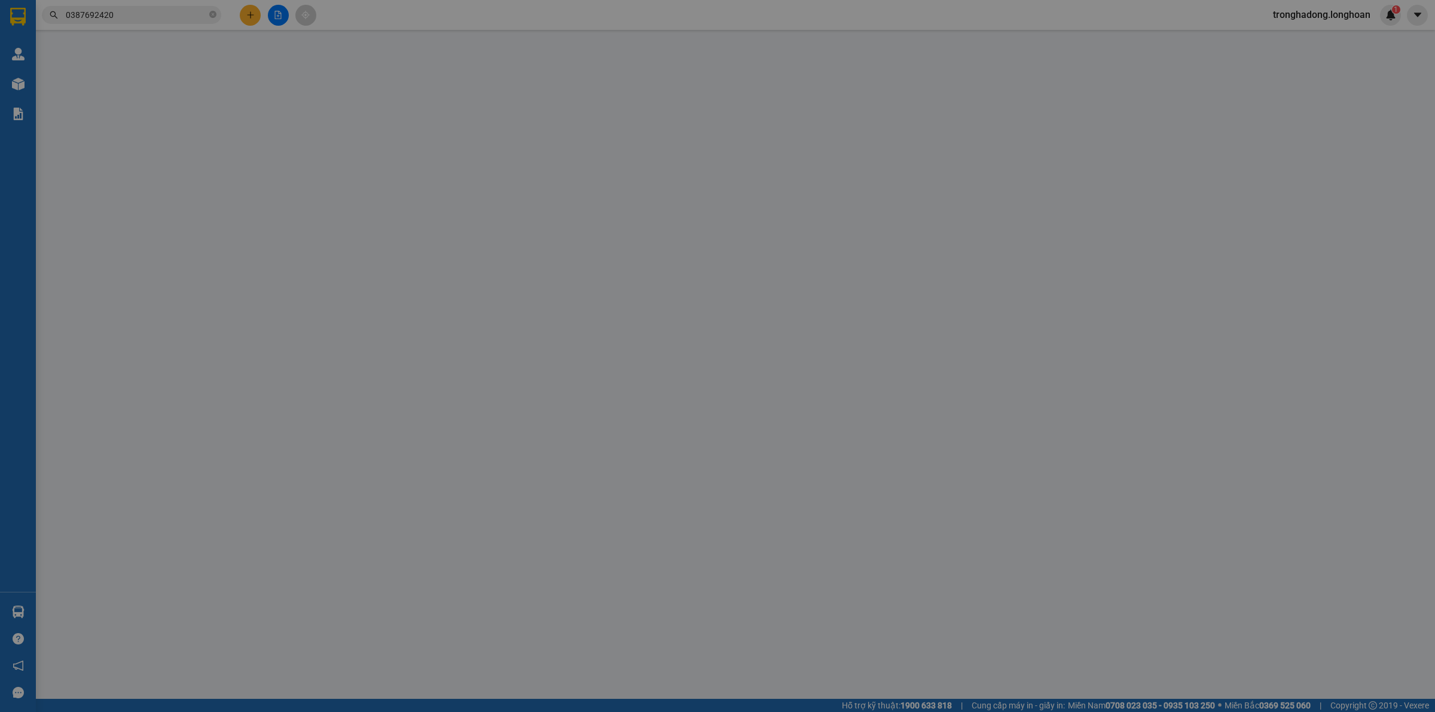
type input "0908530373"
type input "mỹ phụng"
type input "0988839445"
type input "ANH QUÔNG- CÔNG TY TNHH SINH HÓA VN"
type input "hàng k bao bể vỡ hư hỏng"
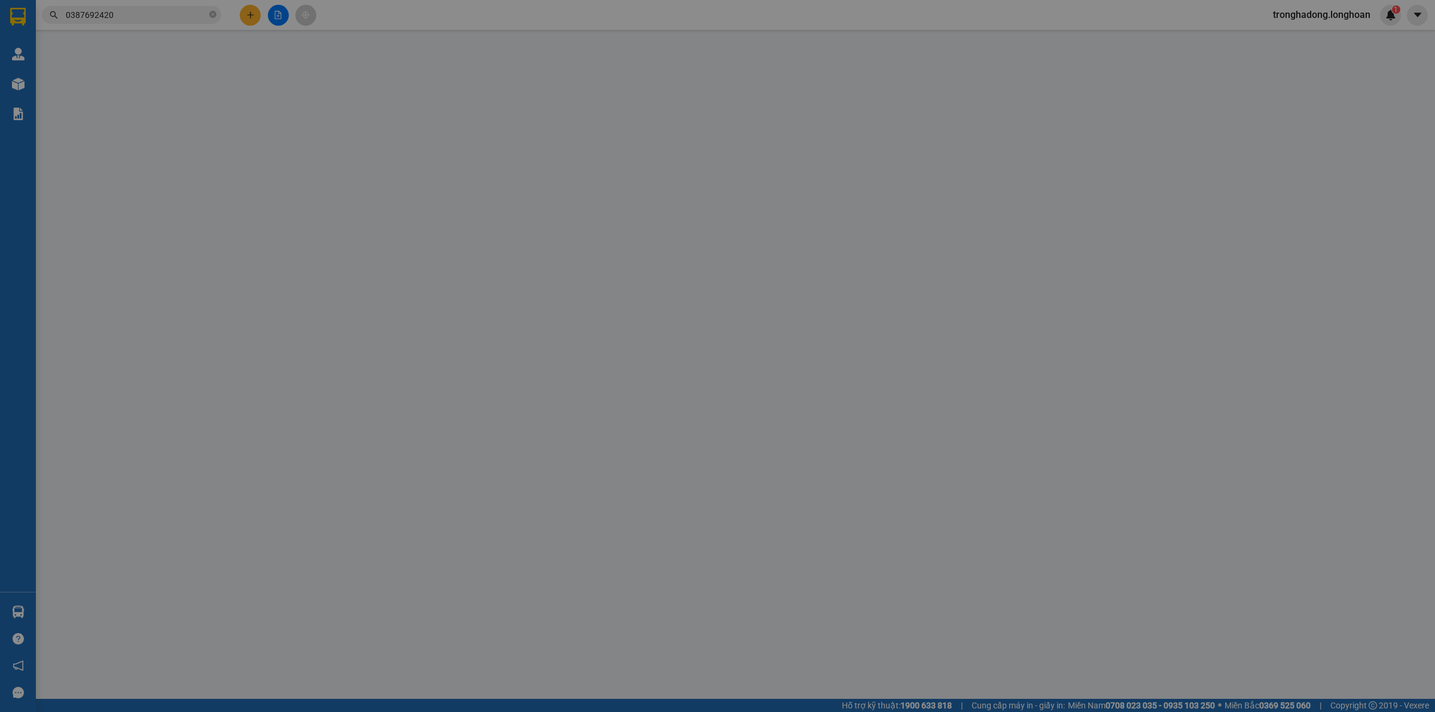
type input "70.000"
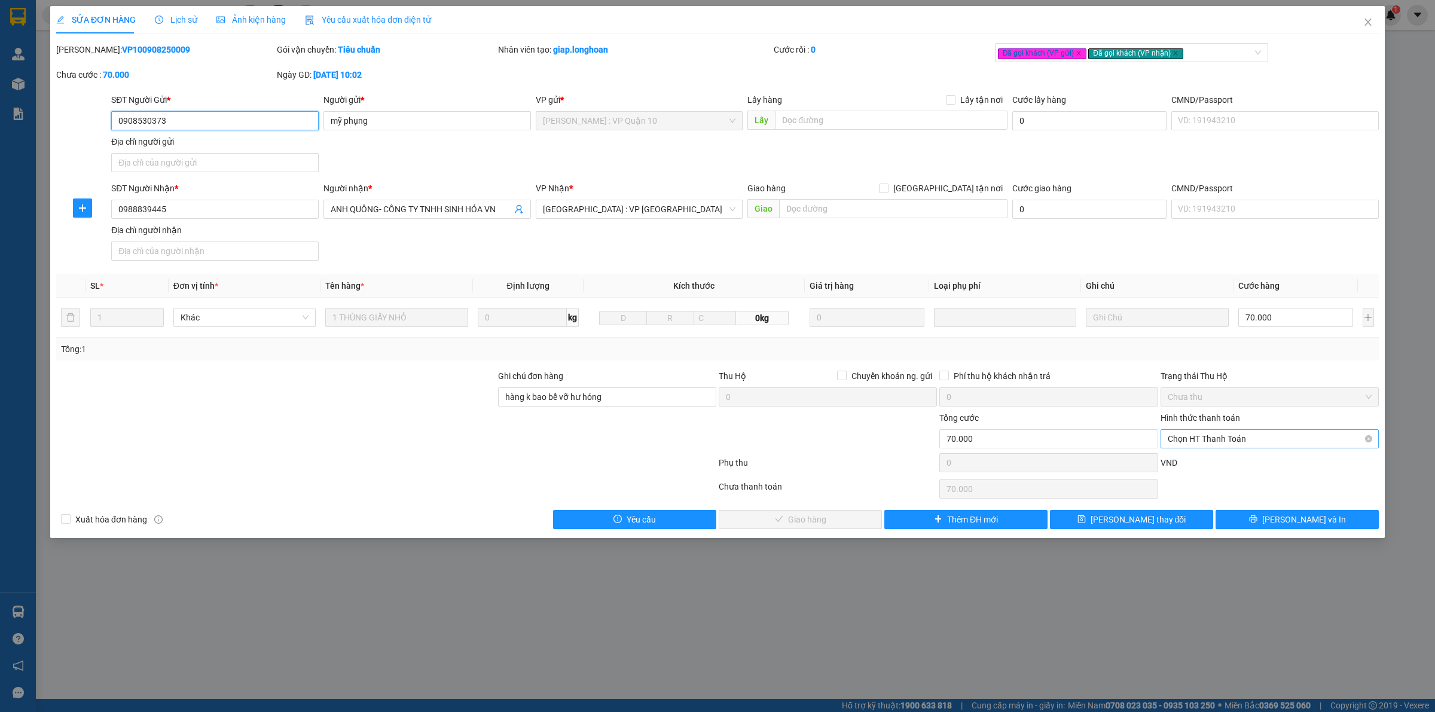
click at [1250, 442] on span "Chọn HT Thanh Toán" at bounding box center [1270, 439] width 204 height 18
click at [1214, 457] on div "Tại văn phòng" at bounding box center [1270, 463] width 204 height 13
type input "0"
click at [794, 521] on span "[PERSON_NAME] và Giao hàng" at bounding box center [807, 519] width 115 height 13
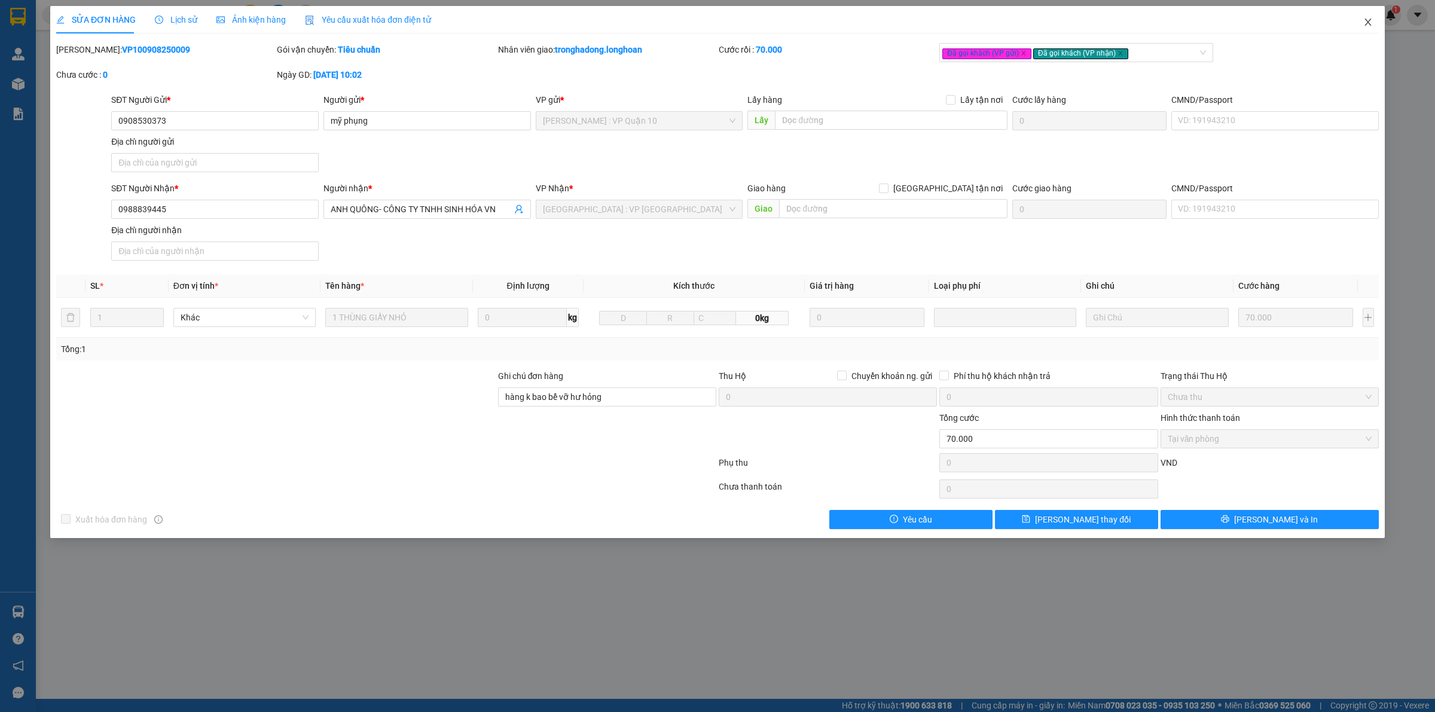
click at [1367, 20] on icon "close" at bounding box center [1368, 22] width 10 height 10
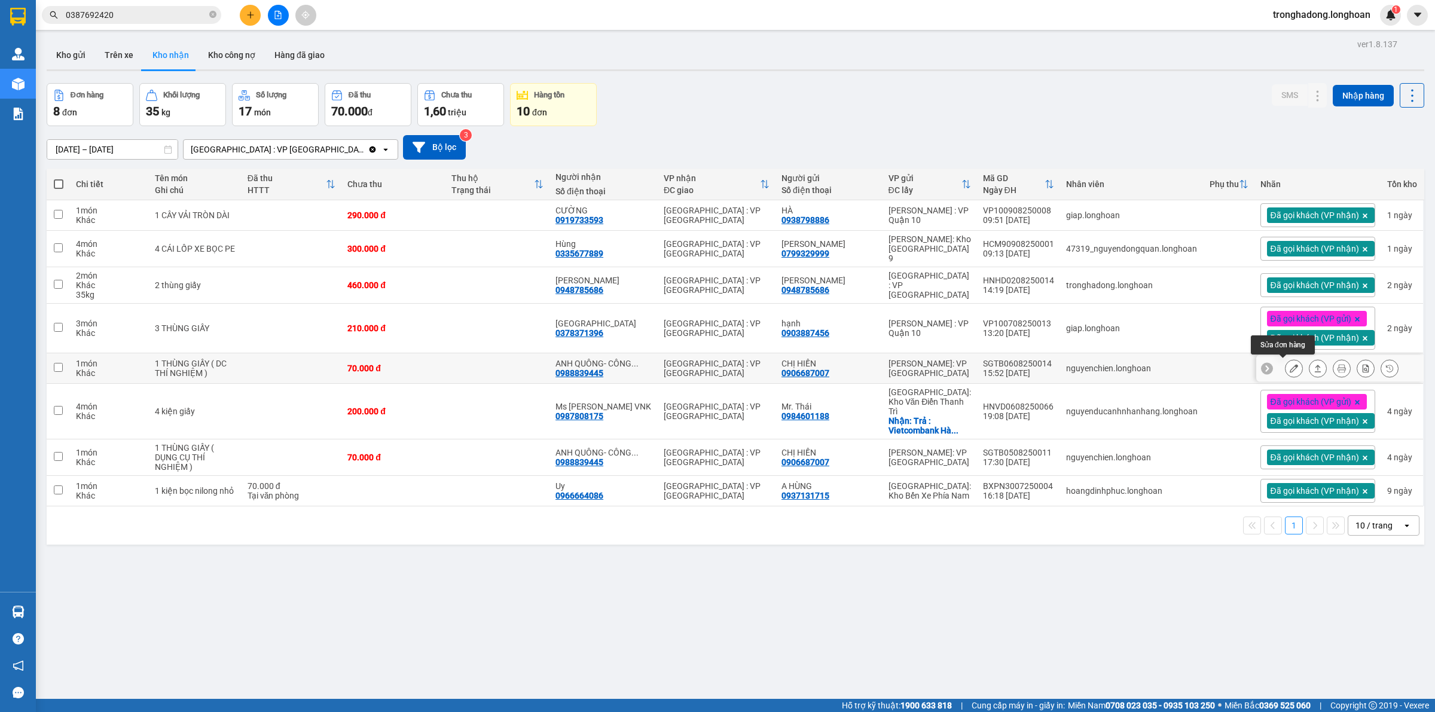
click at [1290, 366] on icon at bounding box center [1294, 368] width 8 height 8
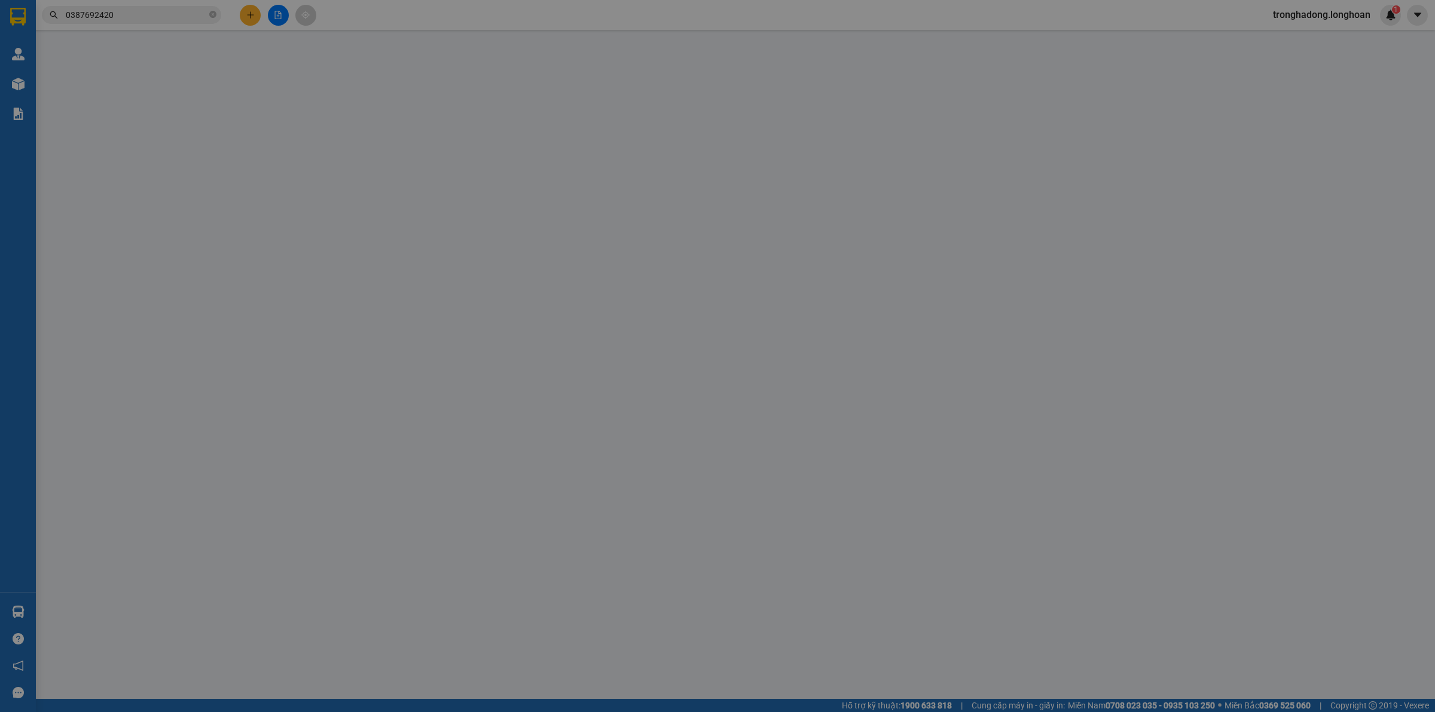
type input "0906687007"
type input "CHỊ HIỀN"
type input "0988839445"
type input "ANH QUÔNG- CÔNG TY TNHH SINH HÓA VN"
type input "70.000"
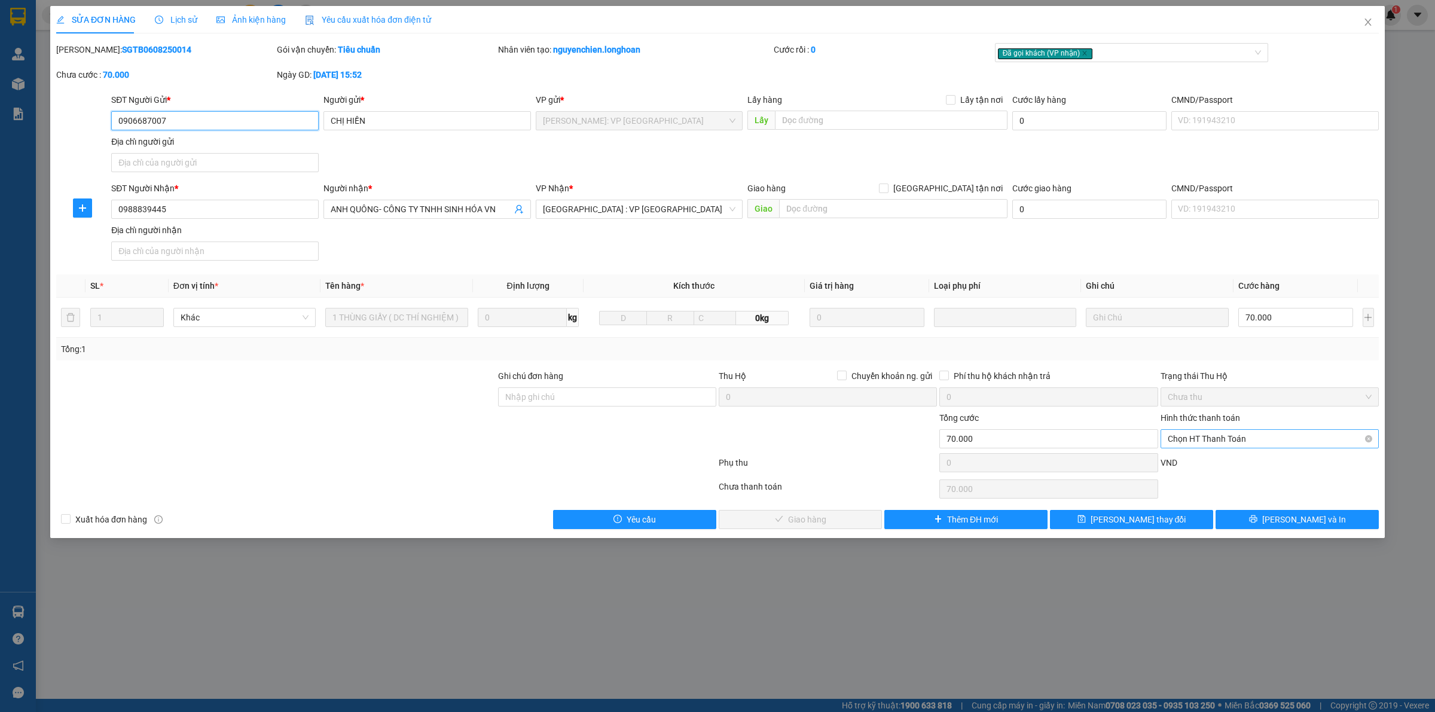
click at [1227, 438] on span "Chọn HT Thanh Toán" at bounding box center [1270, 439] width 204 height 18
click at [1178, 466] on div "Tại văn phòng" at bounding box center [1270, 463] width 204 height 13
type input "0"
click at [822, 526] on span "[PERSON_NAME] và Giao hàng" at bounding box center [807, 519] width 115 height 13
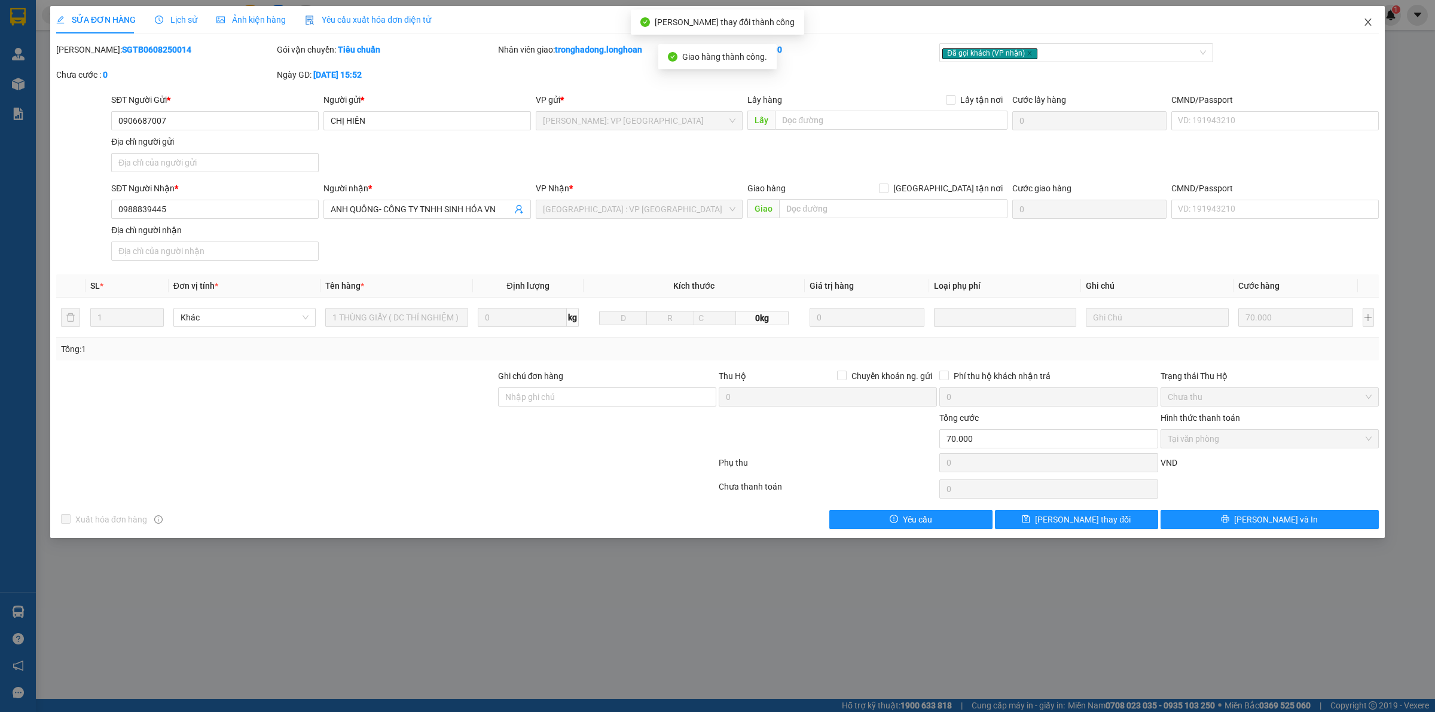
click at [1367, 21] on icon "close" at bounding box center [1367, 22] width 7 height 7
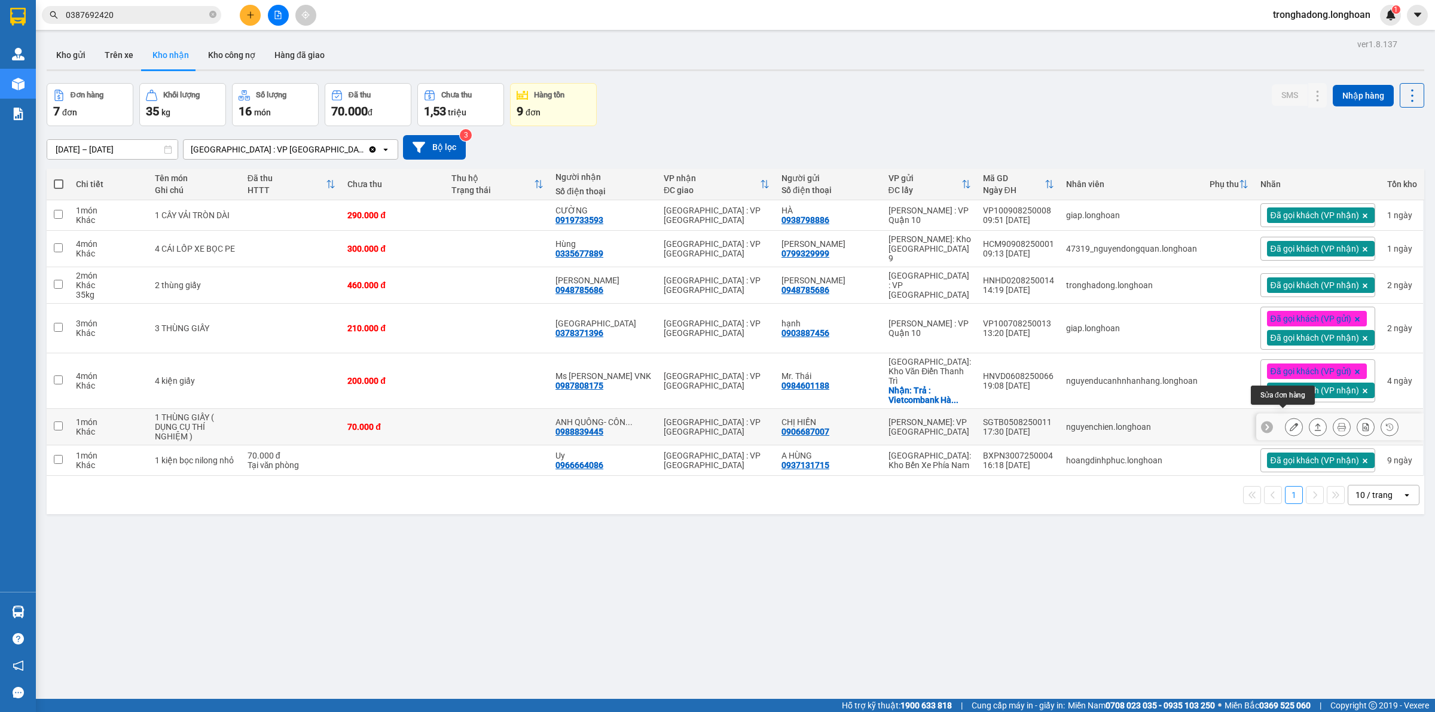
click at [1290, 423] on icon at bounding box center [1294, 427] width 8 height 8
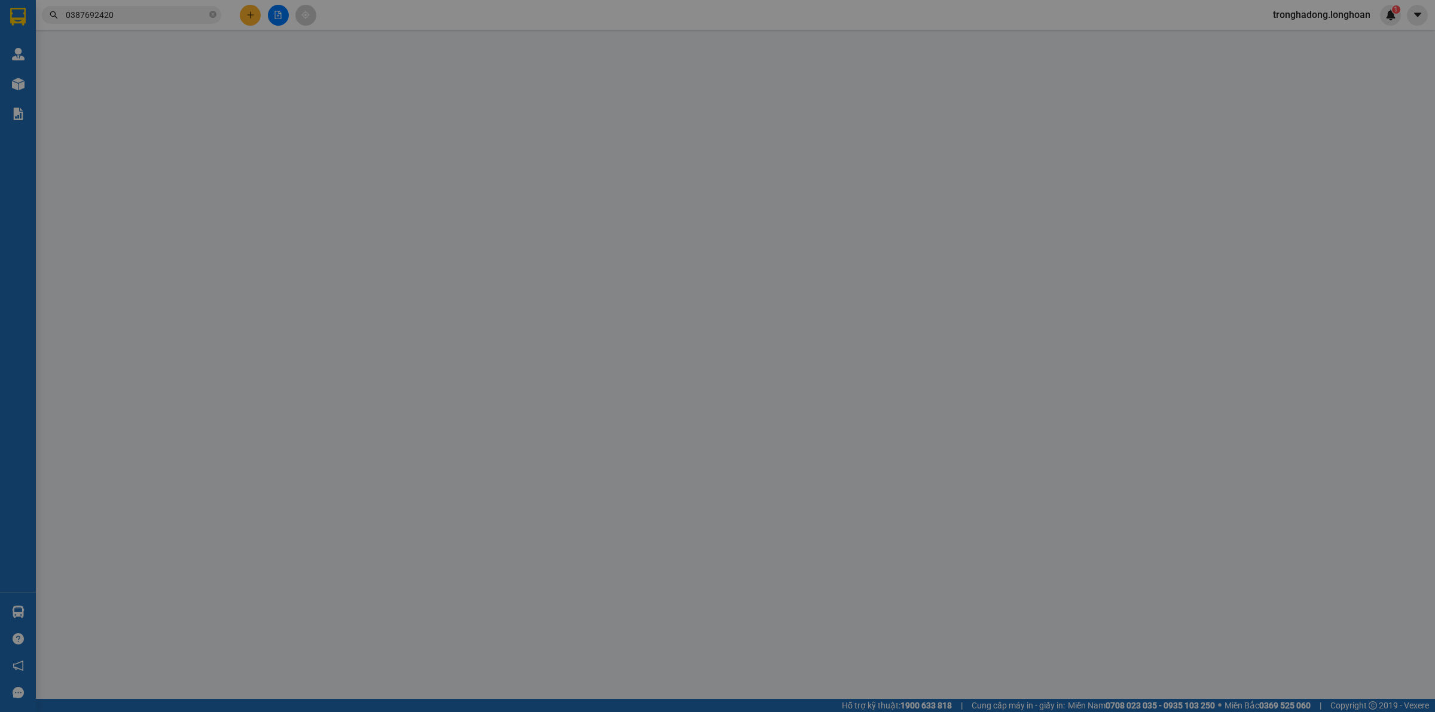
type input "0906687007"
type input "CHỊ HIỀN"
type input "0988839445"
type input "ANH QUÔNG- CÔNG TY TNHH SINH HÓA VN"
type input "NHẬN NGUYÊN KIỆN GIAO NGUYÊN KIỆN, HƯ VỠ K ĐỀN"
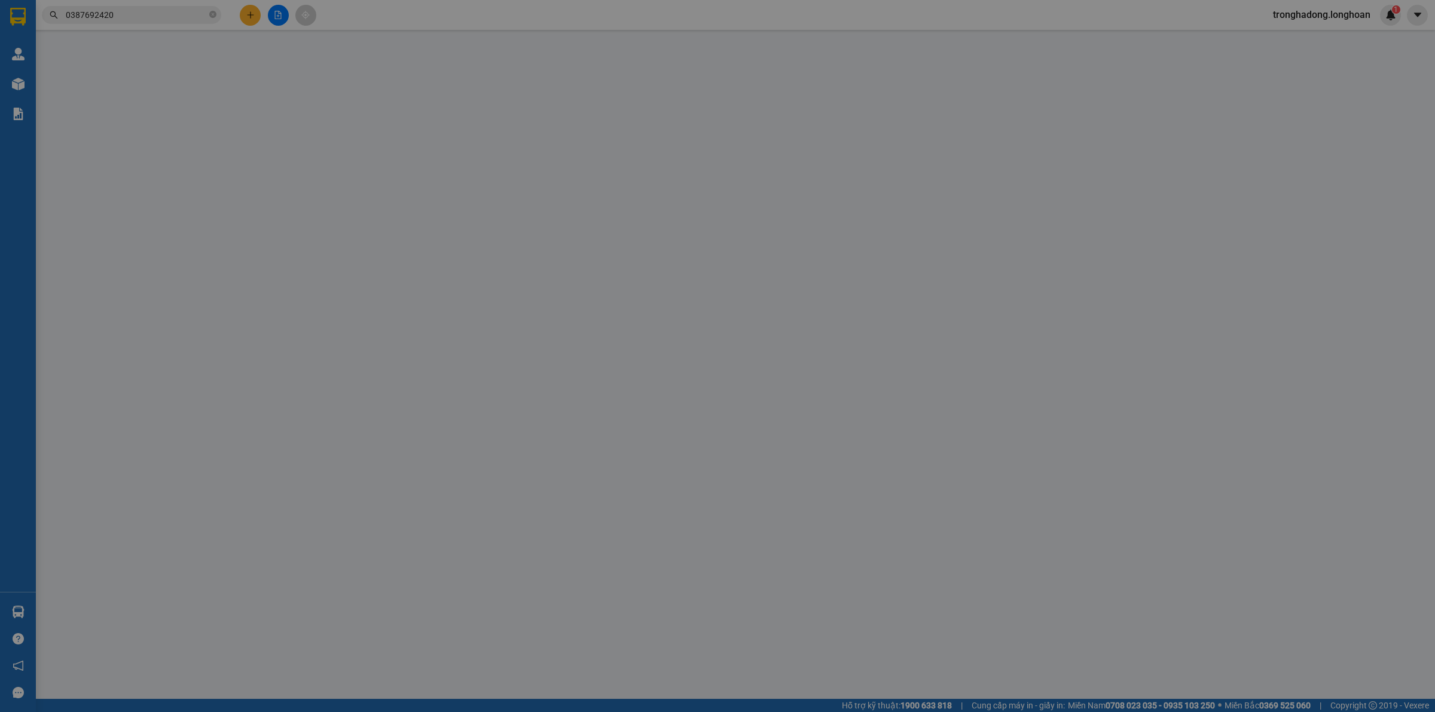
type input "70.000"
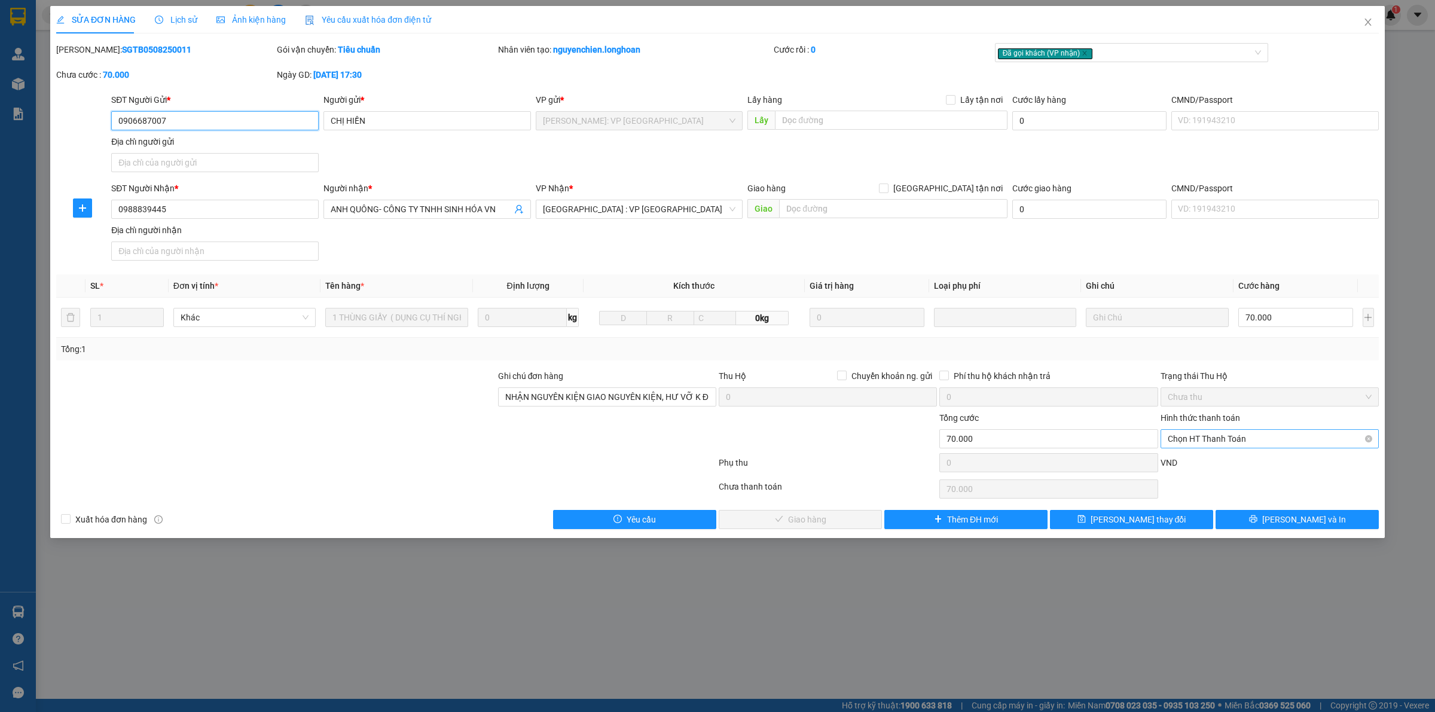
click at [1236, 442] on span "Chọn HT Thanh Toán" at bounding box center [1270, 439] width 204 height 18
click at [1211, 461] on div "Tại văn phòng" at bounding box center [1270, 463] width 204 height 13
type input "0"
click at [808, 517] on span "[PERSON_NAME] và Giao hàng" at bounding box center [807, 519] width 115 height 13
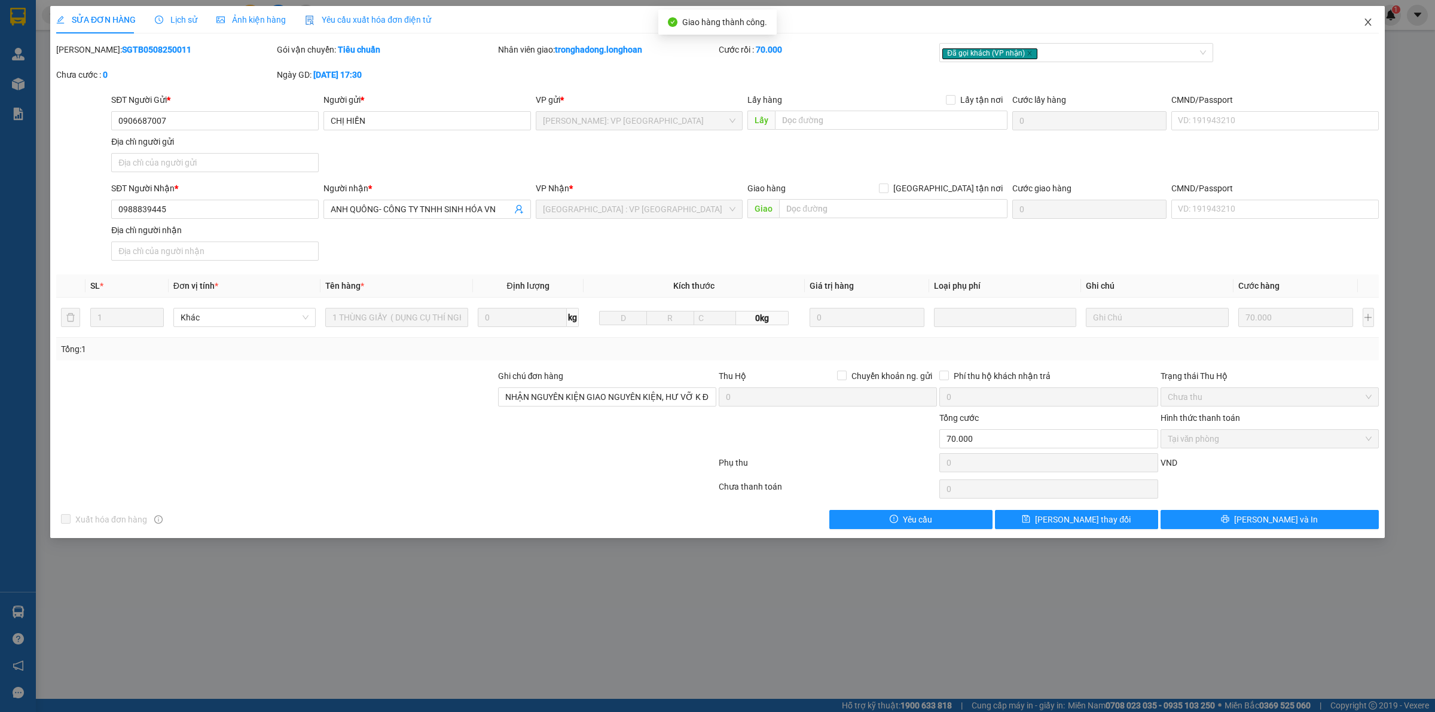
click at [1367, 26] on icon "close" at bounding box center [1368, 22] width 10 height 10
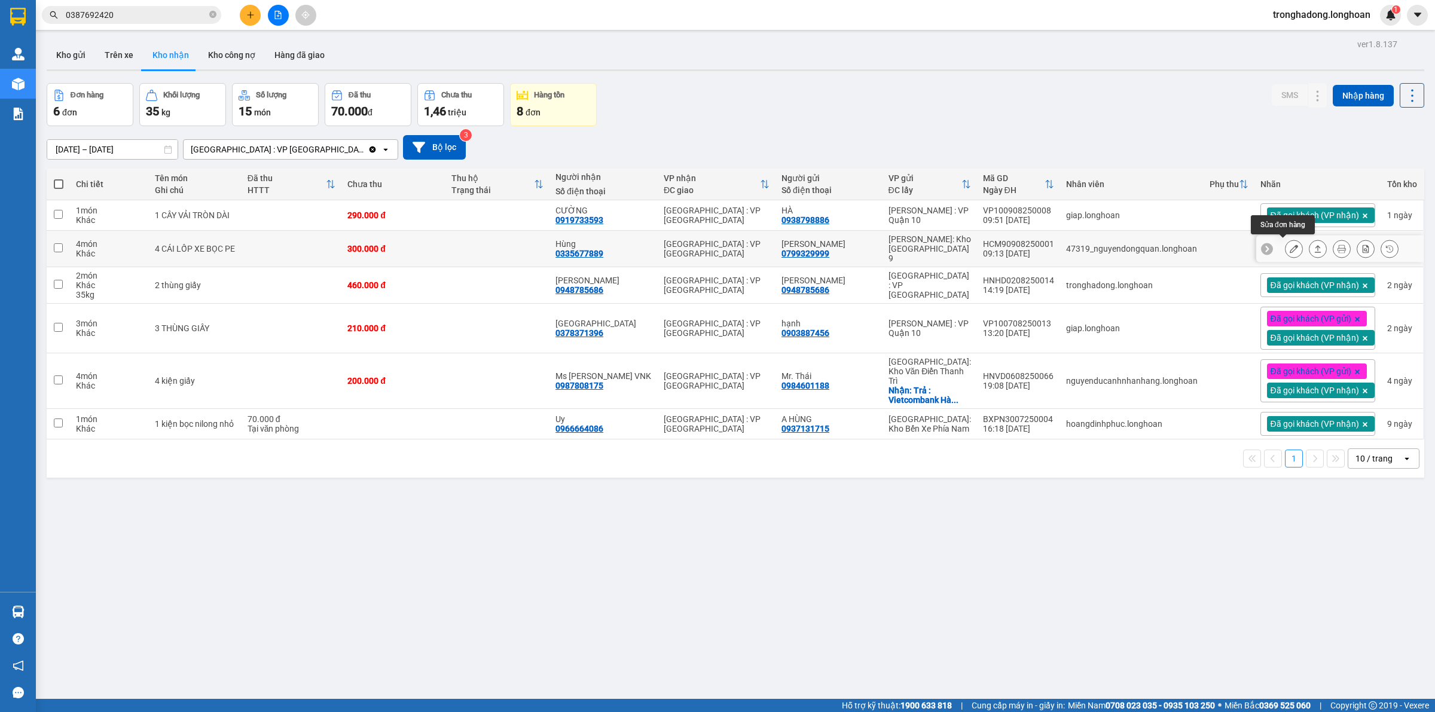
click at [1290, 245] on icon at bounding box center [1294, 249] width 8 height 8
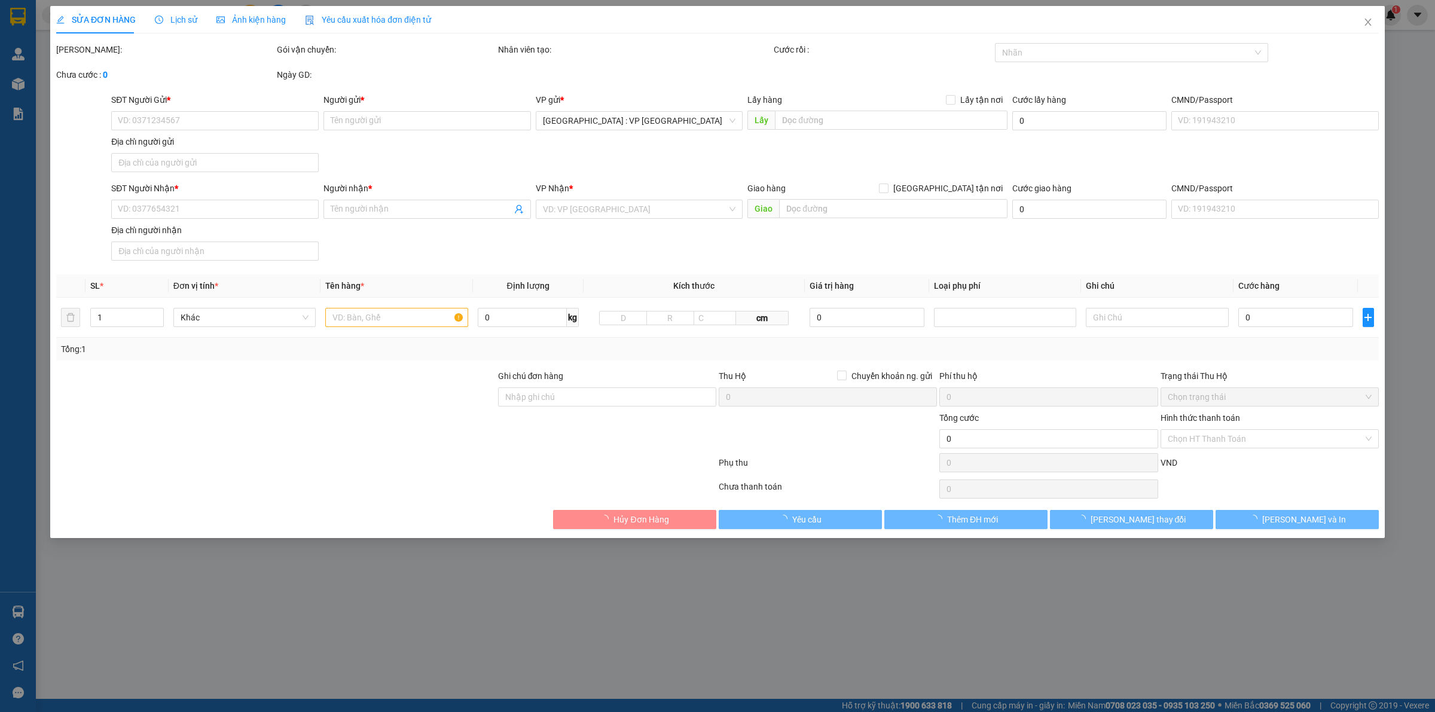
type input "0799329999"
type input "[PERSON_NAME]"
type input "0335677889"
type input "Hùng"
type input "nhận theo kiện-giao nguyên kiên-hư hỏng không chịu trách nhiệm"
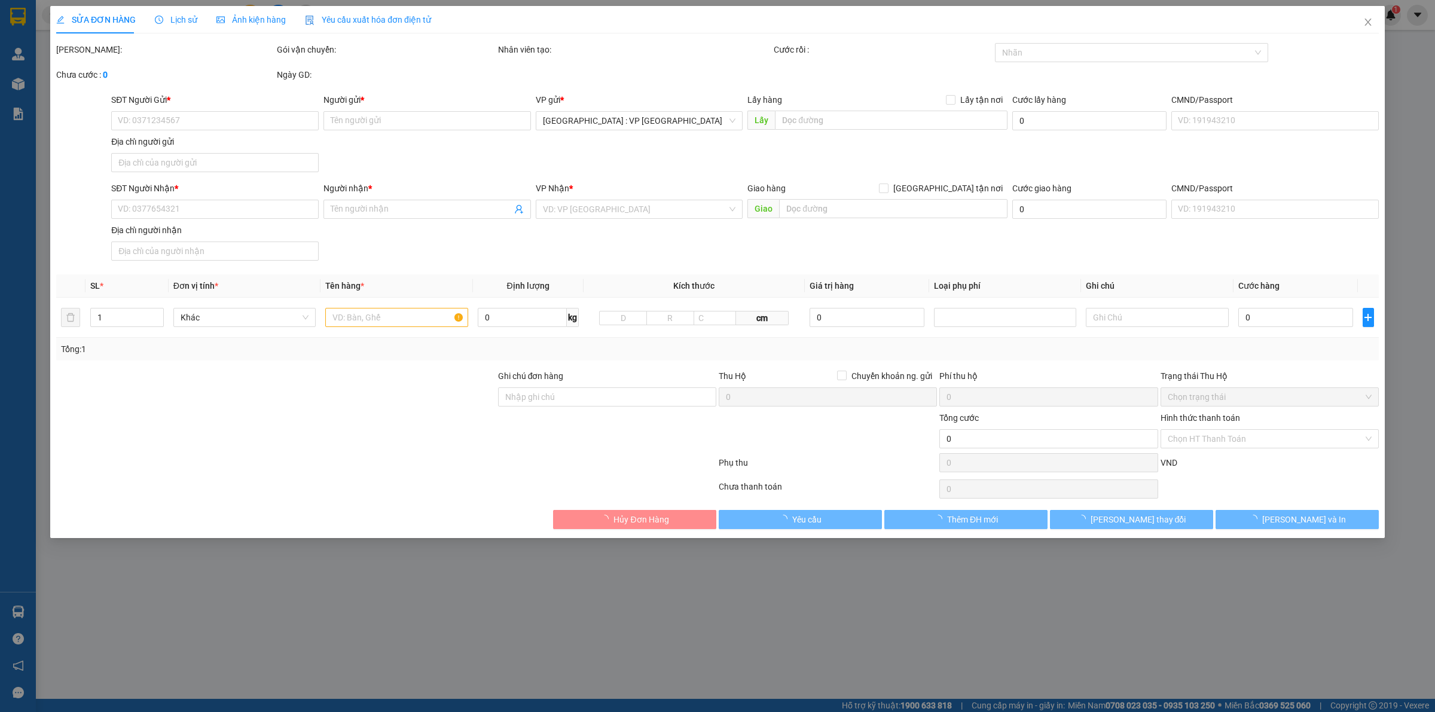
type input "300.000"
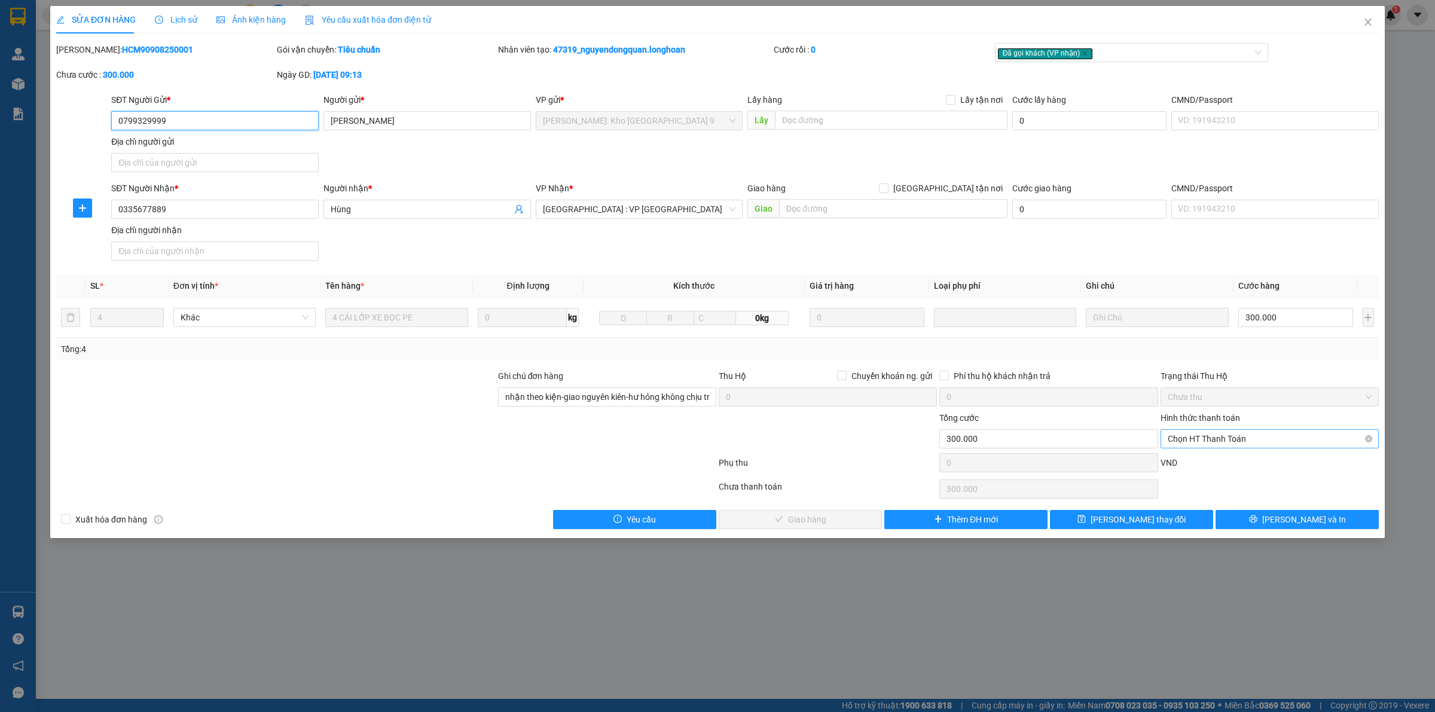
click at [1181, 440] on span "Chọn HT Thanh Toán" at bounding box center [1270, 439] width 204 height 18
click at [1181, 462] on div "Tại văn phòng" at bounding box center [1270, 463] width 204 height 13
type input "0"
click at [799, 516] on span "Lưu và Giao hàng" at bounding box center [807, 519] width 115 height 13
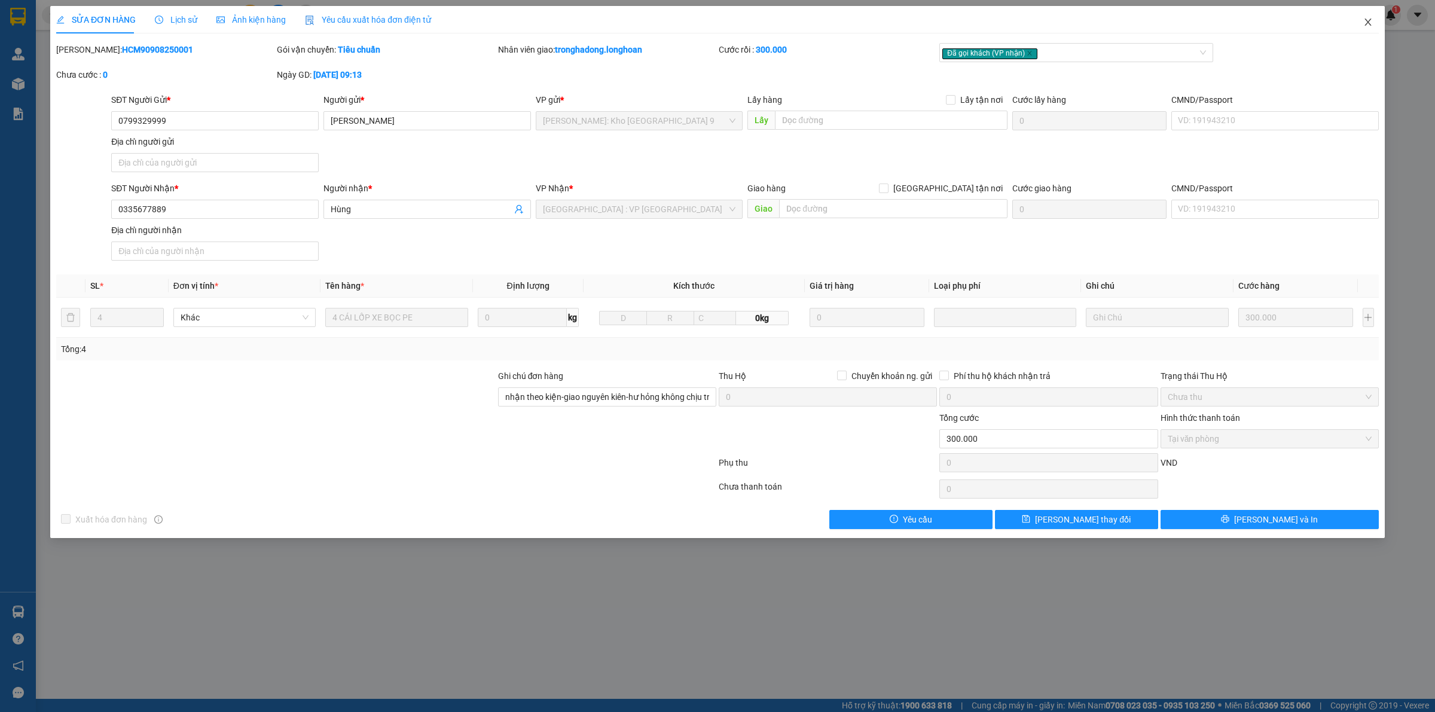
click at [1370, 20] on icon "close" at bounding box center [1367, 22] width 7 height 7
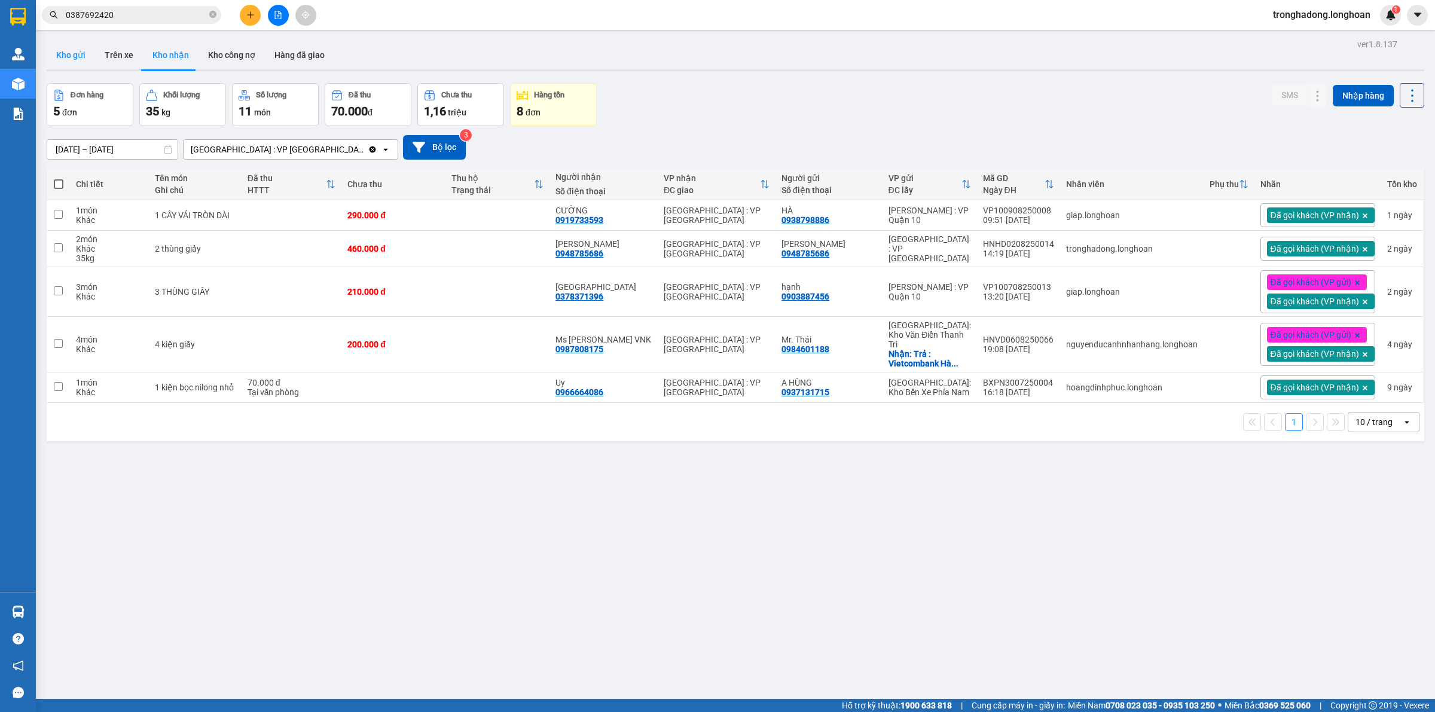
click at [77, 51] on button "Kho gửi" at bounding box center [71, 55] width 48 height 29
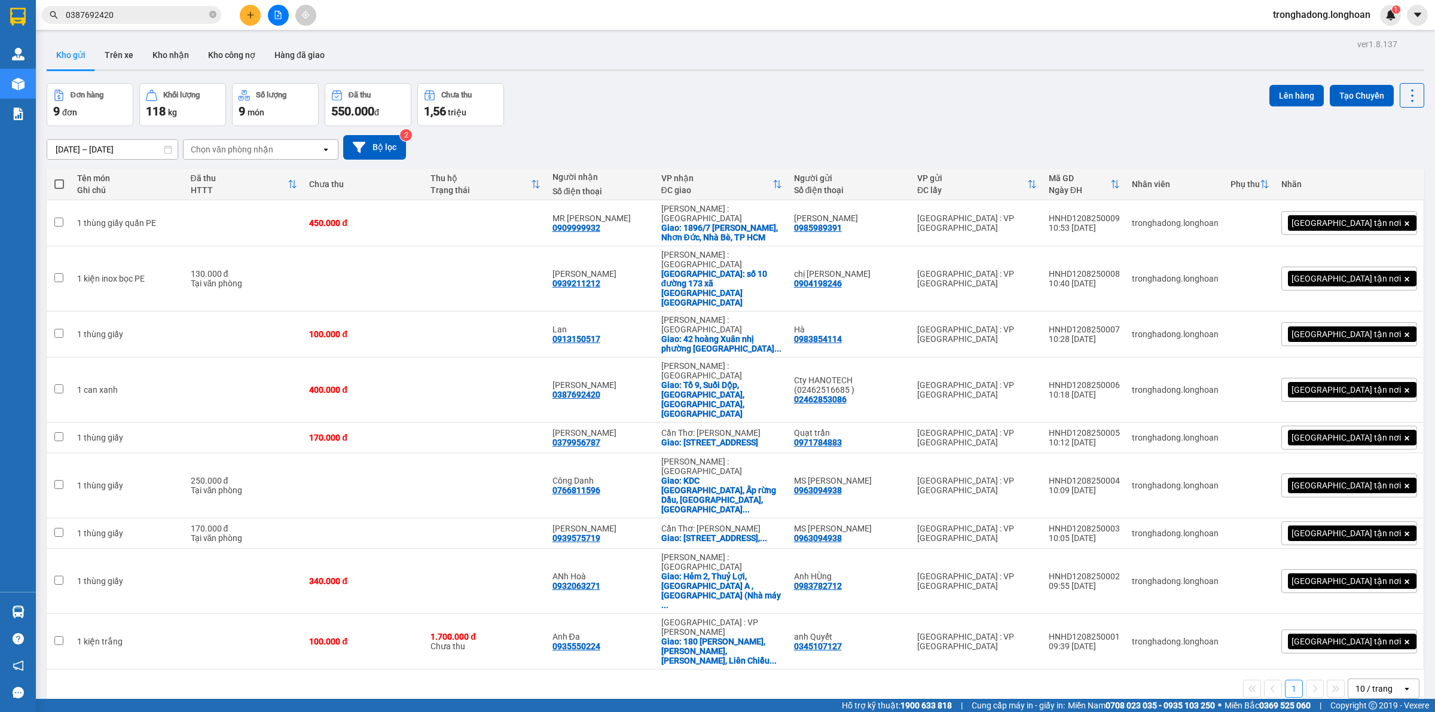
scroll to position [55, 0]
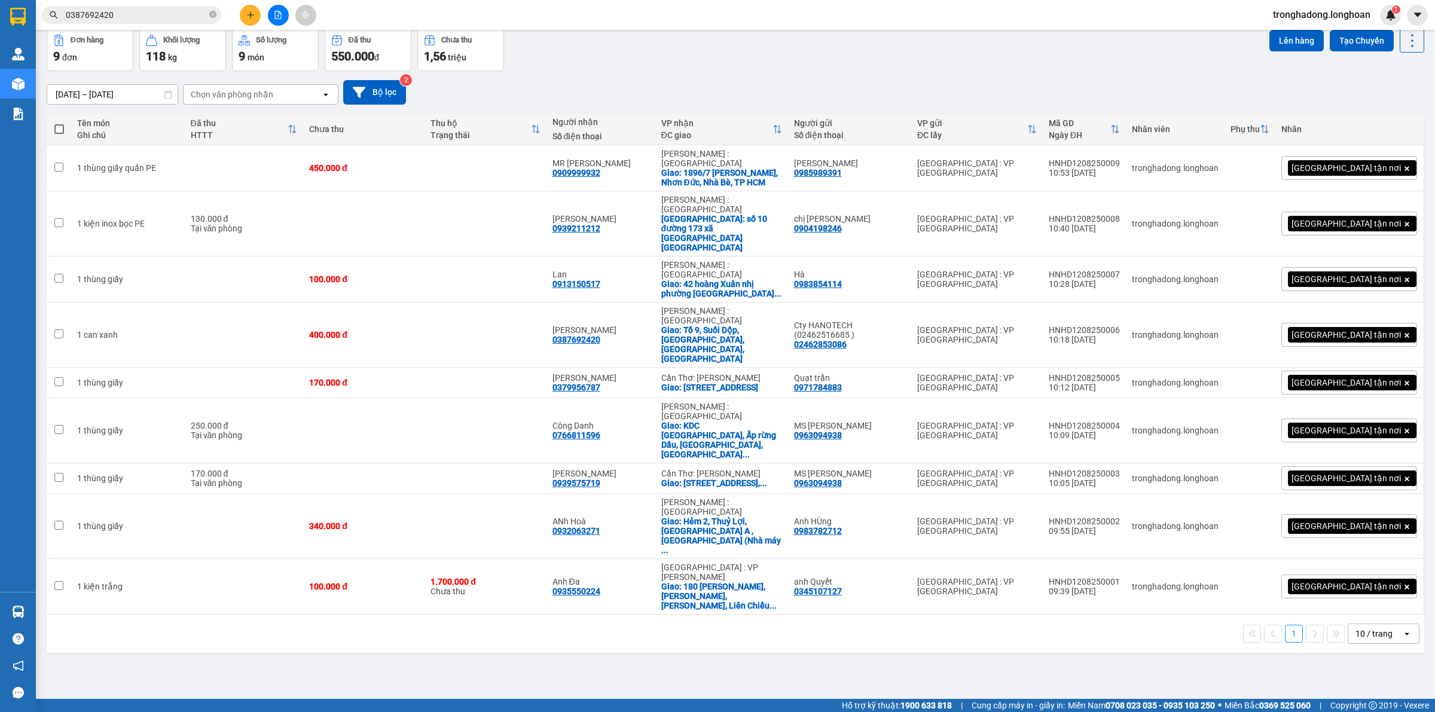
drag, startPoint x: 686, startPoint y: 659, endPoint x: 392, endPoint y: 706, distance: 297.8
click at [685, 659] on div "ver 1.8.137 Kho gửi Trên xe Kho nhận Kho công nợ Hàng đã giao Đơn hàng 9 đơn Kh…" at bounding box center [735, 337] width 1387 height 712
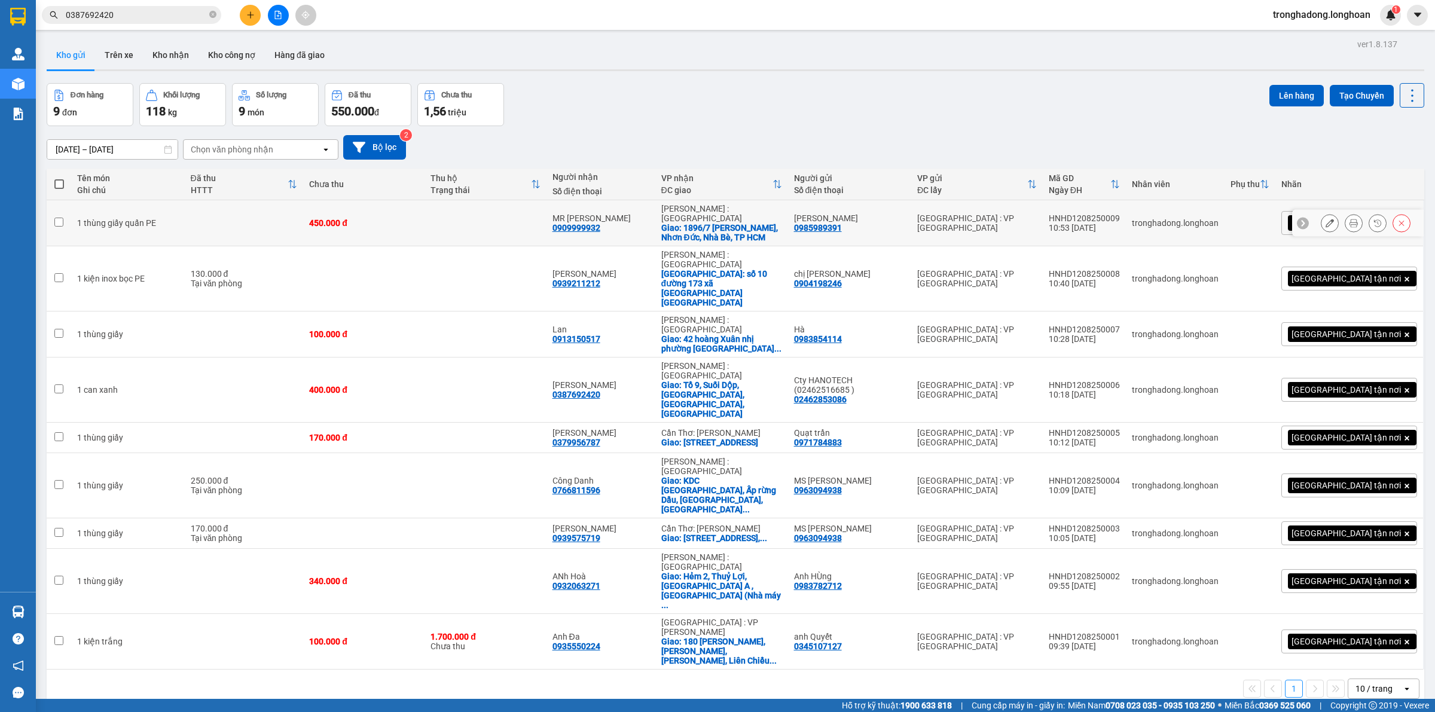
scroll to position [55, 0]
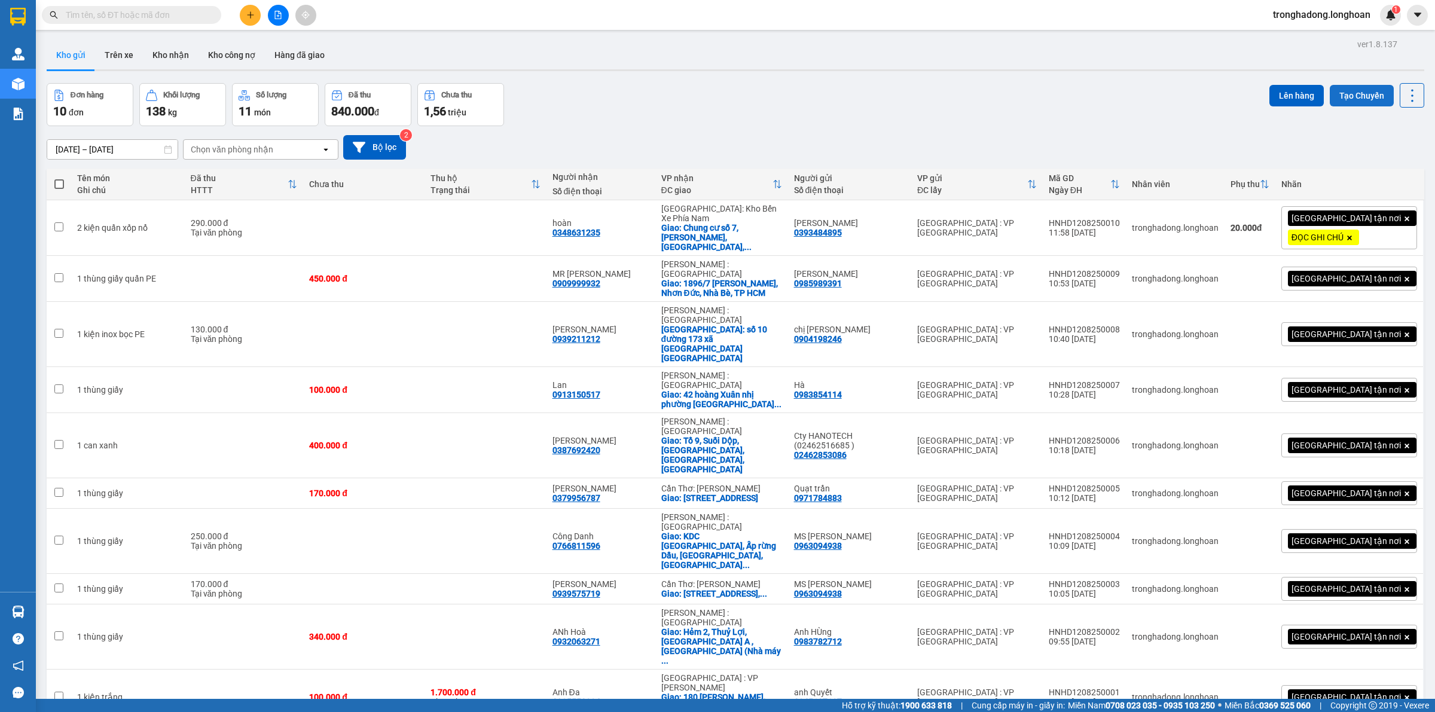
click at [1349, 96] on button "Tạo Chuyến" at bounding box center [1362, 96] width 64 height 22
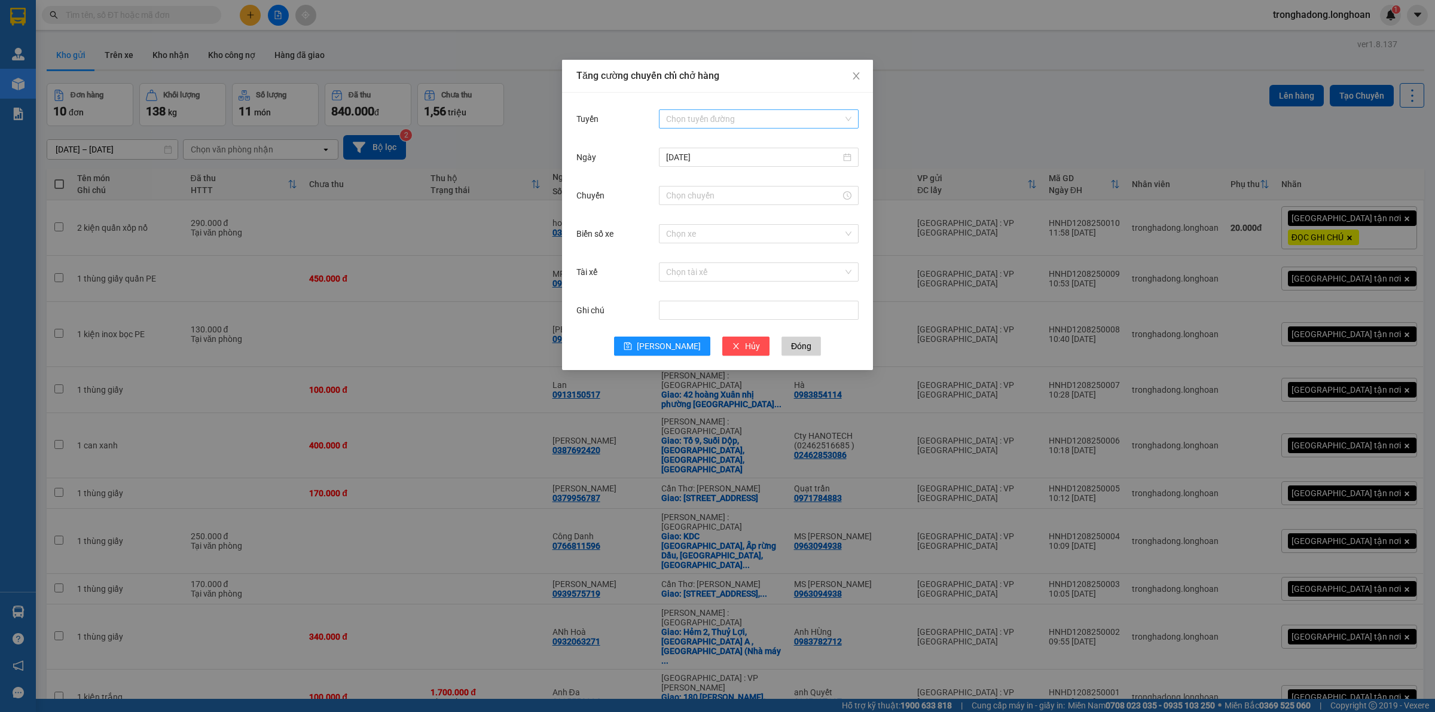
click at [734, 118] on input "Tuyến" at bounding box center [754, 119] width 177 height 18
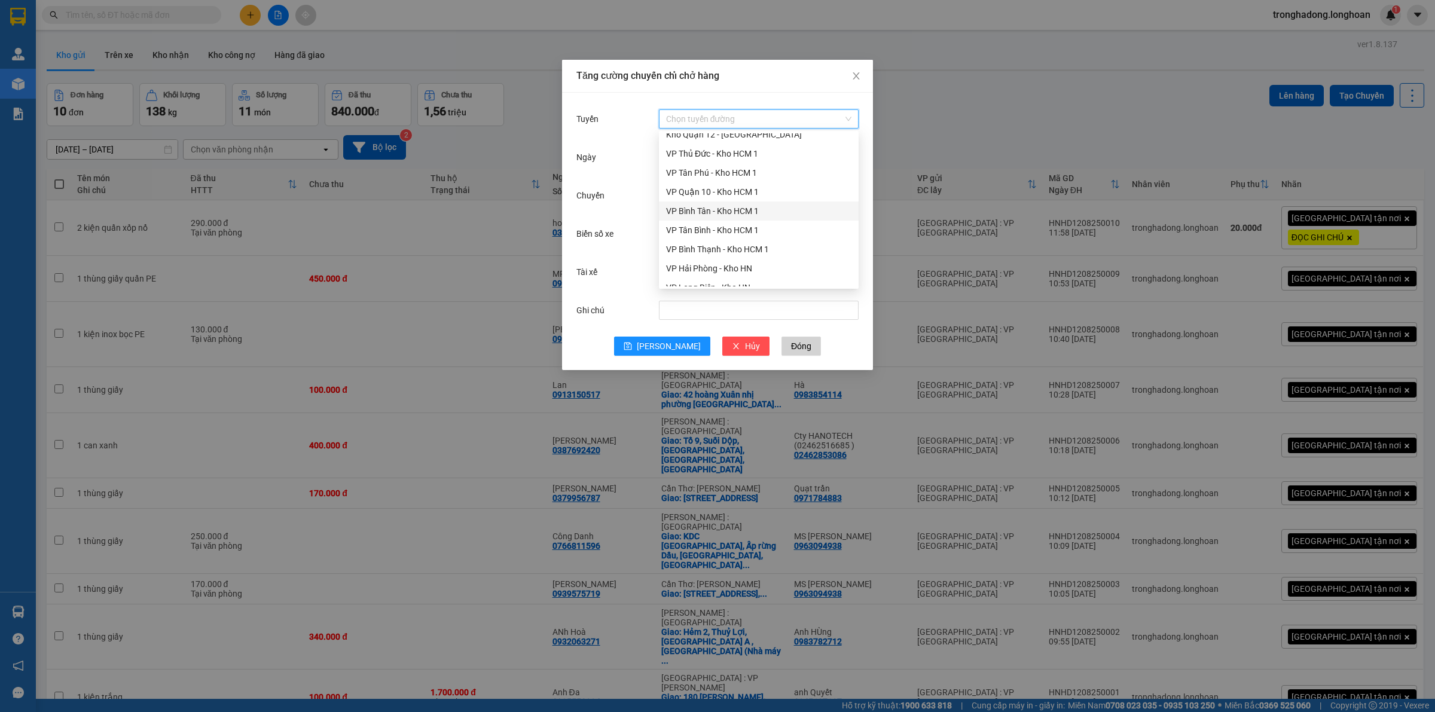
scroll to position [523, 0]
click at [701, 248] on div "VP Hà Đông - Kho HN" at bounding box center [758, 251] width 185 height 13
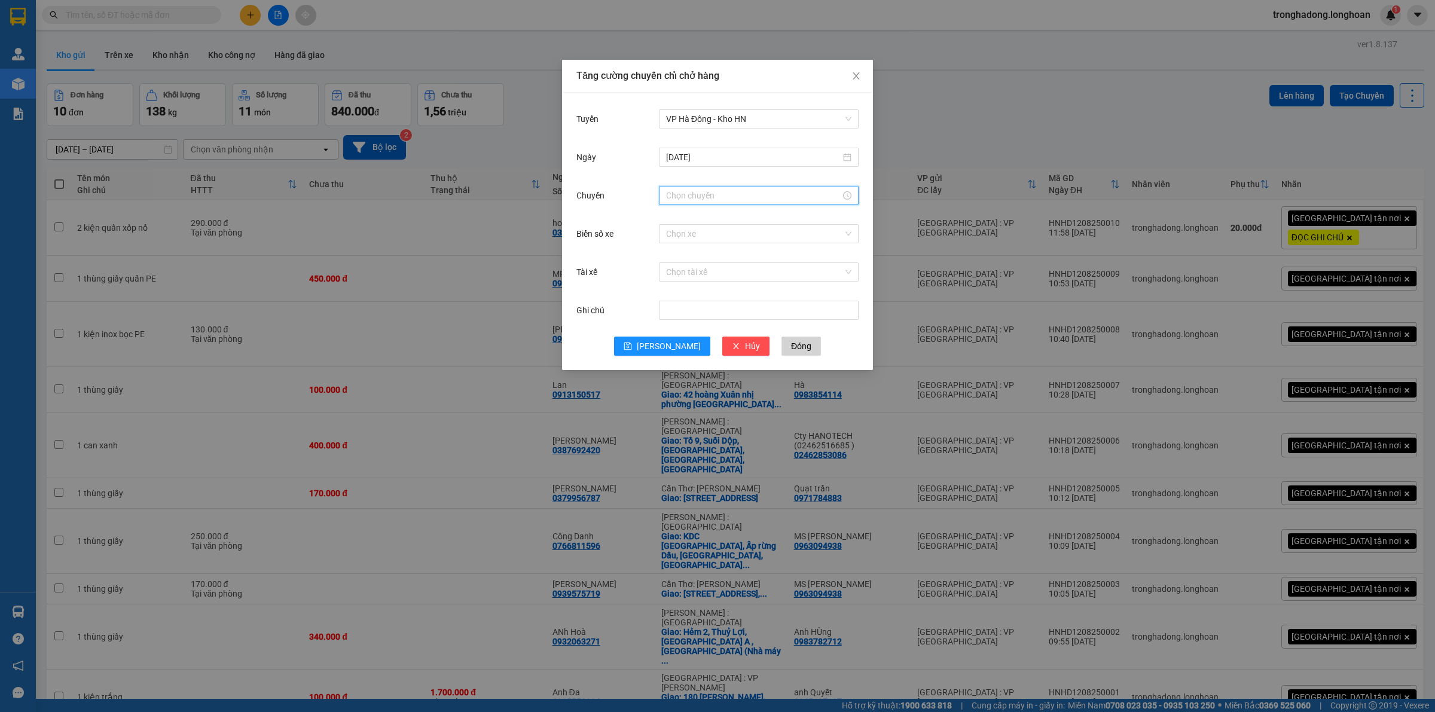
click at [717, 193] on input "Chuyến" at bounding box center [753, 195] width 175 height 13
click at [677, 290] on div "13" at bounding box center [675, 286] width 33 height 17
click at [710, 300] on div "05" at bounding box center [709, 302] width 33 height 17
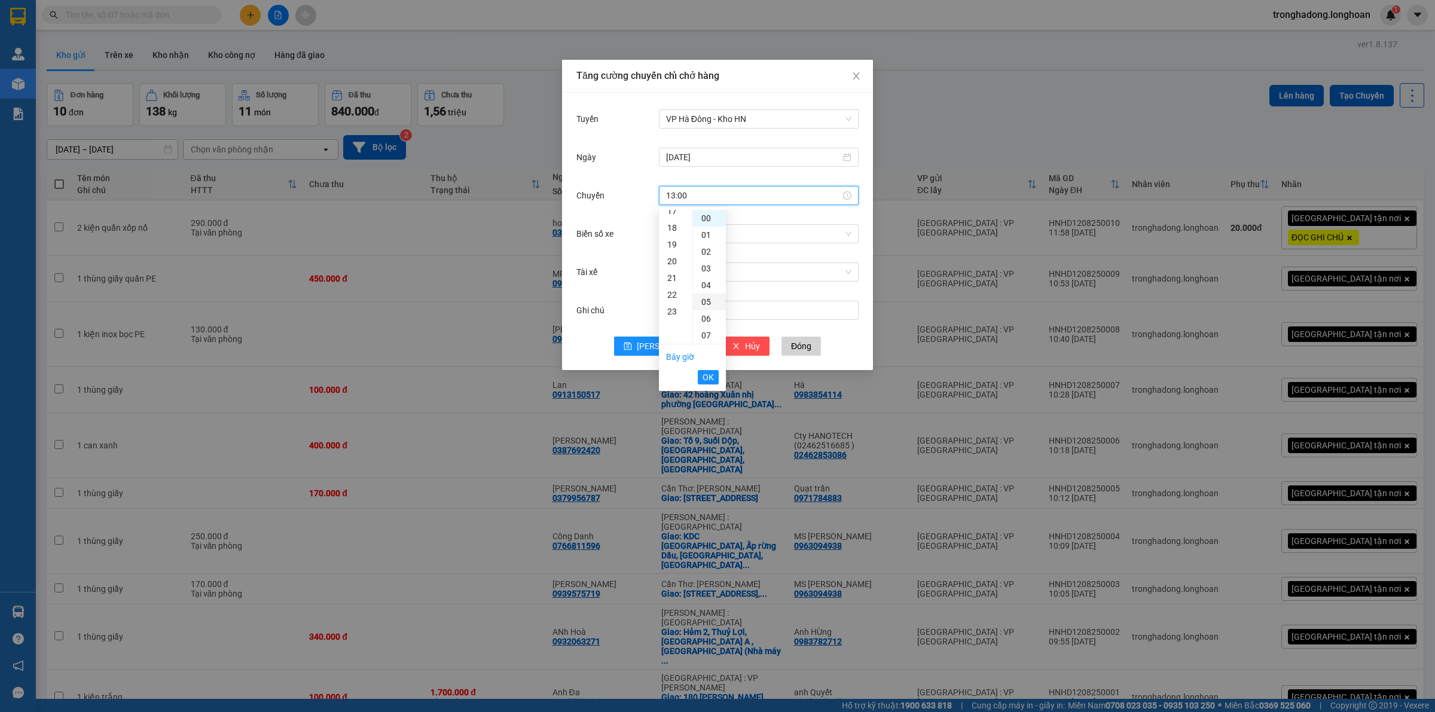
type input "13:05"
click at [707, 377] on span "OK" at bounding box center [708, 377] width 11 height 13
click at [721, 231] on input "Biển số xe" at bounding box center [754, 234] width 177 height 18
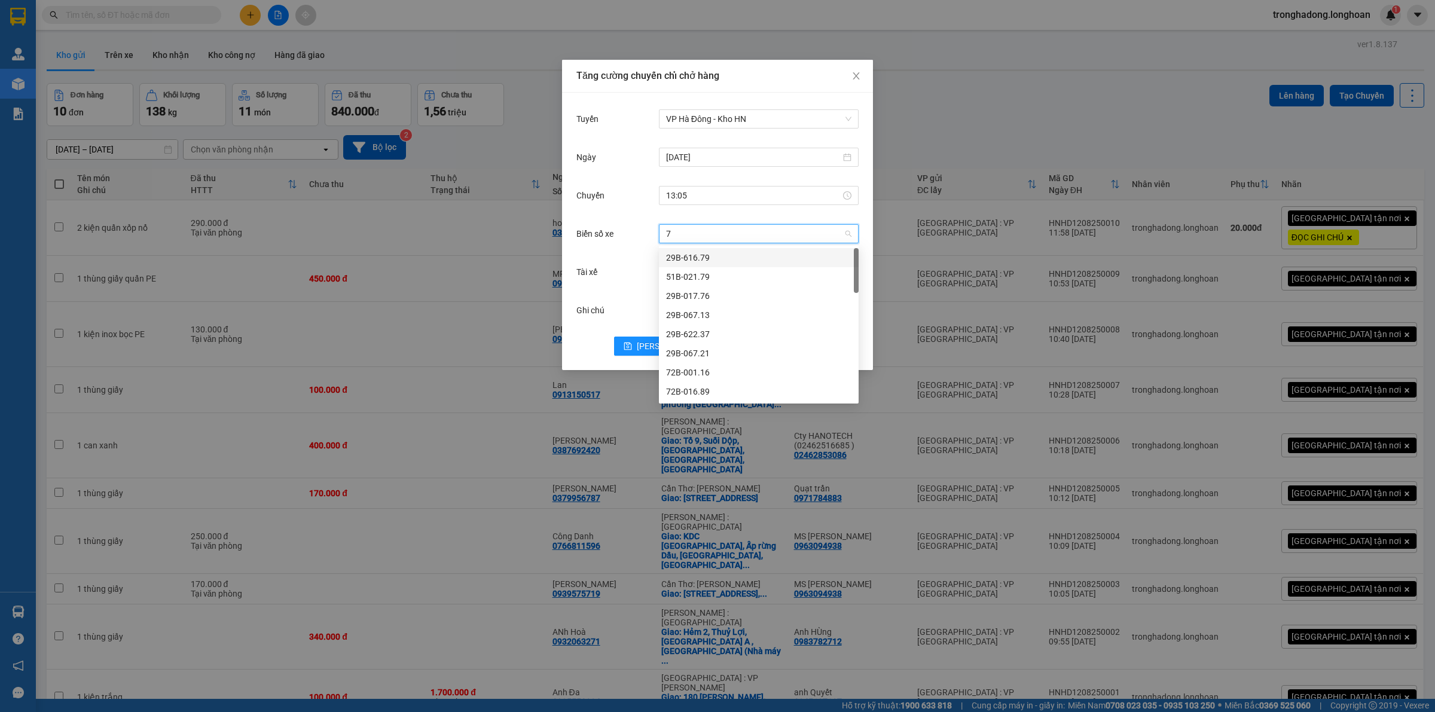
type input "71"
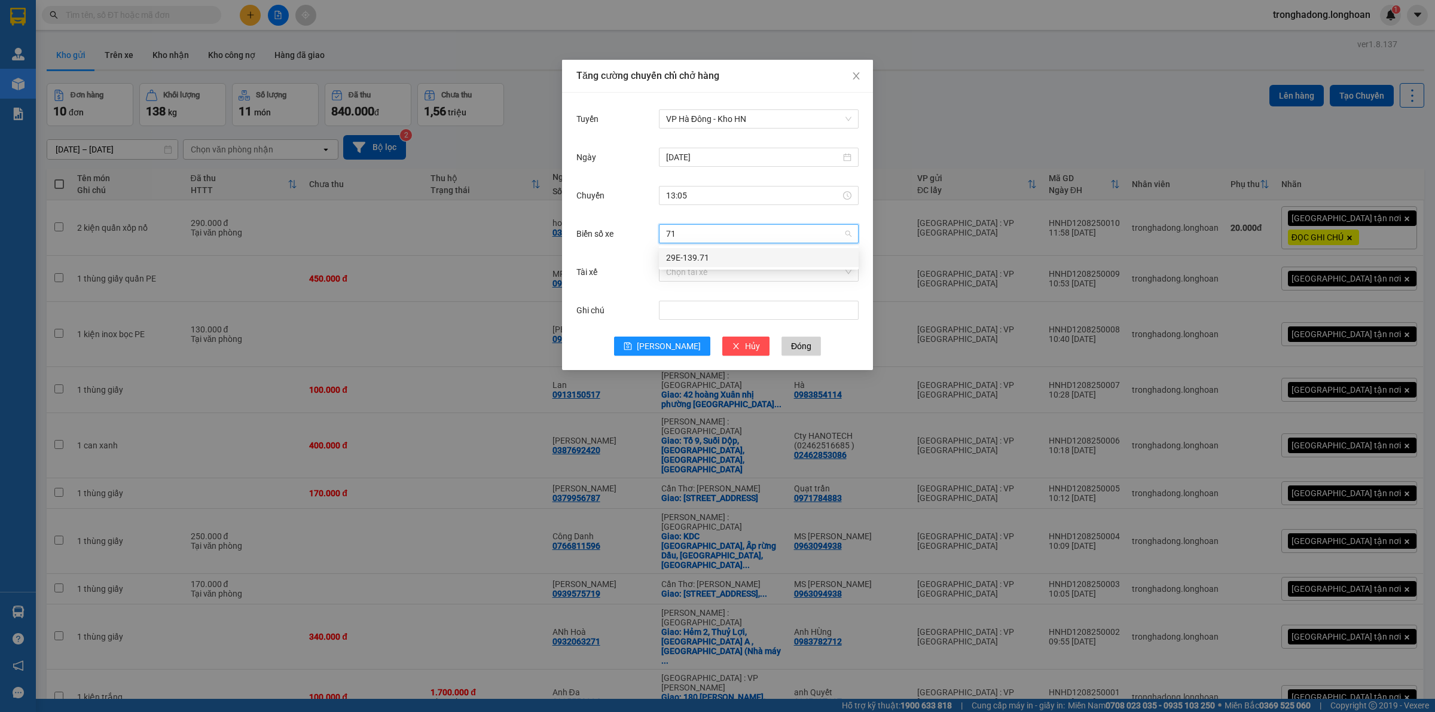
click at [712, 256] on div "29E-139.71" at bounding box center [758, 257] width 185 height 13
click at [710, 270] on input "Tài xế" at bounding box center [754, 272] width 177 height 18
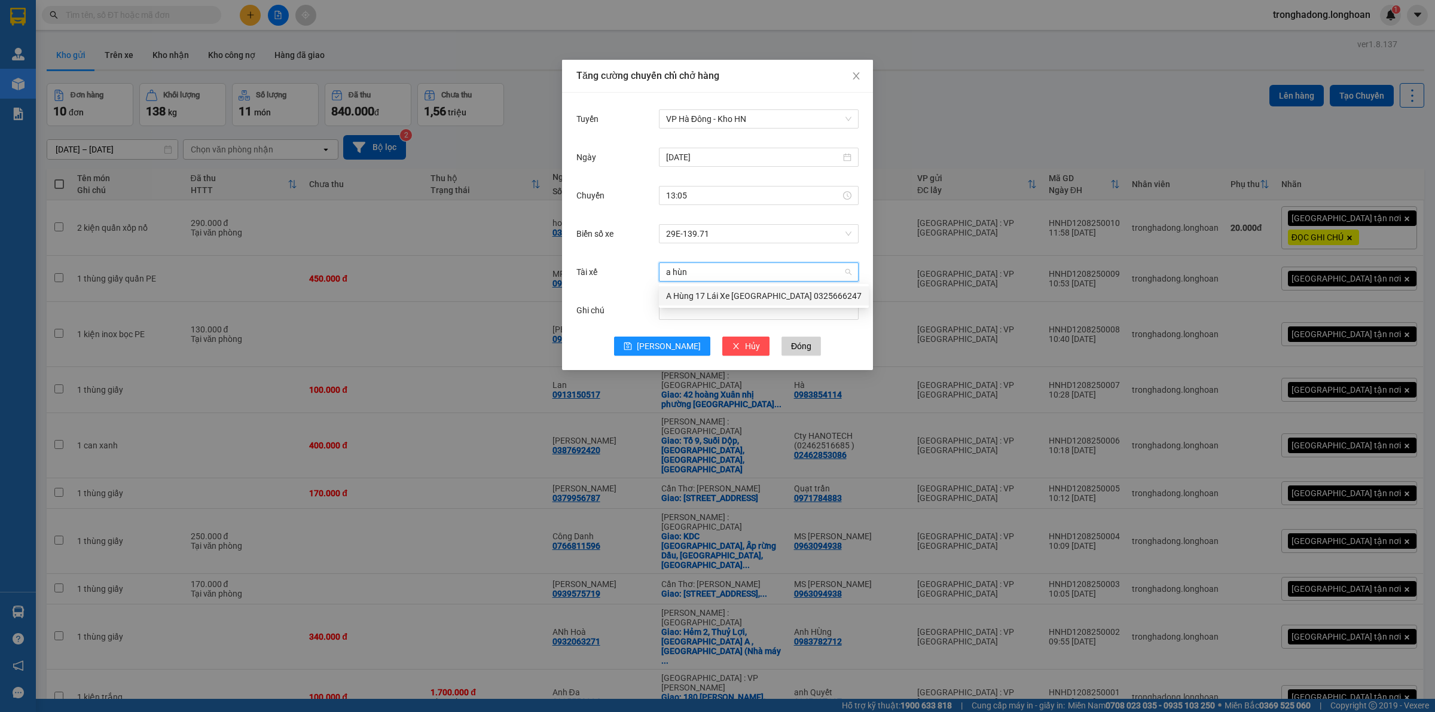
type input "a hùng"
click at [740, 294] on div "A Hùng 17 Lái Xe [GEOGRAPHIC_DATA] 0325666247" at bounding box center [764, 295] width 196 height 13
click at [647, 347] on button "[PERSON_NAME]" at bounding box center [662, 346] width 96 height 19
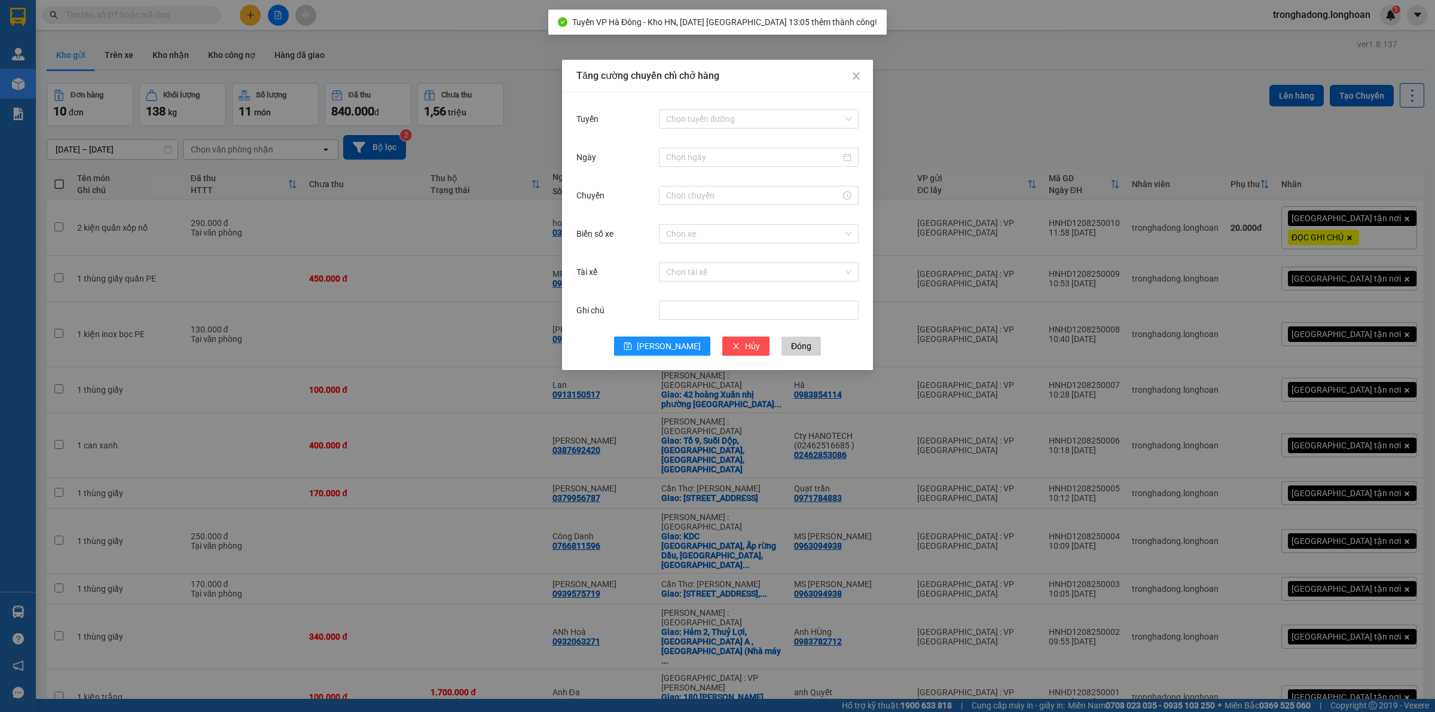
click at [1000, 106] on div "Tăng cường chuyến chỉ chở hàng Tuyến Chọn tuyến đường Ngày Chuyến Biển số xe Ch…" at bounding box center [717, 356] width 1435 height 712
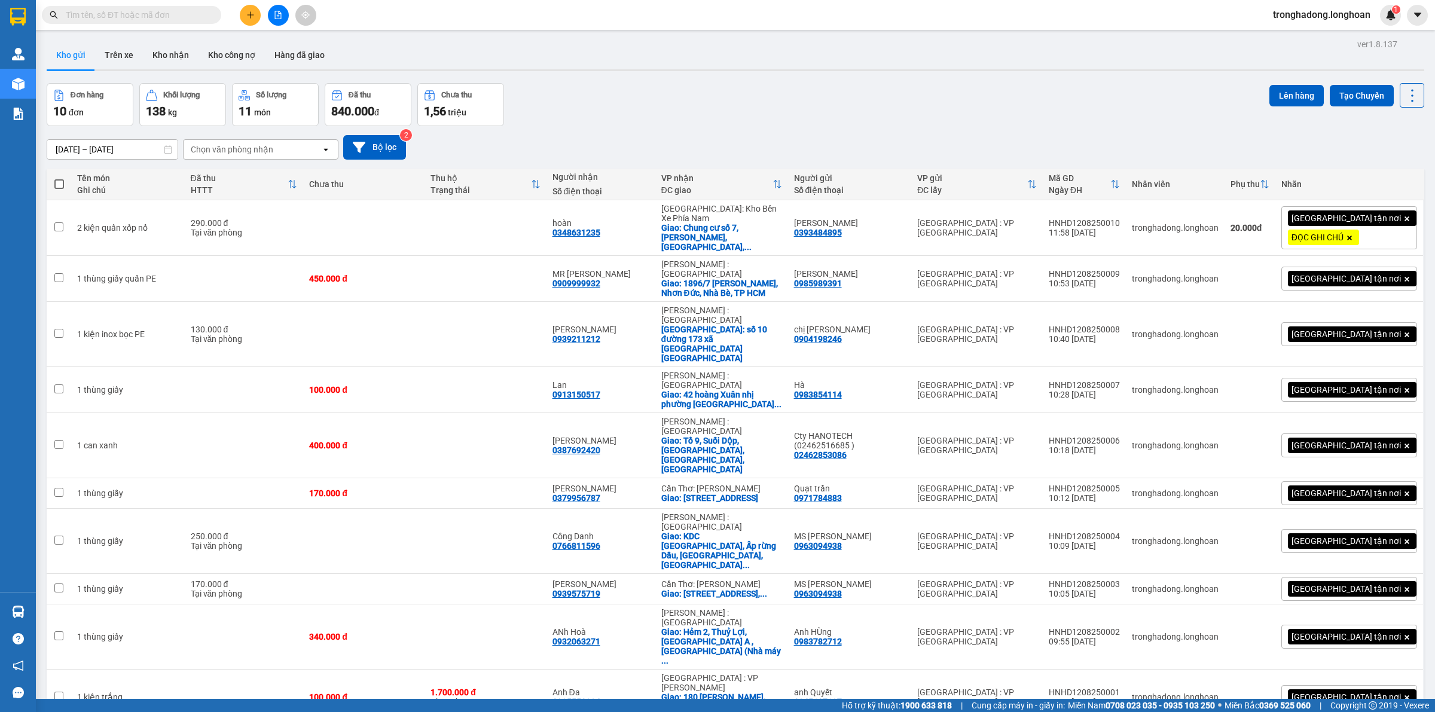
click at [1352, 520] on span "20 / trang" at bounding box center [1365, 518] width 38 height 12
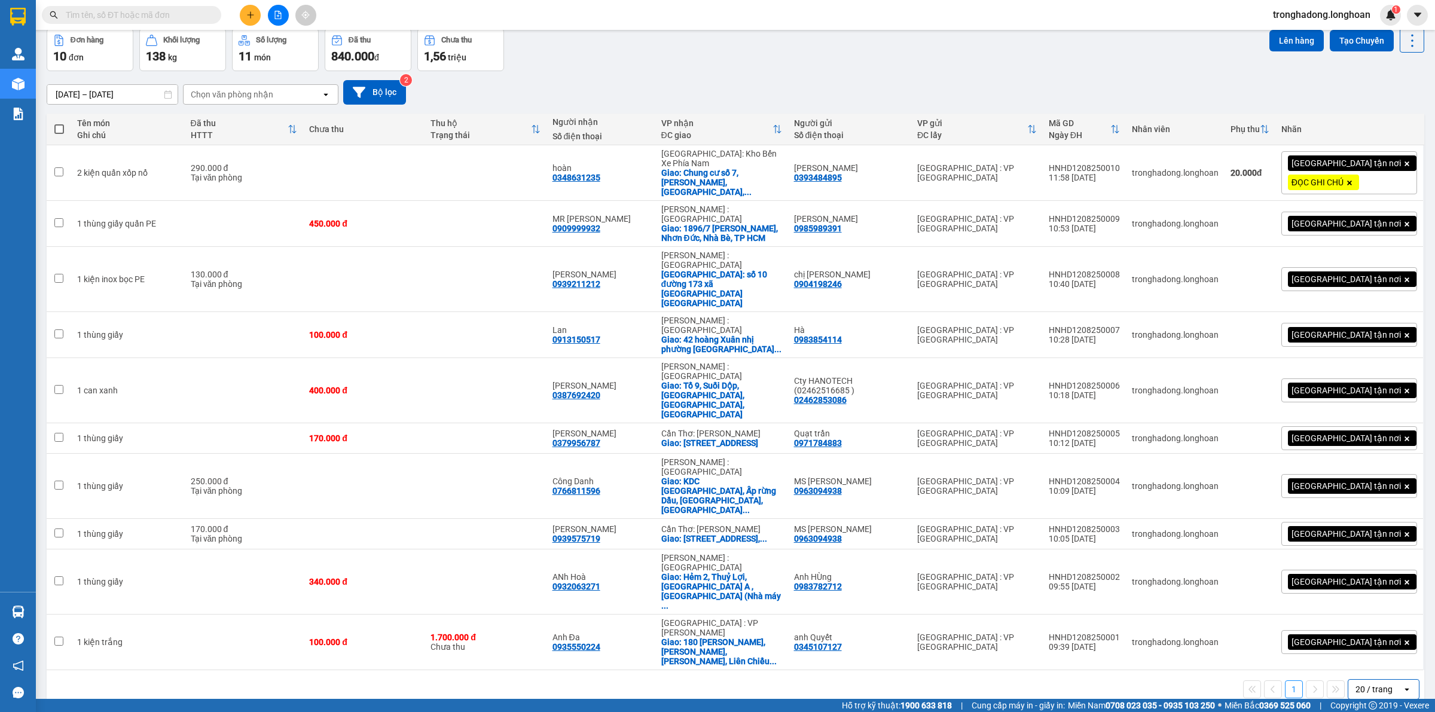
click at [56, 126] on span at bounding box center [59, 129] width 10 height 10
click at [59, 123] on input "checkbox" at bounding box center [59, 123] width 0 height 0
checkbox input "true"
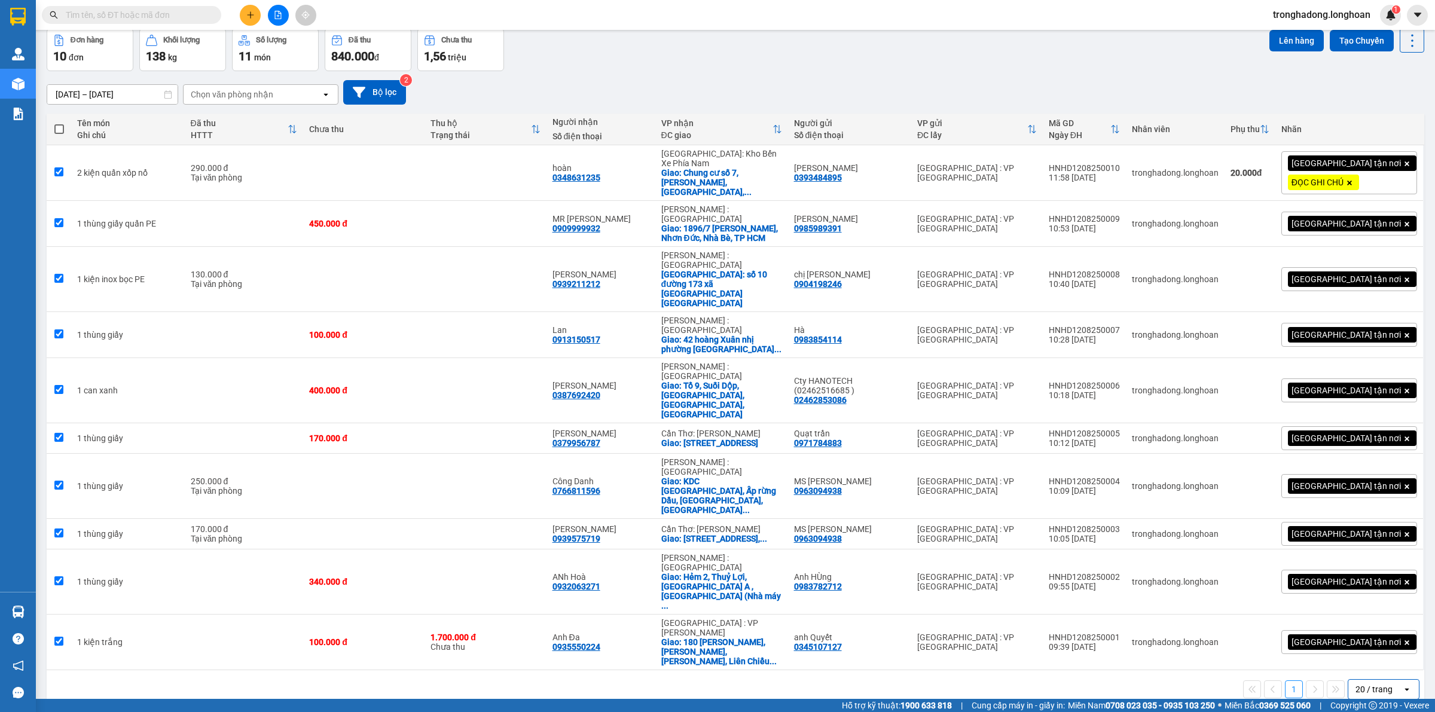
checkbox input "true"
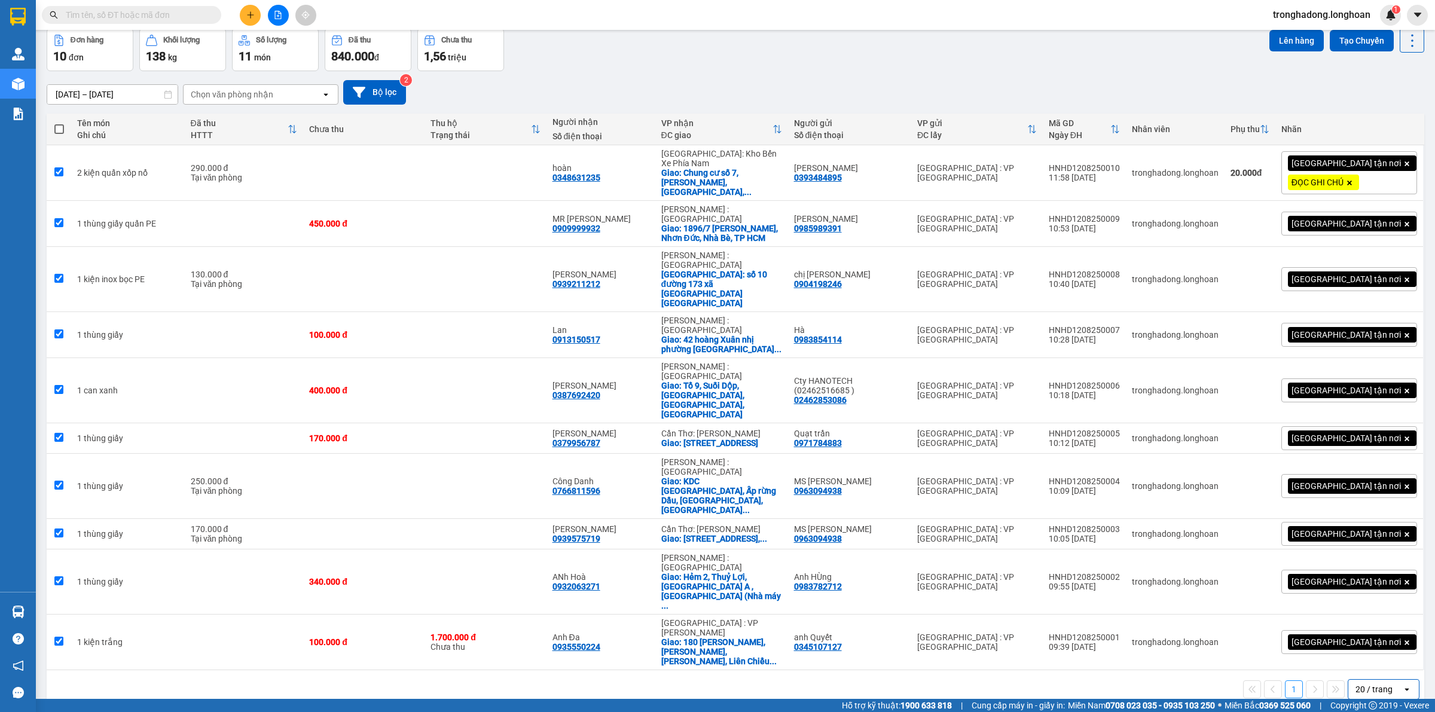
checkbox input "true"
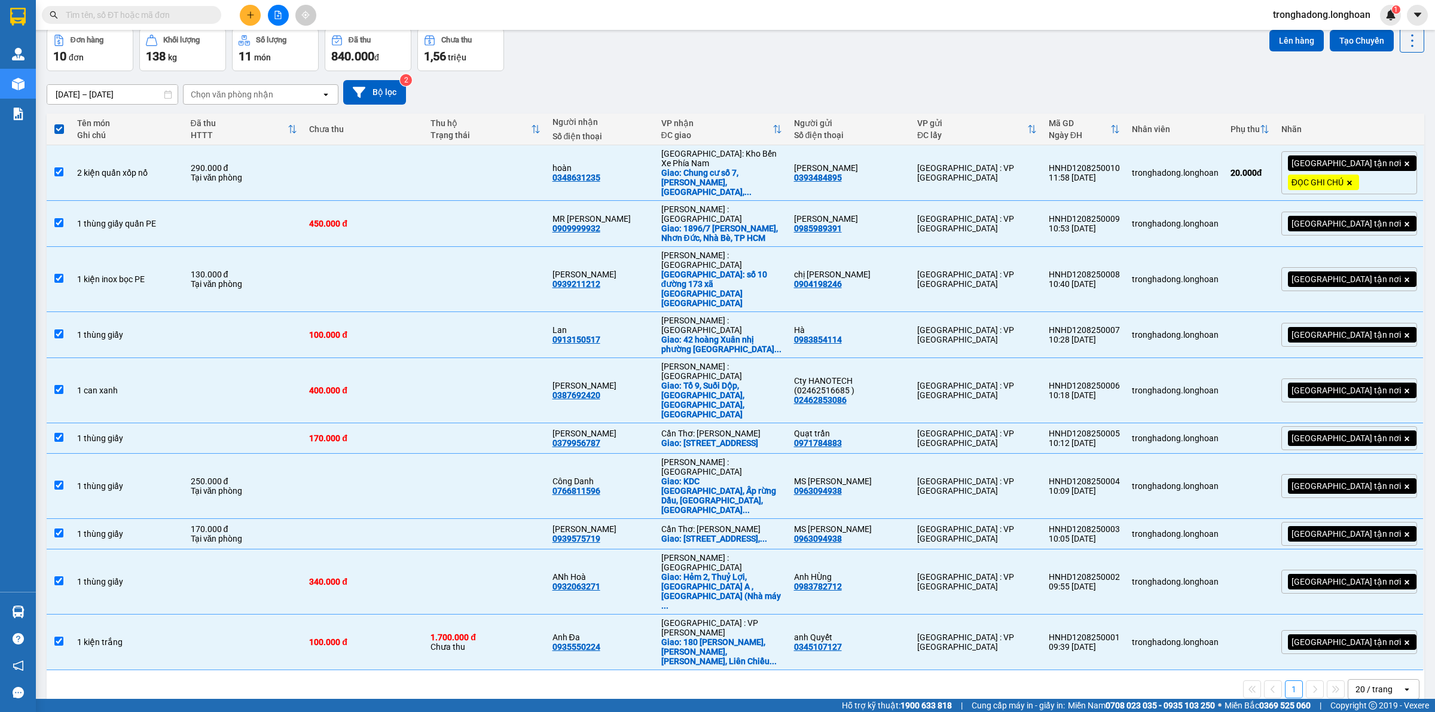
scroll to position [0, 0]
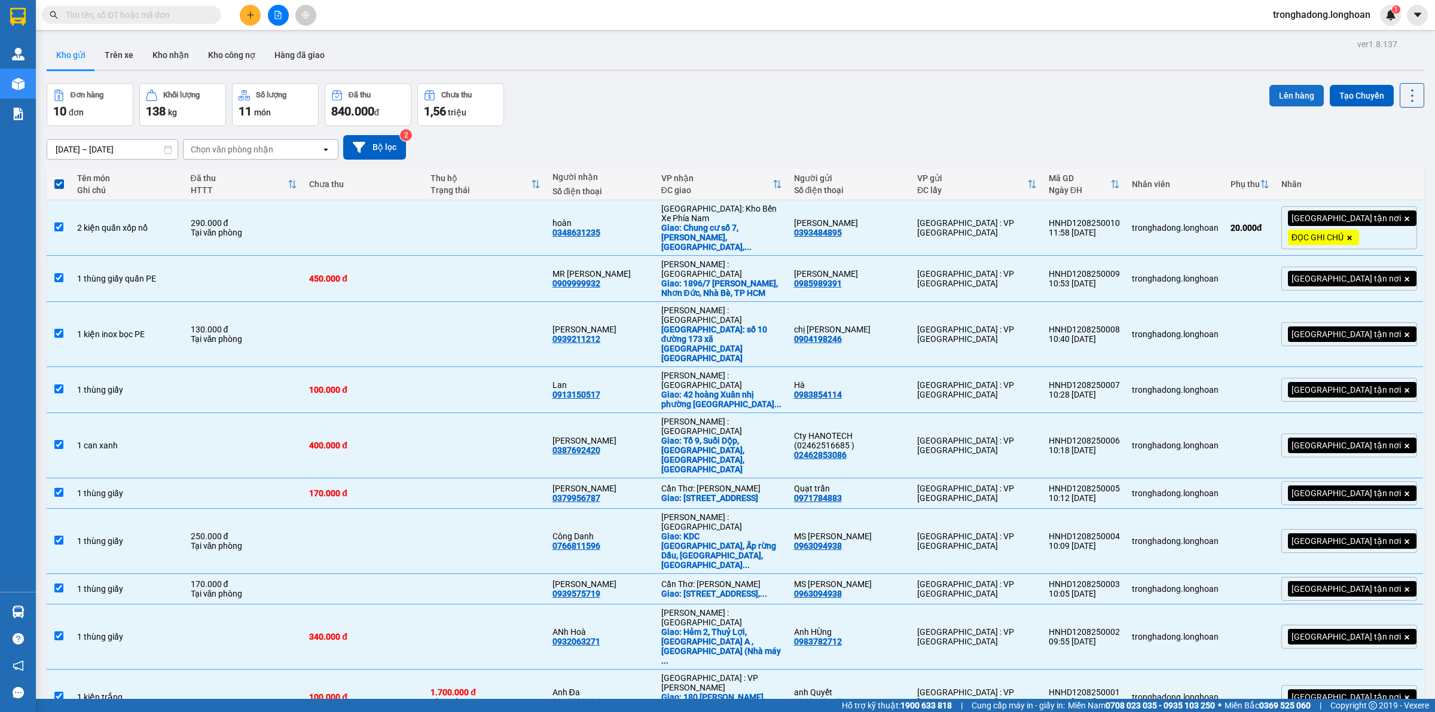
click at [1283, 93] on button "Lên hàng" at bounding box center [1296, 96] width 54 height 22
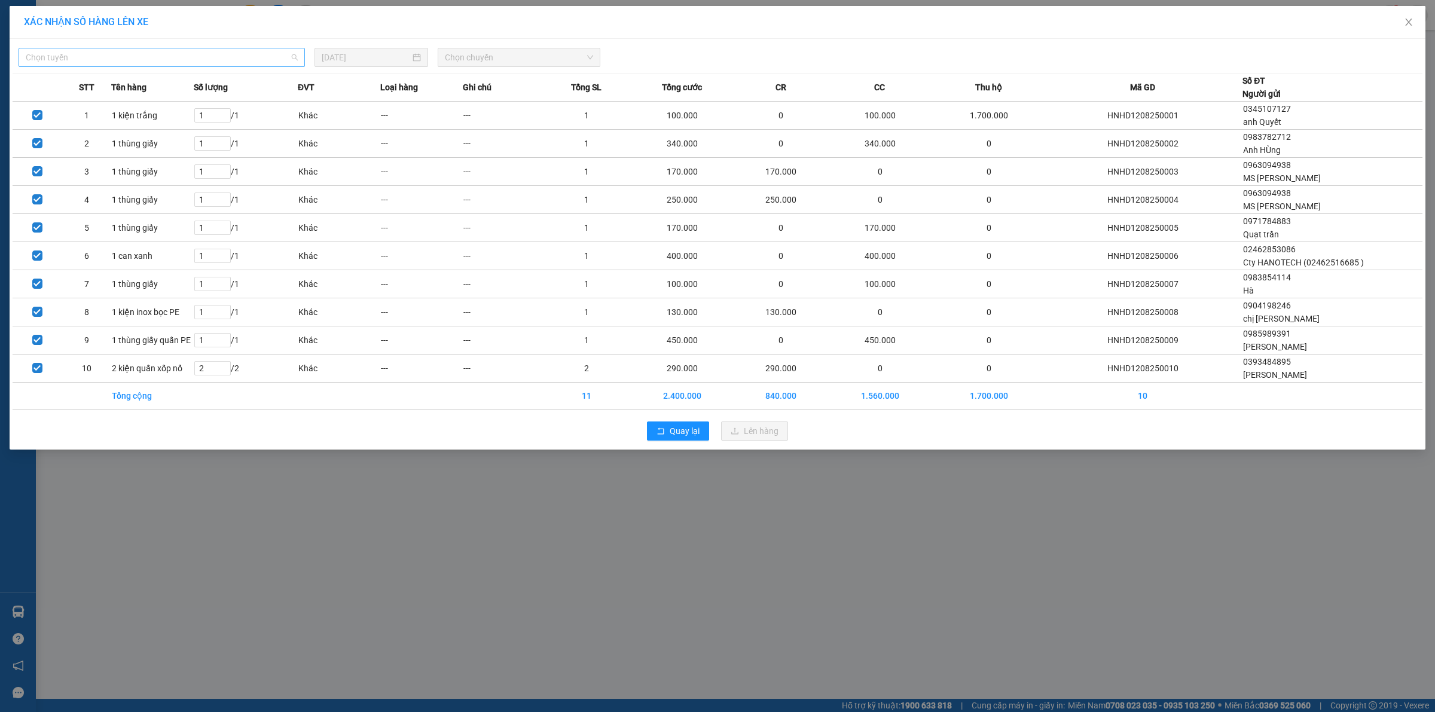
click at [224, 55] on span "Chọn tuyến" at bounding box center [162, 57] width 272 height 18
type input "[GEOGRAPHIC_DATA]"
click at [132, 100] on div "VP Hà Đông - Kho HN" at bounding box center [162, 100] width 272 height 13
click at [484, 57] on span "Chọn chuyến" at bounding box center [519, 57] width 149 height 18
click at [490, 99] on div "13:05 (TC) - 29E-139.71" at bounding box center [491, 100] width 93 height 13
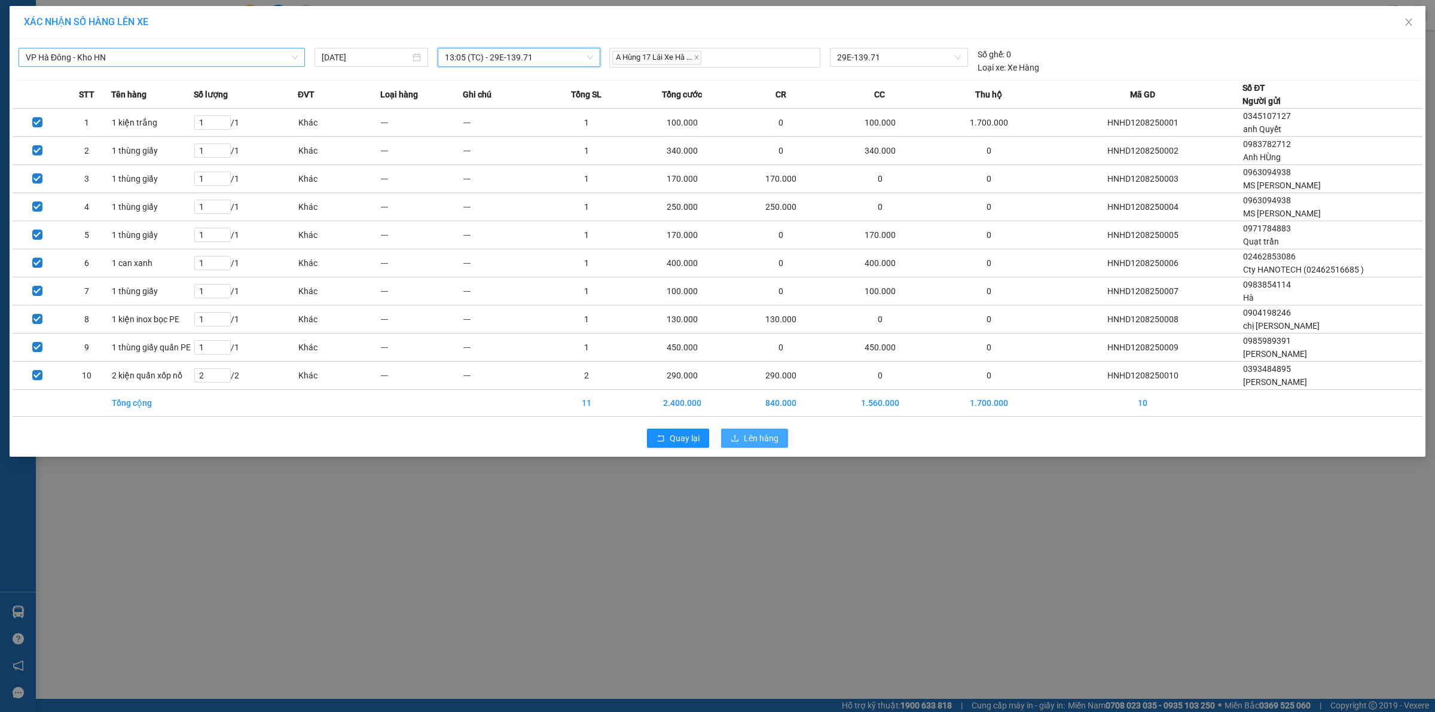
click at [759, 439] on span "Lên hàng" at bounding box center [761, 438] width 35 height 13
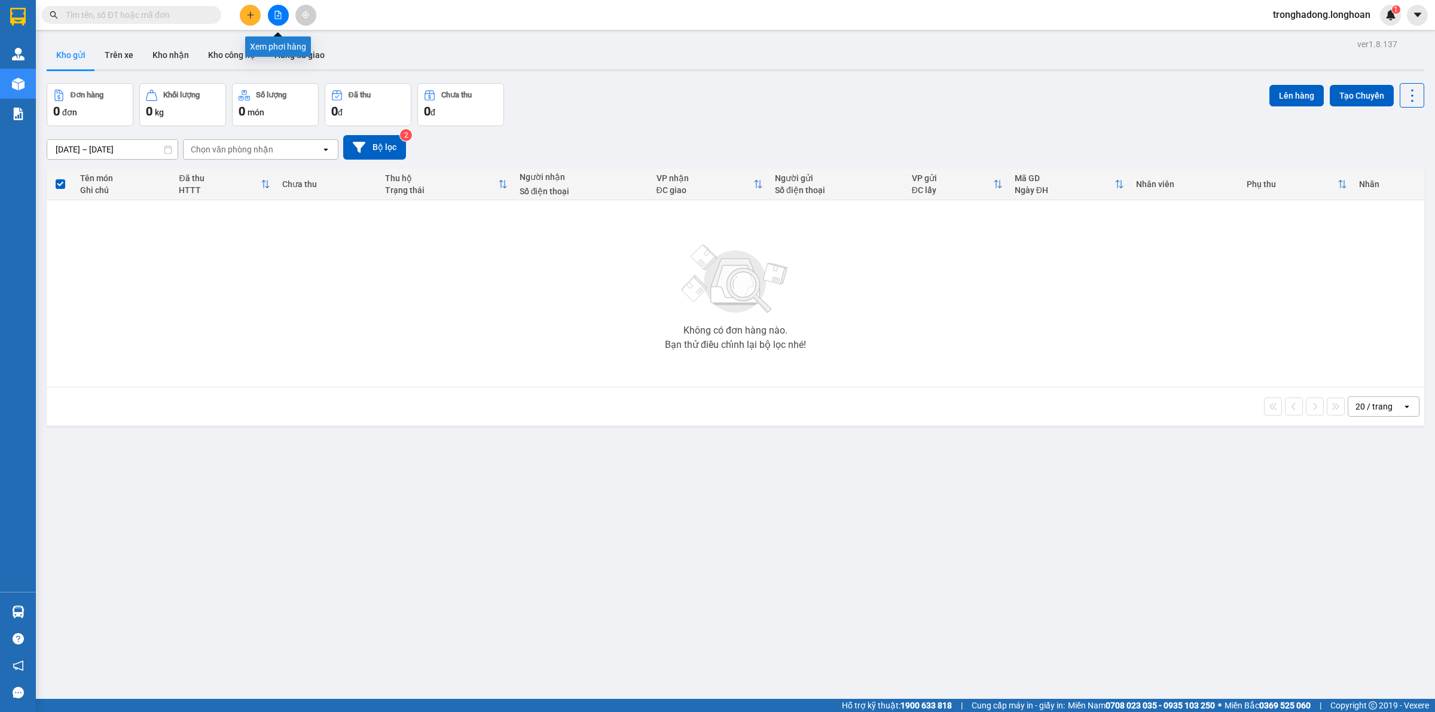
click at [274, 19] on icon "file-add" at bounding box center [278, 15] width 8 height 8
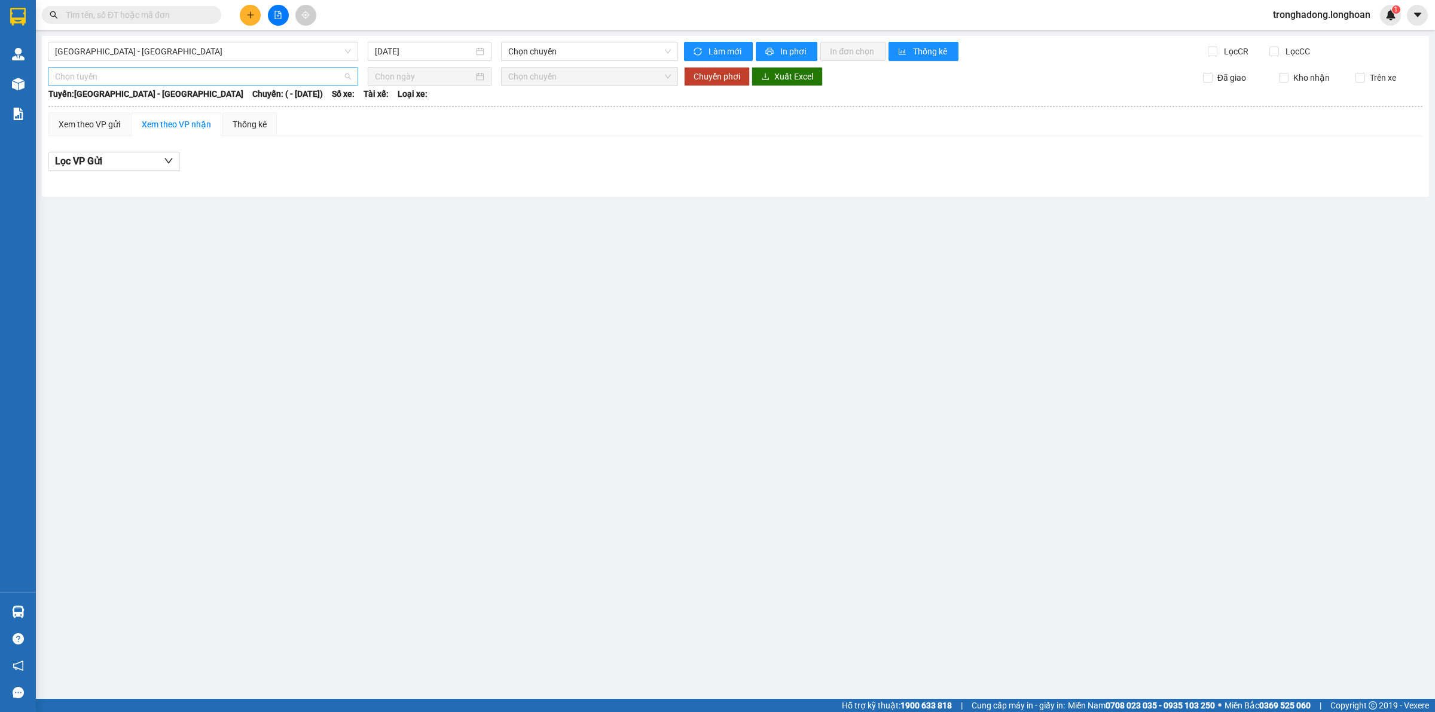
click at [157, 76] on span "Chọn tuyến" at bounding box center [203, 77] width 296 height 18
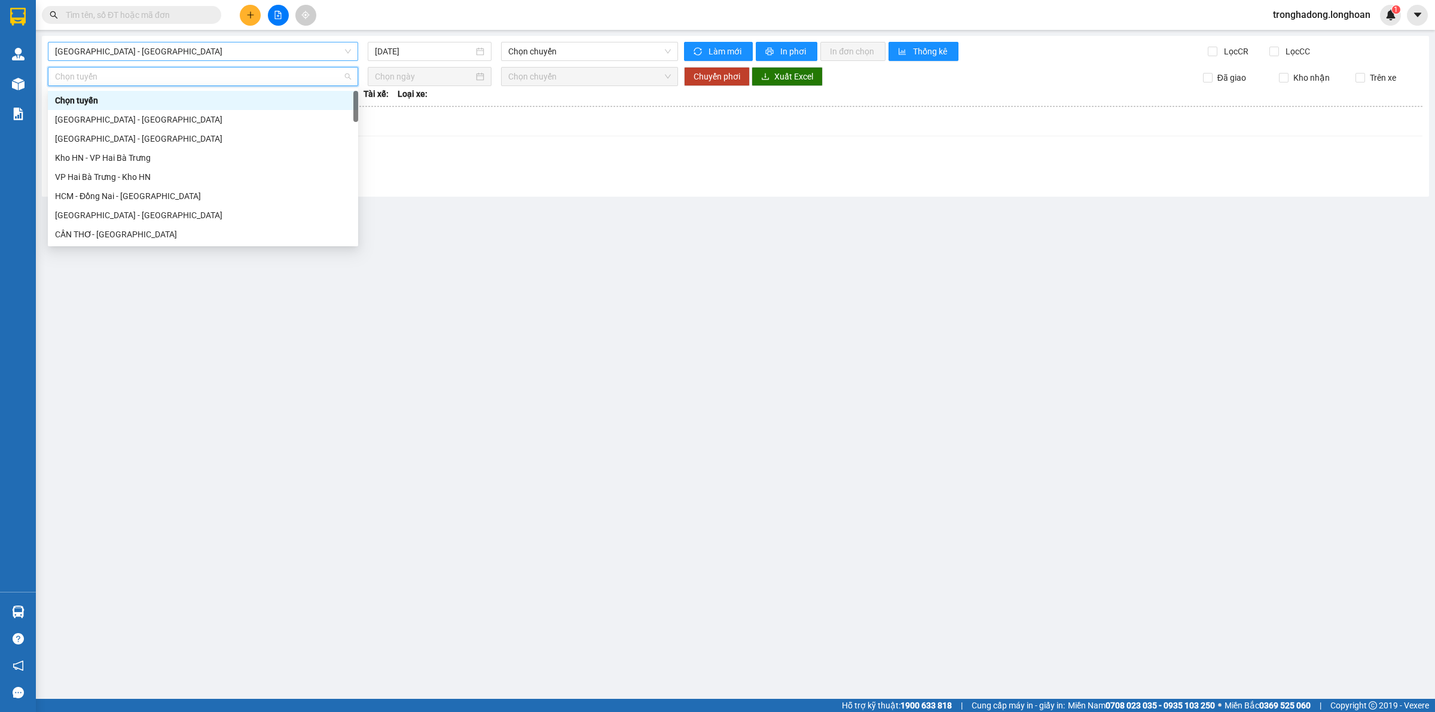
click at [171, 42] on div "[GEOGRAPHIC_DATA] - [GEOGRAPHIC_DATA]" at bounding box center [203, 51] width 310 height 19
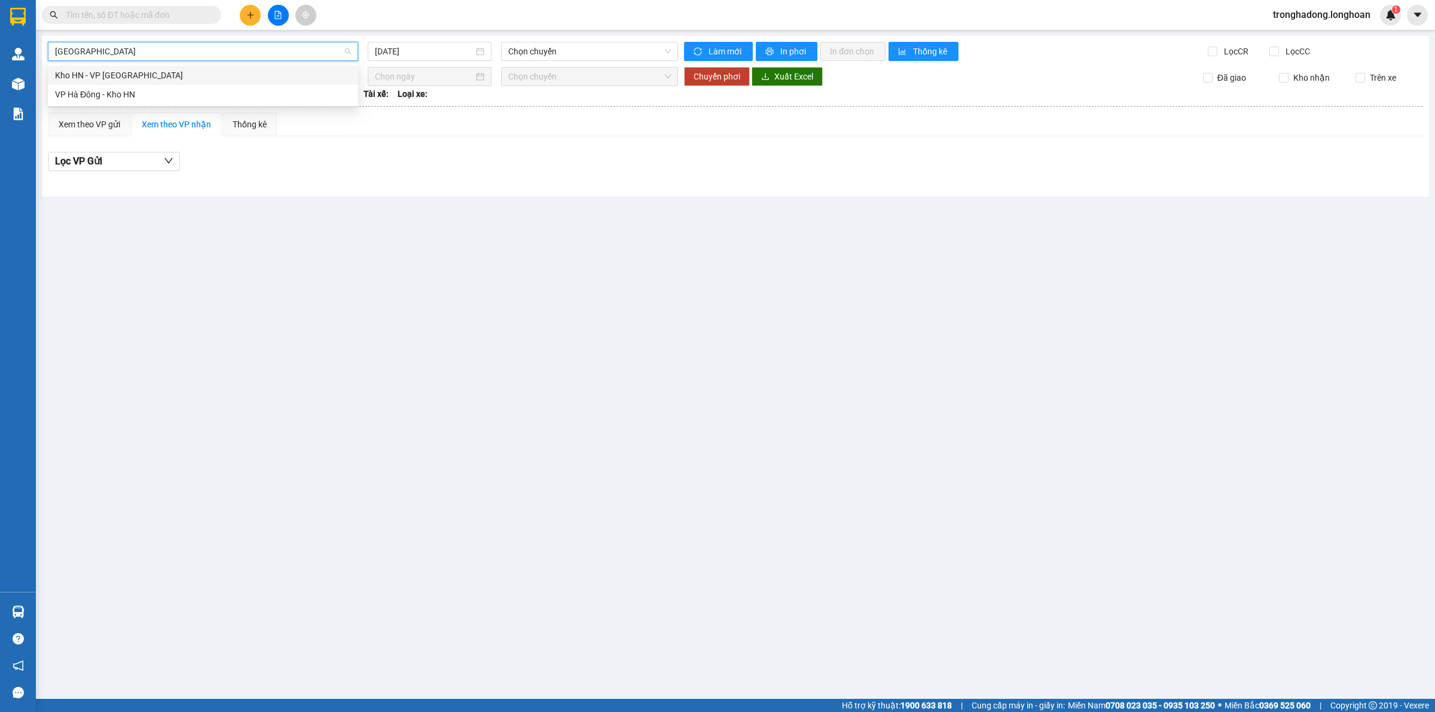
type input "[GEOGRAPHIC_DATA]"
click at [150, 90] on div "VP Hà Đông - Kho HN" at bounding box center [203, 94] width 296 height 13
type input "[DATE]"
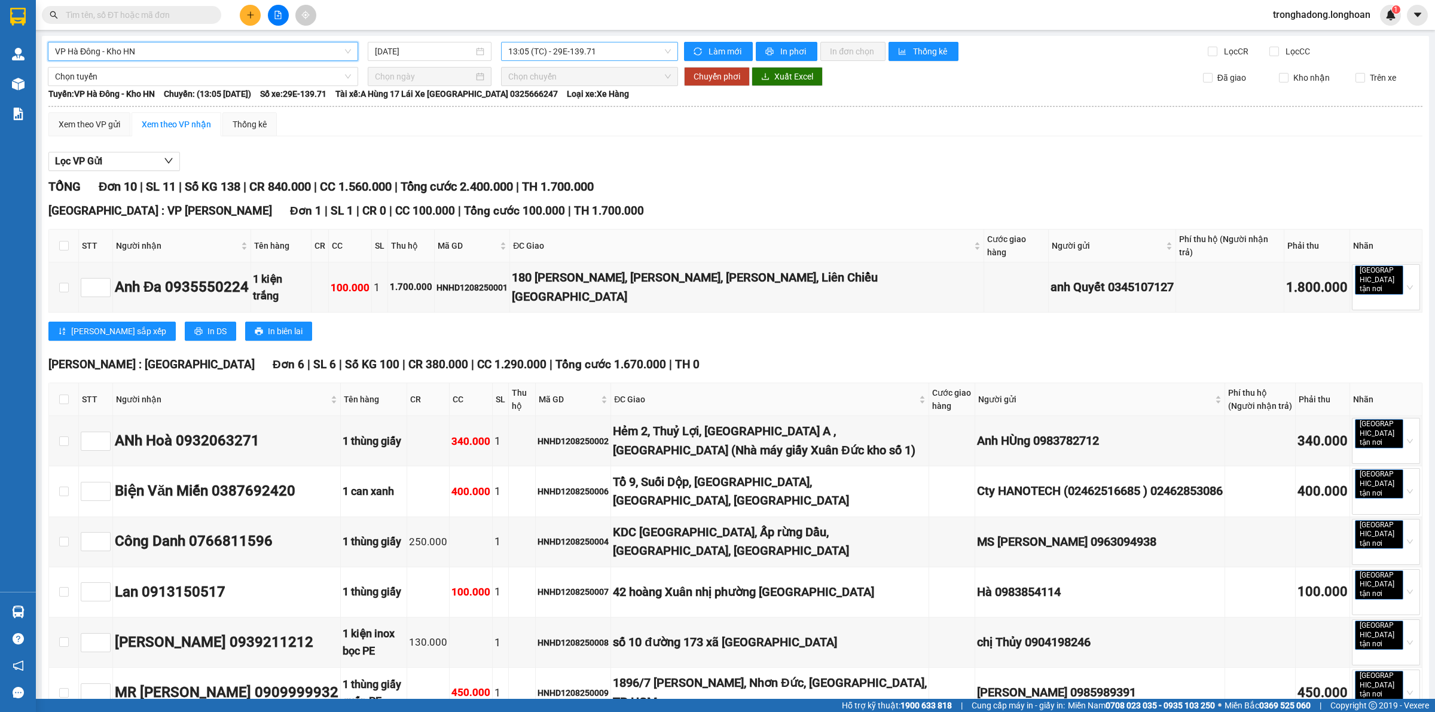
click at [610, 49] on span "13:05 (TC) - 29E-139.71" at bounding box center [589, 51] width 163 height 18
click at [578, 96] on div "13:05 (TC) - 29E-139.71" at bounding box center [551, 94] width 93 height 13
click at [96, 123] on div "Xem theo VP gửi" at bounding box center [90, 124] width 62 height 13
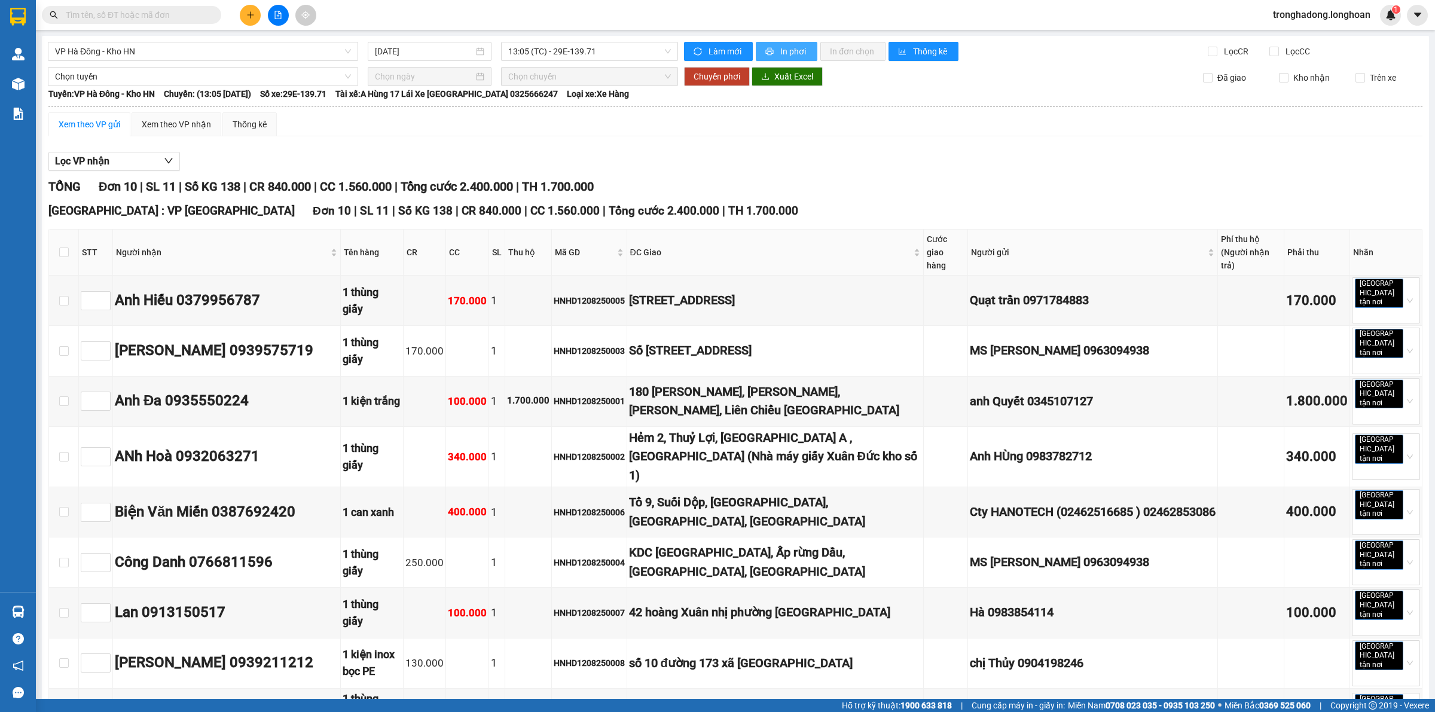
click at [780, 50] on span "In phơi" at bounding box center [794, 51] width 28 height 13
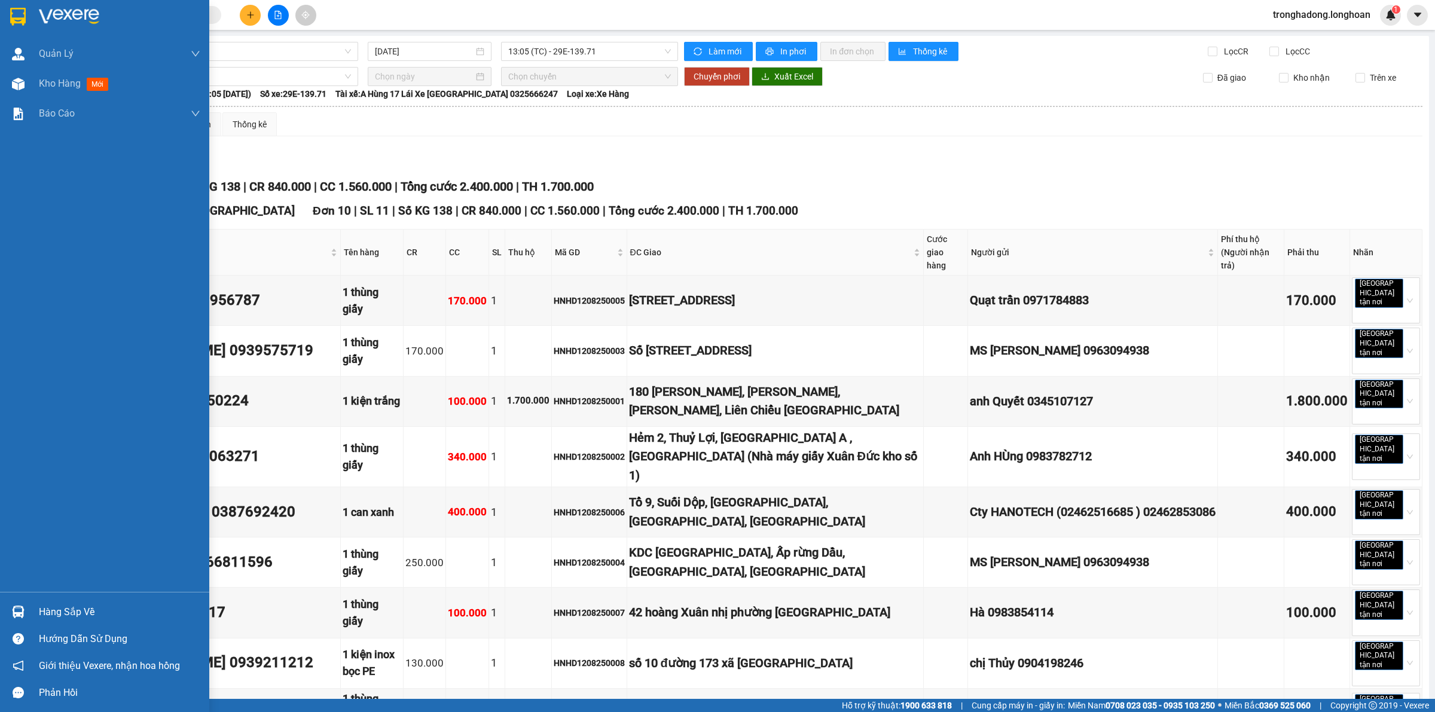
click at [16, 9] on img at bounding box center [18, 17] width 16 height 18
